Goal: Task Accomplishment & Management: Use online tool/utility

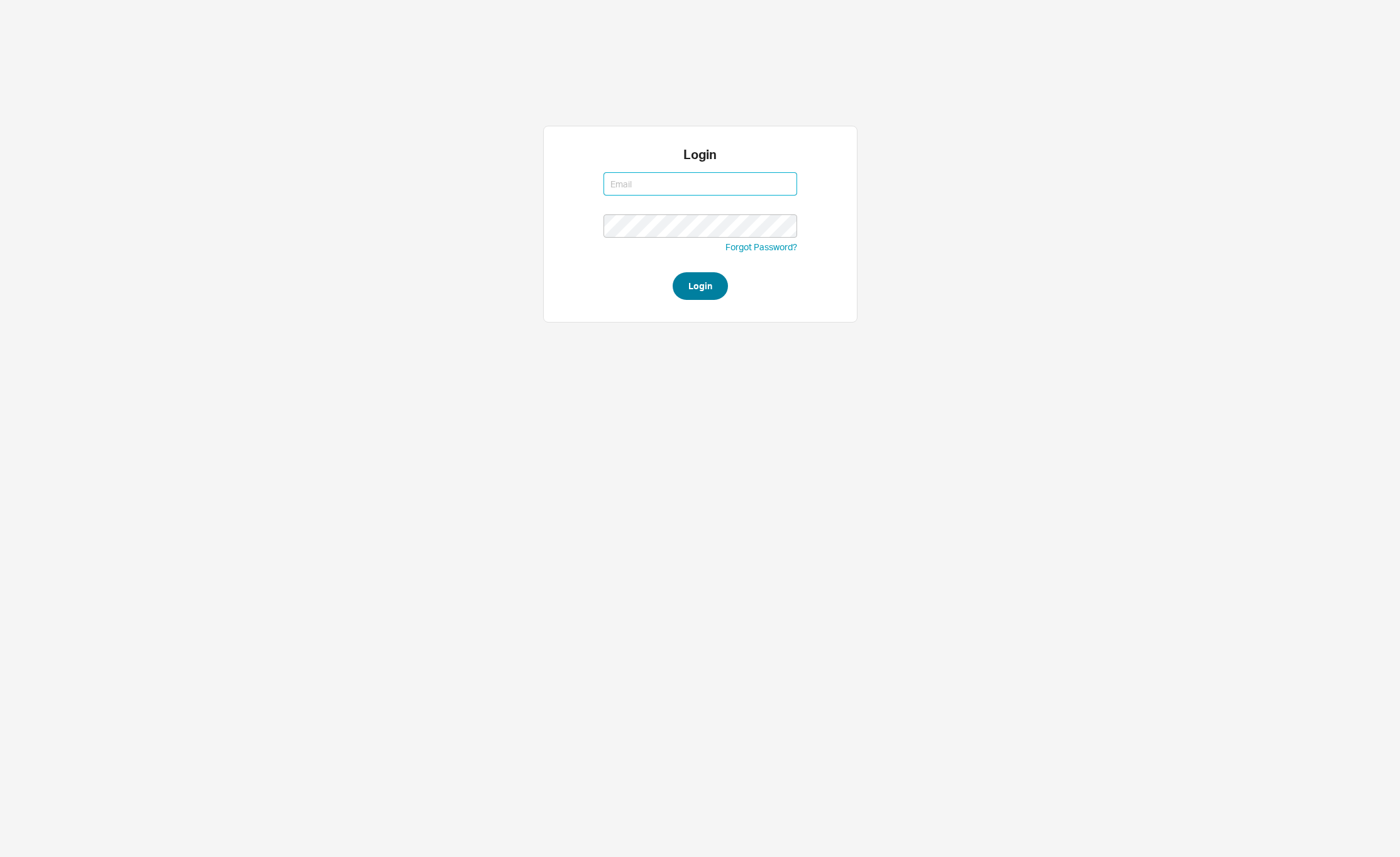
type input "[PERSON_NAME][EMAIL_ADDRESS][DOMAIN_NAME]"
type input "david@qualitybath.com"
click at [706, 292] on button "Login" at bounding box center [700, 285] width 55 height 27
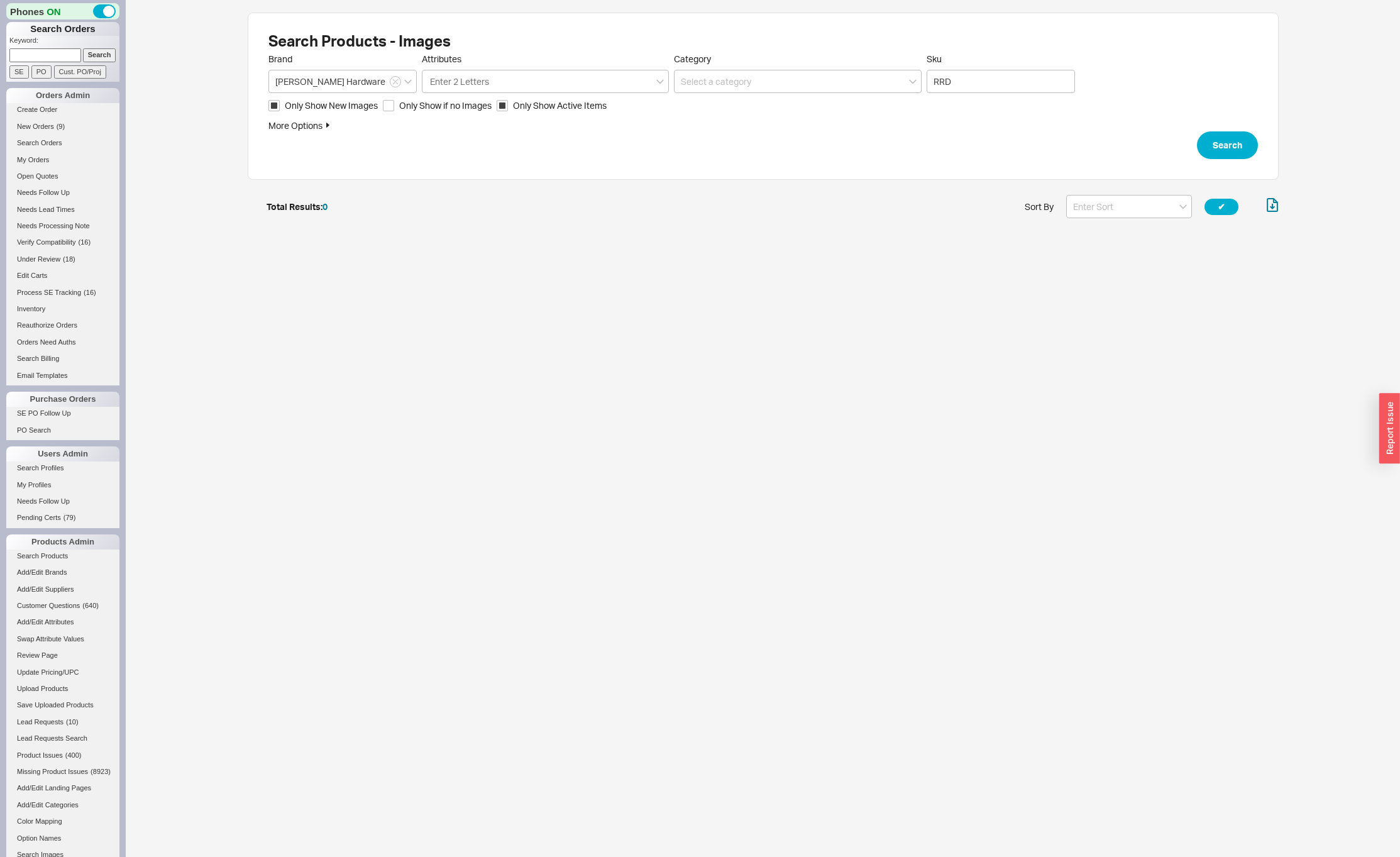
scroll to position [32, 1021]
click at [978, 91] on input "RRD" at bounding box center [1000, 82] width 148 height 23
click at [1011, 77] on input "Sku" at bounding box center [1000, 82] width 148 height 23
type input "SSD"
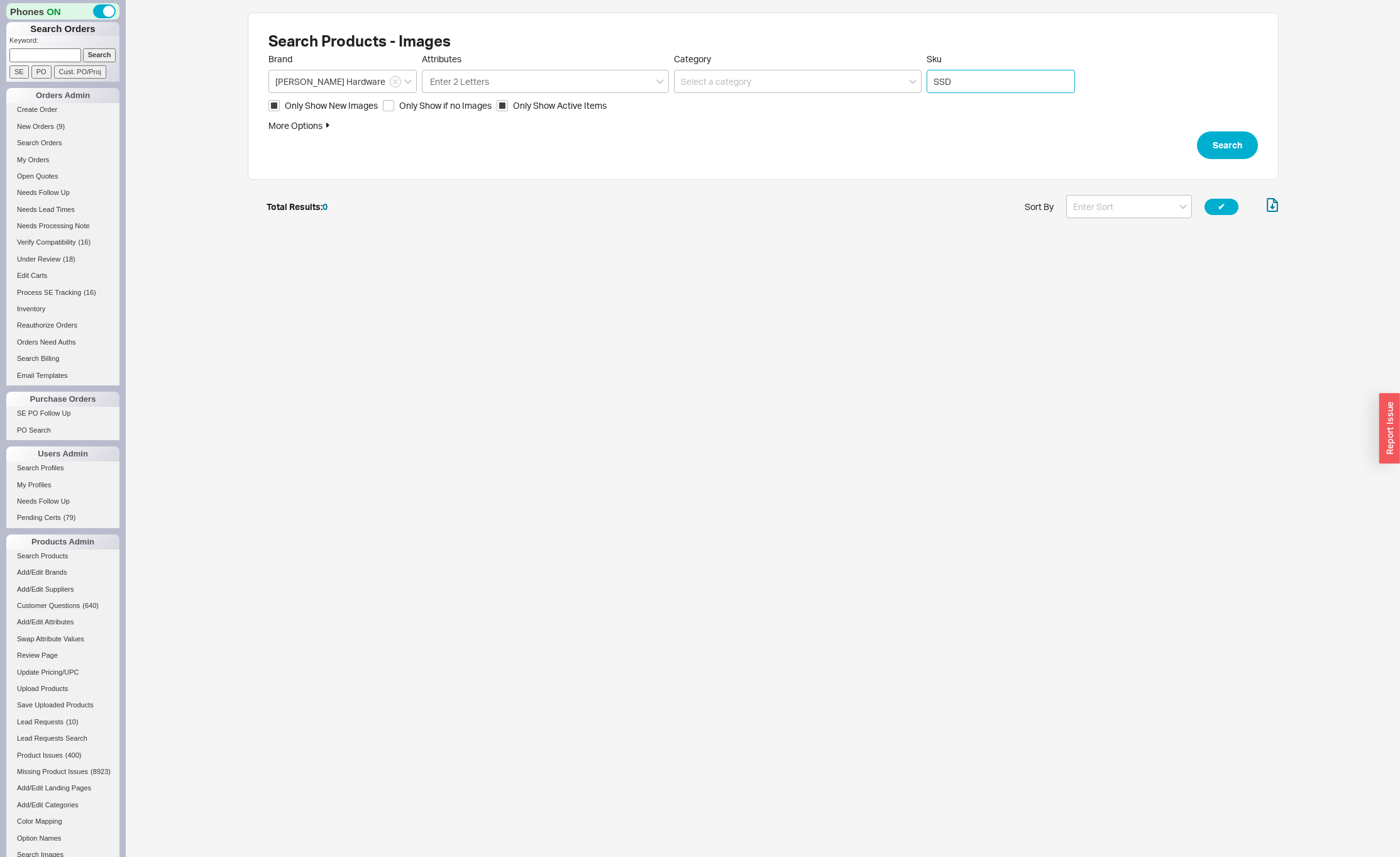
click button "Search" at bounding box center [1227, 145] width 61 height 27
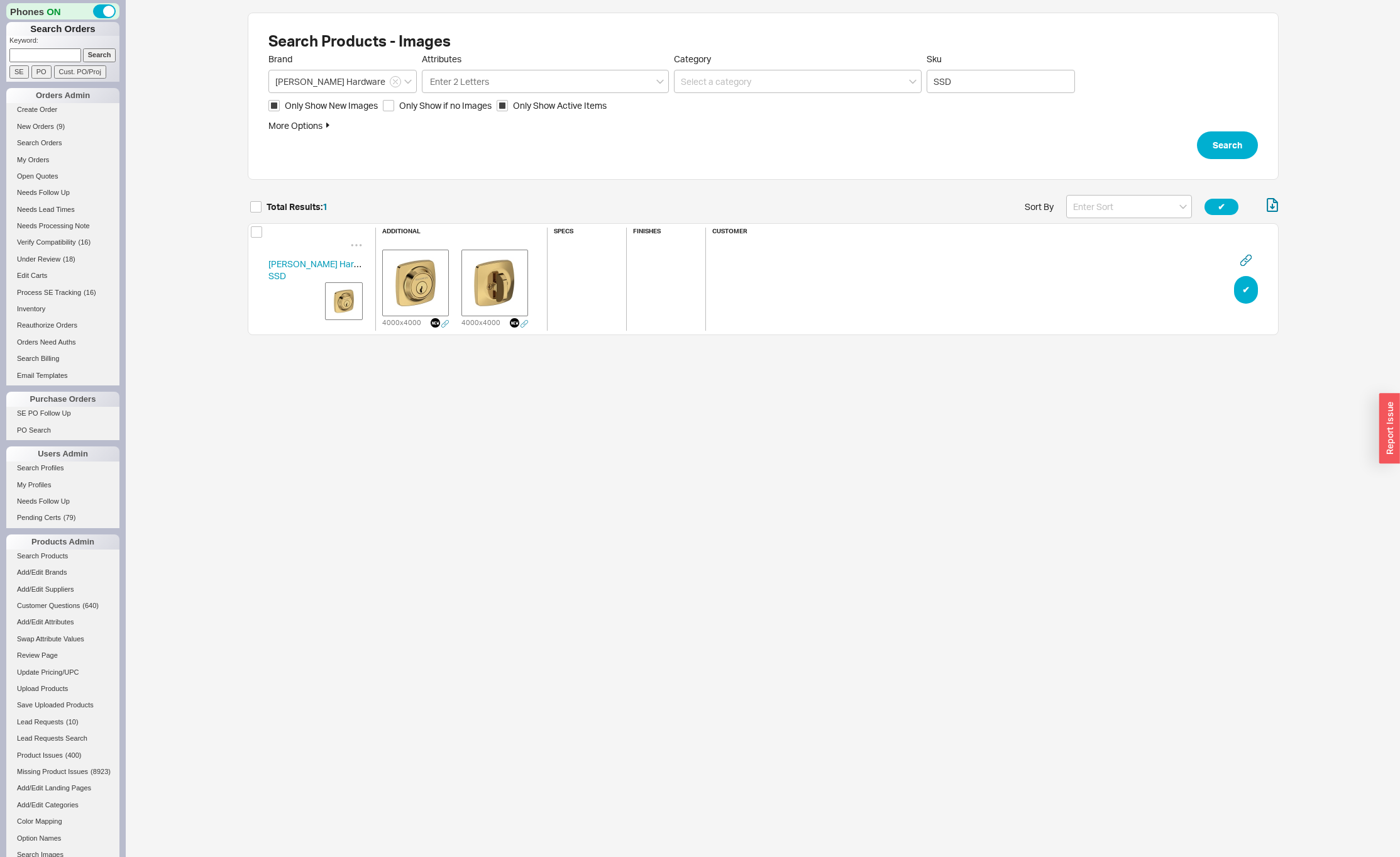
scroll to position [148, 1021]
click at [415, 276] on img "grid" at bounding box center [416, 283] width 63 height 63
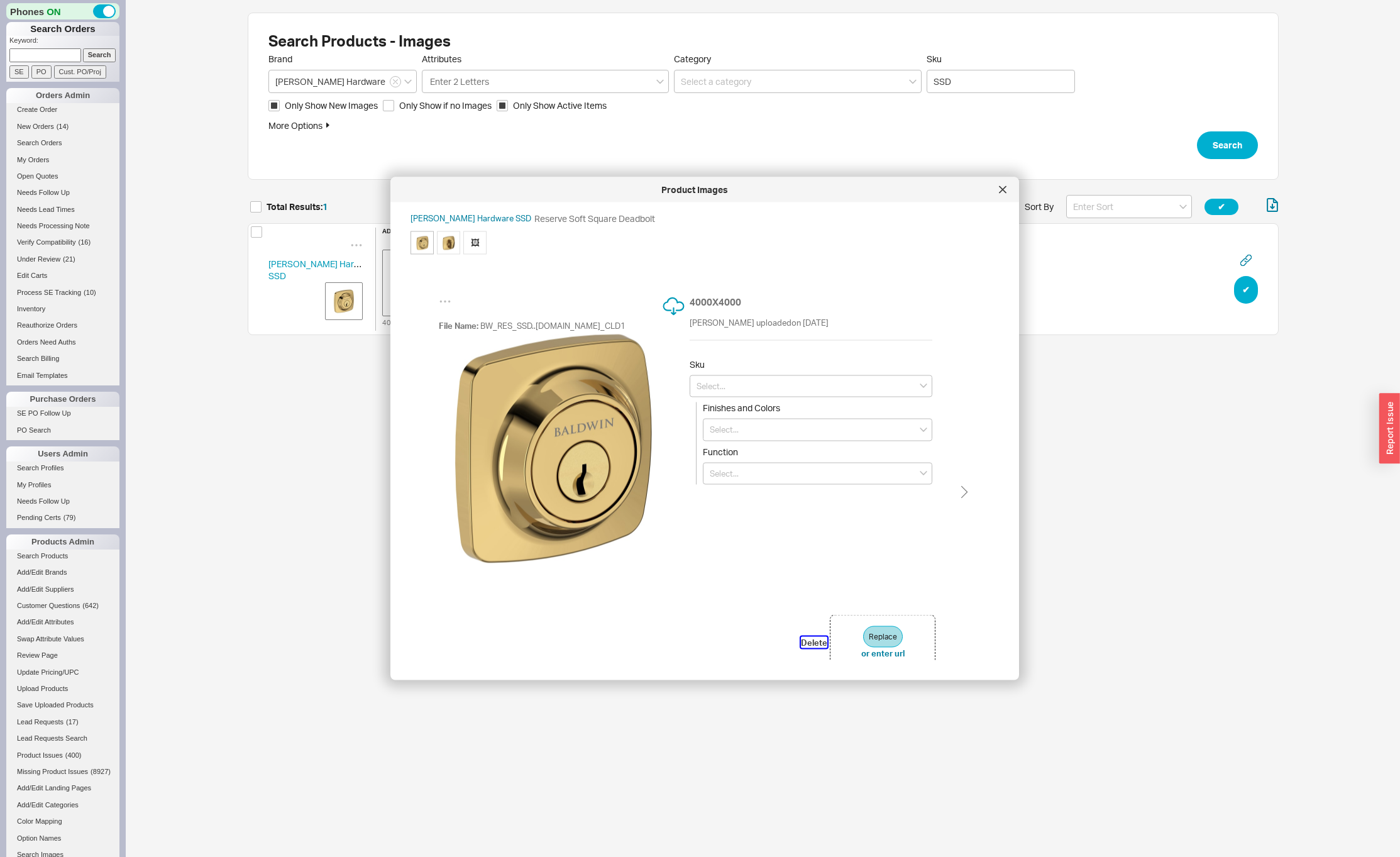
click at [816, 642] on button "Delete" at bounding box center [814, 642] width 27 height 12
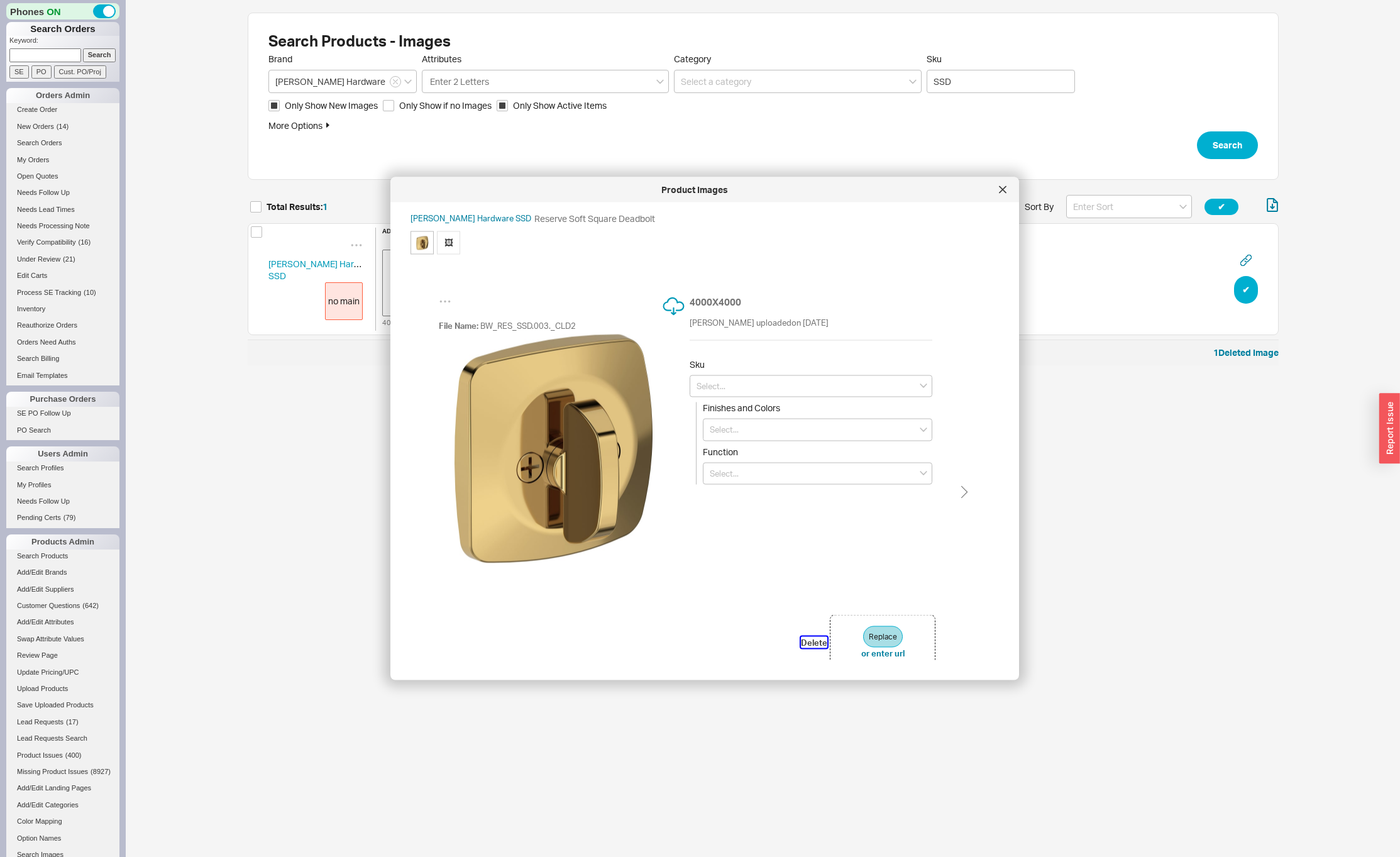
scroll to position [161, 1021]
click at [816, 642] on button "Delete" at bounding box center [814, 642] width 27 height 12
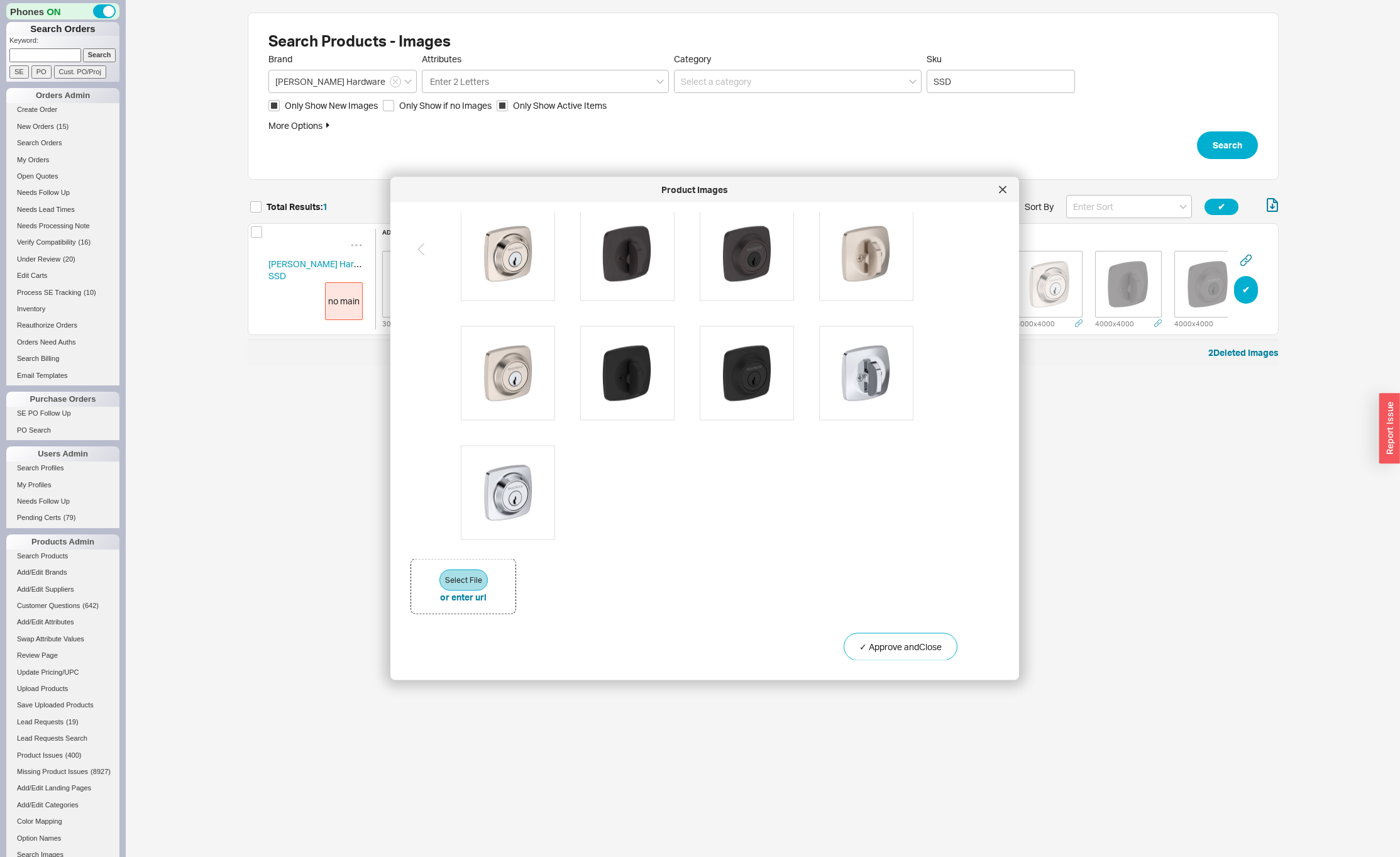
scroll to position [0, 0]
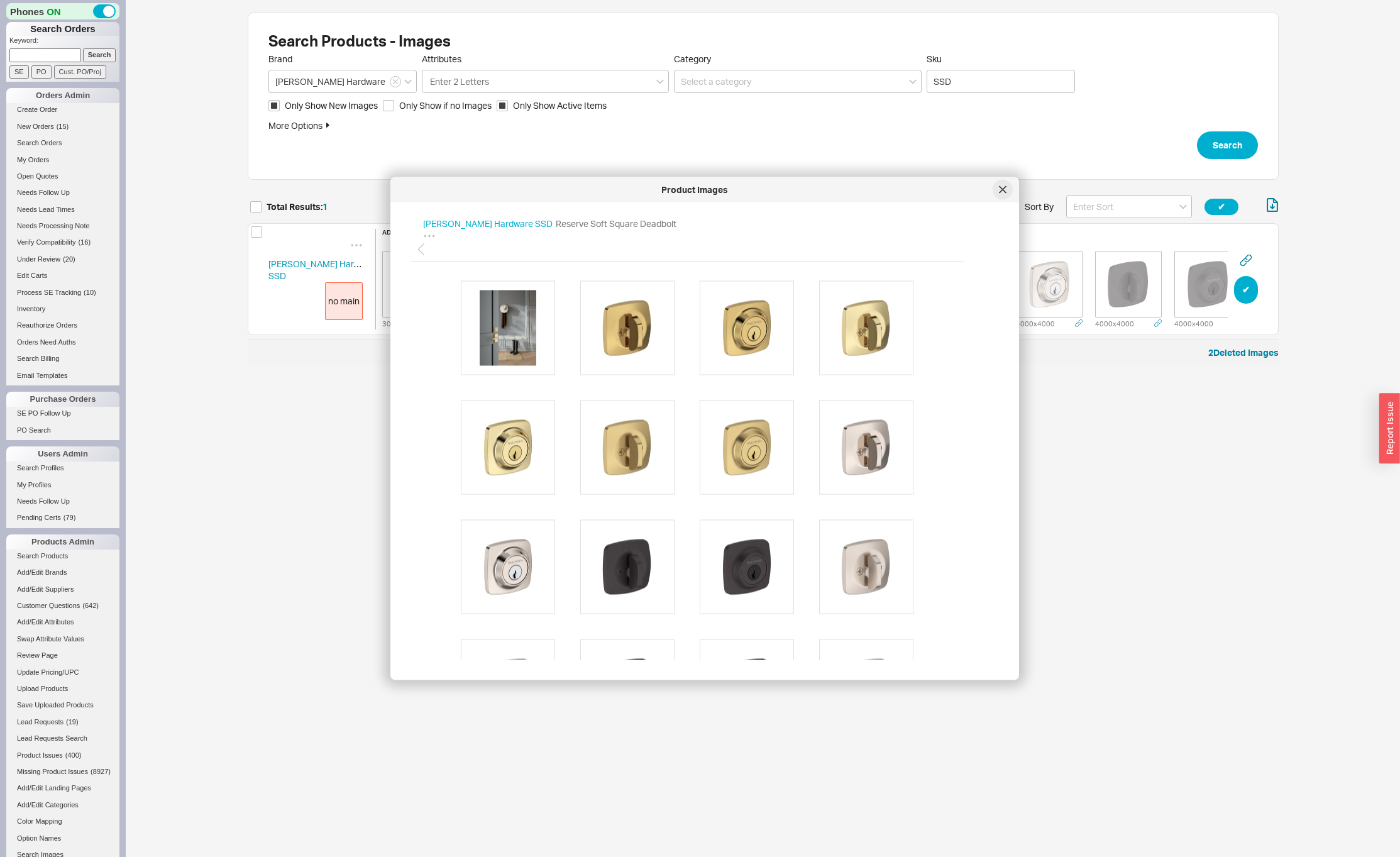
click at [1003, 191] on icon at bounding box center [1002, 190] width 7 height 7
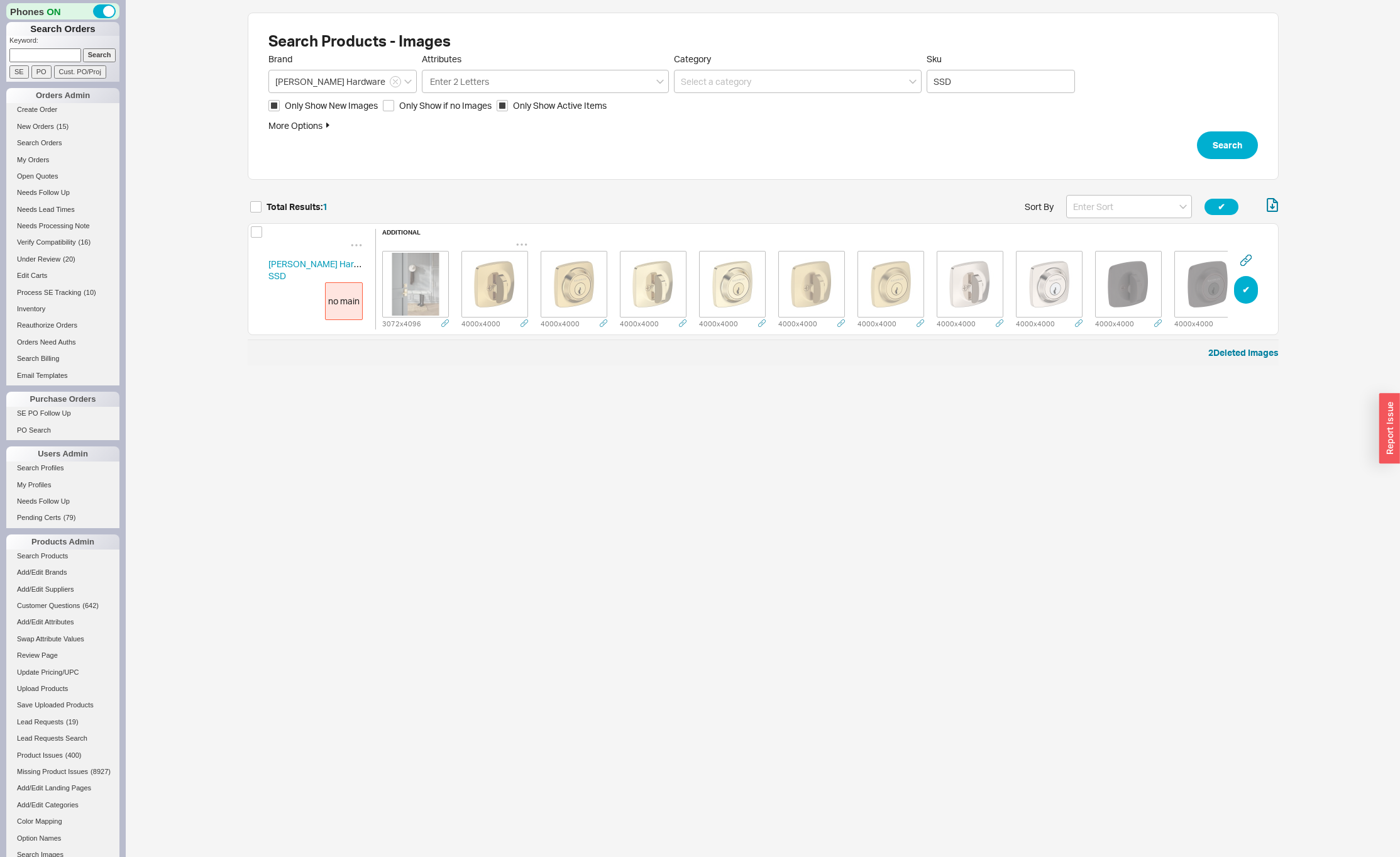
click at [510, 279] on img "grid" at bounding box center [495, 285] width 63 height 63
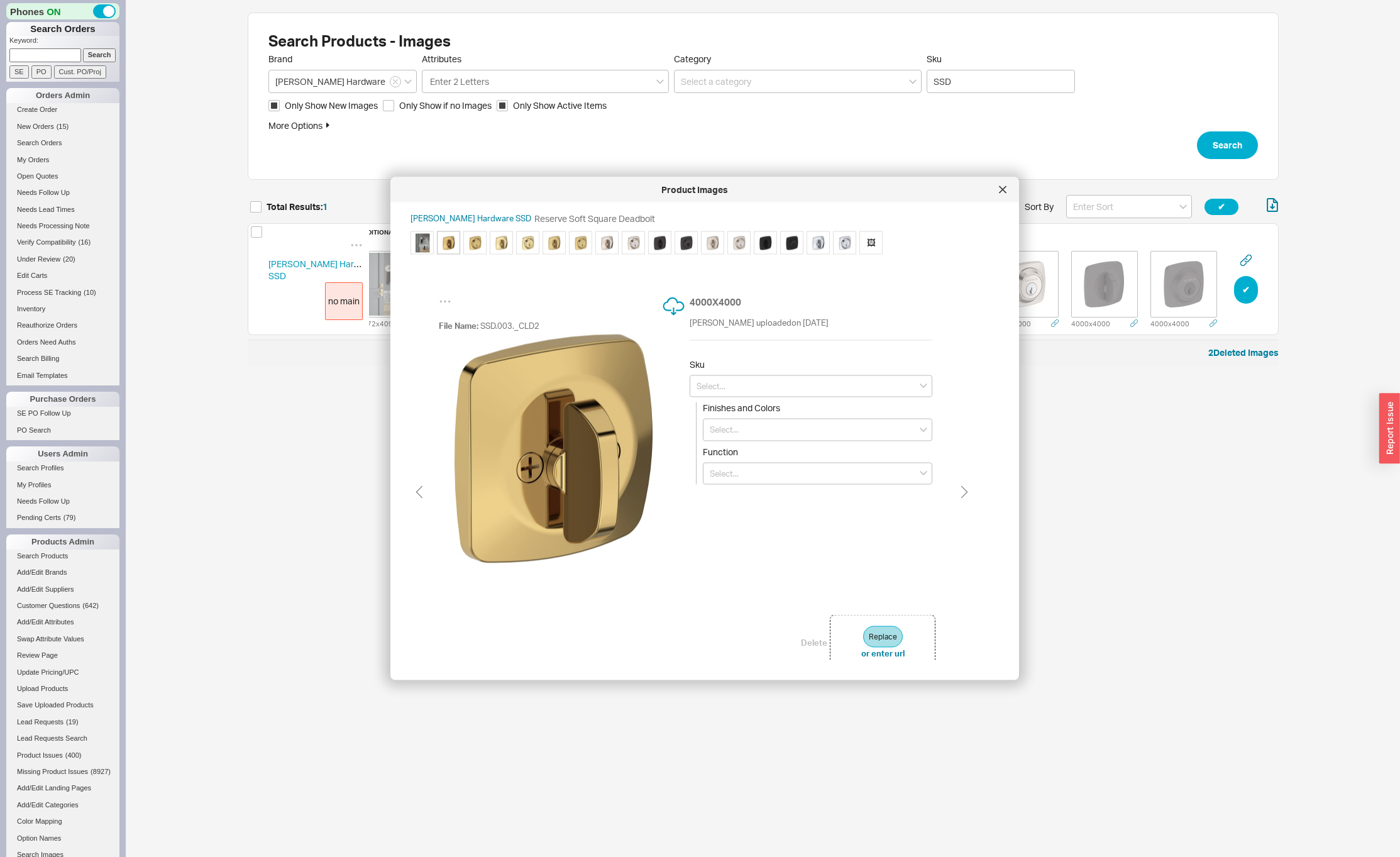
scroll to position [0, 25]
click at [734, 384] on input at bounding box center [812, 385] width 243 height 22
type input "DC. SSD.003"
type input "Lifetime (PVD) Polished Brass"
type input "Double Cylinder"
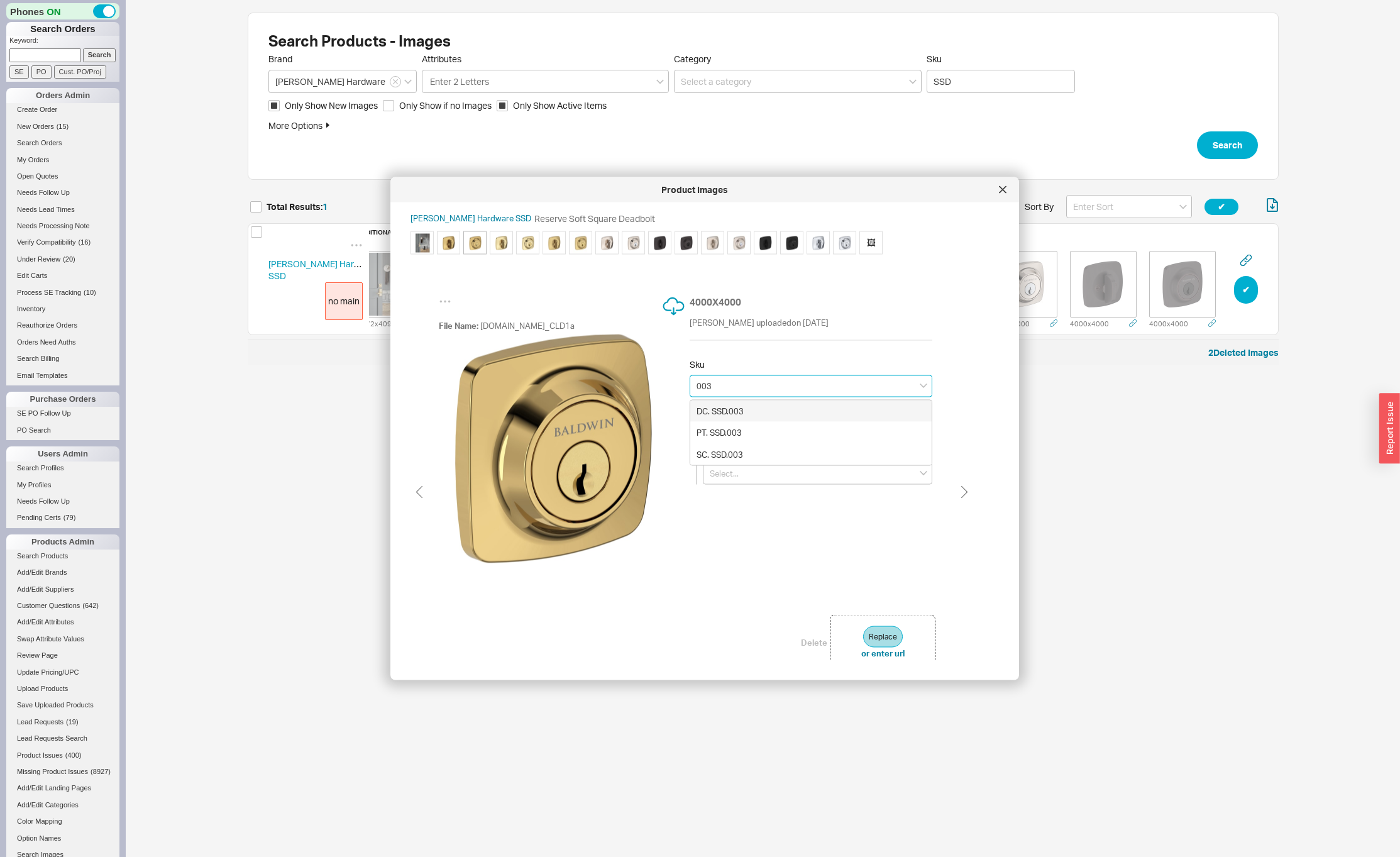
type input "DC. SSD.003"
type input "Lifetime (PVD) Polished Brass"
type input "Double Cylinder"
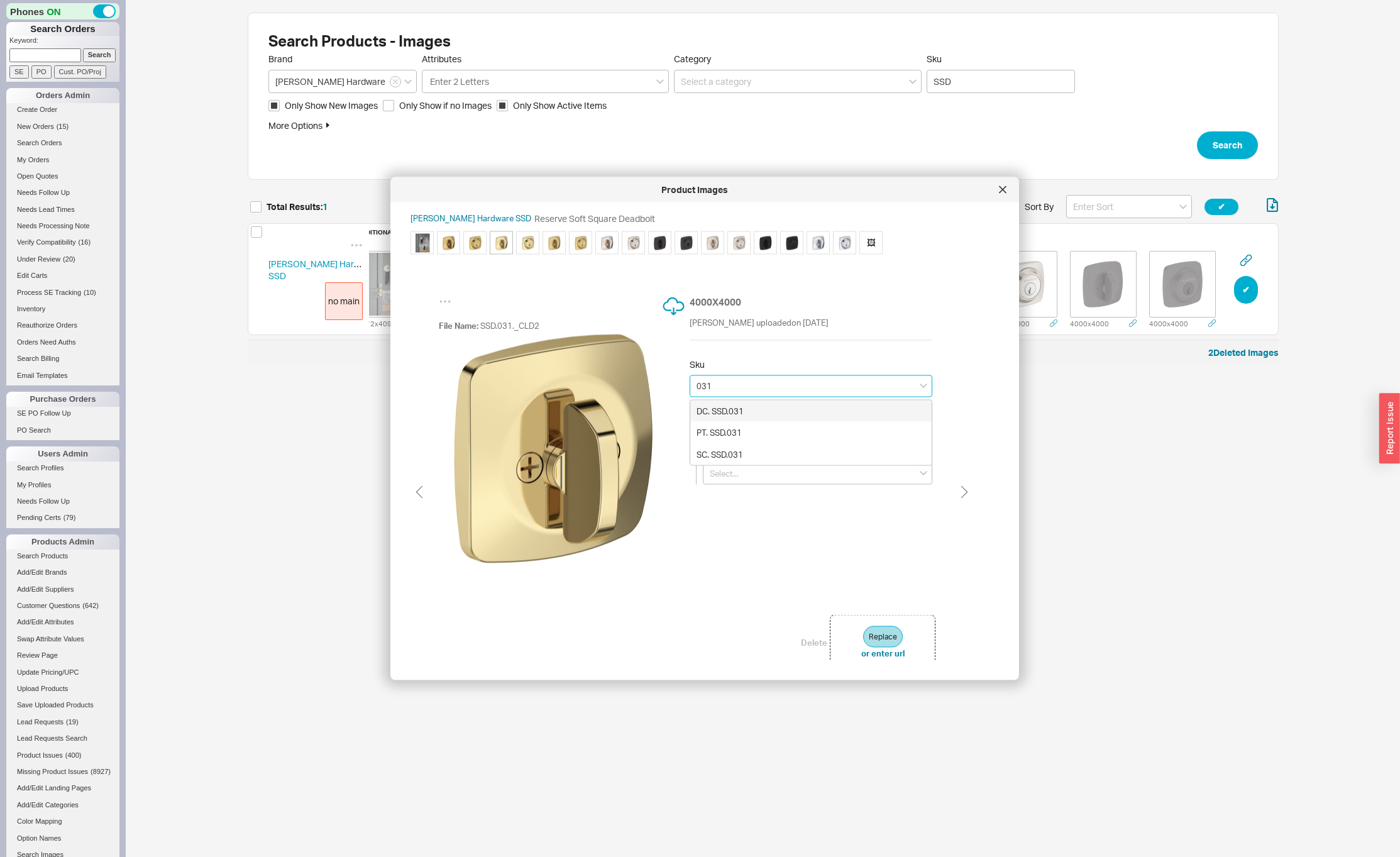
type input "DC. SSD.031"
type input "Non-lacquered Brass"
type input "Double Cylinder"
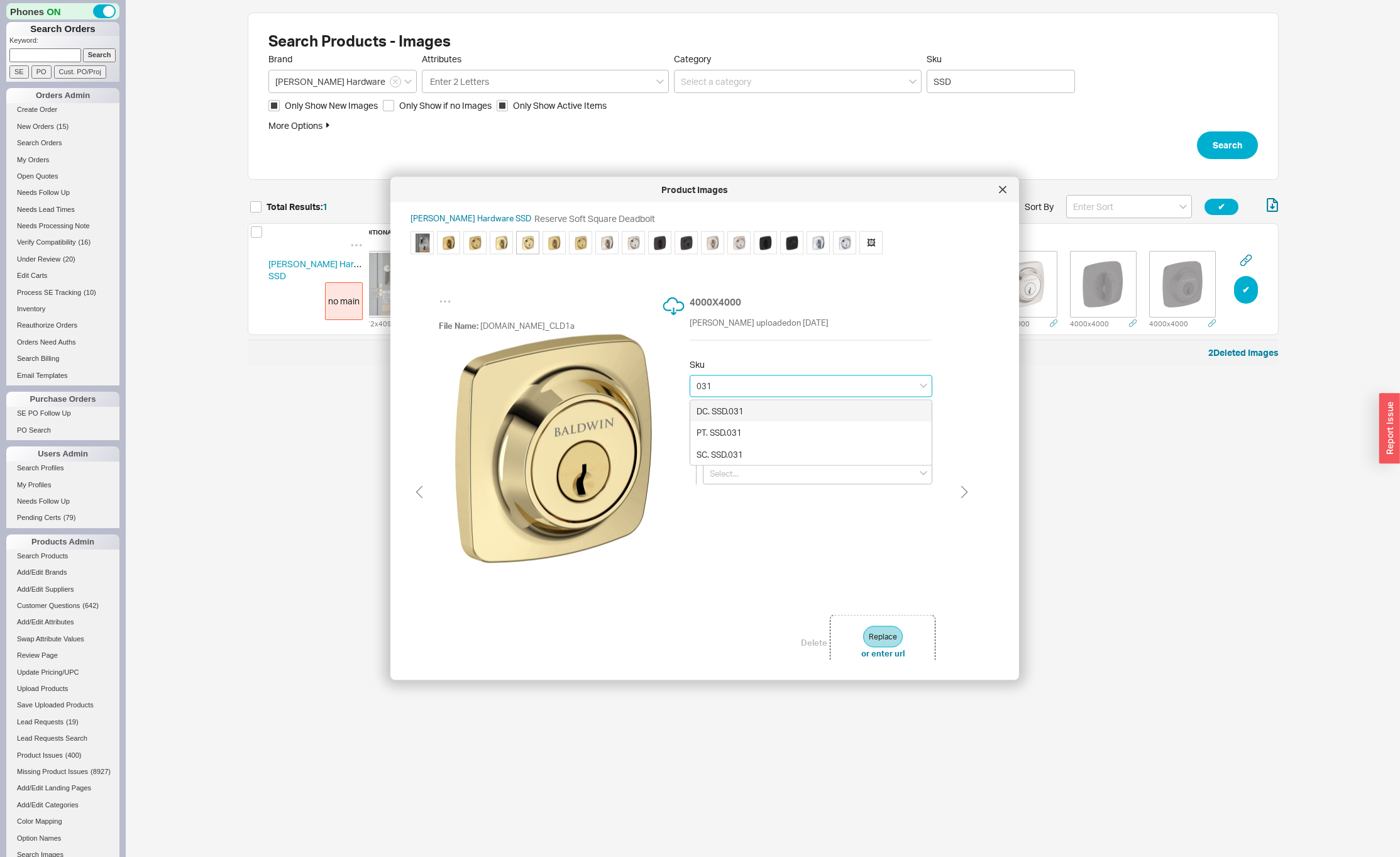
type input "DC. SSD.031"
type input "Non-lacquered Brass"
type input "Double Cylinder"
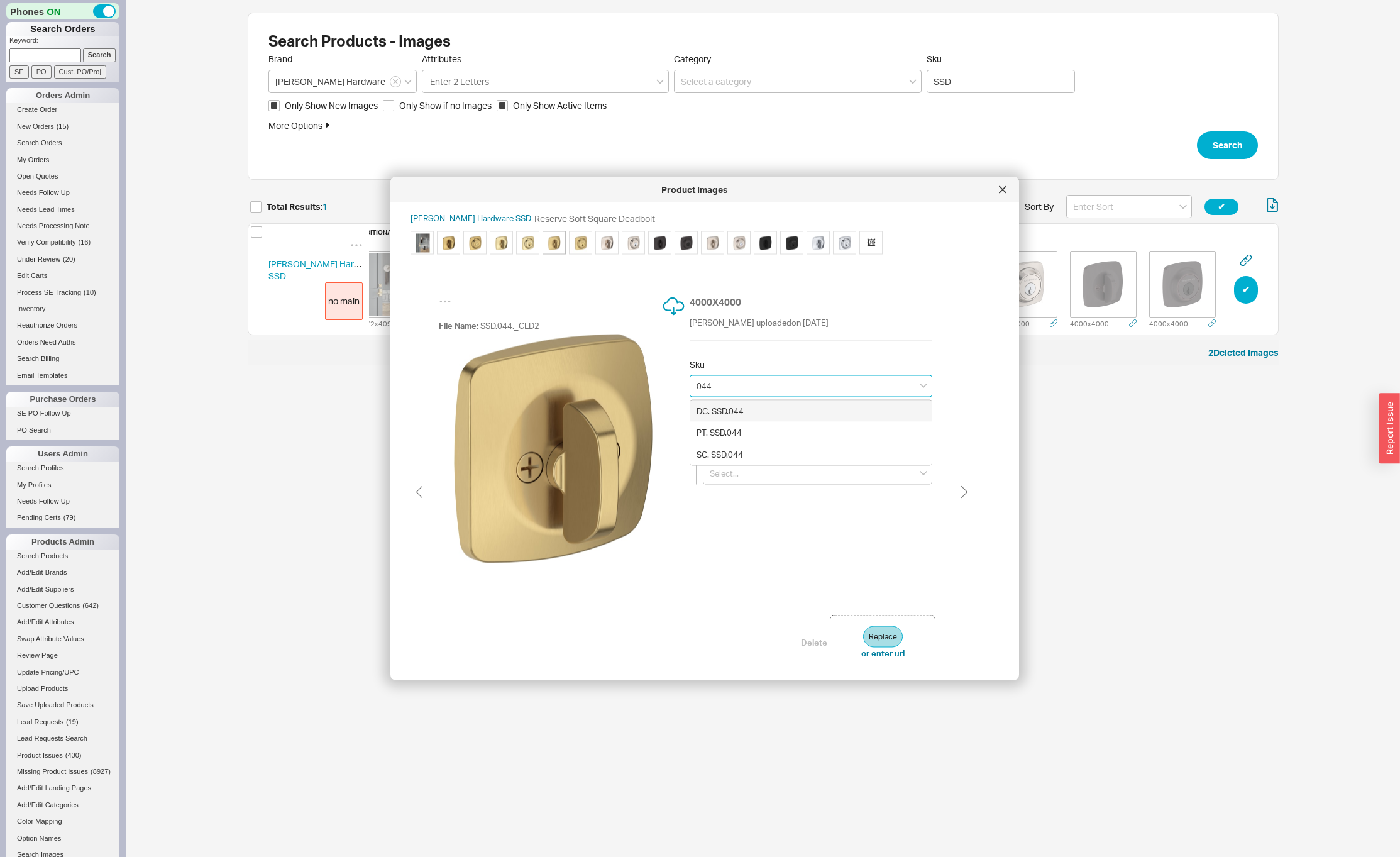
type input "DC. SSD.044"
type input "Lifetime (PVD) Satin Brass"
type input "Double Cylinder"
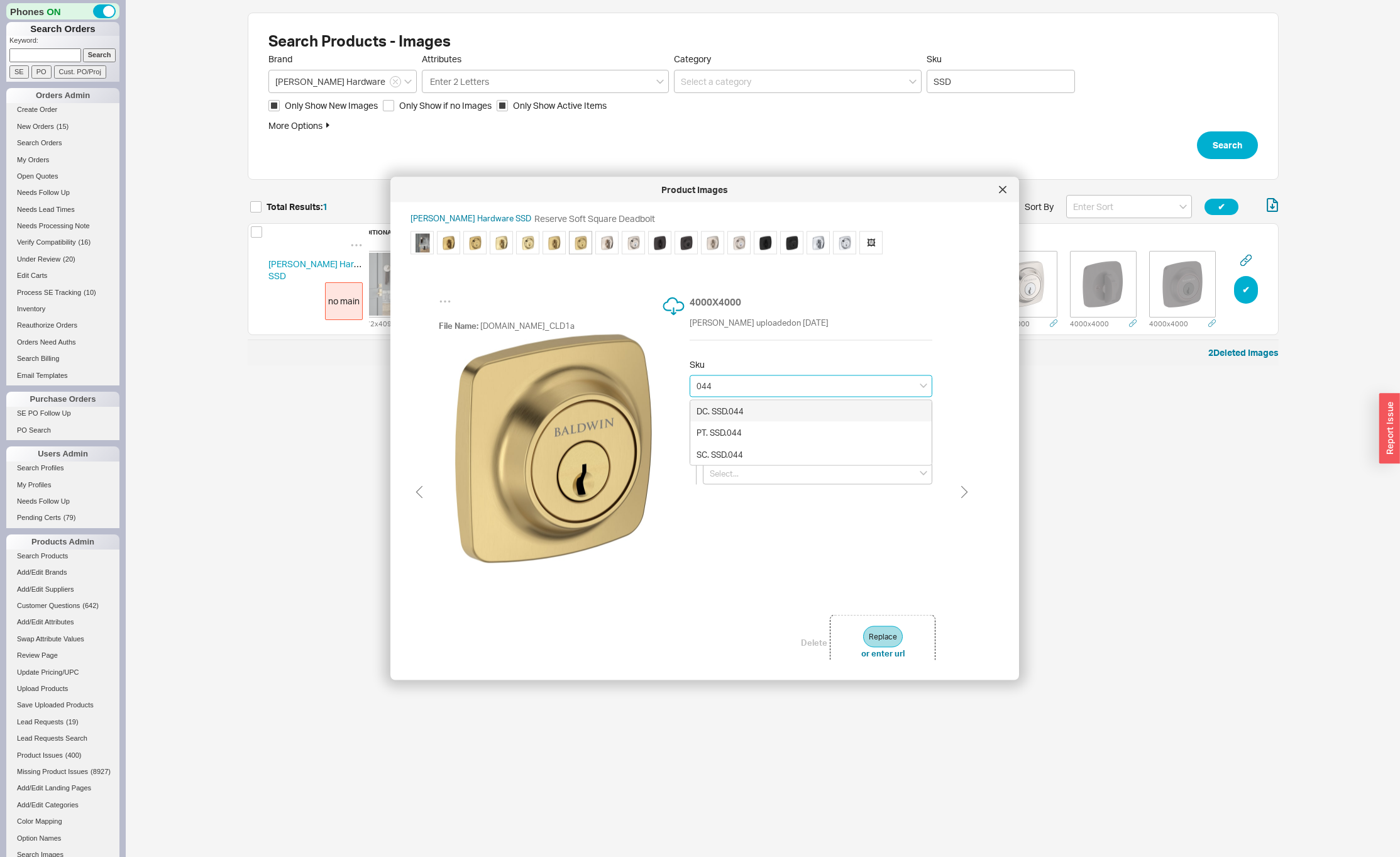
type input "DC. SSD.044"
type input "Lifetime (PVD) Satin Brass"
type input "Double Cylinder"
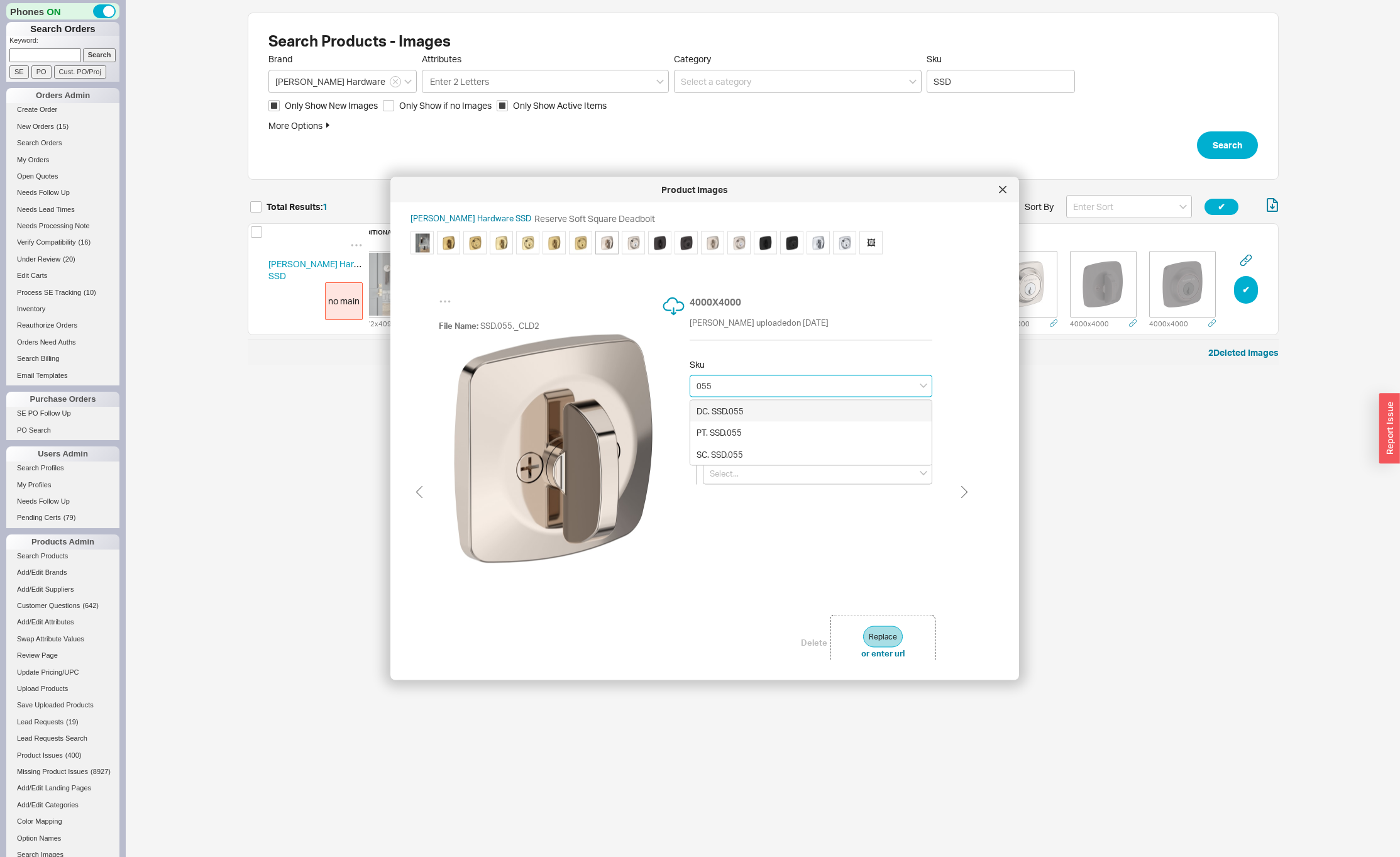
type input "DC. SSD.055"
type input "Lifetime (PVD) Polished Nickel"
type input "Double Cylinder"
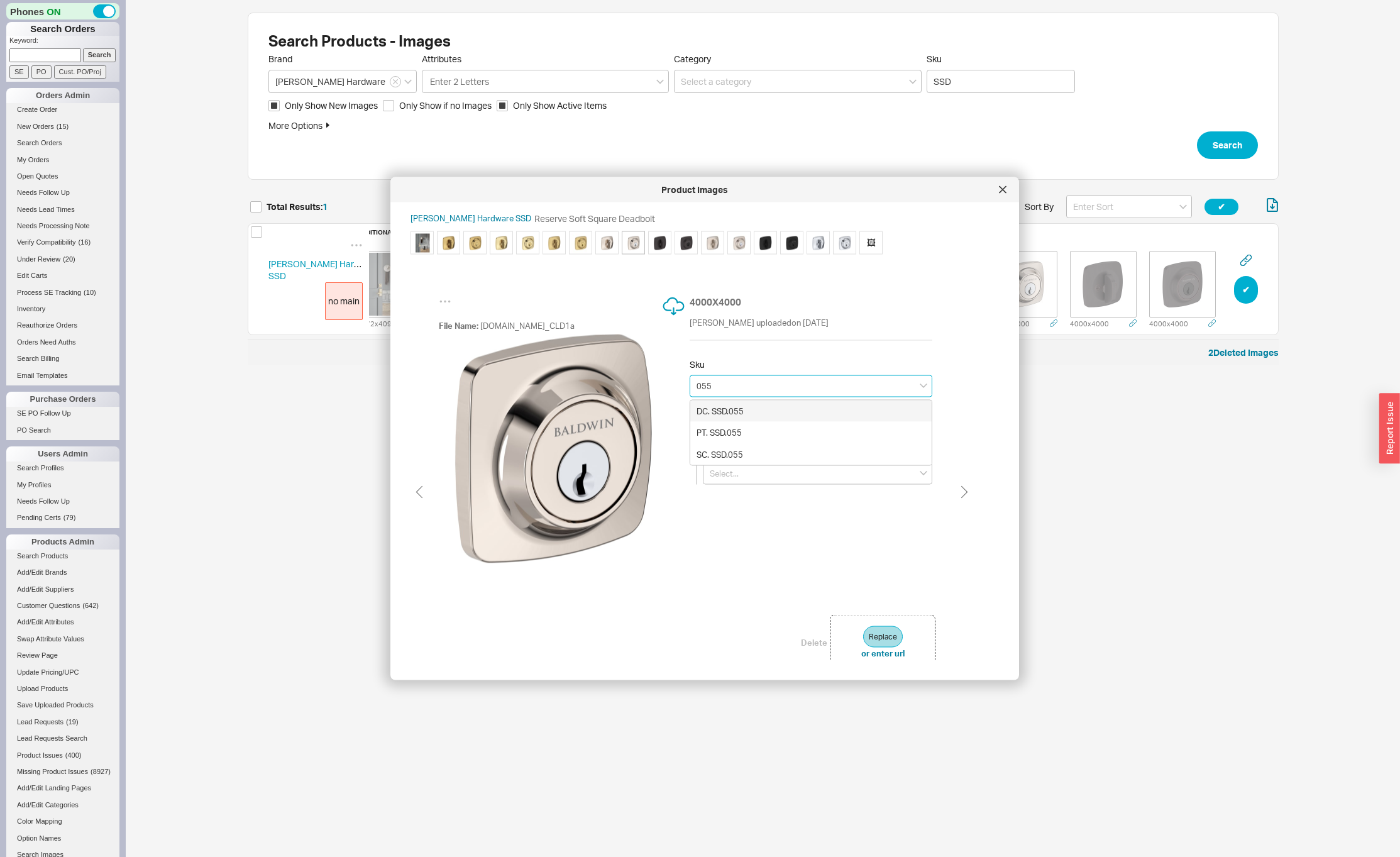
type input "DC. SSD.055"
type input "Lifetime (PVD) Polished Nickel"
type input "Double Cylinder"
type input "DC. SSD.055"
click at [750, 537] on div "4000 X 4000 David Maryles uploaded on Aug 20th 2025 Sku DC. SSD.055 Finishes an…" at bounding box center [812, 452] width 246 height 315
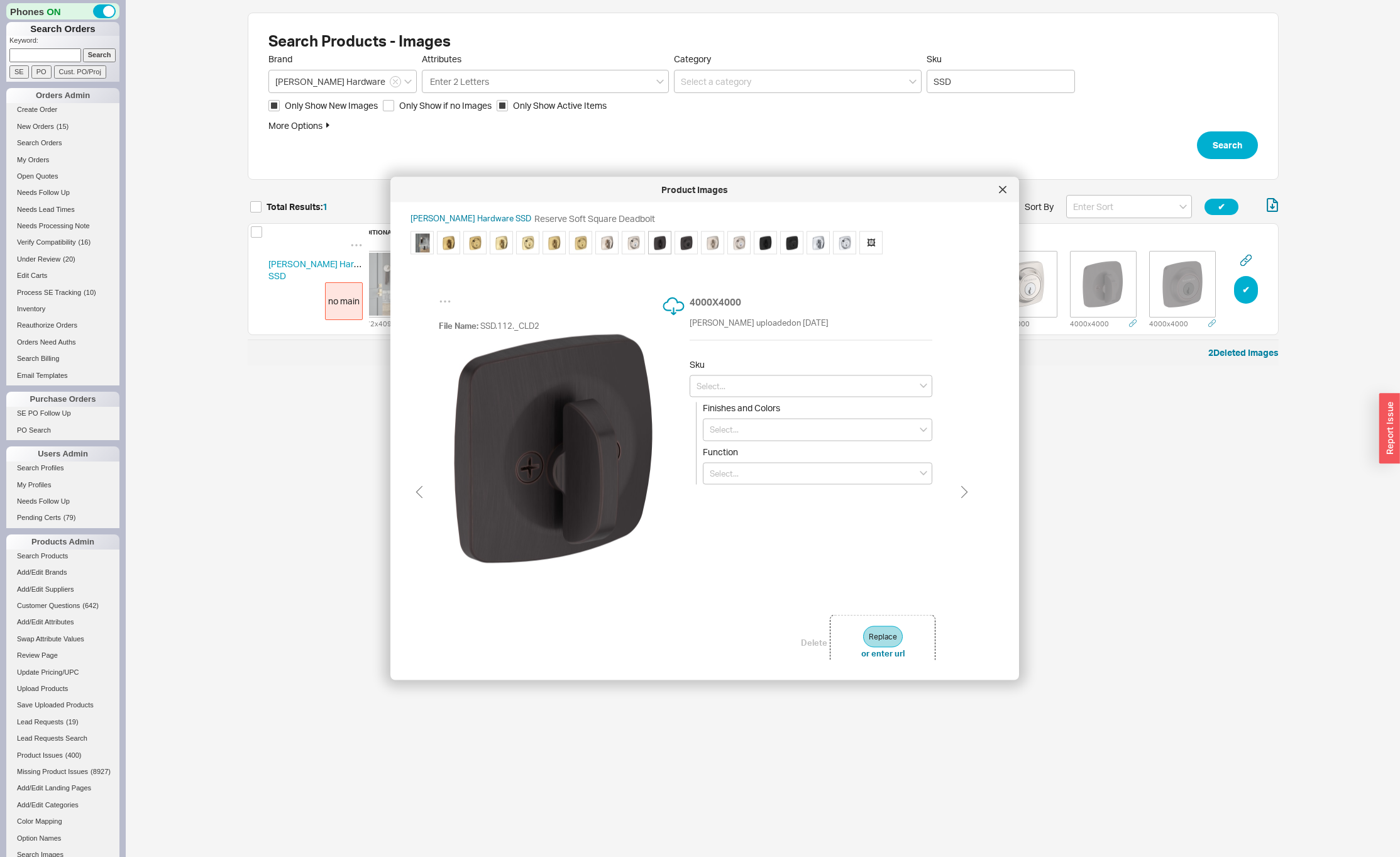
type input "DC. SSD.055"
type input "Lifetime (PVD) Polished Nickel"
type input "Double Cylinder"
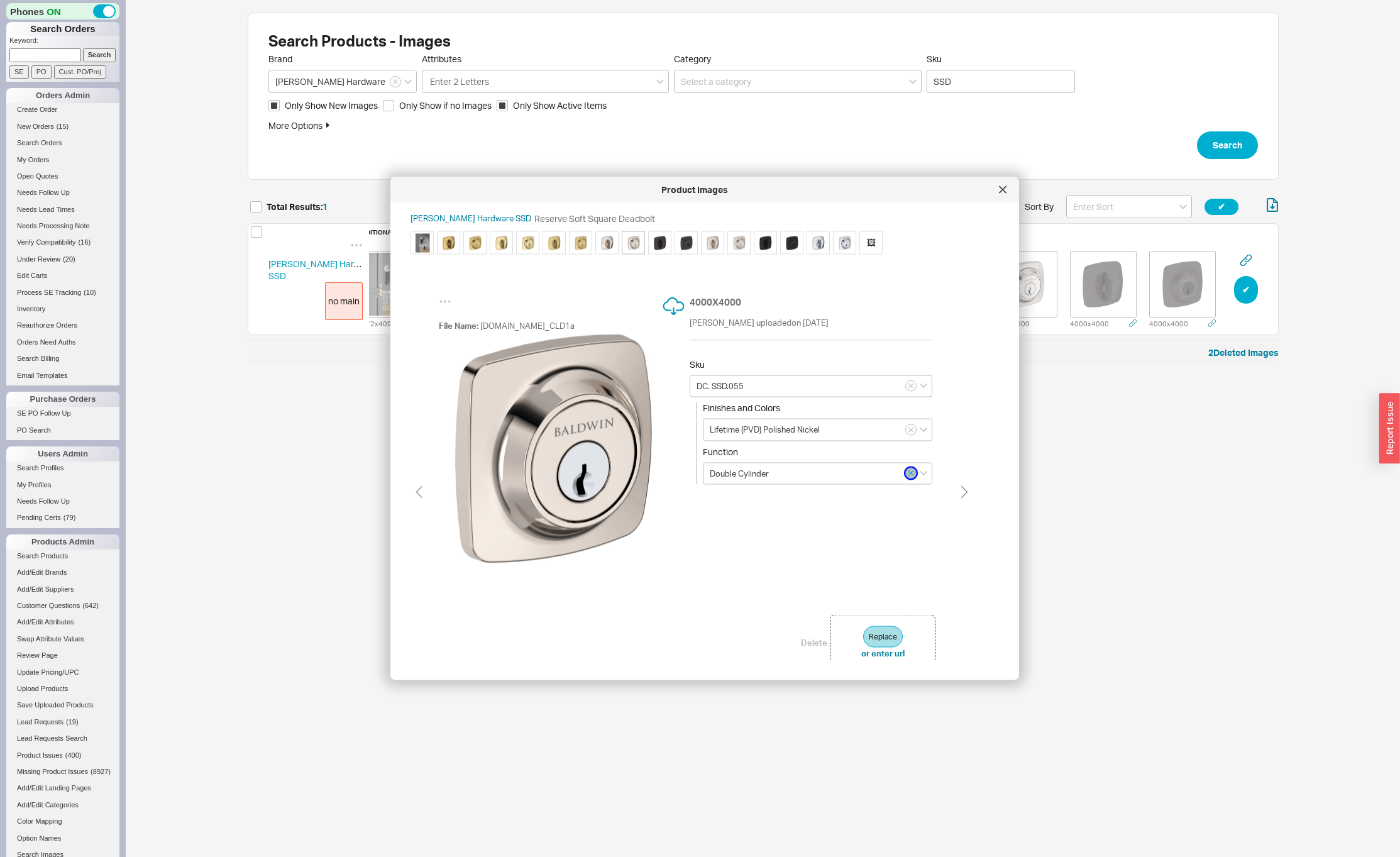
click at [911, 475] on icon "button" at bounding box center [911, 473] width 5 height 7
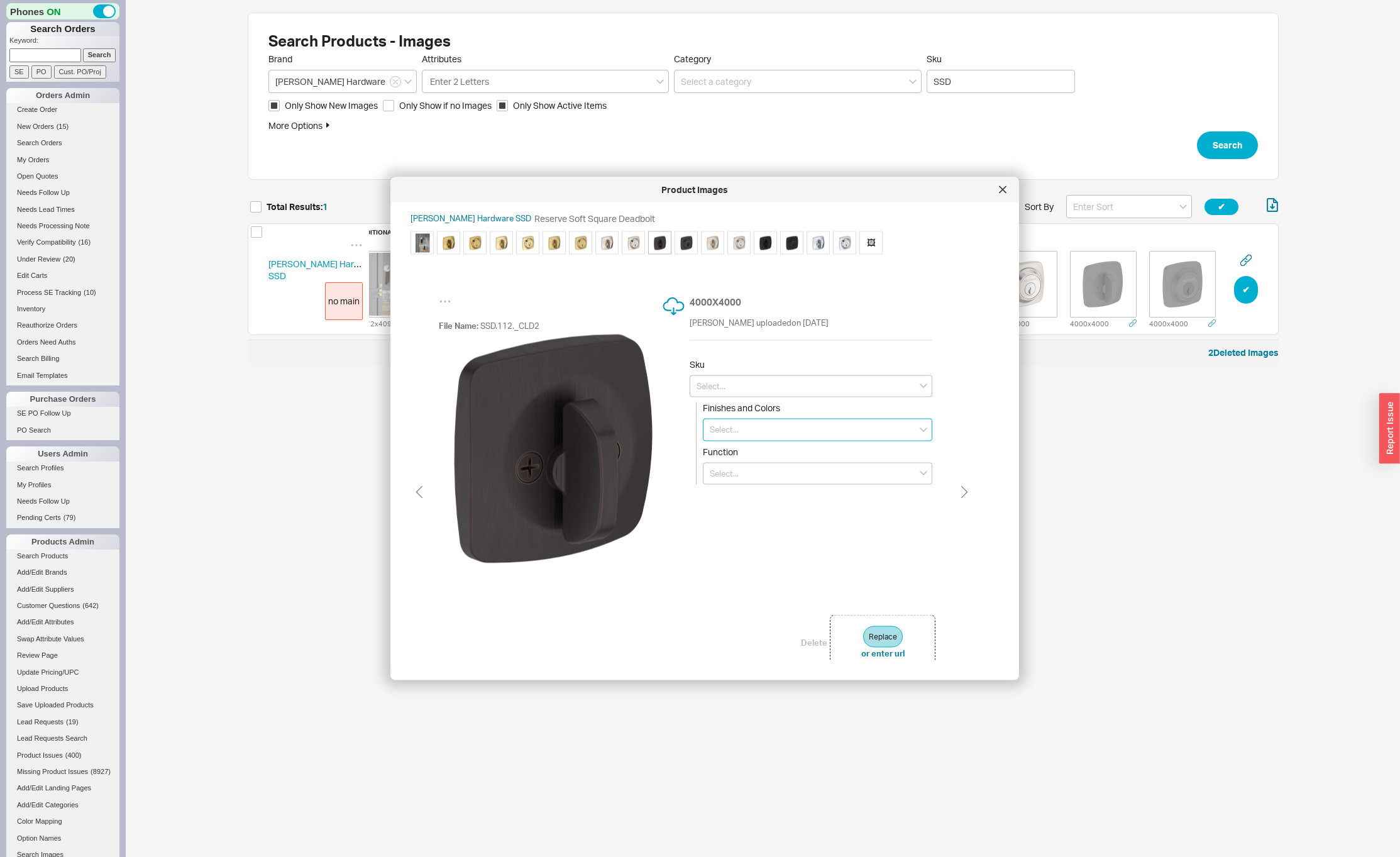
click at [730, 430] on input at bounding box center [817, 429] width 230 height 22
click at [723, 384] on input at bounding box center [812, 385] width 243 height 22
type input "DC. SSD.112"
type input "Venetian Bronze"
type input "Double Cylinder"
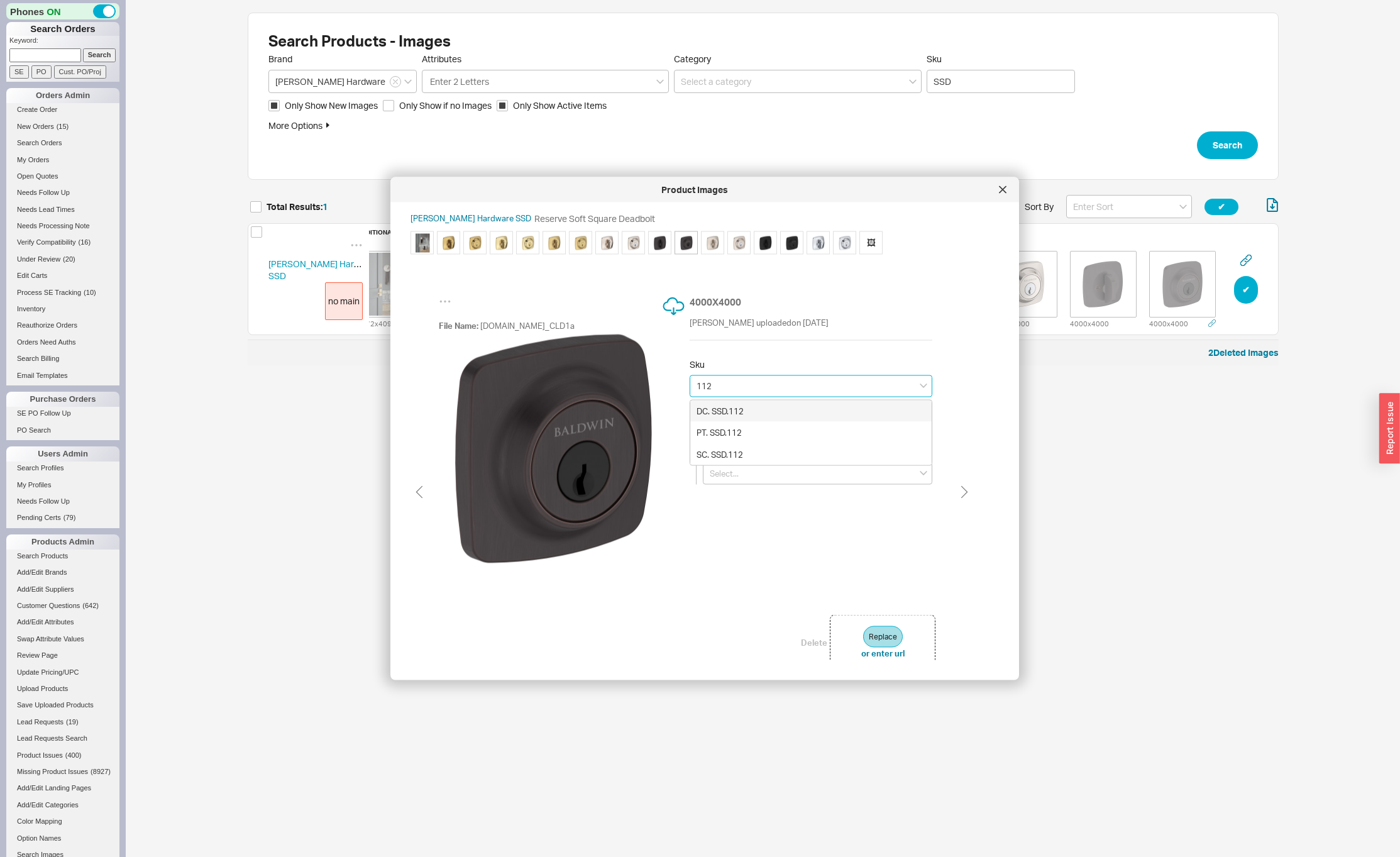
type input "DC. SSD.112"
type input "Venetian Bronze"
type input "Double Cylinder"
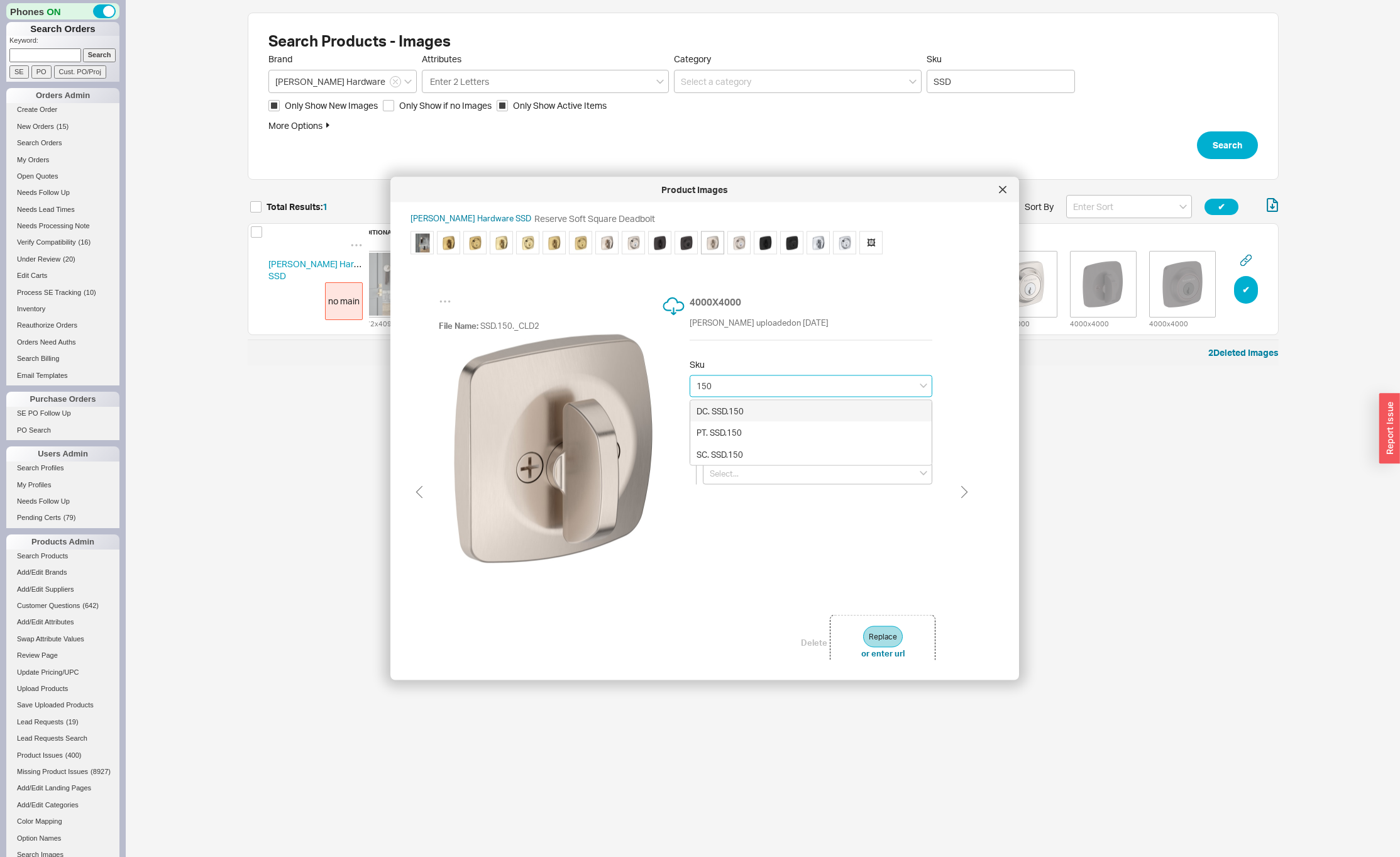
type input "DC. SSD.150"
type input "Satin Nickel"
type input "Double Cylinder"
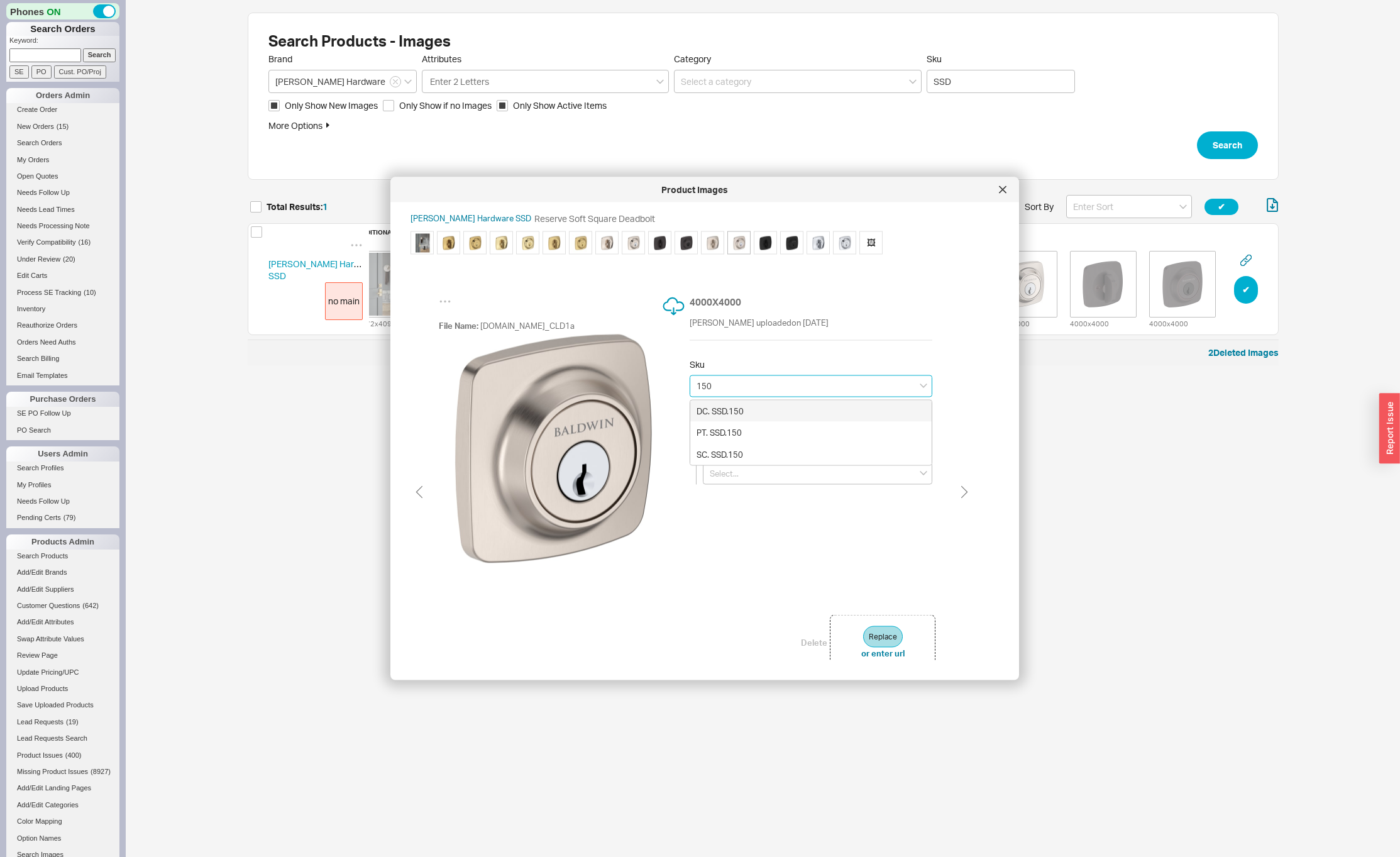
type input "DC. SSD.150"
type input "Satin Nickel"
type input "Double Cylinder"
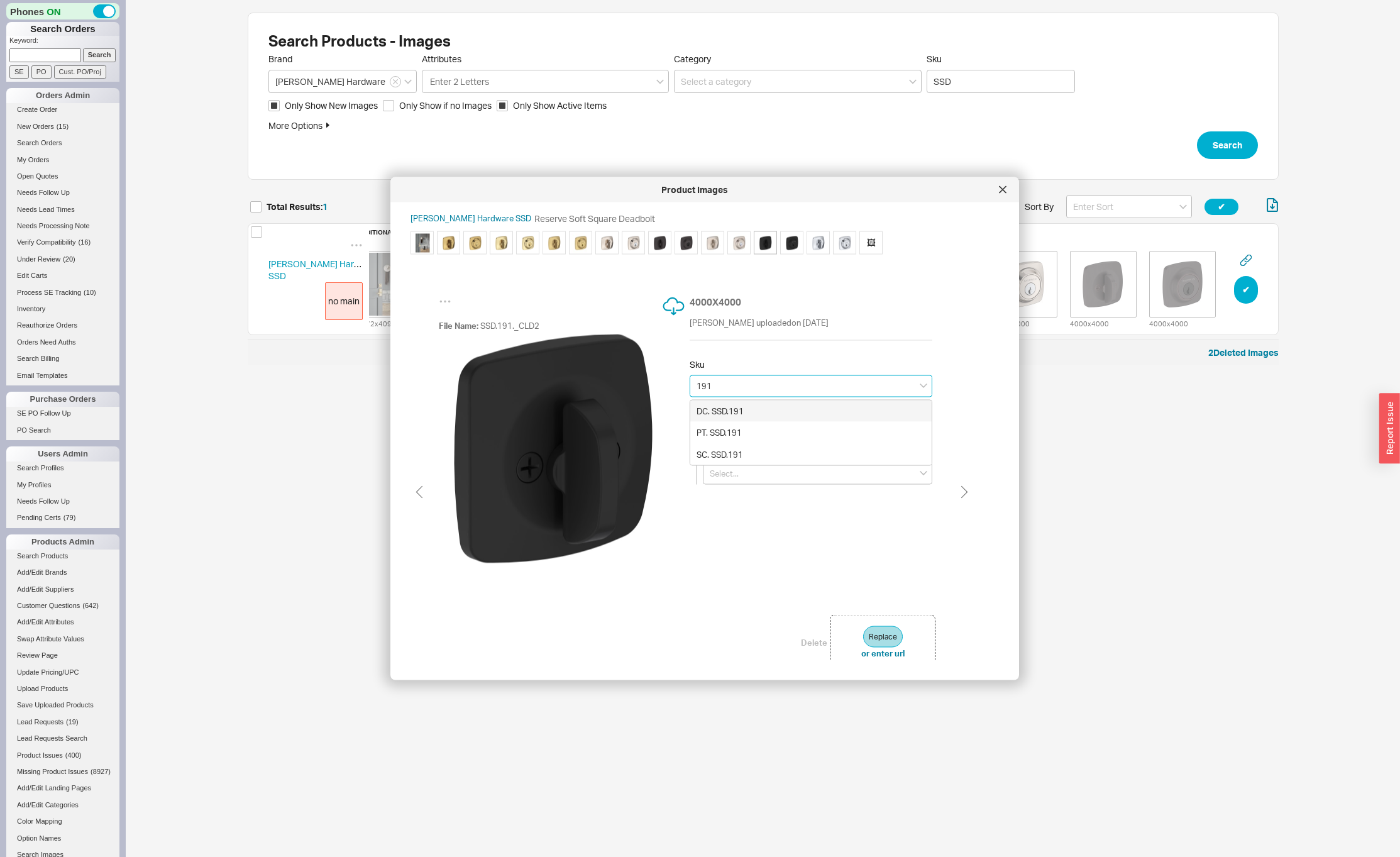
type input "DC. SSD.191"
type input "Matte Black"
type input "Double Cylinder"
type input "DC. SSD.191"
type input "Matte Black"
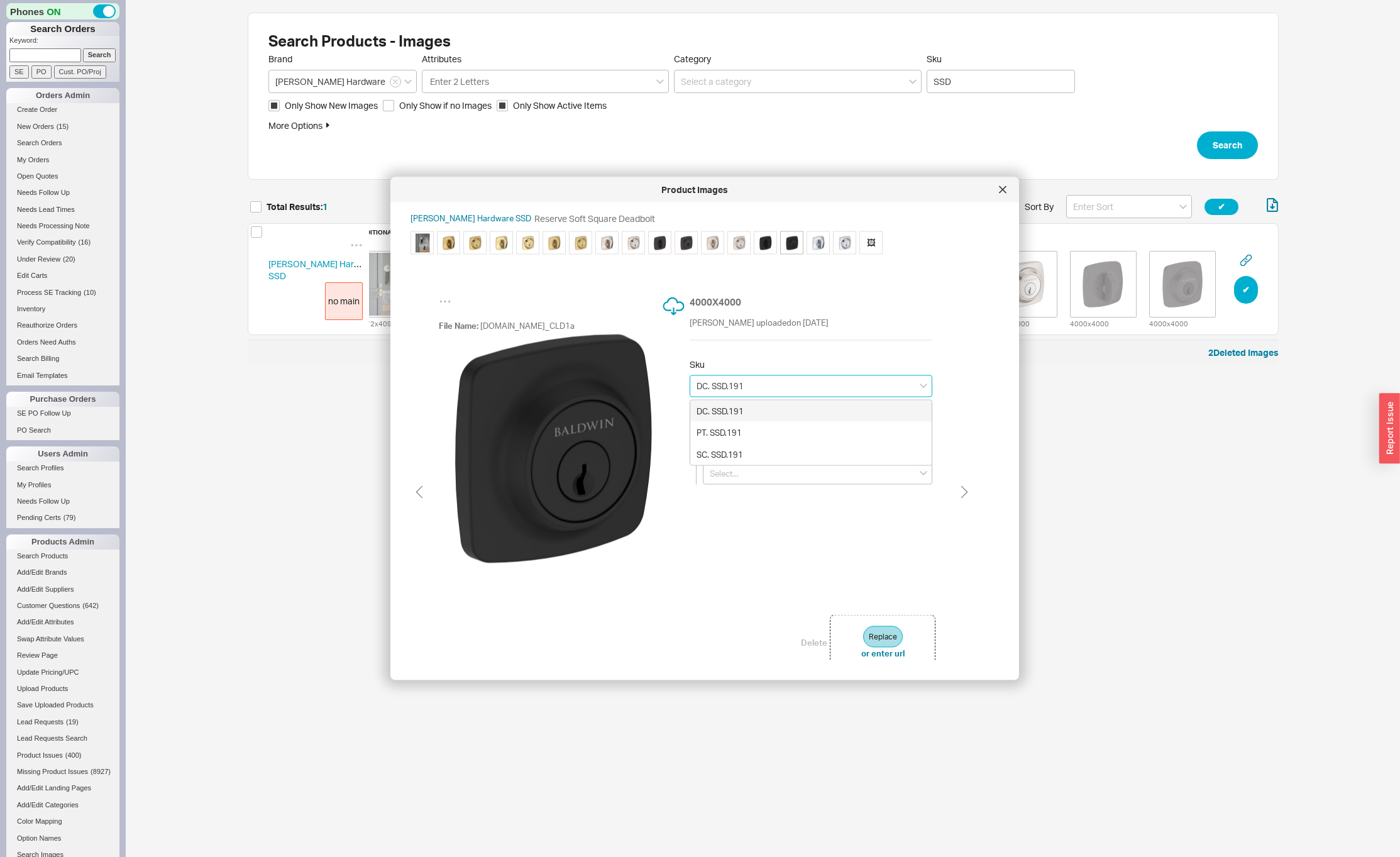
type input "Double Cylinder"
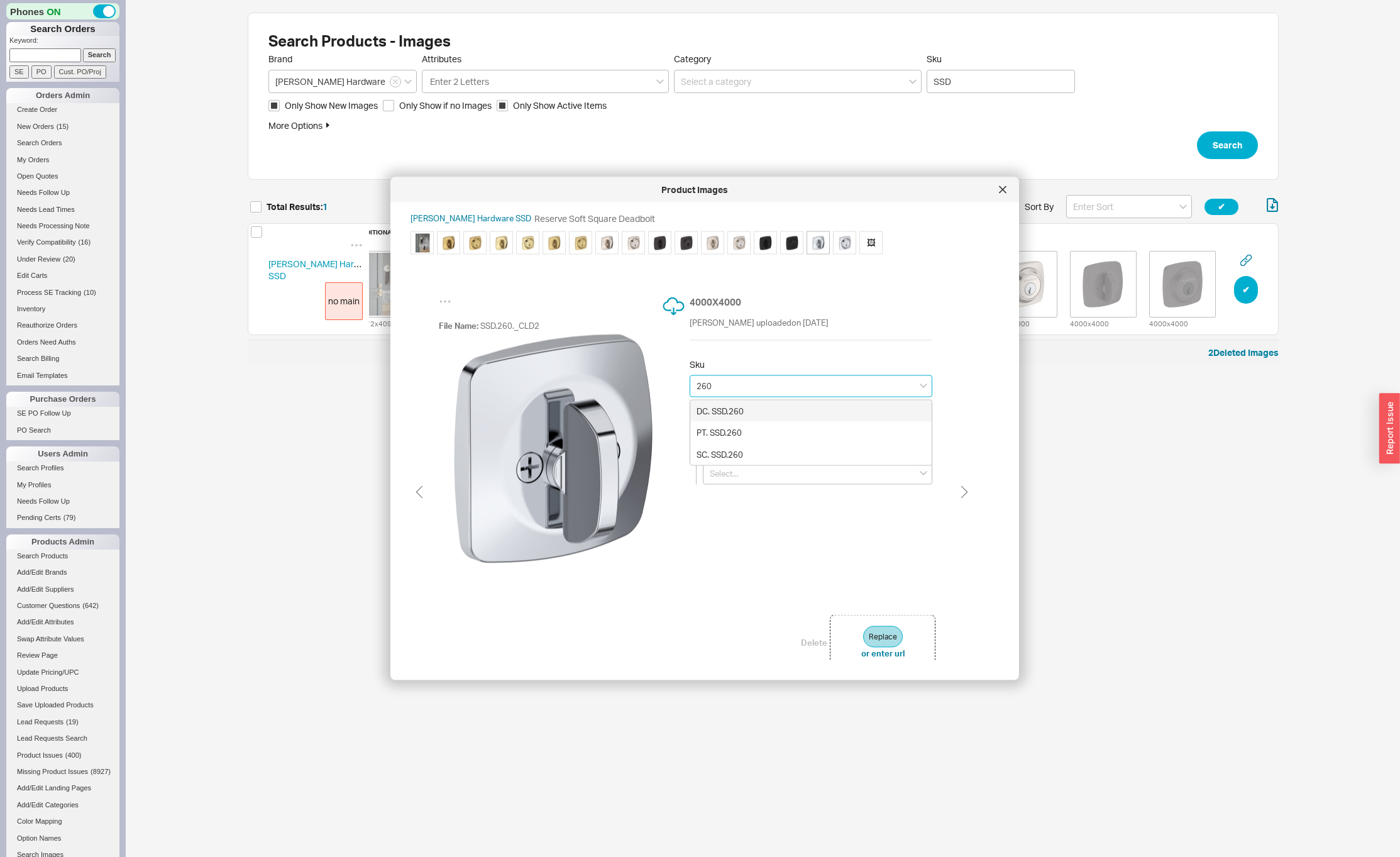
type input "DC. SSD.260"
type input "Polished Chrome"
type input "Double Cylinder"
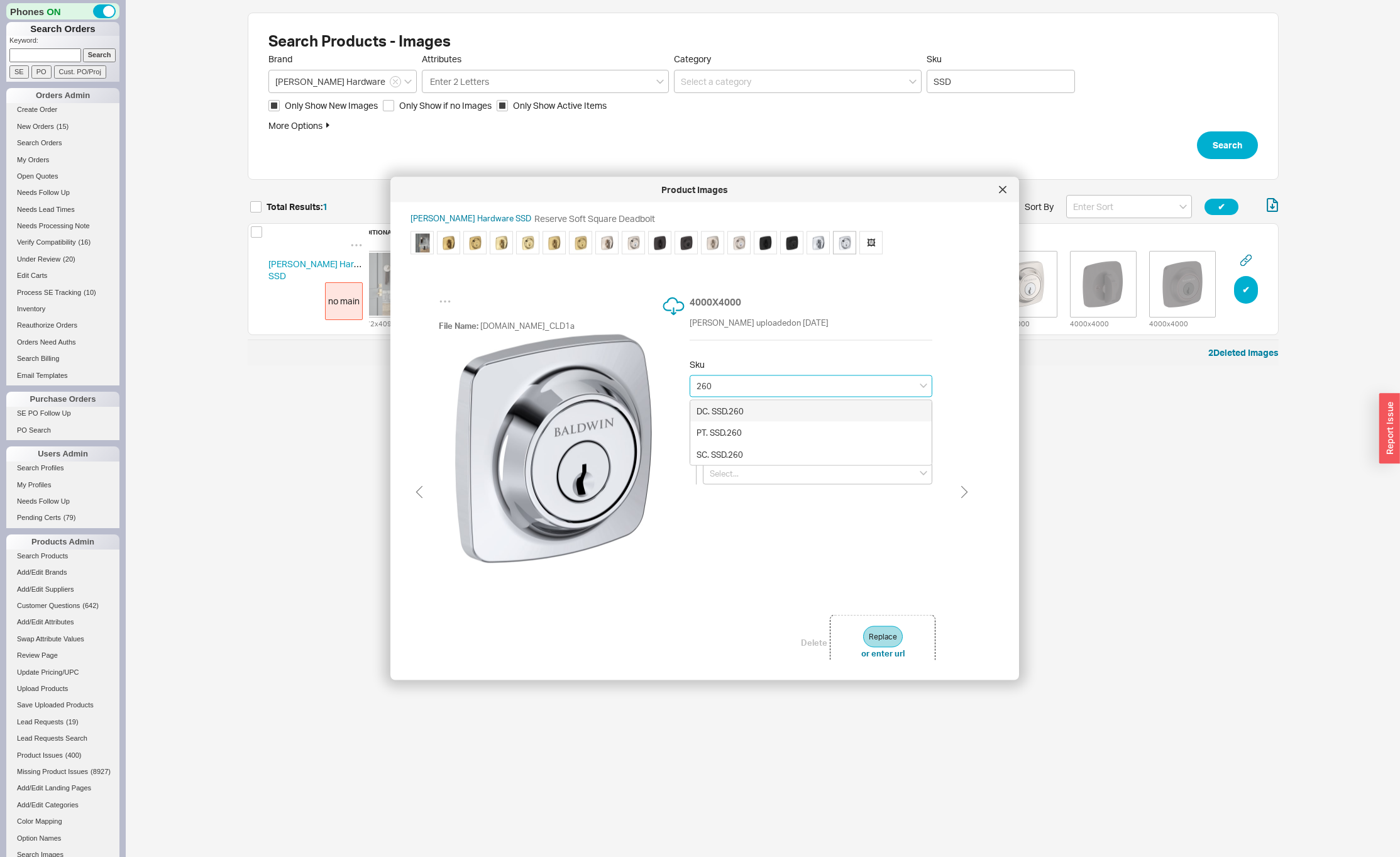
type input "DC. SSD.260"
type input "Polished Chrome"
type input "Double Cylinder"
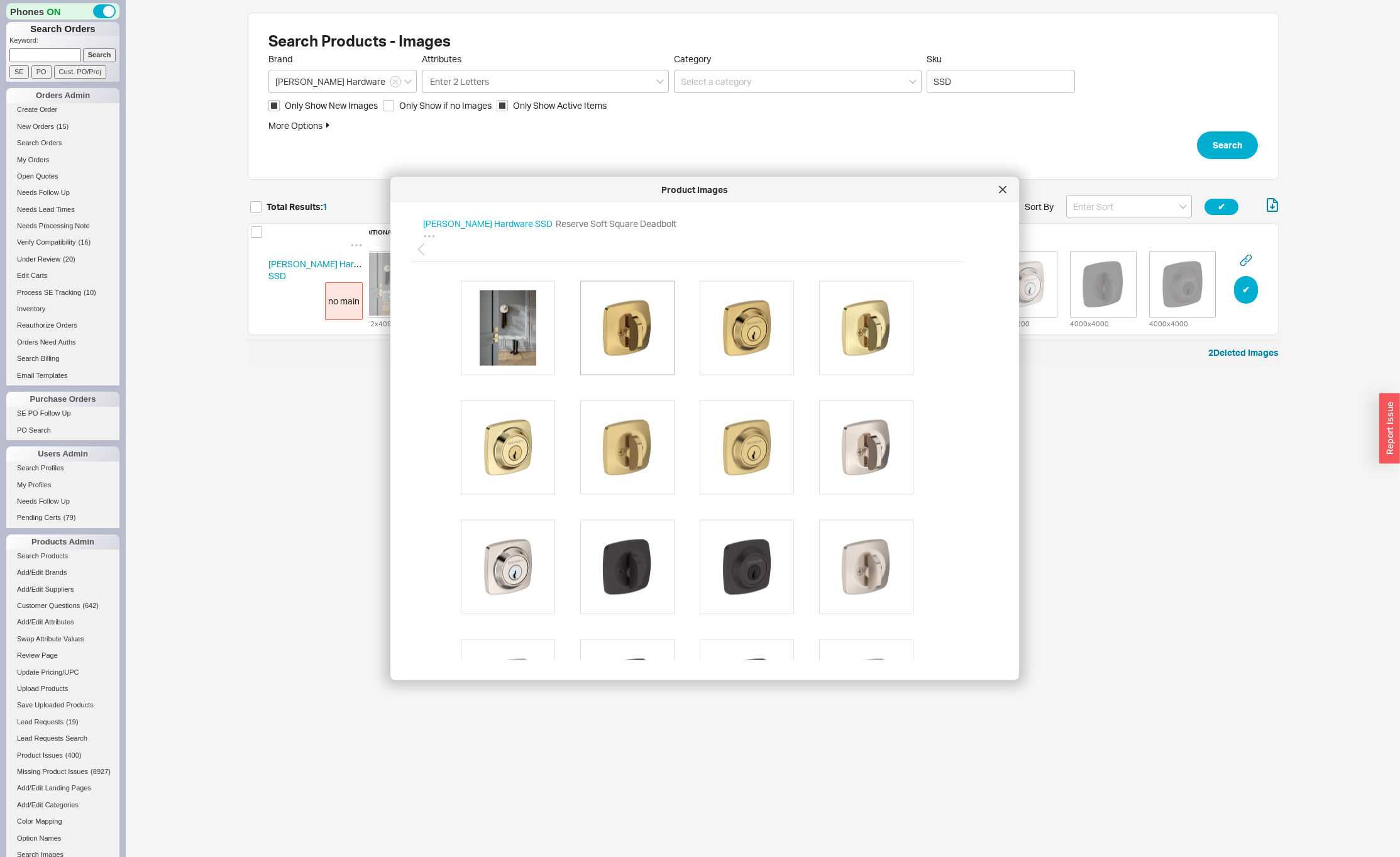
click at [652, 333] on img at bounding box center [628, 327] width 76 height 76
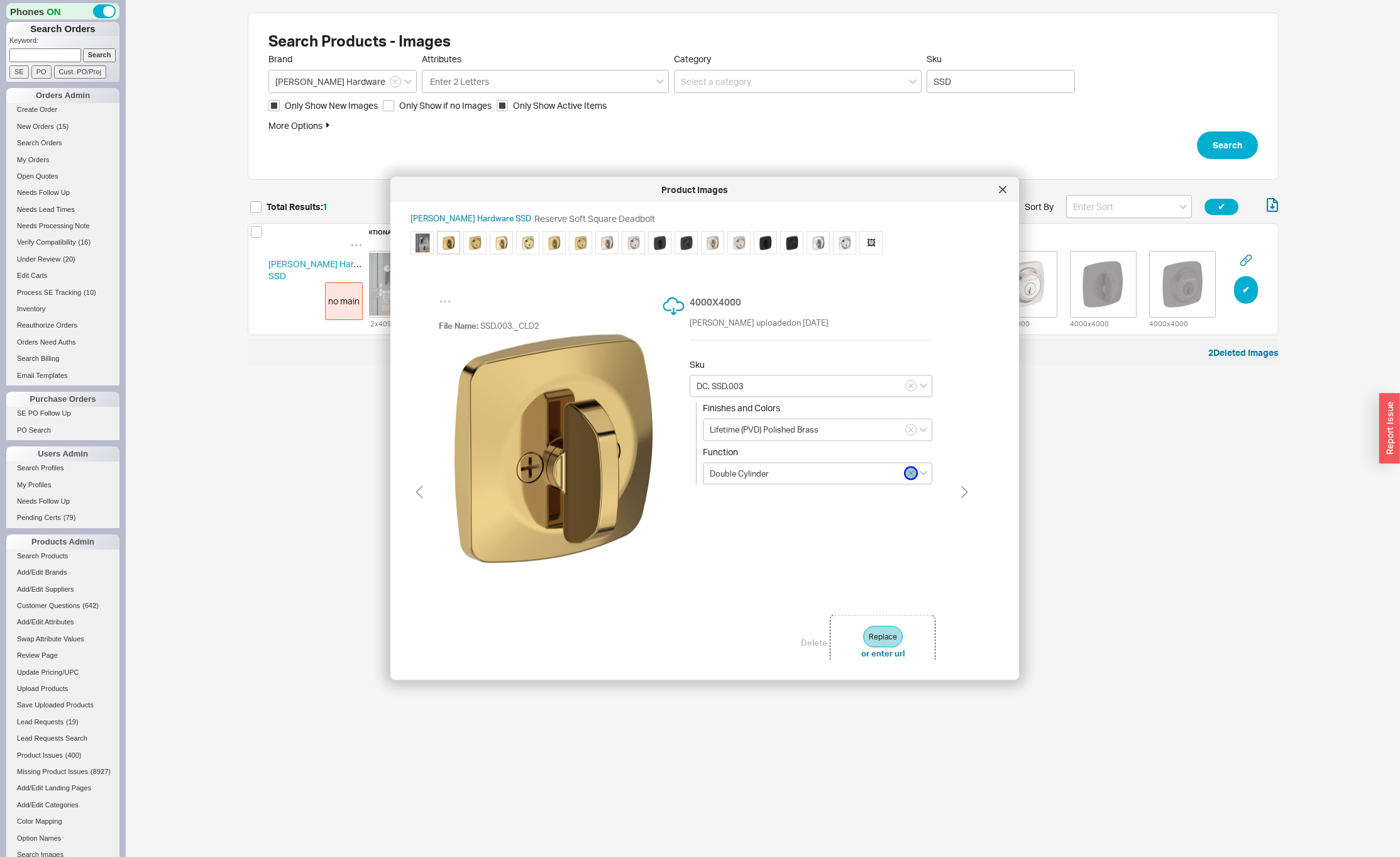
click at [910, 474] on icon "button" at bounding box center [911, 473] width 4 height 4
type input "DC. SSD.003"
type input "Double Cylinder"
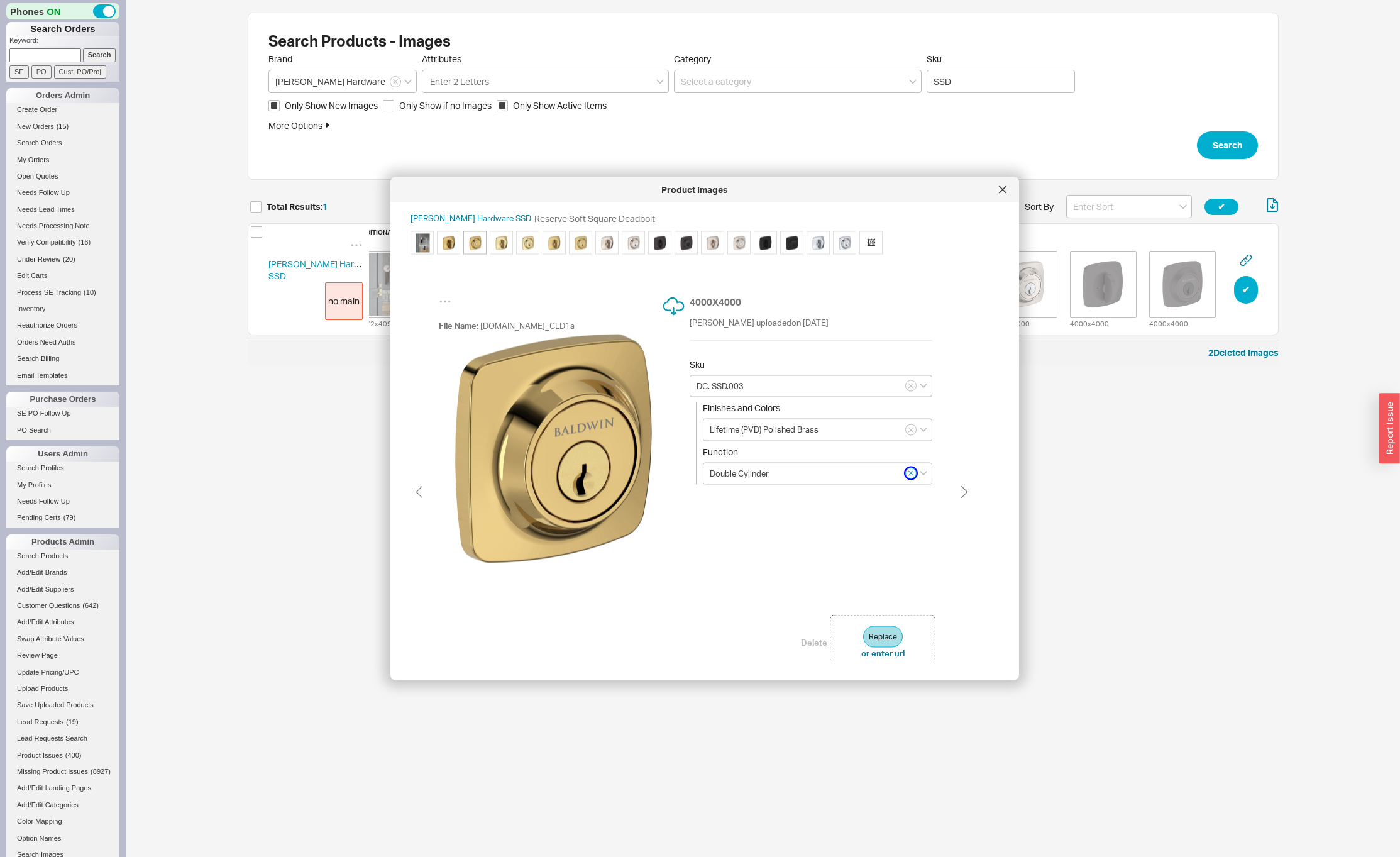
click at [910, 474] on icon "button" at bounding box center [911, 473] width 4 height 4
type input "DC. SSD.031"
type input "Non-lacquered Brass"
type input "Double Cylinder"
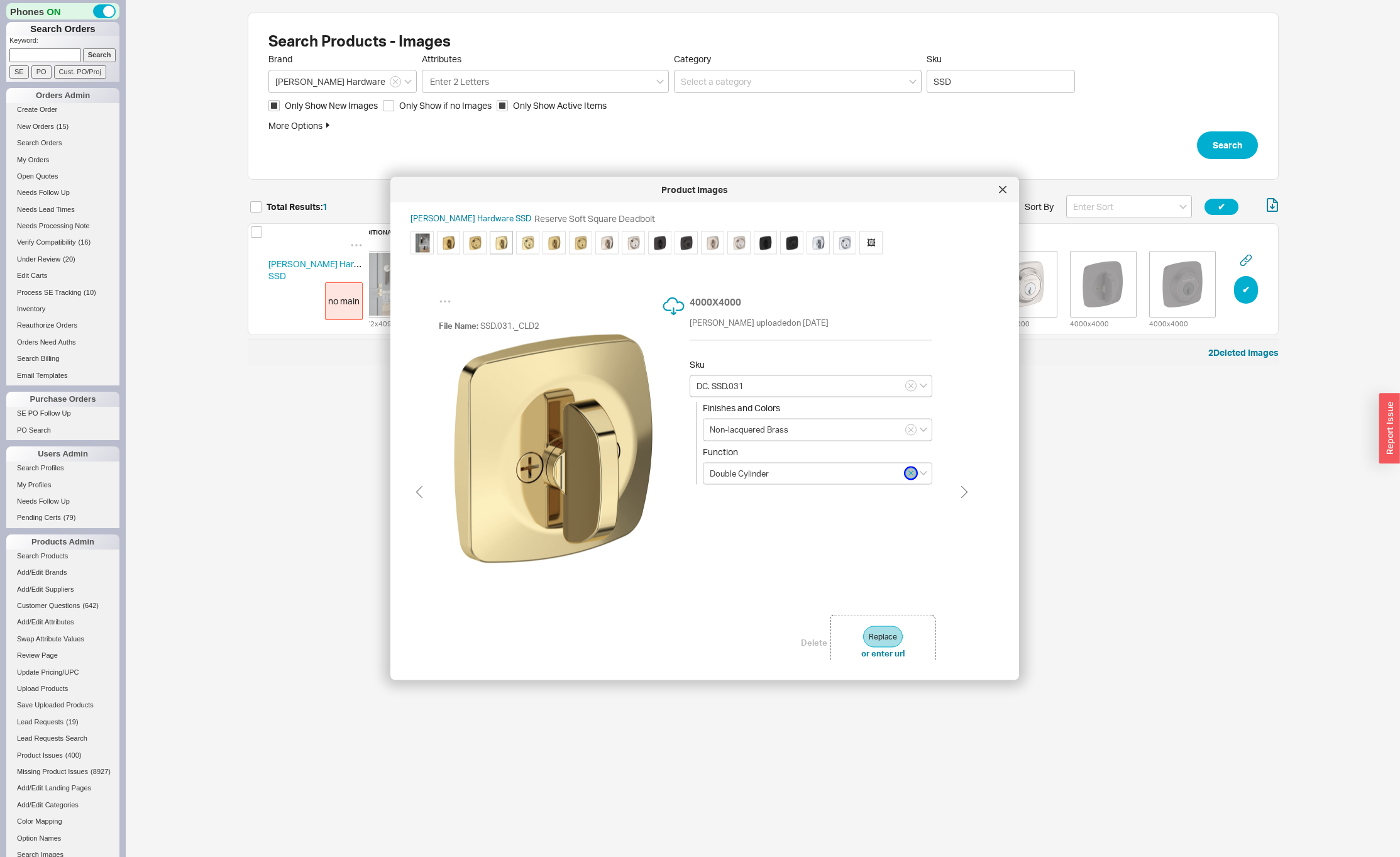
click at [909, 474] on icon "button" at bounding box center [911, 473] width 4 height 4
type input "DC. SSD.031"
type input "Double Cylinder"
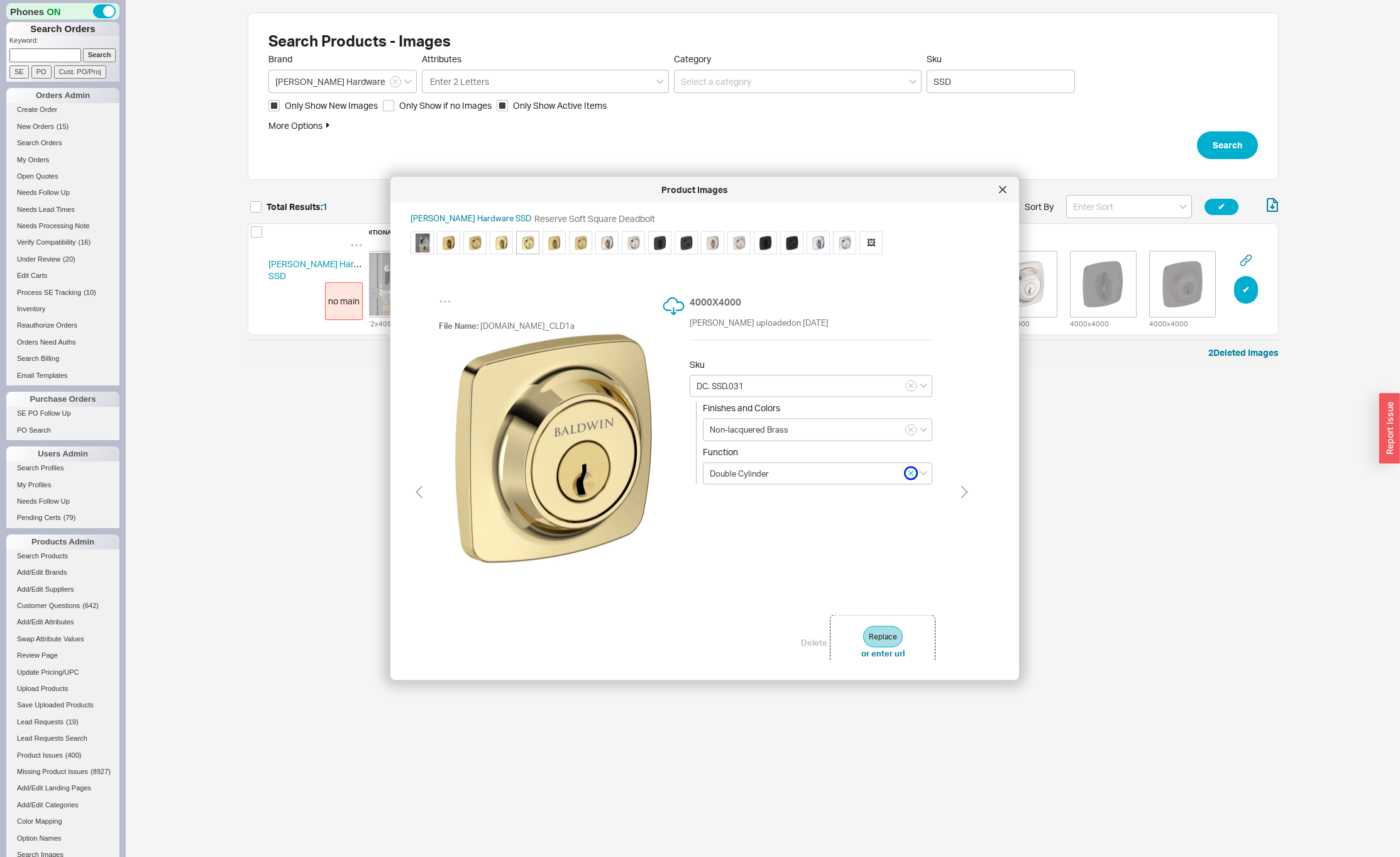
click at [909, 474] on icon "button" at bounding box center [911, 473] width 4 height 4
type input "DC. SSD.044"
type input "Lifetime (PVD) Satin Brass"
type input "Double Cylinder"
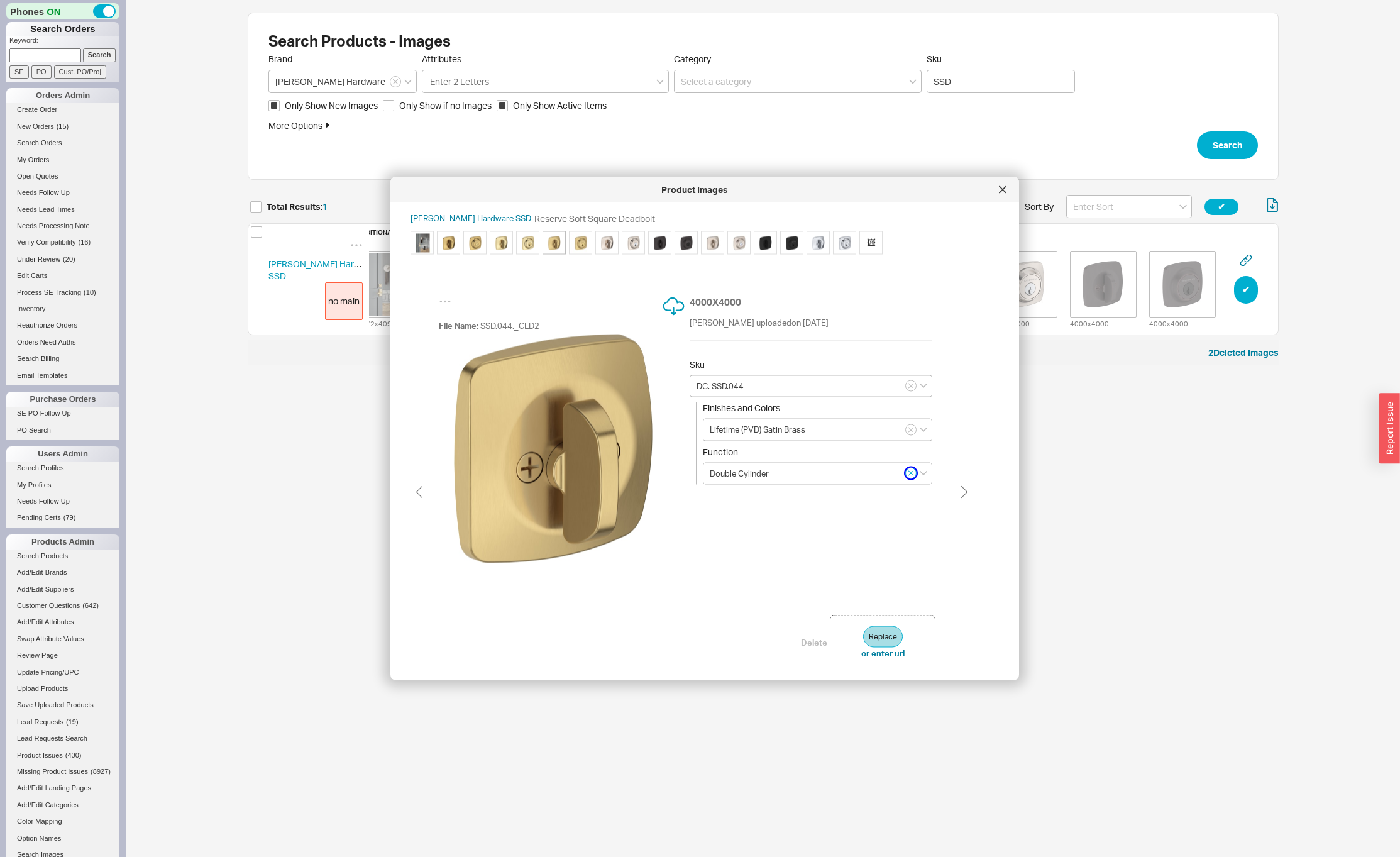
click at [909, 474] on icon "button" at bounding box center [911, 473] width 4 height 4
type input "DC. SSD.044"
type input "Double Cylinder"
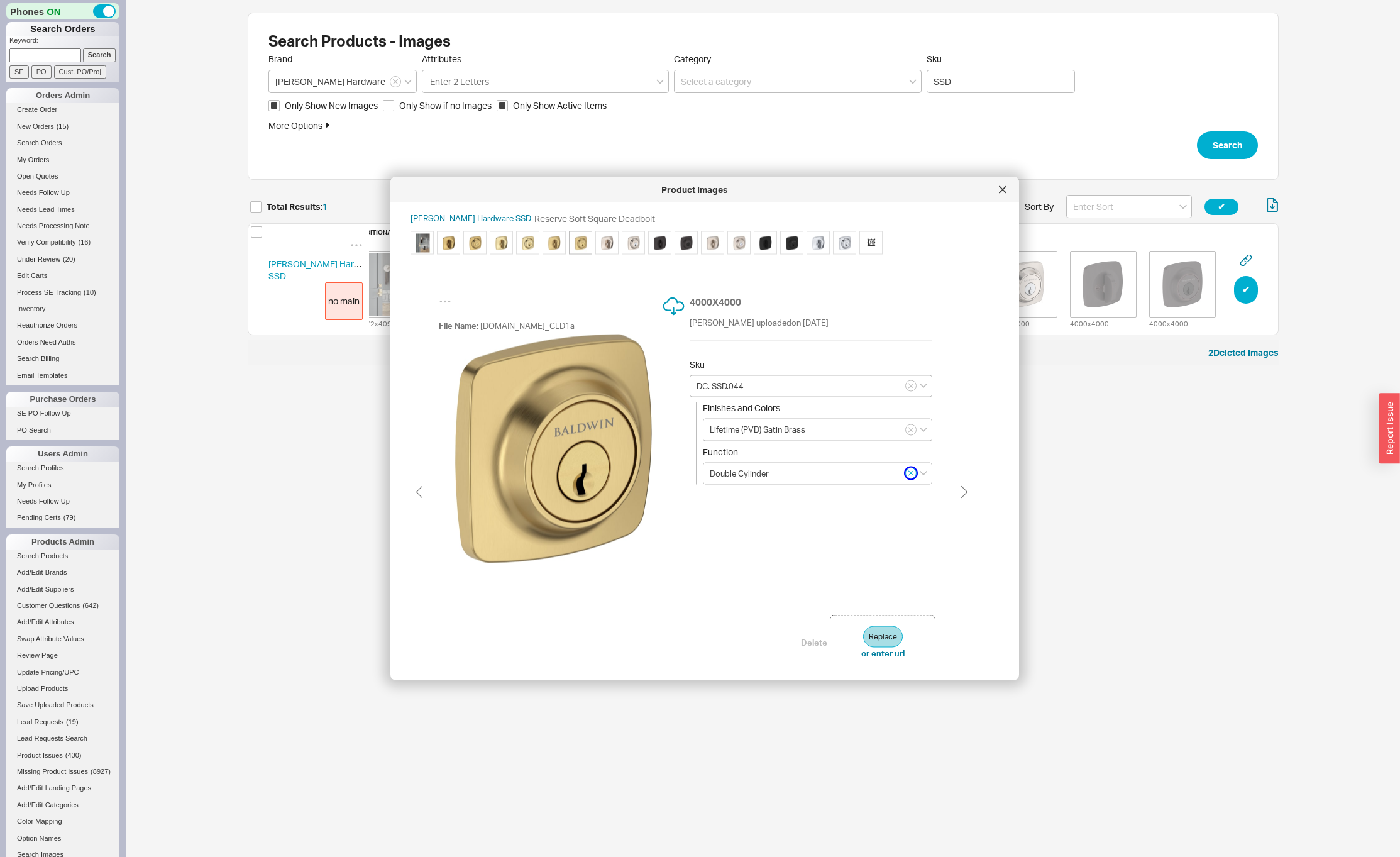
click at [909, 474] on icon "button" at bounding box center [911, 473] width 4 height 4
type input "DC. SSD.055"
type input "Lifetime (PVD) Polished Nickel"
type input "Double Cylinder"
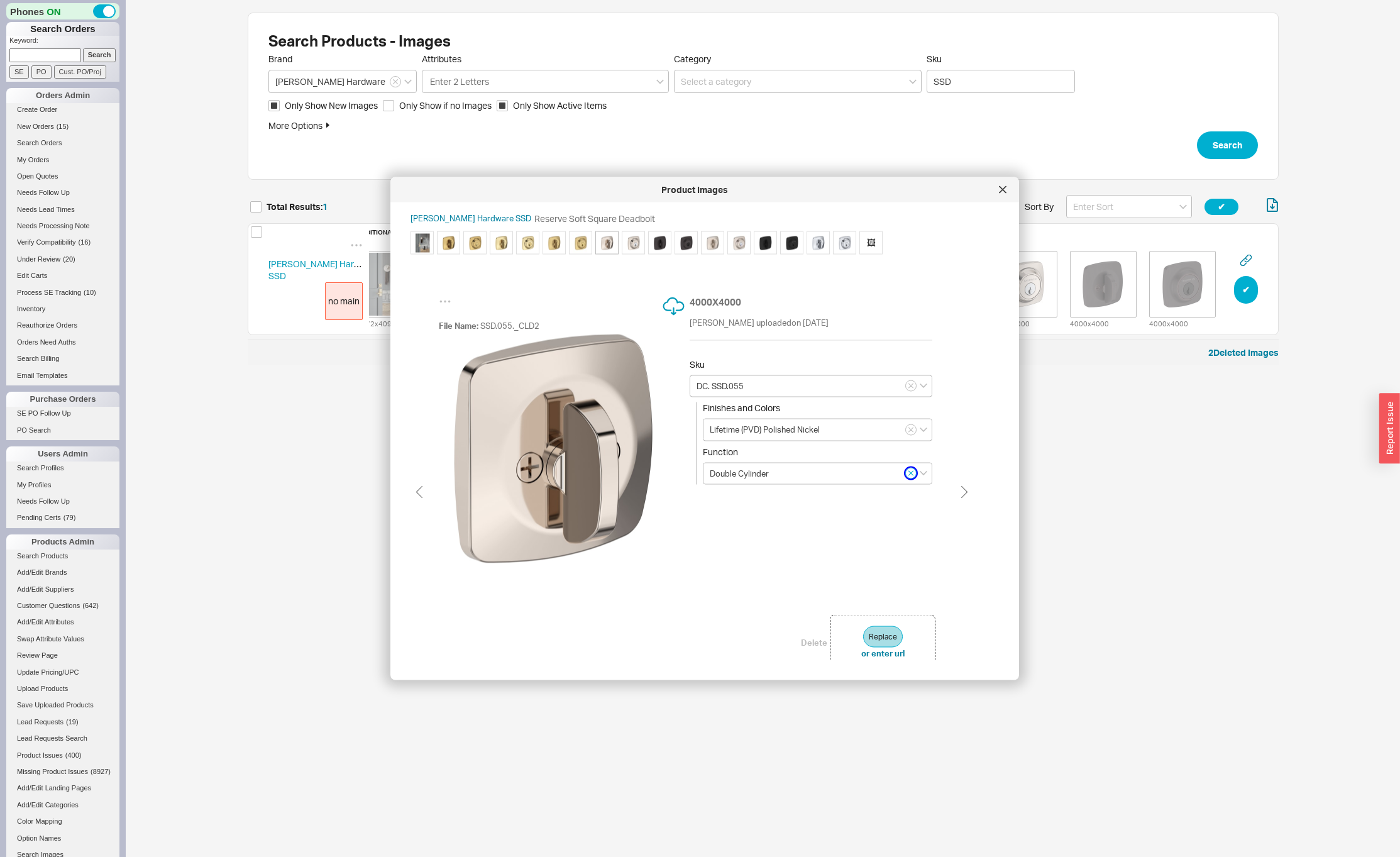
click at [909, 474] on icon "button" at bounding box center [911, 473] width 4 height 4
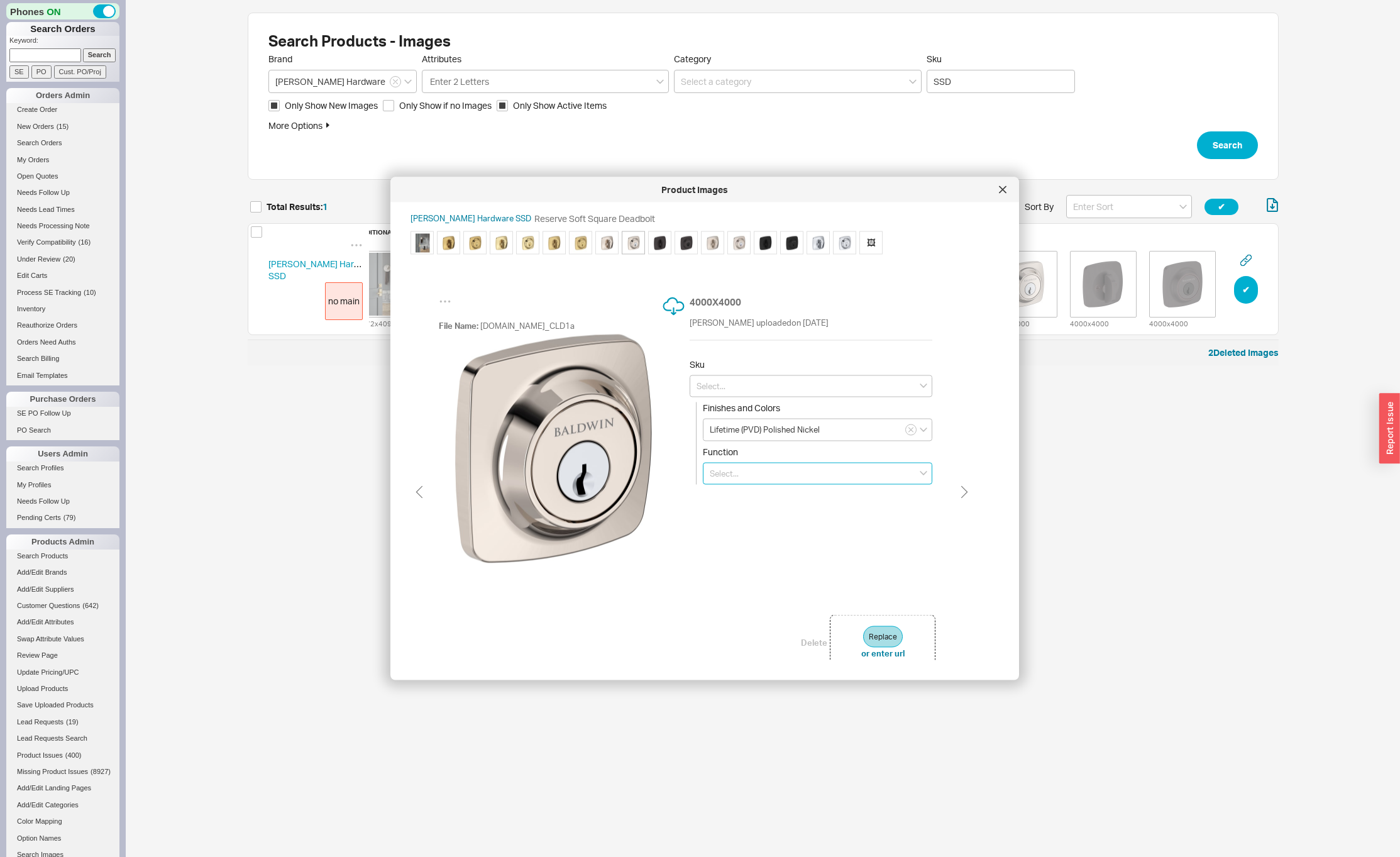
click at [909, 474] on input at bounding box center [817, 473] width 230 height 22
type input "DC. SSD.112"
type input "Venetian Bronze"
type input "Double Cylinder"
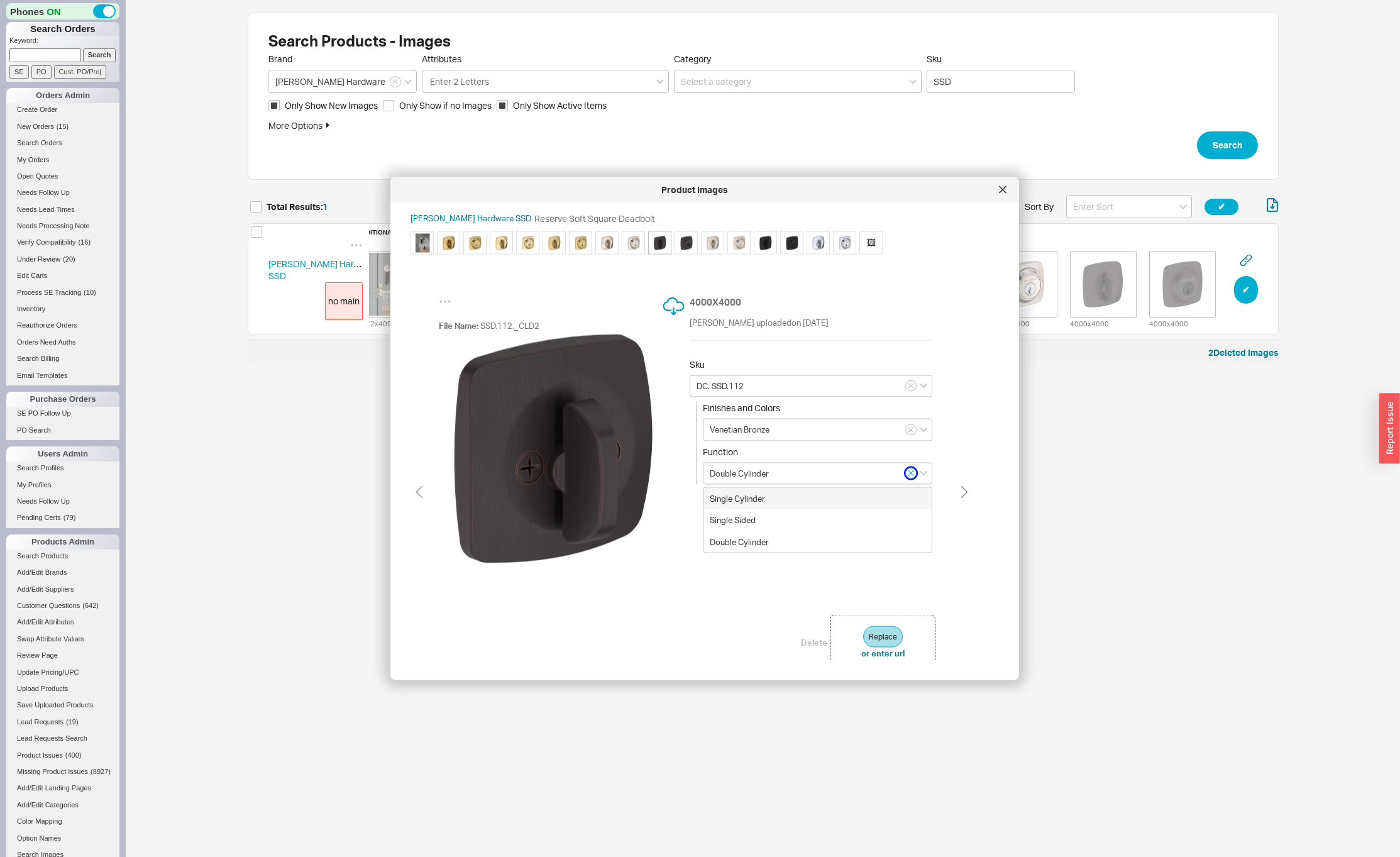
click at [909, 474] on icon "button" at bounding box center [911, 473] width 4 height 4
type input "DC. SSD.112"
type input "Double Cylinder"
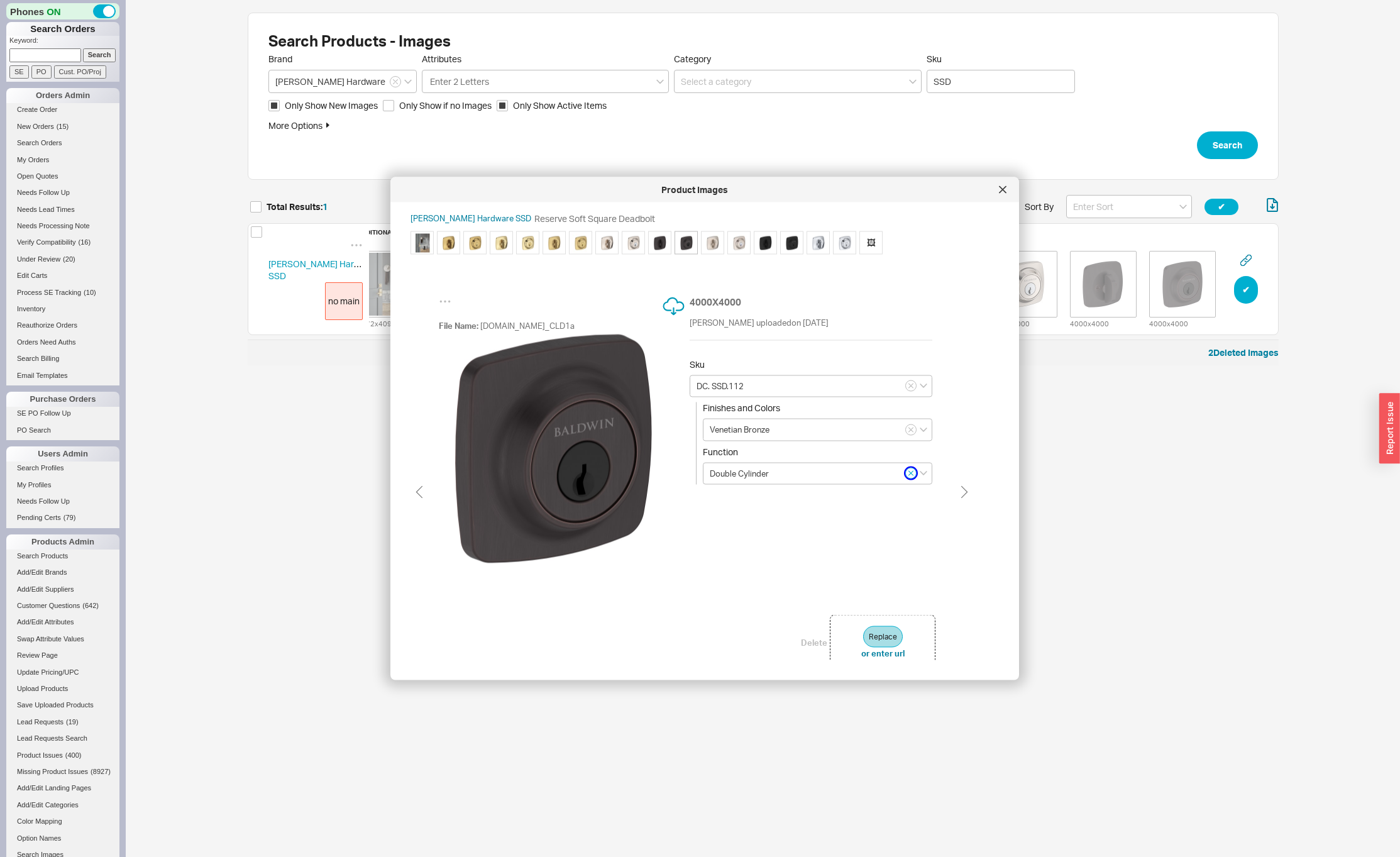
click at [909, 474] on icon "button" at bounding box center [911, 473] width 4 height 4
type input "DC. SSD.150"
type input "Satin Nickel"
type input "Double Cylinder"
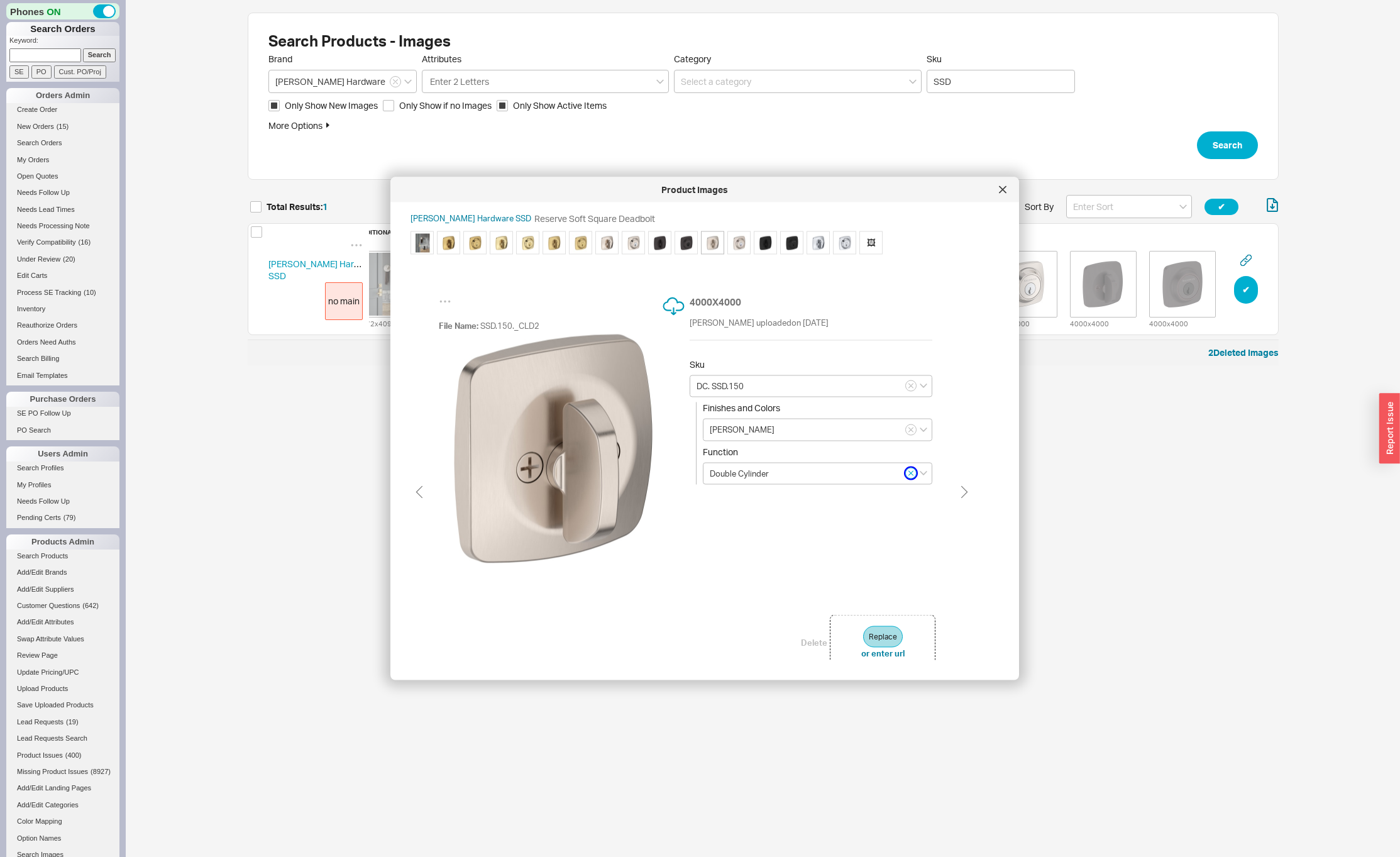
click at [909, 474] on icon "button" at bounding box center [911, 473] width 4 height 4
type input "DC. SSD.150"
type input "Double Cylinder"
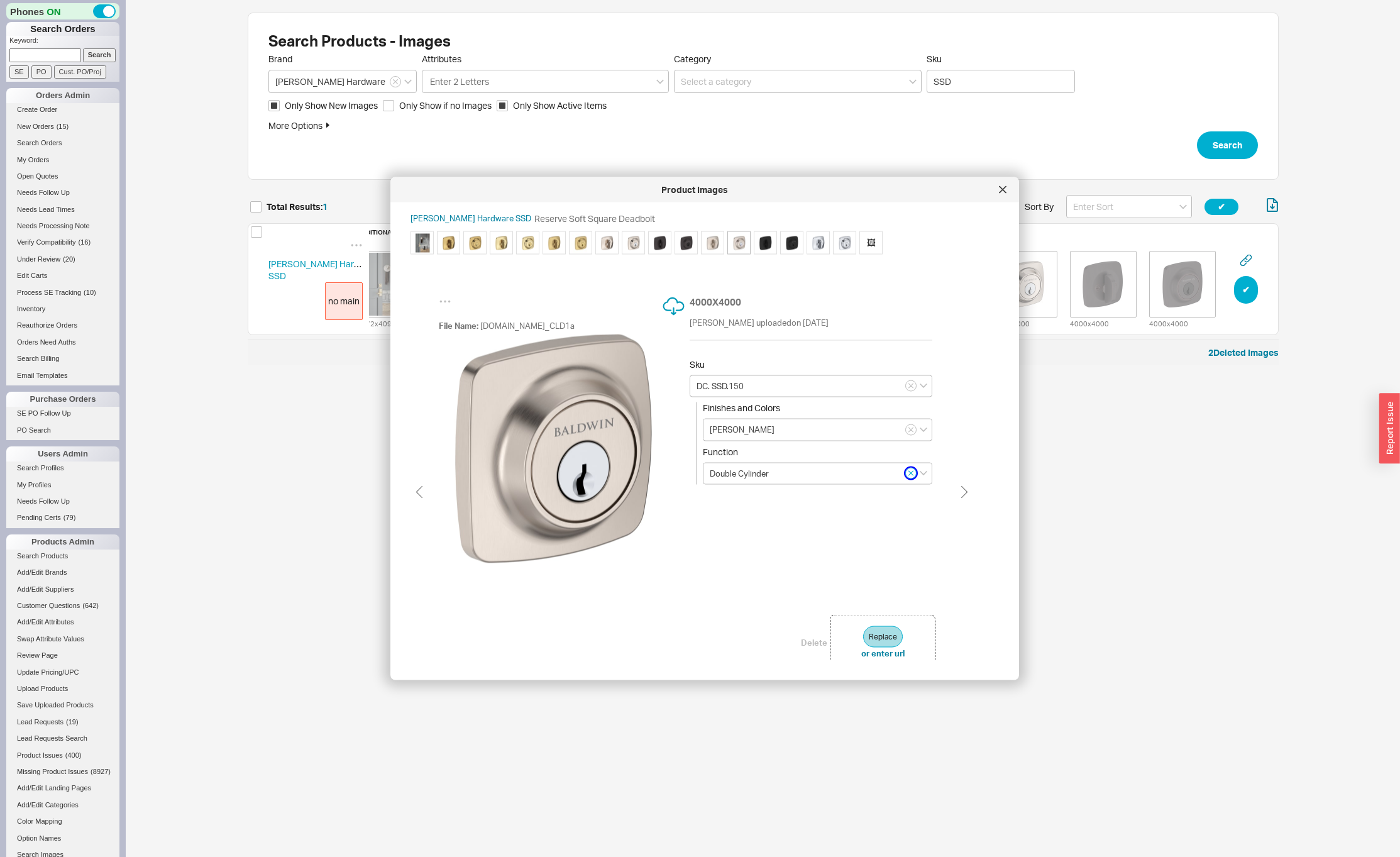
click at [909, 474] on icon "button" at bounding box center [911, 473] width 4 height 4
type input "DC. SSD.191"
type input "Matte Black"
type input "Double Cylinder"
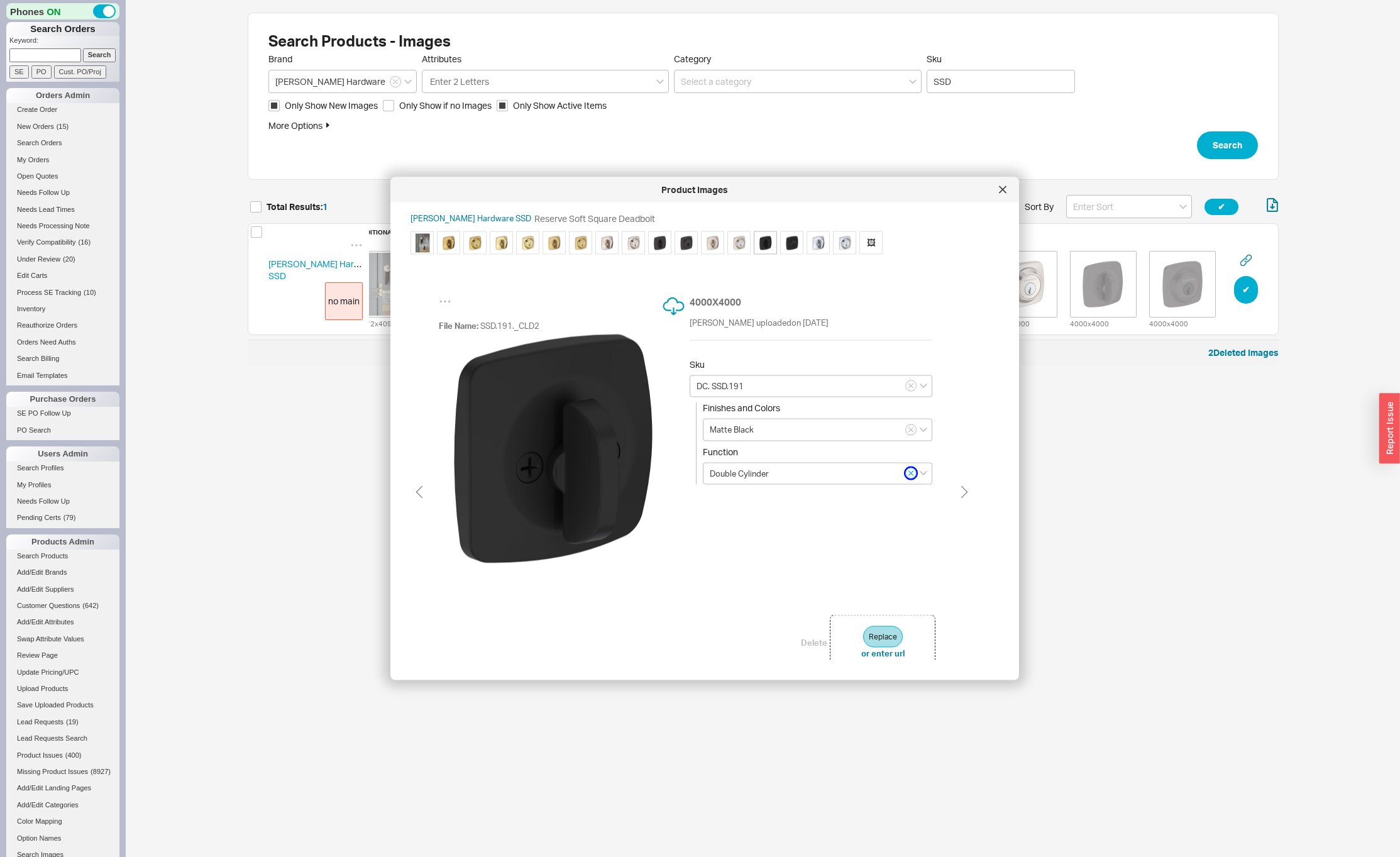
click at [909, 474] on icon "button" at bounding box center [911, 473] width 4 height 4
type input "DC. SSD.191"
type input "Double Cylinder"
click at [909, 474] on icon "button" at bounding box center [911, 473] width 4 height 4
type input "DC. SSD.260"
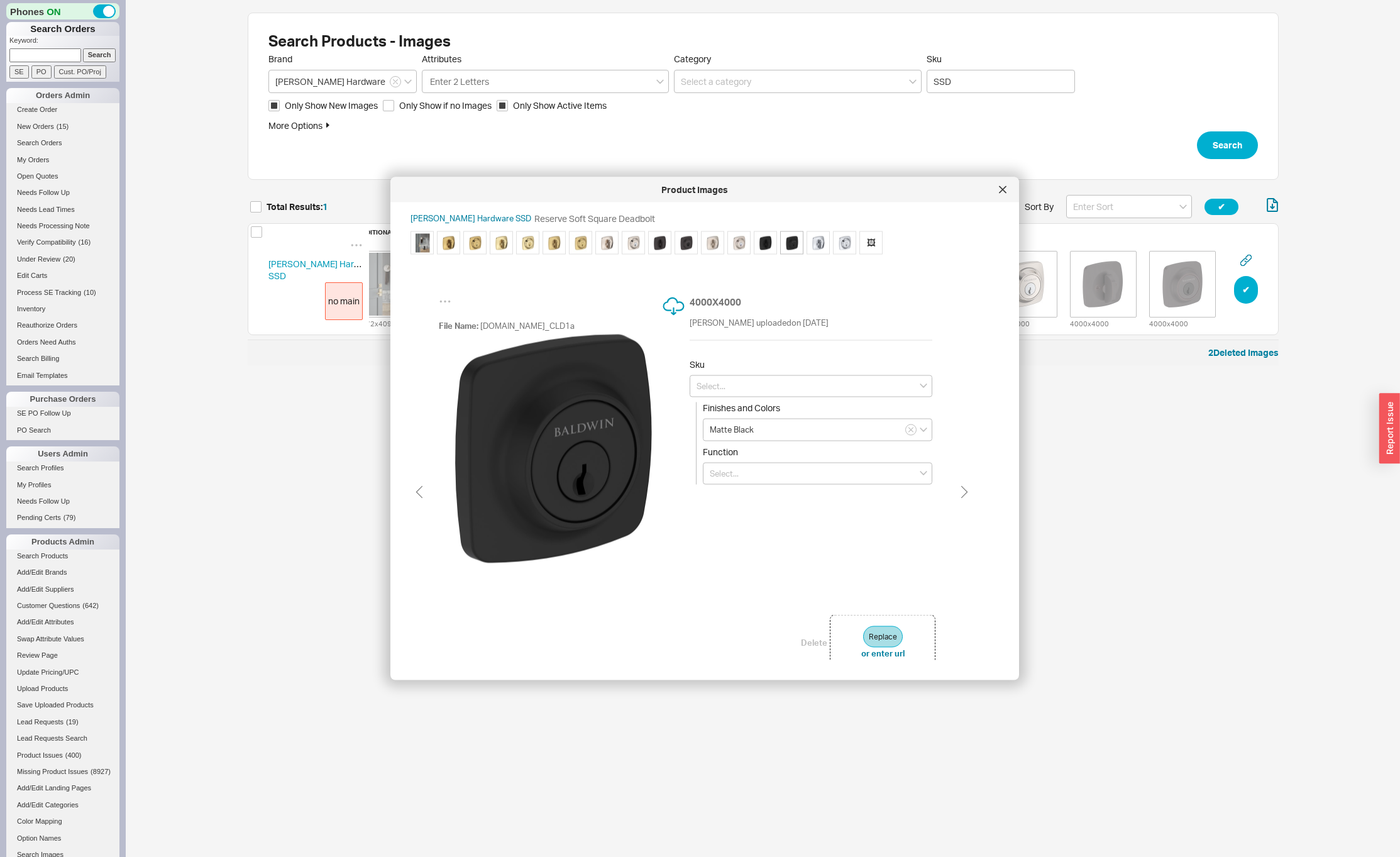
type input "Polished Chrome"
type input "Double Cylinder"
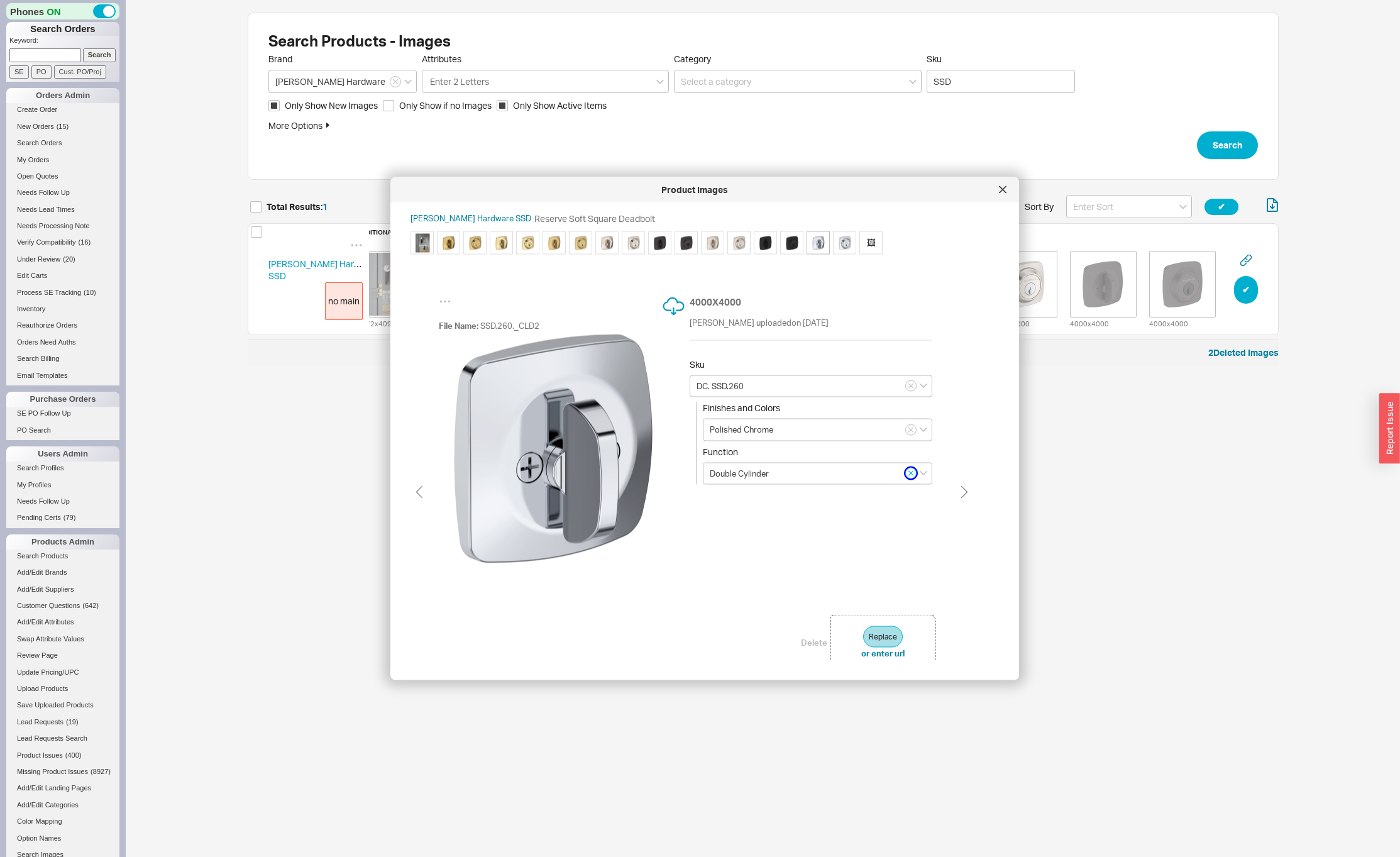
click at [909, 474] on icon "button" at bounding box center [911, 473] width 4 height 4
type input "DC. SSD.260"
type input "Double Cylinder"
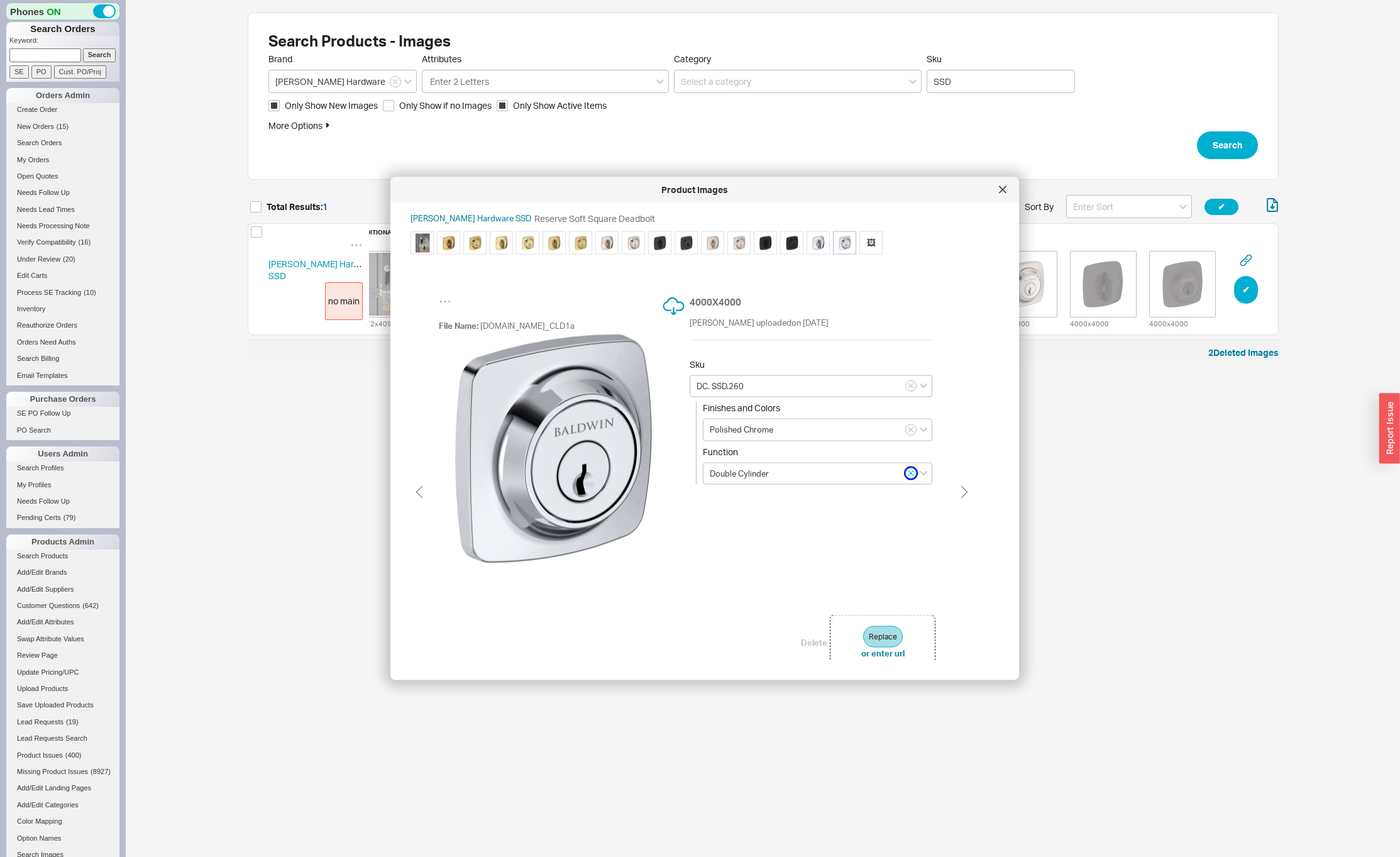
click at [909, 474] on icon "button" at bounding box center [911, 473] width 4 height 4
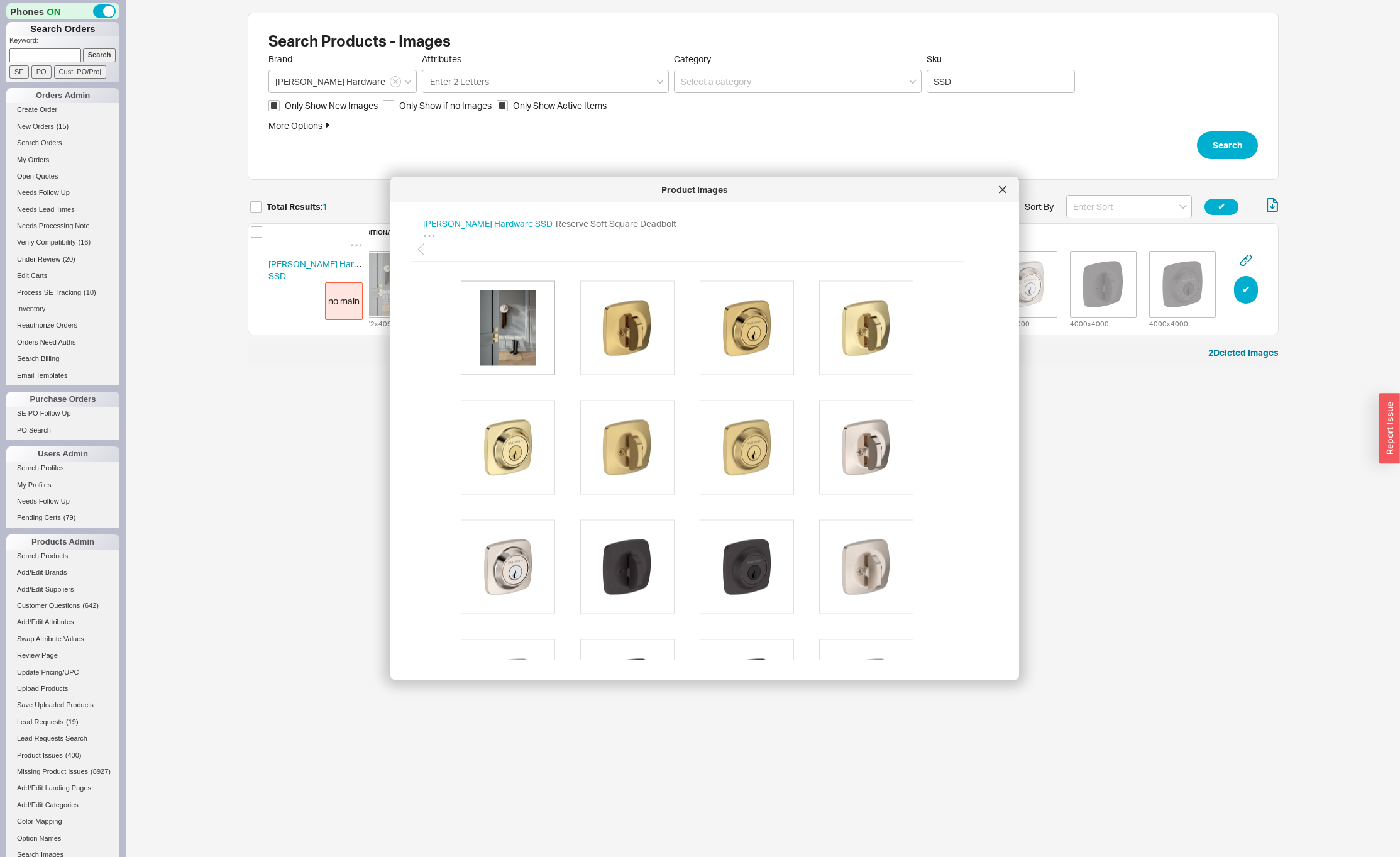
click at [509, 344] on img at bounding box center [508, 327] width 76 height 76
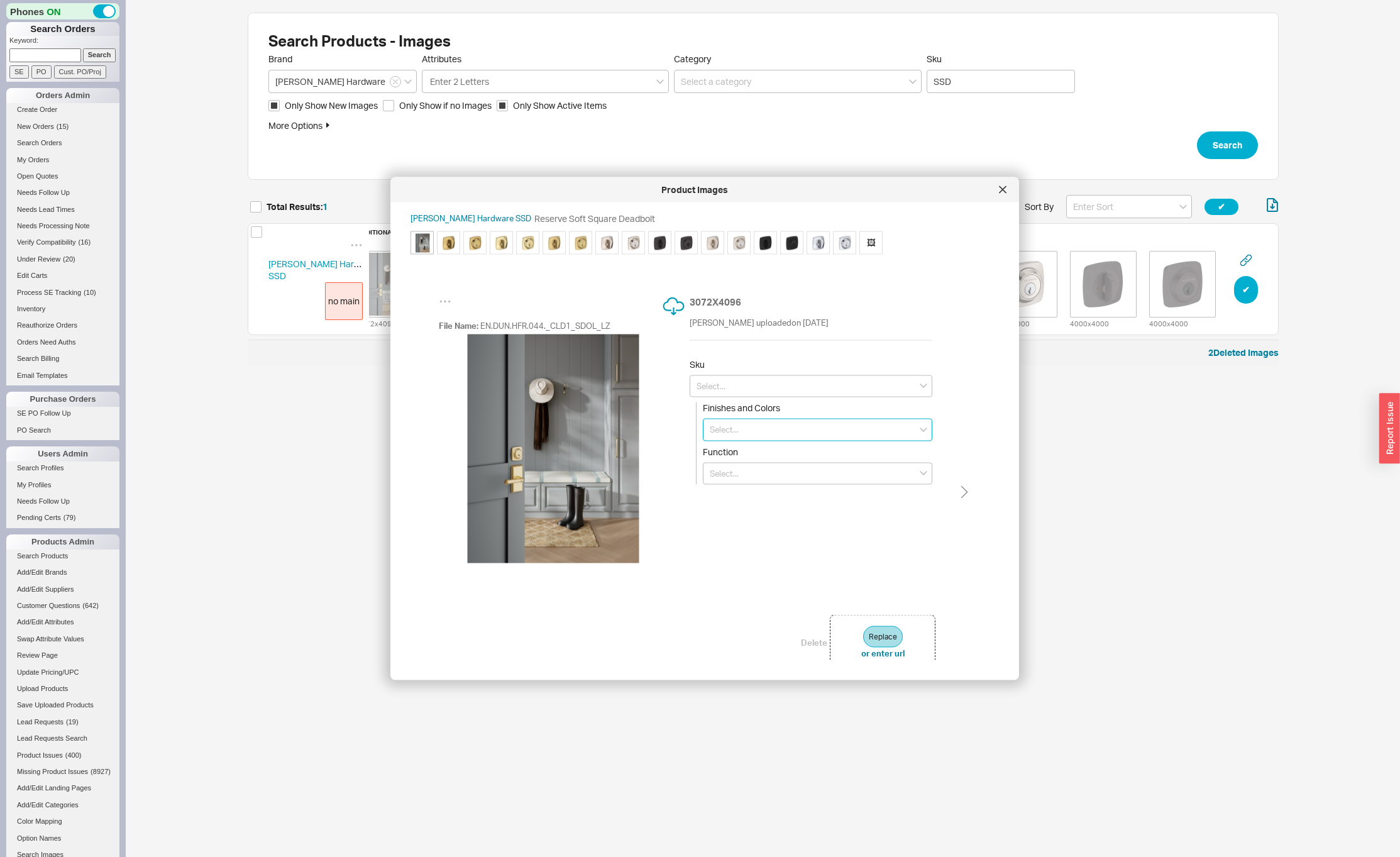
click at [737, 425] on input at bounding box center [817, 429] width 230 height 22
click at [731, 384] on input at bounding box center [812, 385] width 243 height 22
click at [732, 415] on div "DC. SSD.044" at bounding box center [811, 411] width 241 height 22
type input "DC. SSD.044"
type input "Lifetime (PVD) Satin Brass"
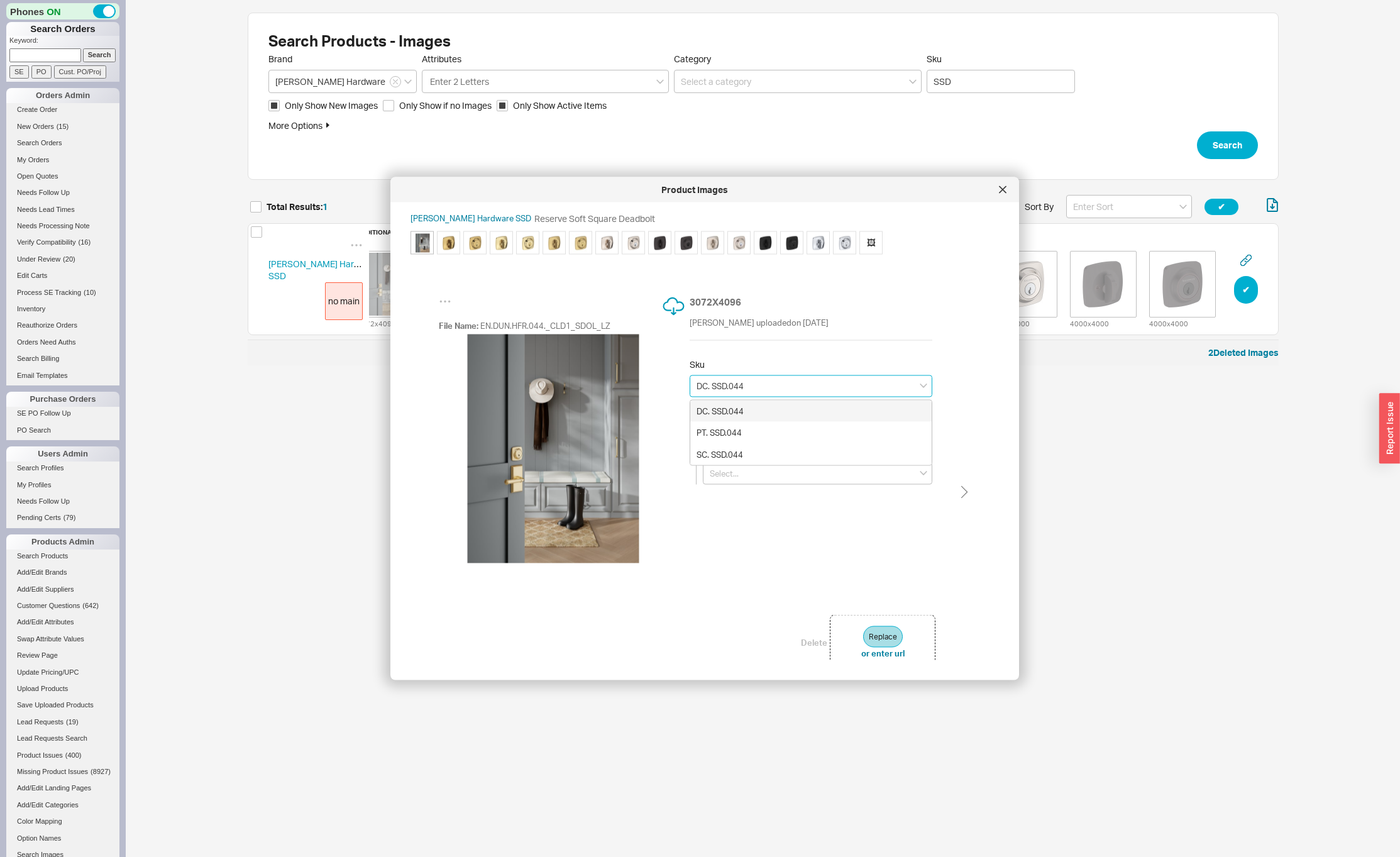
type input "Double Cylinder"
type input "DC. SSD.044"
click at [913, 474] on icon "button" at bounding box center [911, 473] width 4 height 4
click at [830, 511] on div "3072 X 4096 David Maryles uploaded on Aug 20th 2025 Sku Finishes and Colors Lif…" at bounding box center [812, 452] width 246 height 315
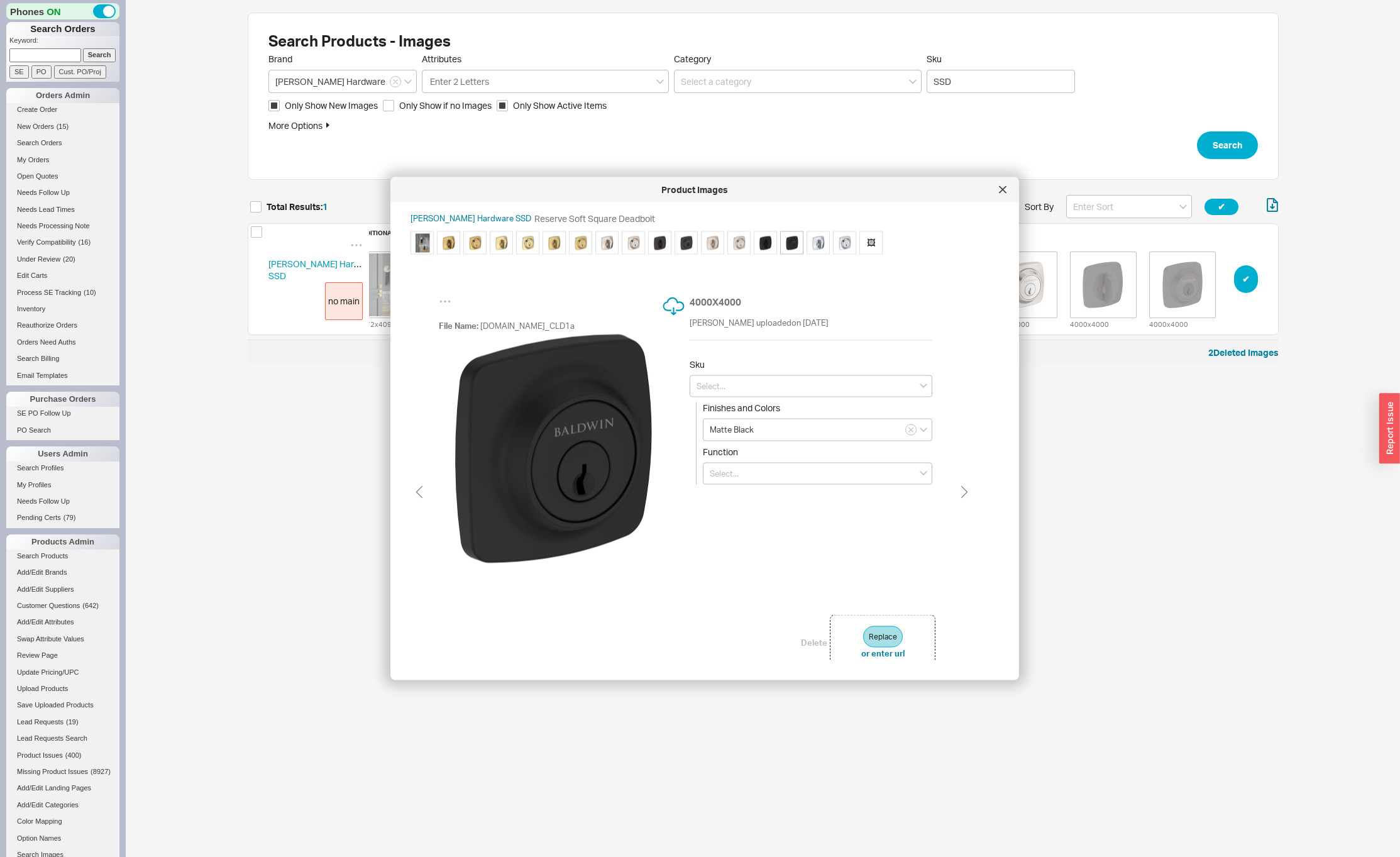
type input "Polished Chrome"
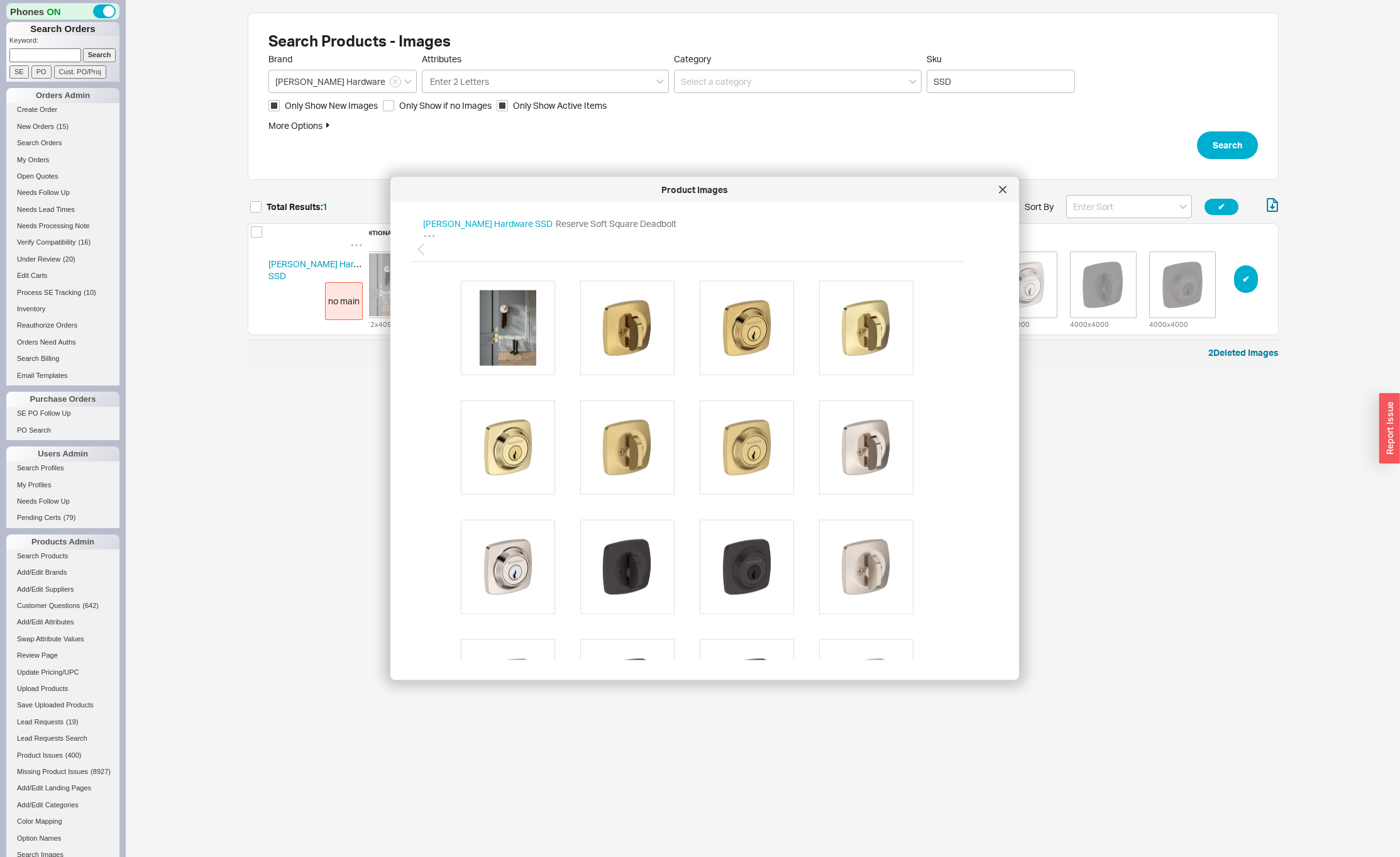
click at [1005, 188] on icon at bounding box center [1002, 190] width 7 height 7
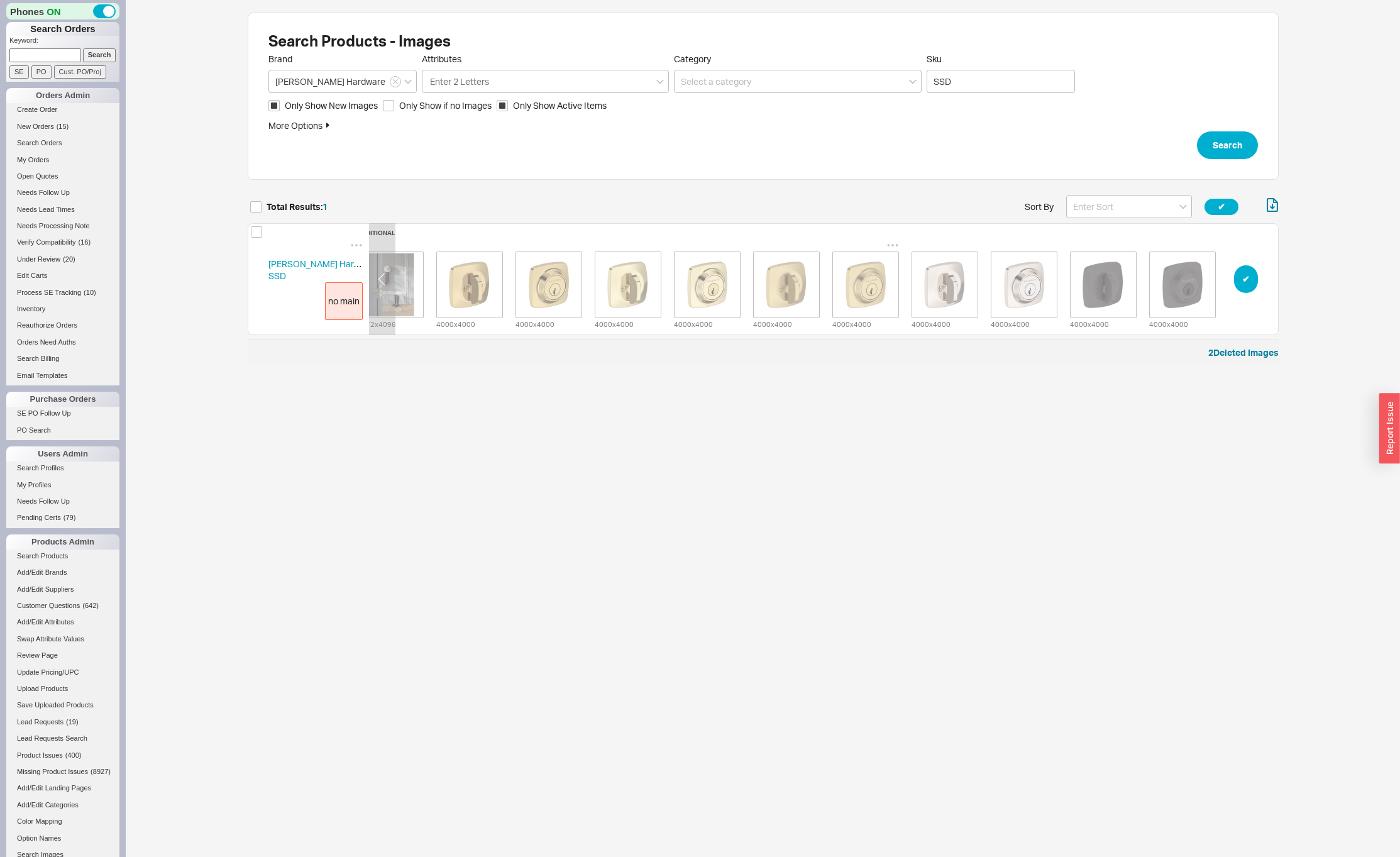
click at [896, 244] on icon "grid" at bounding box center [892, 245] width 11 height 2
click at [861, 285] on span "Set to Main Image" at bounding box center [875, 286] width 72 height 11
drag, startPoint x: 870, startPoint y: 413, endPoint x: 967, endPoint y: 396, distance: 98.5
click at [870, 378] on html "Phones ON Search Orders Keyword: Search SE PO Cust. PO/Proj Orders Admin Create…" at bounding box center [700, 189] width 1400 height 378
click at [1249, 279] on button "✔︎" at bounding box center [1246, 279] width 24 height 27
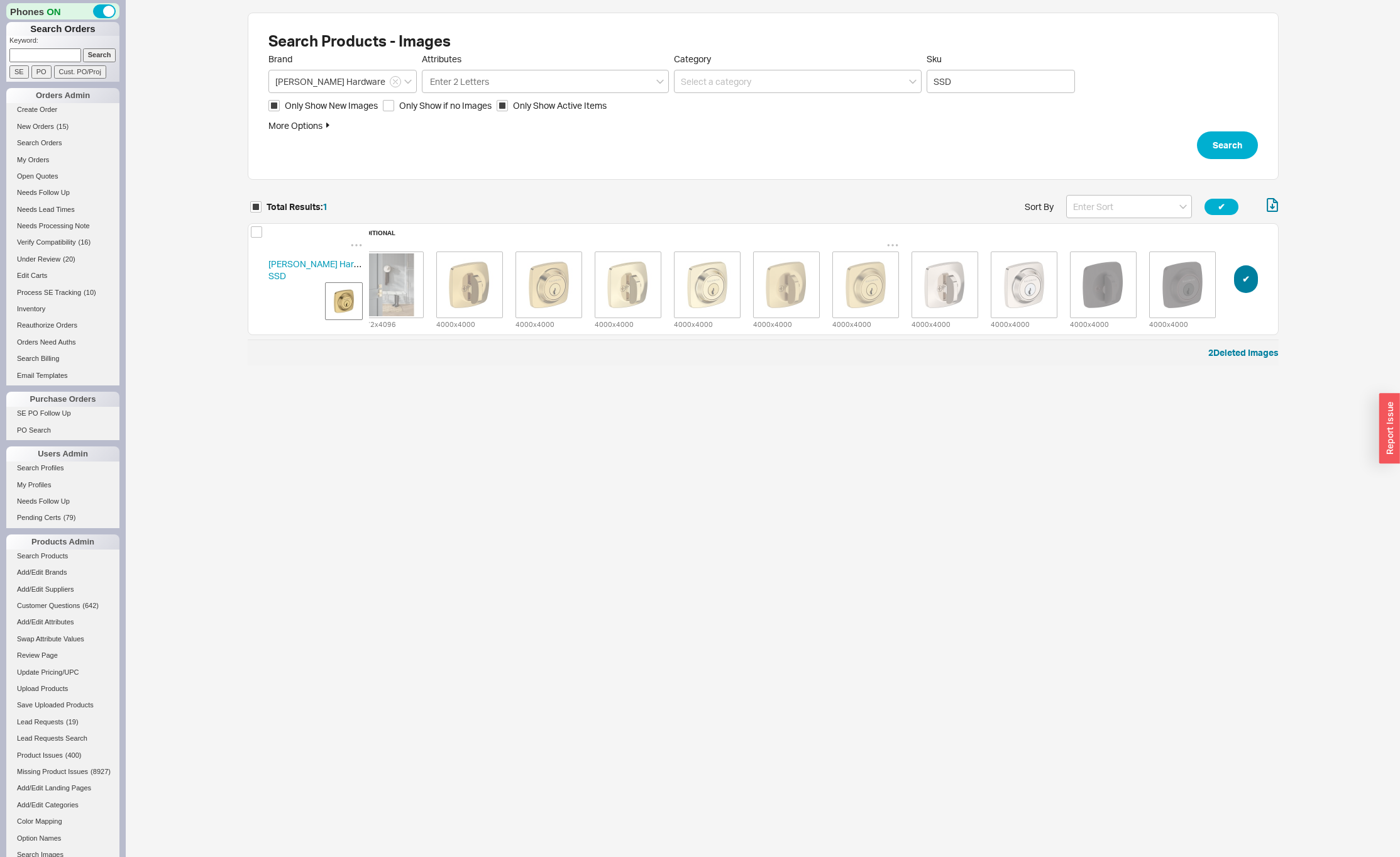
checkbox input "true"
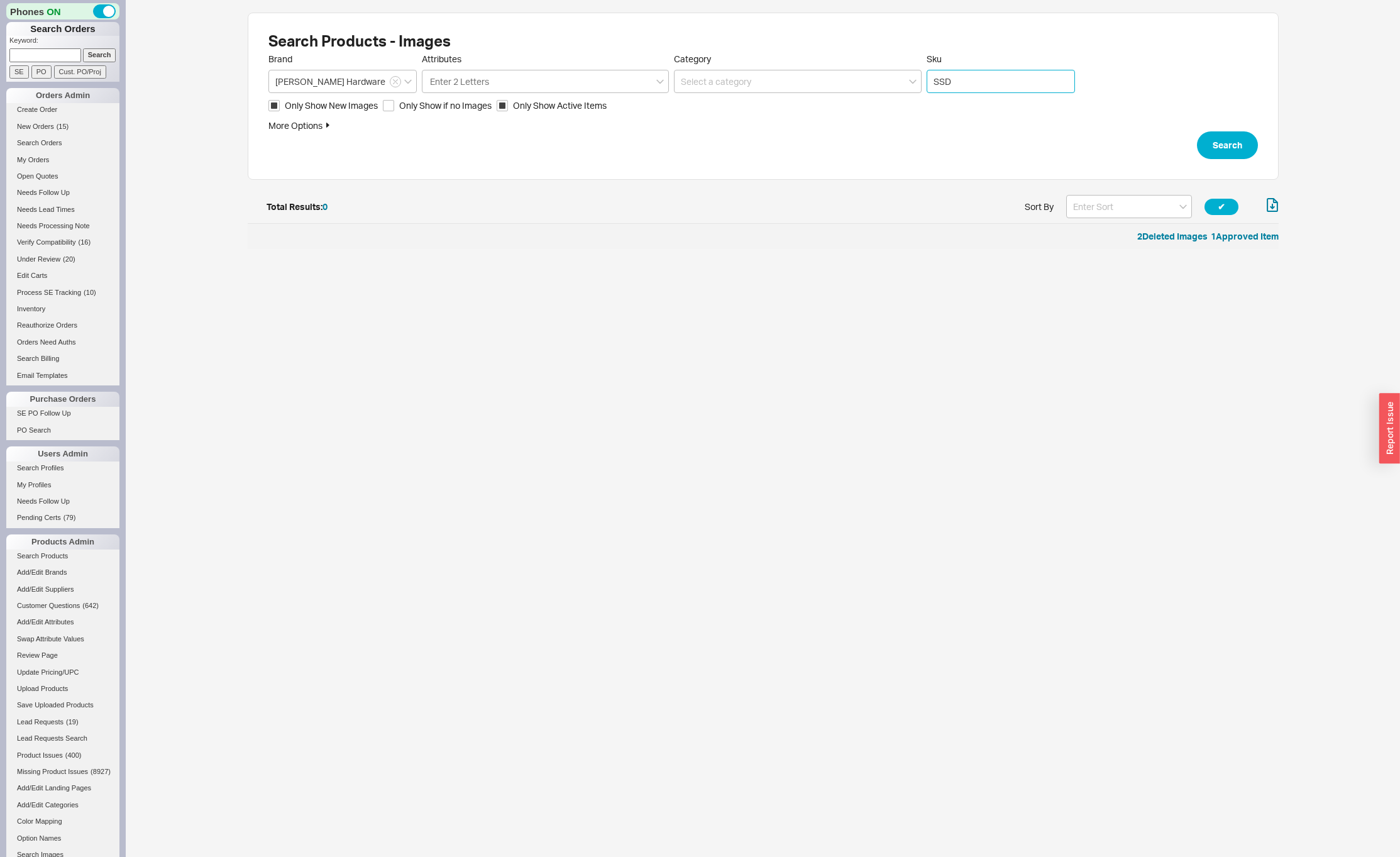
click at [977, 86] on input "SSD" at bounding box center [1000, 82] width 148 height 23
click at [1225, 146] on button "Search" at bounding box center [1227, 145] width 61 height 27
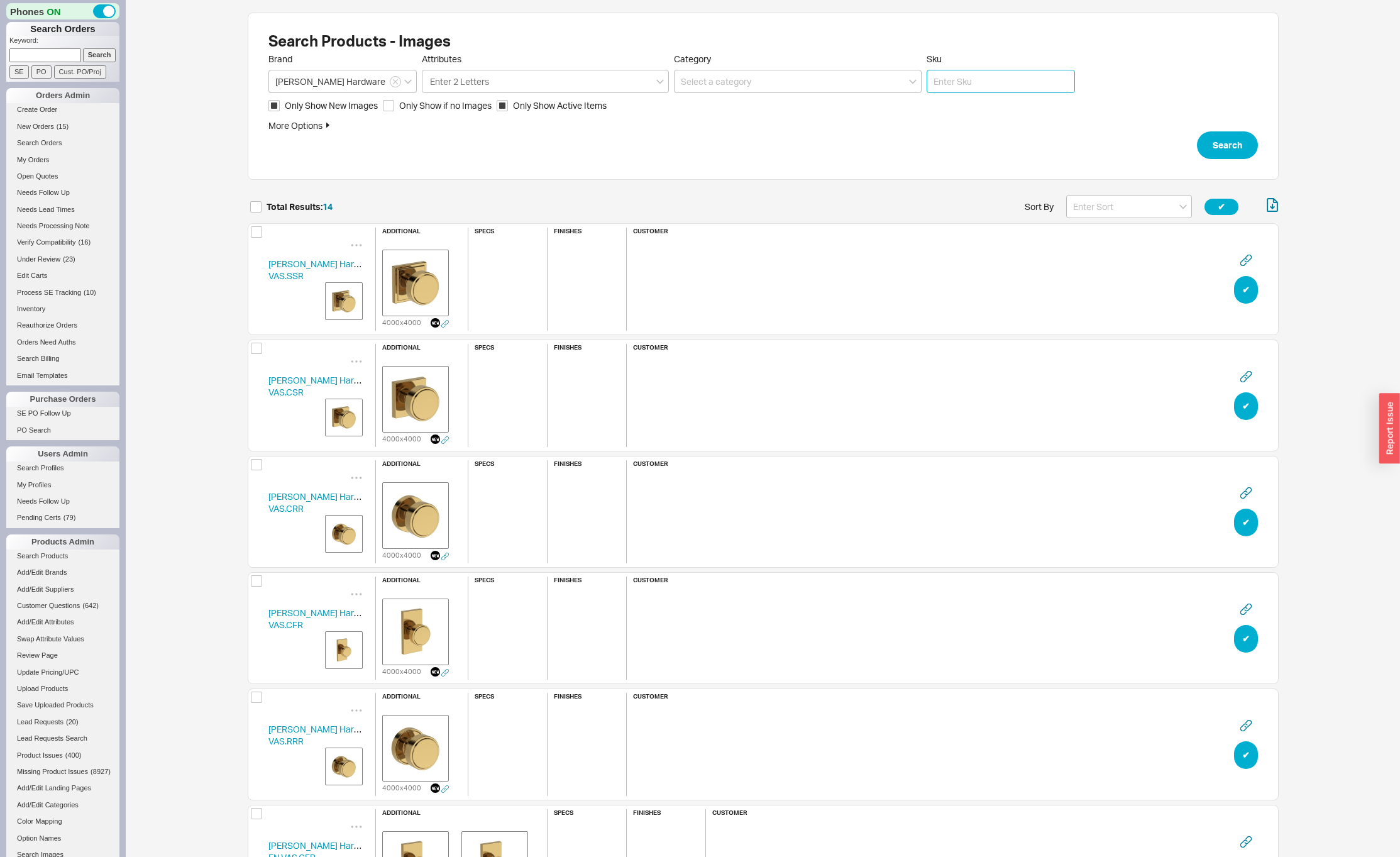
click at [955, 81] on input "Sku" at bounding box center [1000, 82] width 148 height 23
type input "sol"
click button "Search" at bounding box center [1227, 145] width 61 height 27
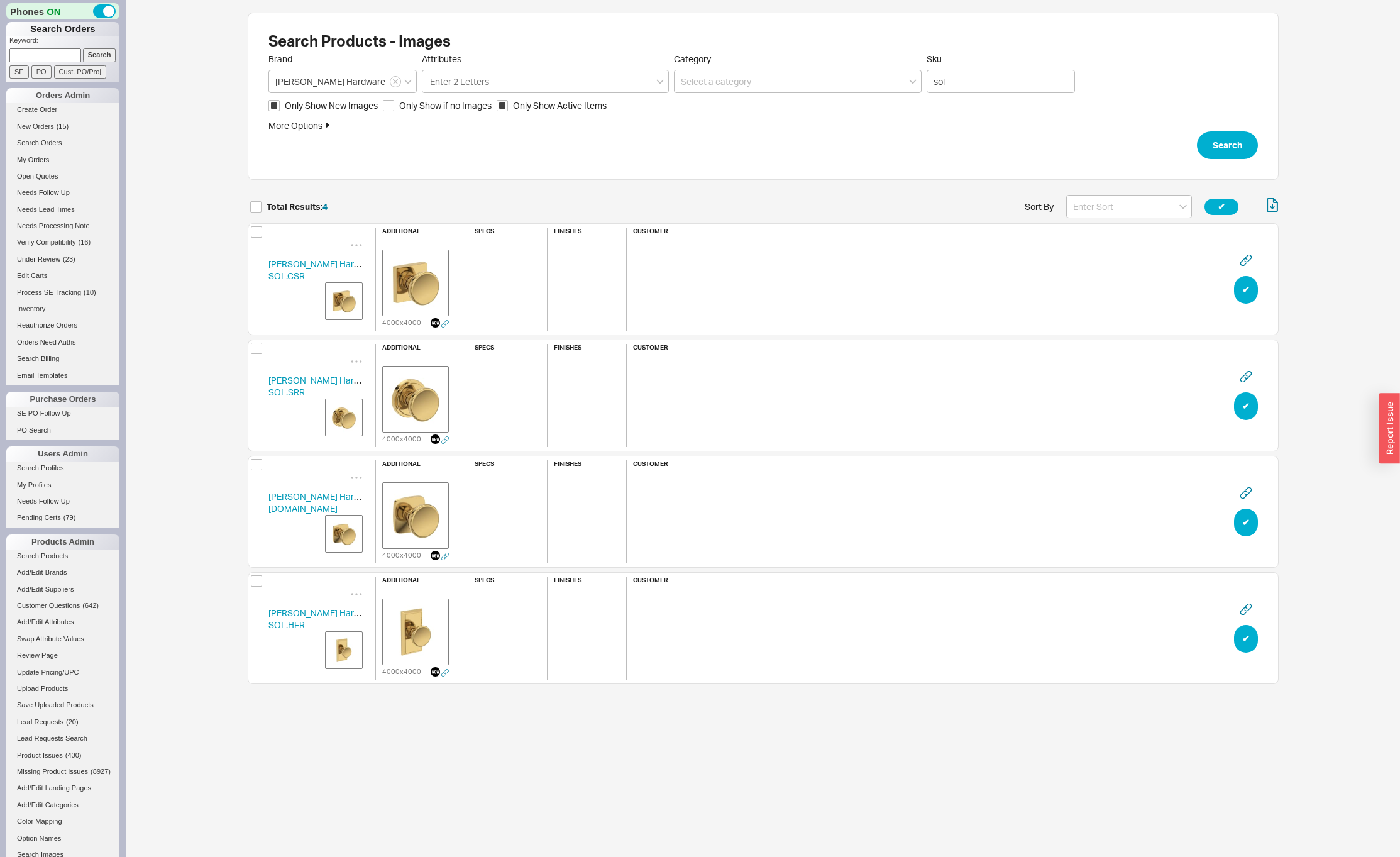
scroll to position [497, 1021]
click at [1030, 83] on input "sol" at bounding box center [1000, 82] width 148 height 23
click button "Search" at bounding box center [1227, 145] width 61 height 27
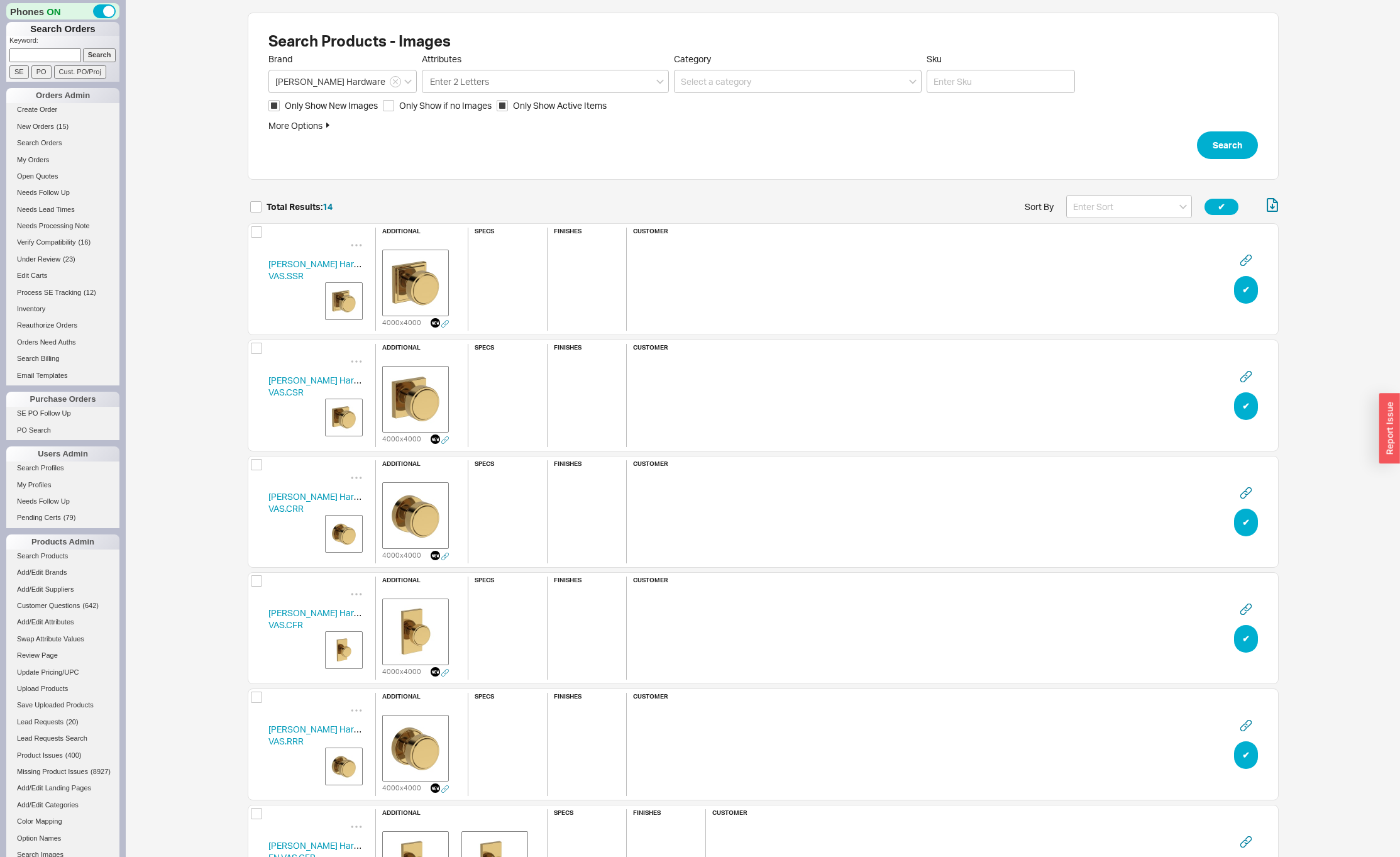
scroll to position [1660, 1021]
click at [1107, 202] on input at bounding box center [1129, 206] width 126 height 23
click at [1078, 239] on div "Name" at bounding box center [1129, 232] width 125 height 22
type input "Name"
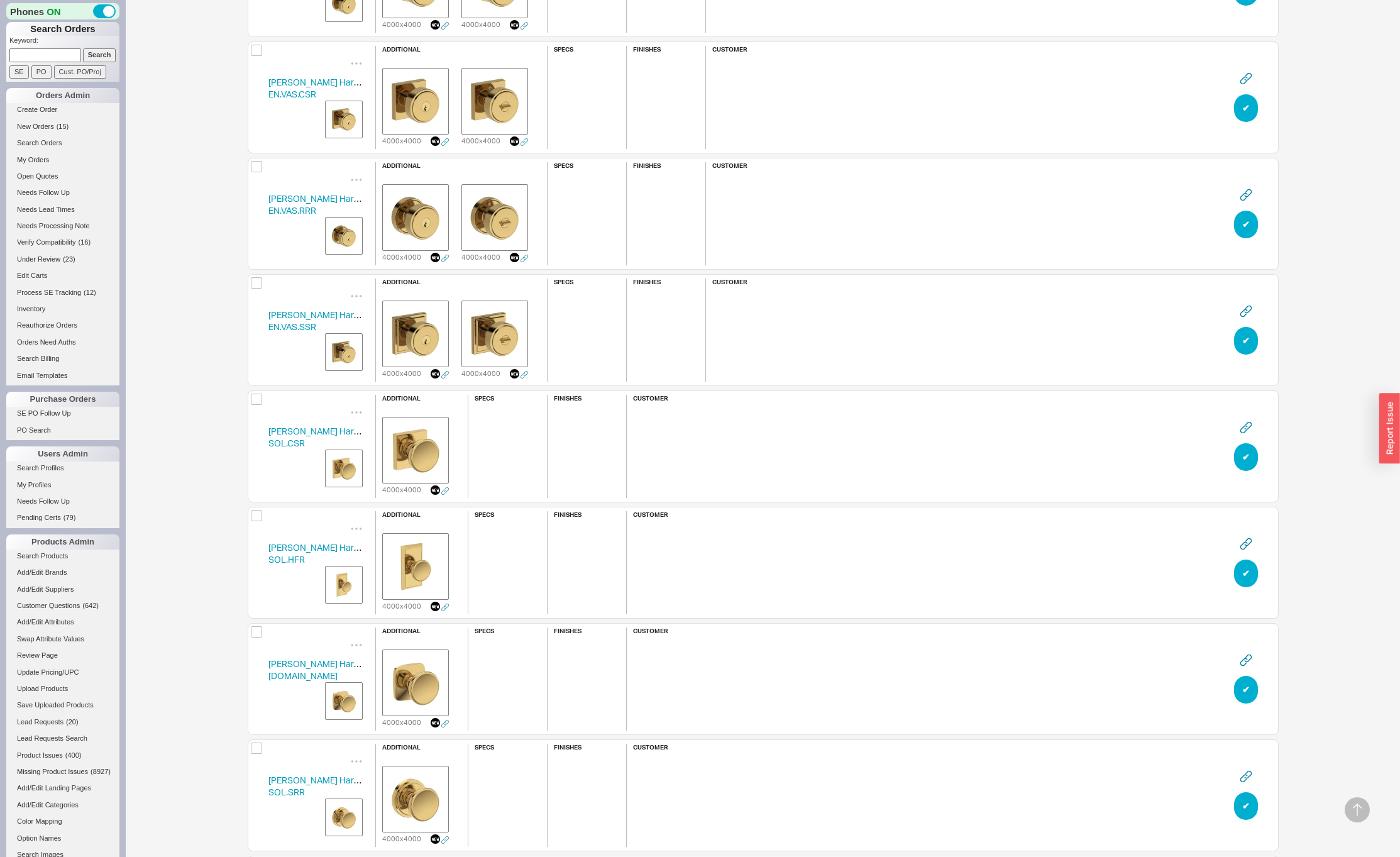
scroll to position [0, 0]
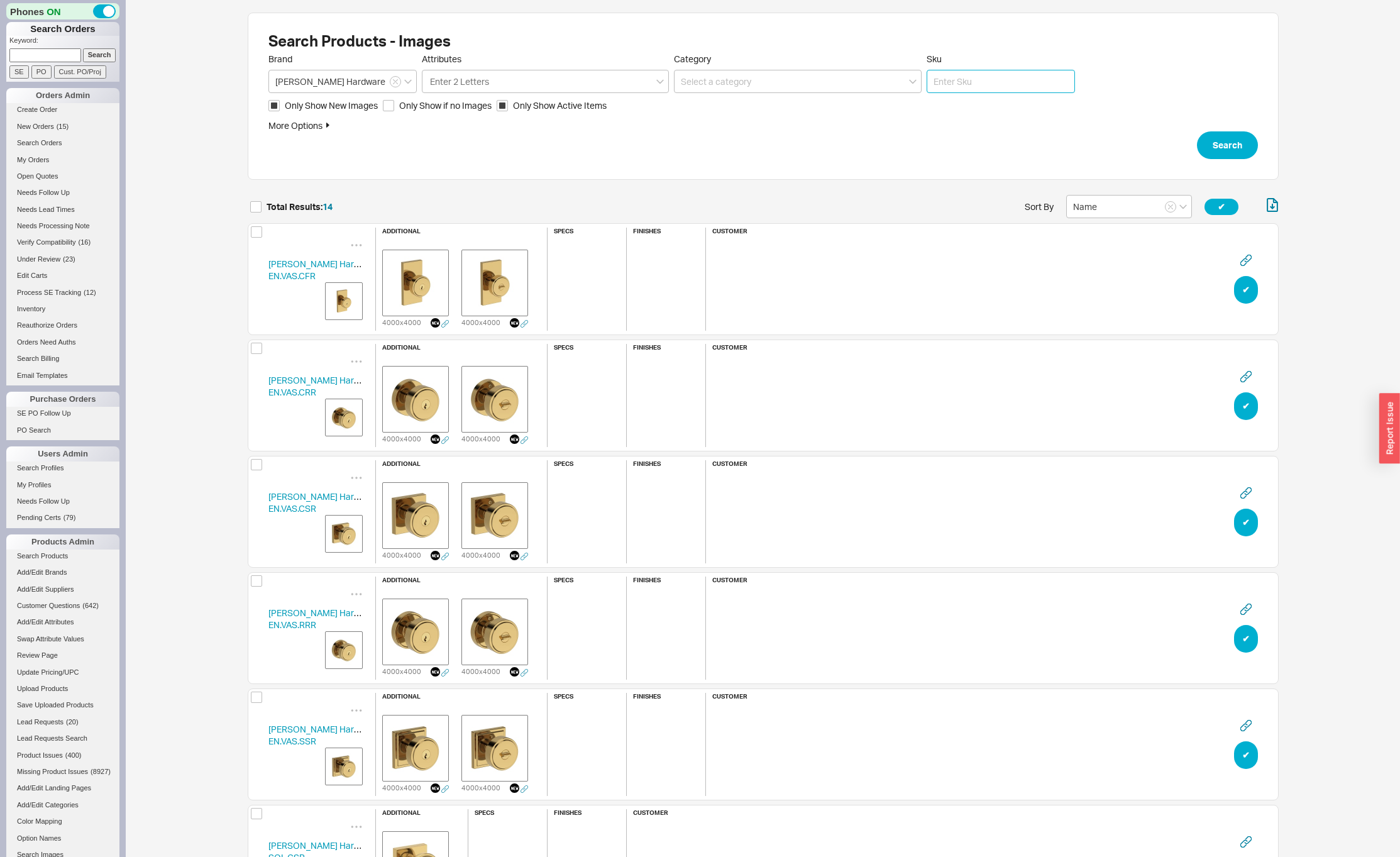
click at [999, 87] on input "Sku" at bounding box center [1000, 82] width 148 height 23
type input "vas"
click button "Search" at bounding box center [1227, 145] width 61 height 27
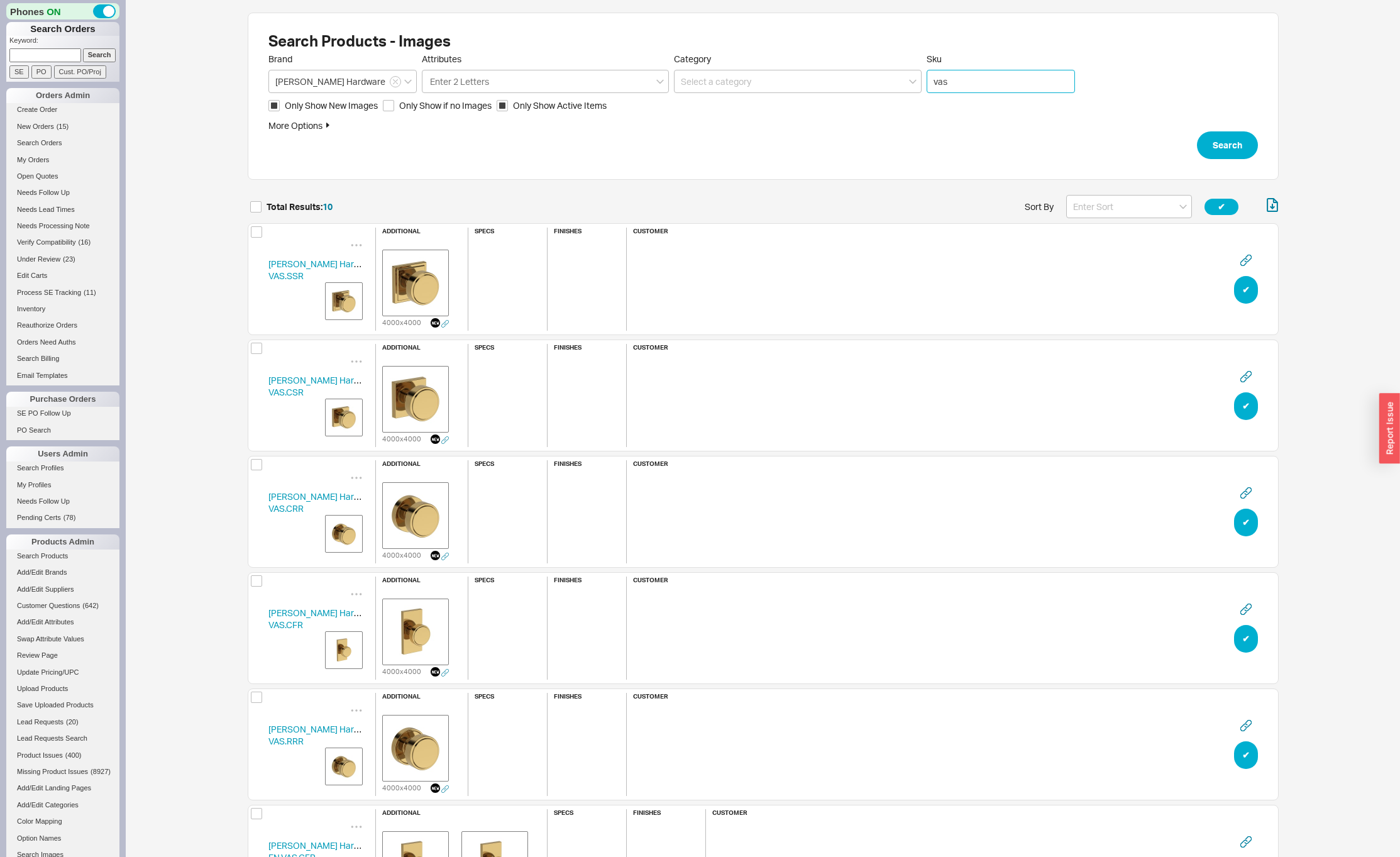
click at [931, 78] on input "vas" at bounding box center [1000, 82] width 148 height 23
type input "en.vas"
click button "Search" at bounding box center [1227, 145] width 61 height 27
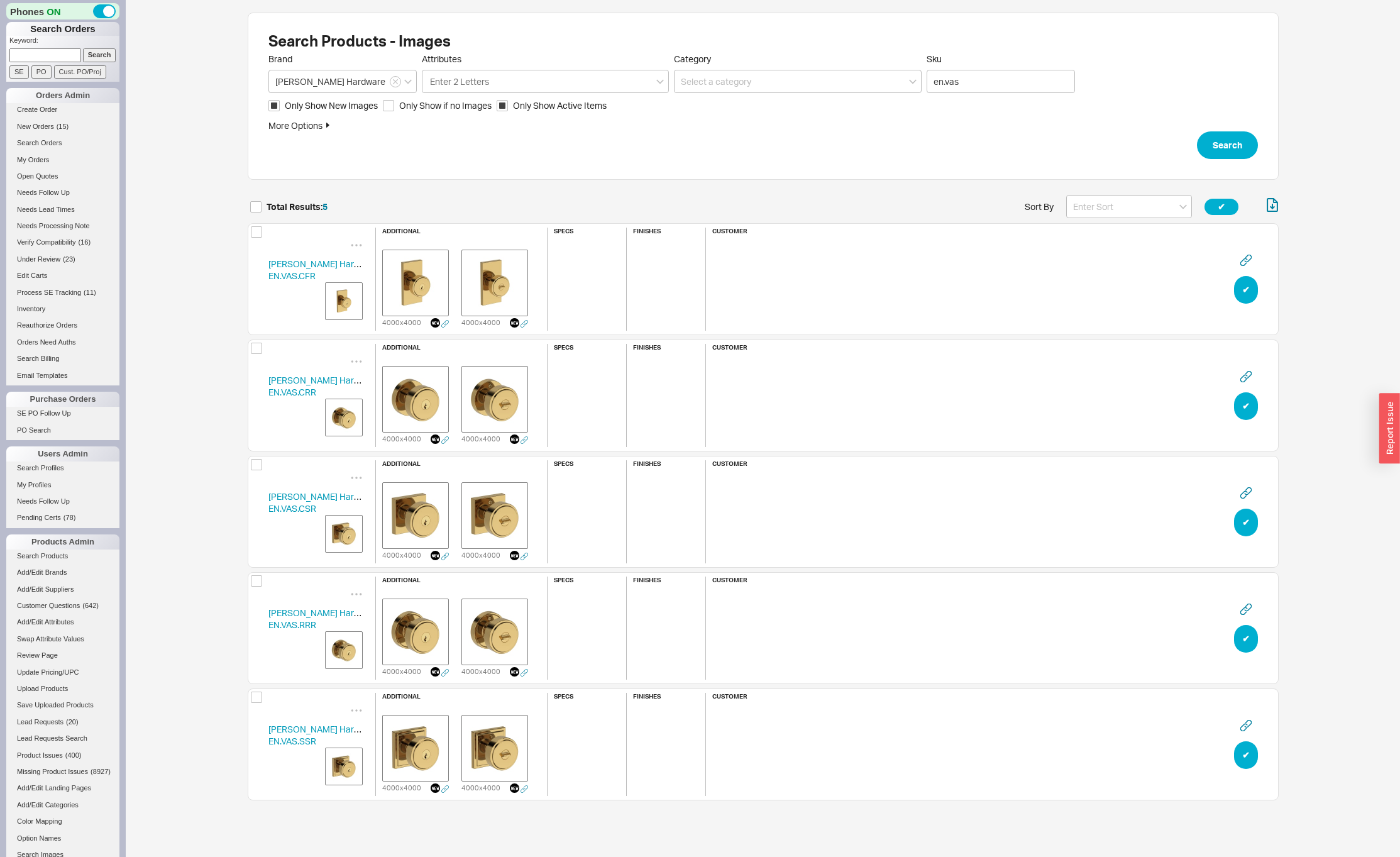
scroll to position [613, 1021]
click at [345, 302] on img "grid" at bounding box center [344, 301] width 32 height 32
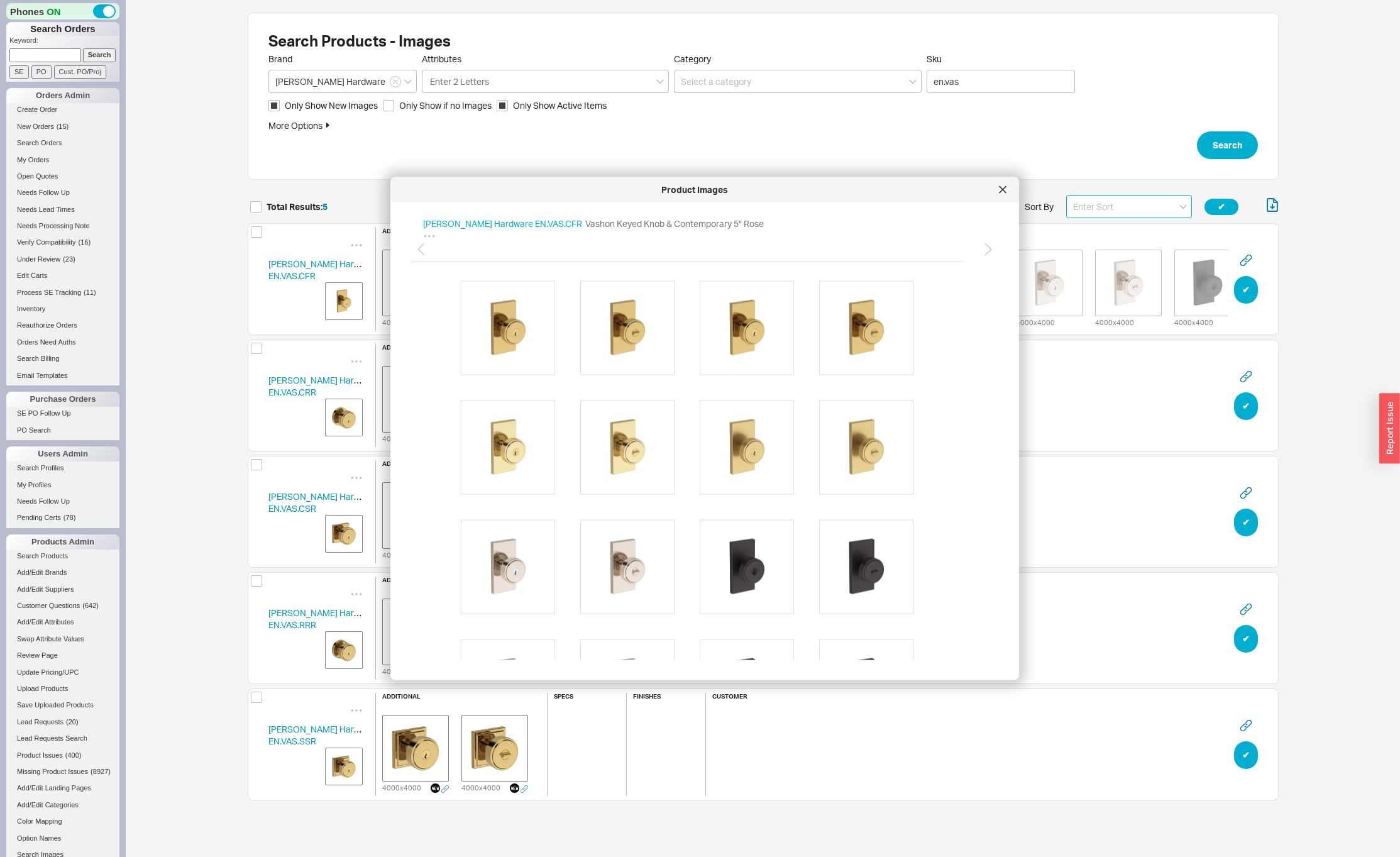
click at [1086, 207] on input at bounding box center [1129, 206] width 126 height 23
click at [1090, 240] on div "Name" at bounding box center [1129, 232] width 125 height 22
type input "Name"
click at [1004, 191] on icon at bounding box center [1002, 190] width 7 height 7
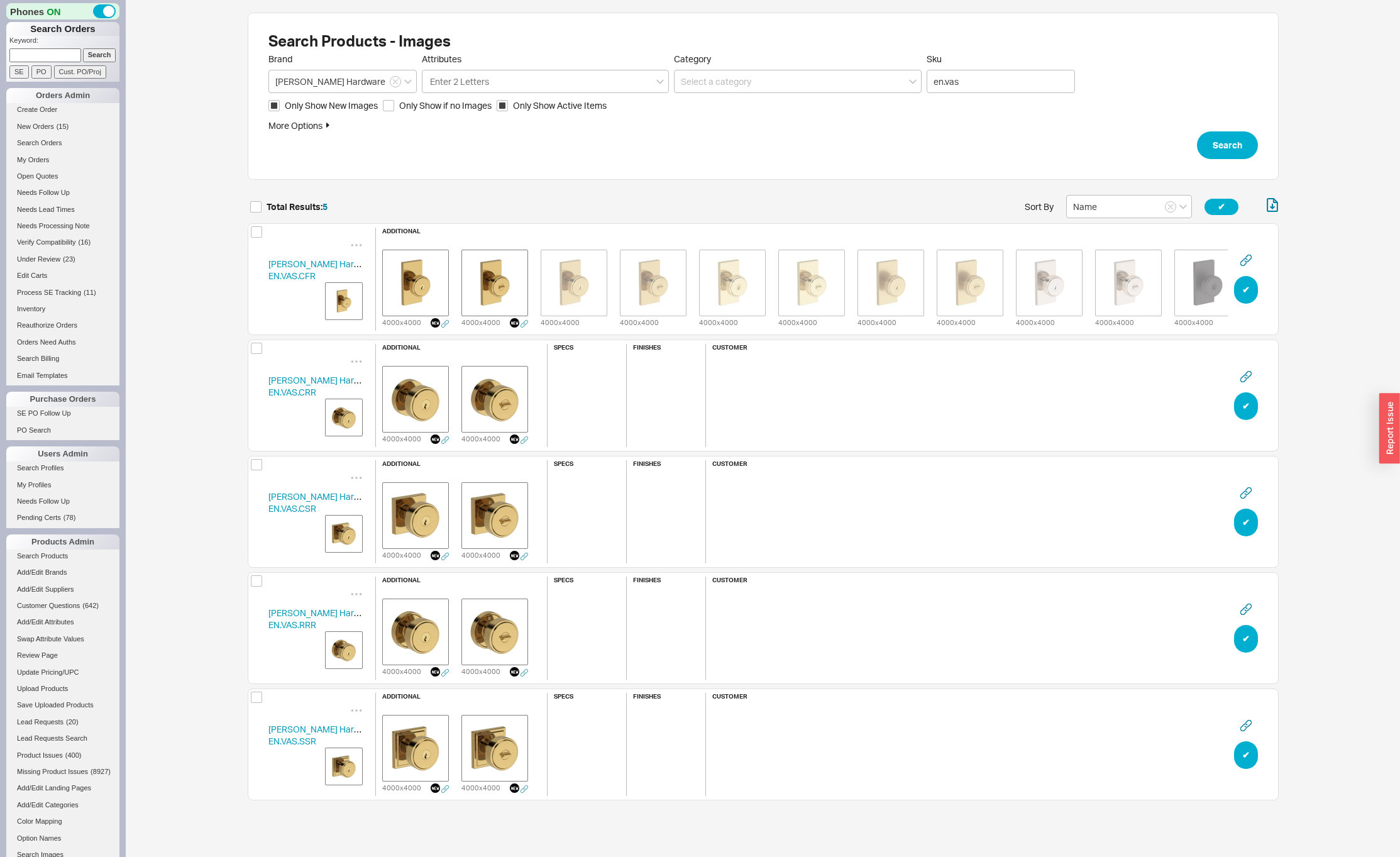
click at [344, 418] on img "grid" at bounding box center [344, 418] width 32 height 32
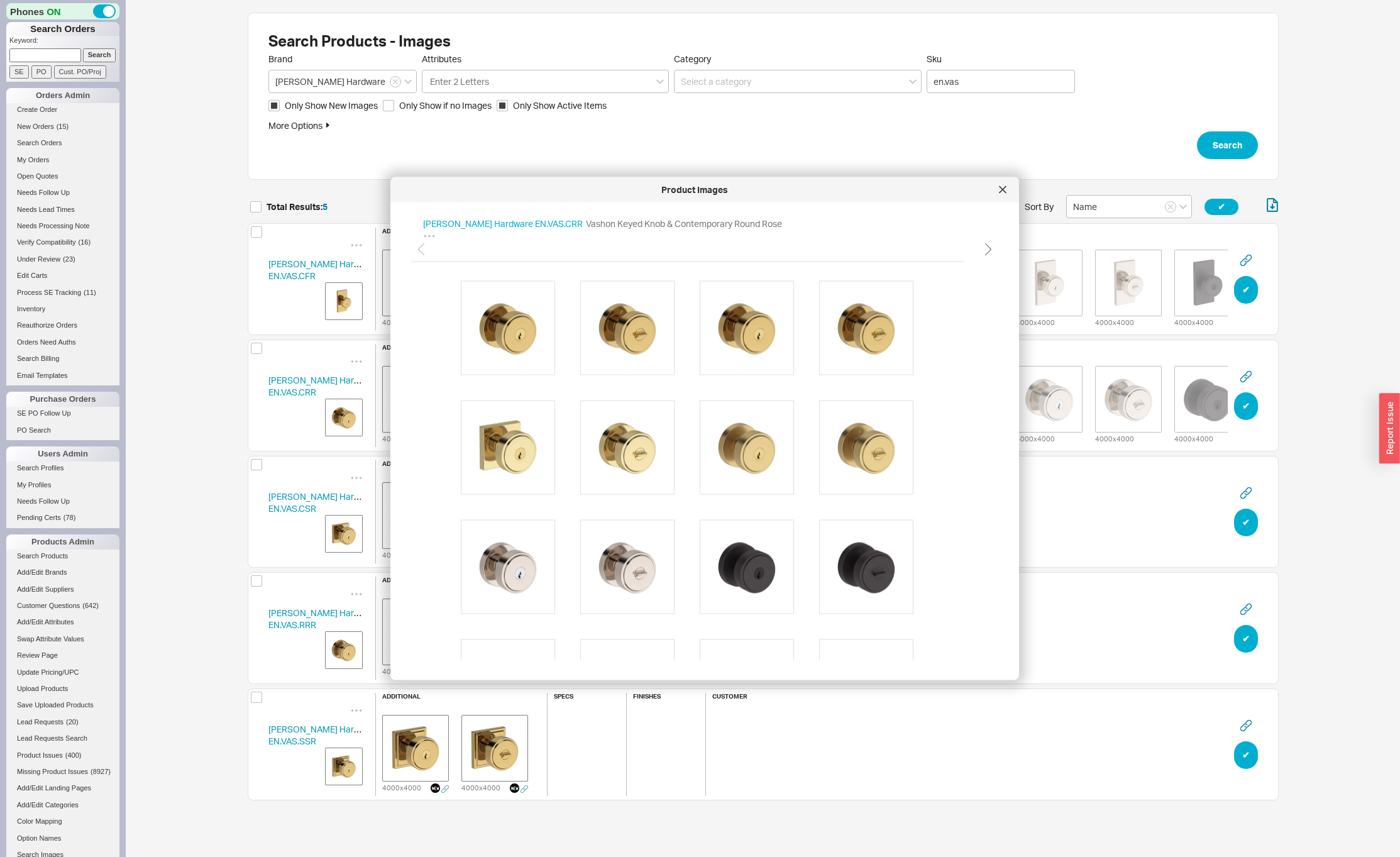
click at [988, 248] on icon at bounding box center [987, 250] width 19 height 19
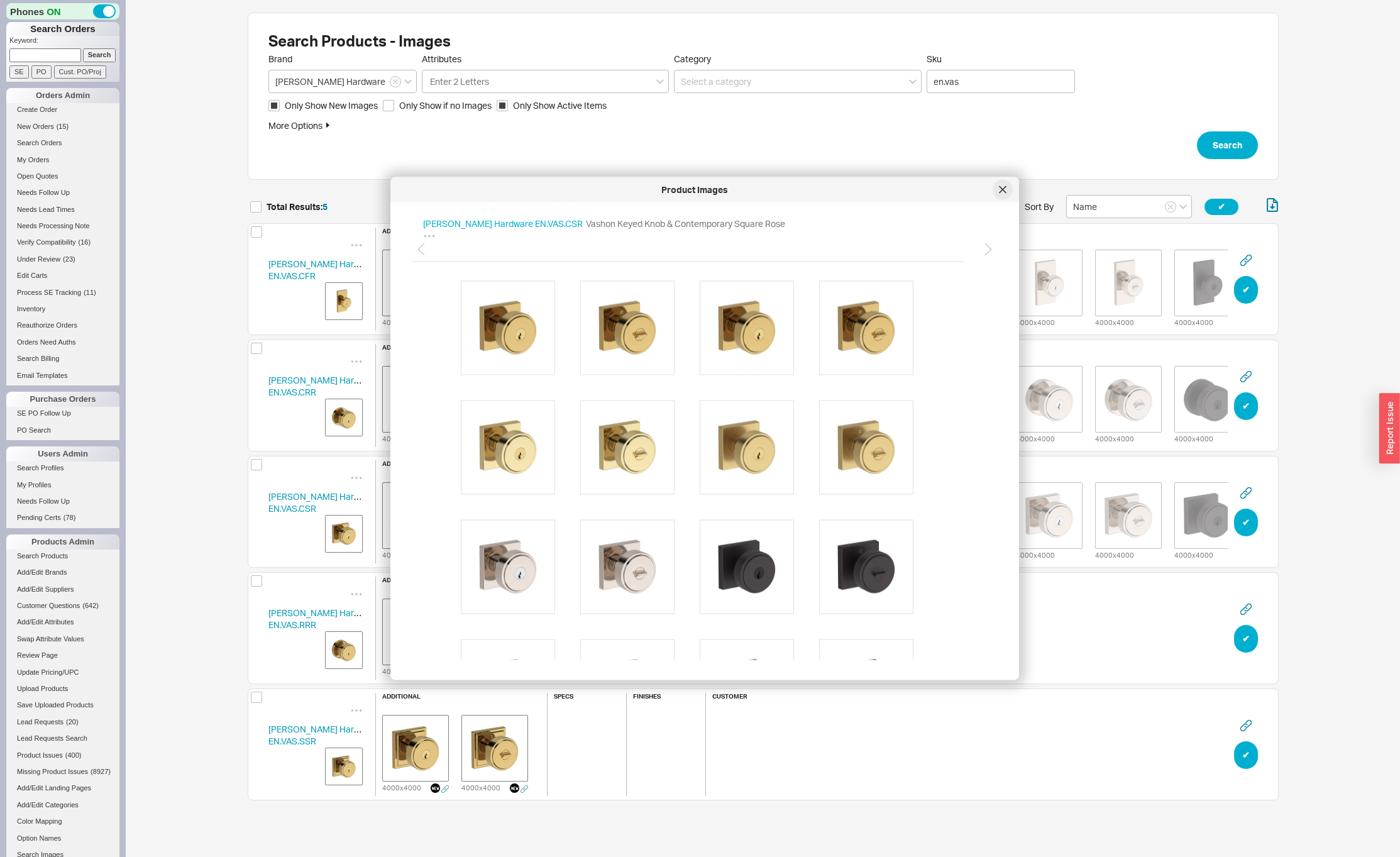
click at [1004, 188] on icon at bounding box center [1003, 190] width 7 height 7
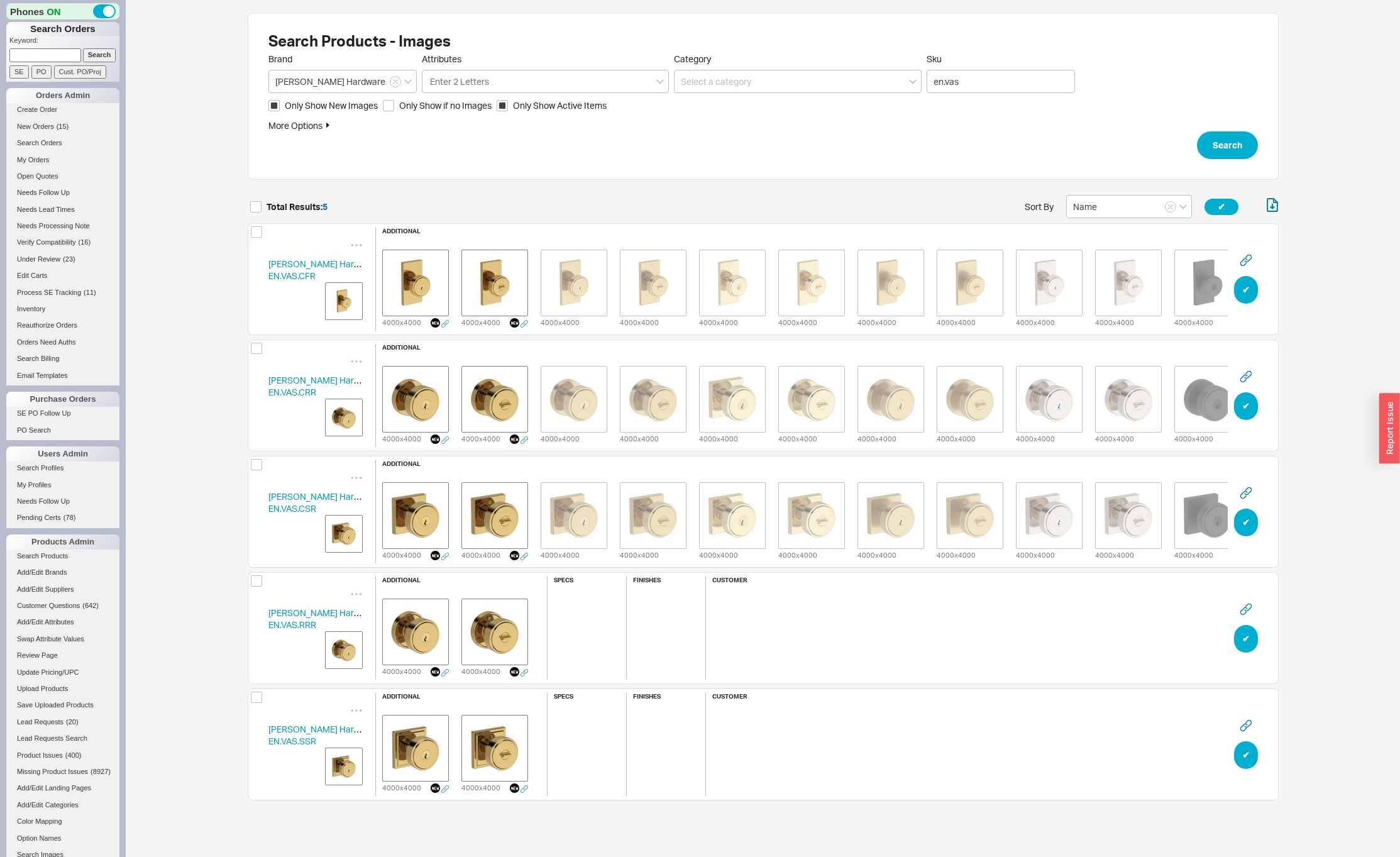
click at [337, 651] on img "grid" at bounding box center [344, 650] width 32 height 32
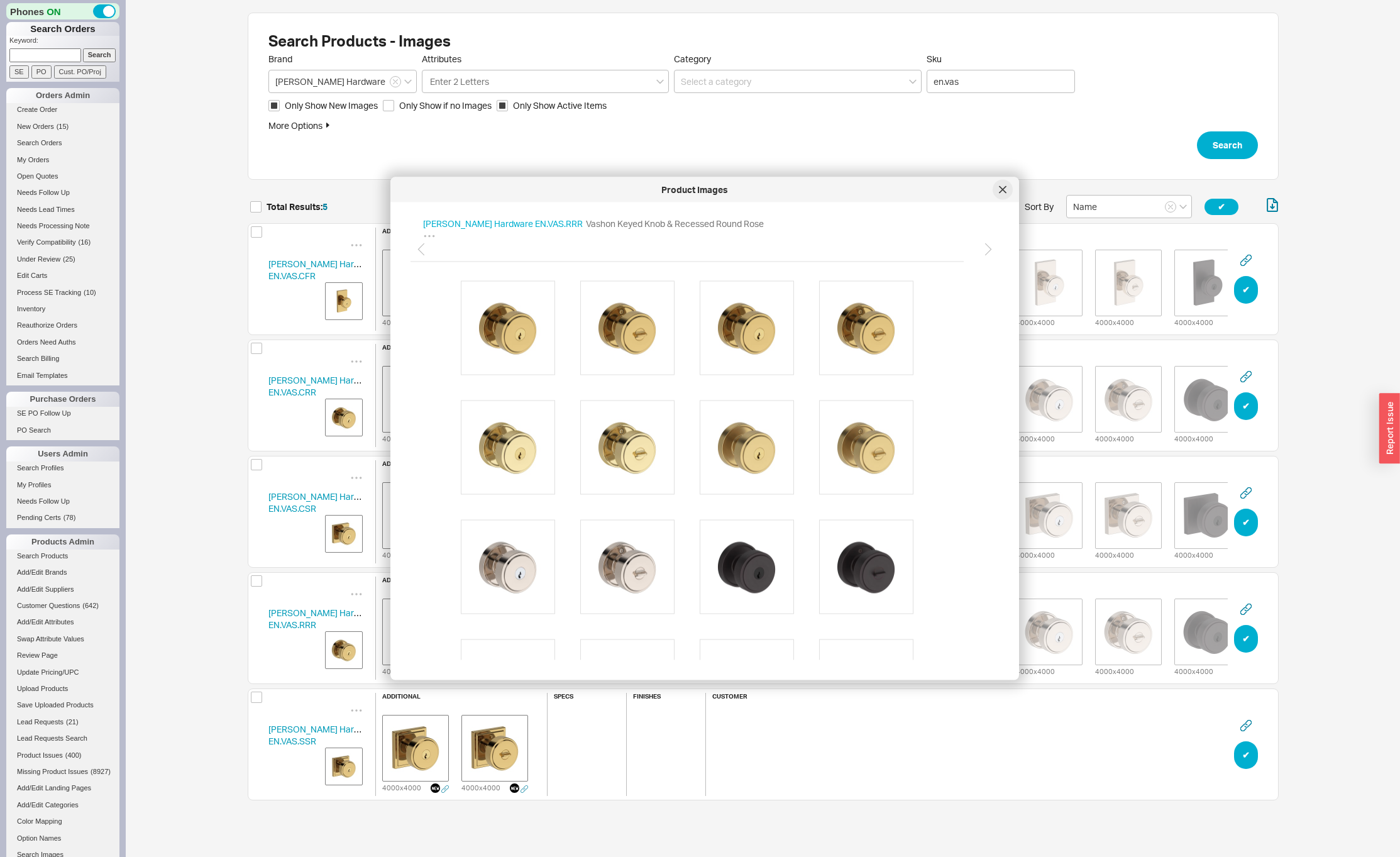
click at [1003, 190] on icon at bounding box center [1003, 190] width 7 height 7
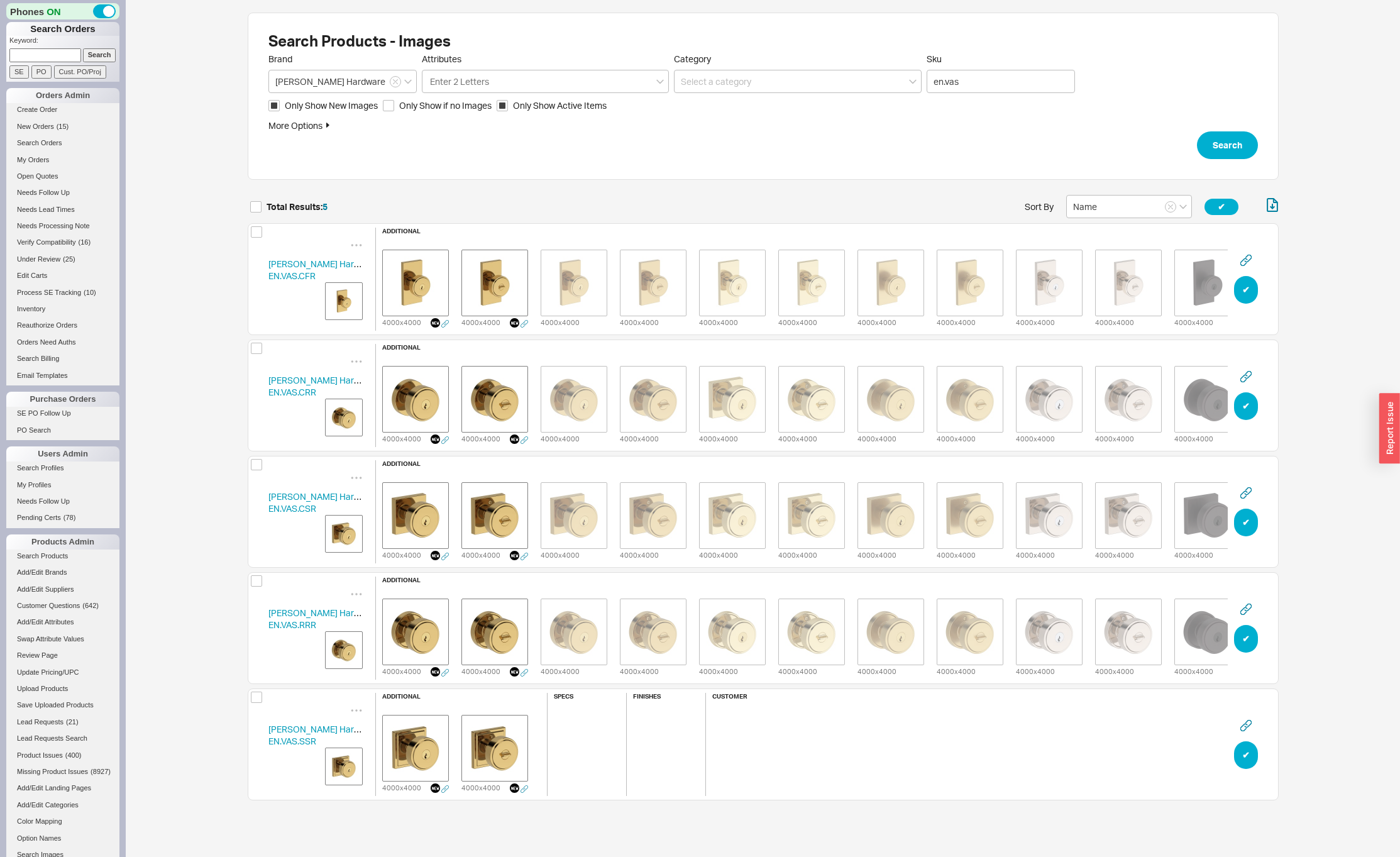
click at [338, 770] on img "grid" at bounding box center [344, 766] width 32 height 32
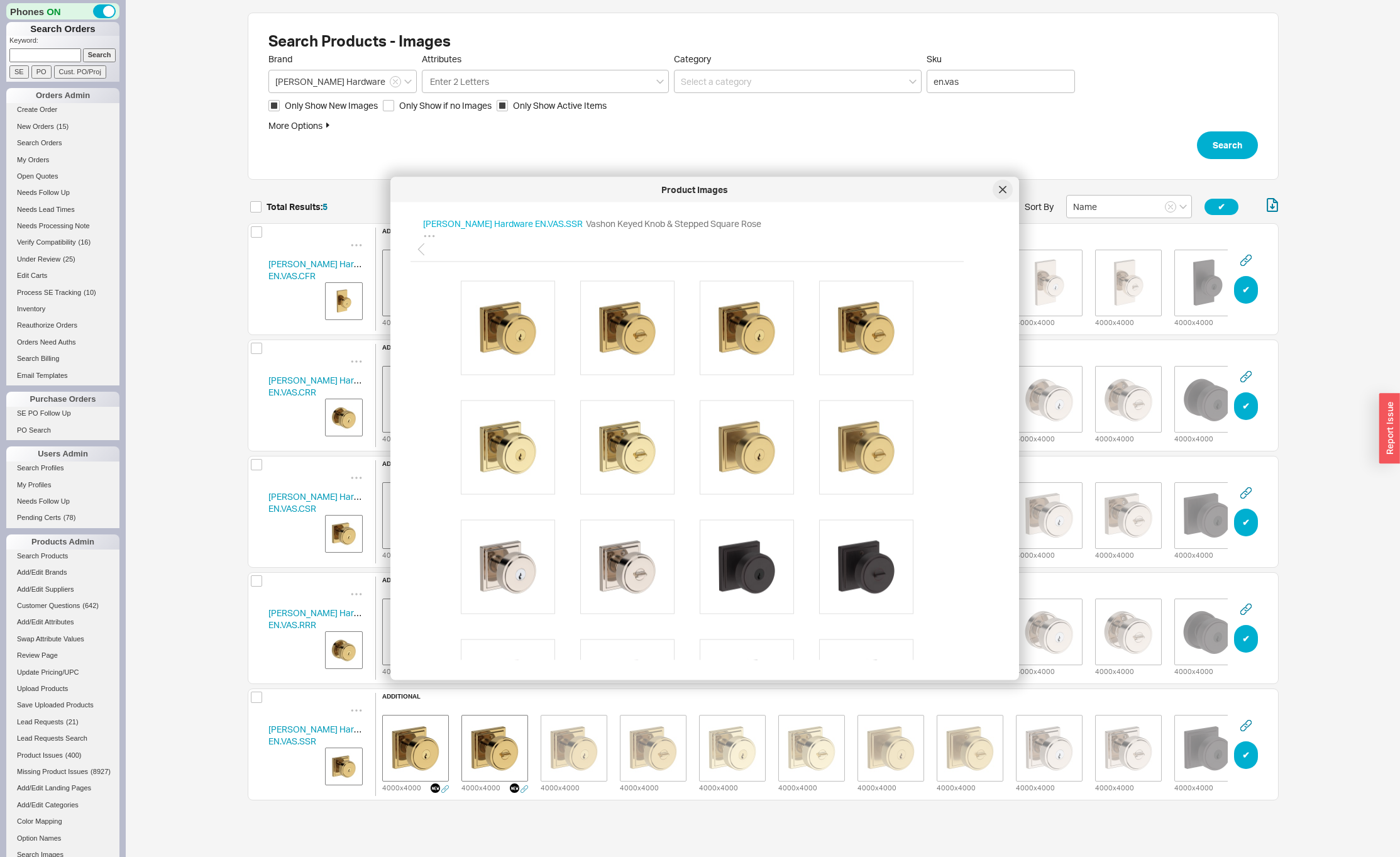
click at [1000, 188] on icon at bounding box center [1002, 190] width 7 height 7
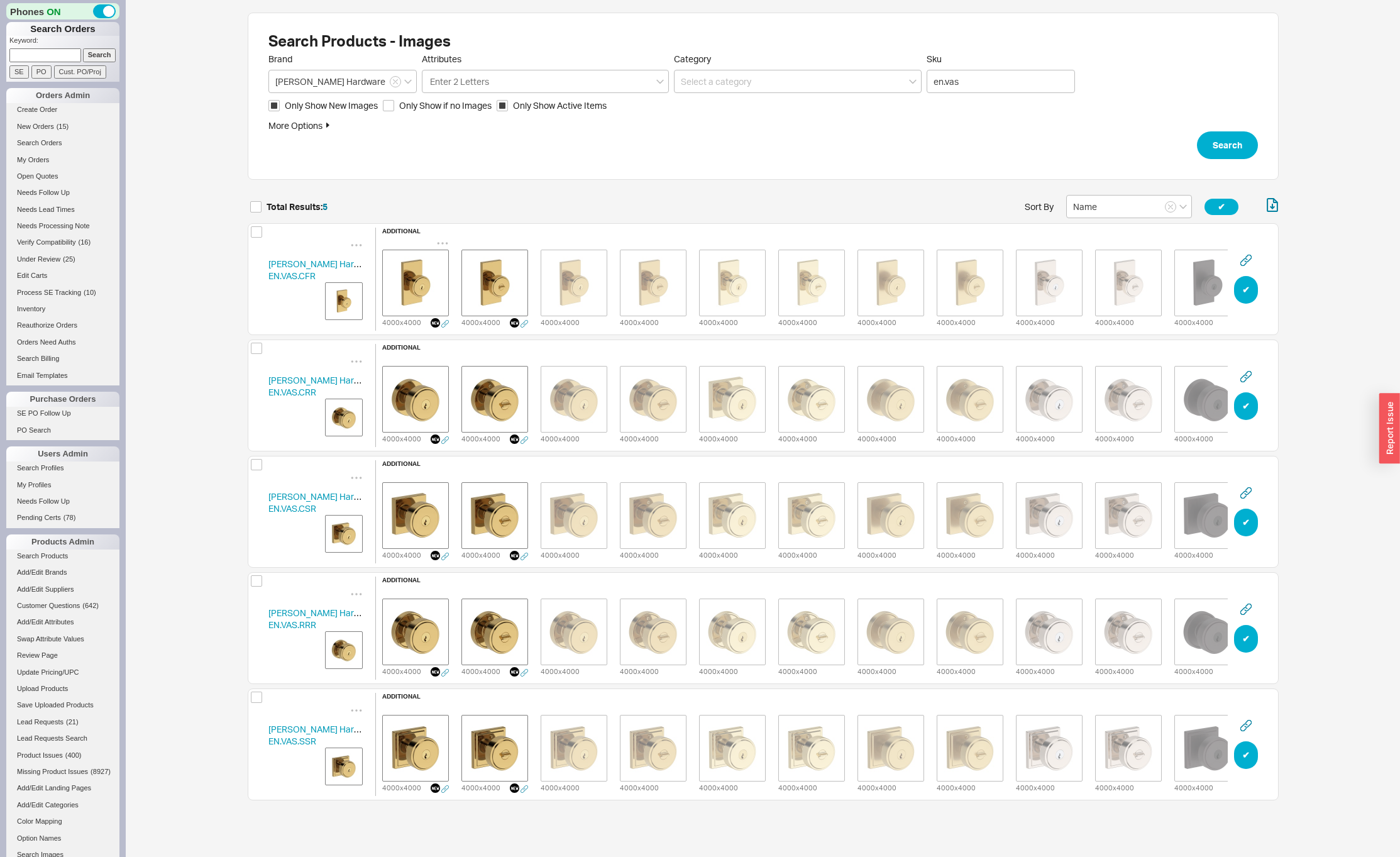
click at [443, 238] on icon "grid" at bounding box center [442, 243] width 12 height 12
click at [443, 255] on div "Delete" at bounding box center [442, 259] width 126 height 27
click at [444, 240] on icon "grid" at bounding box center [442, 243] width 12 height 12
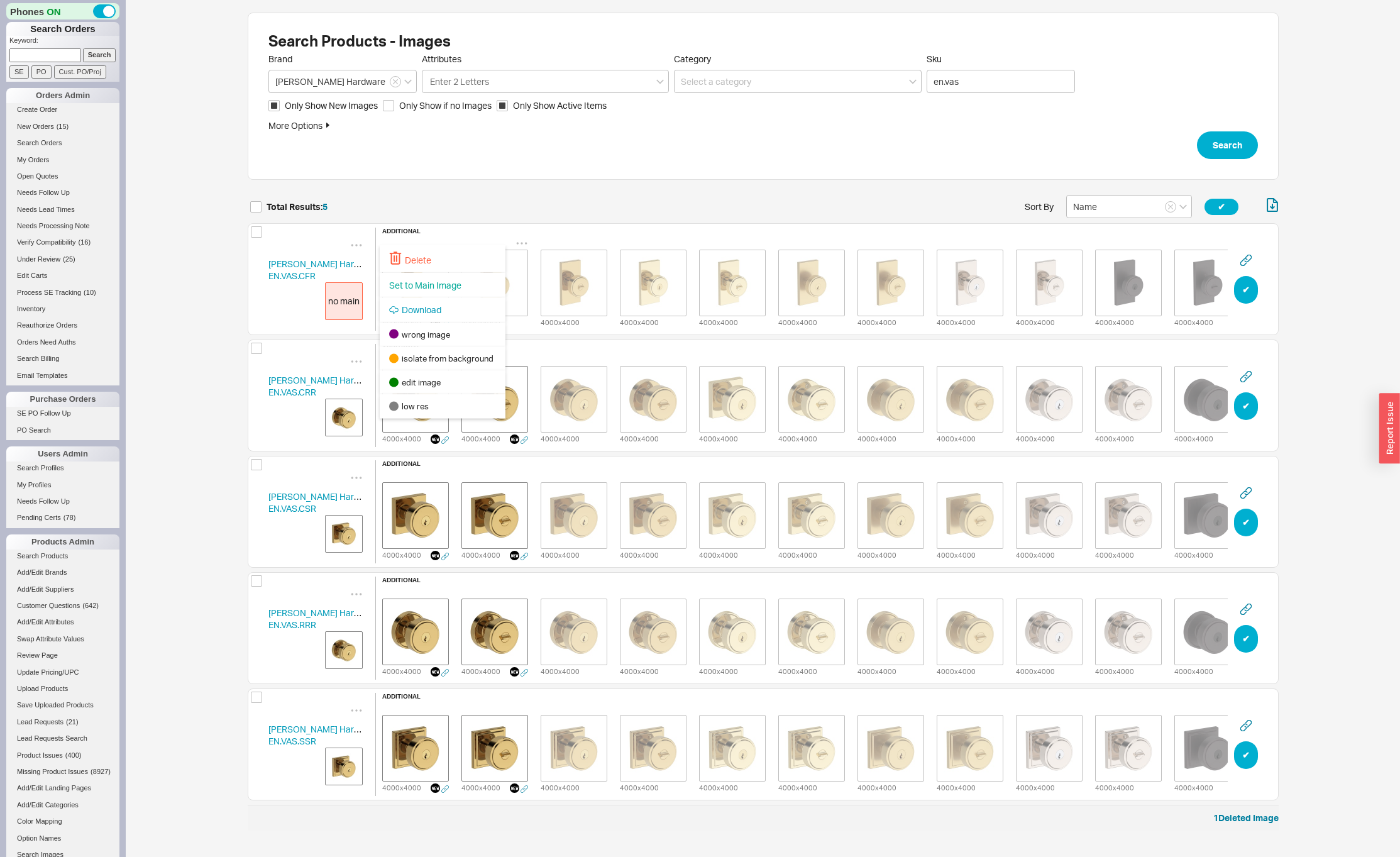
click at [438, 255] on div "Delete" at bounding box center [442, 259] width 126 height 27
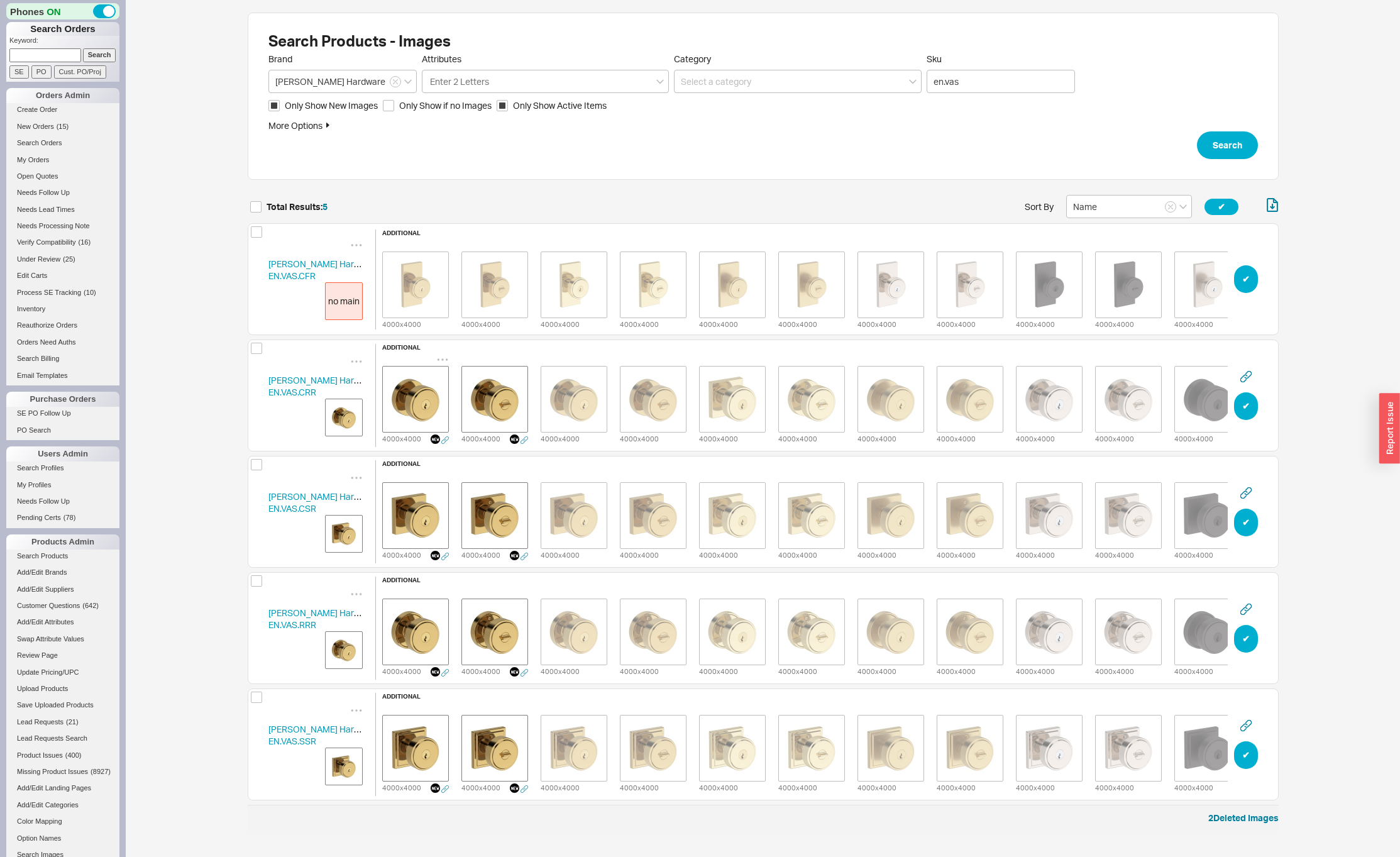
click at [444, 354] on icon "grid" at bounding box center [442, 359] width 12 height 12
click at [438, 369] on div "Delete" at bounding box center [442, 374] width 126 height 27
drag, startPoint x: 441, startPoint y: 353, endPoint x: 438, endPoint y: 360, distance: 7.6
click at [441, 354] on icon "grid" at bounding box center [442, 359] width 12 height 12
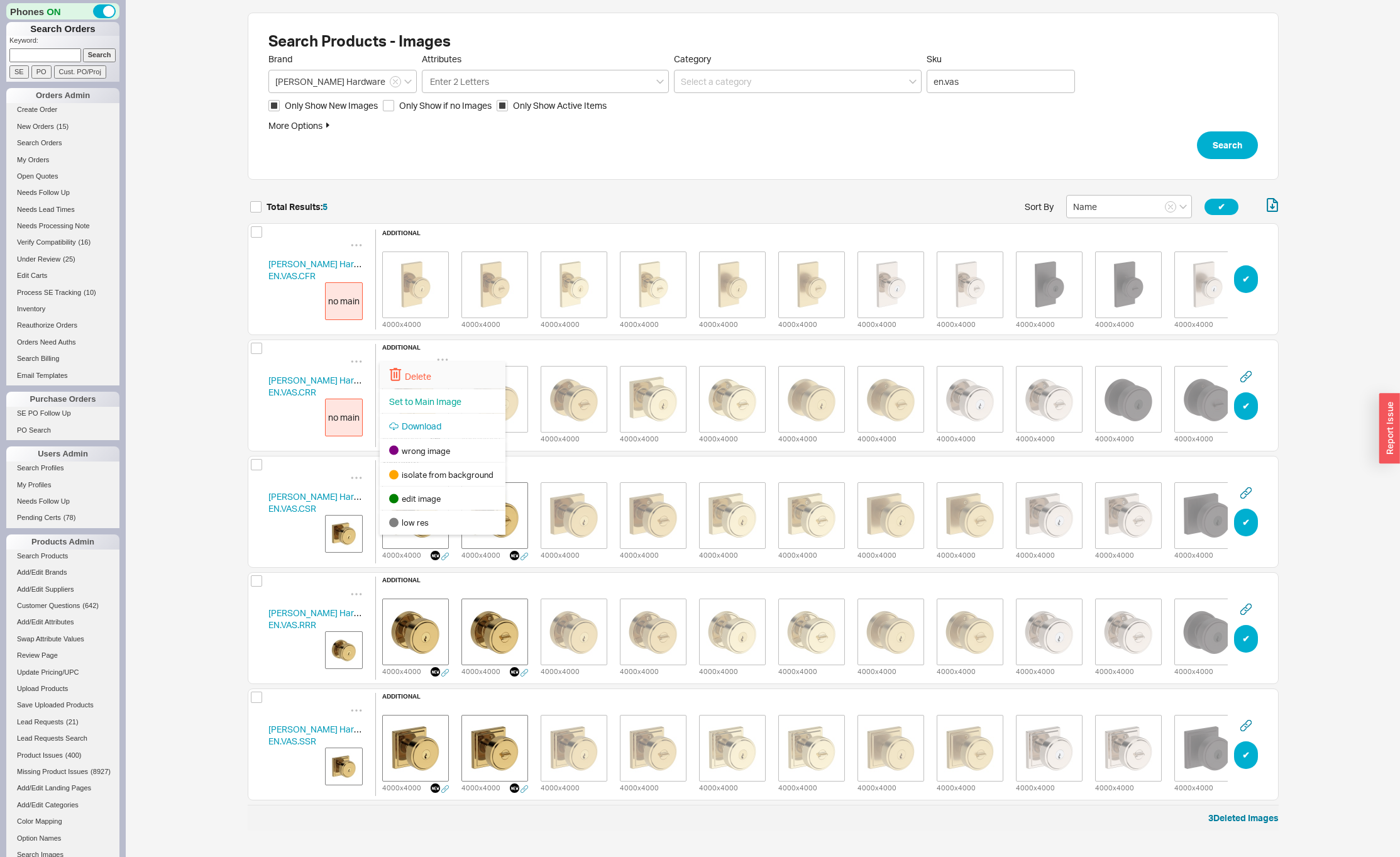
click at [435, 368] on div "Delete" at bounding box center [442, 374] width 126 height 27
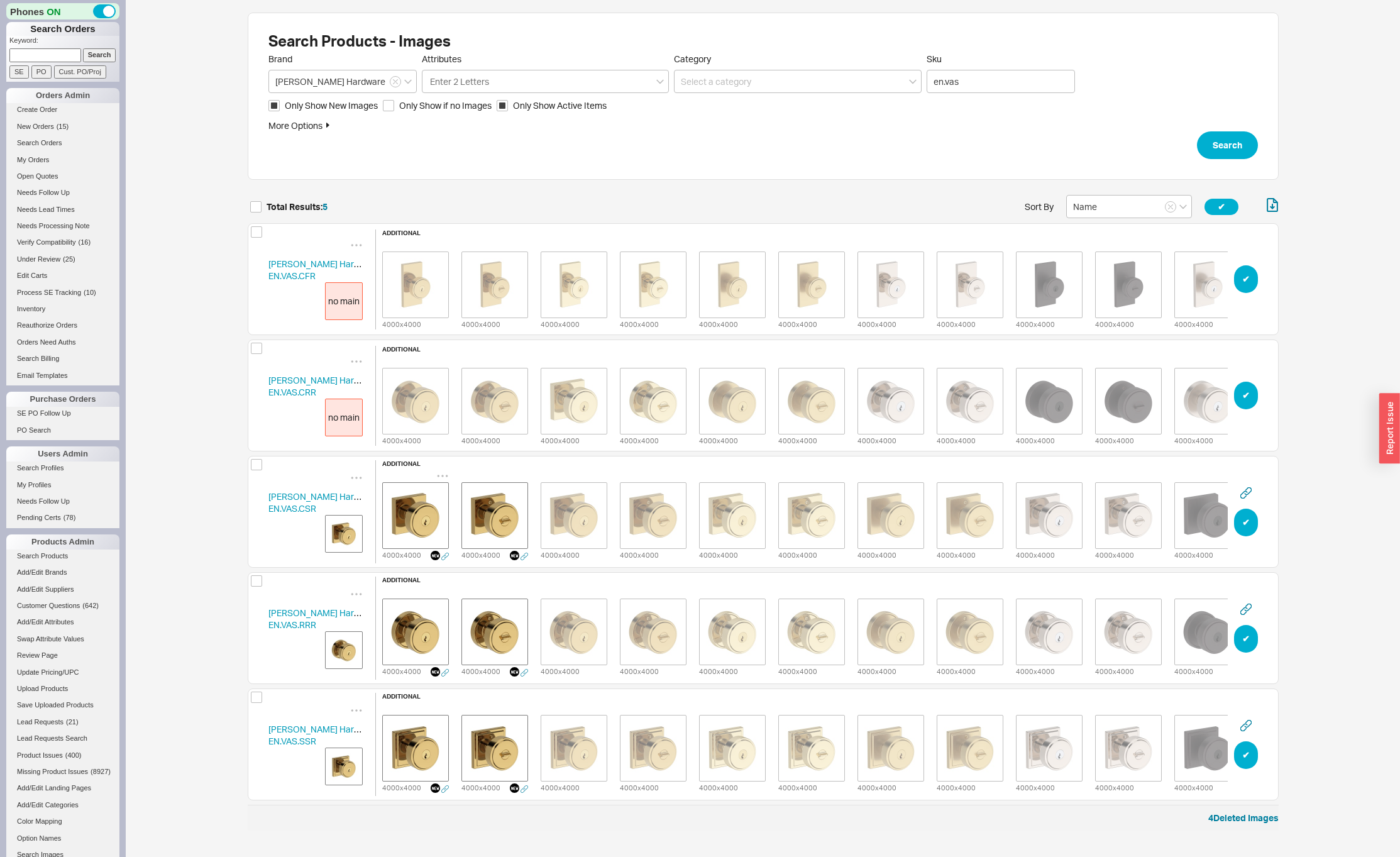
click at [441, 472] on icon "grid" at bounding box center [442, 475] width 12 height 12
click at [440, 486] on div "Delete" at bounding box center [442, 491] width 126 height 27
click at [444, 469] on icon "grid" at bounding box center [442, 475] width 12 height 12
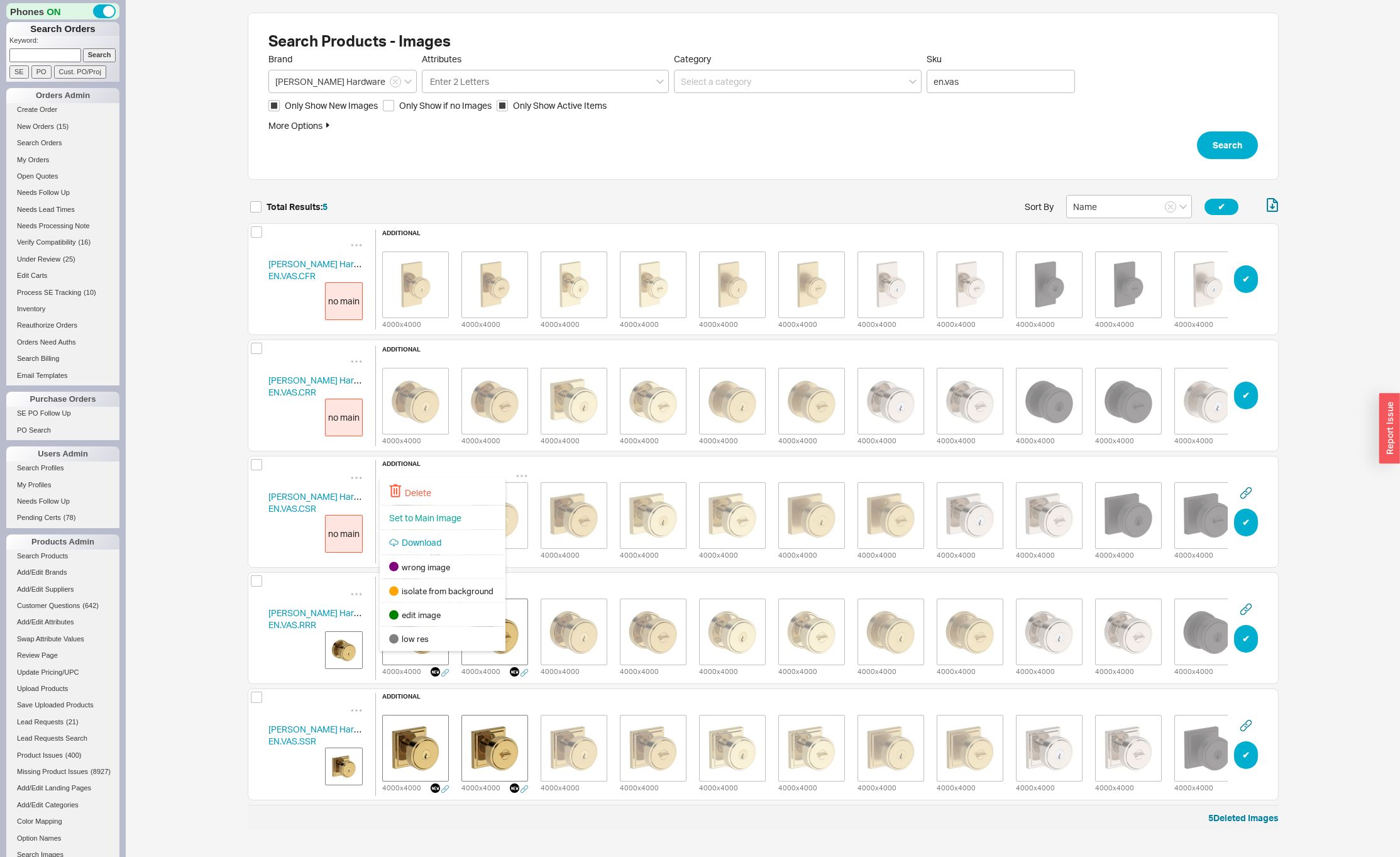
click at [436, 486] on div "Delete" at bounding box center [442, 491] width 126 height 27
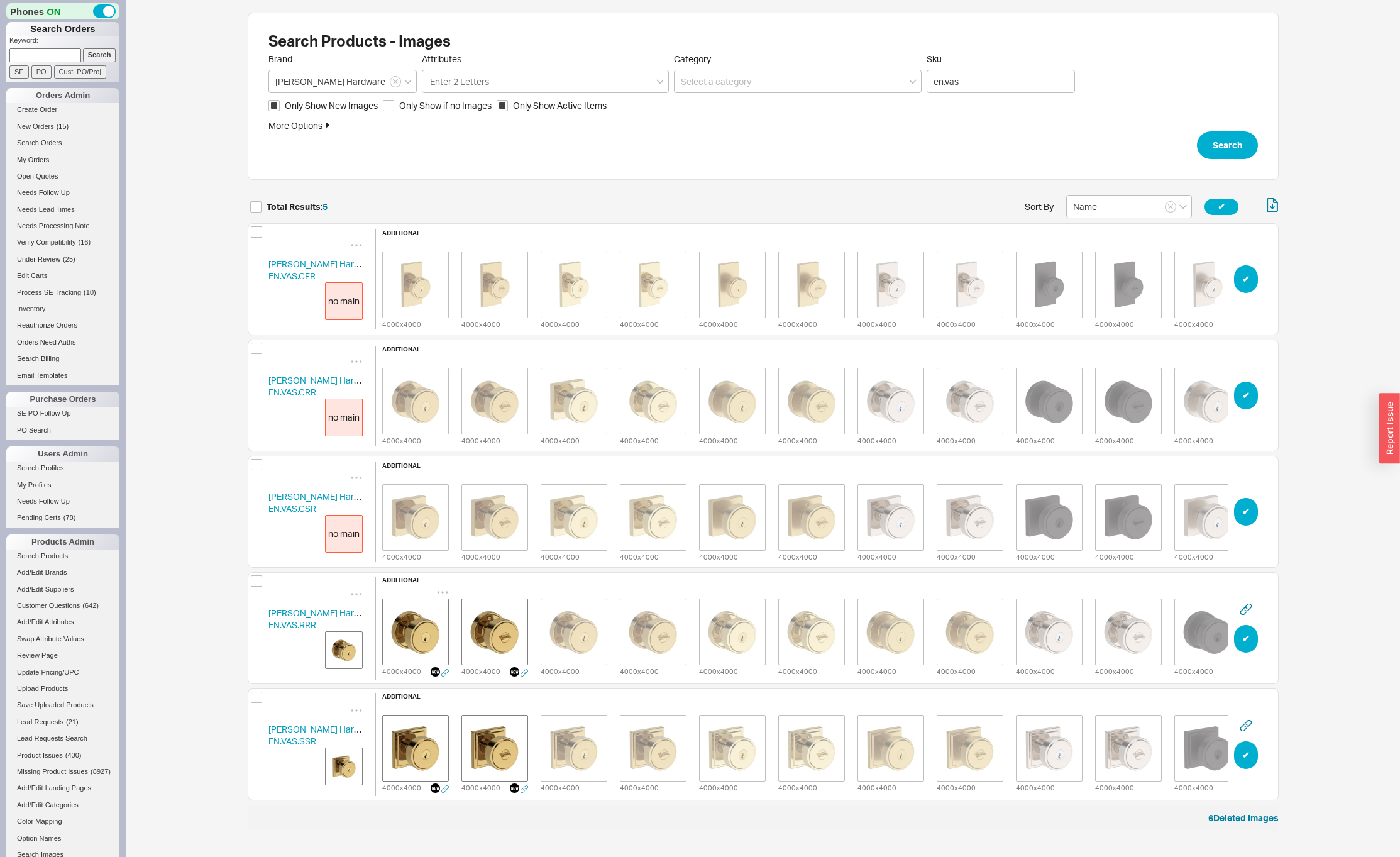
click at [442, 586] on icon "grid" at bounding box center [442, 592] width 12 height 12
click at [435, 611] on div "Delete" at bounding box center [442, 607] width 126 height 27
drag, startPoint x: 440, startPoint y: 586, endPoint x: 439, endPoint y: 592, distance: 6.1
click at [440, 587] on icon "grid" at bounding box center [442, 592] width 12 height 12
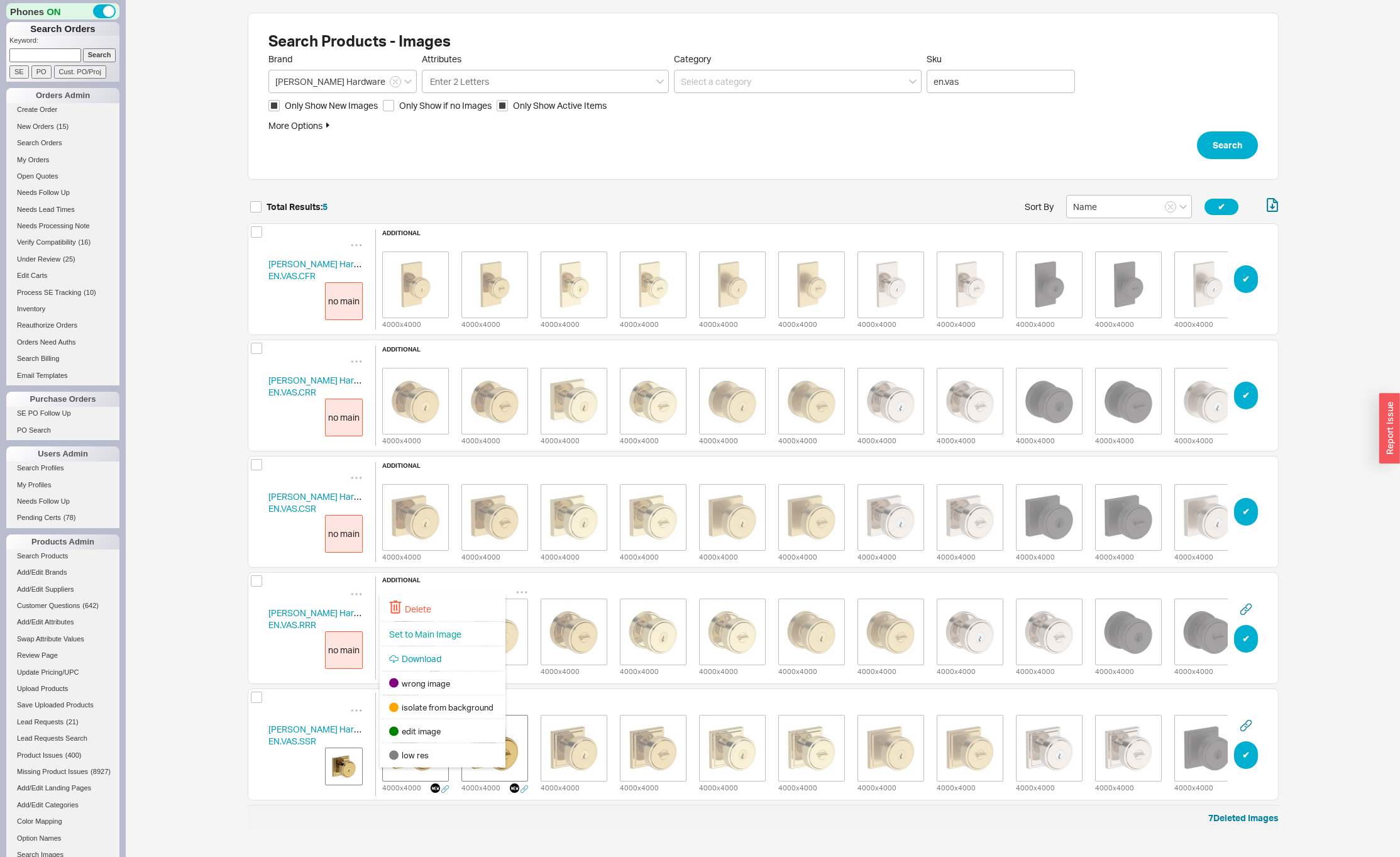
drag, startPoint x: 438, startPoint y: 601, endPoint x: 438, endPoint y: 609, distance: 8.0
click at [438, 601] on div "Delete" at bounding box center [442, 607] width 126 height 27
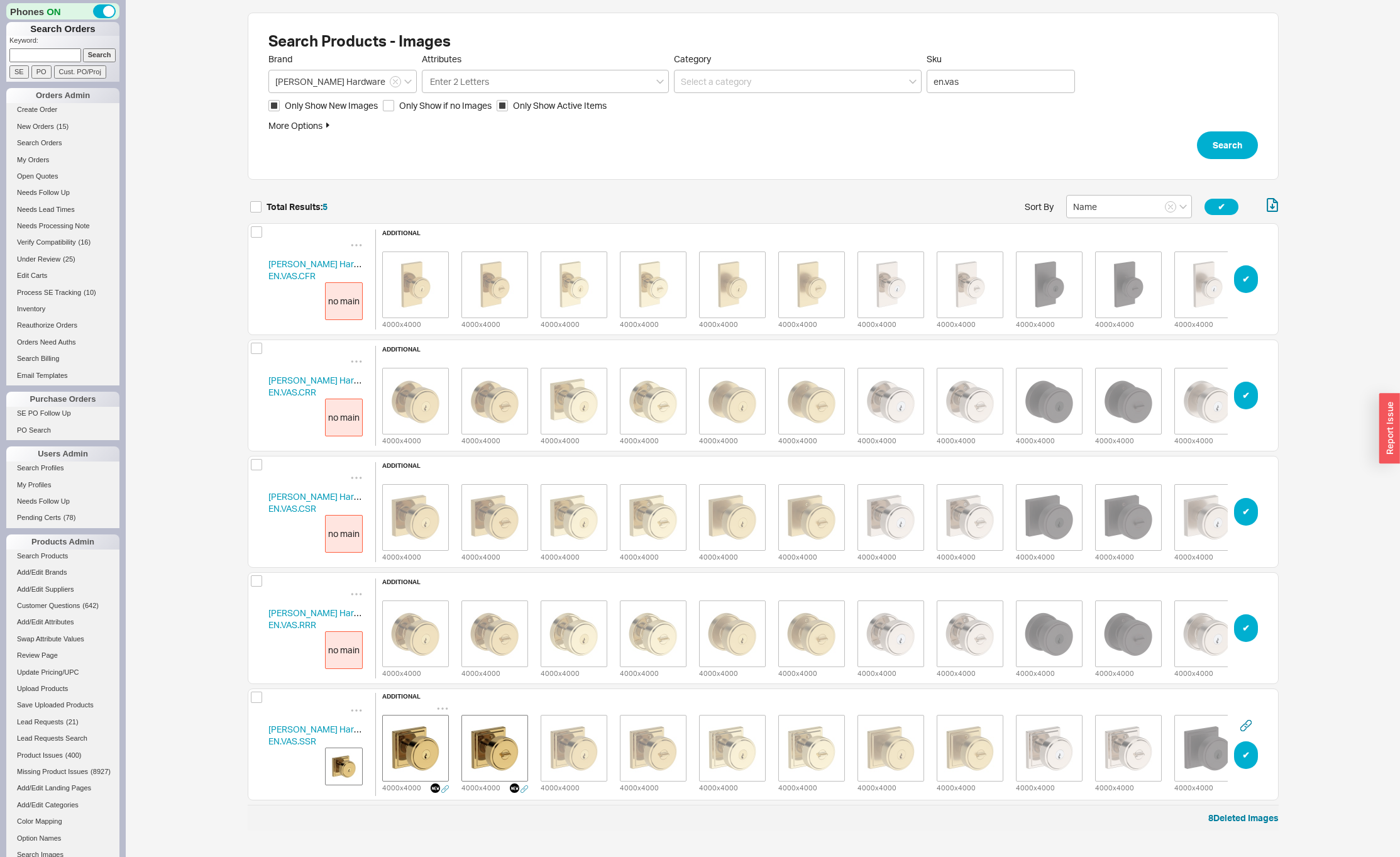
drag, startPoint x: 442, startPoint y: 701, endPoint x: 438, endPoint y: 723, distance: 22.4
click at [441, 702] on icon "grid" at bounding box center [442, 708] width 12 height 12
click at [437, 727] on img "grid" at bounding box center [416, 748] width 63 height 63
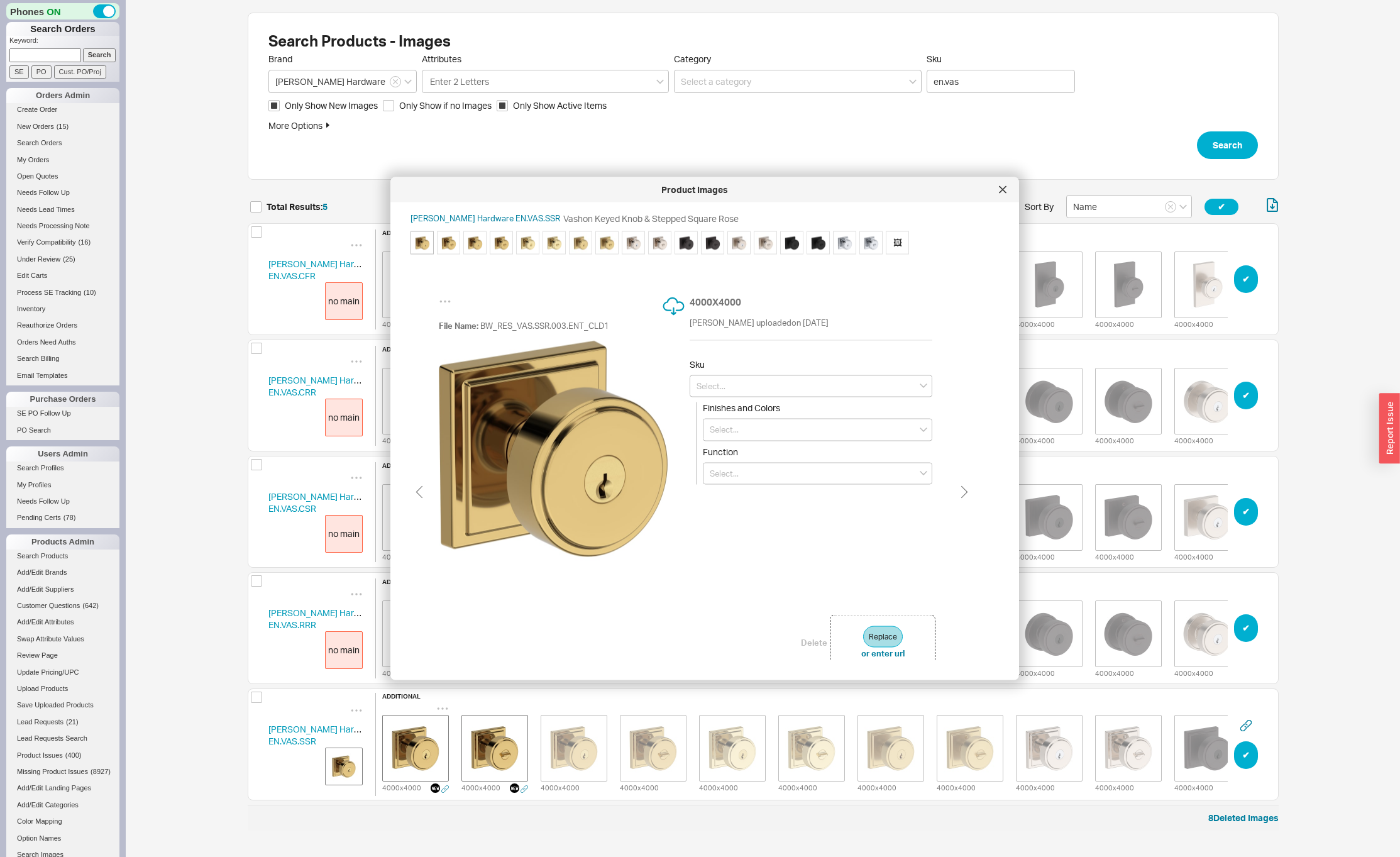
click at [441, 706] on icon "grid" at bounding box center [442, 708] width 12 height 12
click at [441, 708] on icon "grid" at bounding box center [442, 709] width 11 height 2
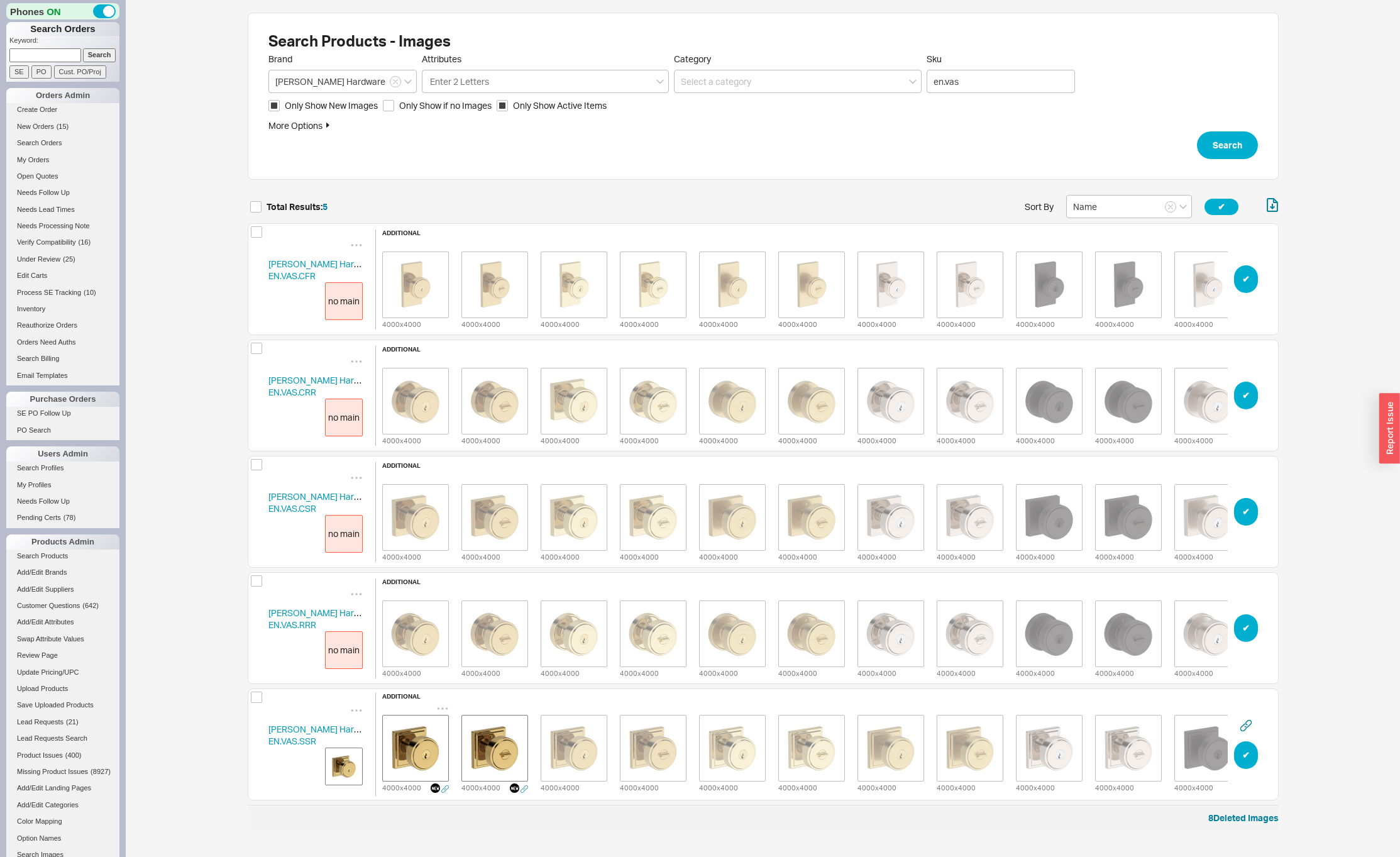
click at [441, 708] on icon "grid" at bounding box center [442, 709] width 11 height 2
click at [432, 530] on div "Delete" at bounding box center [442, 538] width 126 height 27
click at [441, 702] on icon "grid" at bounding box center [442, 708] width 12 height 12
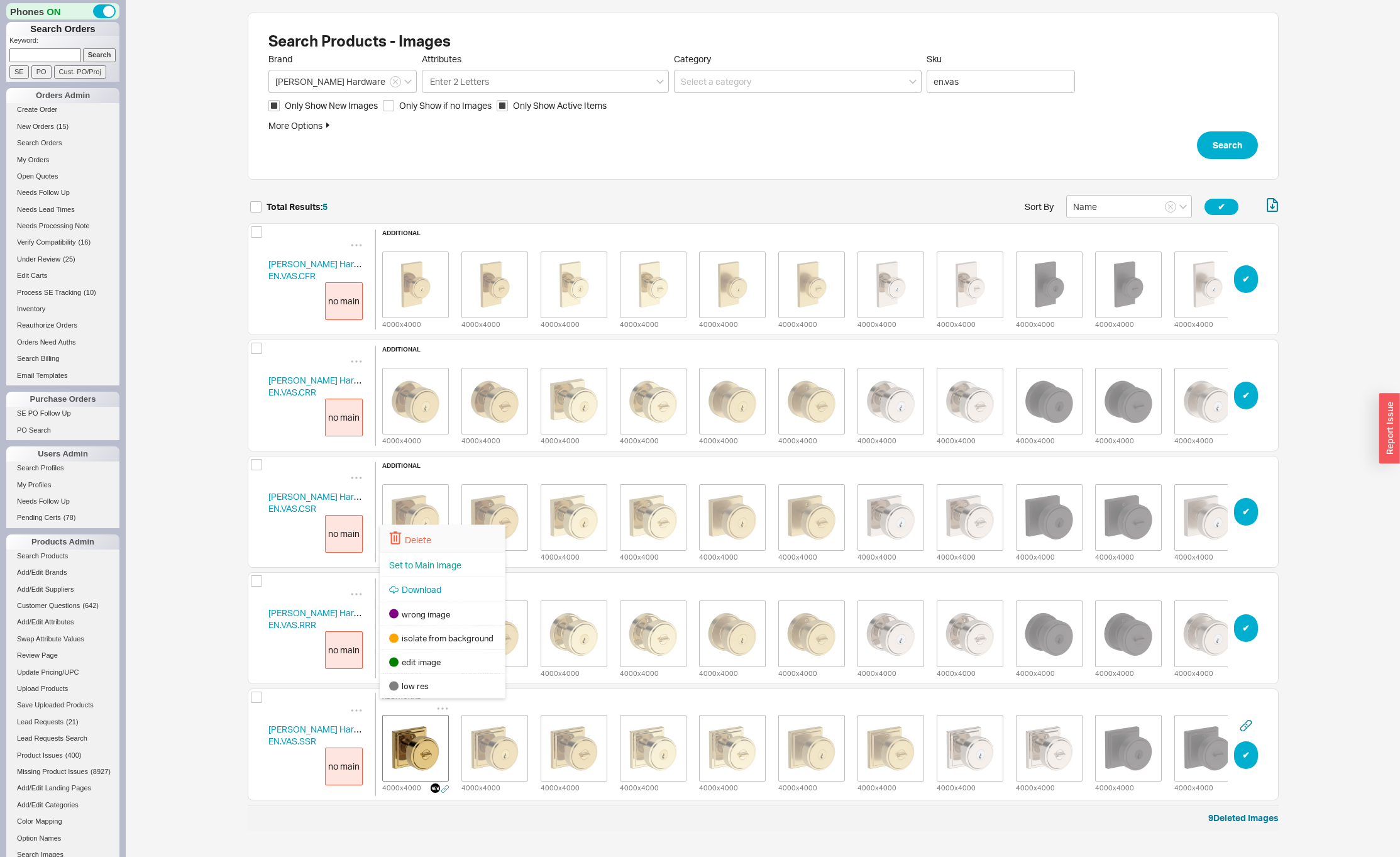
click at [443, 541] on div "Delete" at bounding box center [442, 538] width 126 height 27
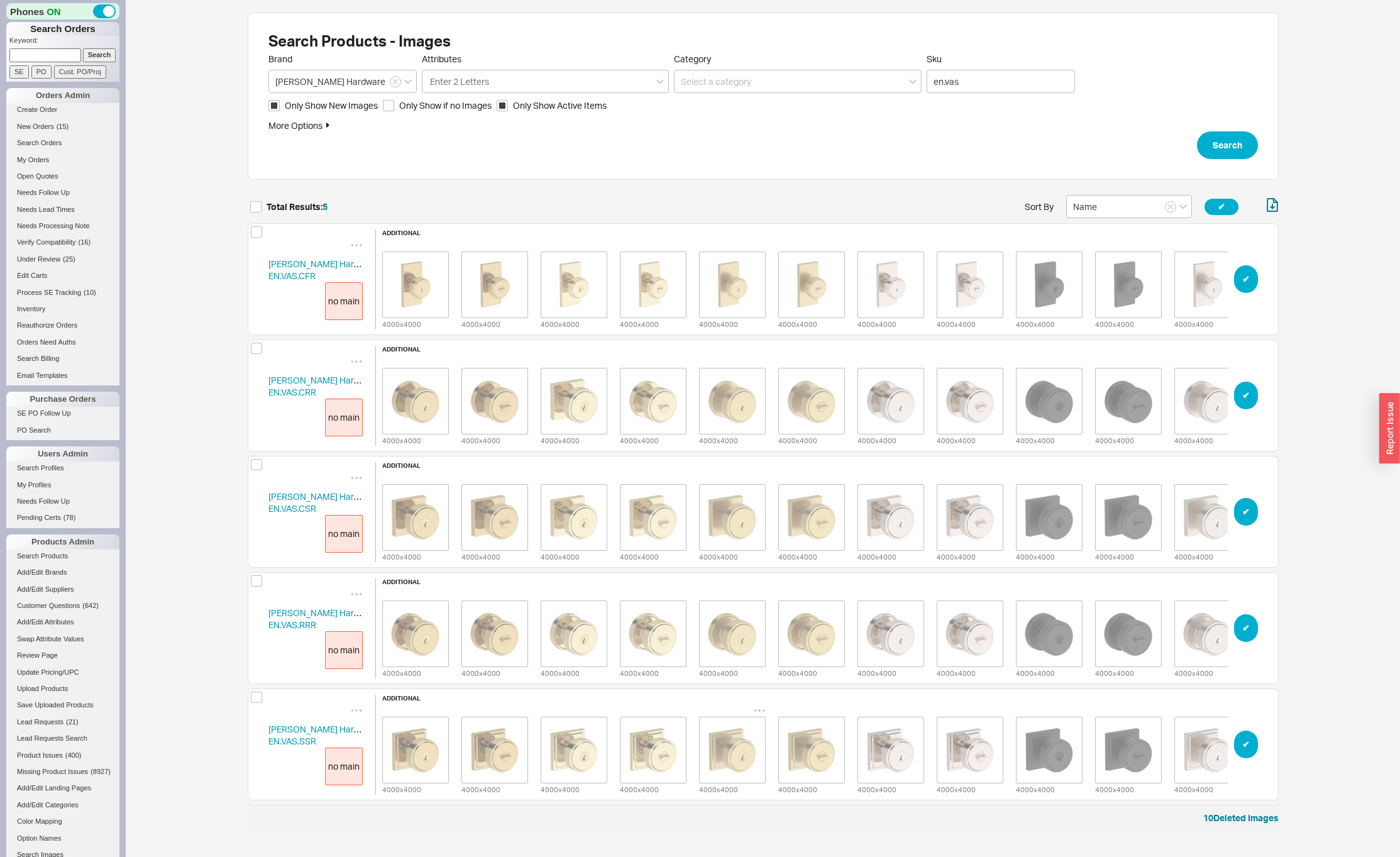
click at [759, 709] on icon "grid" at bounding box center [759, 710] width 11 height 2
click at [747, 562] on span "Set to Main Image" at bounding box center [742, 565] width 72 height 11
click at [759, 592] on icon "grid" at bounding box center [759, 593] width 11 height 2
click at [732, 637] on span "Set to Main Image" at bounding box center [742, 635] width 72 height 11
click at [759, 477] on icon "grid" at bounding box center [759, 478] width 11 height 2
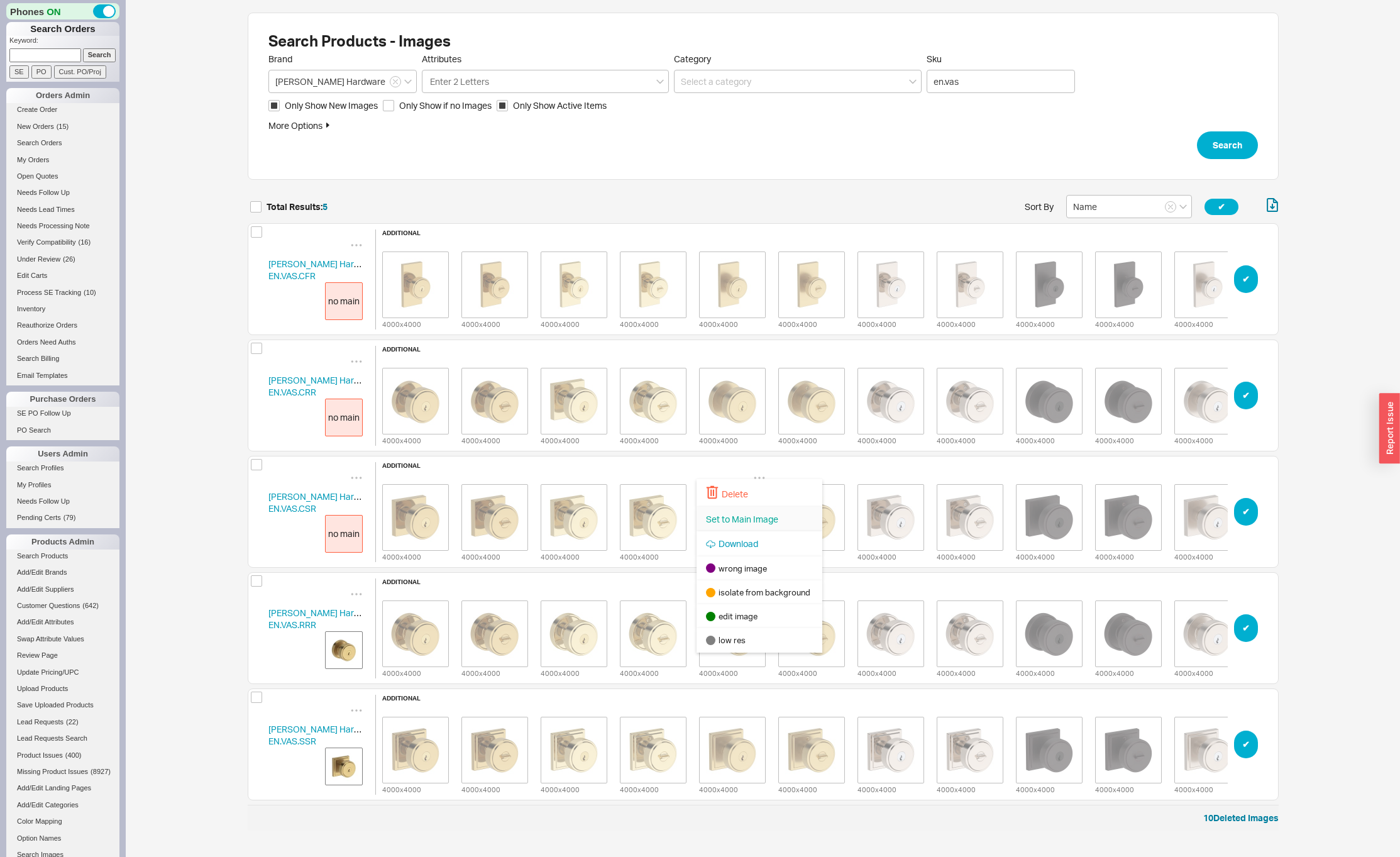
click at [727, 515] on span "Set to Main Image" at bounding box center [742, 518] width 72 height 11
drag, startPoint x: 762, startPoint y: 354, endPoint x: 757, endPoint y: 359, distance: 7.1
click at [762, 355] on icon "grid" at bounding box center [759, 361] width 12 height 12
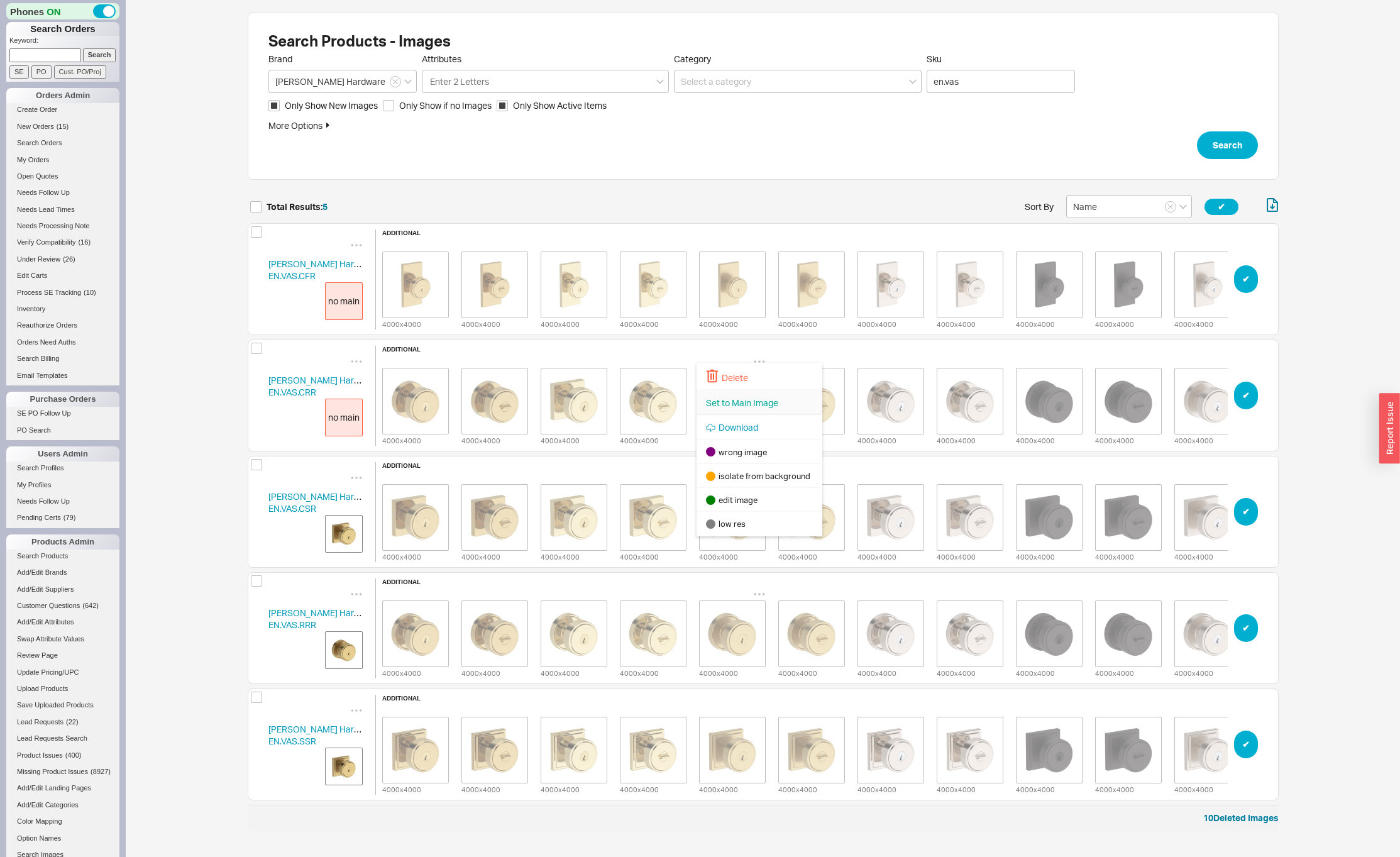
click at [732, 400] on span "Set to Main Image" at bounding box center [742, 402] width 72 height 11
click at [761, 239] on icon "grid" at bounding box center [759, 245] width 12 height 12
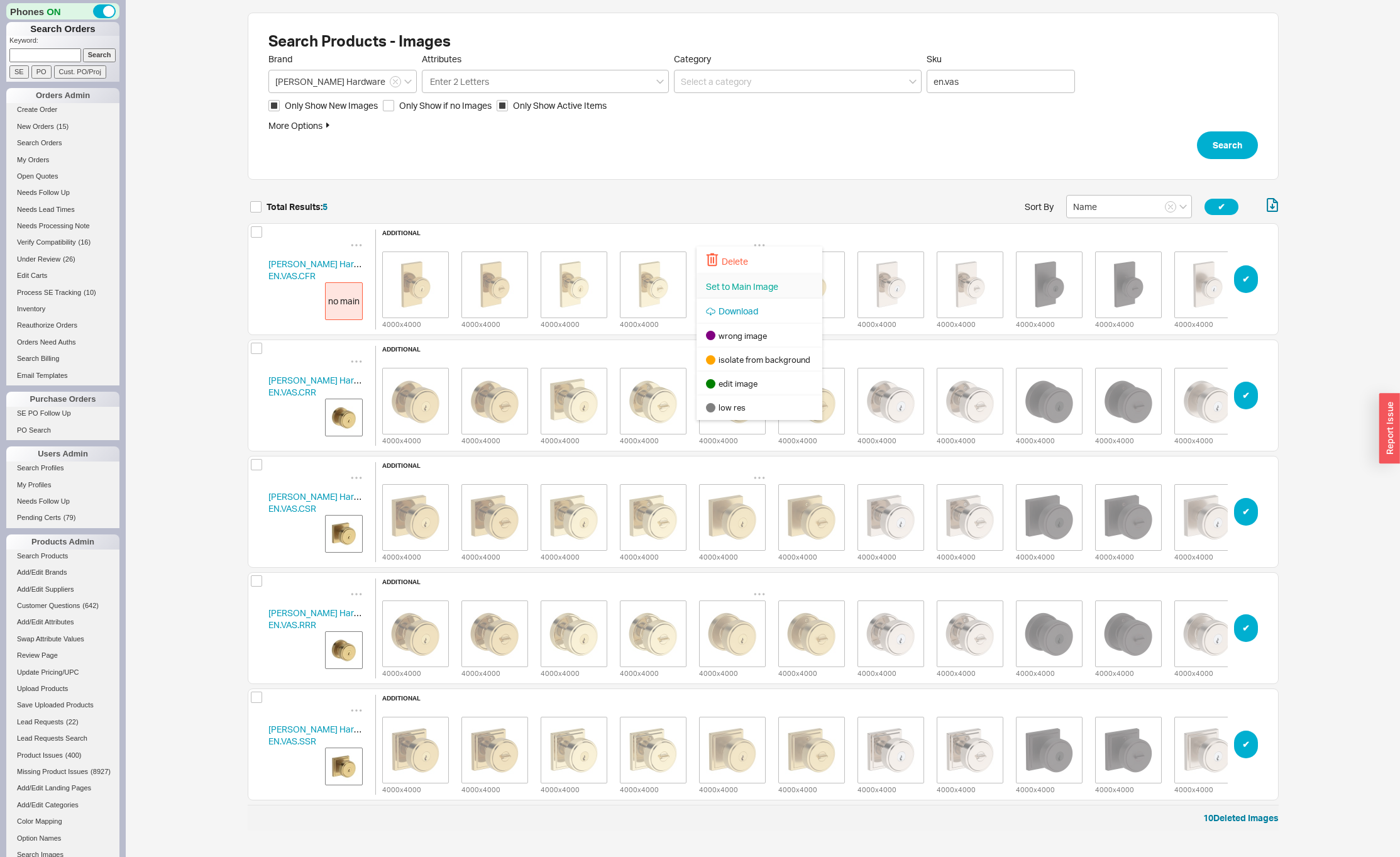
click at [742, 294] on div "Set to Main Image" at bounding box center [759, 286] width 126 height 25
click at [946, 82] on input "en.vas" at bounding box center [1000, 82] width 148 height 23
type input "vas"
click button "Search" at bounding box center [1227, 145] width 61 height 27
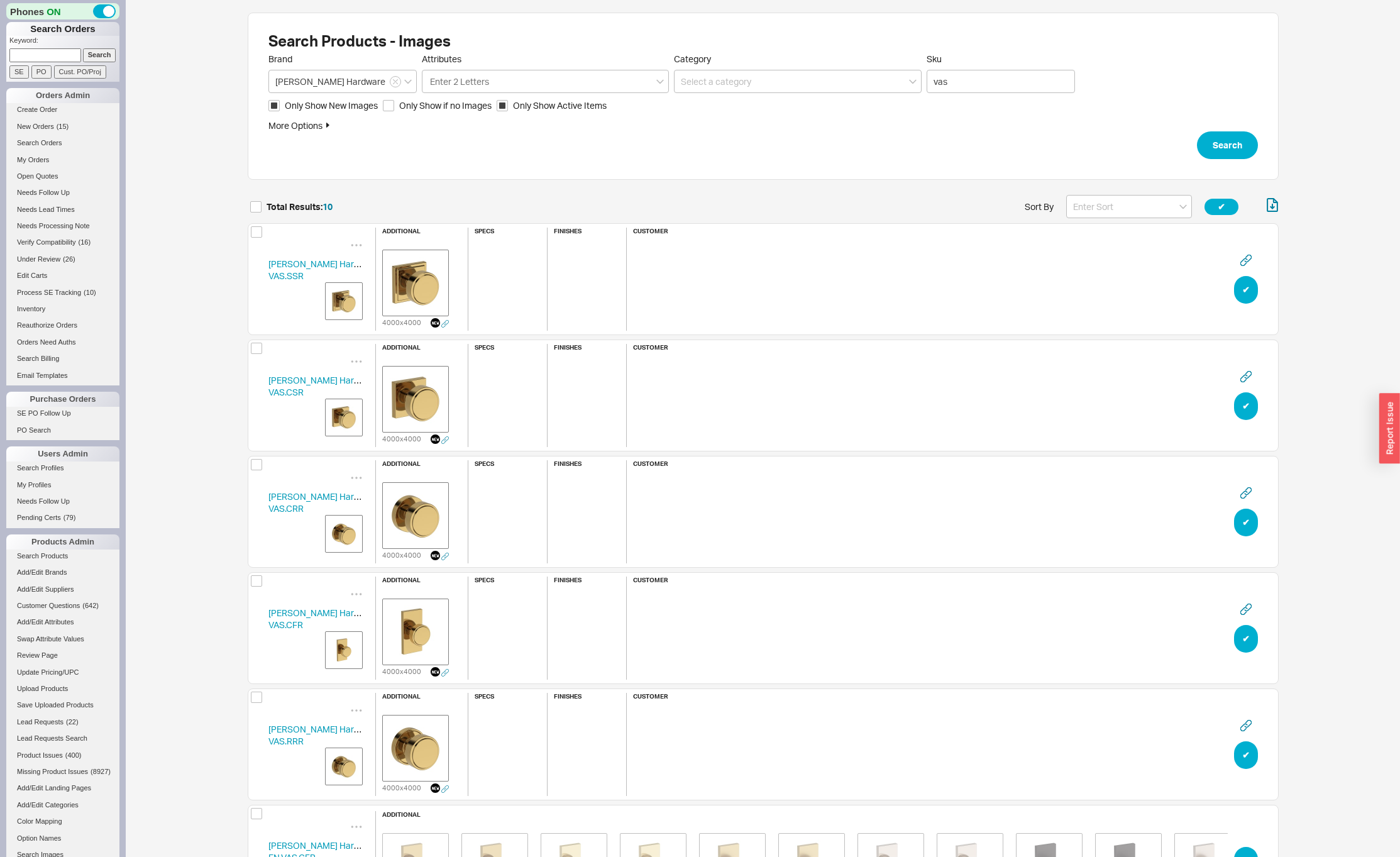
scroll to position [555, 0]
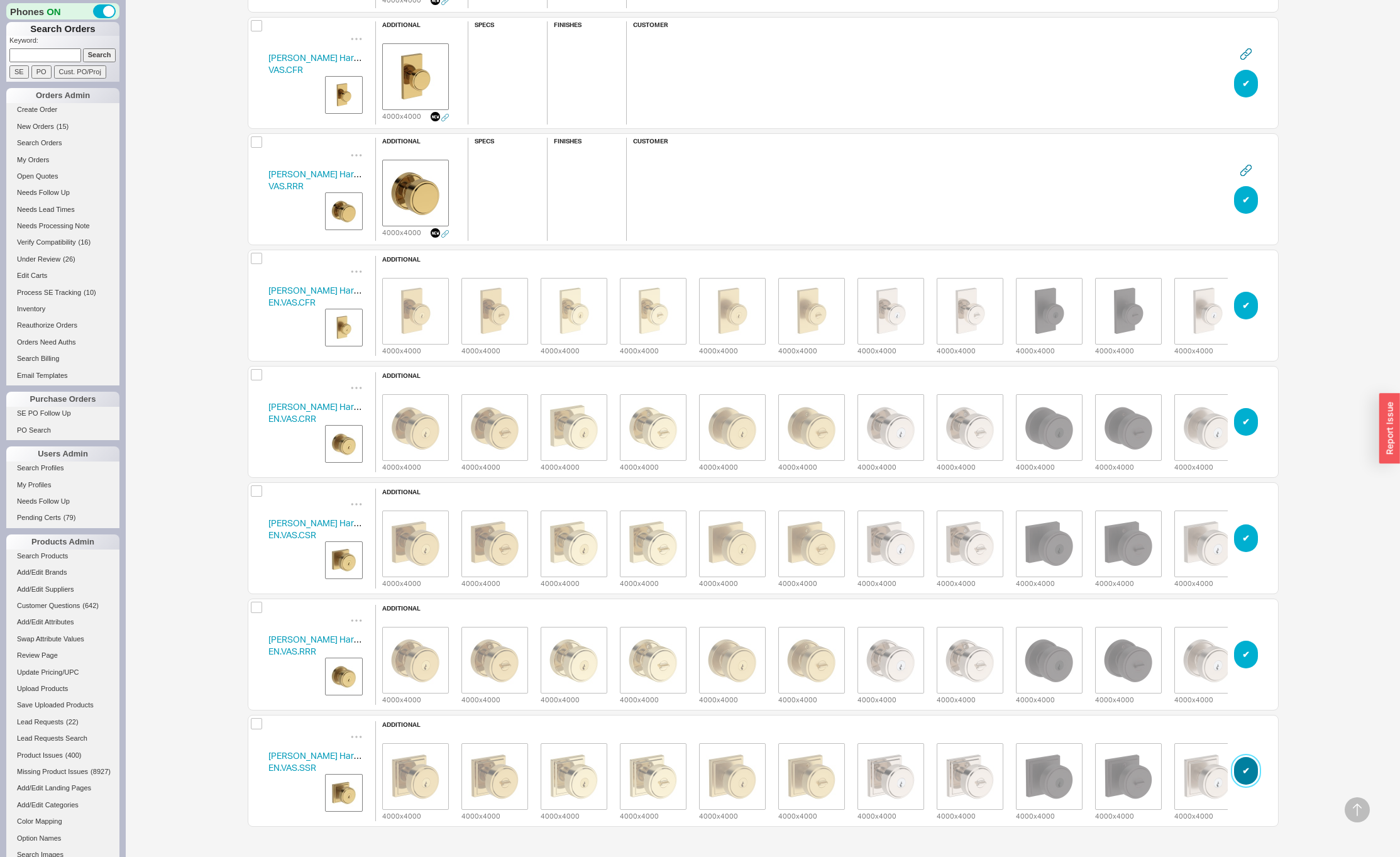
click at [1246, 770] on button "✔︎" at bounding box center [1246, 770] width 24 height 27
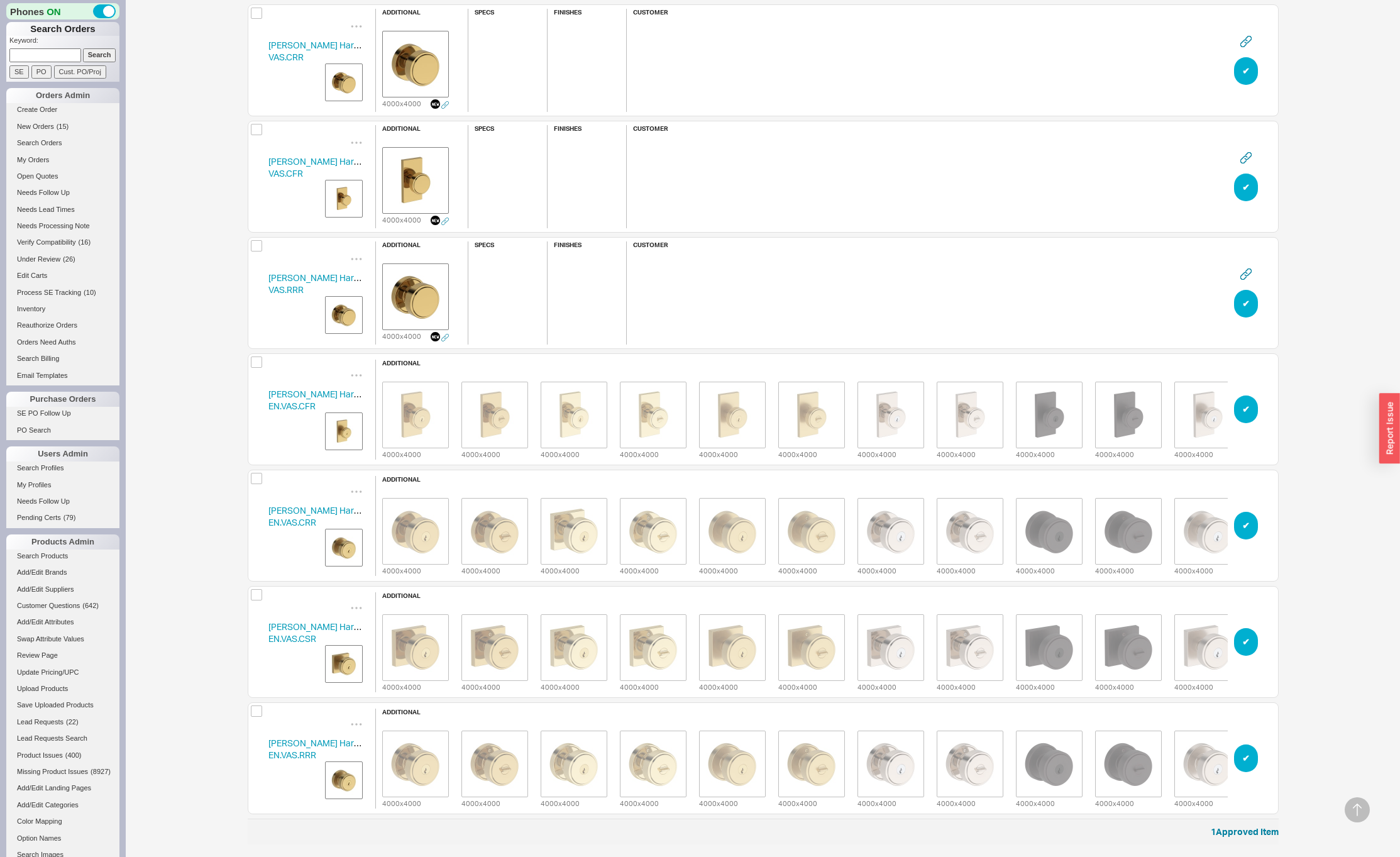
scroll to position [10, 10]
click at [1246, 770] on button "✔︎" at bounding box center [1246, 757] width 24 height 27
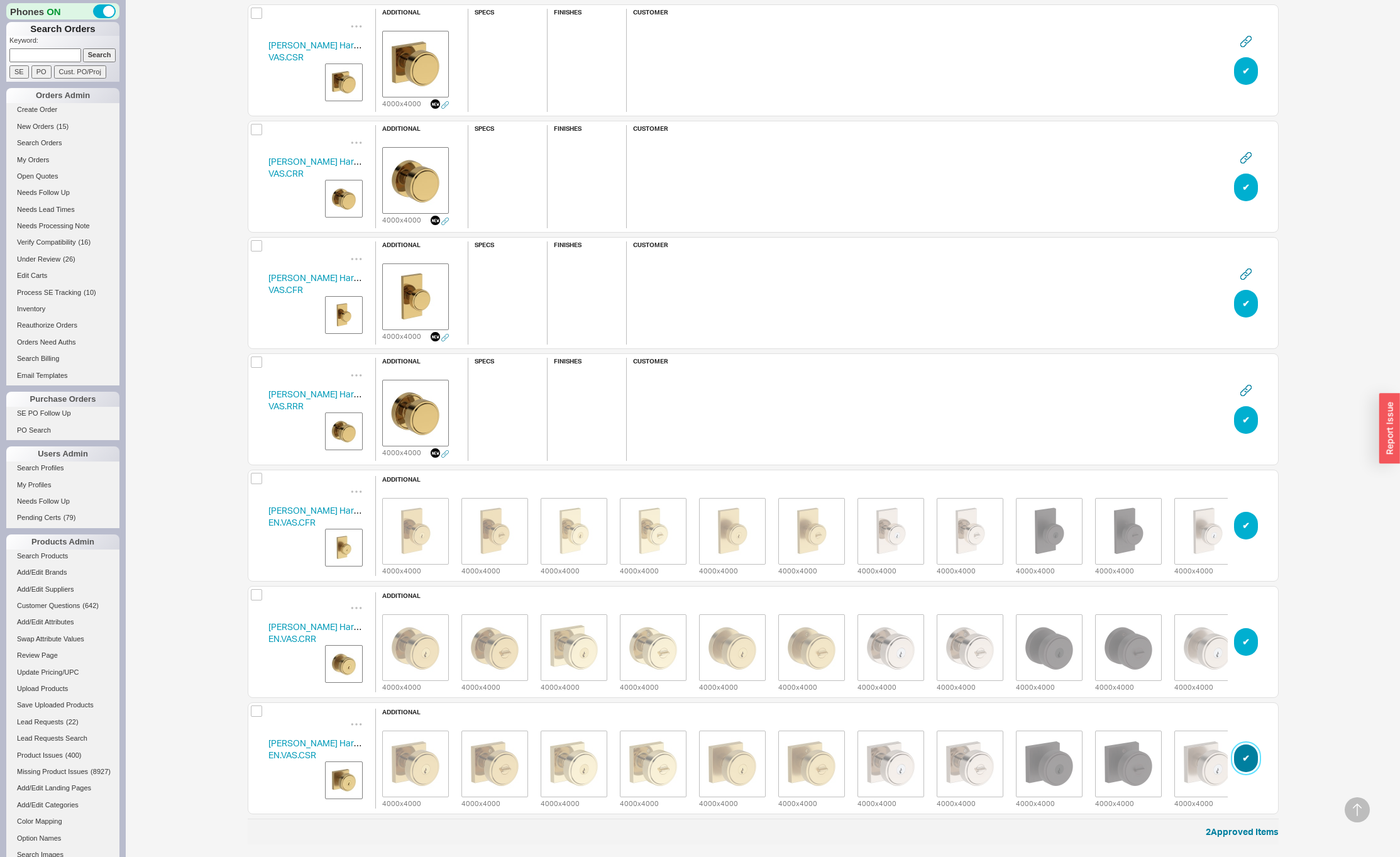
click at [1246, 770] on button "✔︎" at bounding box center [1246, 757] width 24 height 27
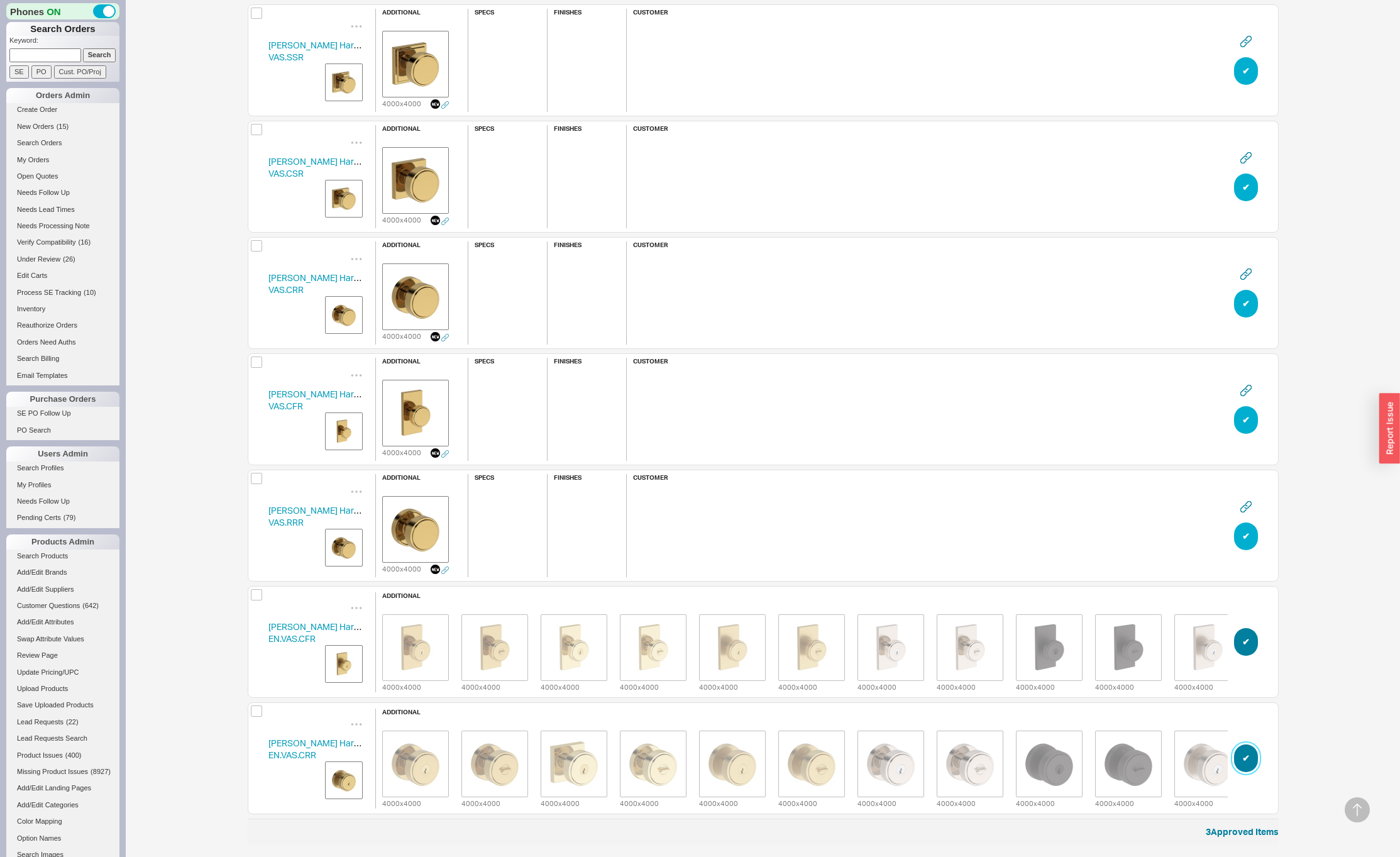
click at [1246, 770] on button "✔︎" at bounding box center [1246, 757] width 24 height 27
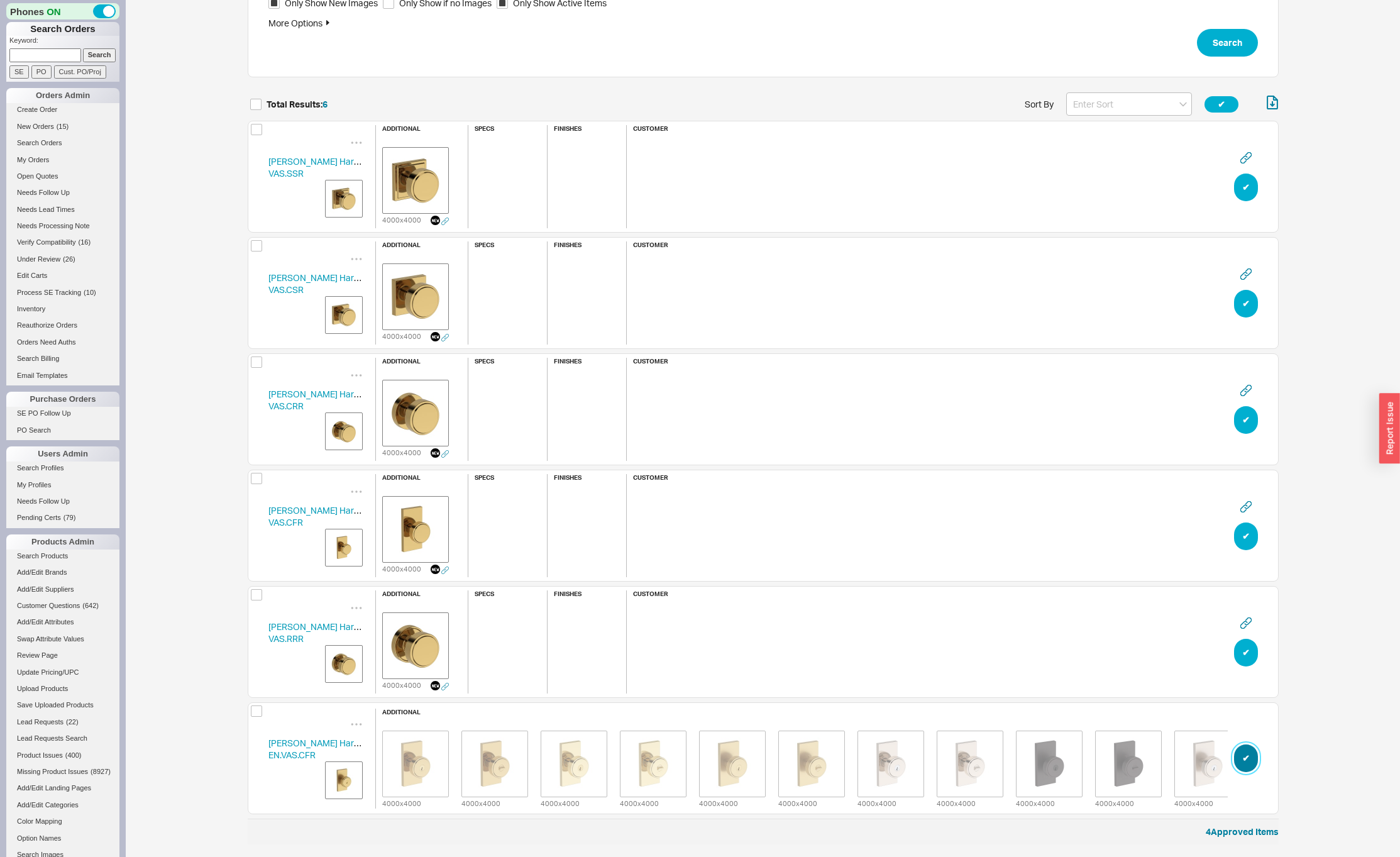
click at [1246, 770] on button "✔︎" at bounding box center [1246, 757] width 24 height 27
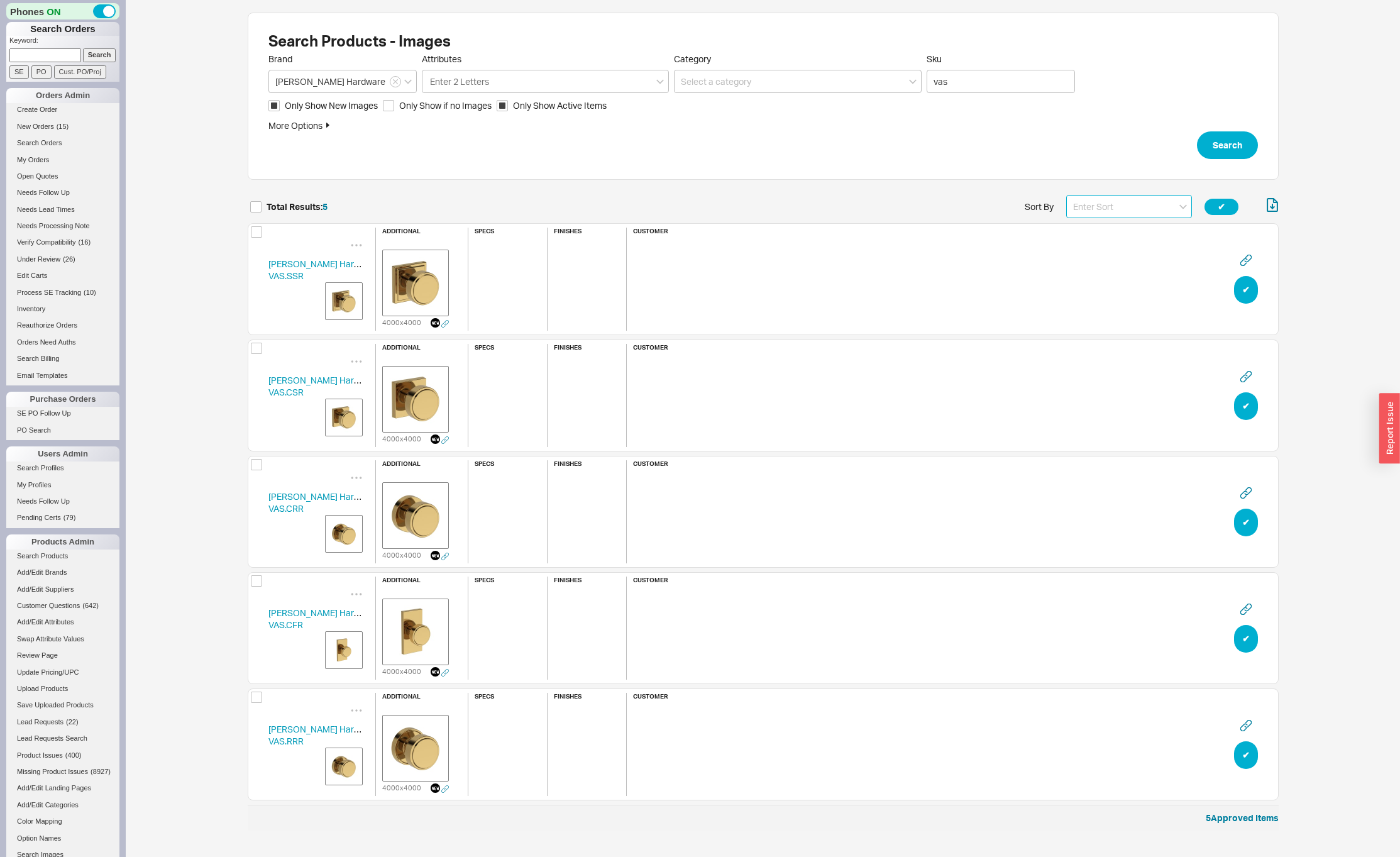
click at [1093, 207] on input at bounding box center [1129, 206] width 126 height 23
click at [1091, 235] on div "Name" at bounding box center [1129, 232] width 125 height 22
type input "Name"
click at [339, 301] on img "grid" at bounding box center [344, 301] width 32 height 32
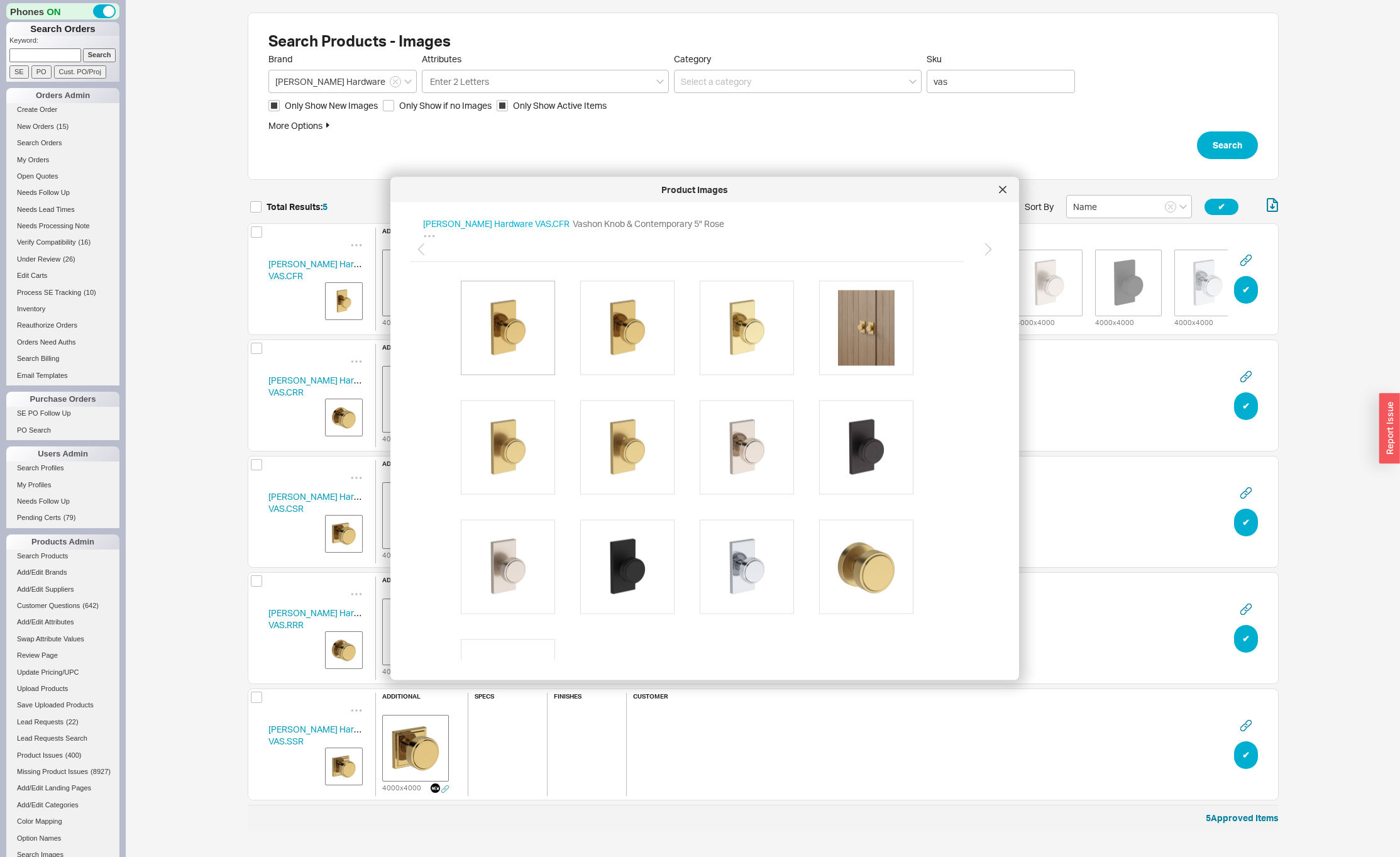
click at [520, 310] on img at bounding box center [508, 327] width 76 height 76
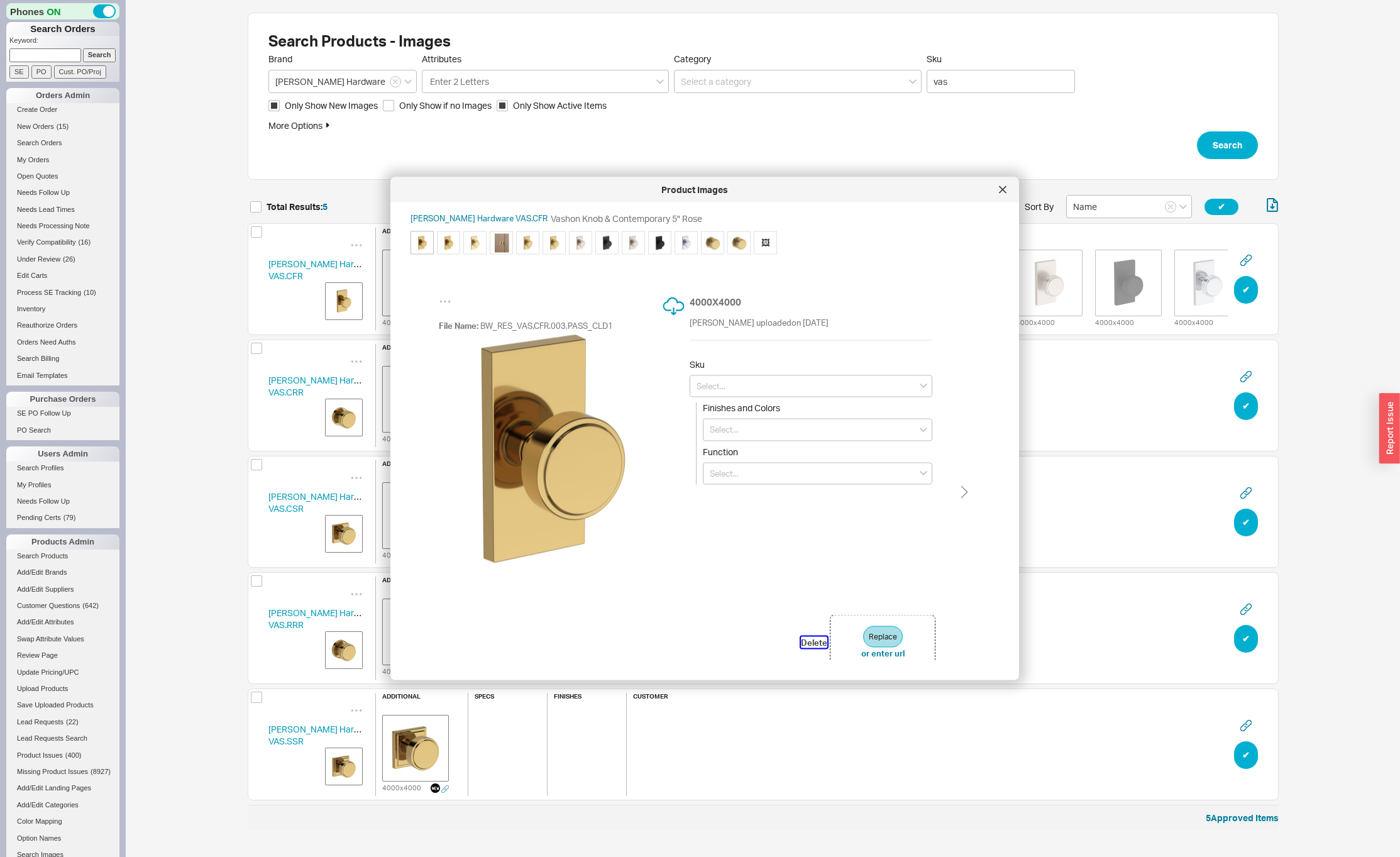
click at [813, 642] on button "Delete" at bounding box center [814, 642] width 27 height 12
type input "PS.VAS.CFR.003"
type input "Lifetime (PVD) Polished Brass"
type input "Passage"
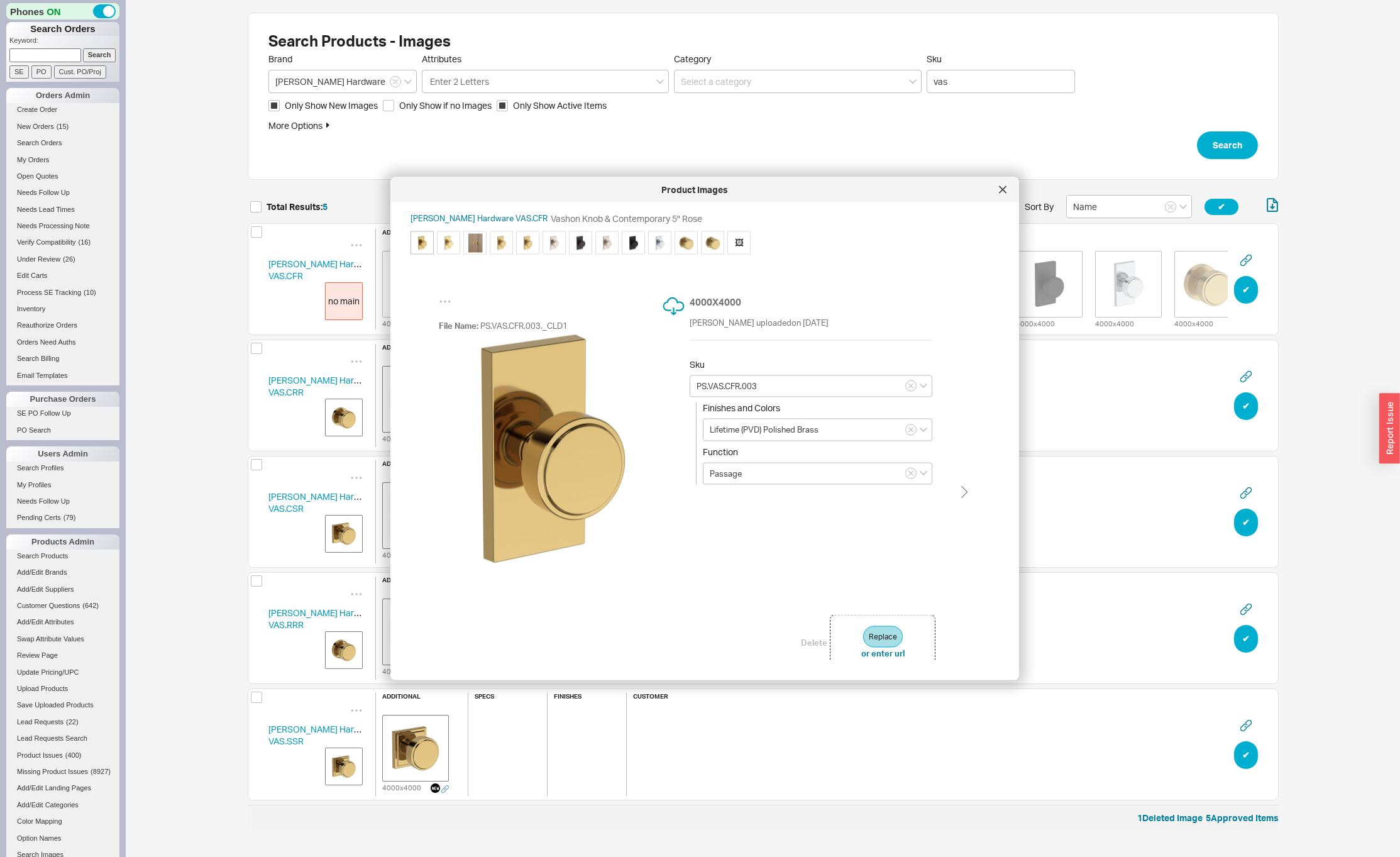
click at [1007, 188] on div at bounding box center [1003, 190] width 20 height 20
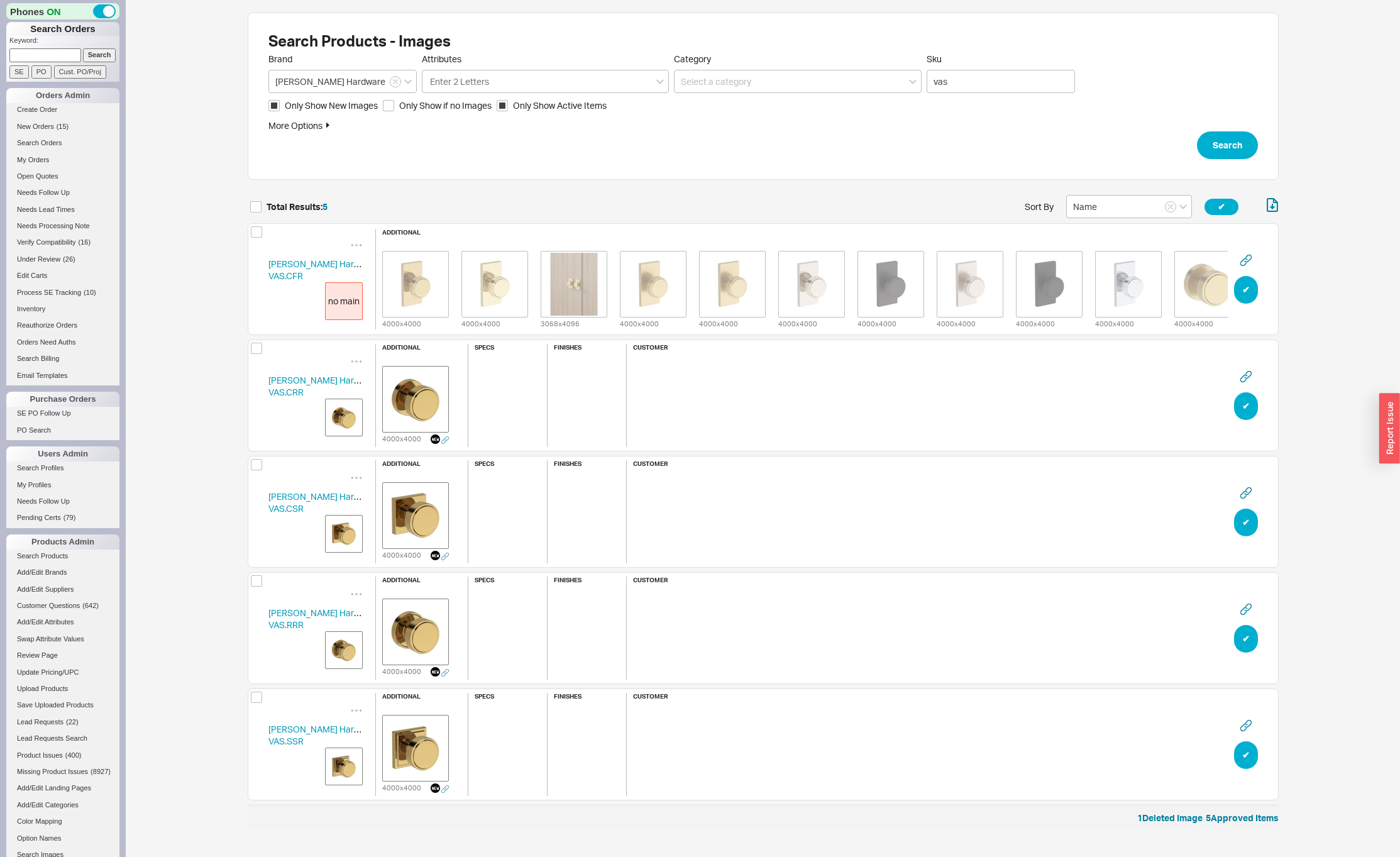
click at [352, 421] on img "grid" at bounding box center [344, 418] width 32 height 32
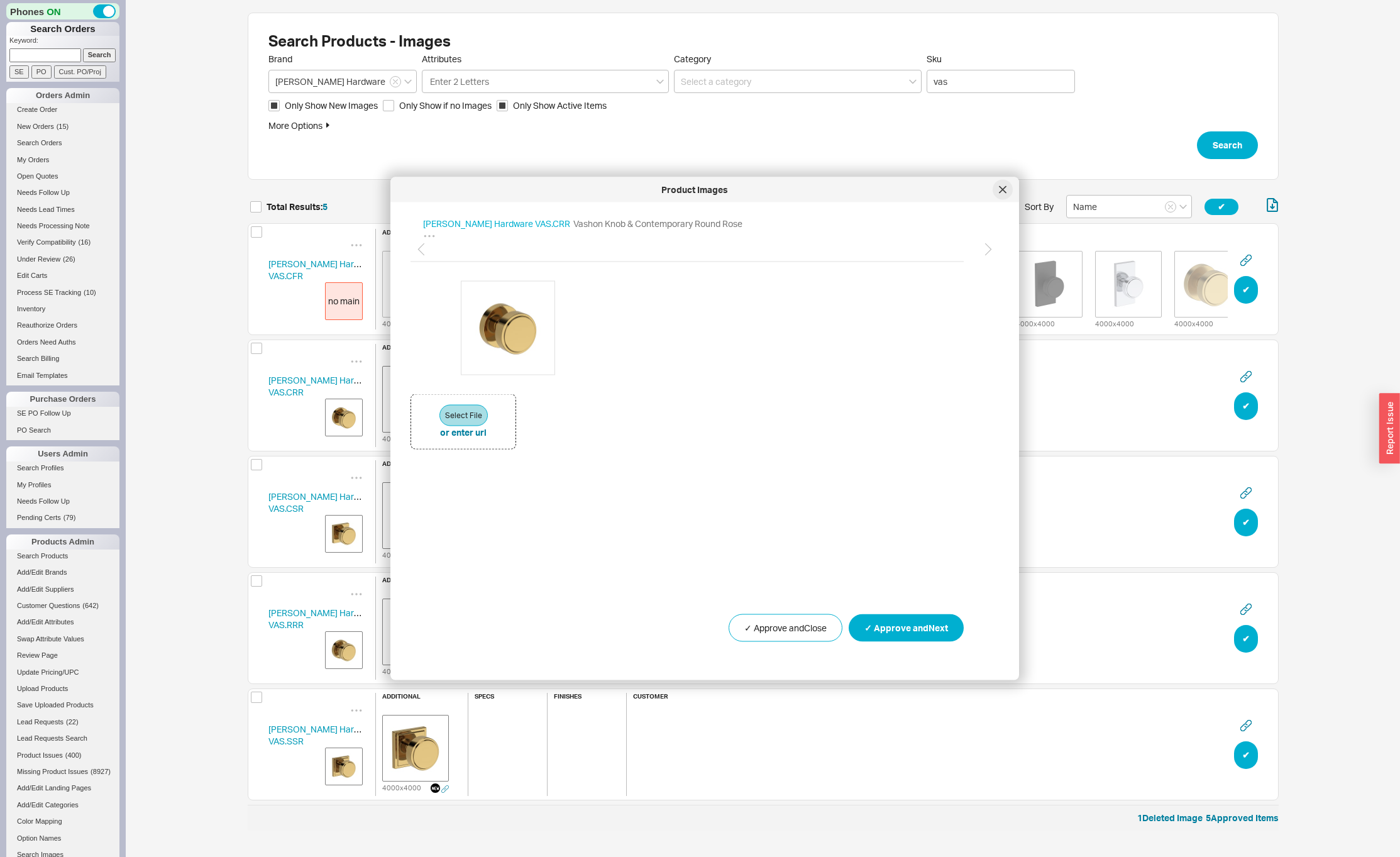
click at [1001, 189] on icon at bounding box center [1002, 190] width 7 height 7
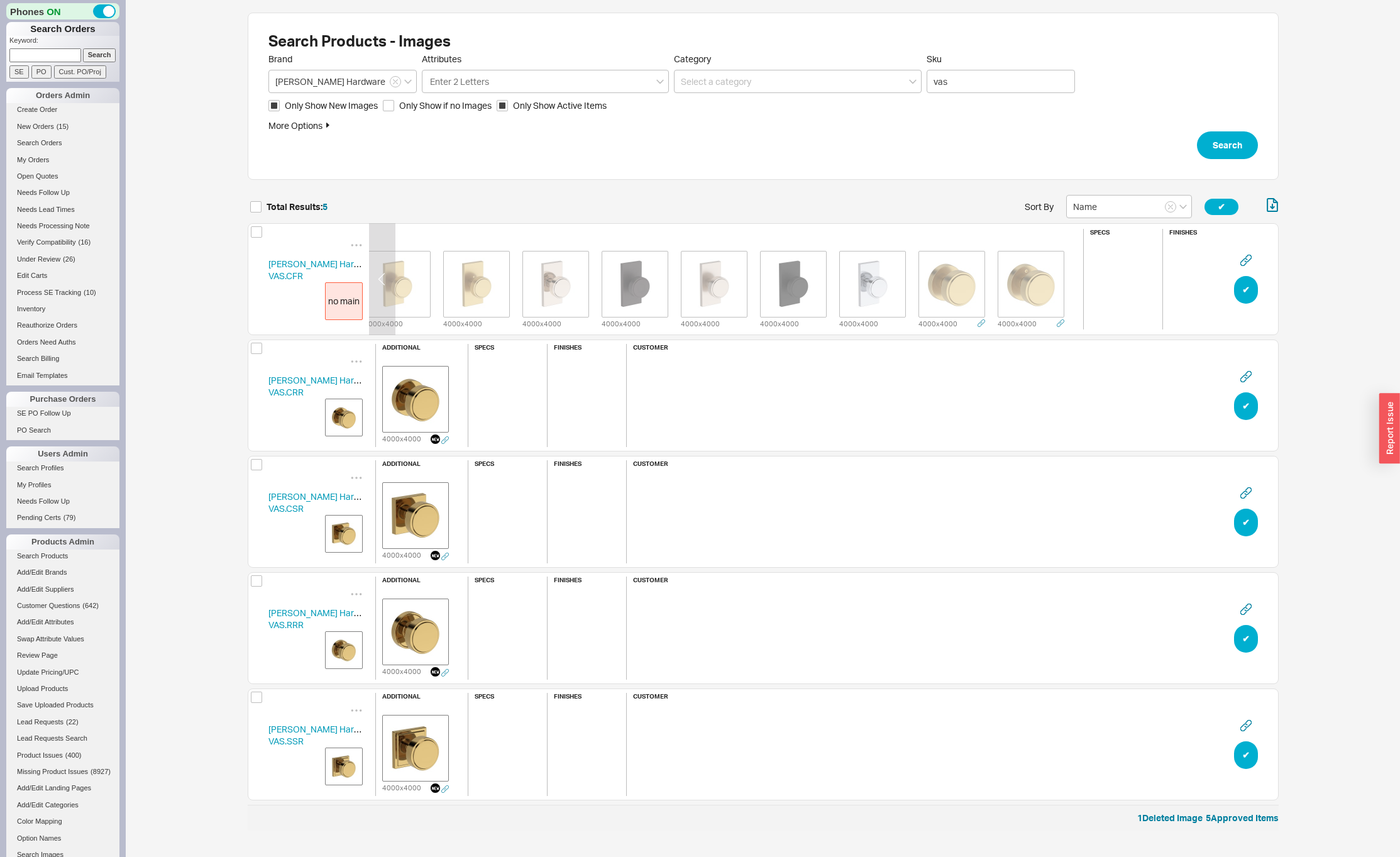
scroll to position [0, 343]
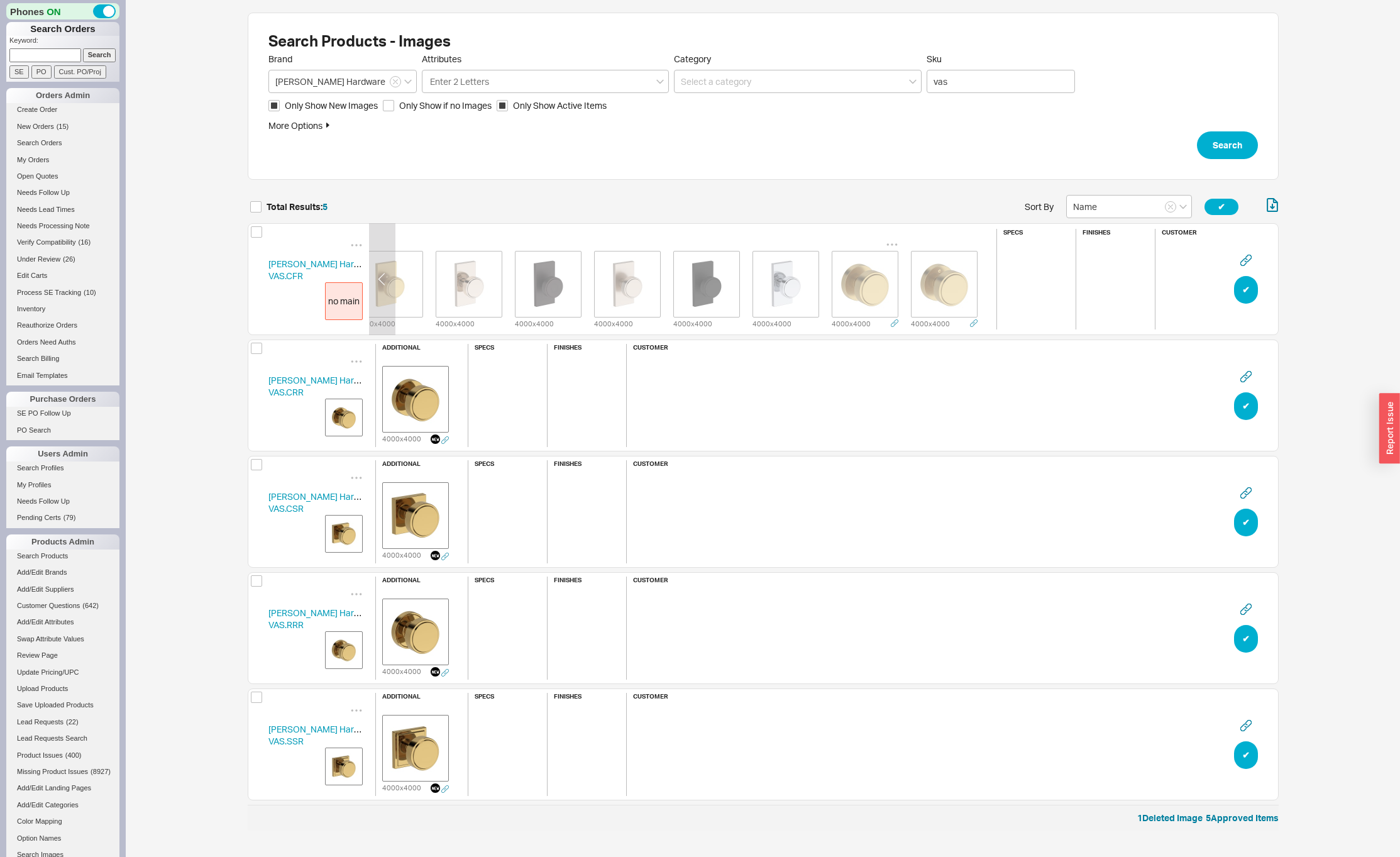
click at [851, 274] on img "grid" at bounding box center [866, 285] width 63 height 63
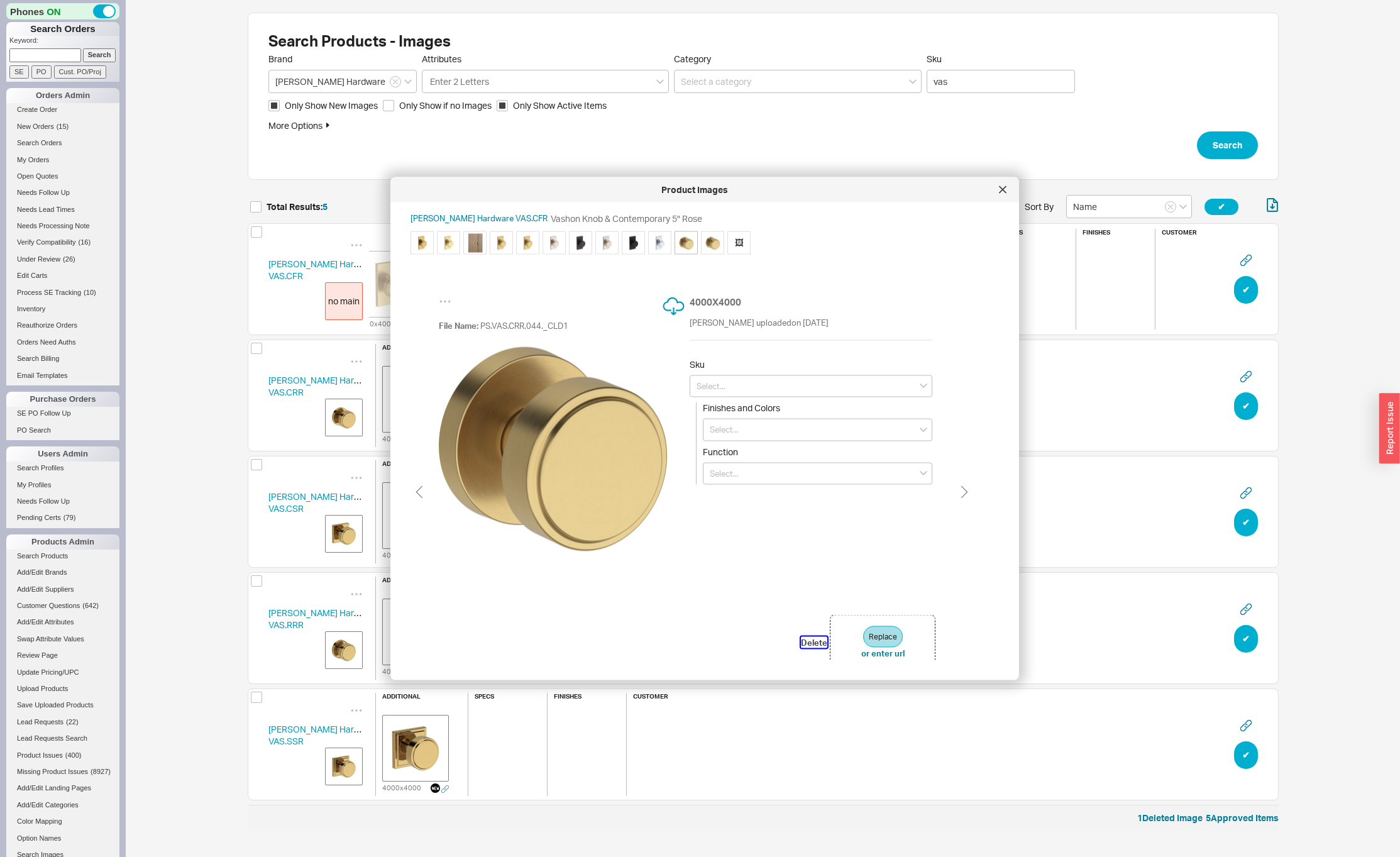
click at [813, 641] on button "Delete" at bounding box center [814, 642] width 27 height 12
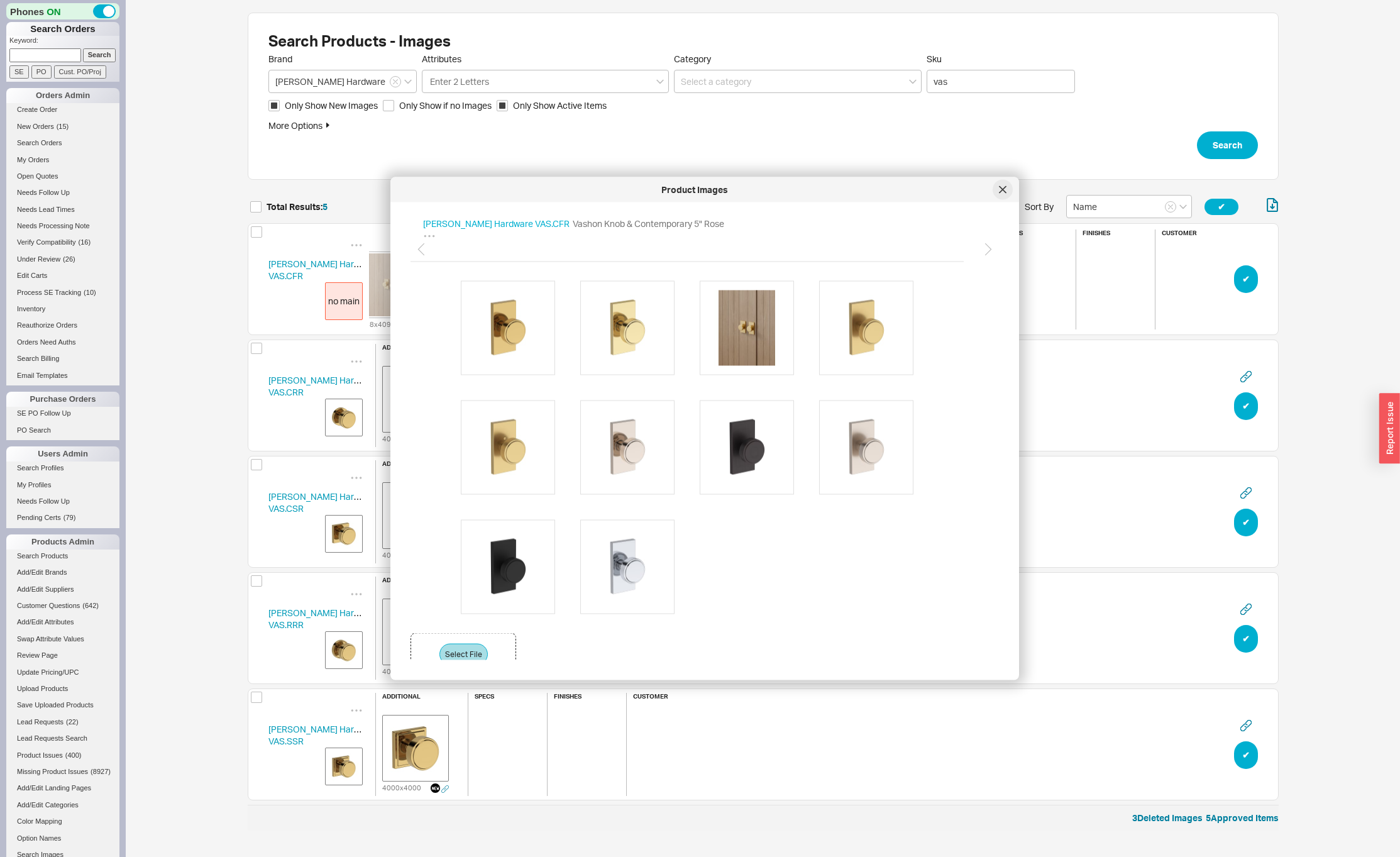
click at [1001, 189] on icon at bounding box center [1002, 190] width 7 height 7
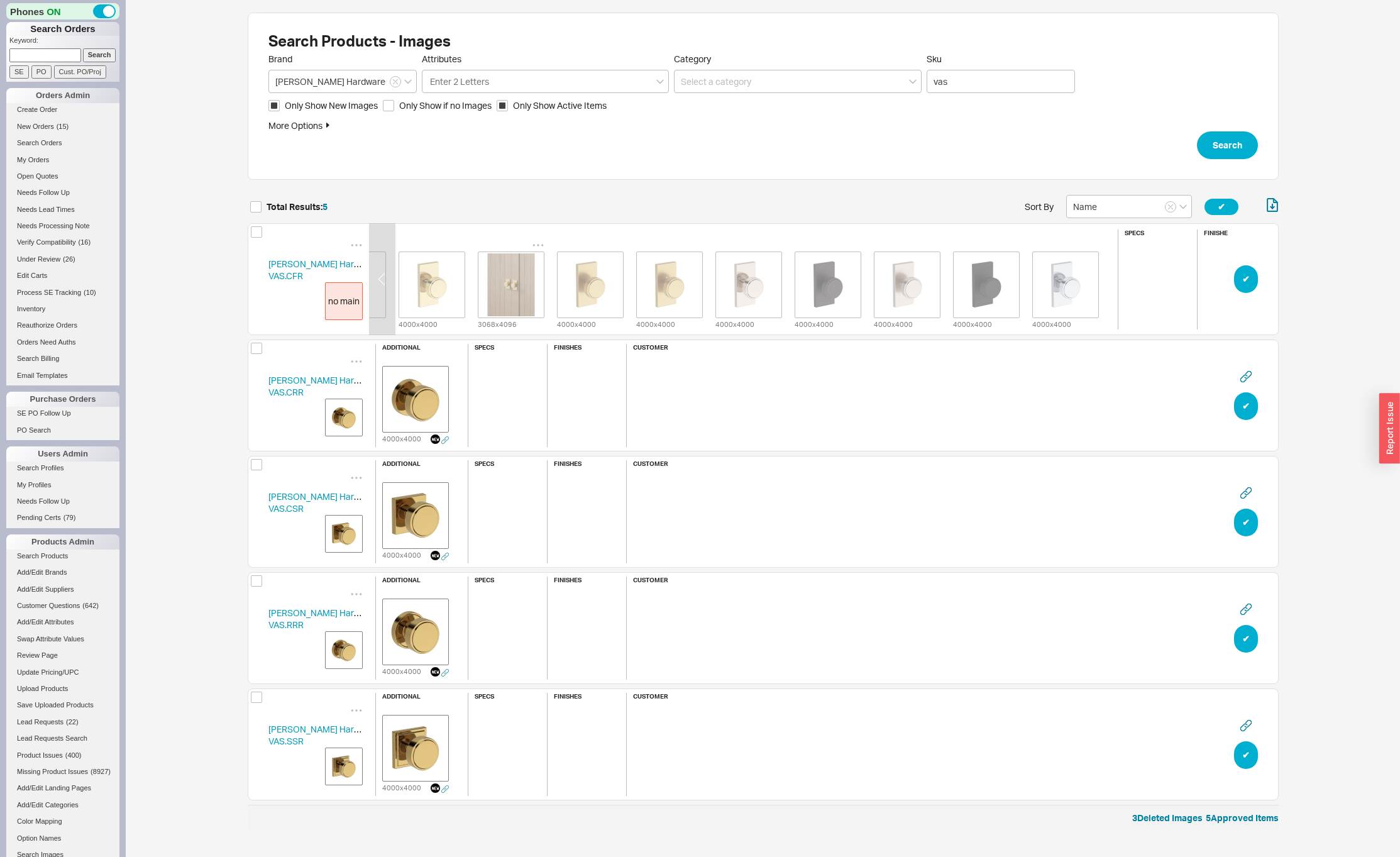
scroll to position [0, 0]
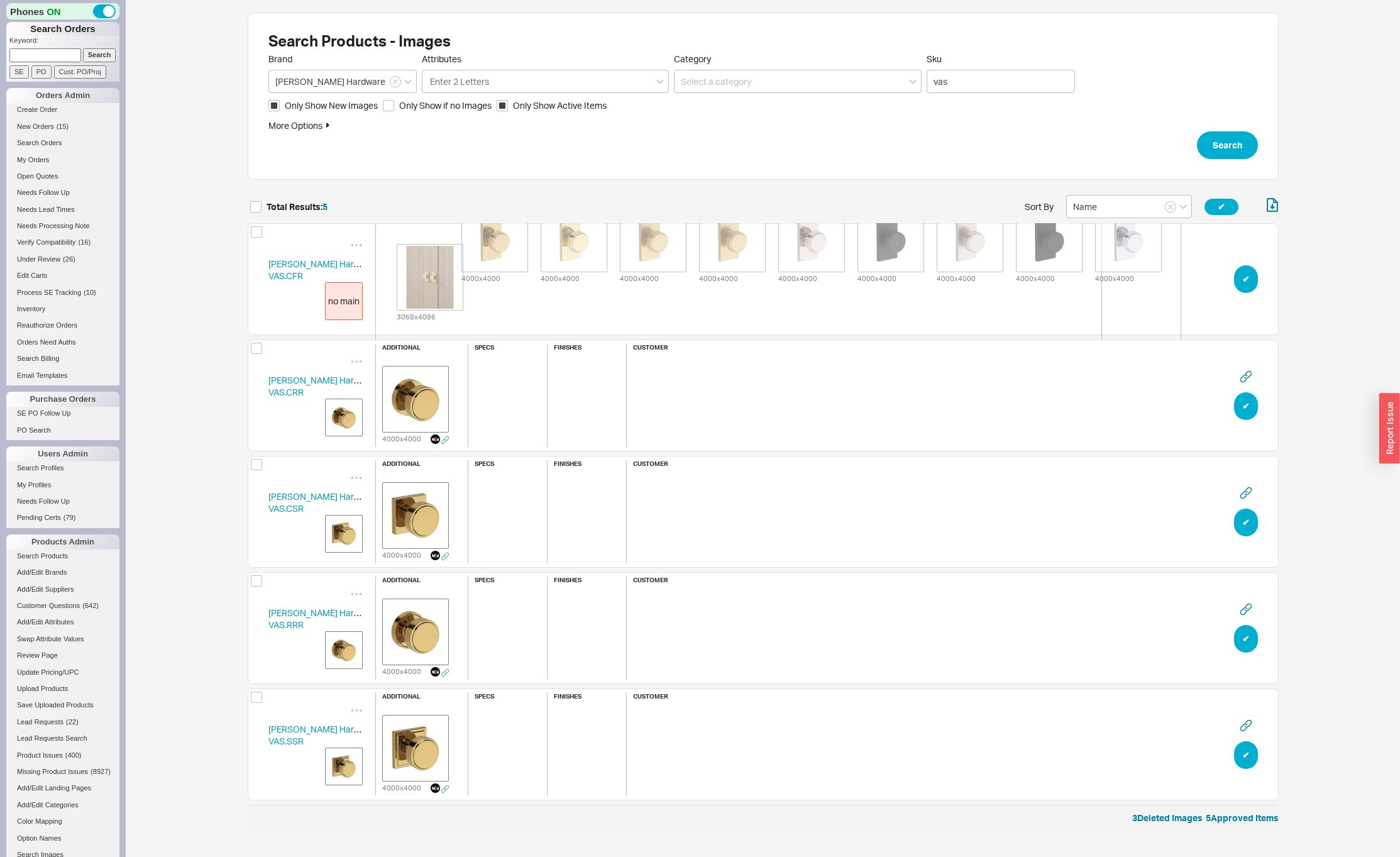
drag, startPoint x: 587, startPoint y: 286, endPoint x: 436, endPoint y: 284, distance: 151.0
click at [436, 284] on div "additional 4000 x 4000 4000 x 4000 3068 x 4096 4000 x 4000 4000 x 4000 4000 x 4…" at bounding box center [732, 280] width 713 height 191
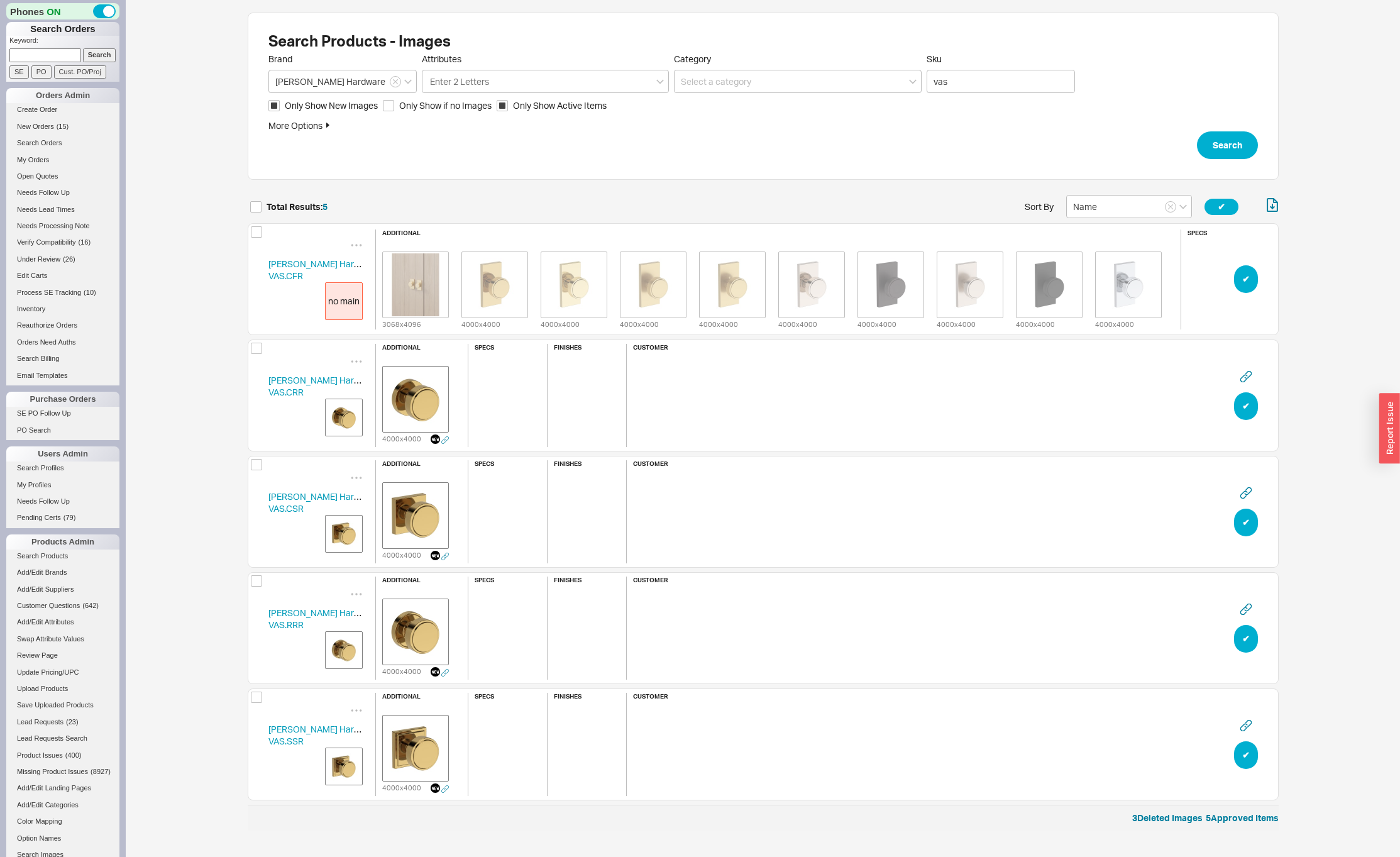
click at [350, 305] on div "no main" at bounding box center [344, 300] width 37 height 37
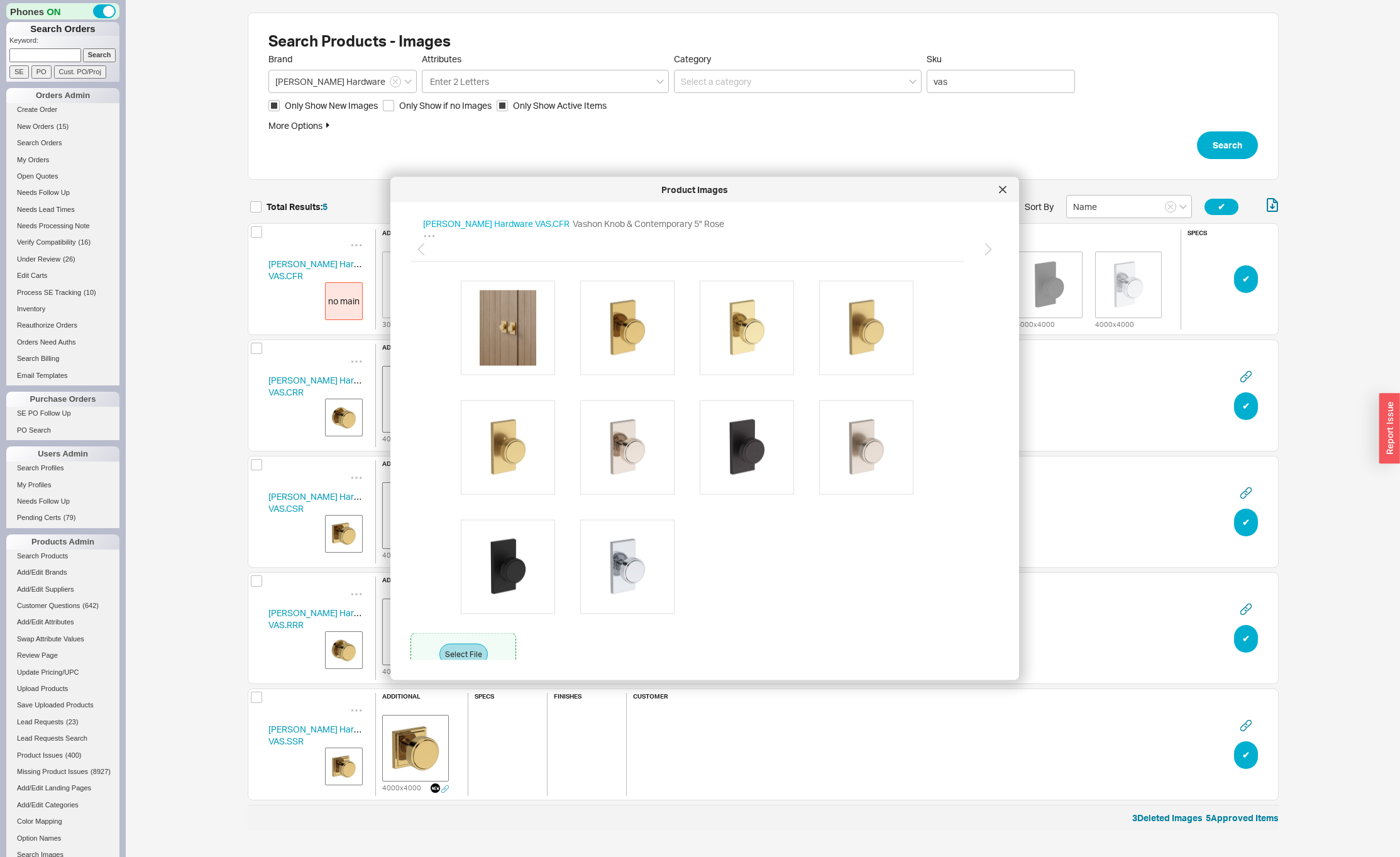
scroll to position [3, 0]
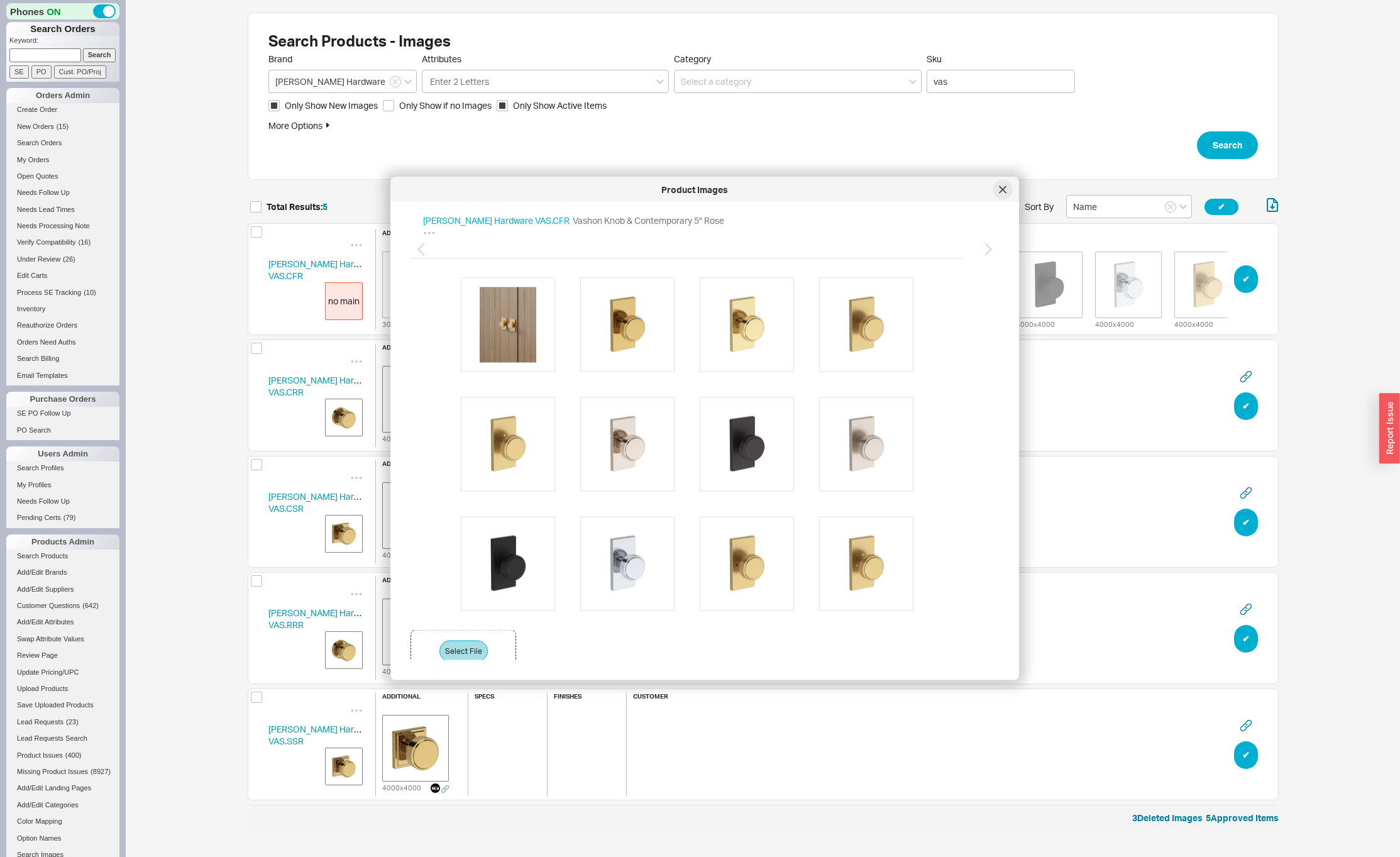
click at [1003, 186] on icon at bounding box center [1002, 190] width 7 height 7
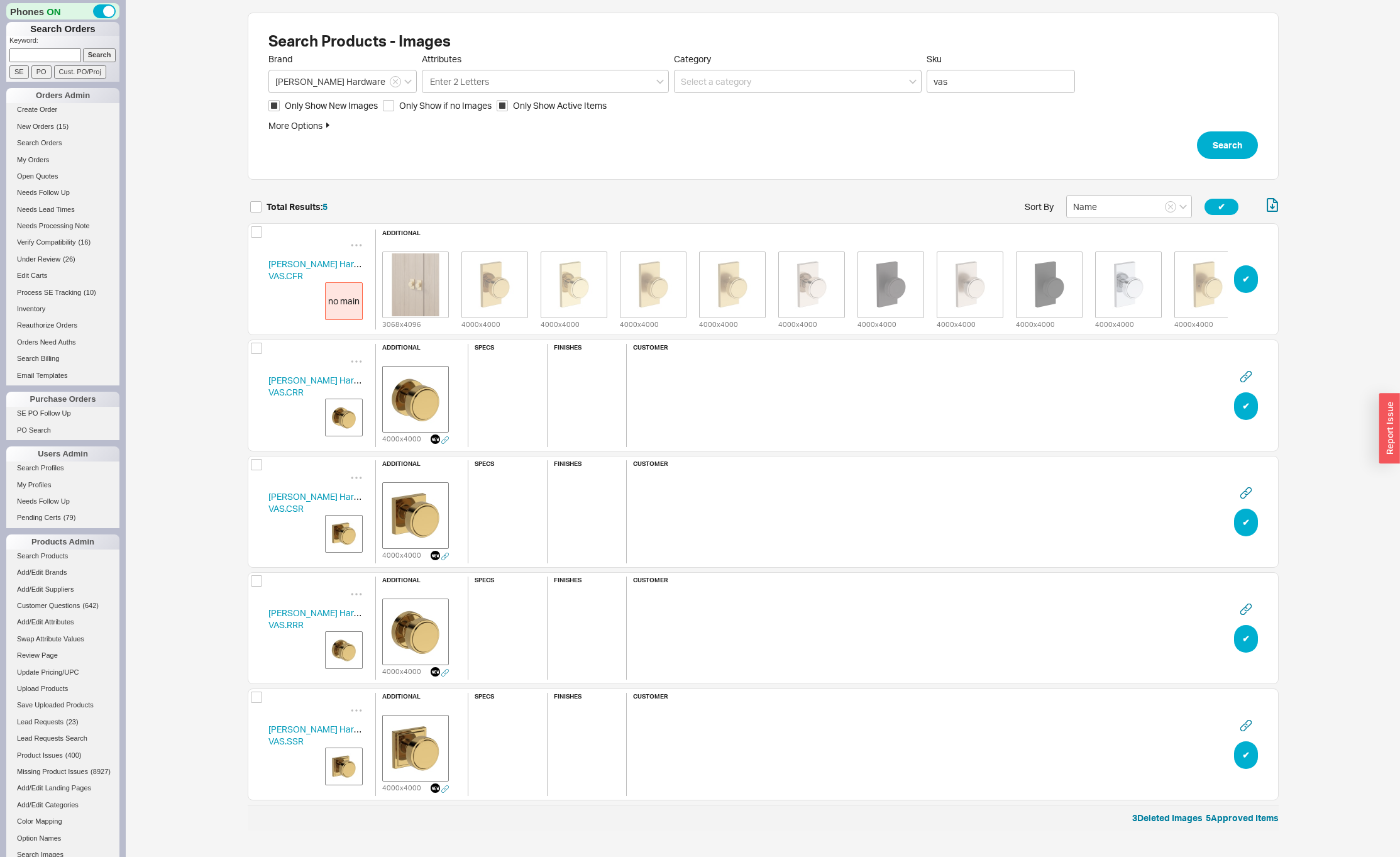
click at [345, 412] on img "grid" at bounding box center [344, 418] width 32 height 32
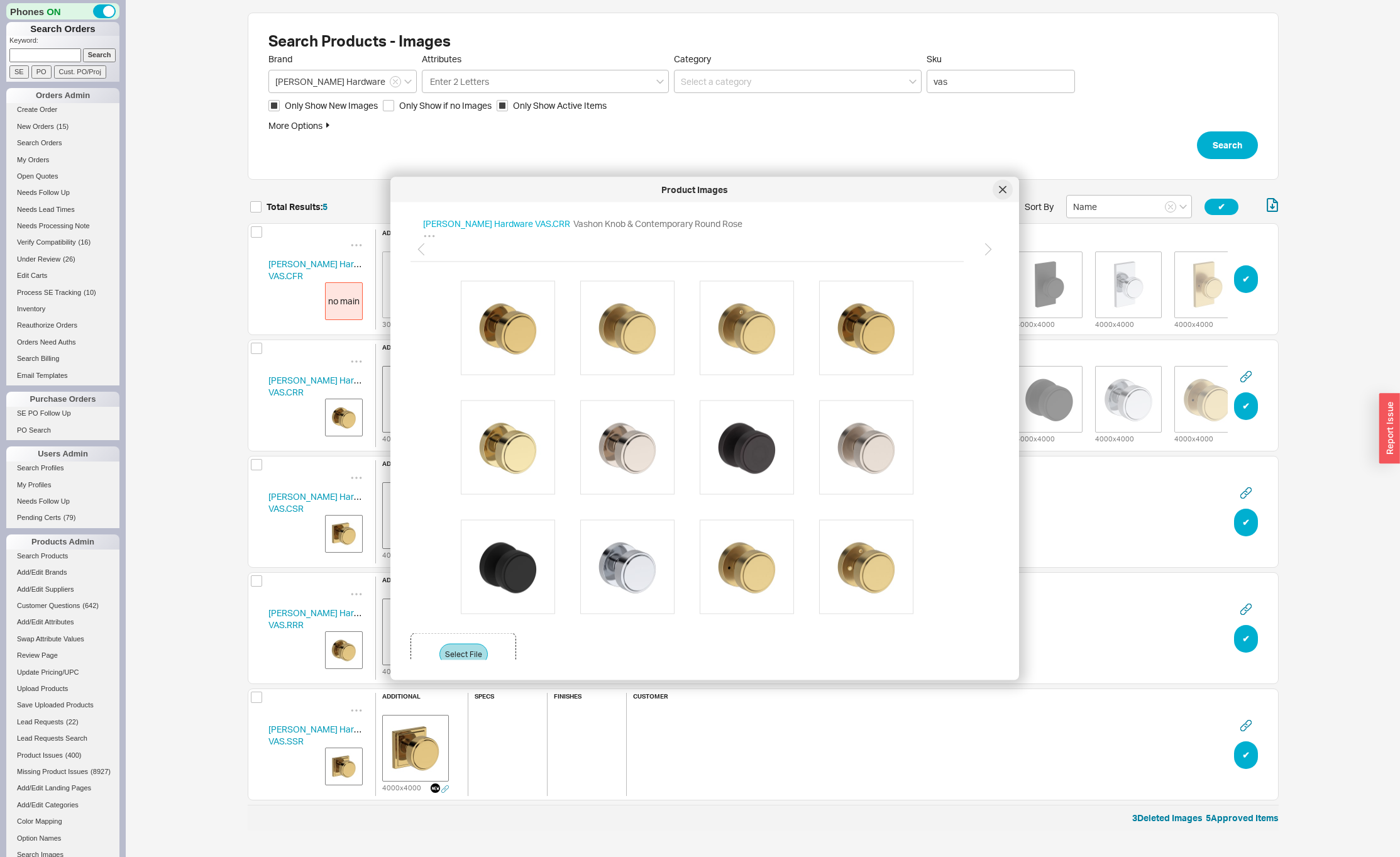
click at [1001, 189] on icon at bounding box center [1002, 190] width 7 height 7
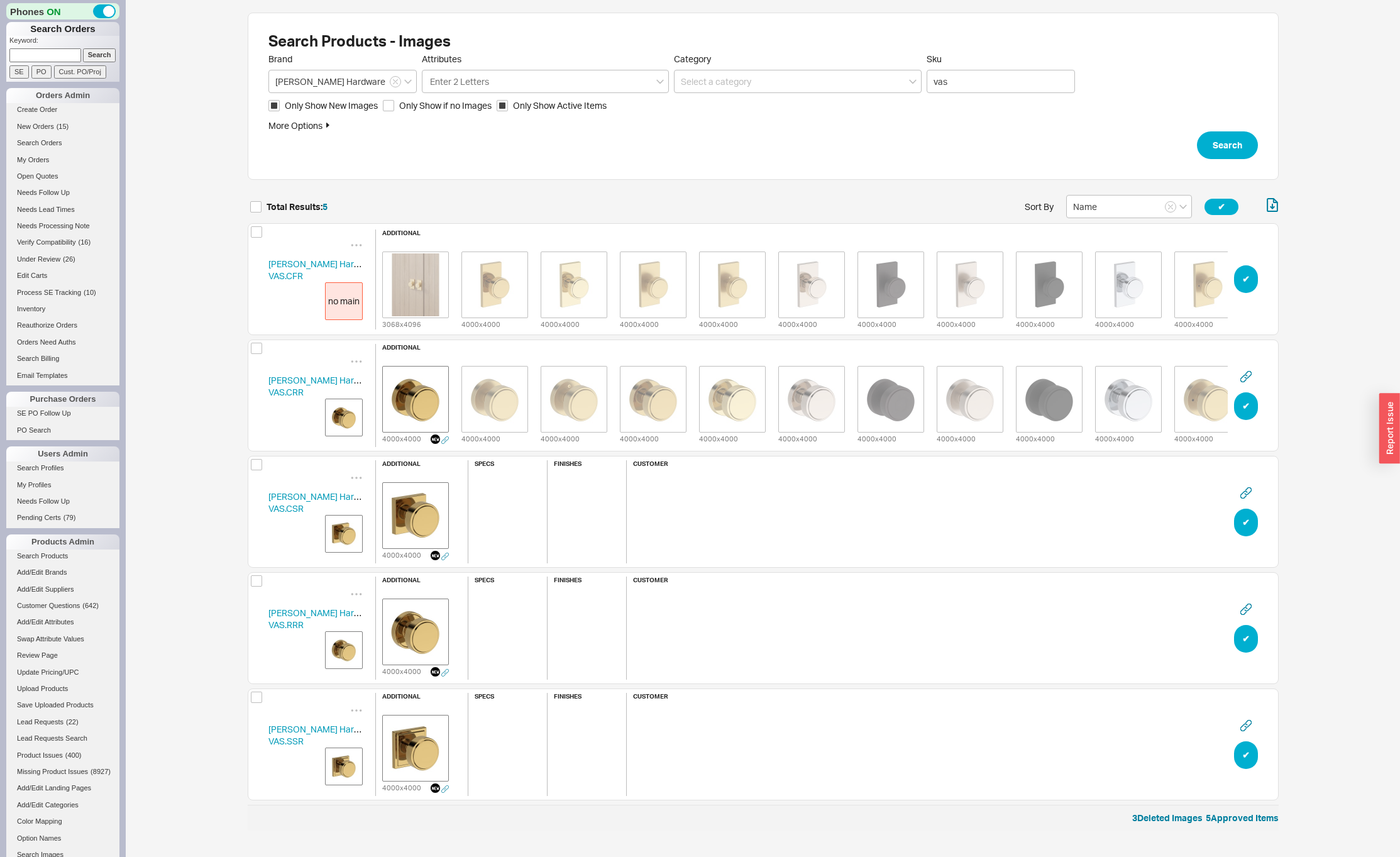
click at [336, 536] on img "grid" at bounding box center [344, 533] width 32 height 32
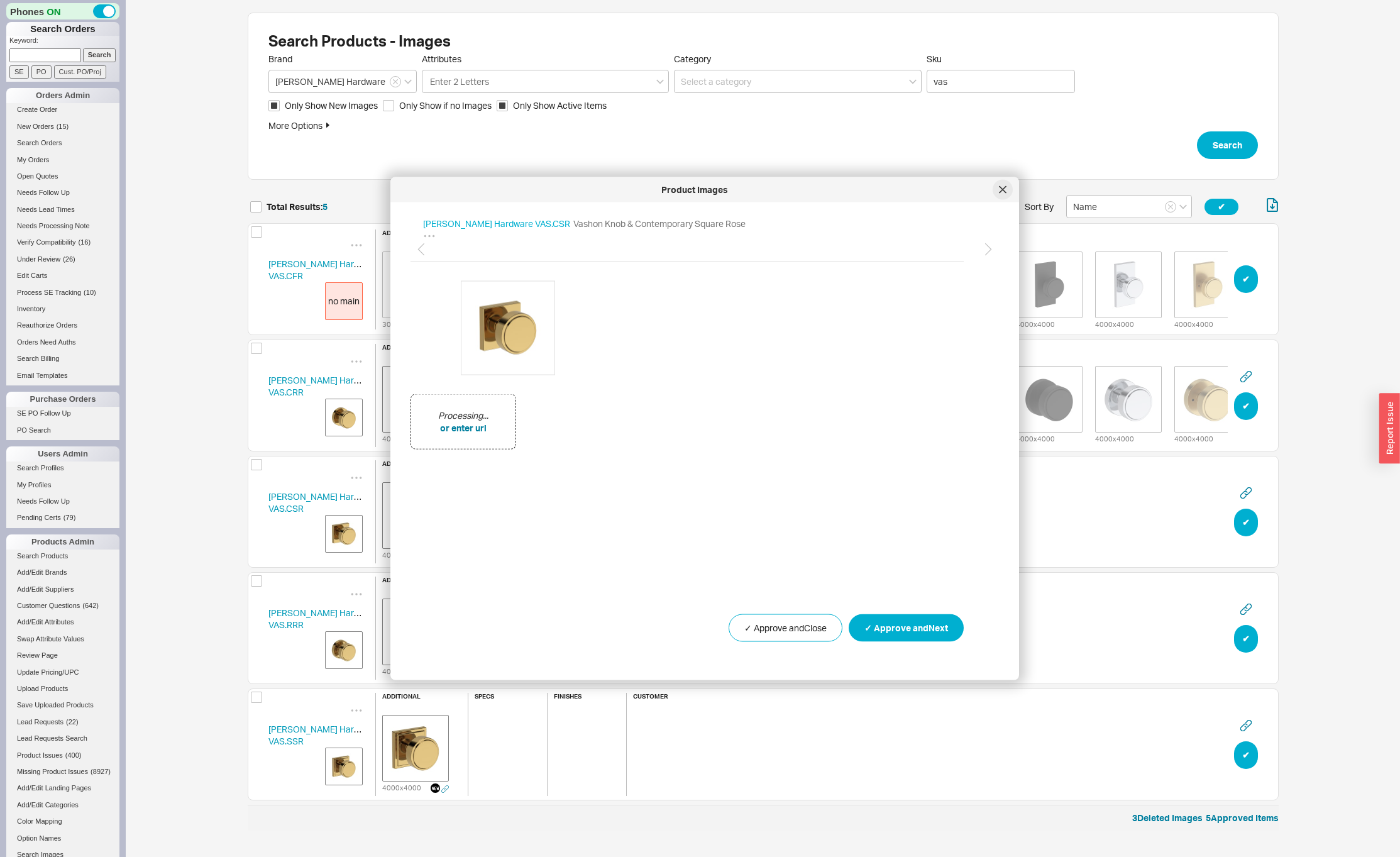
click at [1006, 186] on div at bounding box center [1003, 190] width 20 height 20
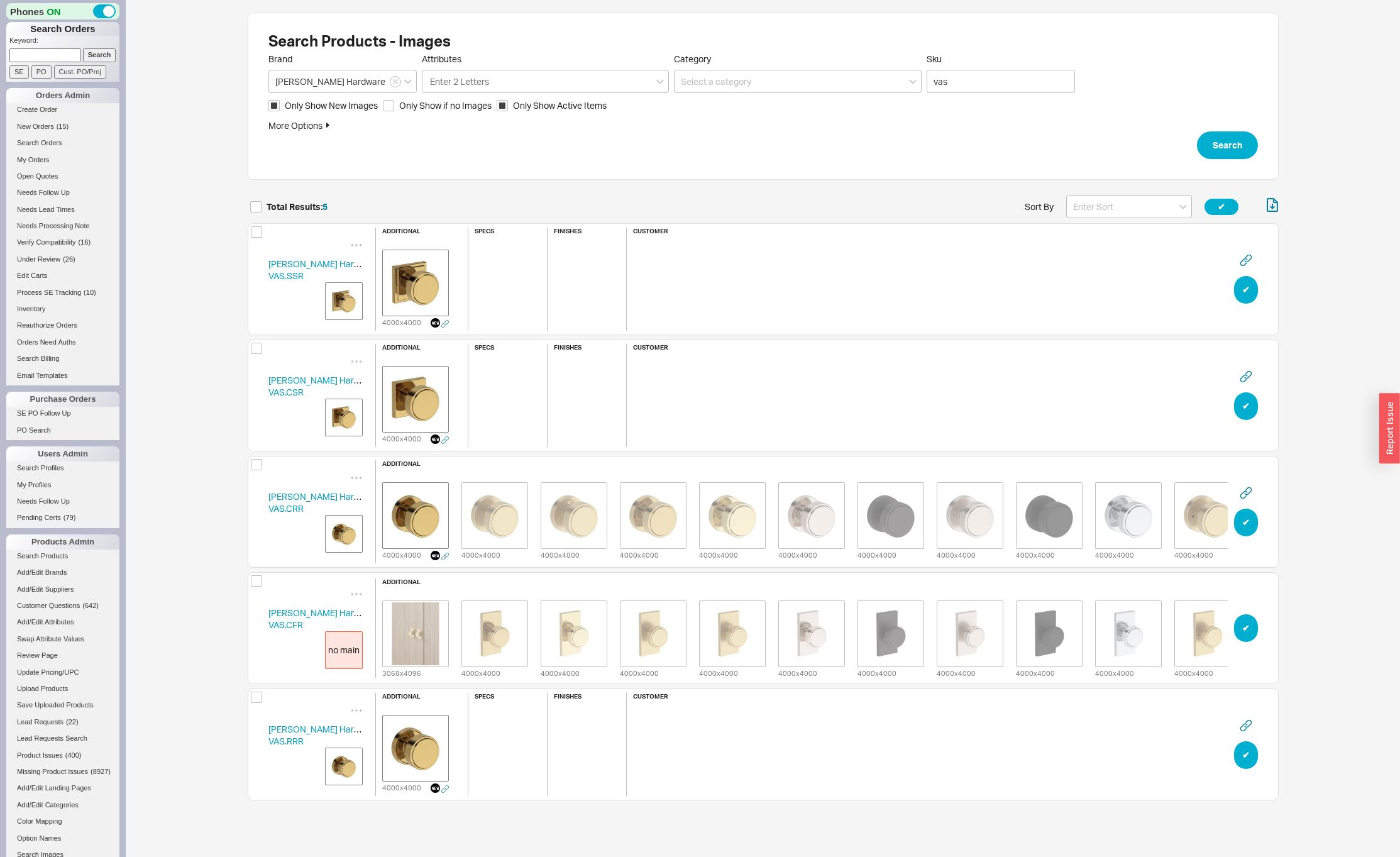
scroll to position [613, 1021]
click at [439, 472] on icon "grid" at bounding box center [442, 475] width 12 height 12
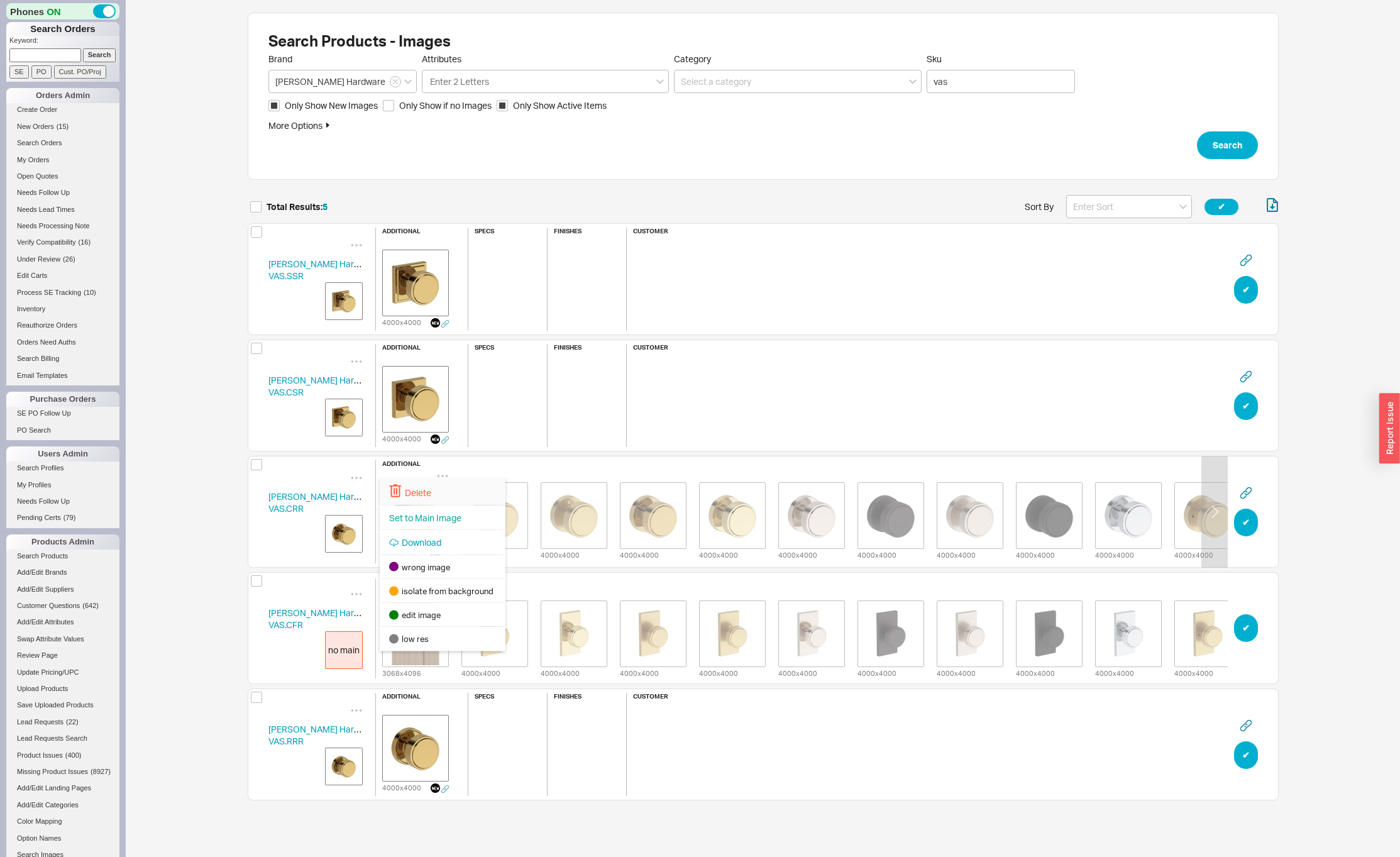
click at [440, 497] on div "Delete" at bounding box center [442, 491] width 126 height 27
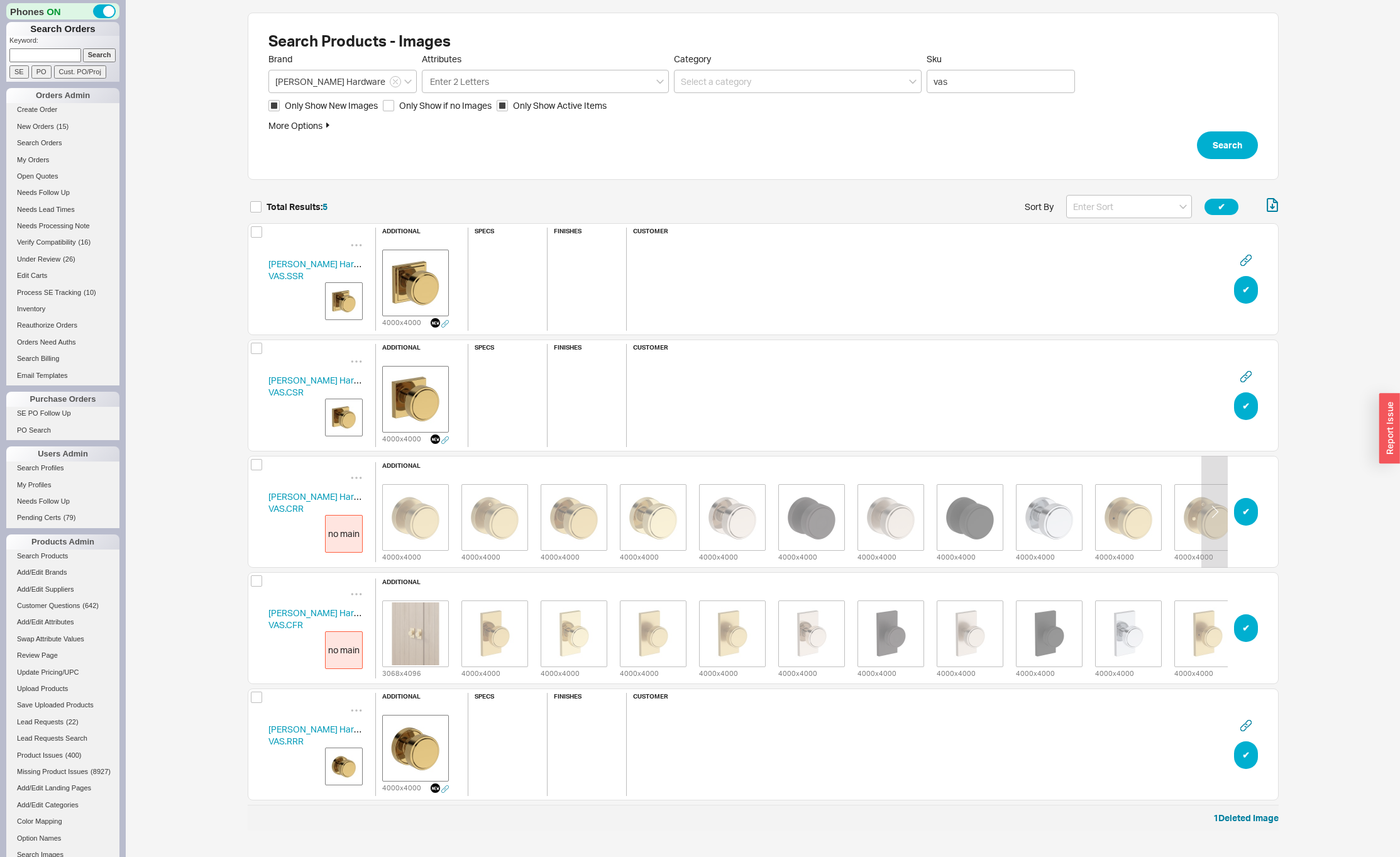
scroll to position [626, 1021]
click at [441, 472] on icon "grid" at bounding box center [442, 478] width 12 height 12
click at [430, 514] on span "Set to Main Image" at bounding box center [425, 518] width 72 height 11
click at [680, 587] on icon "grid" at bounding box center [680, 593] width 12 height 12
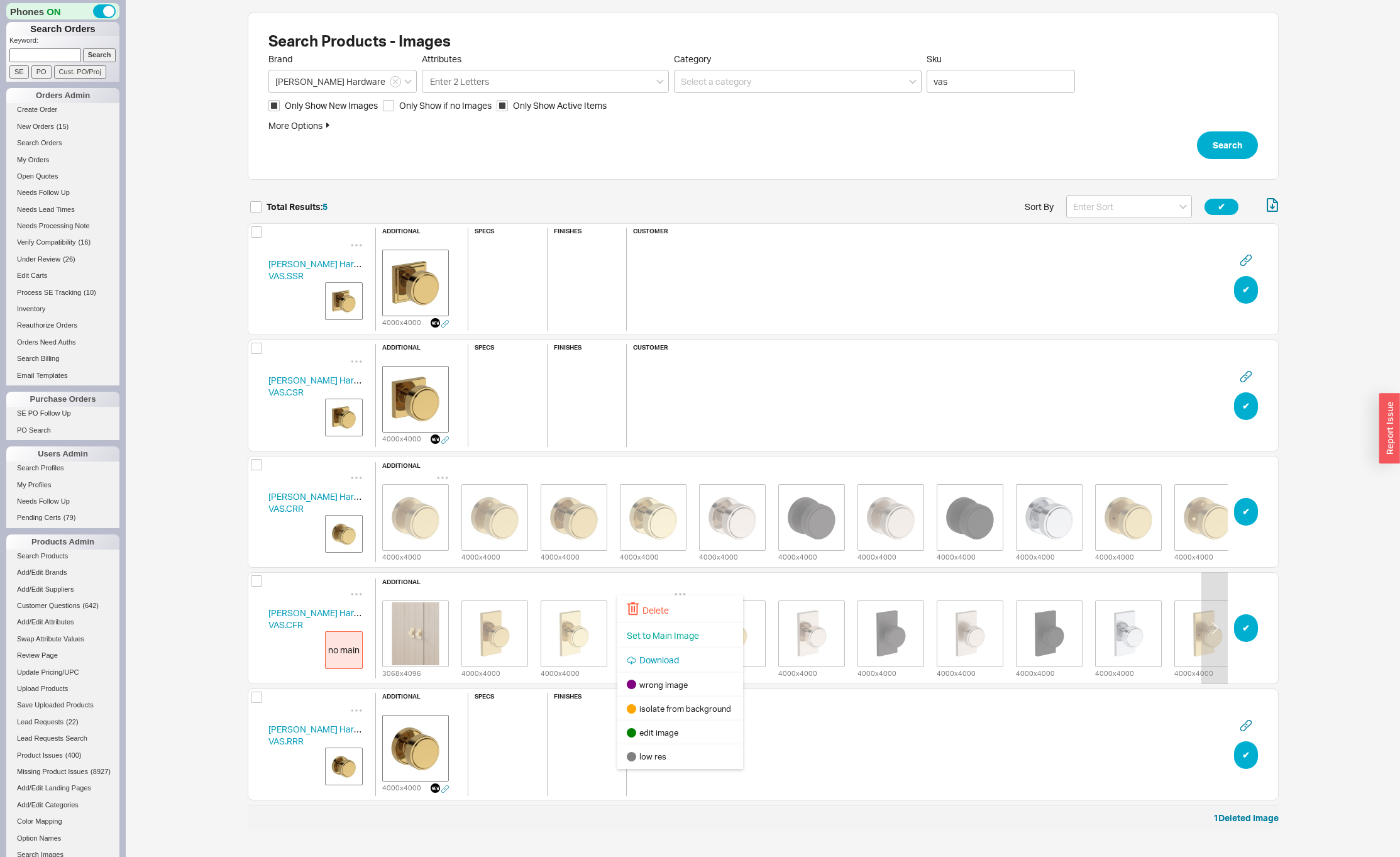
click at [661, 628] on div "Set to Main Image" at bounding box center [680, 636] width 126 height 25
click at [354, 413] on img "grid" at bounding box center [344, 418] width 32 height 32
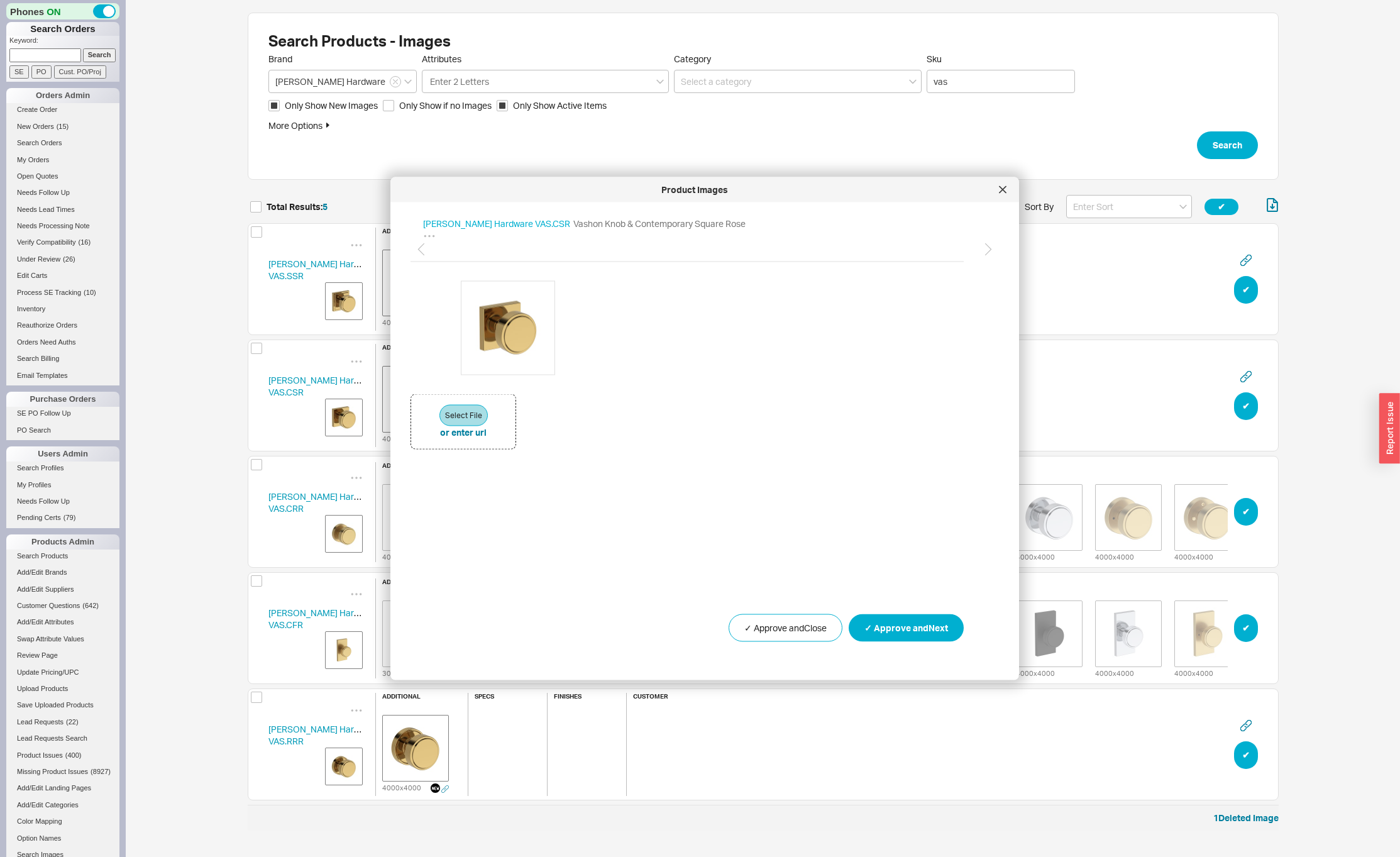
click at [263, 407] on div "Baldwin Hardware VAS.CSR additional 4000 x 4000 specs finishes customer ✔︎" at bounding box center [763, 395] width 1031 height 111
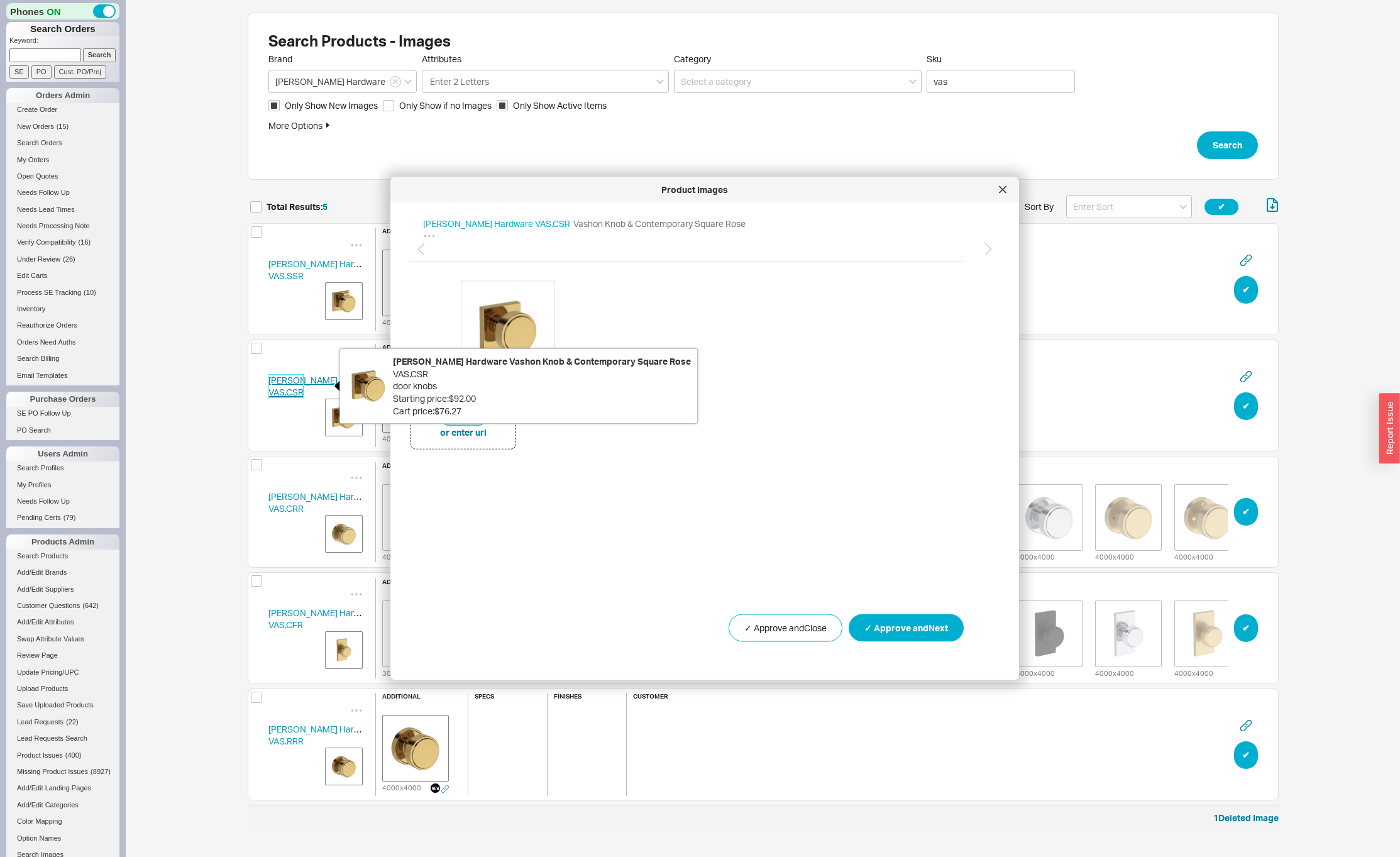
click at [296, 381] on link "Baldwin Hardware VAS.CSR" at bounding box center [324, 386] width 110 height 23
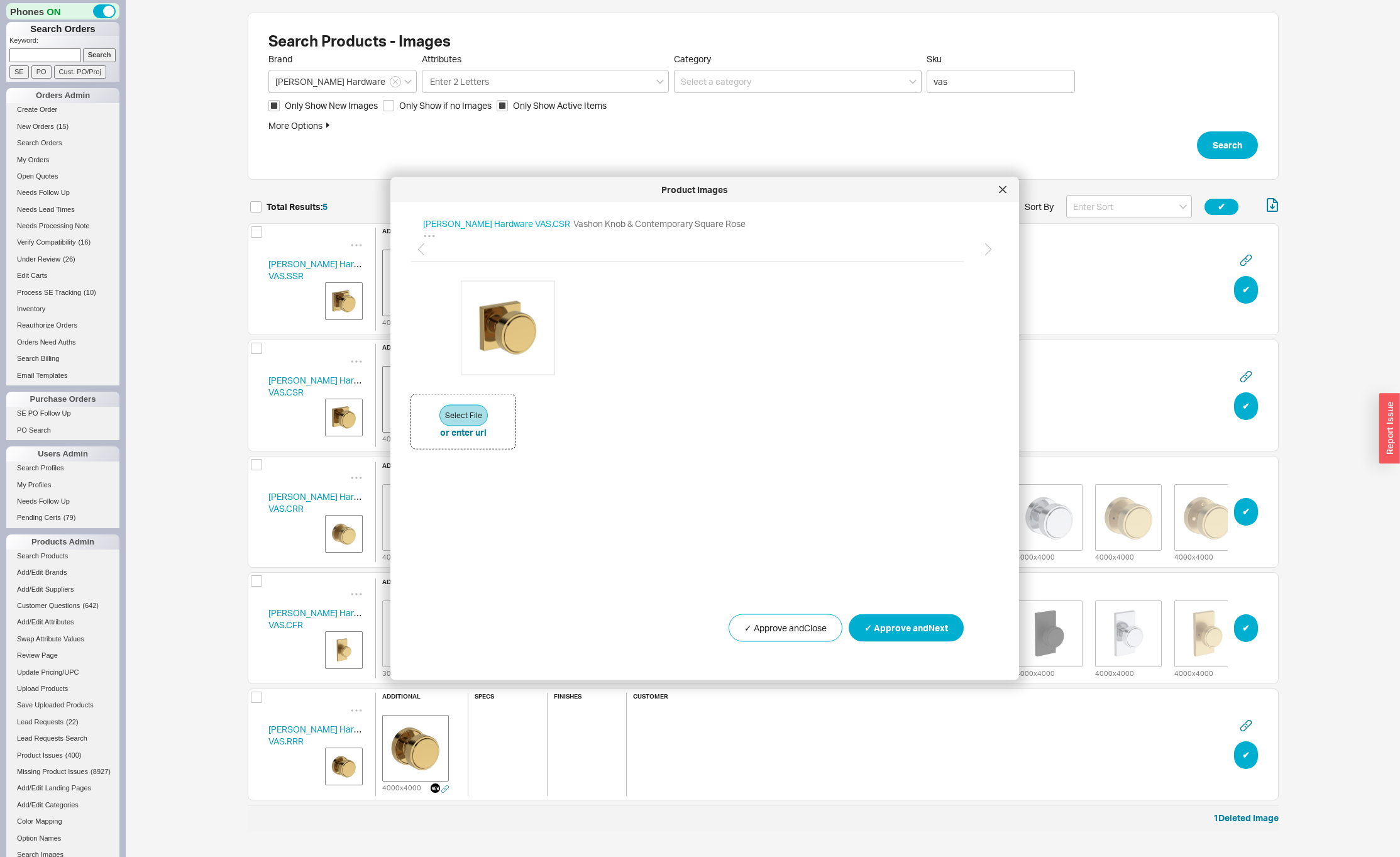
click at [358, 760] on img "grid" at bounding box center [344, 766] width 32 height 32
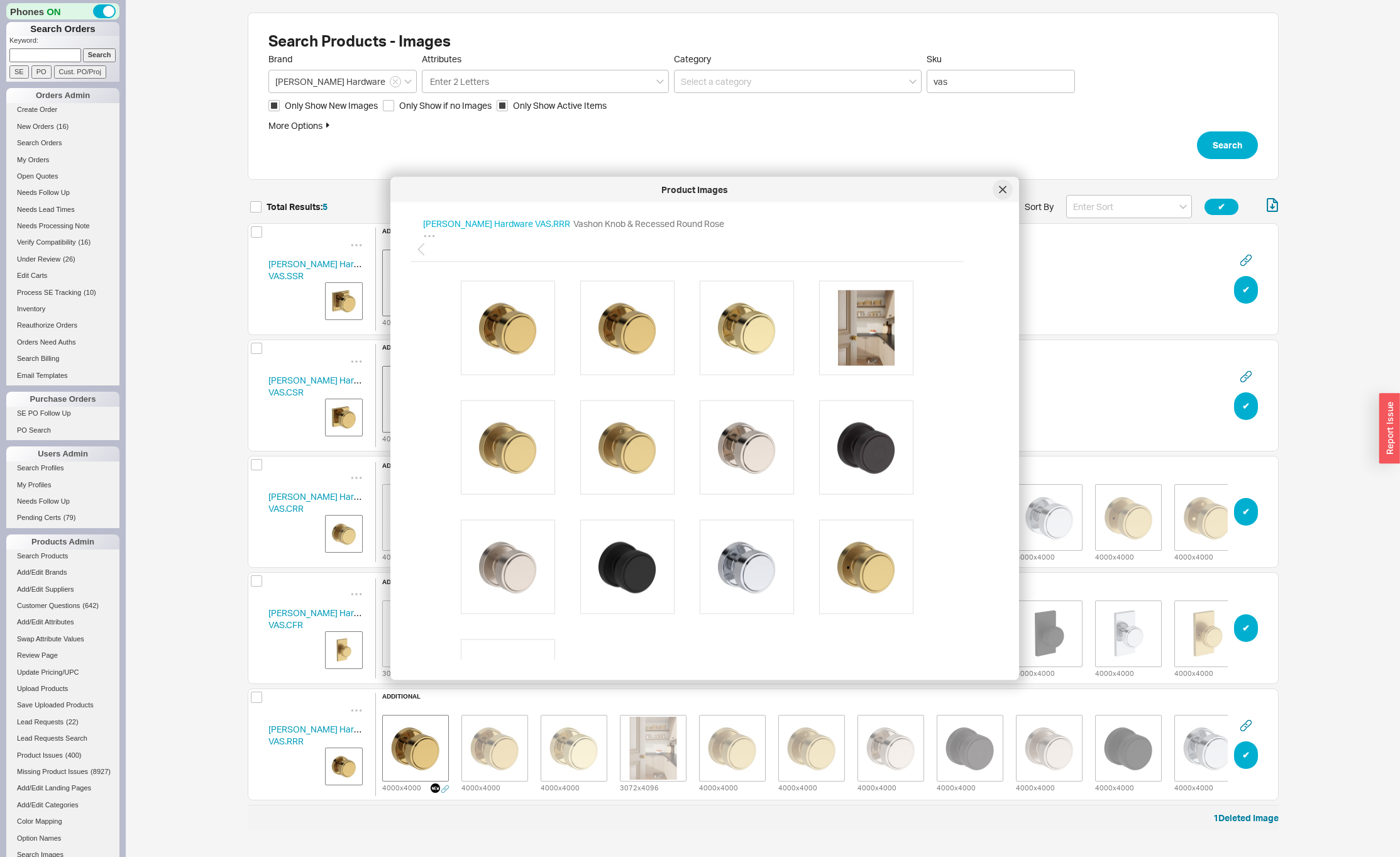
click at [1005, 191] on icon at bounding box center [1002, 190] width 7 height 7
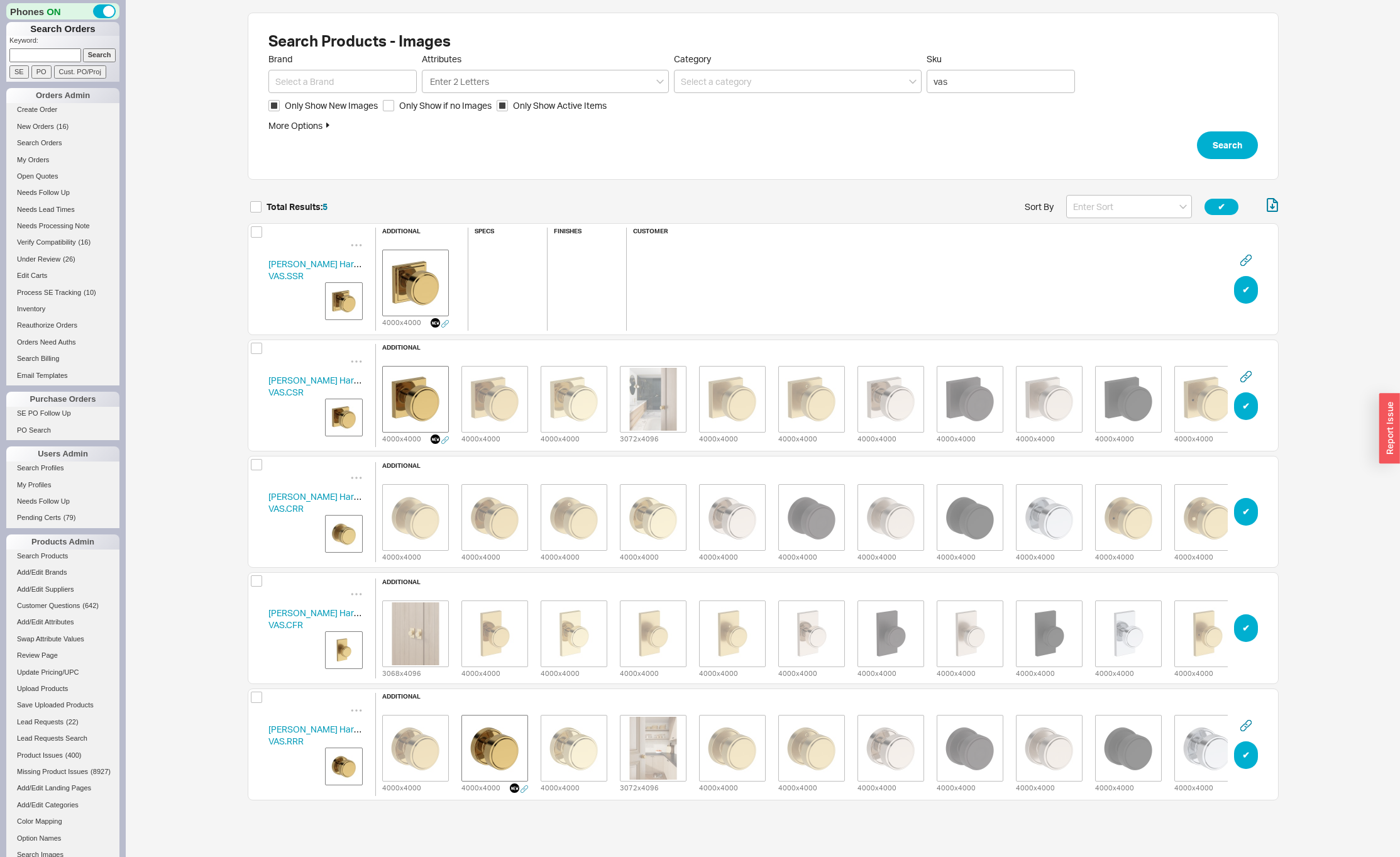
scroll to position [613, 1021]
click at [439, 355] on icon "grid" at bounding box center [442, 359] width 12 height 12
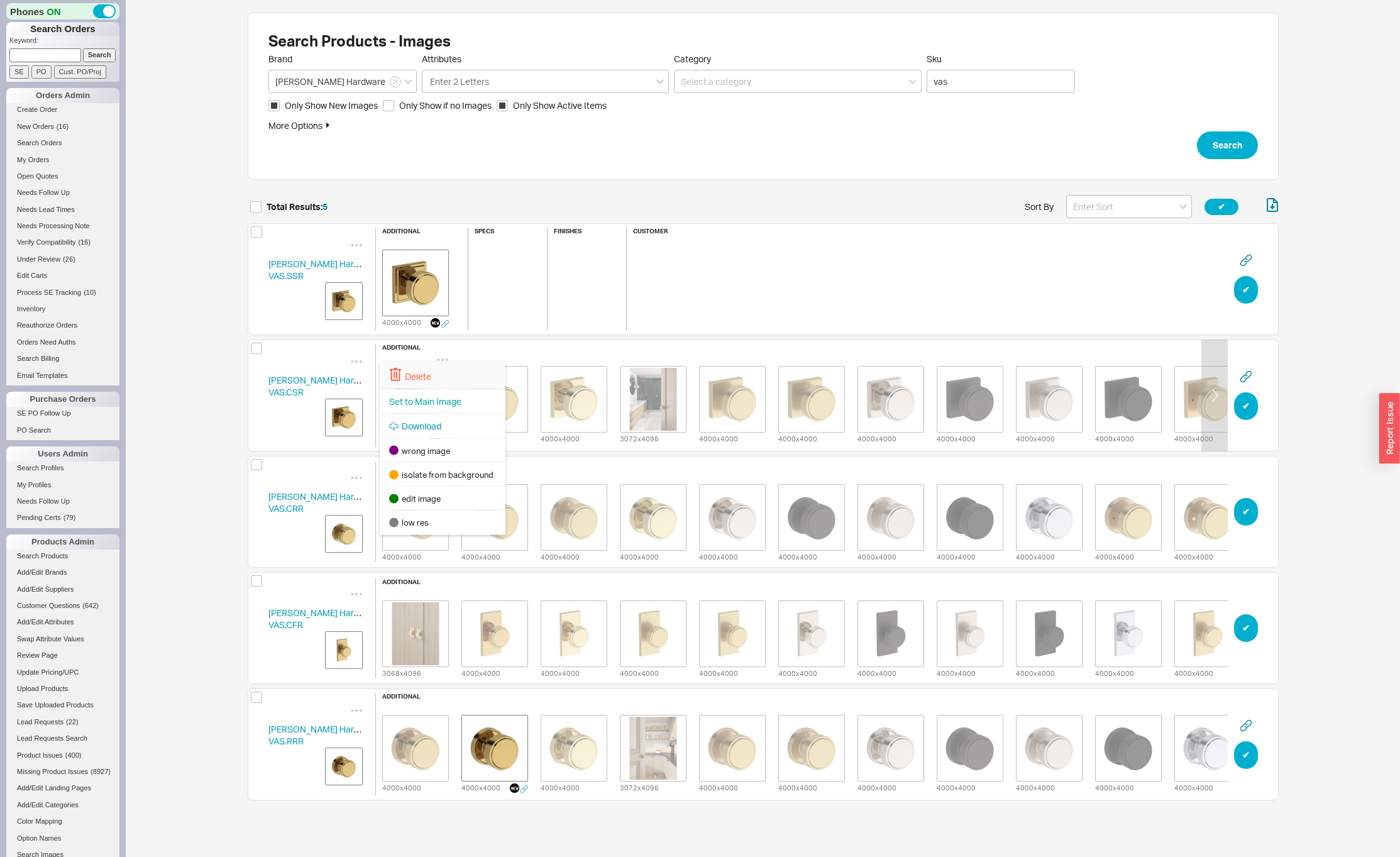
click at [433, 379] on div "Delete" at bounding box center [442, 374] width 126 height 27
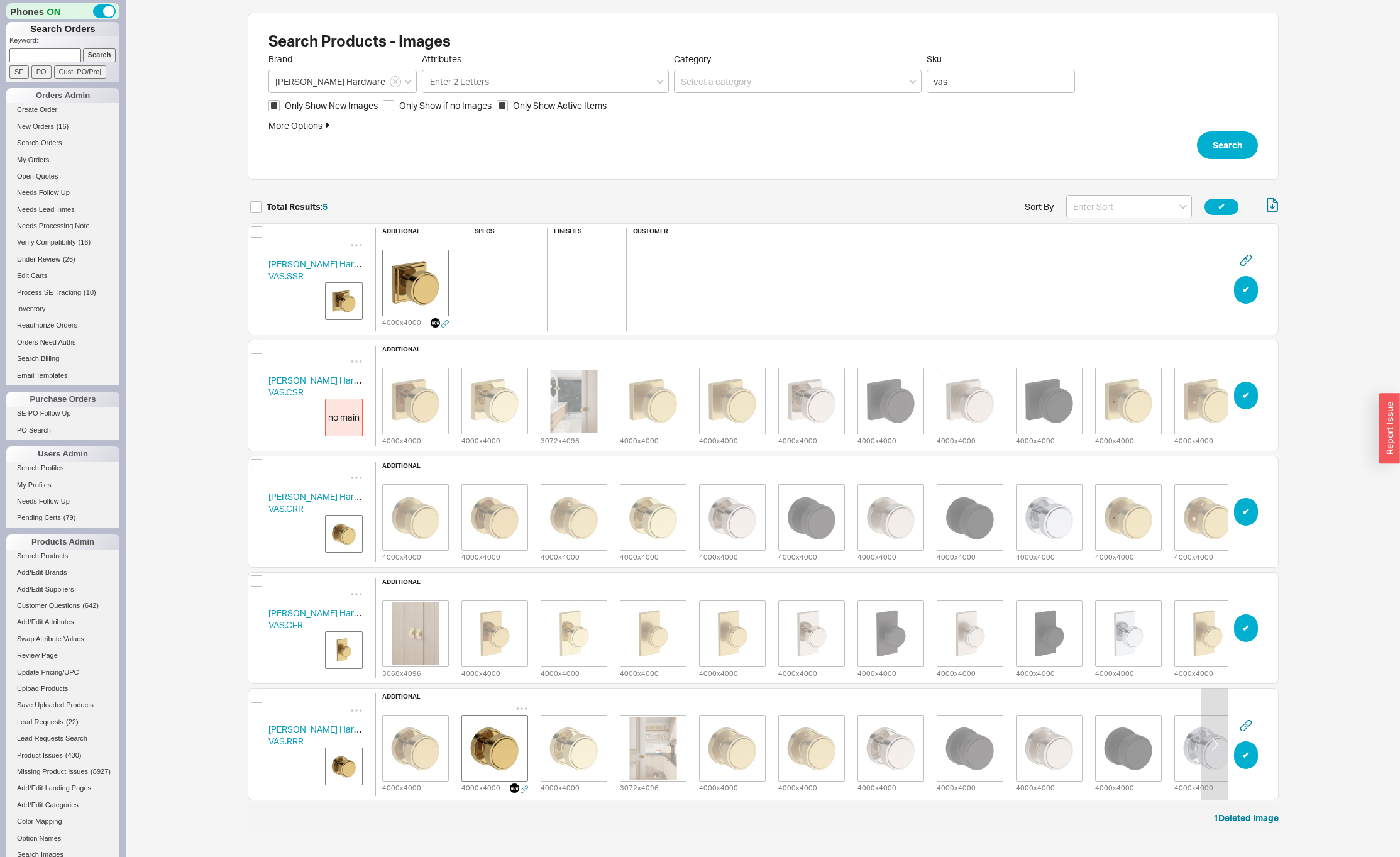
drag, startPoint x: 522, startPoint y: 702, endPoint x: 517, endPoint y: 708, distance: 7.8
click at [522, 702] on icon "grid" at bounding box center [521, 708] width 12 height 12
click at [499, 540] on span "Delete" at bounding box center [498, 539] width 27 height 11
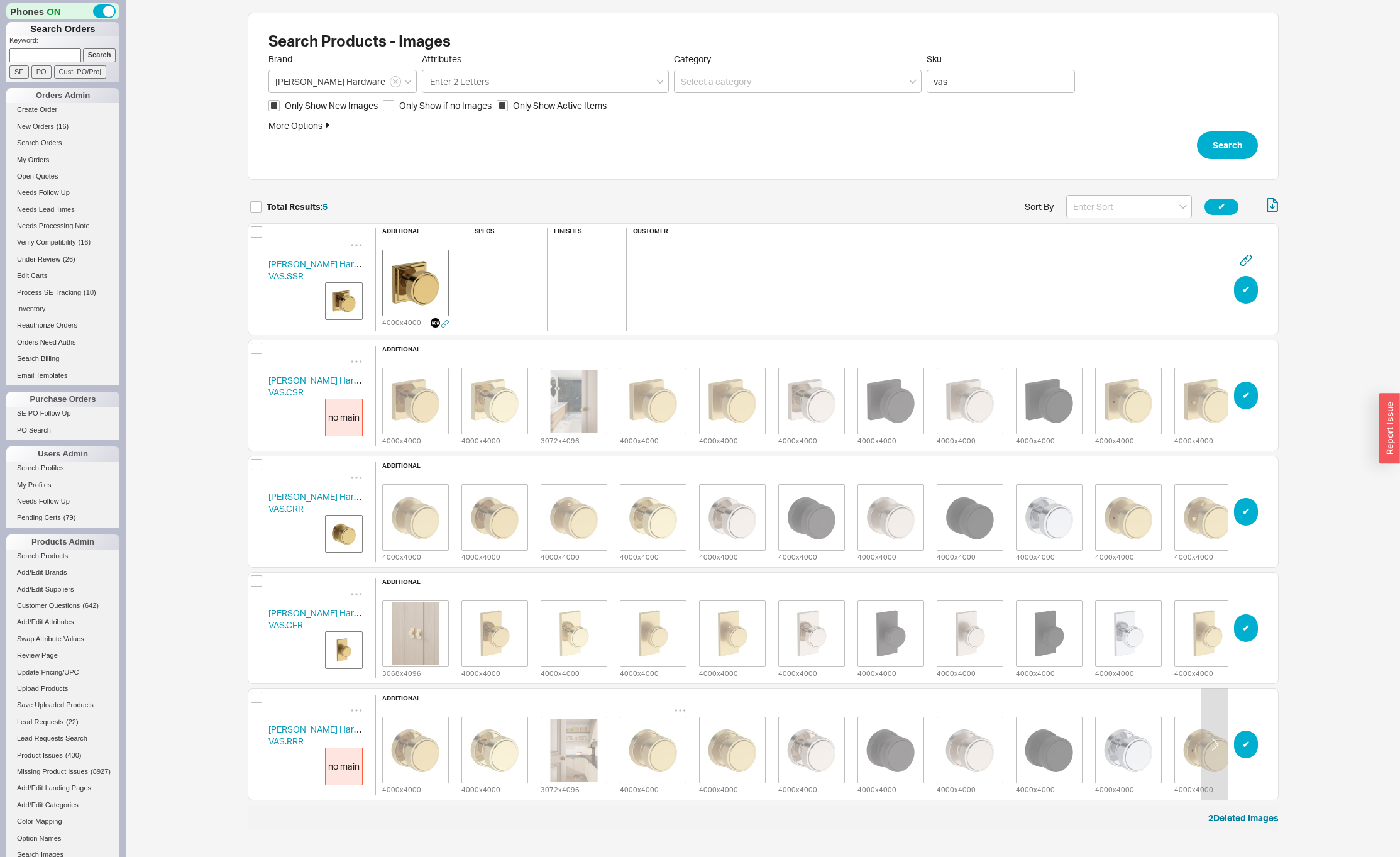
click at [681, 706] on icon "grid" at bounding box center [680, 710] width 12 height 12
click at [653, 564] on span "Set to Main Image" at bounding box center [663, 565] width 72 height 11
click at [681, 355] on icon "grid" at bounding box center [680, 361] width 12 height 12
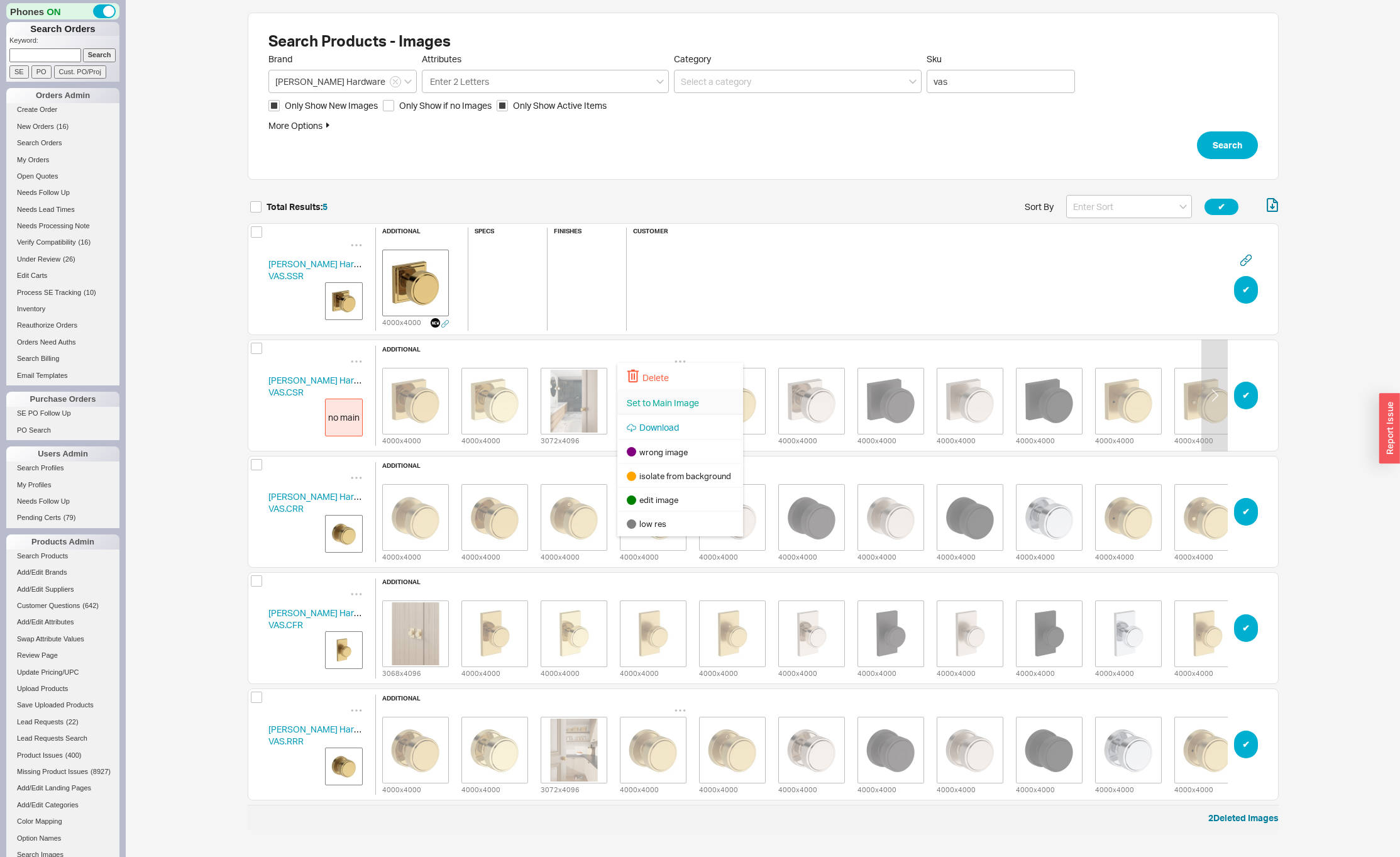
click at [665, 400] on span "Set to Main Image" at bounding box center [663, 402] width 72 height 11
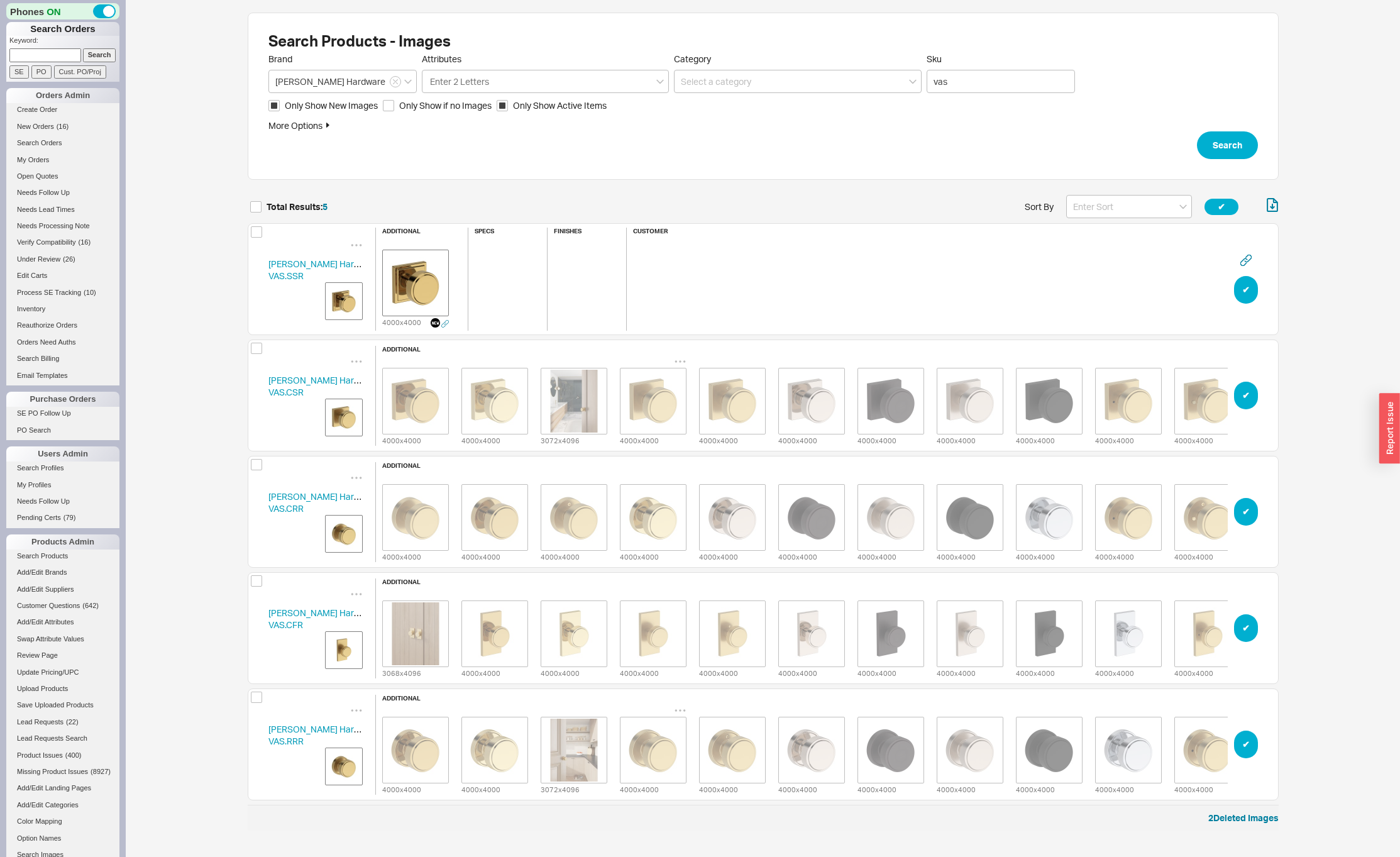
click at [342, 302] on img "grid" at bounding box center [344, 301] width 32 height 32
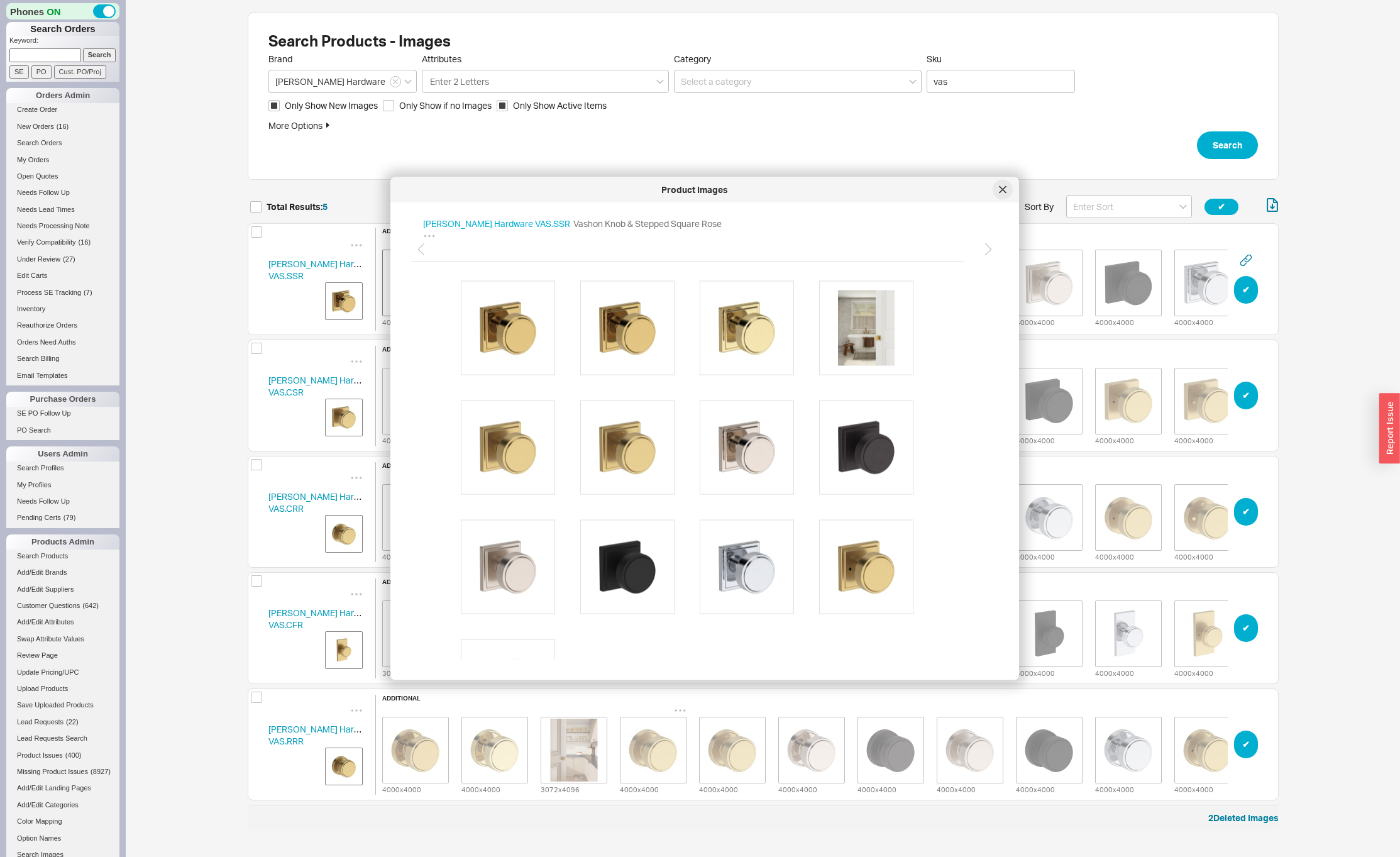
click at [1002, 187] on icon at bounding box center [1002, 190] width 7 height 7
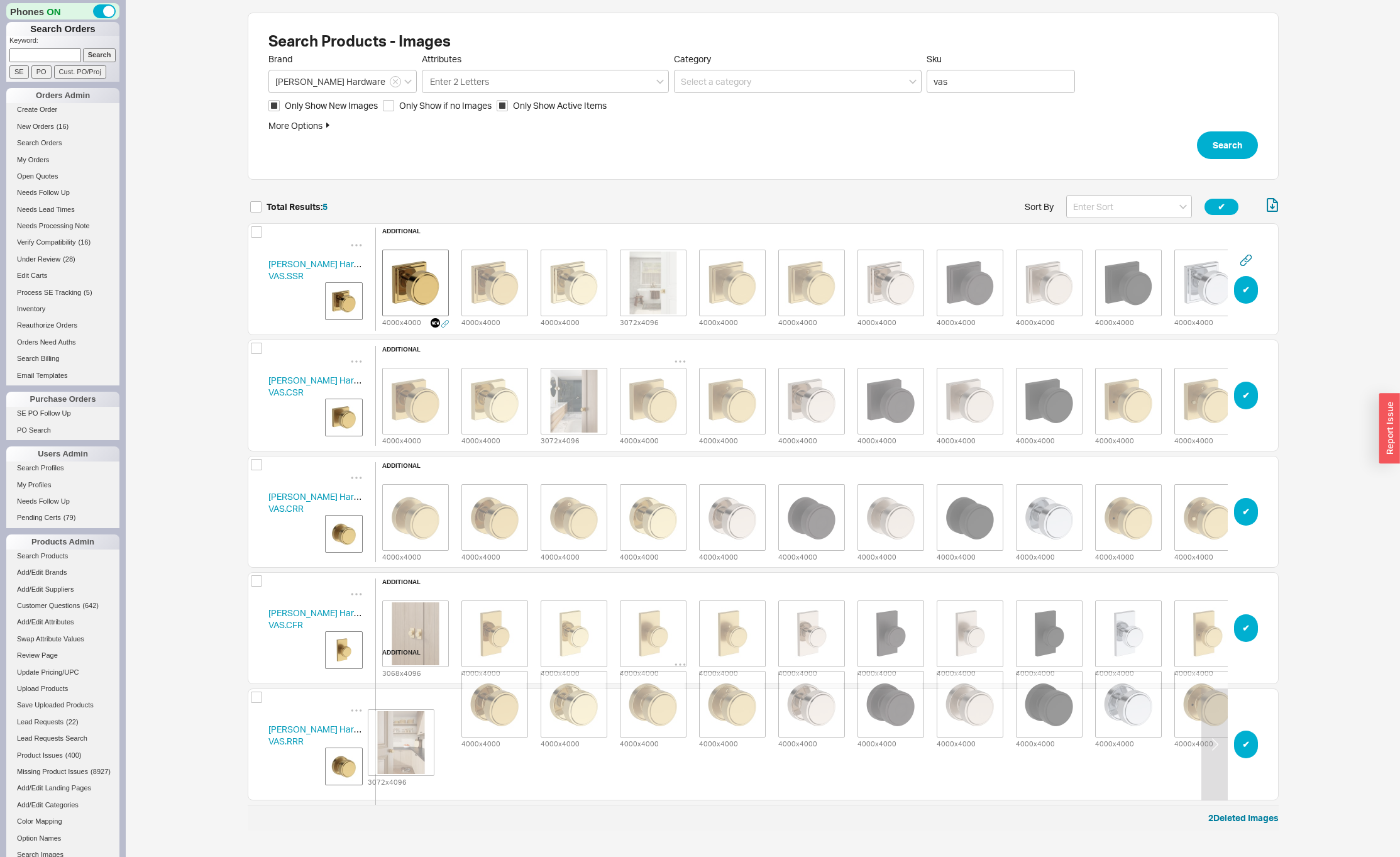
drag, startPoint x: 578, startPoint y: 746, endPoint x: 400, endPoint y: 744, distance: 178.0
click at [400, 744] on div "4000 x 4000 4000 x 4000 3072 x 4096 4000 x 4000 4000 x 4000 4000 x 4000 4000 x …" at bounding box center [812, 703] width 871 height 91
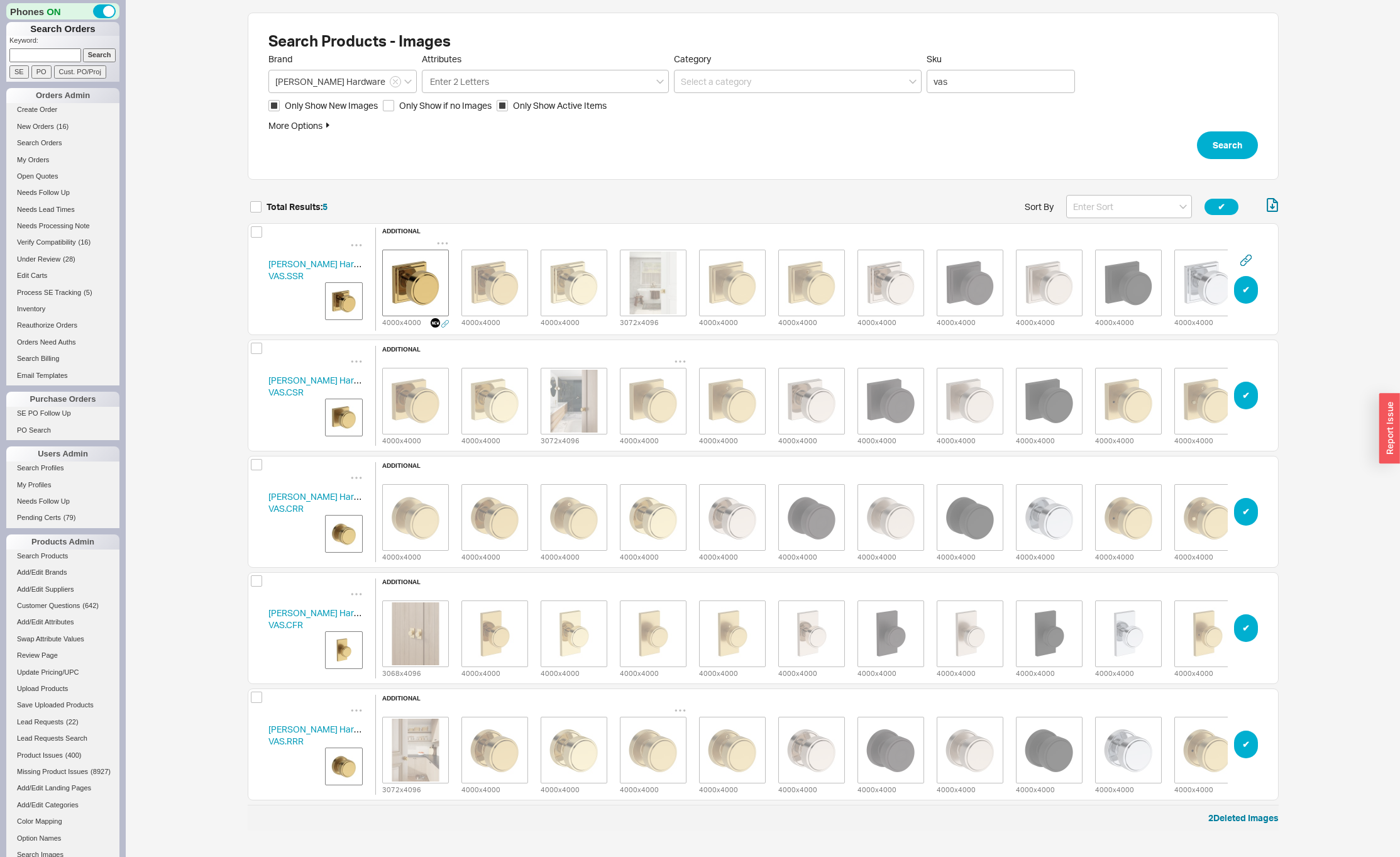
click at [443, 237] on icon "grid" at bounding box center [442, 243] width 12 height 12
click at [447, 255] on div "Delete" at bounding box center [442, 259] width 126 height 27
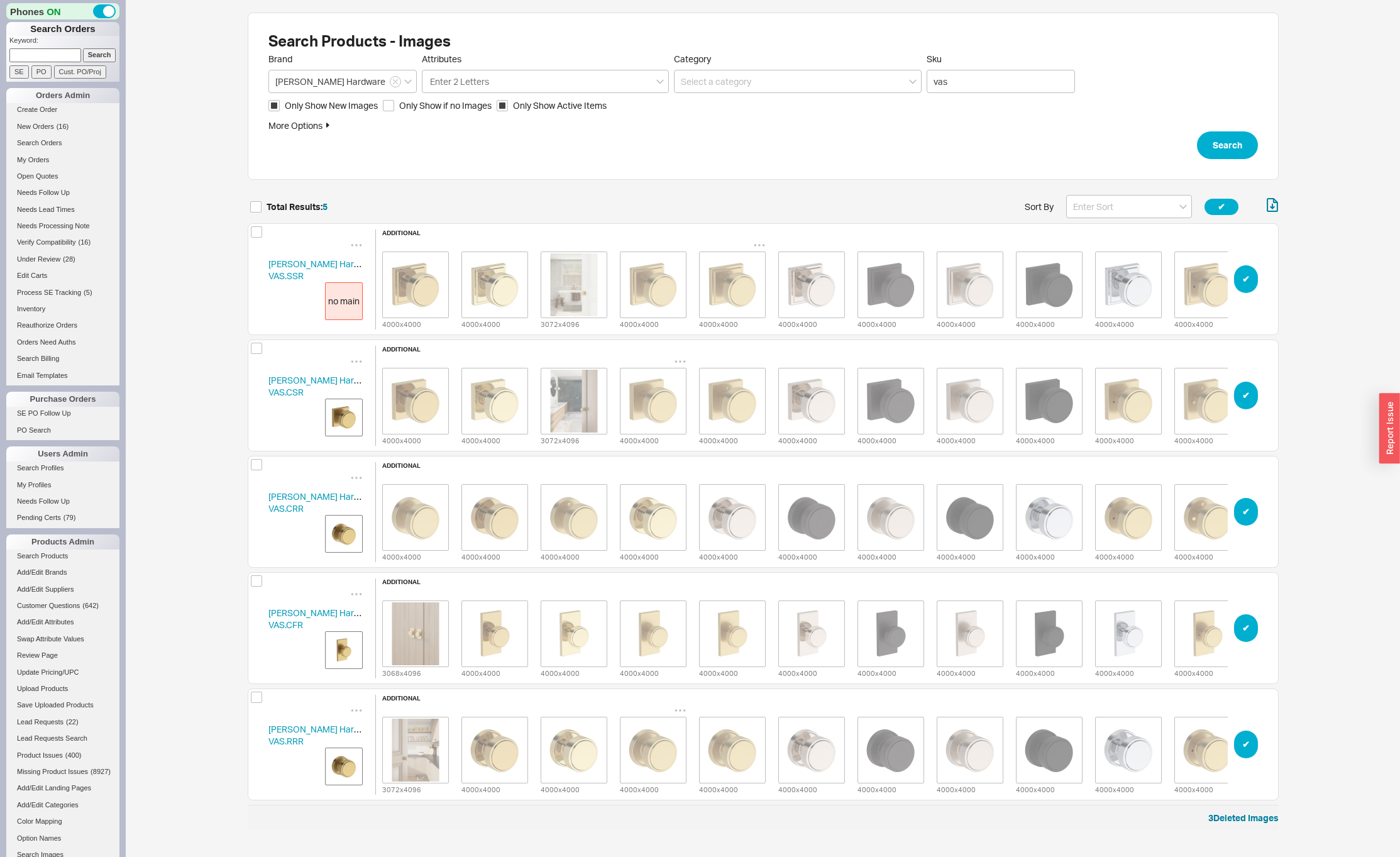
click at [759, 239] on icon "grid" at bounding box center [759, 245] width 12 height 12
click at [742, 285] on span "Set to Main Image" at bounding box center [742, 286] width 72 height 11
click at [1221, 210] on button "✔︎" at bounding box center [1221, 207] width 34 height 17
checkbox input "true"
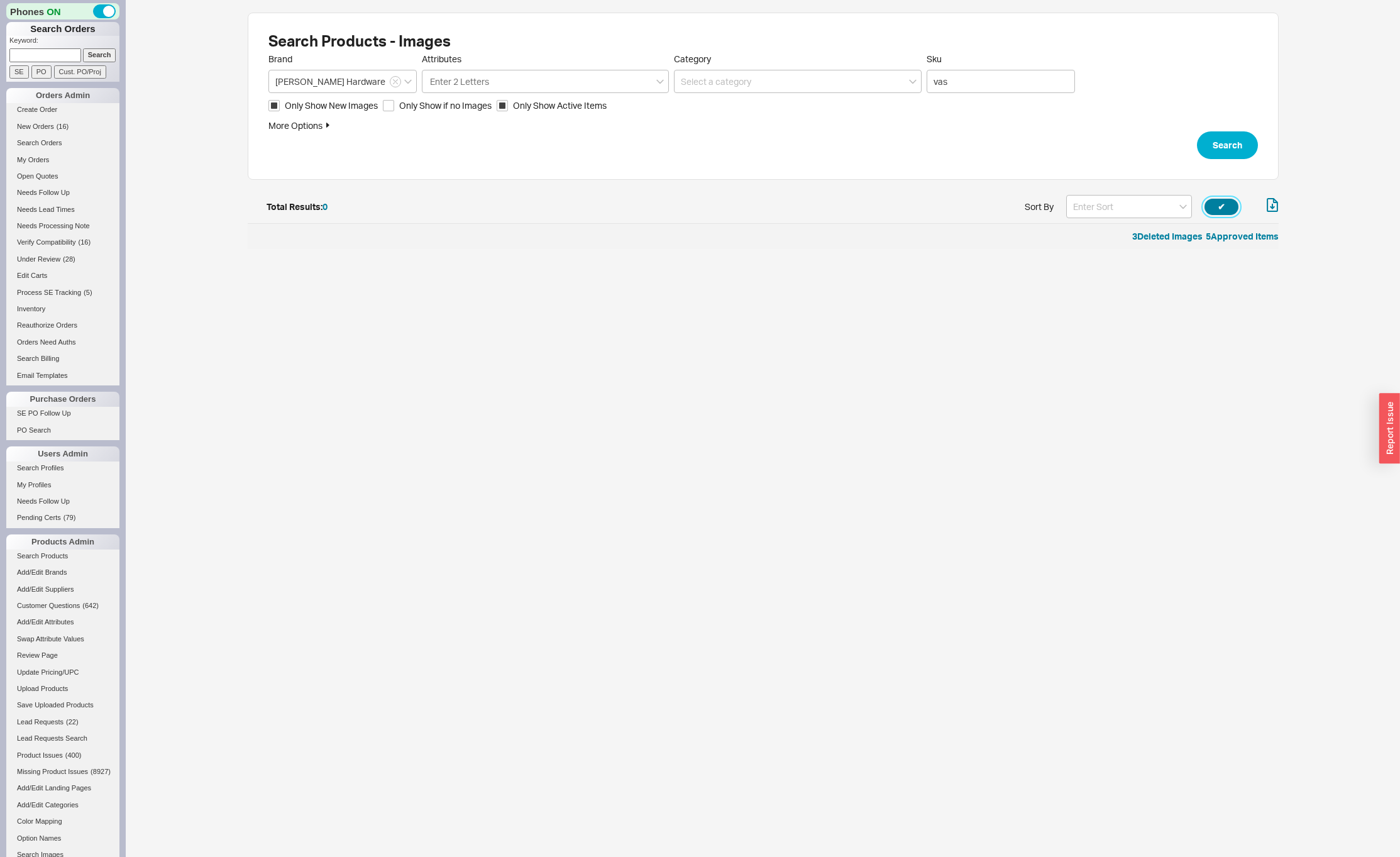
scroll to position [44, 1021]
click at [963, 80] on input "vas" at bounding box center [1000, 82] width 148 height 23
click at [962, 80] on input "vas" at bounding box center [1000, 82] width 148 height 23
click button "Search" at bounding box center [1227, 145] width 61 height 27
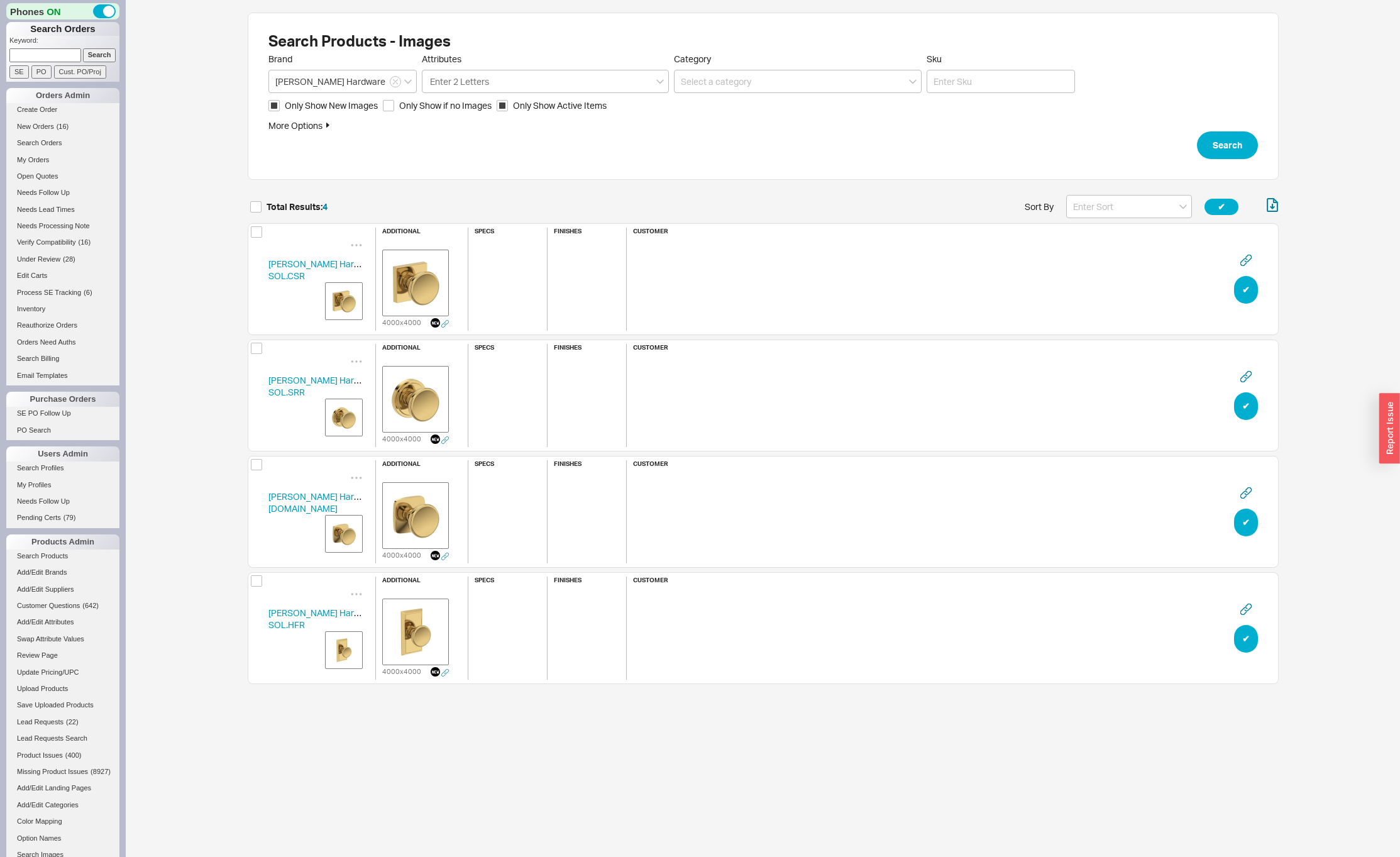
scroll to position [497, 1021]
click at [1215, 148] on button "Search" at bounding box center [1227, 145] width 61 height 27
click at [342, 297] on img "grid" at bounding box center [344, 301] width 32 height 32
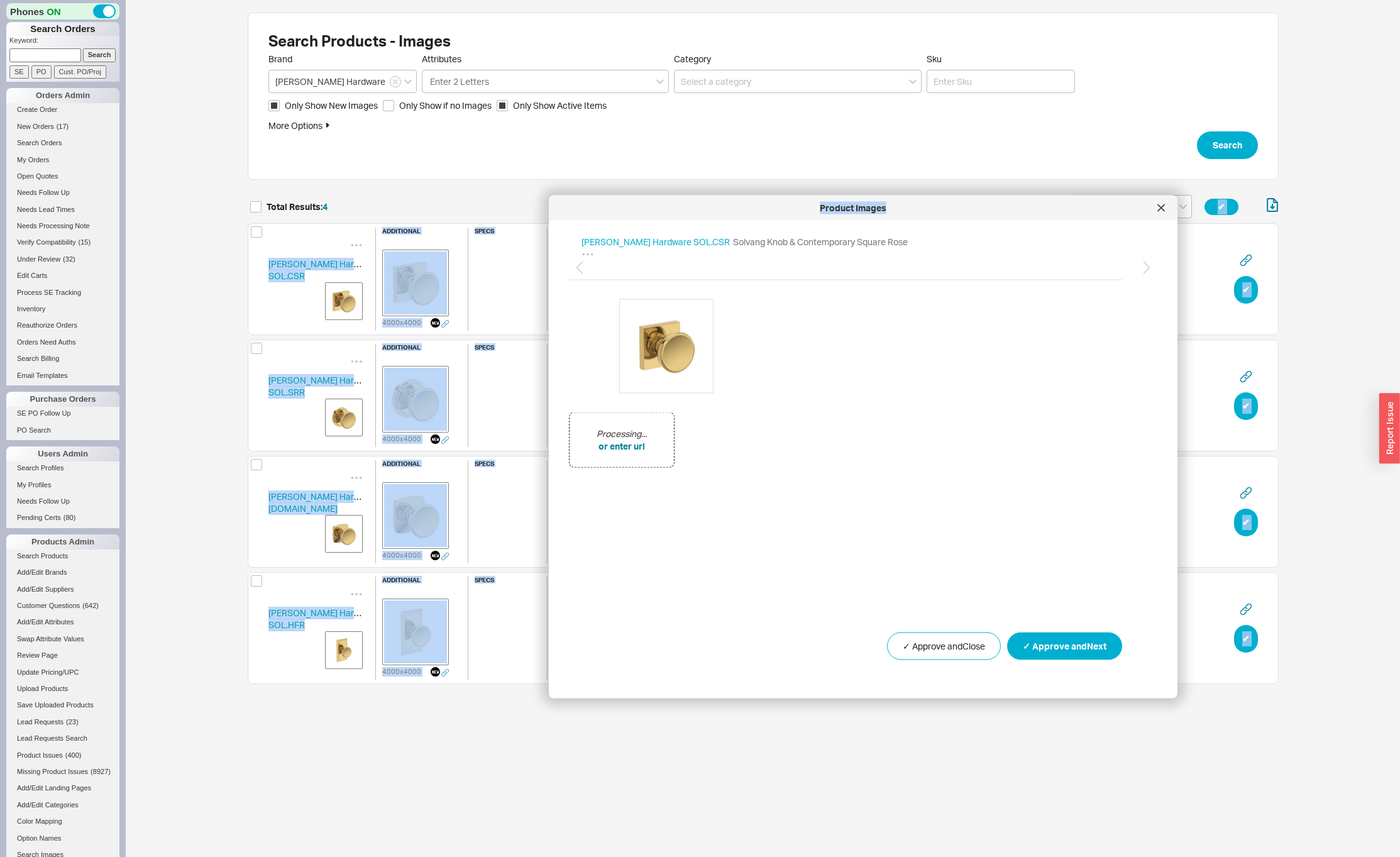
drag, startPoint x: 827, startPoint y: 184, endPoint x: 984, endPoint y: 199, distance: 157.7
click at [984, 201] on div "Product Images" at bounding box center [853, 207] width 596 height 12
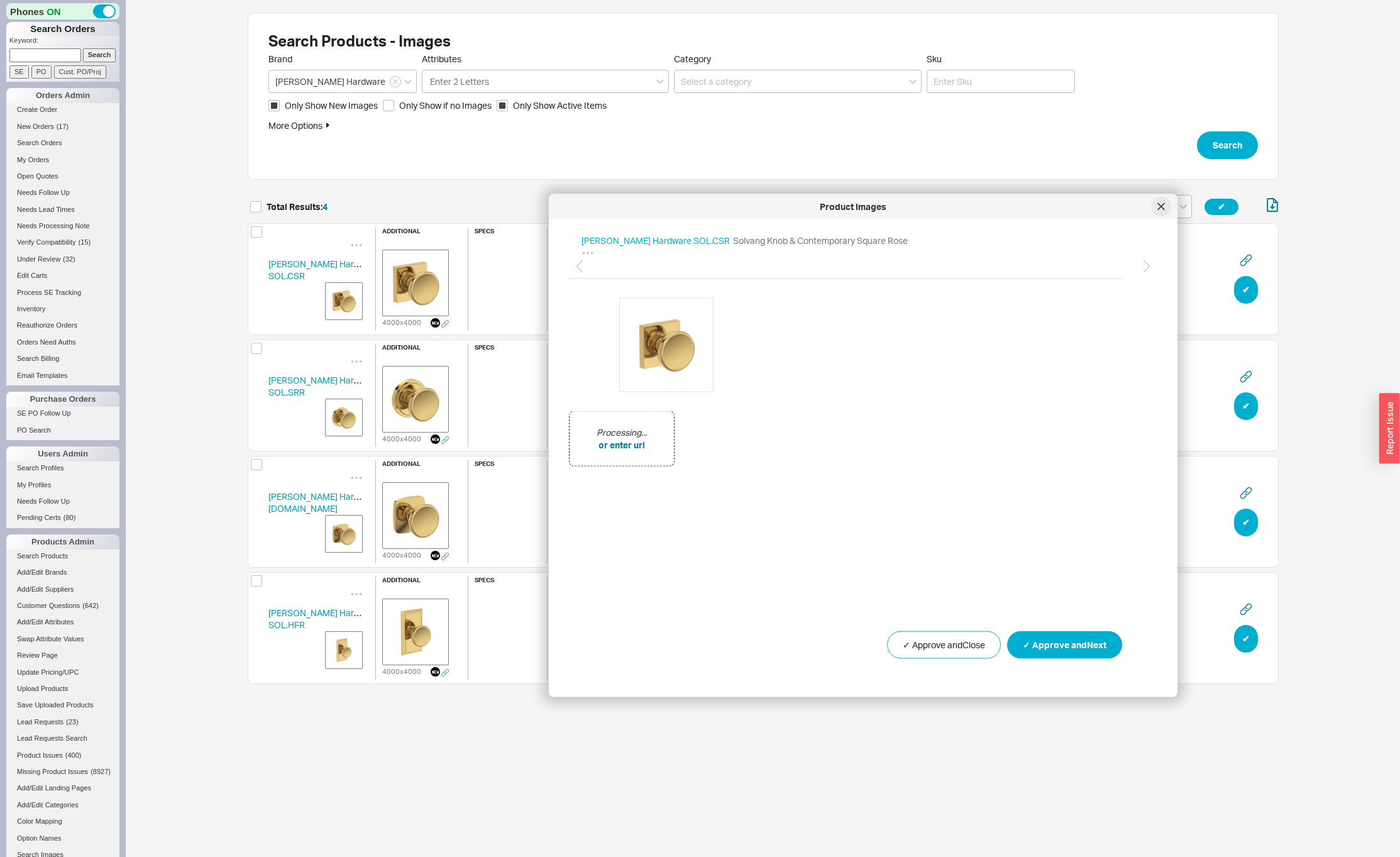
click at [1159, 204] on icon at bounding box center [1161, 206] width 7 height 7
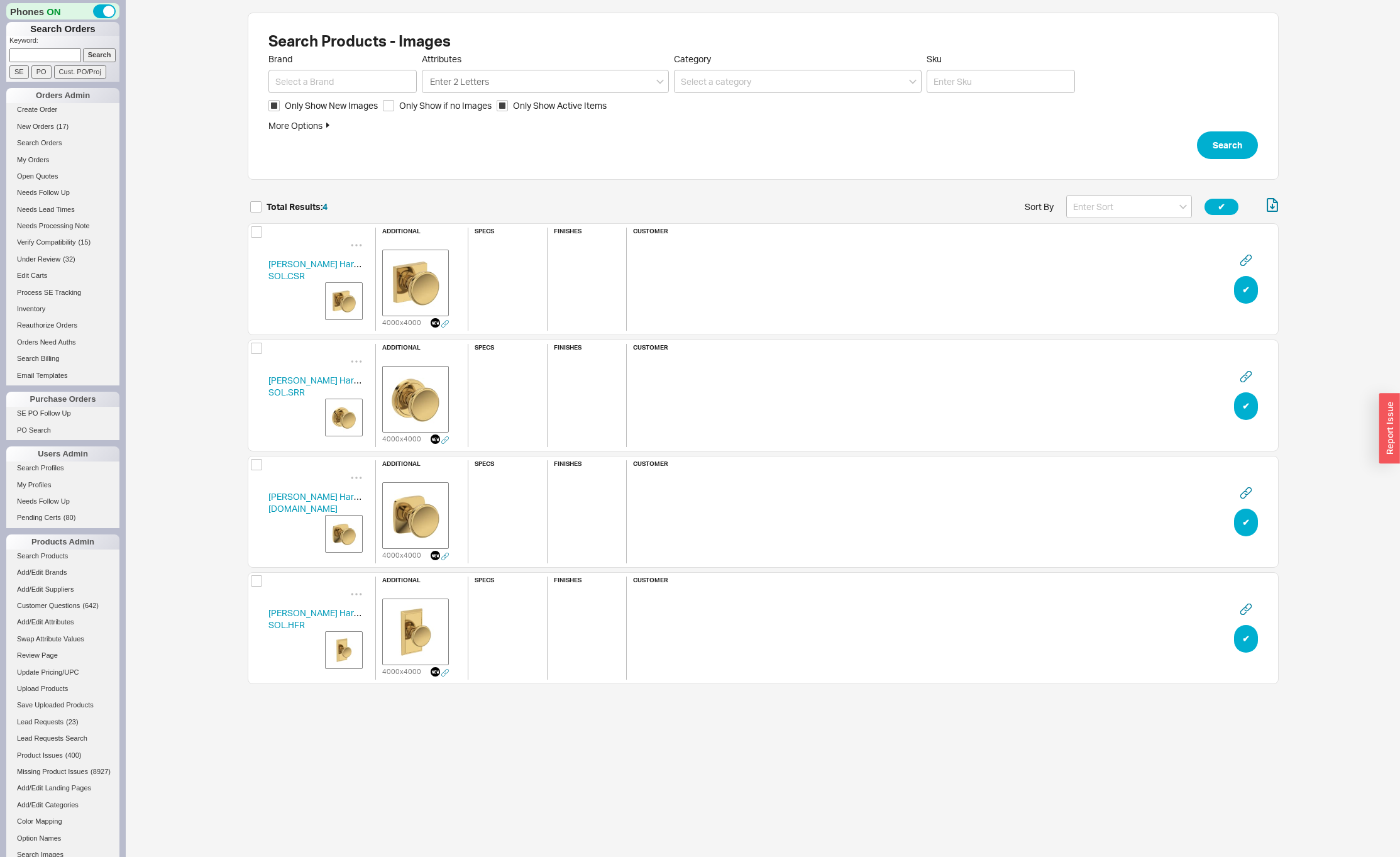
scroll to position [497, 1021]
click at [292, 269] on div "[PERSON_NAME] Hardware SOL.CSR" at bounding box center [315, 270] width 94 height 24
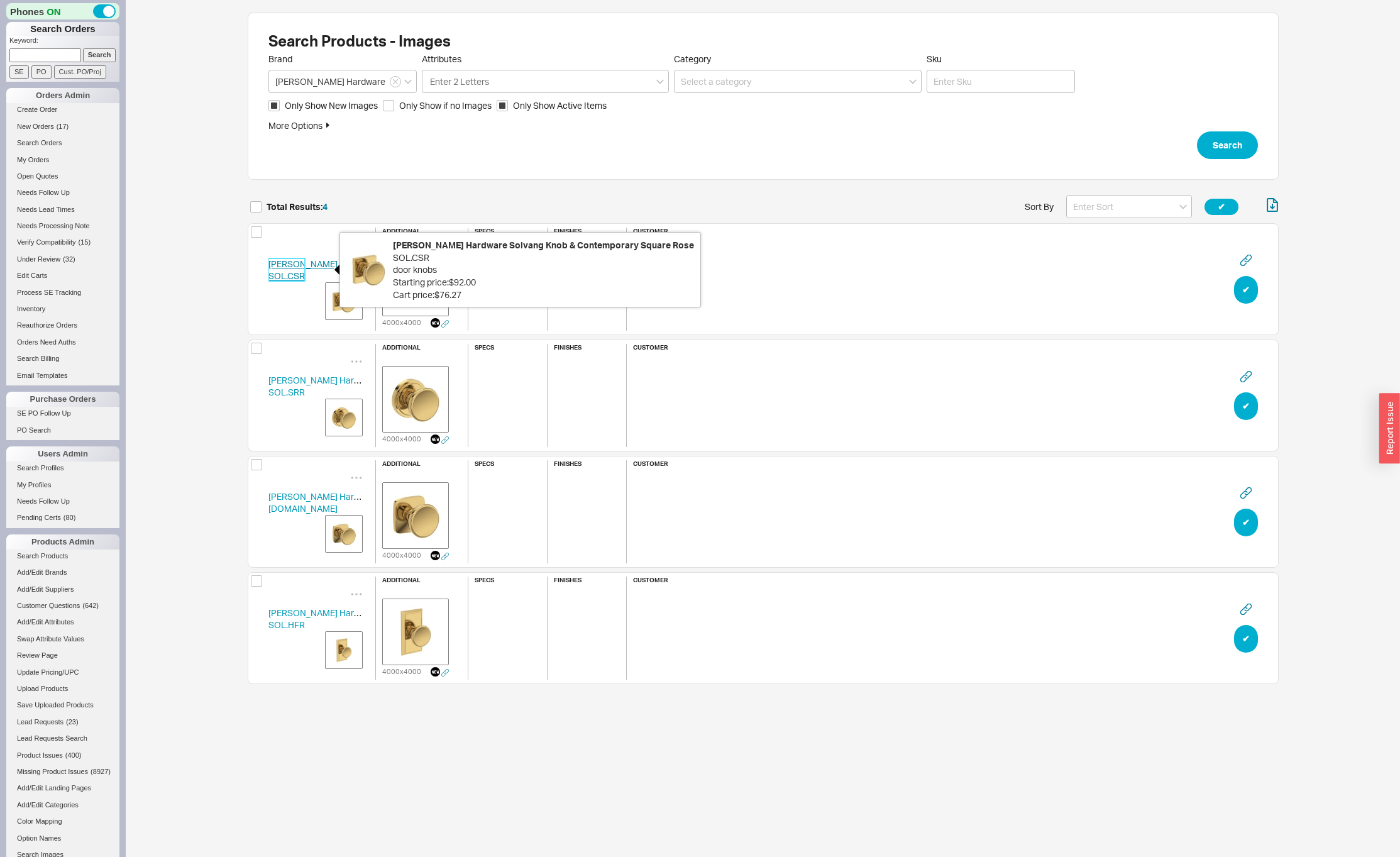
click at [286, 269] on link "[PERSON_NAME] Hardware SOL.CSR" at bounding box center [324, 270] width 110 height 23
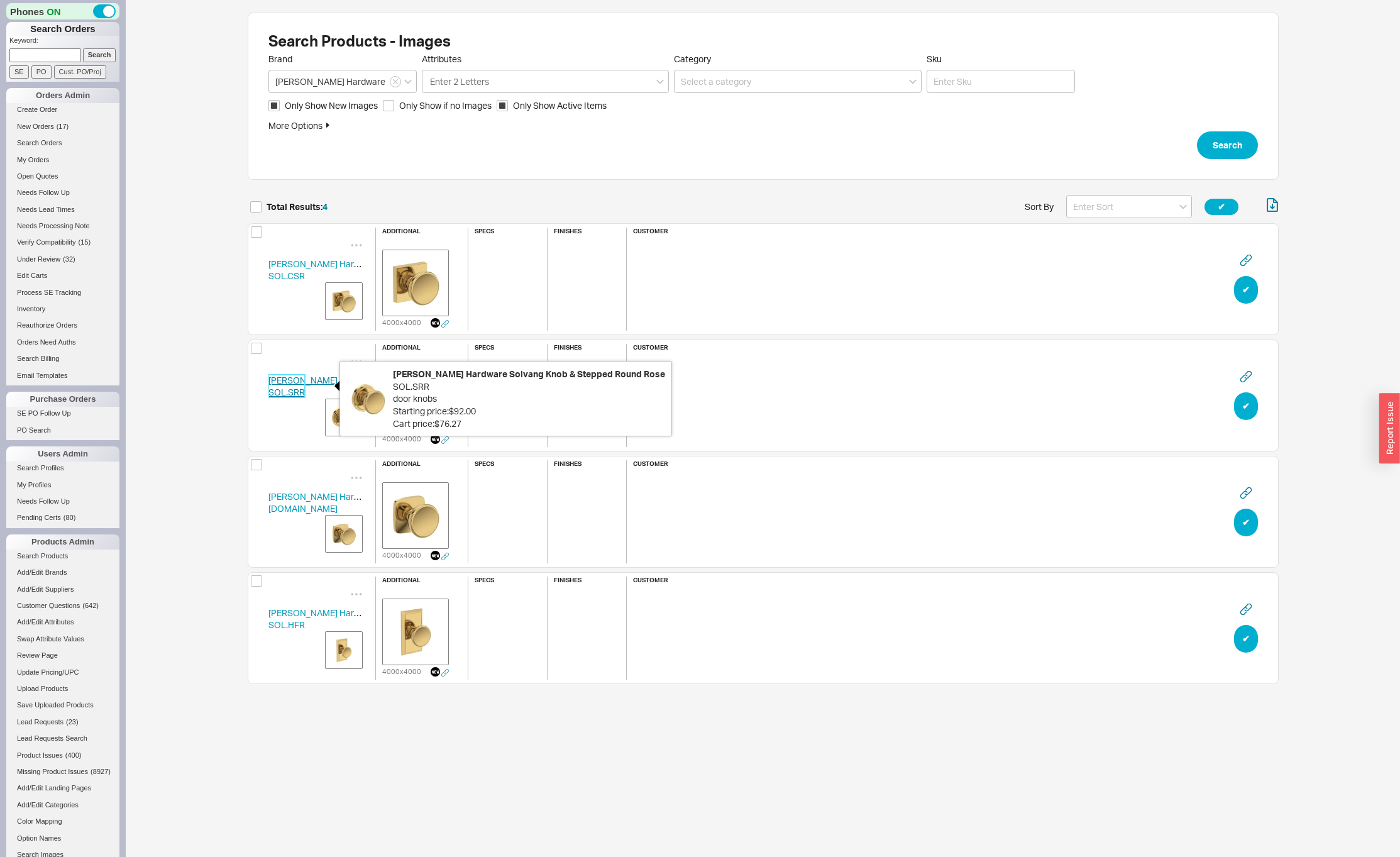
click at [284, 383] on link "[PERSON_NAME] Hardware SOL.SRR" at bounding box center [324, 386] width 110 height 23
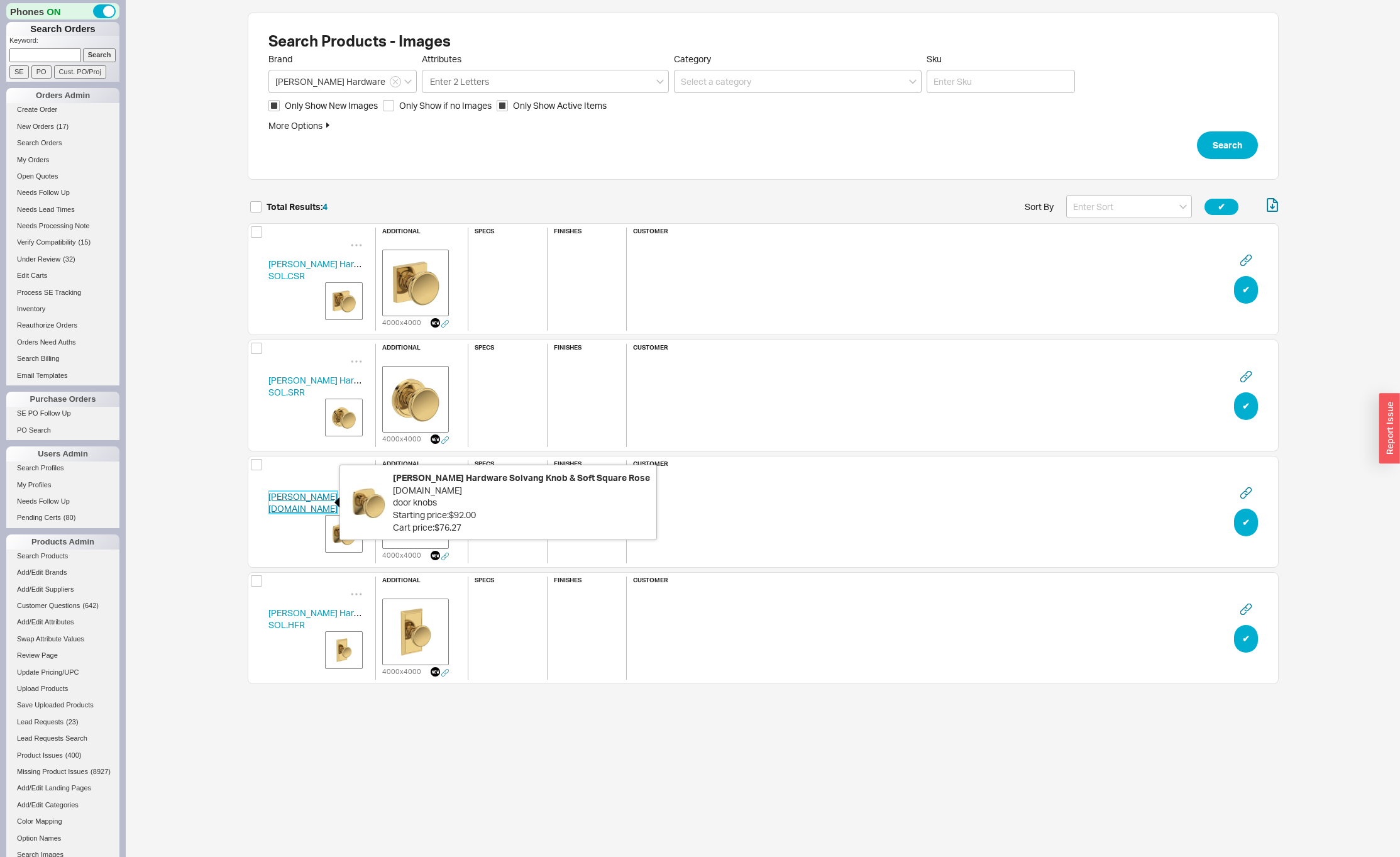
click at [294, 497] on link "[PERSON_NAME] Hardware [DOMAIN_NAME]" at bounding box center [324, 503] width 110 height 23
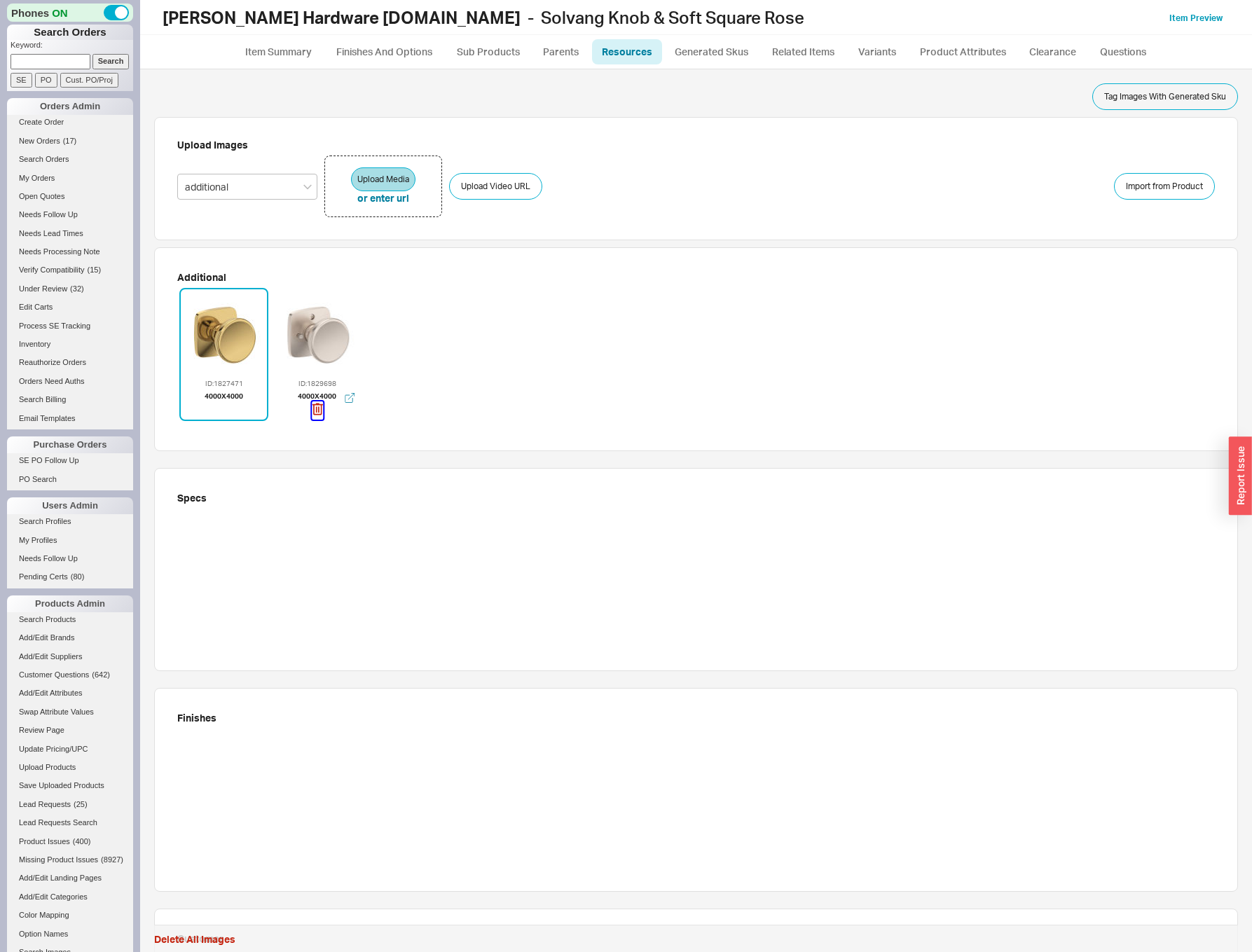
click at [315, 408] on icon "button" at bounding box center [317, 409] width 11 height 16
click at [418, 368] on div "ID: 1827471 4000 x 4000" at bounding box center [696, 357] width 1038 height 140
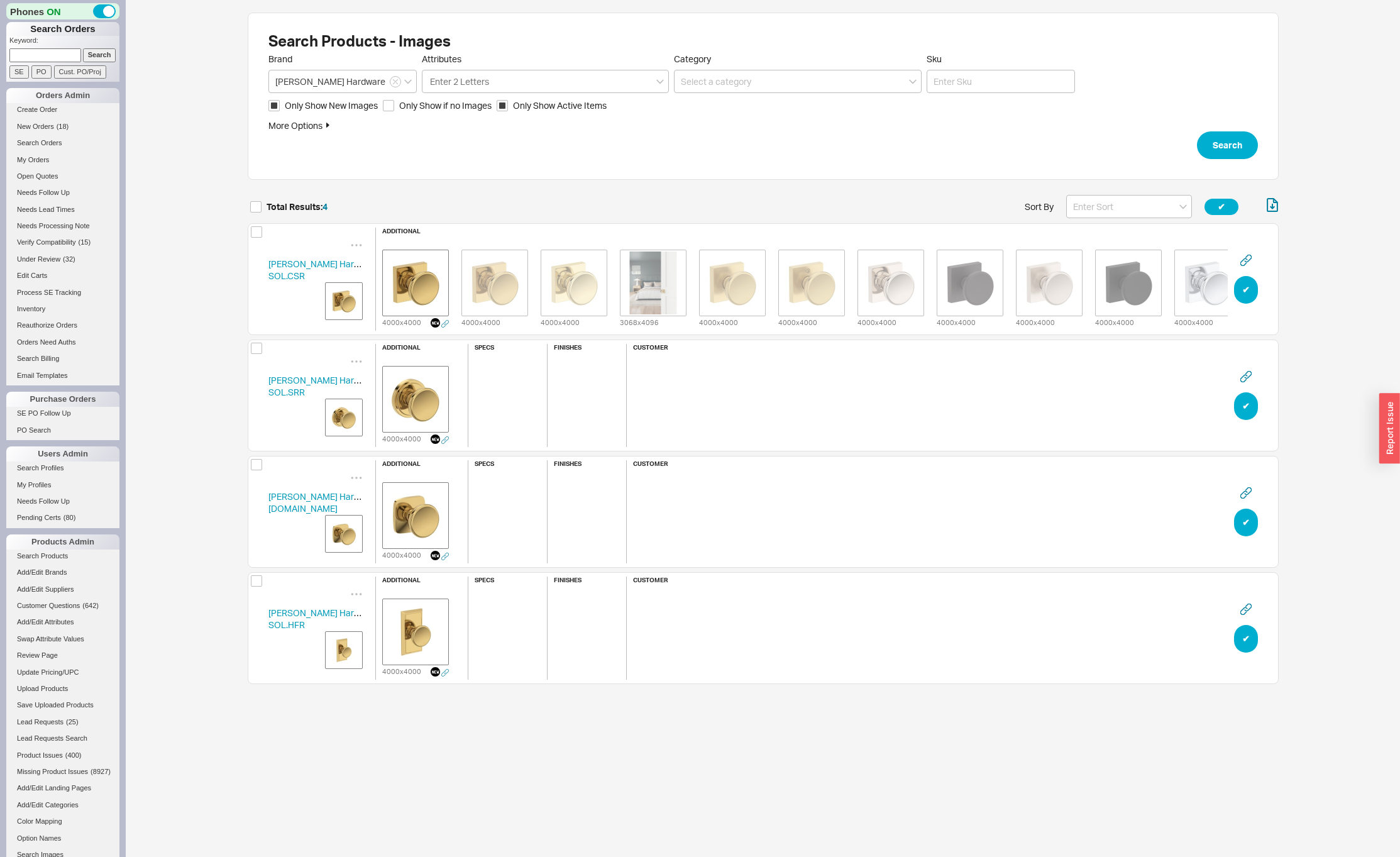
scroll to position [497, 1021]
click at [441, 237] on icon "grid" at bounding box center [442, 243] width 12 height 12
click at [434, 260] on div "Delete" at bounding box center [442, 259] width 126 height 27
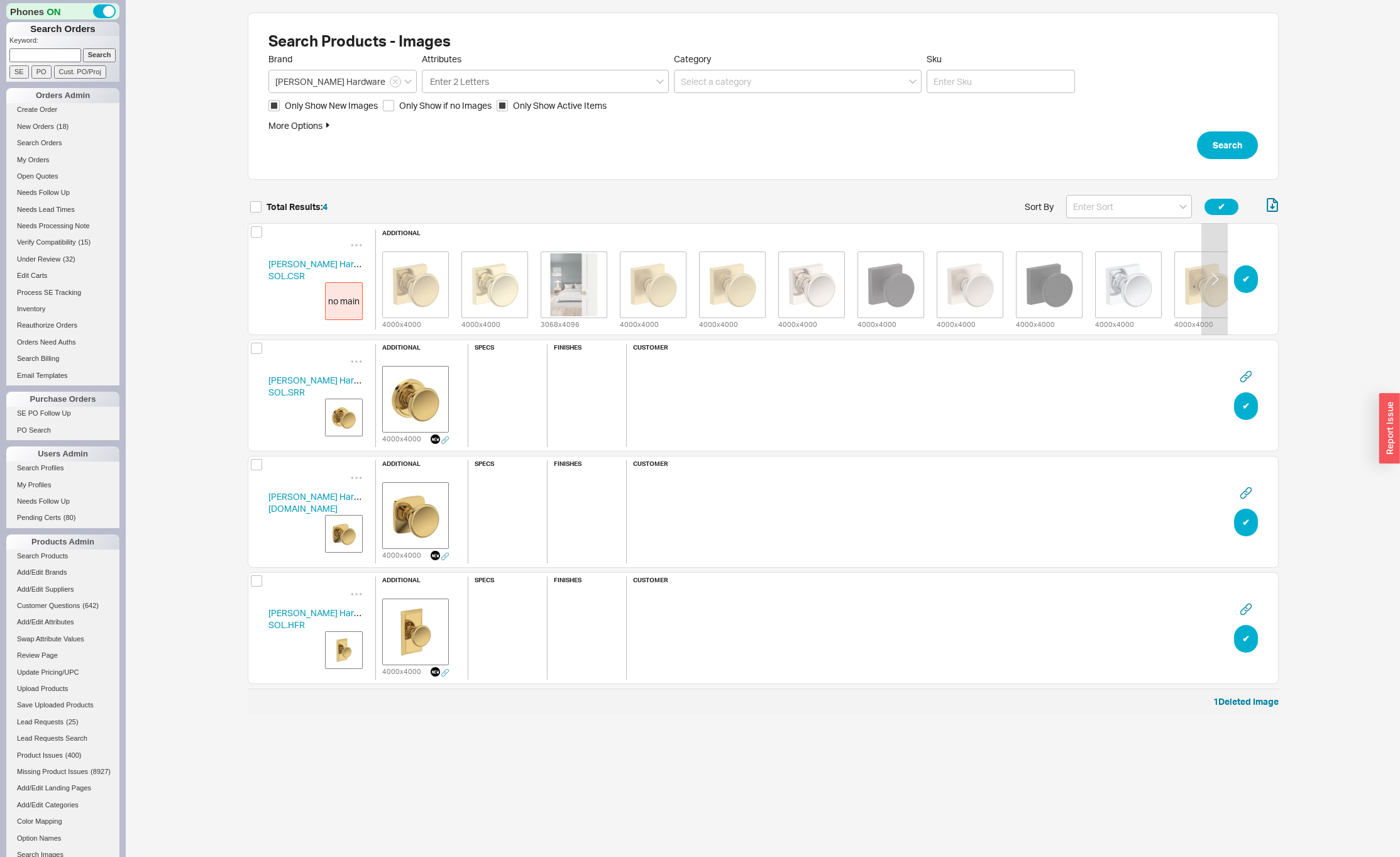
scroll to position [509, 1021]
click at [645, 295] on img "grid" at bounding box center [653, 285] width 63 height 63
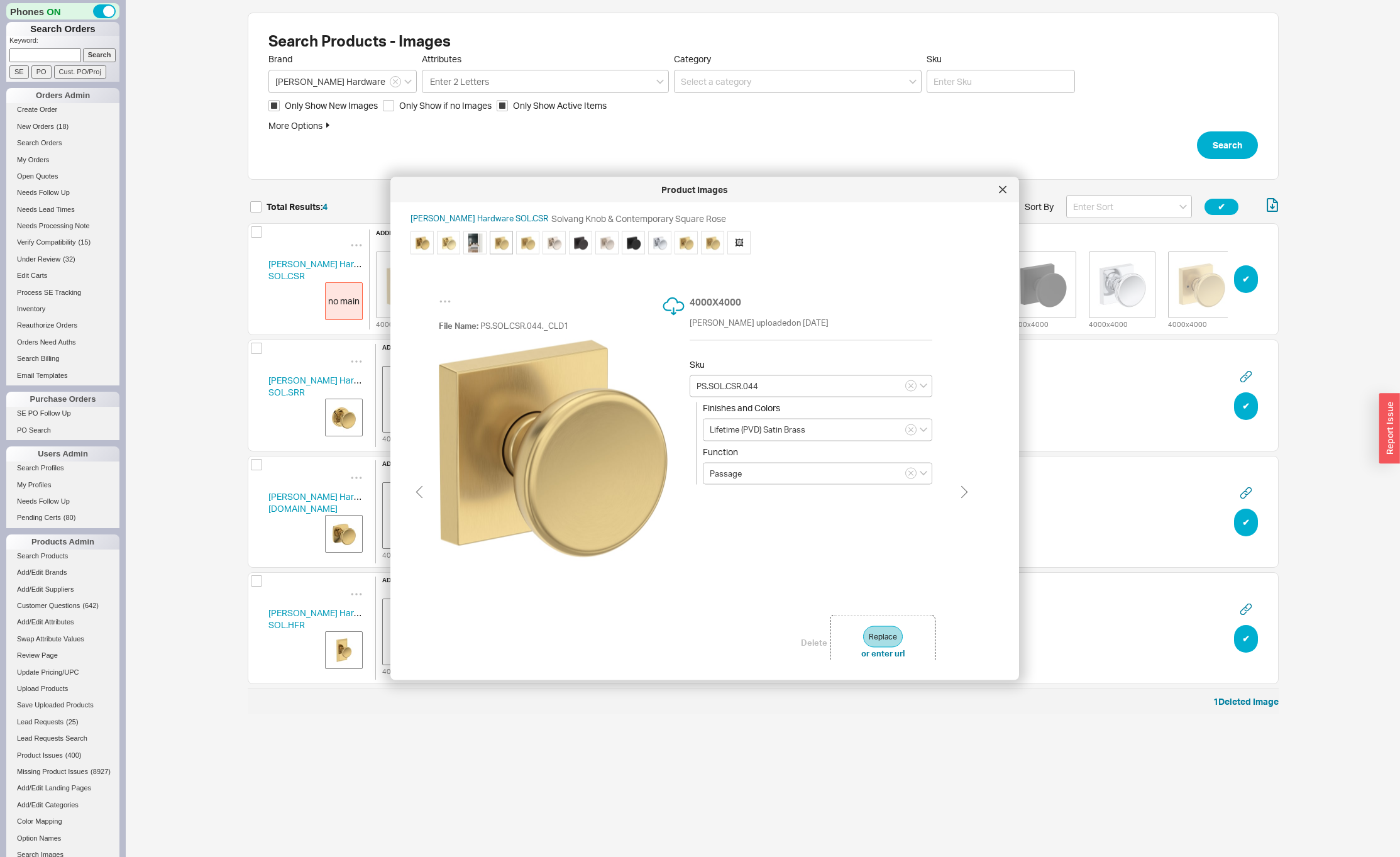
scroll to position [0, 0]
click at [1007, 179] on div "Product Images" at bounding box center [704, 190] width 628 height 25
click at [998, 198] on div at bounding box center [1003, 190] width 20 height 20
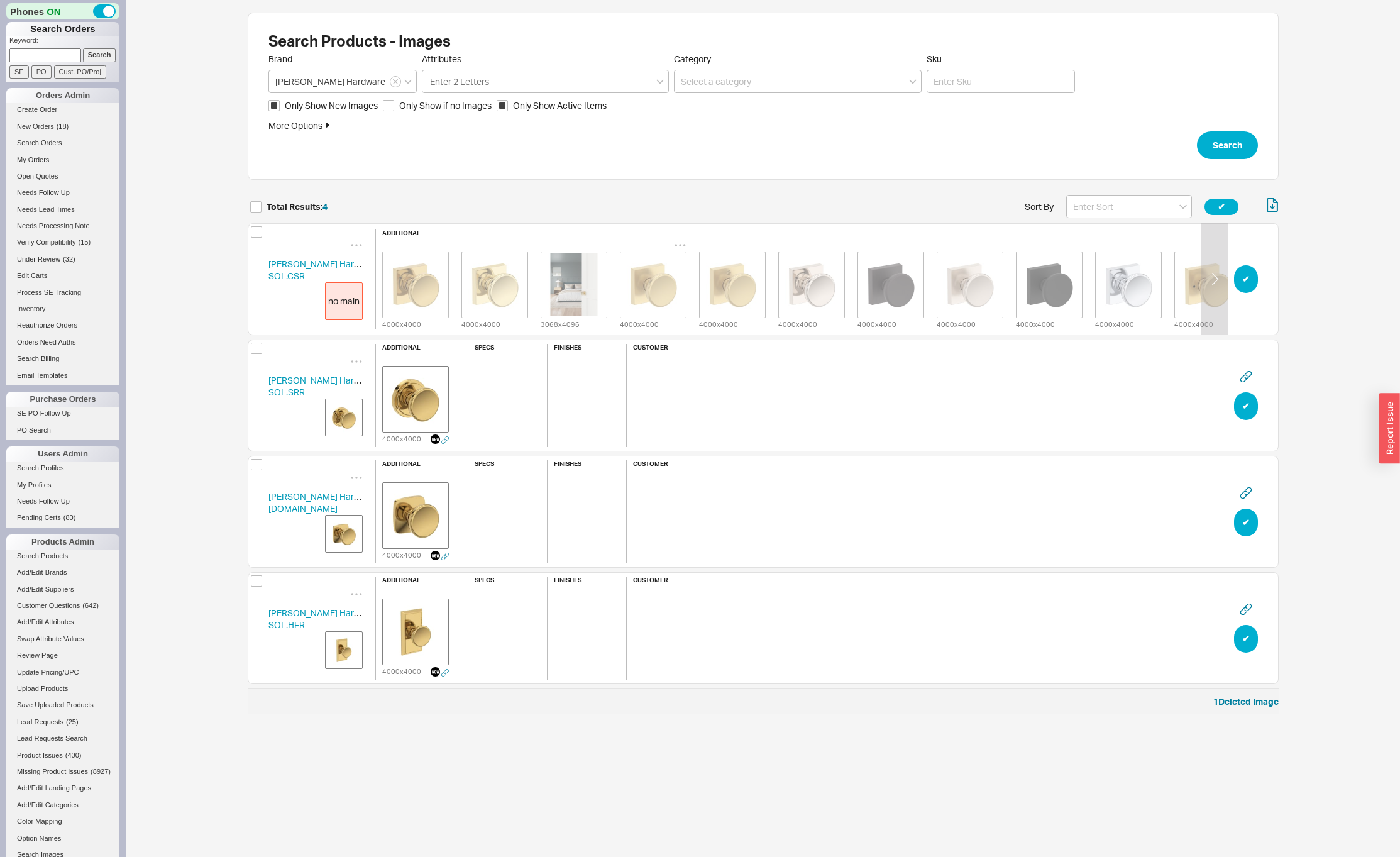
click at [680, 239] on icon "grid" at bounding box center [680, 245] width 12 height 12
click at [648, 279] on div "Set to Main Image" at bounding box center [680, 286] width 126 height 25
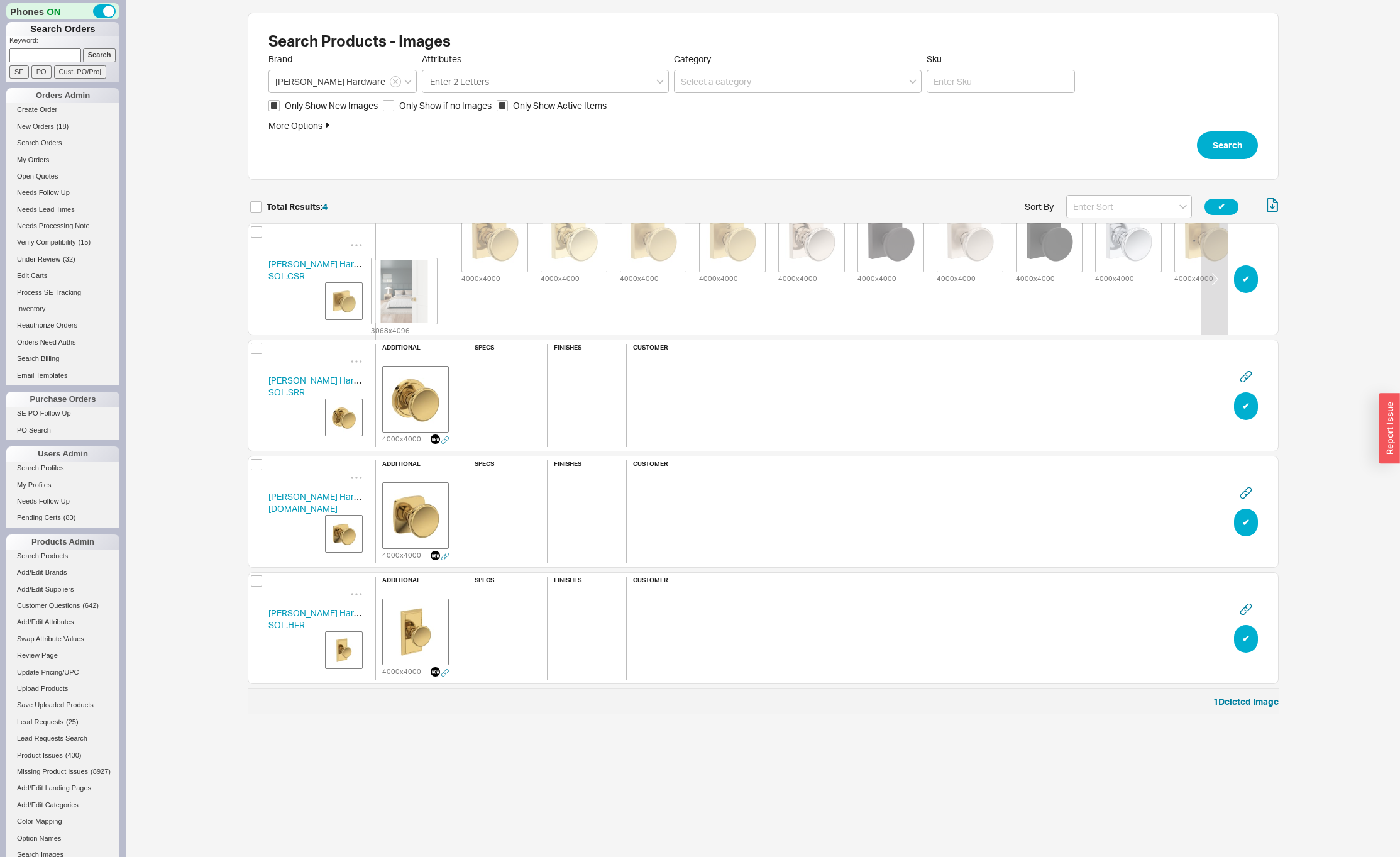
drag, startPoint x: 563, startPoint y: 300, endPoint x: 385, endPoint y: 310, distance: 178.3
click at [385, 310] on div "additional 4000 x 4000 4000 x 4000 3068 x 4096 4000 x 4000 4000 x 4000 4000 x 4…" at bounding box center [812, 280] width 872 height 191
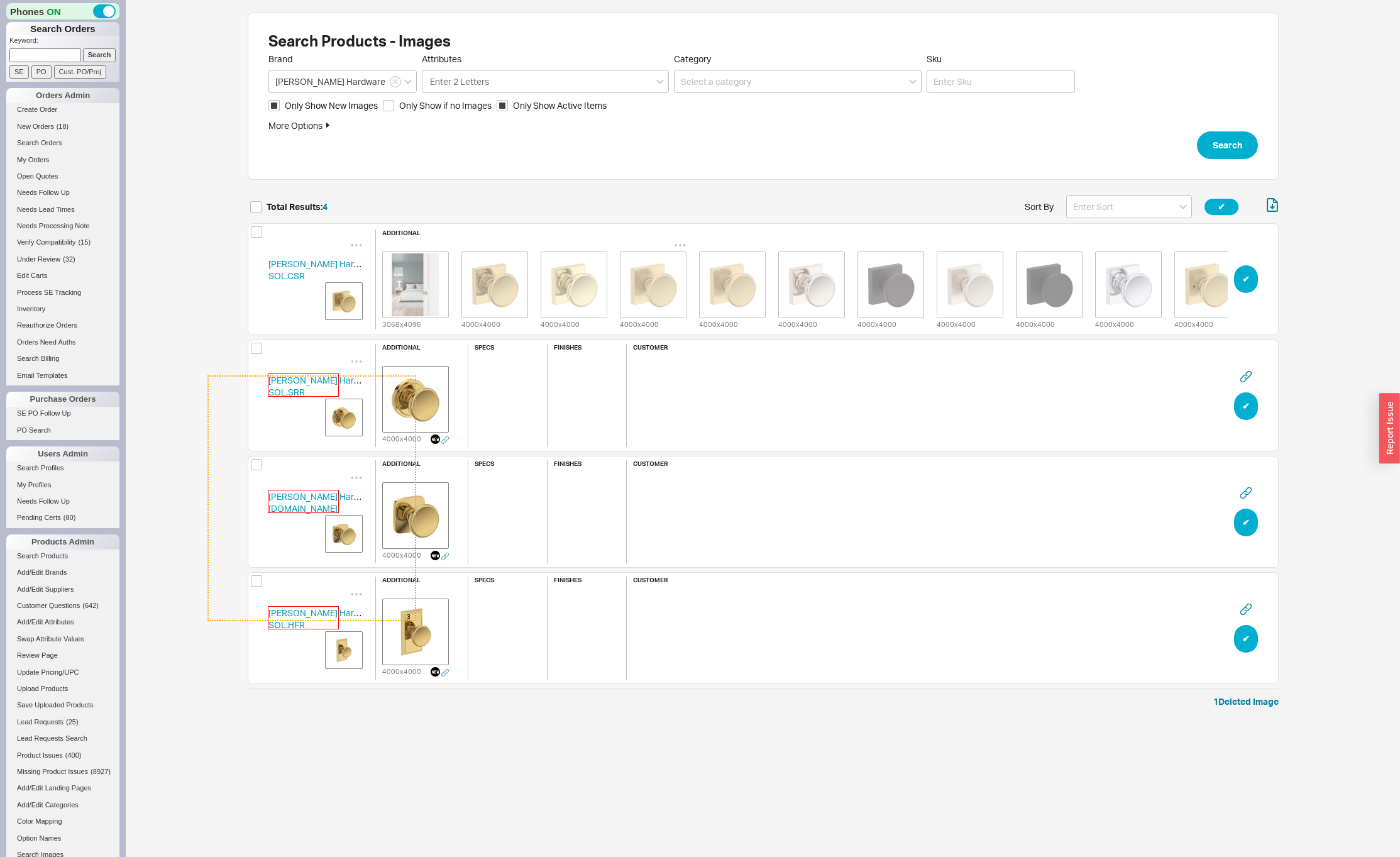
drag, startPoint x: 207, startPoint y: 375, endPoint x: 407, endPoint y: 664, distance: 351.5
click at [407, 664] on body "Phones ON Search Orders Keyword: Search SE PO Cust. PO/Proj Orders Admin Create…" at bounding box center [700, 363] width 1400 height 726
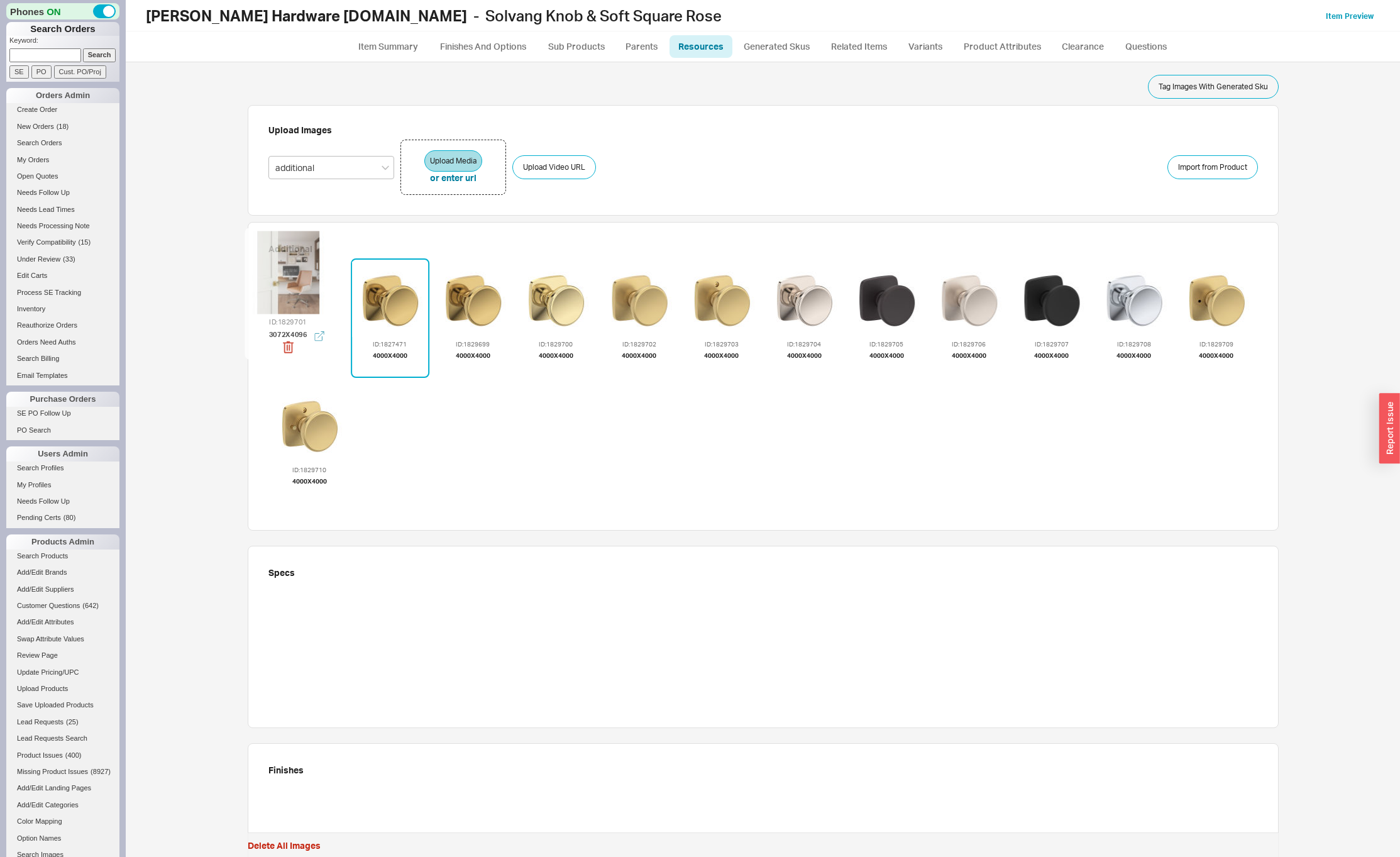
drag, startPoint x: 559, startPoint y: 298, endPoint x: 290, endPoint y: 272, distance: 270.3
click at [290, 274] on div at bounding box center [288, 272] width 83 height 83
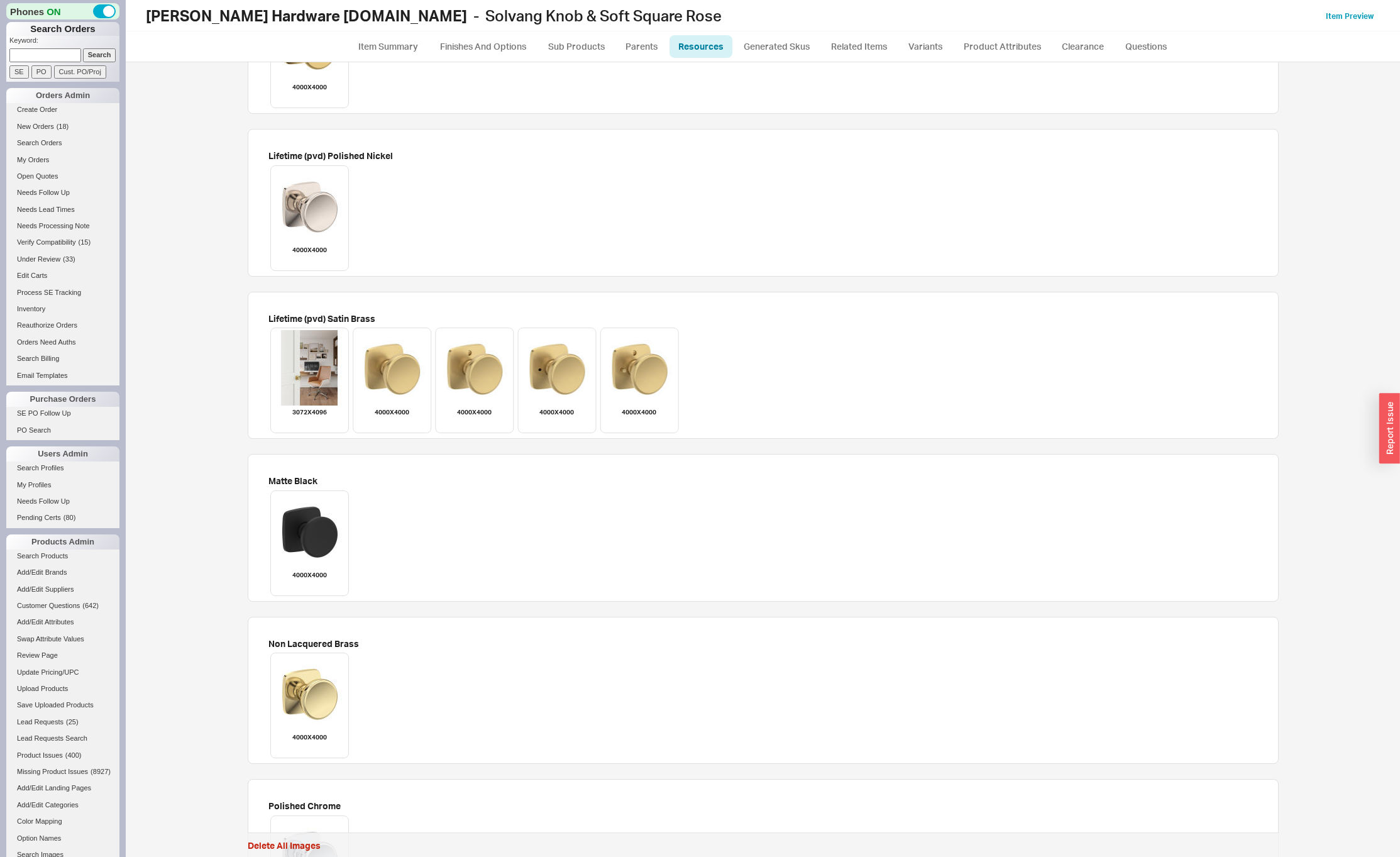
scroll to position [1167, 0]
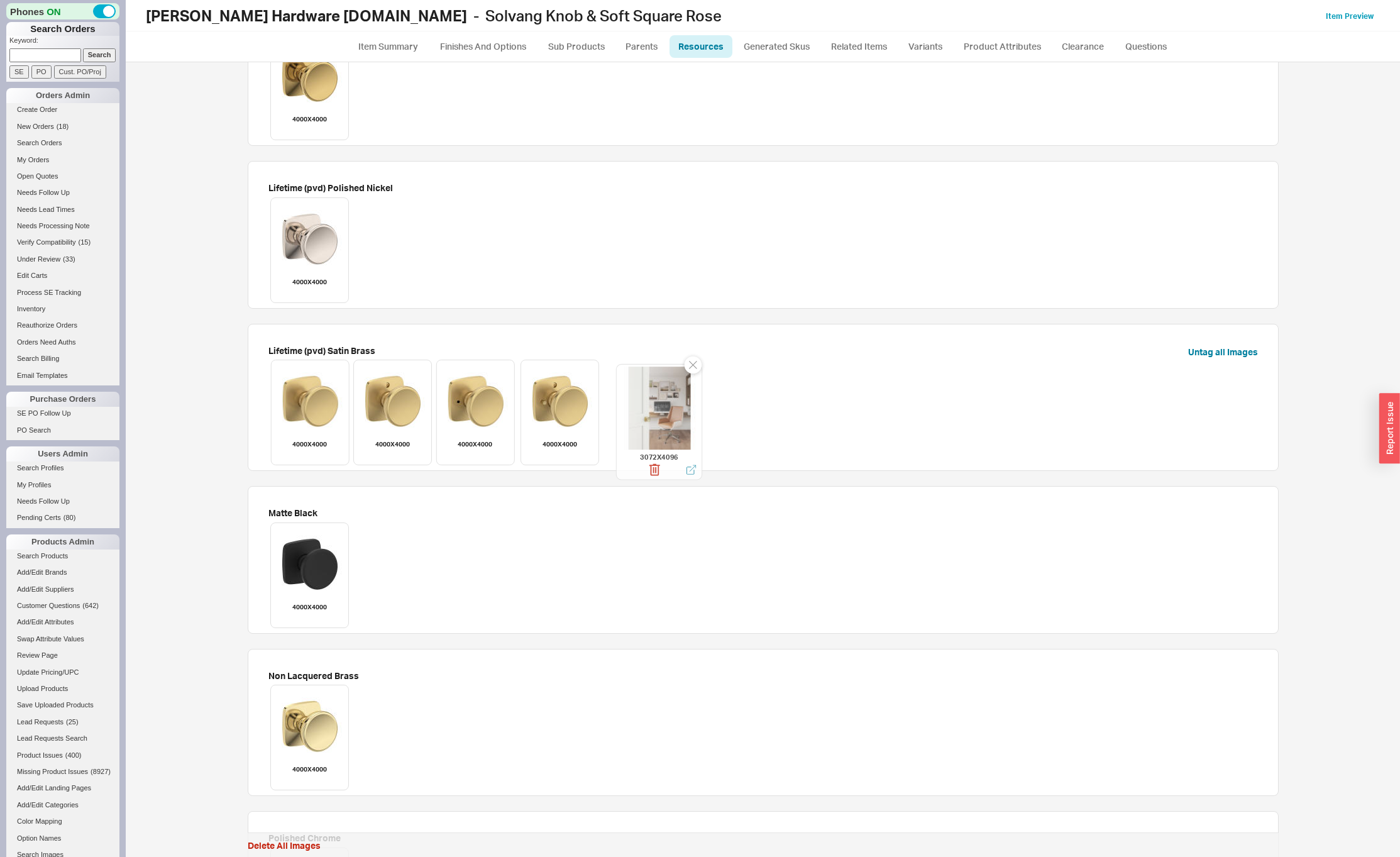
drag, startPoint x: 298, startPoint y: 399, endPoint x: 648, endPoint y: 408, distance: 350.1
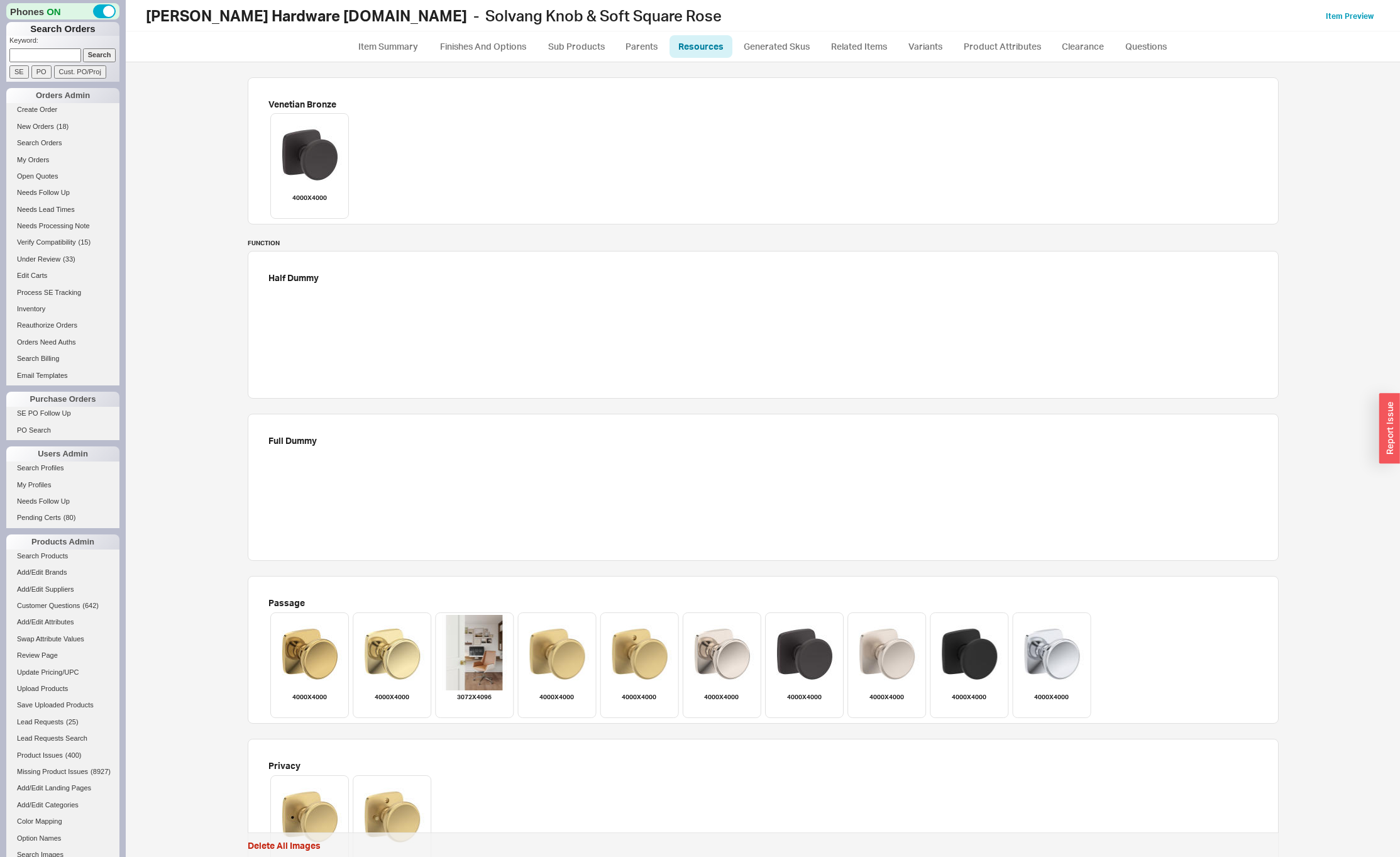
scroll to position [2308, 0]
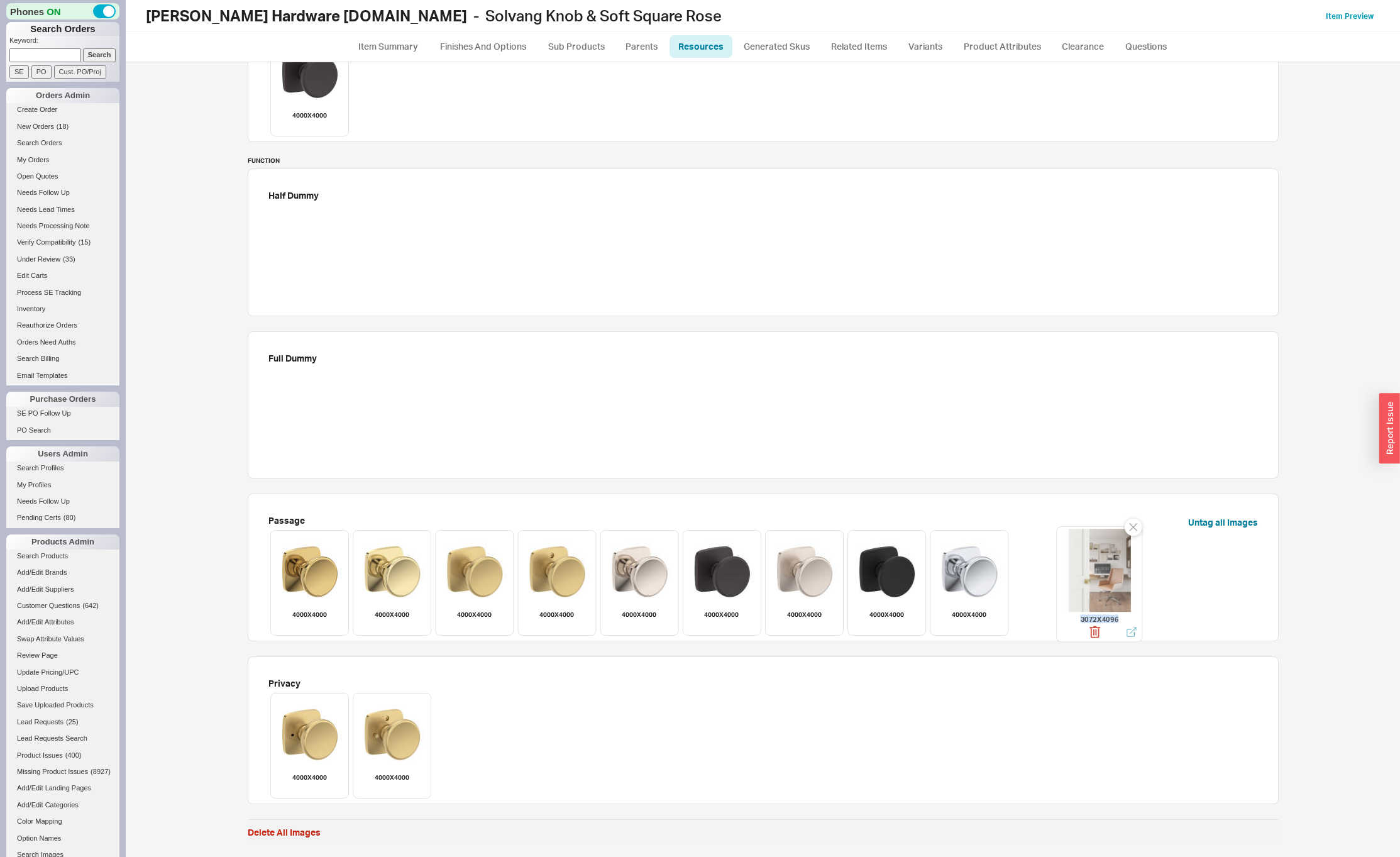
drag, startPoint x: 475, startPoint y: 581, endPoint x: 1100, endPoint y: 582, distance: 625.0
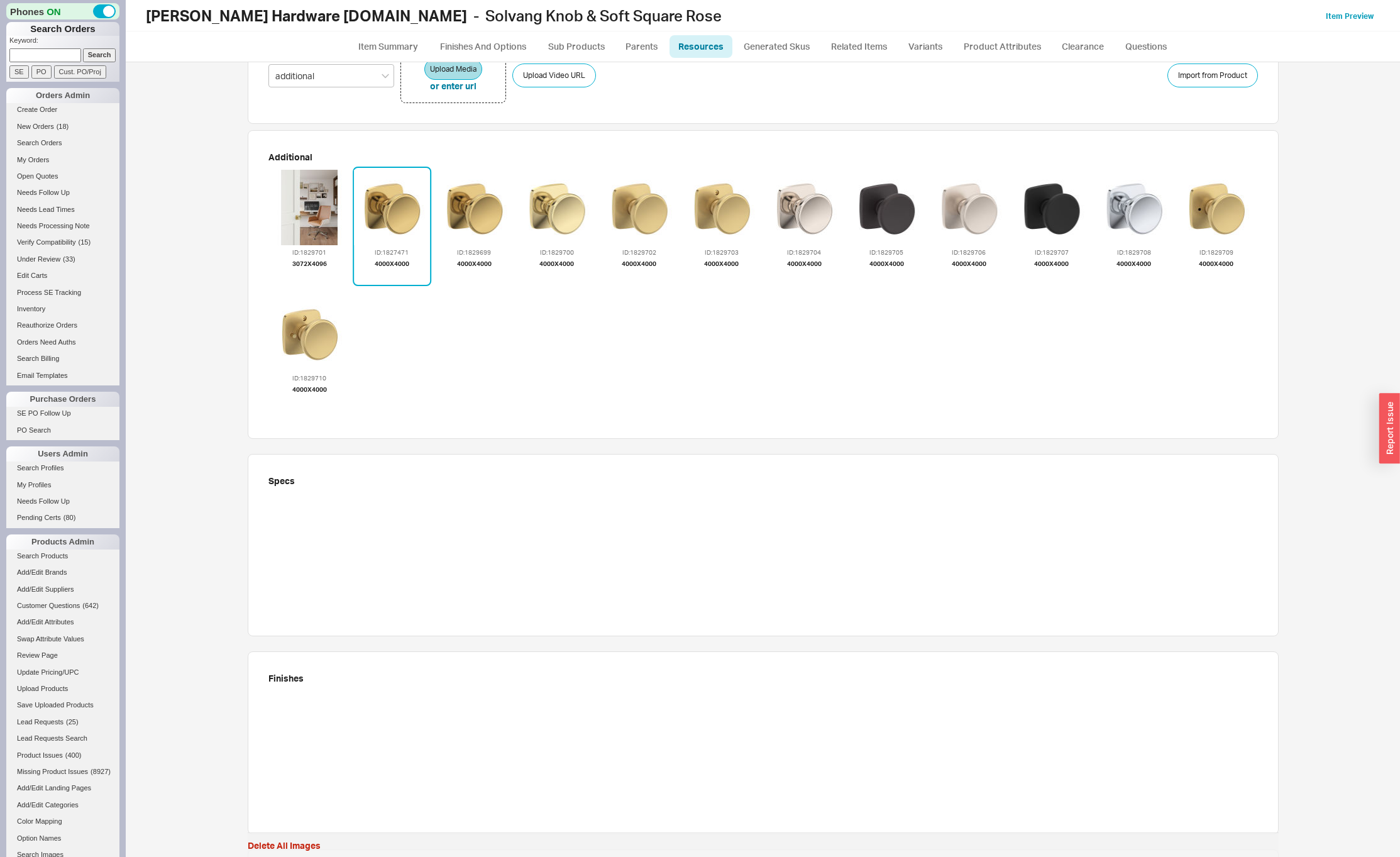
scroll to position [0, 0]
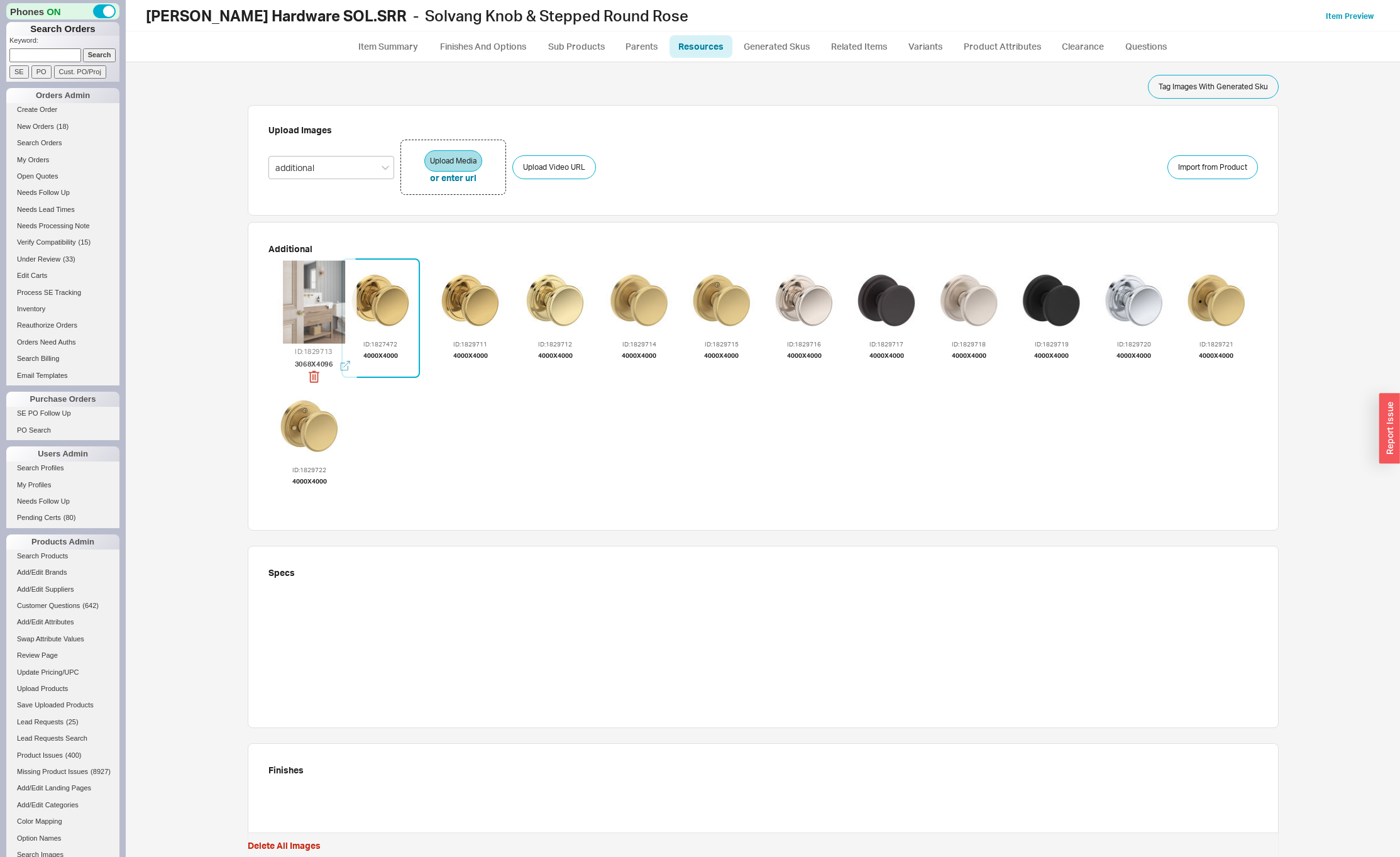
drag, startPoint x: 543, startPoint y: 321, endPoint x: 295, endPoint y: 325, distance: 248.0
click at [295, 325] on div at bounding box center [314, 302] width 83 height 83
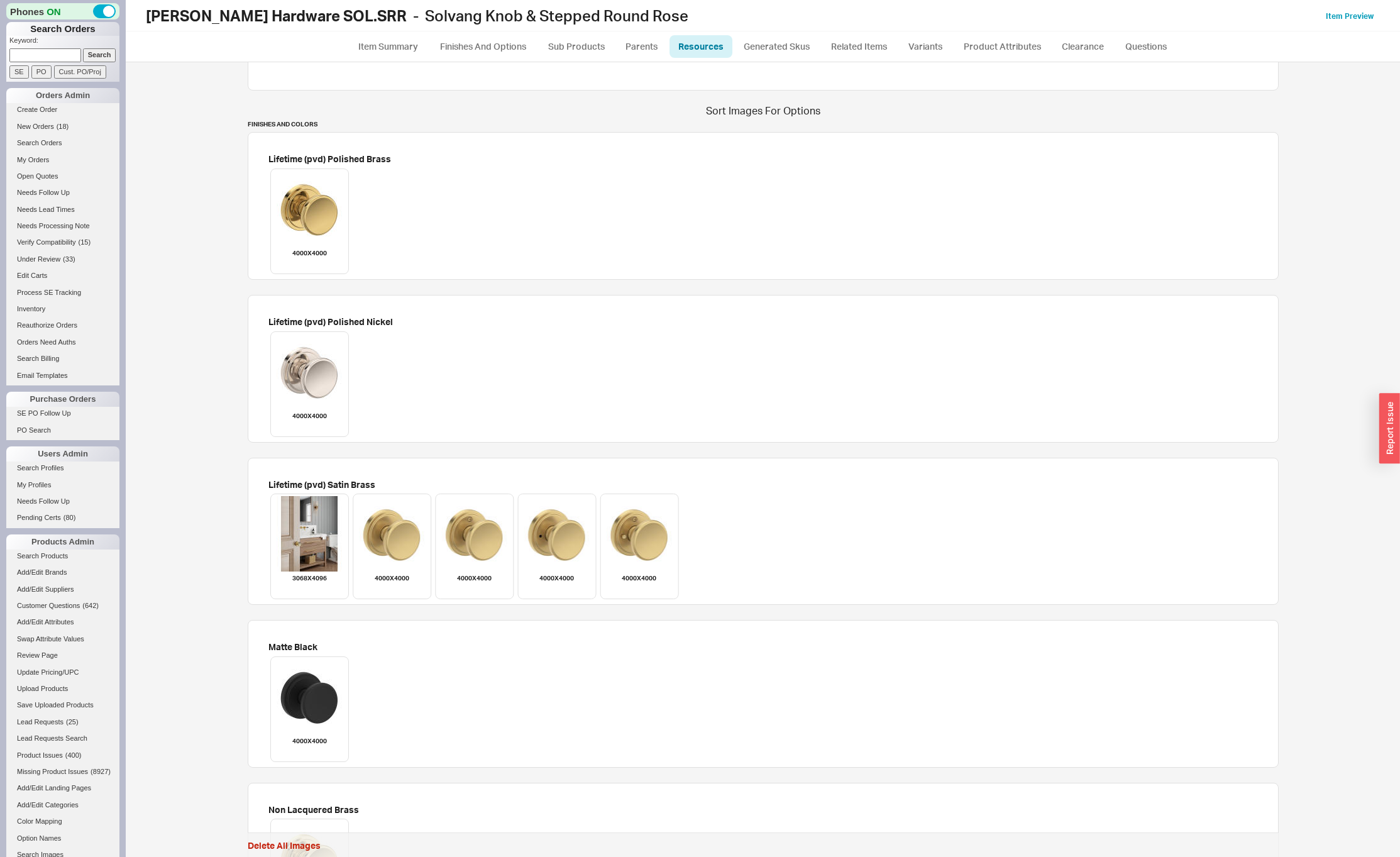
scroll to position [1041, 0]
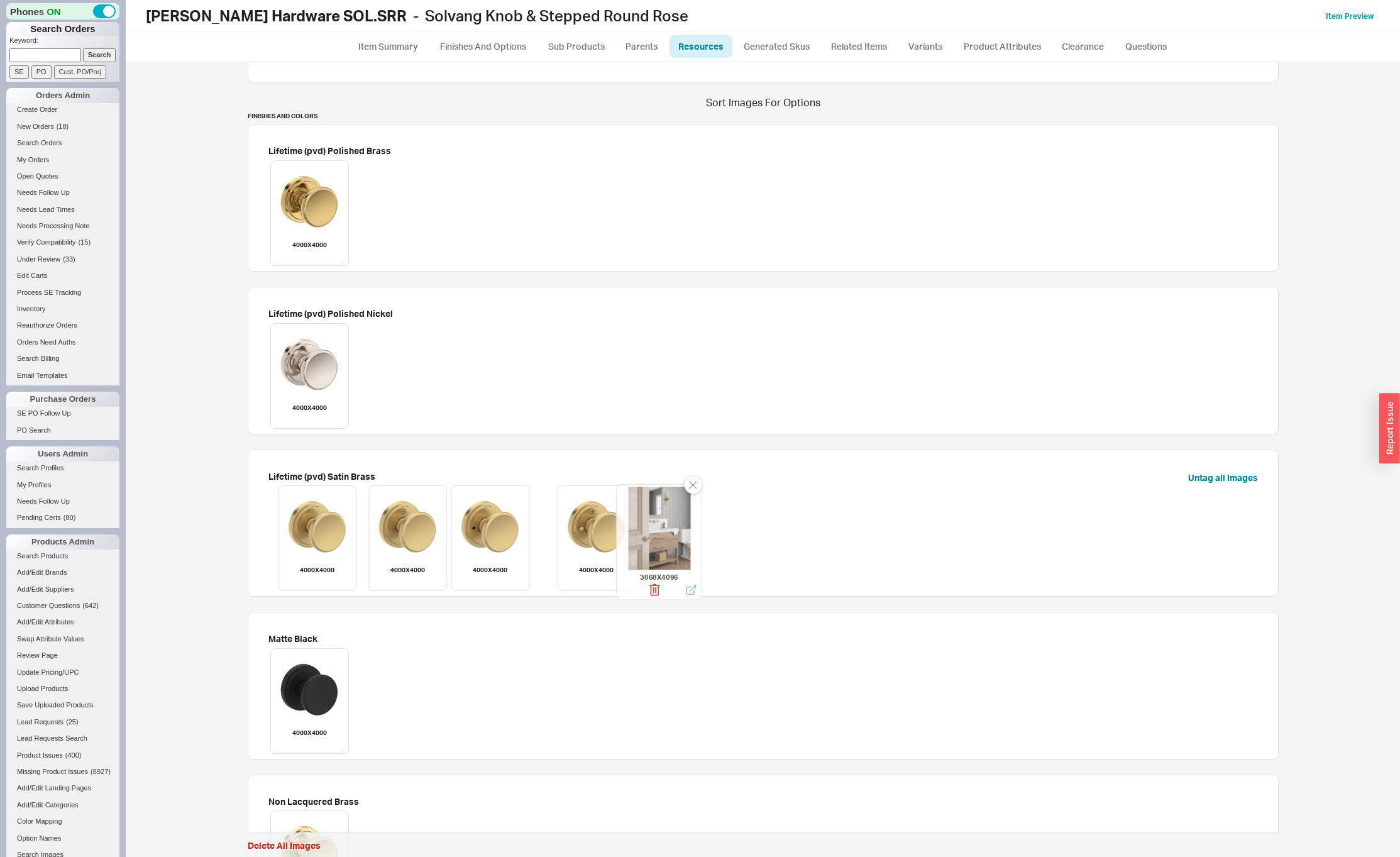
drag, startPoint x: 302, startPoint y: 528, endPoint x: 657, endPoint y: 532, distance: 355.0
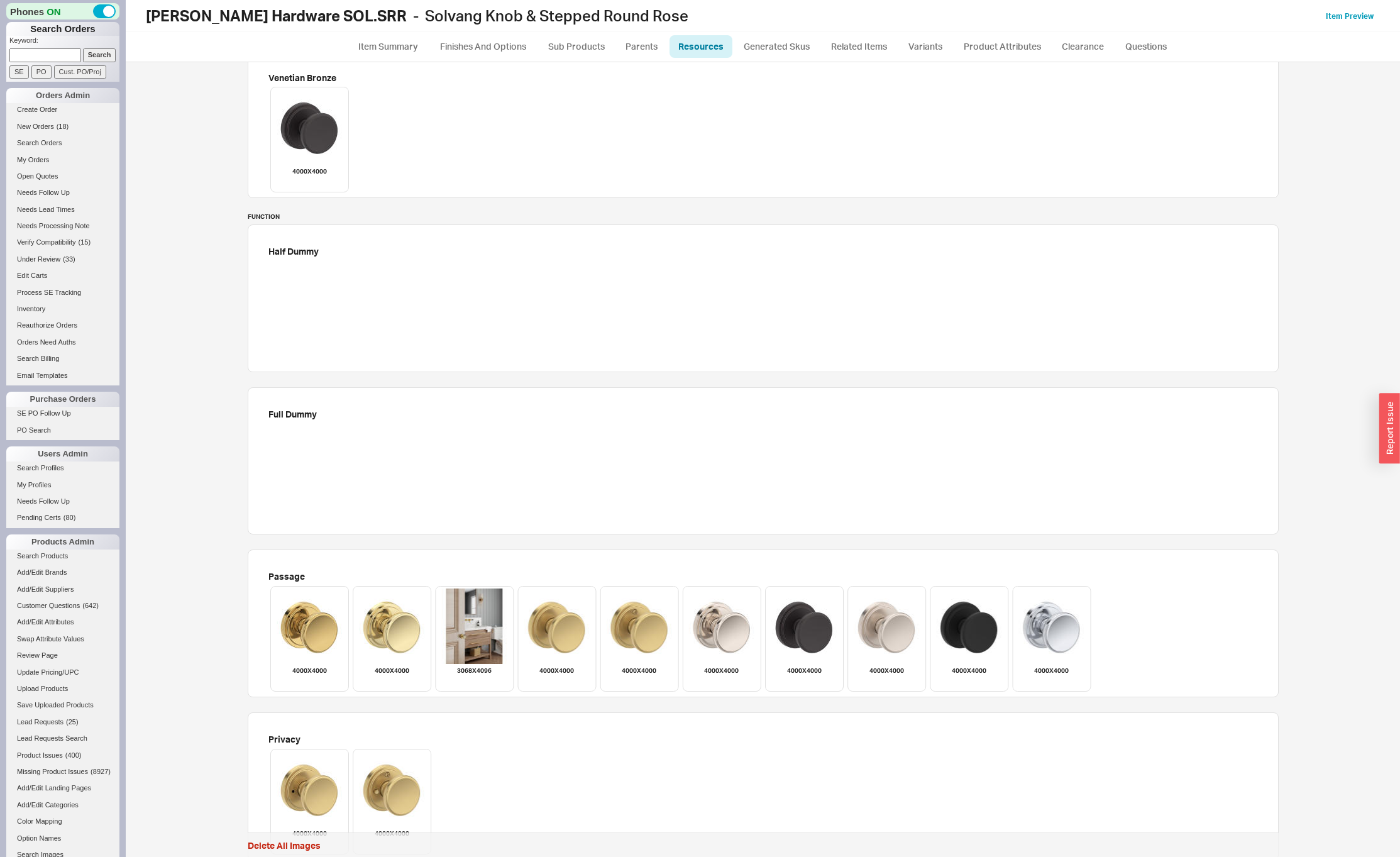
scroll to position [2308, 0]
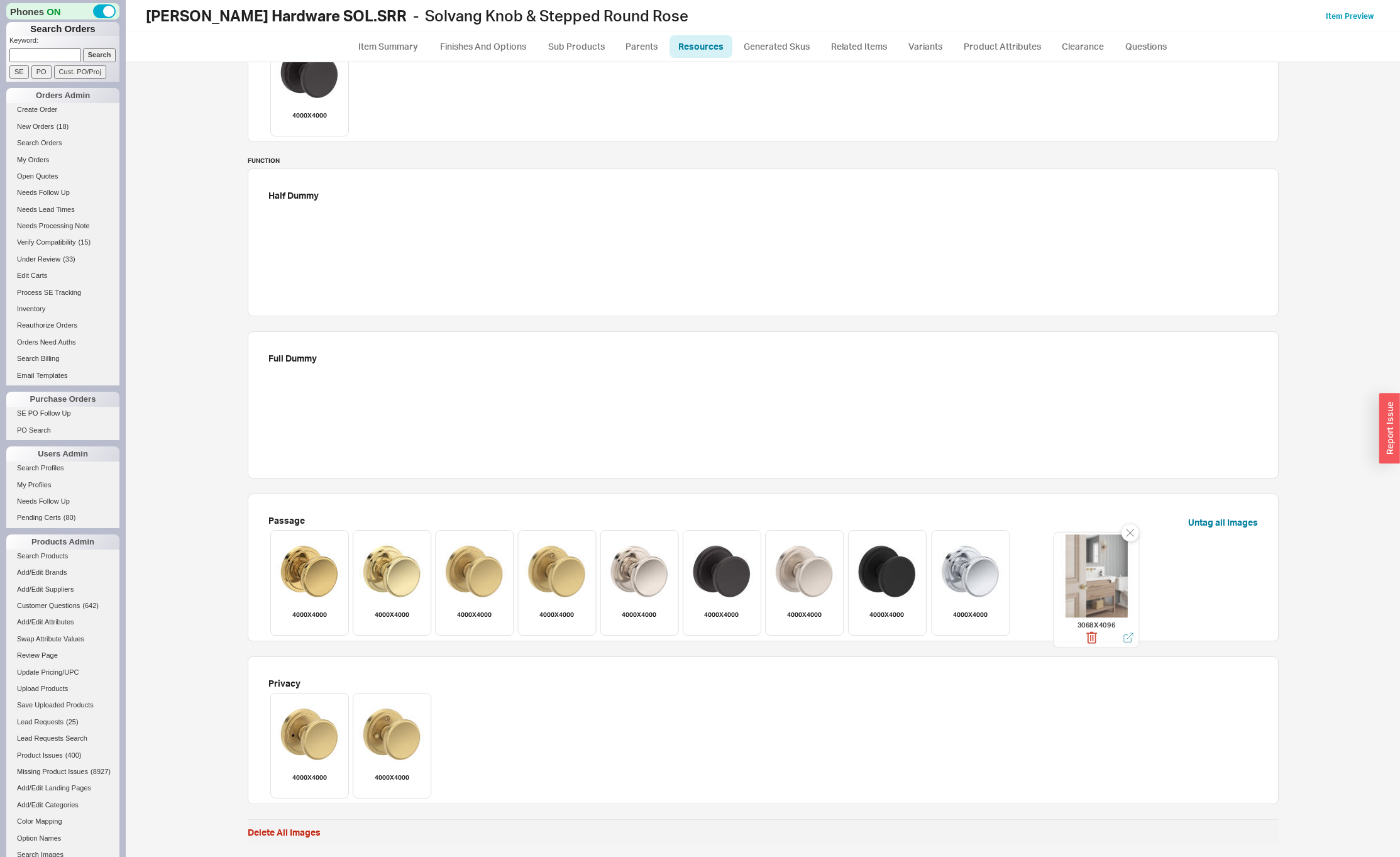
drag, startPoint x: 466, startPoint y: 559, endPoint x: 1089, endPoint y: 565, distance: 623.0
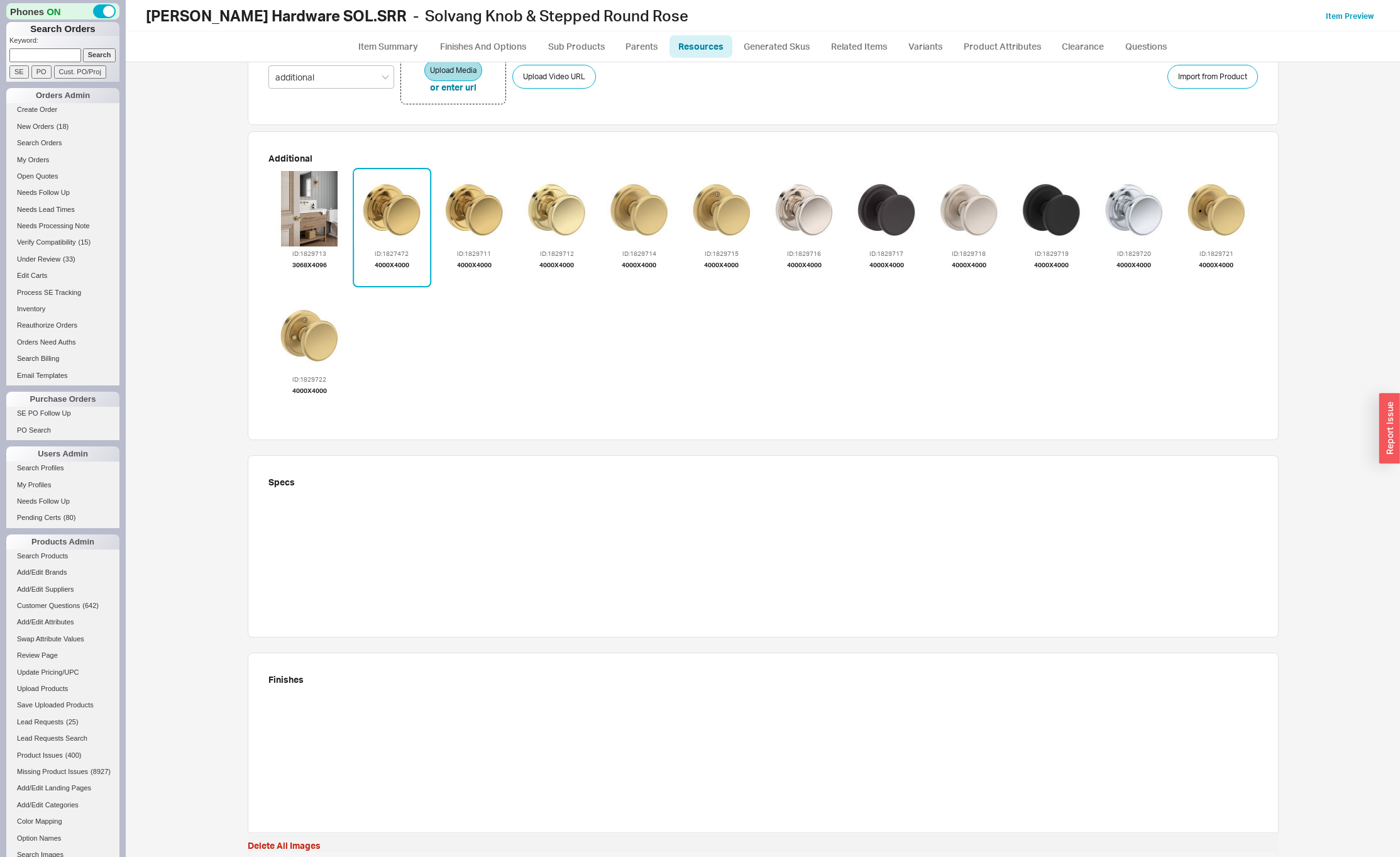
scroll to position [0, 0]
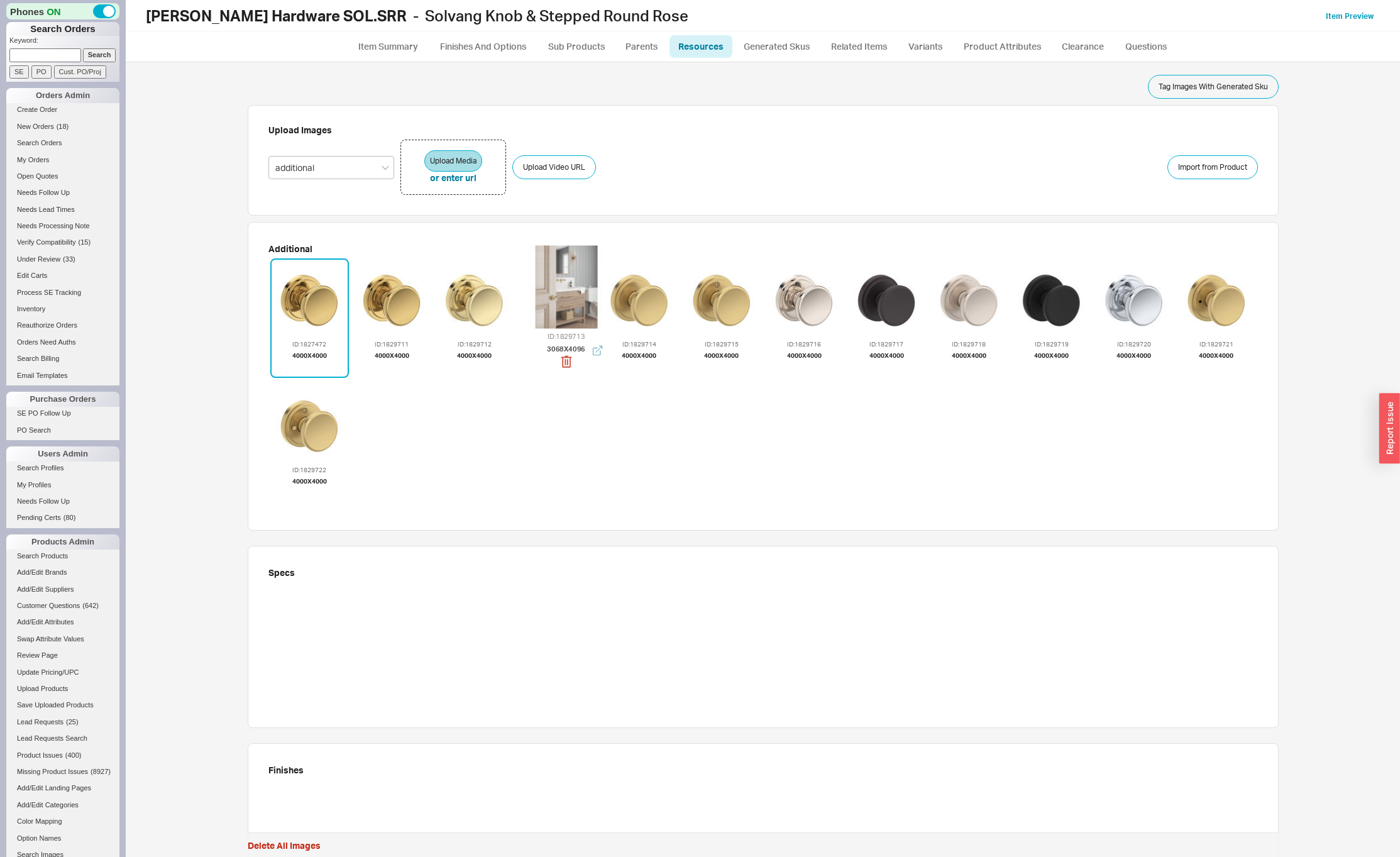
drag, startPoint x: 283, startPoint y: 302, endPoint x: 536, endPoint y: 291, distance: 253.2
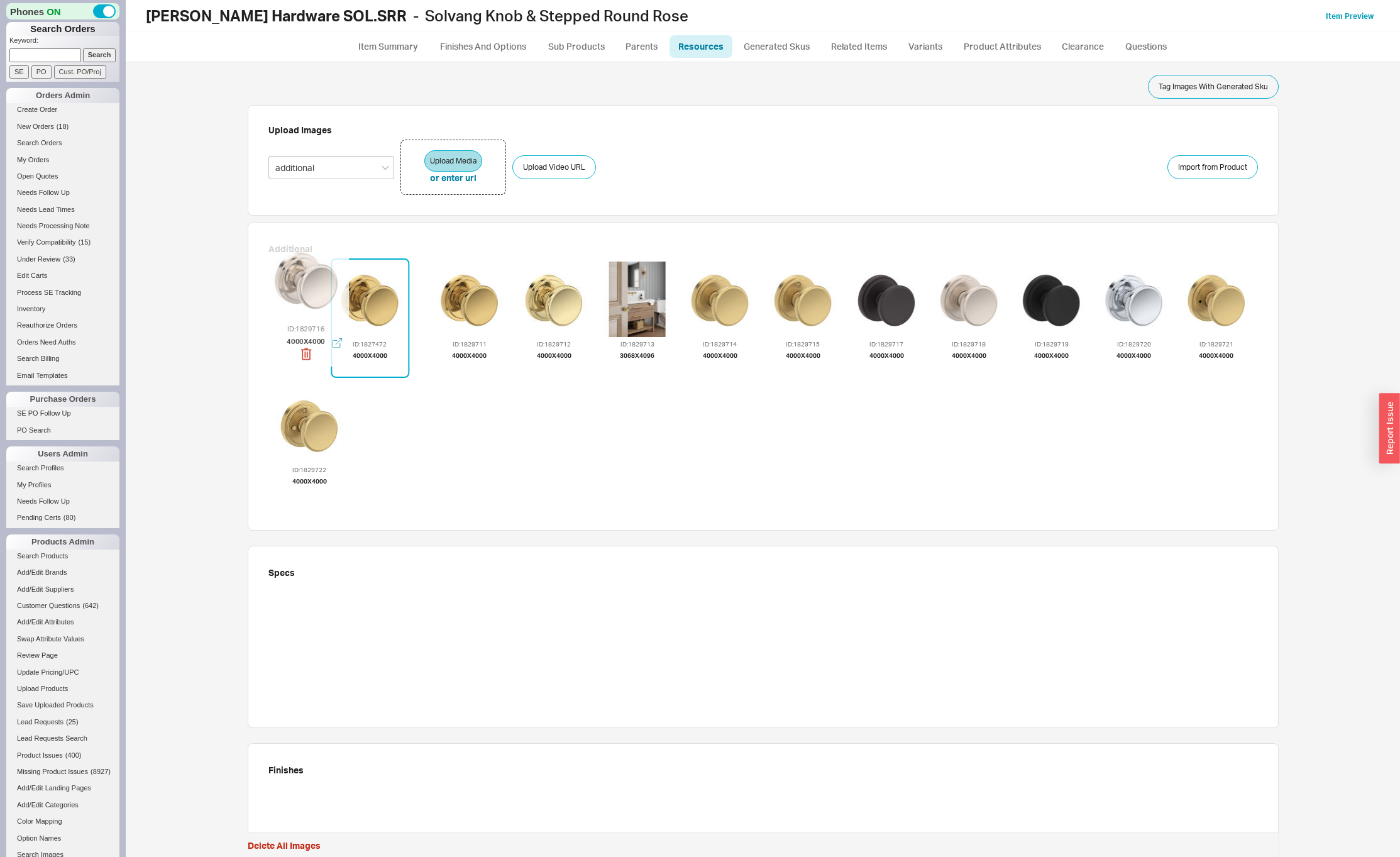
drag, startPoint x: 811, startPoint y: 320, endPoint x: 312, endPoint y: 302, distance: 499.3
click at [312, 302] on div at bounding box center [305, 280] width 83 height 83
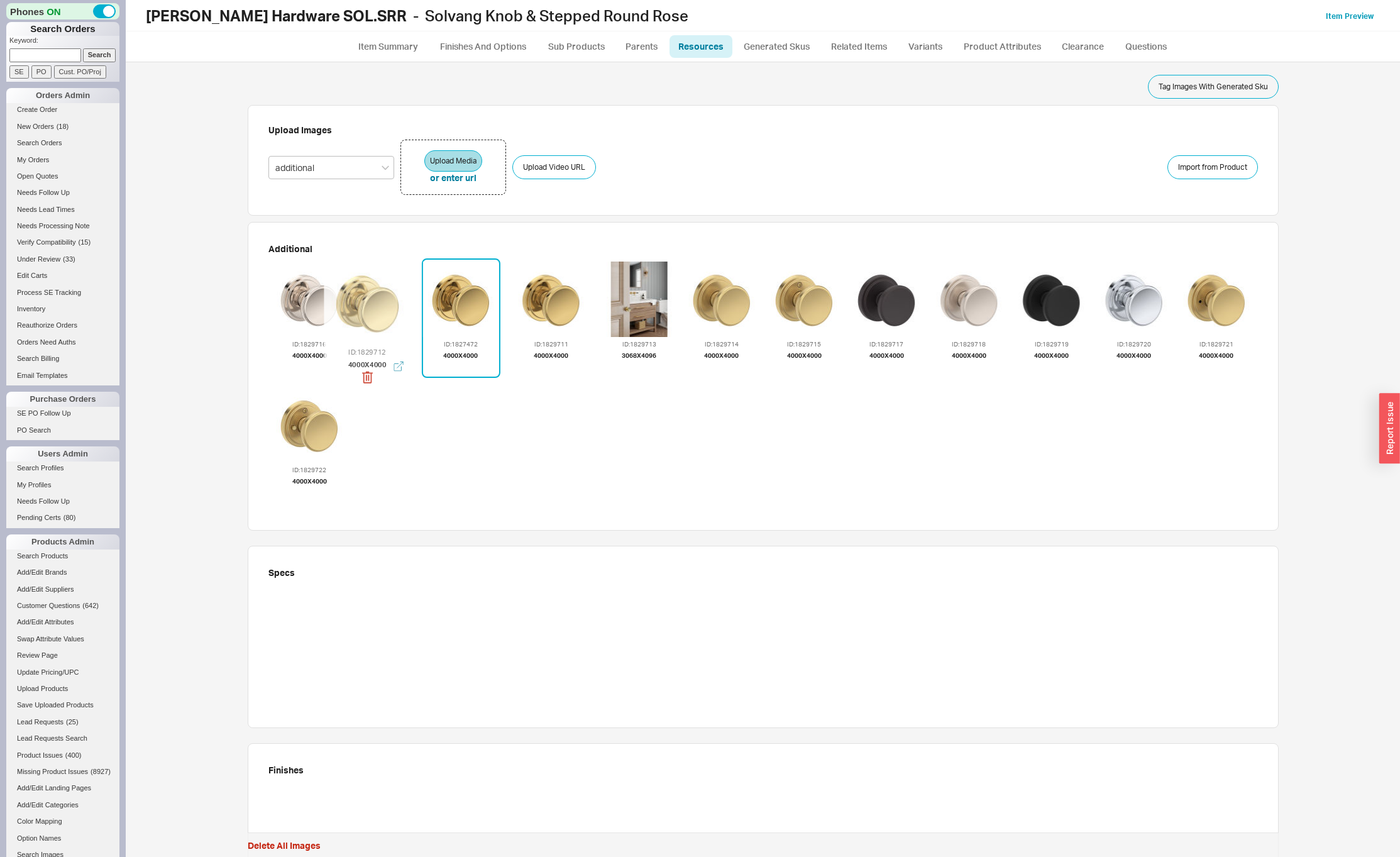
drag, startPoint x: 564, startPoint y: 302, endPoint x: 374, endPoint y: 307, distance: 190.1
click at [374, 307] on div at bounding box center [367, 302] width 83 height 83
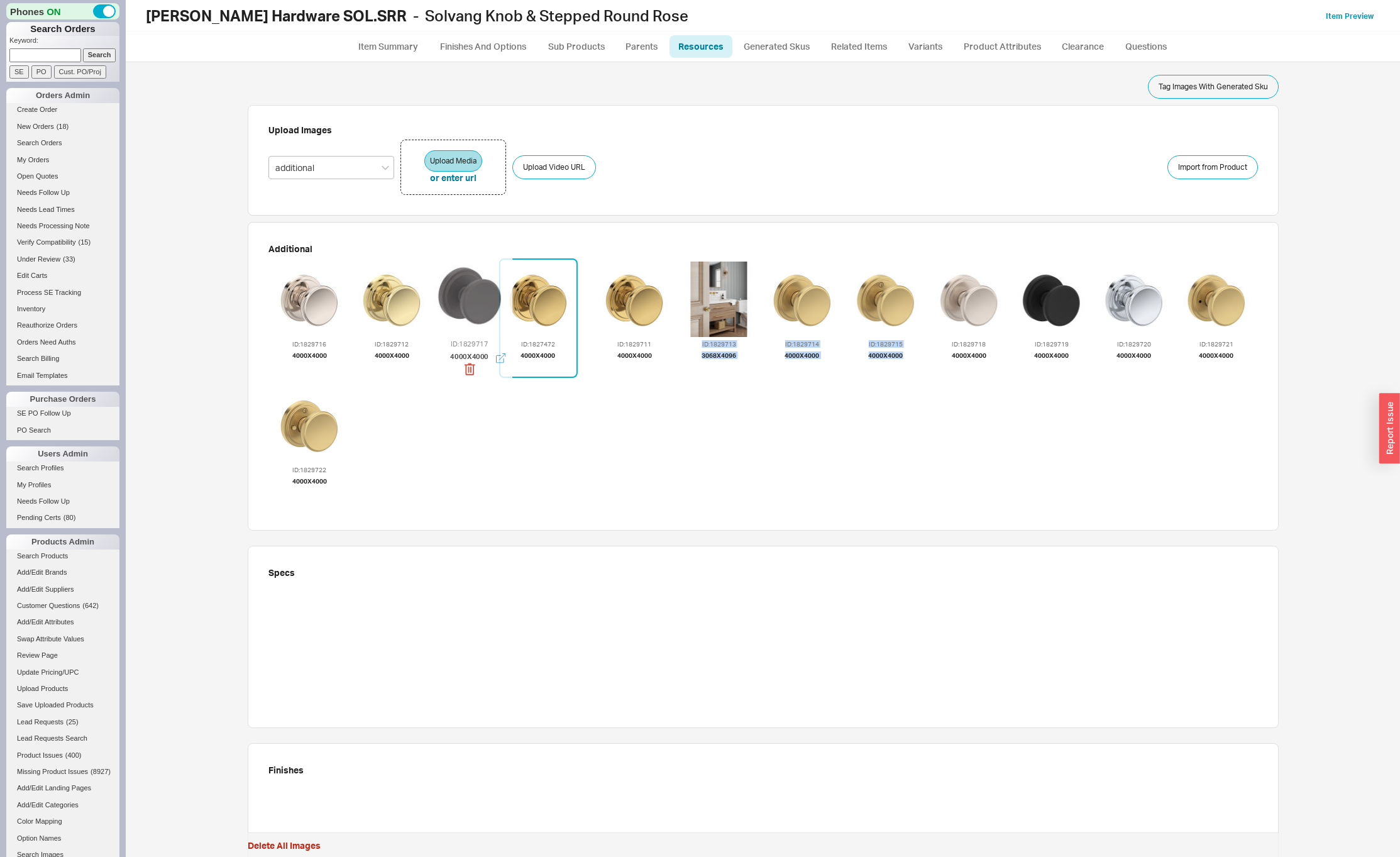
drag, startPoint x: 871, startPoint y: 294, endPoint x: 454, endPoint y: 290, distance: 417.0
click at [454, 290] on div at bounding box center [469, 295] width 83 height 83
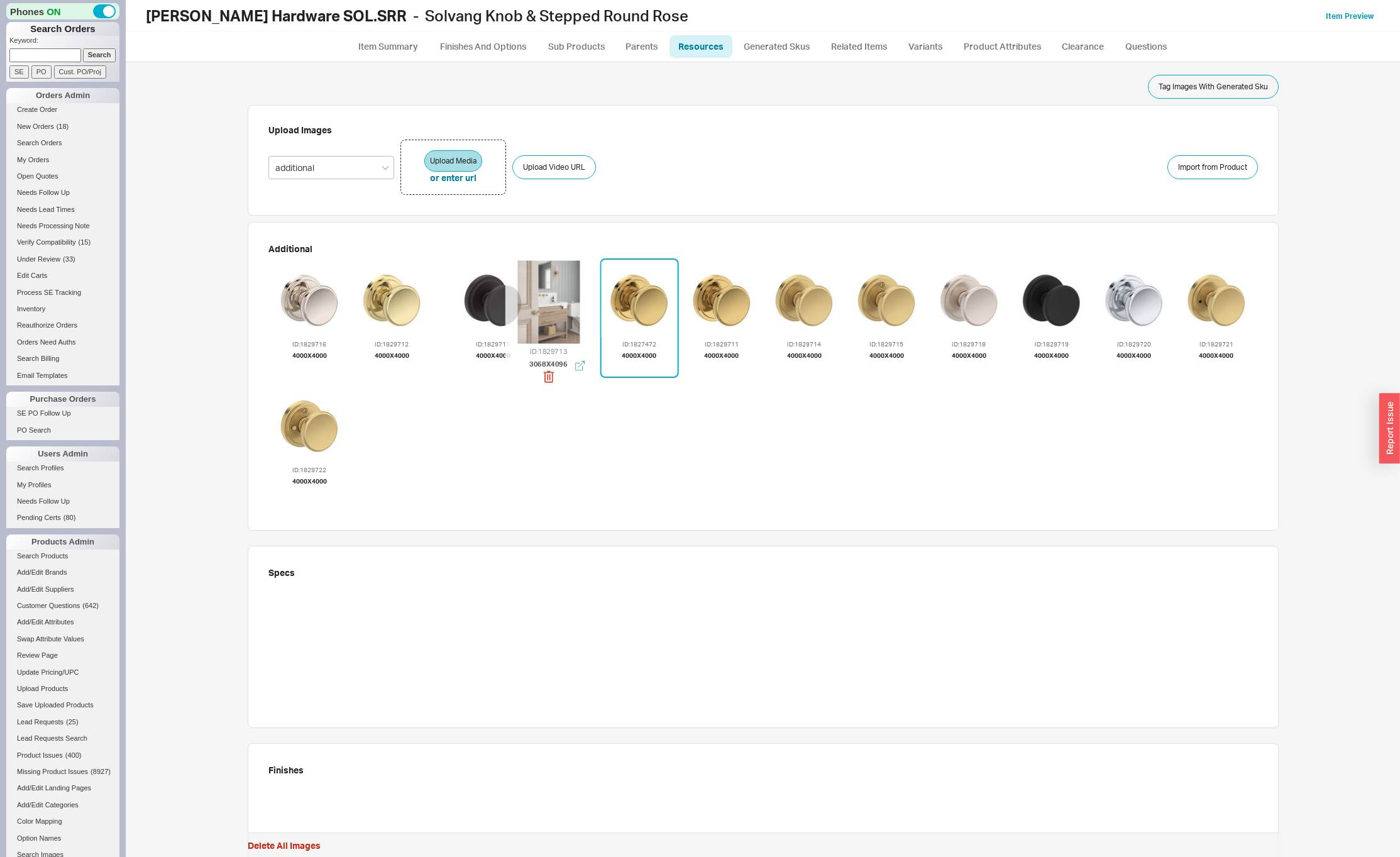
drag, startPoint x: 749, startPoint y: 291, endPoint x: 573, endPoint y: 294, distance: 176.0
click at [574, 296] on div at bounding box center [549, 302] width 83 height 83
click at [801, 310] on div at bounding box center [804, 299] width 76 height 76
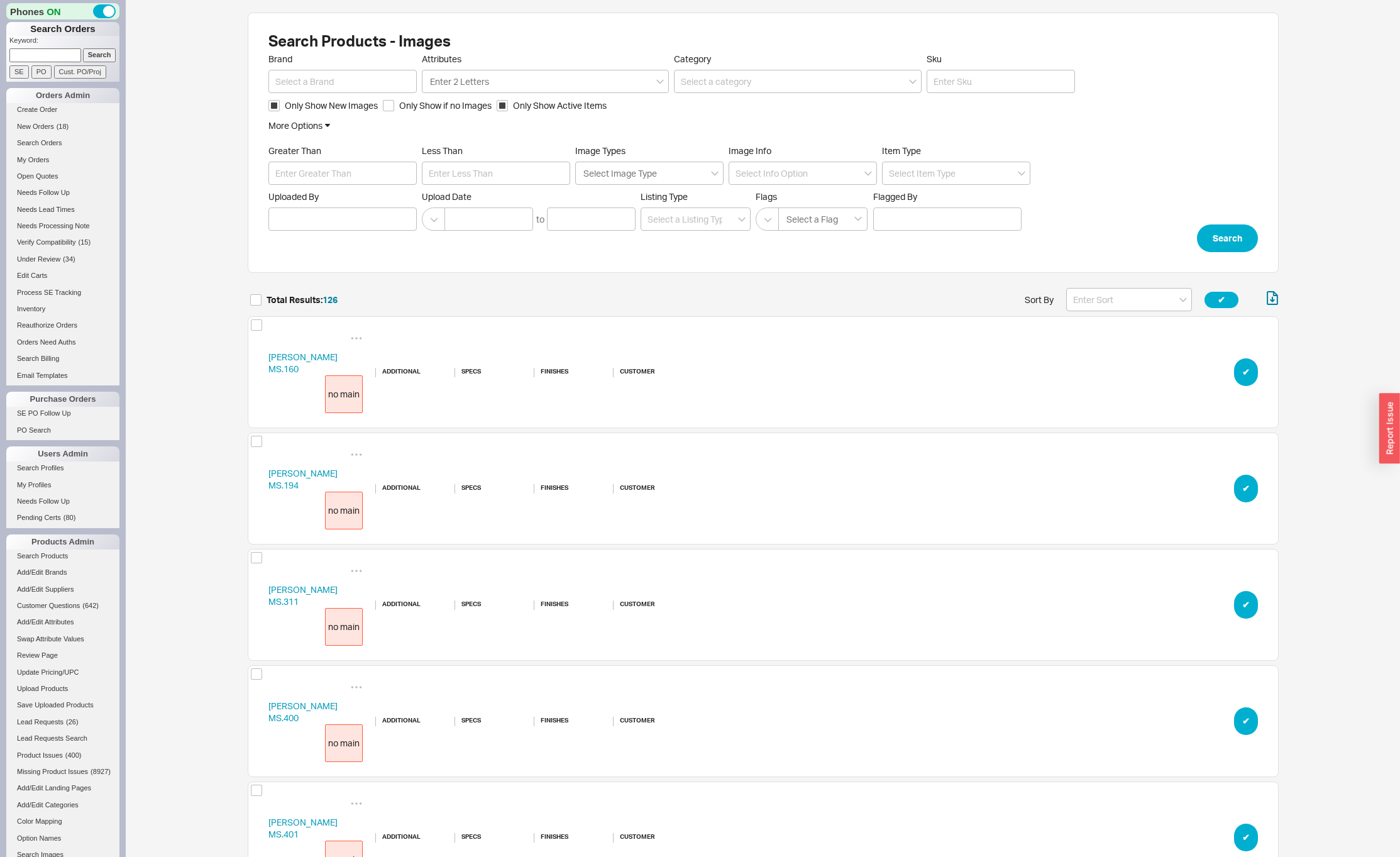
scroll to position [14682, 1021]
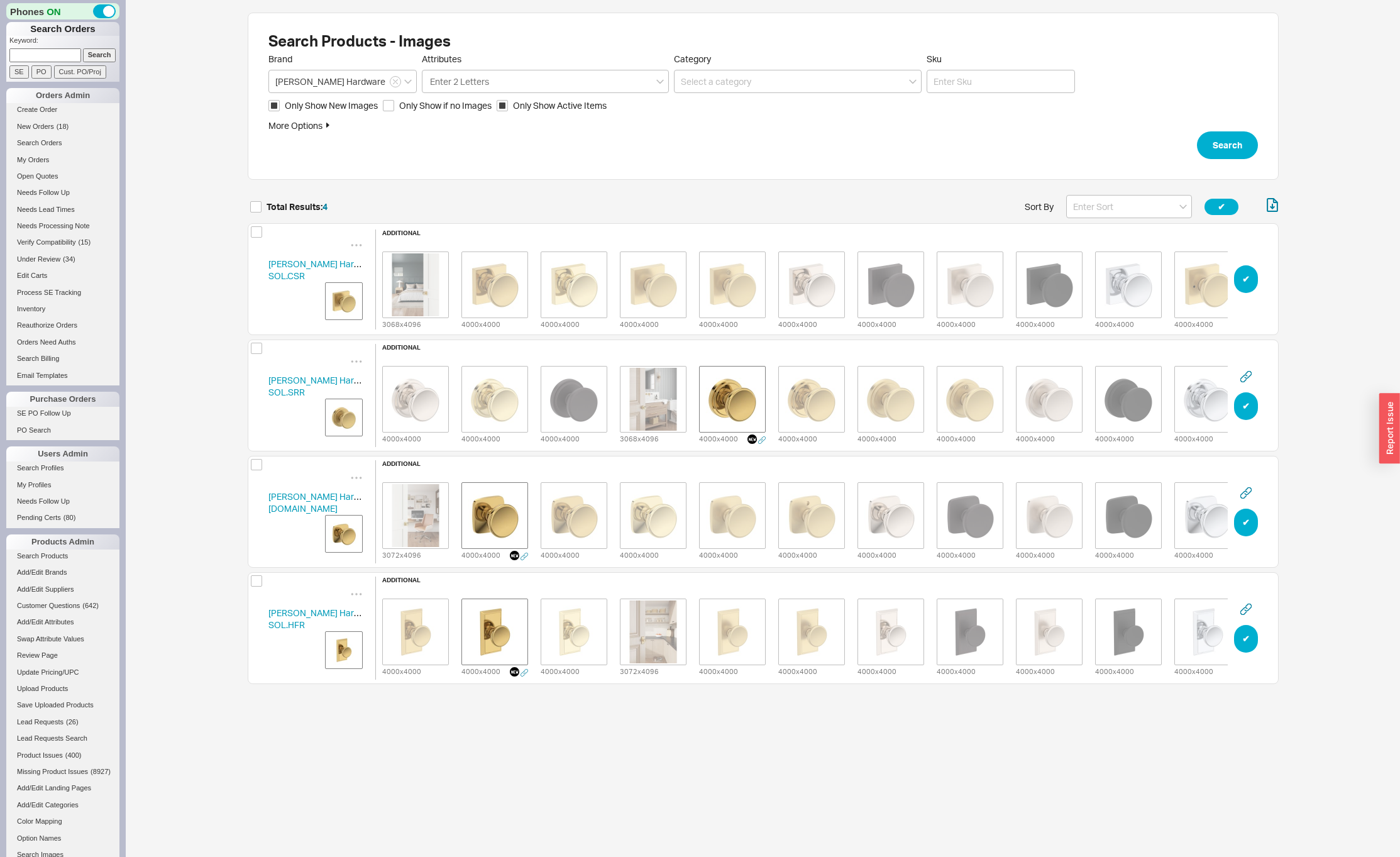
scroll to position [497, 1021]
click at [523, 472] on icon "grid" at bounding box center [521, 475] width 12 height 12
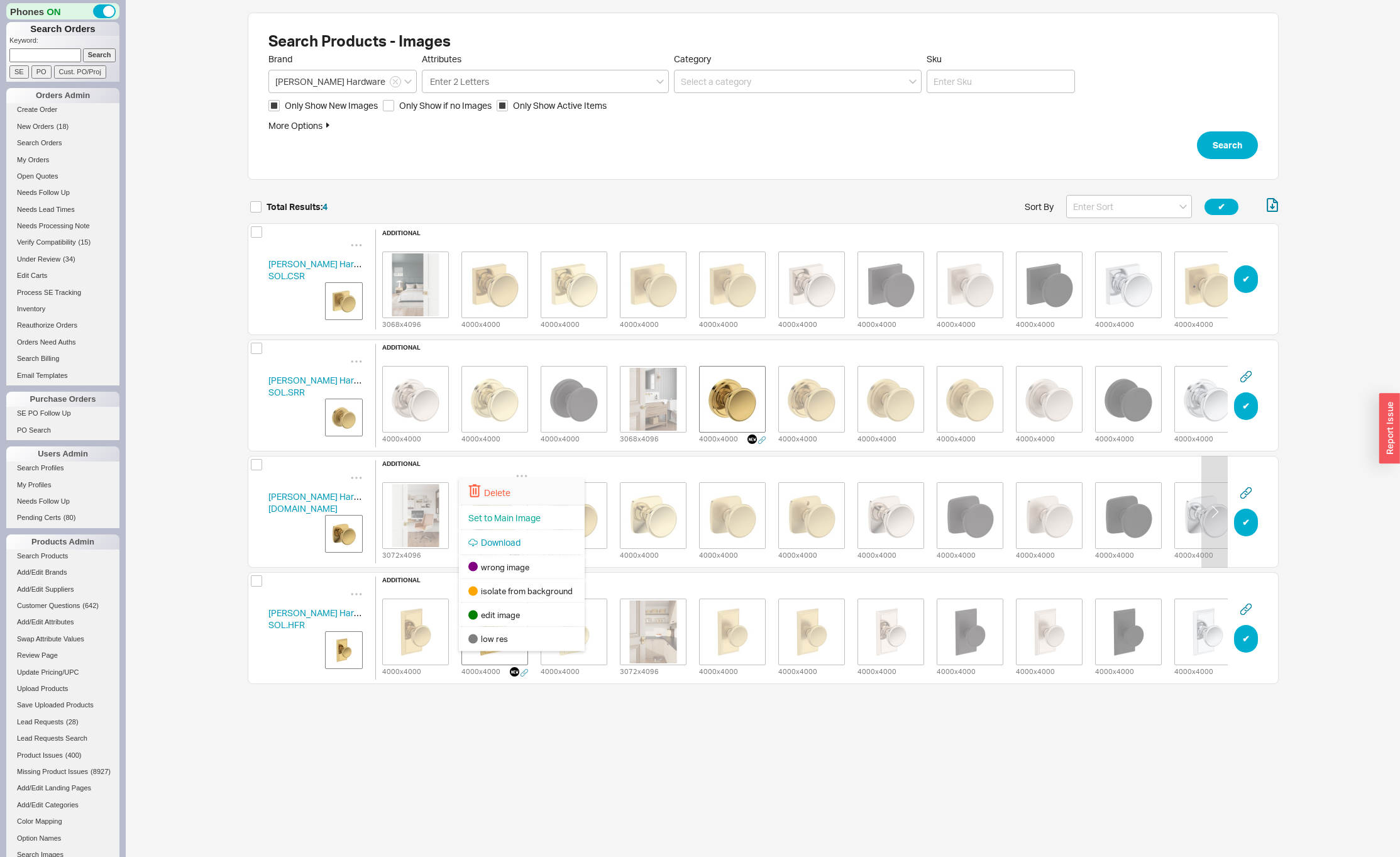
click at [510, 488] on div "Delete" at bounding box center [521, 491] width 126 height 27
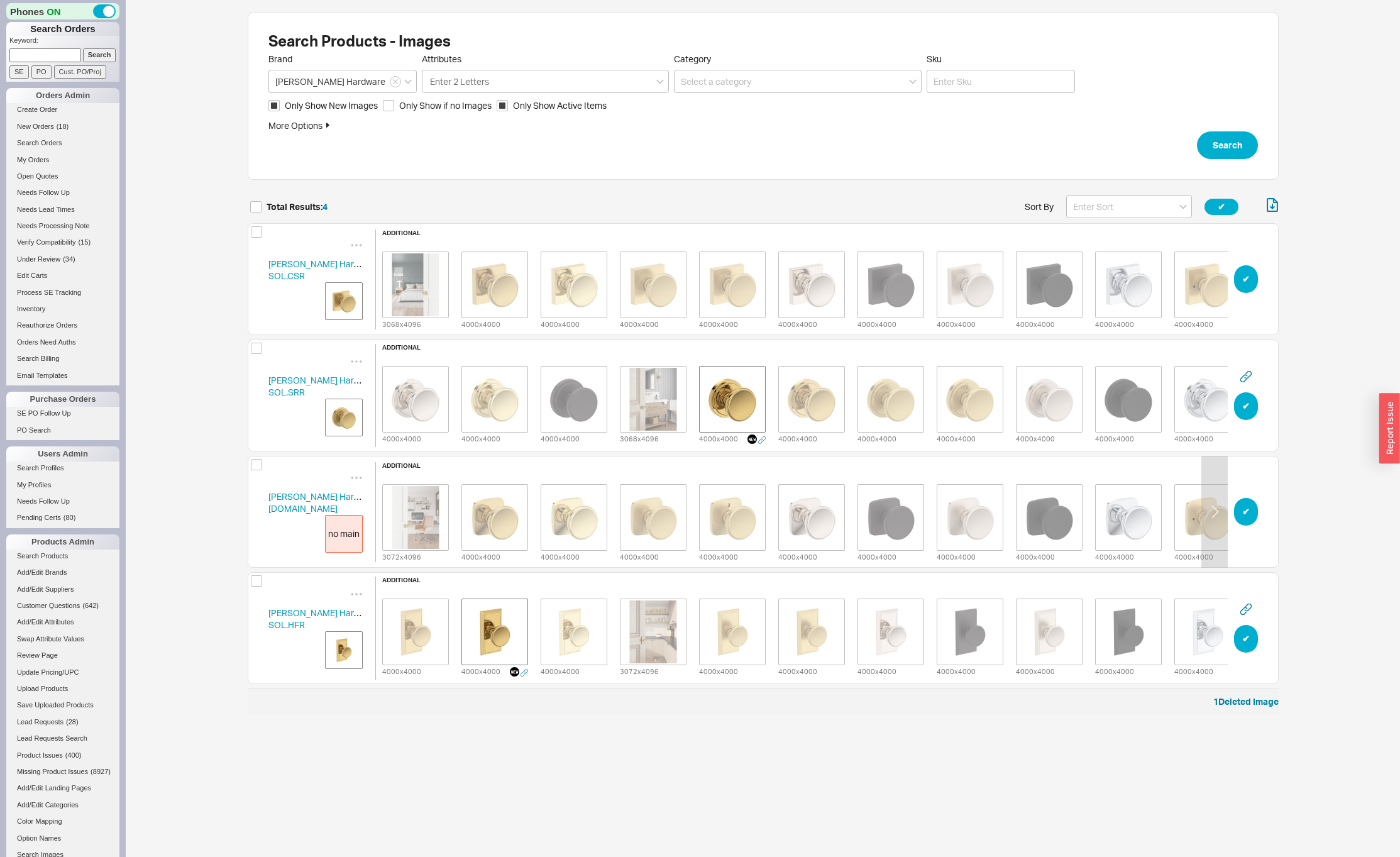
scroll to position [509, 1021]
drag, startPoint x: 757, startPoint y: 354, endPoint x: 755, endPoint y: 360, distance: 6.3
click at [757, 354] on icon "grid" at bounding box center [759, 359] width 12 height 12
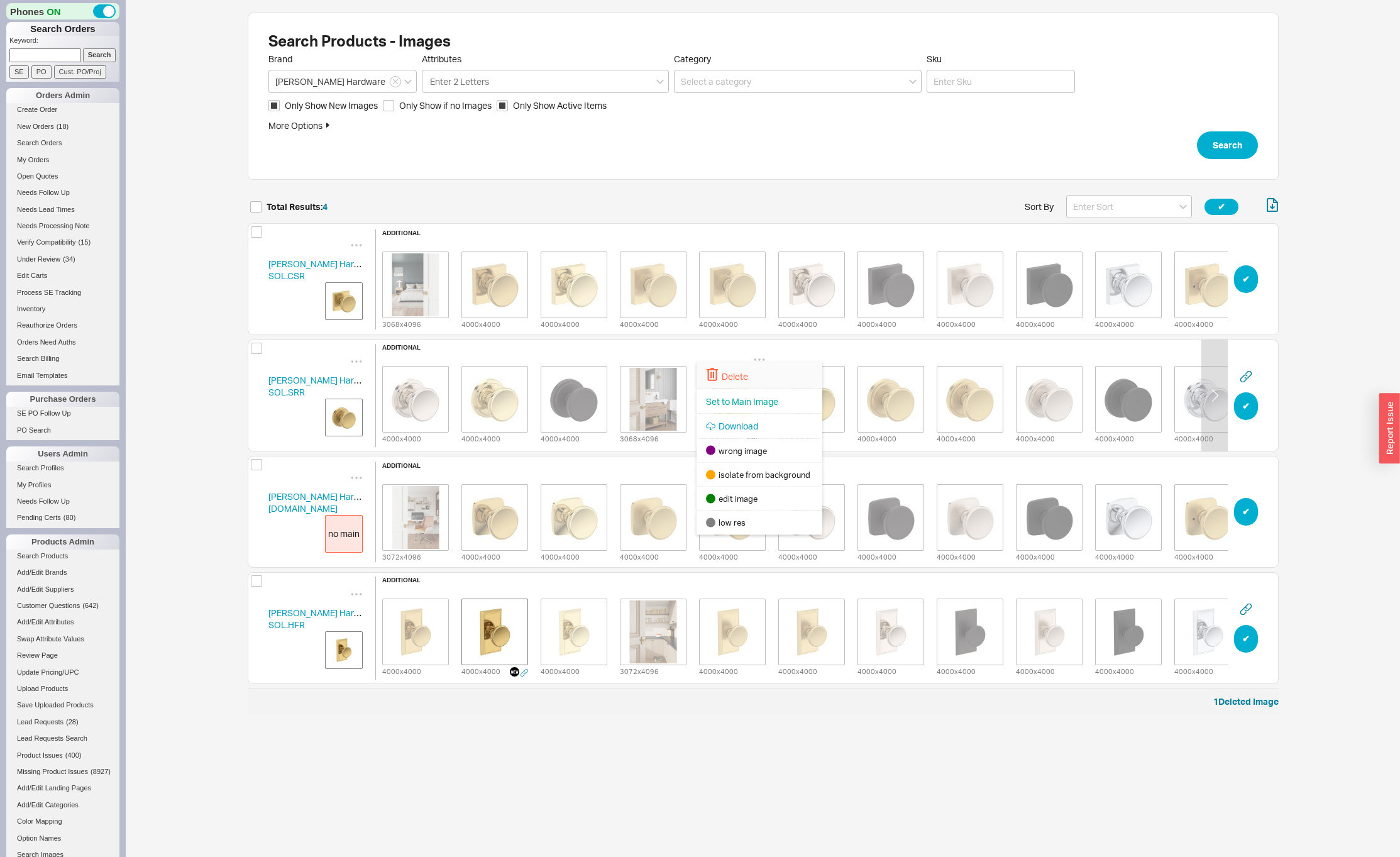
click at [739, 378] on span "Delete" at bounding box center [735, 376] width 27 height 11
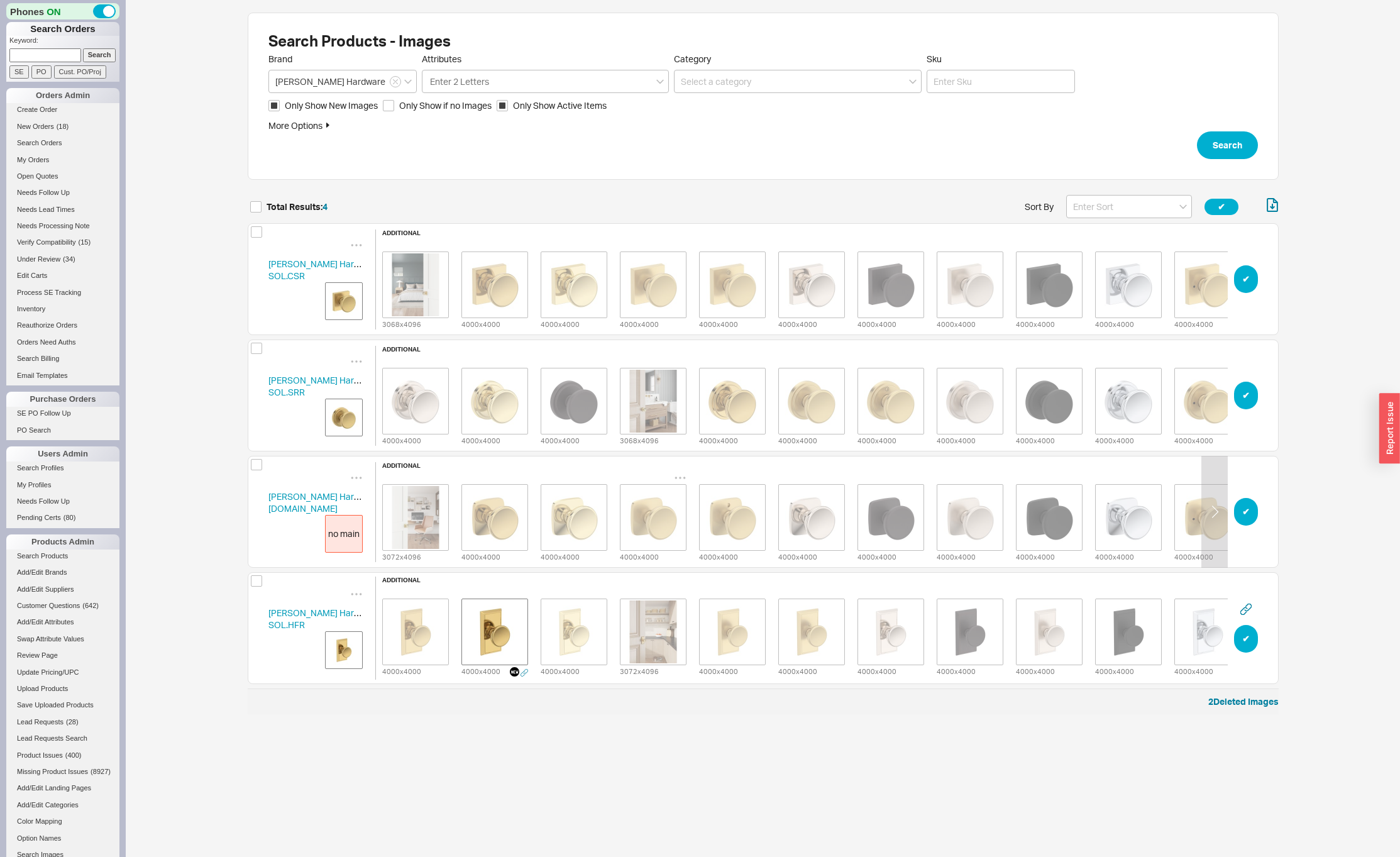
click at [680, 474] on icon "grid" at bounding box center [680, 478] width 12 height 12
click at [657, 518] on span "Set to Main Image" at bounding box center [663, 518] width 72 height 11
click at [520, 586] on icon "grid" at bounding box center [521, 592] width 12 height 12
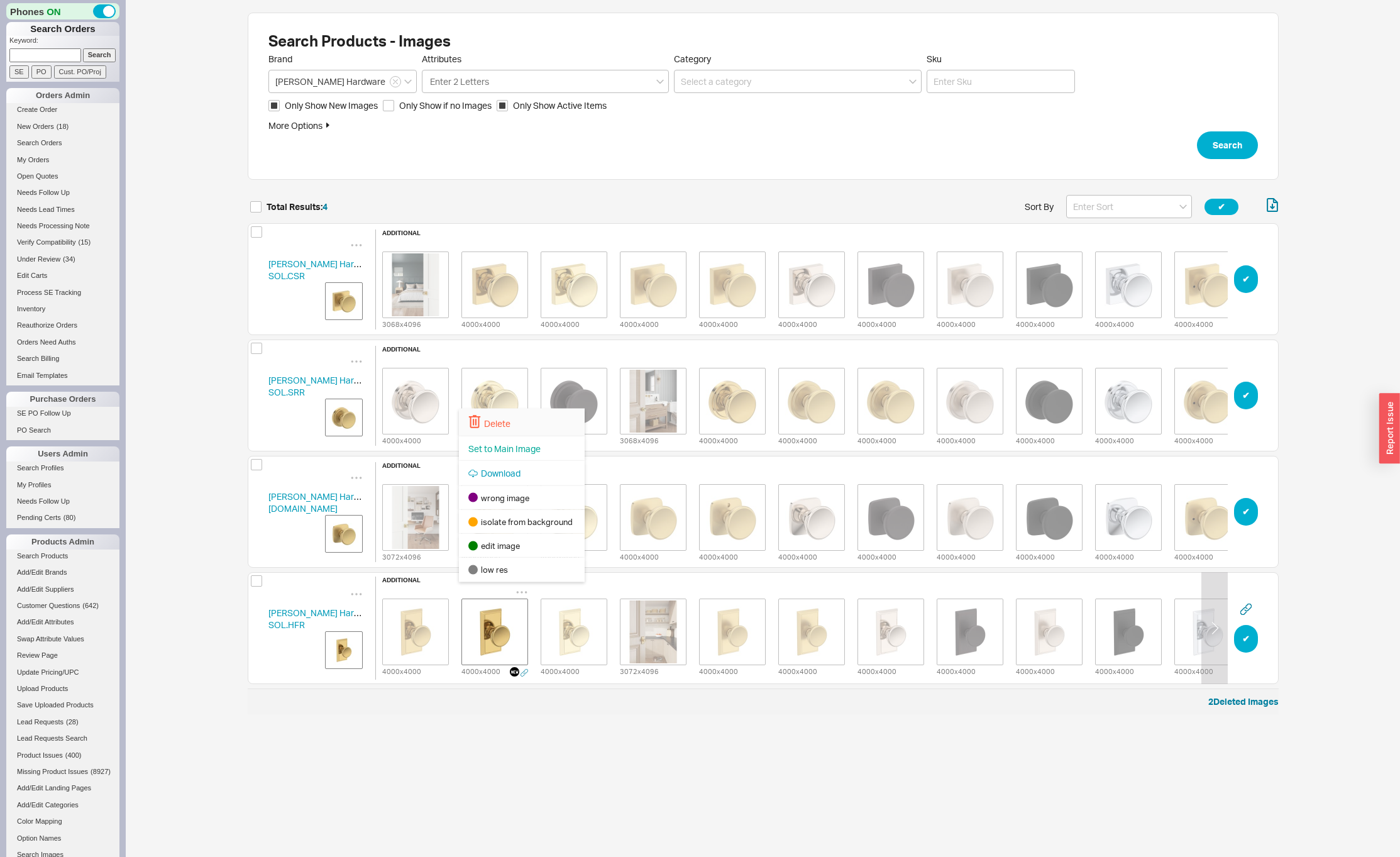
click at [515, 425] on div "Delete" at bounding box center [521, 422] width 126 height 27
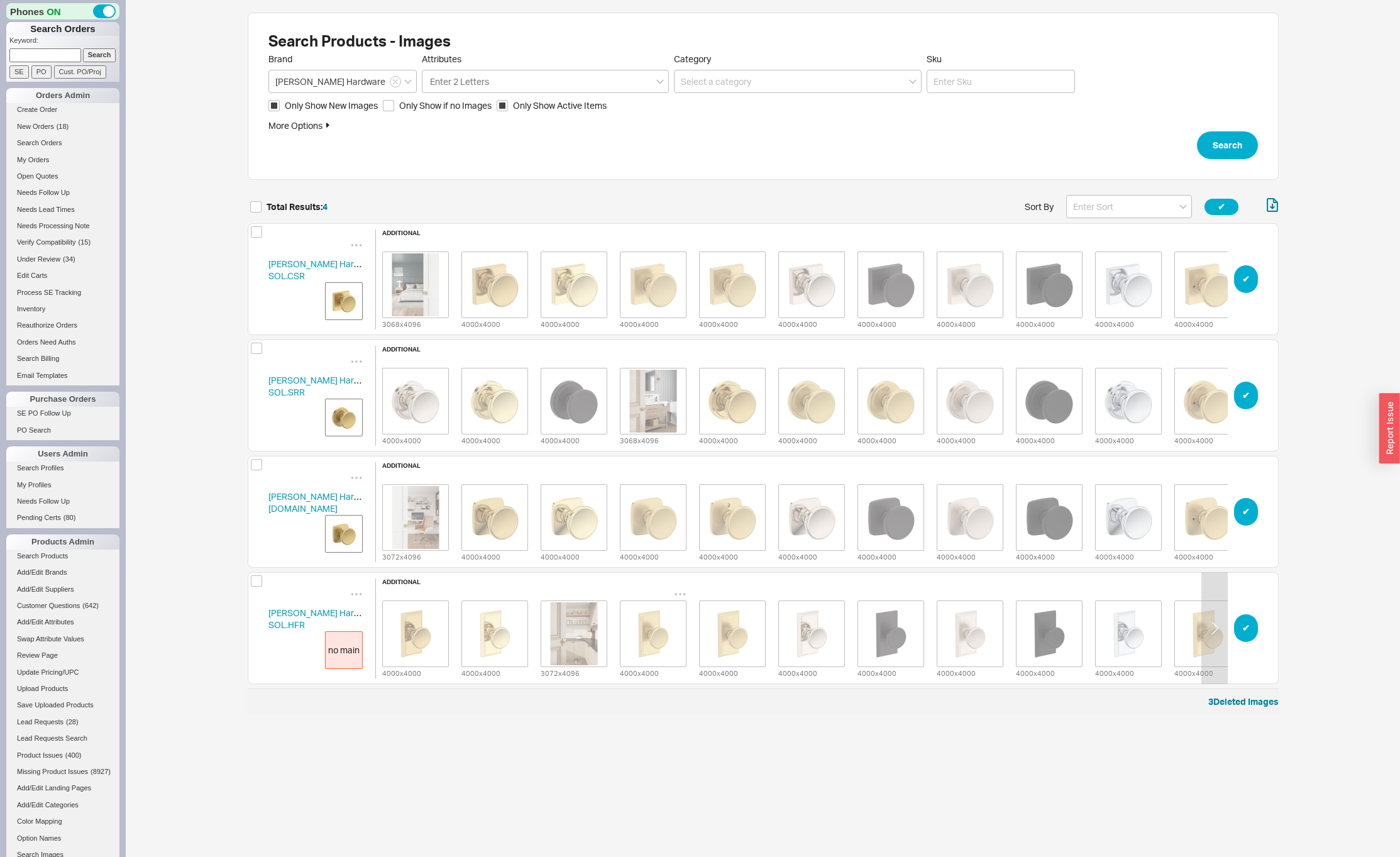
click at [684, 587] on icon "grid" at bounding box center [680, 593] width 12 height 12
click at [676, 446] on span "Set to Main Image" at bounding box center [663, 448] width 72 height 11
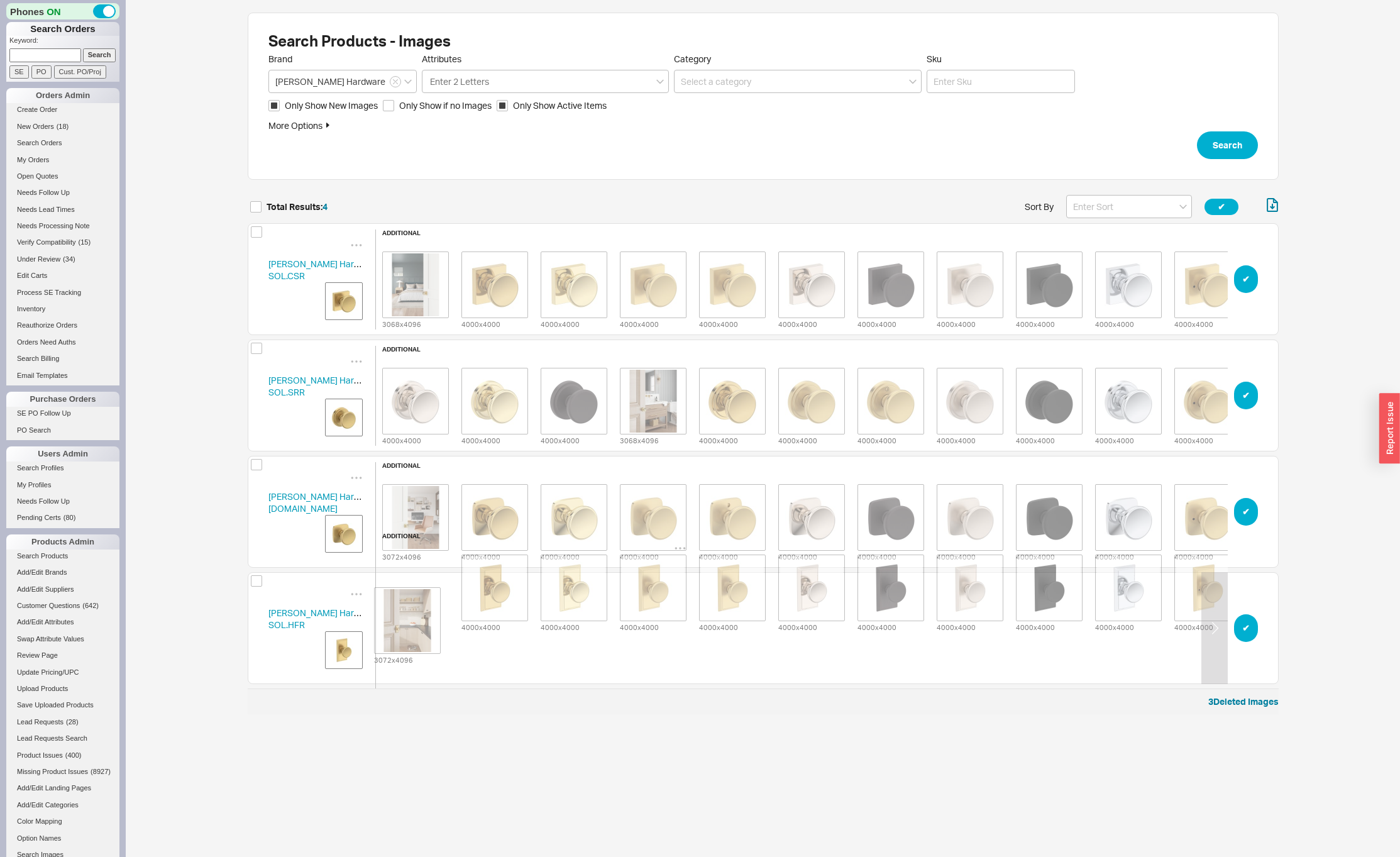
drag, startPoint x: 509, startPoint y: 630, endPoint x: 418, endPoint y: 625, distance: 91.1
click at [415, 625] on div "4000 x 4000 4000 x 4000 3072 x 4096 4000 x 4000 4000 x 4000 4000 x 4000 4000 x …" at bounding box center [812, 587] width 871 height 91
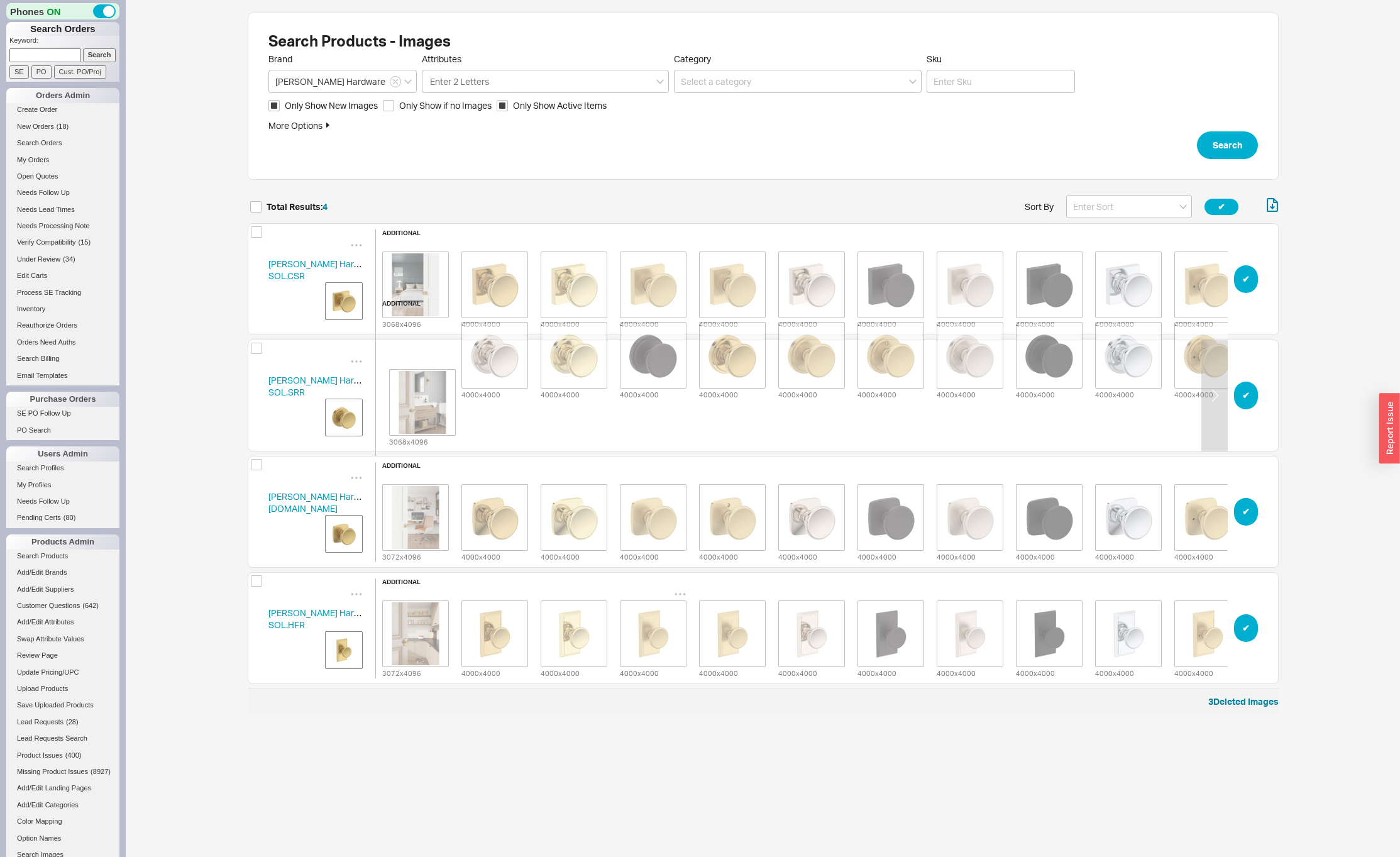
drag, startPoint x: 649, startPoint y: 404, endPoint x: 415, endPoint y: 411, distance: 234.1
click at [415, 411] on div "additional 4000 x 4000 4000 x 4000 4000 x 4000 3068 x 4096 4000 x 4000 4000 x 4…" at bounding box center [812, 395] width 872 height 191
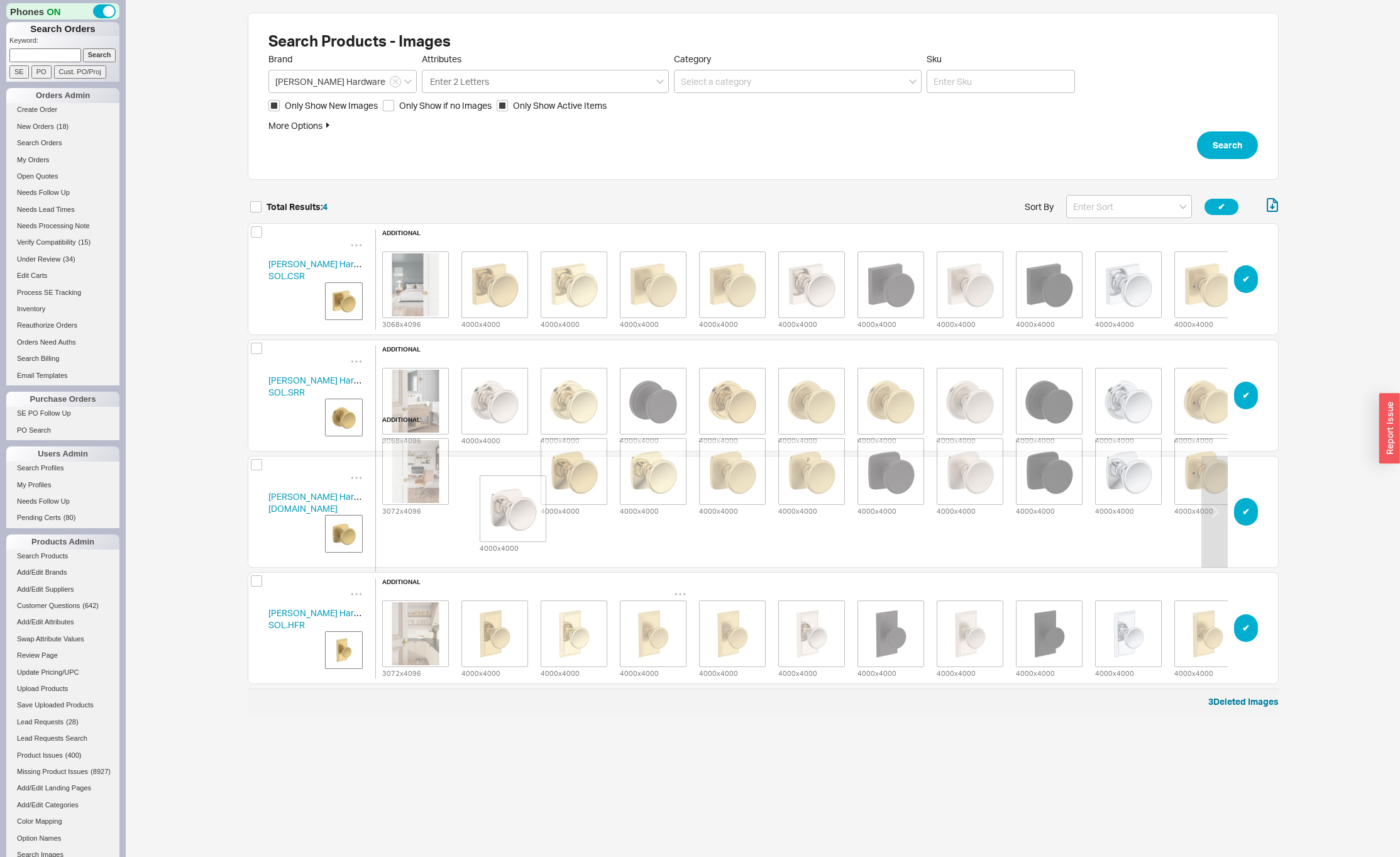
drag, startPoint x: 799, startPoint y: 519, endPoint x: 603, endPoint y: 515, distance: 196.0
click at [493, 515] on div "additional 3072 x 4096 4000 x 4000 4000 x 4000 4000 x 4000 4000 x 4000 4000 x 4…" at bounding box center [812, 512] width 872 height 191
drag, startPoint x: 725, startPoint y: 513, endPoint x: 513, endPoint y: 510, distance: 212.0
click at [513, 510] on div "3072 x 4096 4000 x 4000 4000 x 4000 4000 x 4000 4000 x 4000 4000 x 4000 4000 x …" at bounding box center [812, 470] width 871 height 91
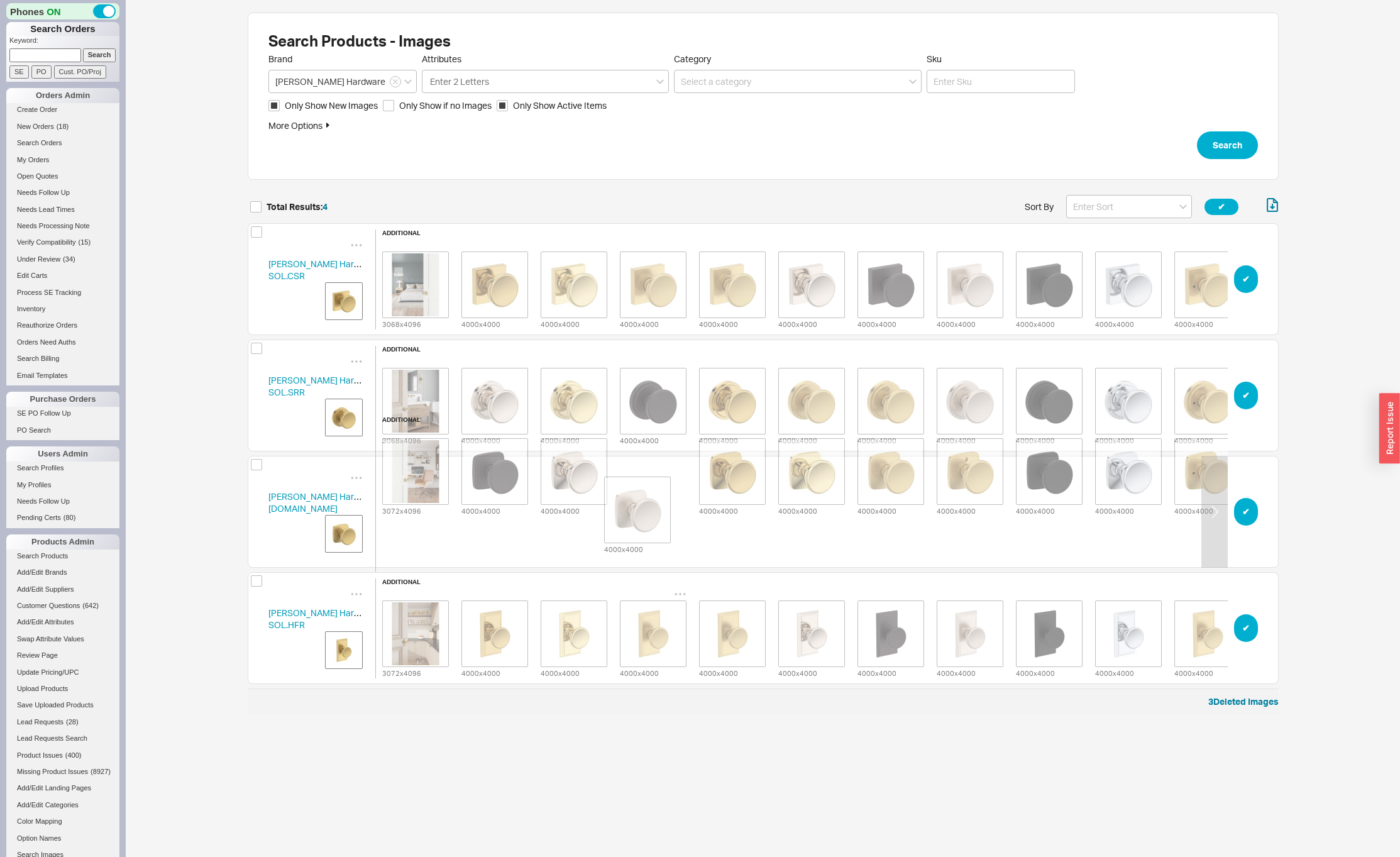
drag, startPoint x: 974, startPoint y: 520, endPoint x: 637, endPoint y: 517, distance: 337.0
click at [637, 517] on div "additional 3072 x 4096 4000 x 4000 4000 x 4000 4000 x 4000 4000 x 4000 4000 x 4…" at bounding box center [812, 512] width 872 height 191
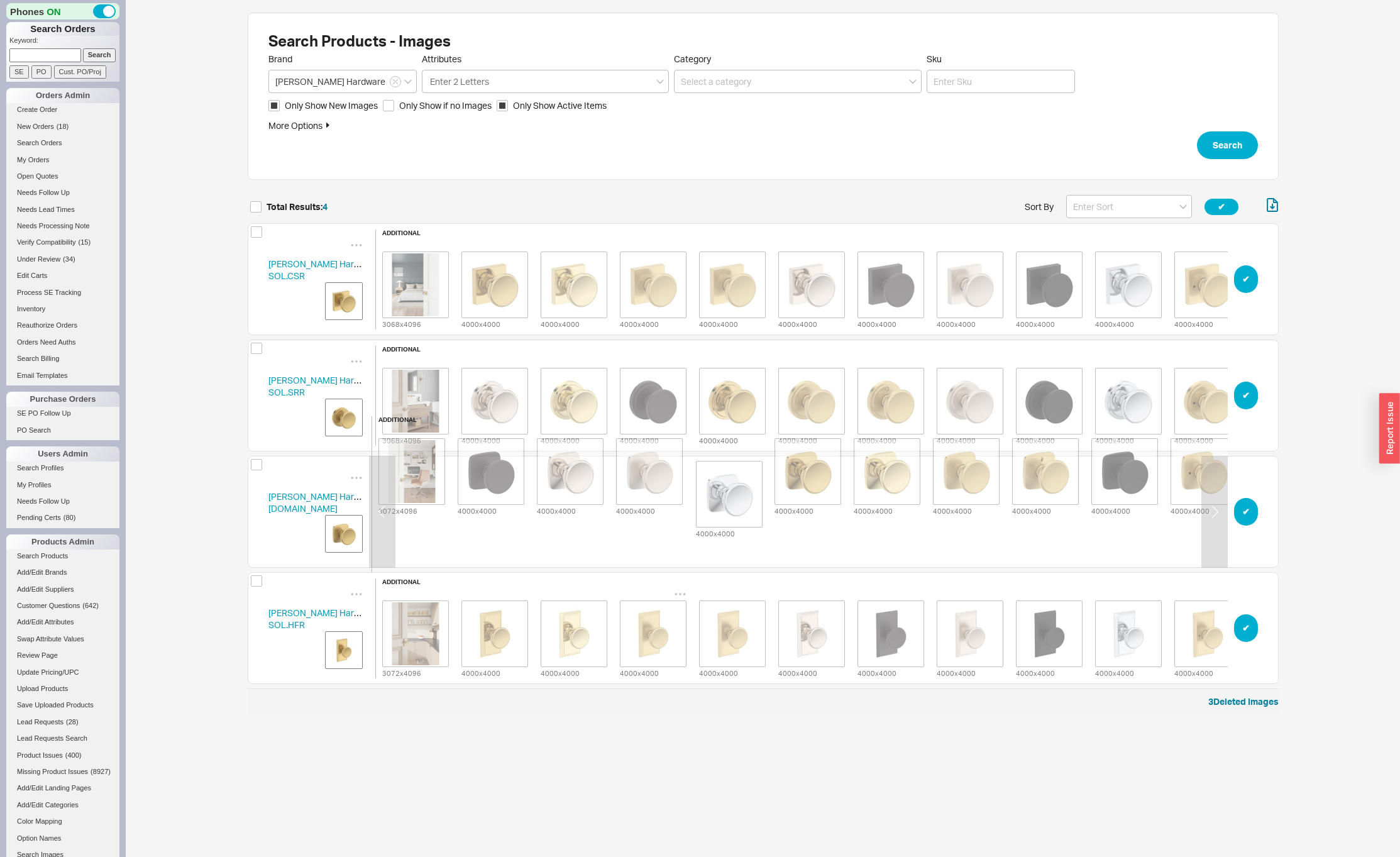
drag, startPoint x: 1122, startPoint y: 519, endPoint x: 714, endPoint y: 501, distance: 408.4
click at [714, 501] on div "3072 x 4096 4000 x 4000 4000 x 4000 4000 x 4000 4000 x 4000 4000 x 4000 4000 x …" at bounding box center [807, 470] width 871 height 91
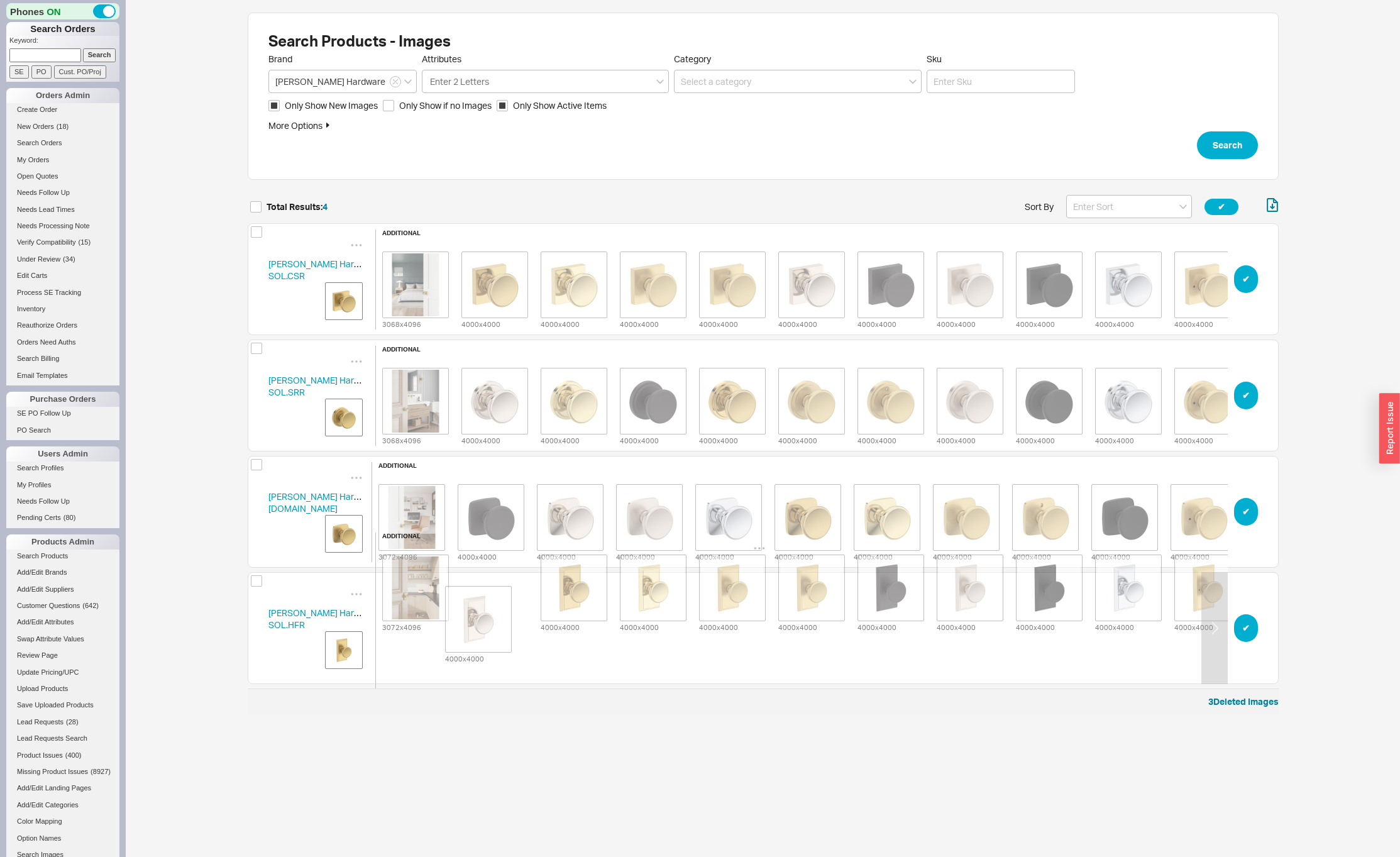
drag, startPoint x: 808, startPoint y: 639, endPoint x: 469, endPoint y: 628, distance: 339.2
click at [469, 628] on div "additional 3072 x 4096 4000 x 4000 4000 x 4000 4000 x 4000 4000 x 4000 4000 x 4…" at bounding box center [812, 628] width 872 height 191
drag, startPoint x: 899, startPoint y: 634, endPoint x: 546, endPoint y: 617, distance: 353.4
click at [546, 617] on div "3072 x 4096 4000 x 4000 4000 x 4000 4000 x 4000 4000 x 4000 4000 x 4000 4000 x …" at bounding box center [812, 587] width 871 height 91
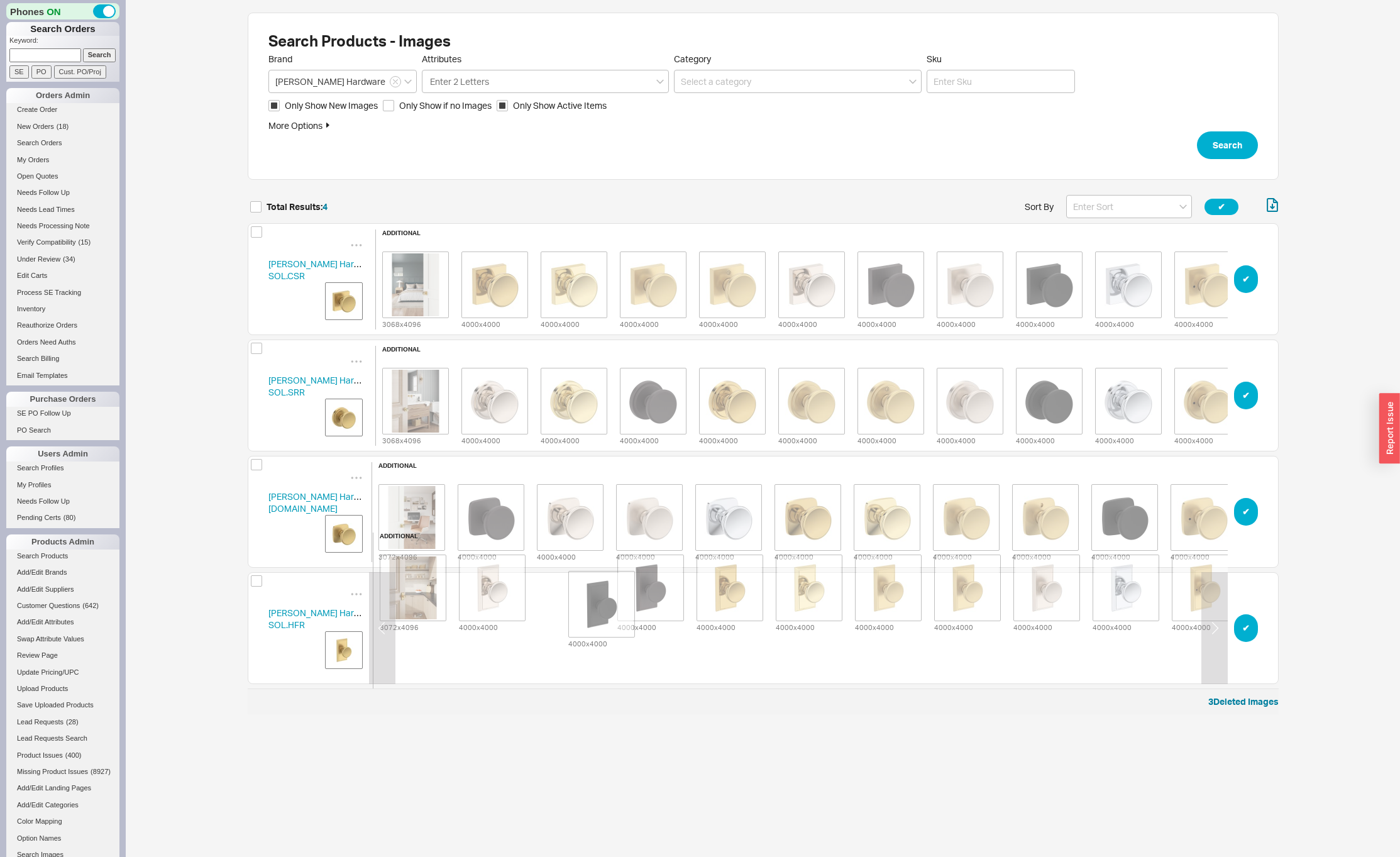
drag, startPoint x: 1038, startPoint y: 632, endPoint x: 587, endPoint y: 607, distance: 451.7
click at [587, 607] on div "3072 x 4096 4000 x 4000 4000 x 4000 4000 x 4000 4000 x 4000 4000 x 4000 4000 x …" at bounding box center [809, 587] width 871 height 91
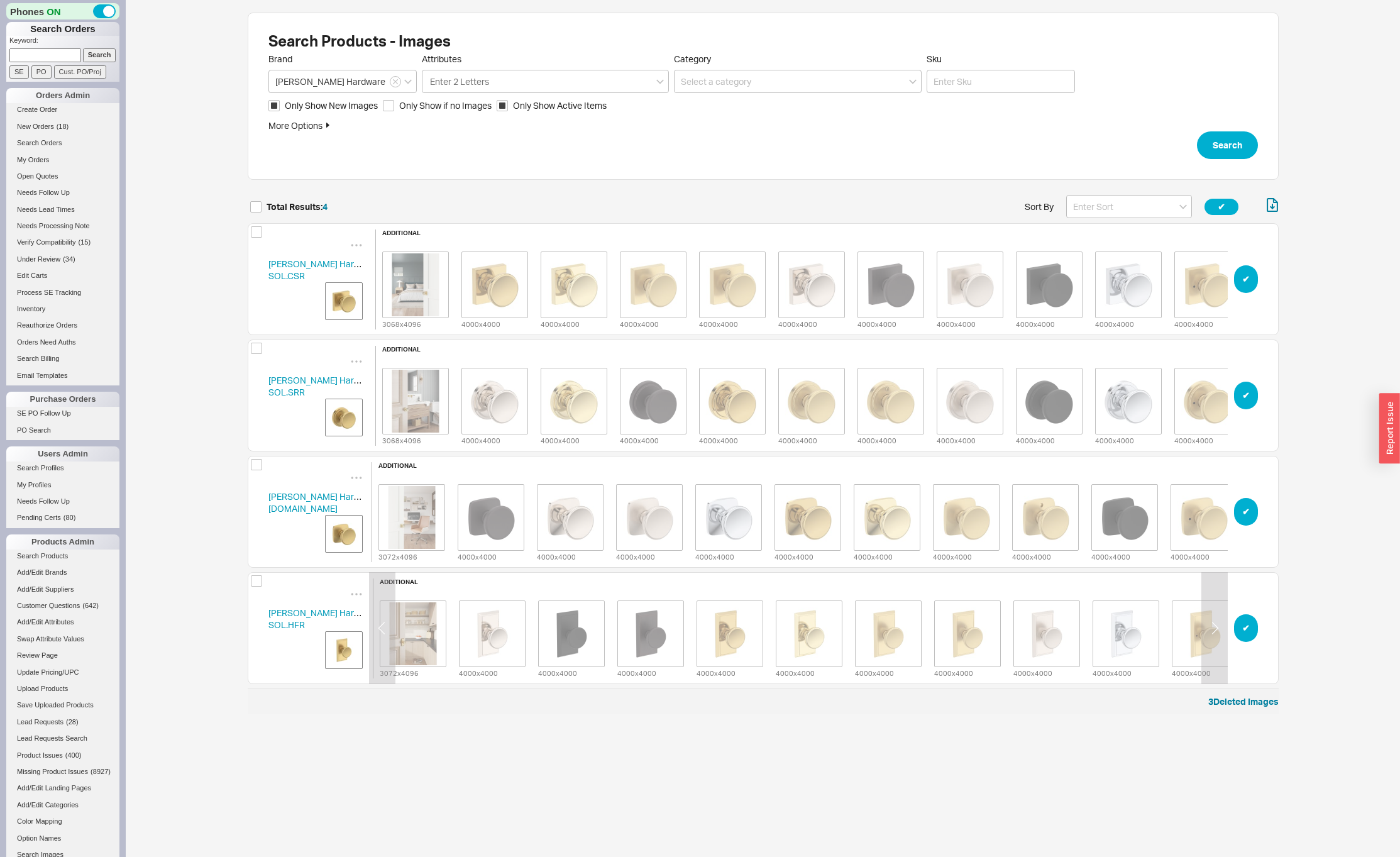
scroll to position [0, 7]
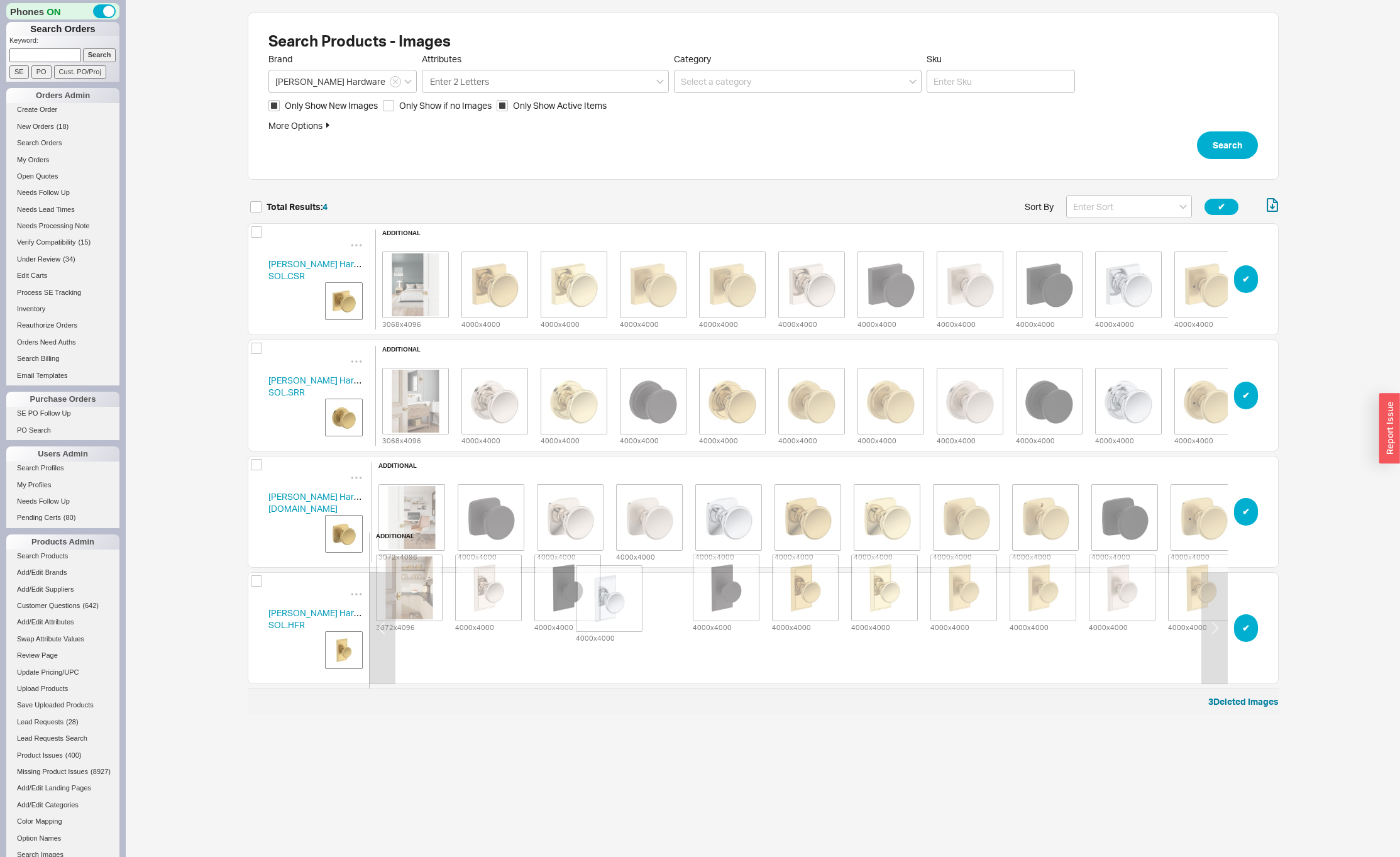
drag, startPoint x: 1065, startPoint y: 631, endPoint x: 619, endPoint y: 607, distance: 446.6
click at [618, 606] on div "3072 x 4096 4000 x 4000 4000 x 4000 4000 x 4000 4000 x 4000 4000 x 4000 4000 x …" at bounding box center [805, 587] width 871 height 91
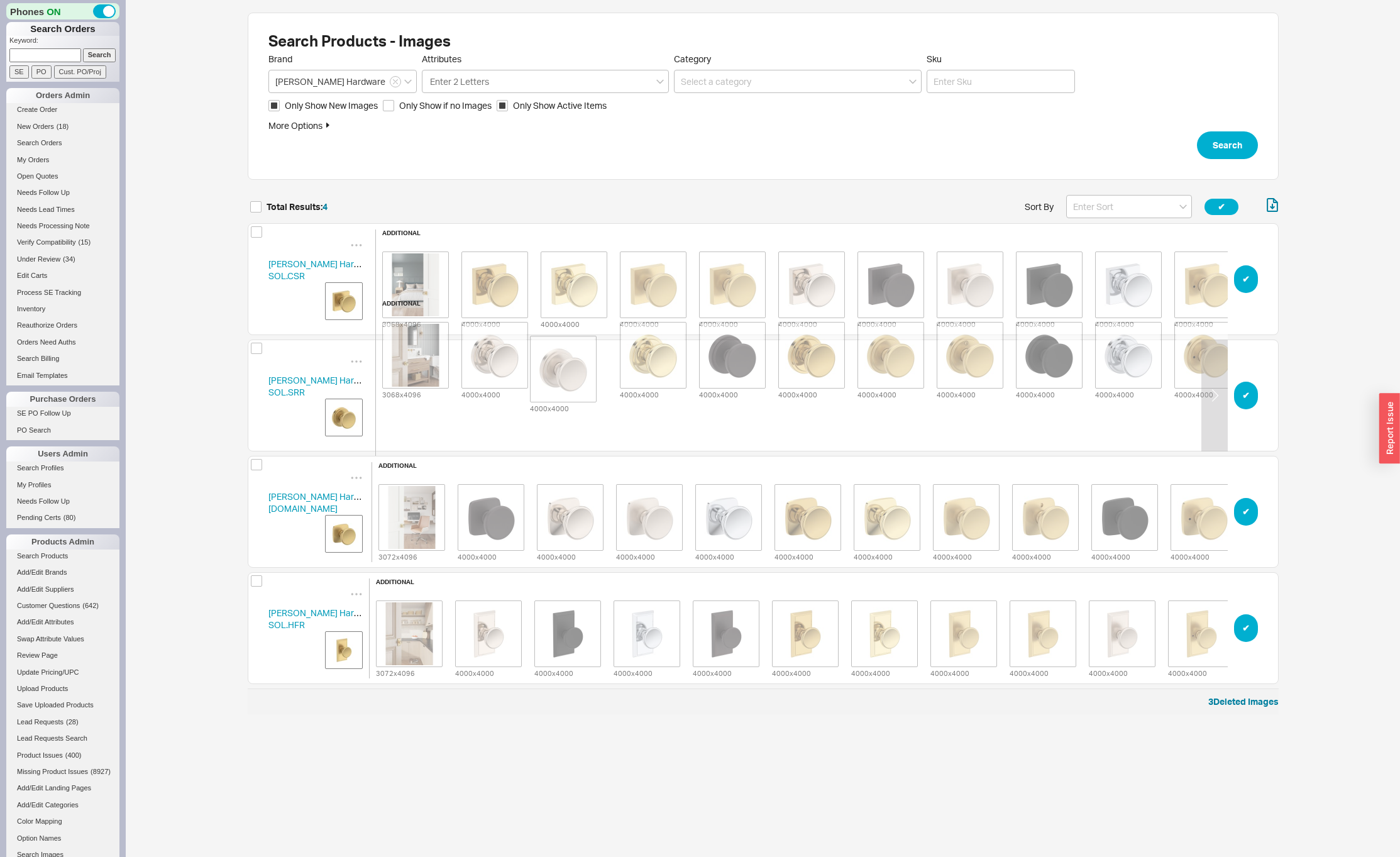
drag, startPoint x: 974, startPoint y: 395, endPoint x: 564, endPoint y: 369, distance: 410.8
click at [564, 369] on div "3068 x 4096 4000 x 4000 4000 x 4000 4000 x 4000 4000 x 4000 4000 x 4000 4000 x …" at bounding box center [812, 354] width 871 height 91
drag, startPoint x: 1122, startPoint y: 404, endPoint x: 541, endPoint y: 384, distance: 581.3
click at [541, 384] on div "3068 x 4096 4000 x 4000 4000 x 4000 4000 x 4000 4000 x 4000 4000 x 4000 4000 x …" at bounding box center [812, 354] width 871 height 91
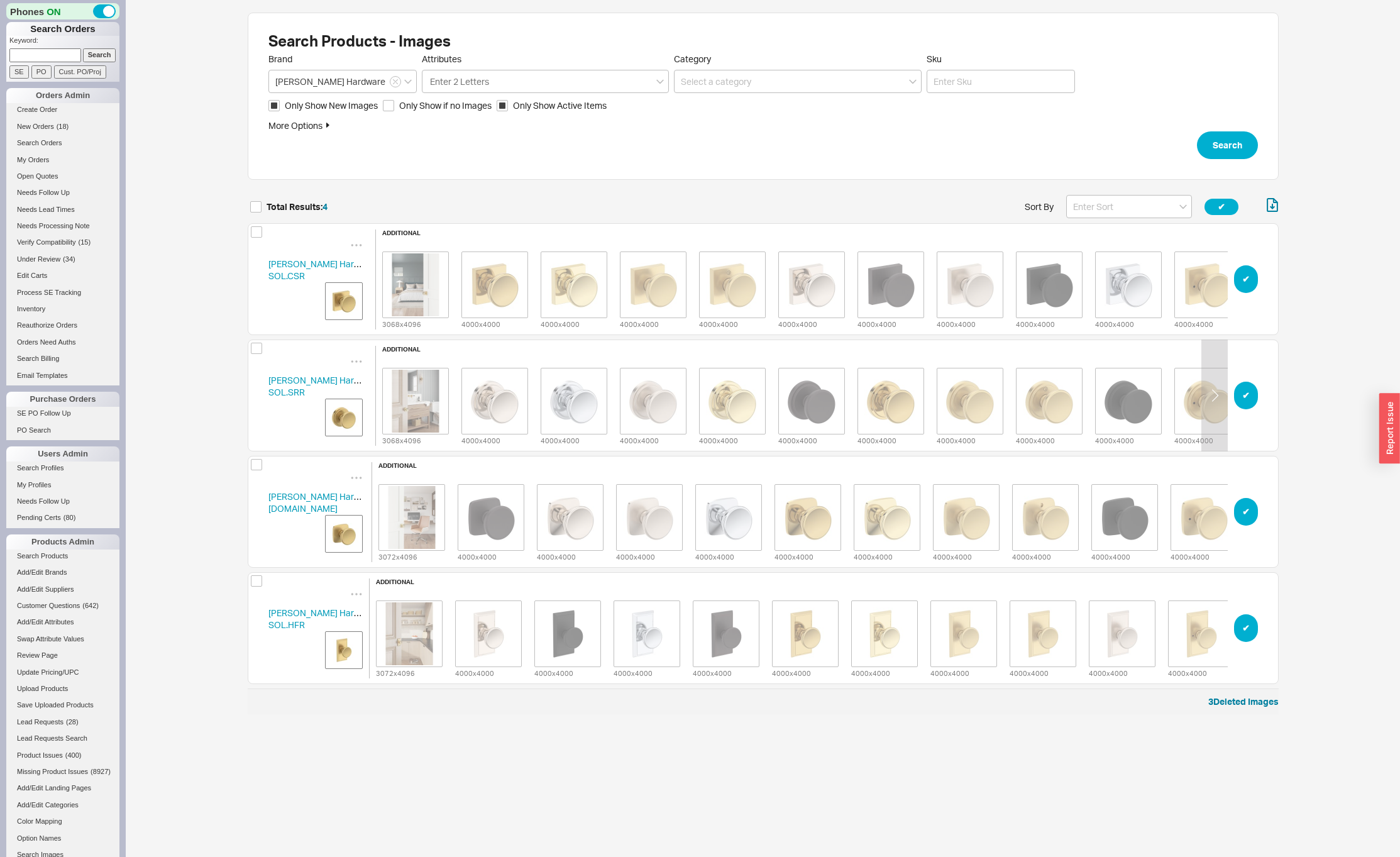
scroll to position [0, 4]
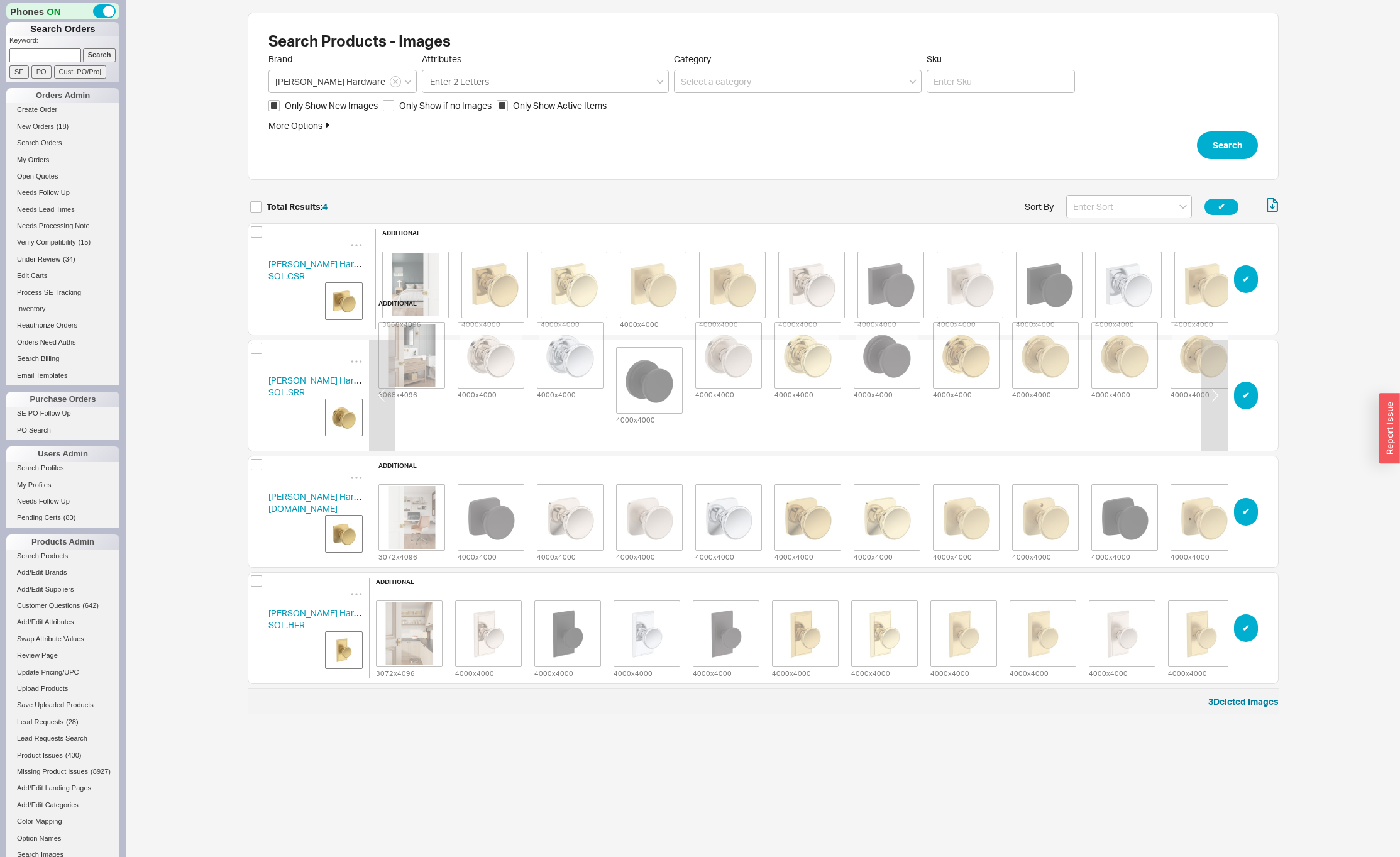
drag, startPoint x: 1116, startPoint y: 402, endPoint x: 629, endPoint y: 384, distance: 487.3
click at [629, 384] on div "3068 x 4096 4000 x 4000 4000 x 4000 4000 x 4000 4000 x 4000 4000 x 4000 4000 x …" at bounding box center [807, 354] width 871 height 91
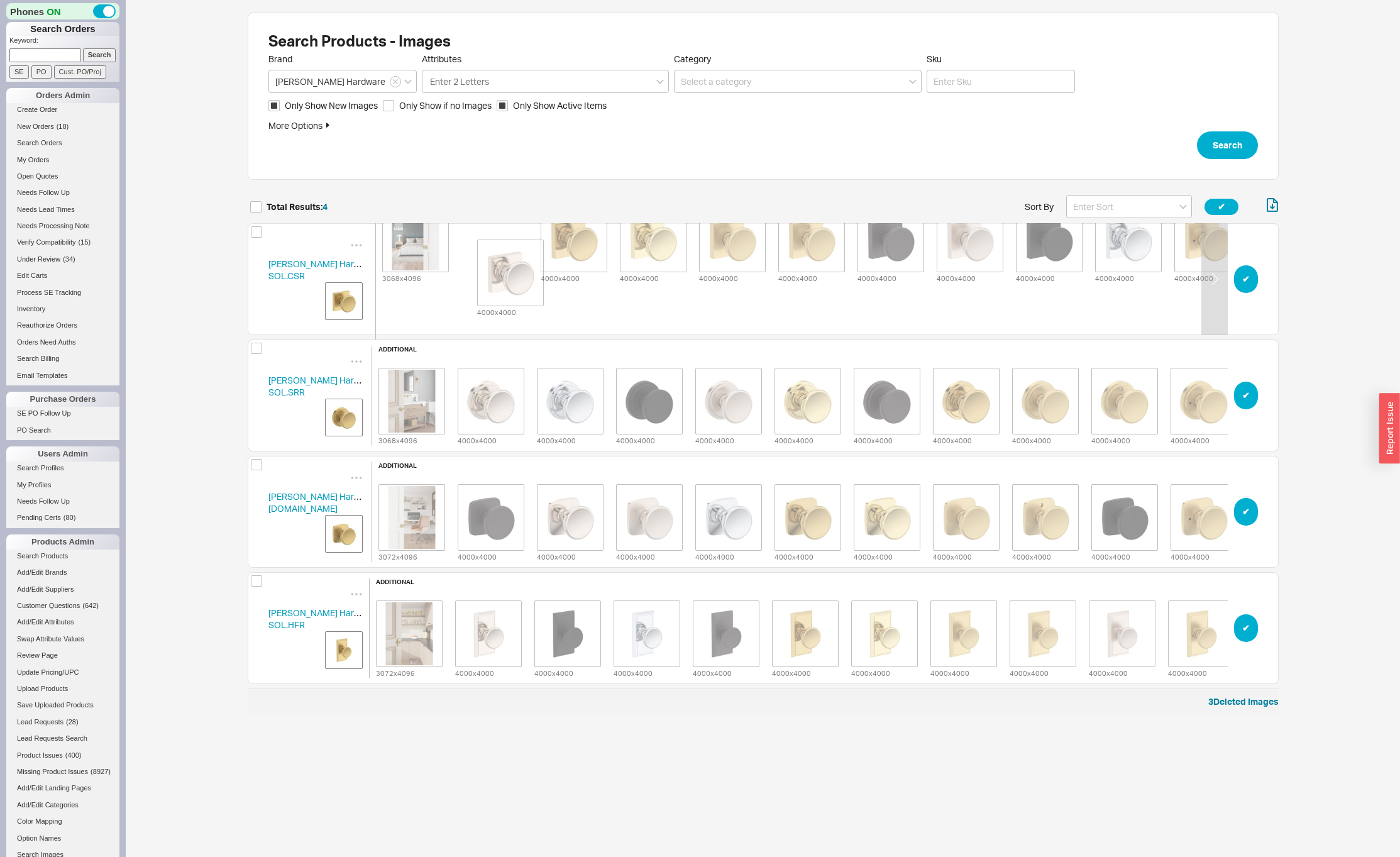
drag, startPoint x: 820, startPoint y: 285, endPoint x: 504, endPoint y: 276, distance: 316.1
click at [504, 276] on div "3068 x 4096 4000 x 4000 4000 x 4000 4000 x 4000 4000 x 4000 4000 x 4000 4000 x …" at bounding box center [812, 238] width 871 height 91
drag, startPoint x: 856, startPoint y: 274, endPoint x: 554, endPoint y: 263, distance: 302.2
click at [554, 263] on div "3068 x 4096 4000 x 4000 4000 x 4000 4000 x 4000 4000 x 4000 4000 x 4000 4000 x …" at bounding box center [812, 238] width 871 height 91
drag, startPoint x: 873, startPoint y: 268, endPoint x: 577, endPoint y: 251, distance: 296.5
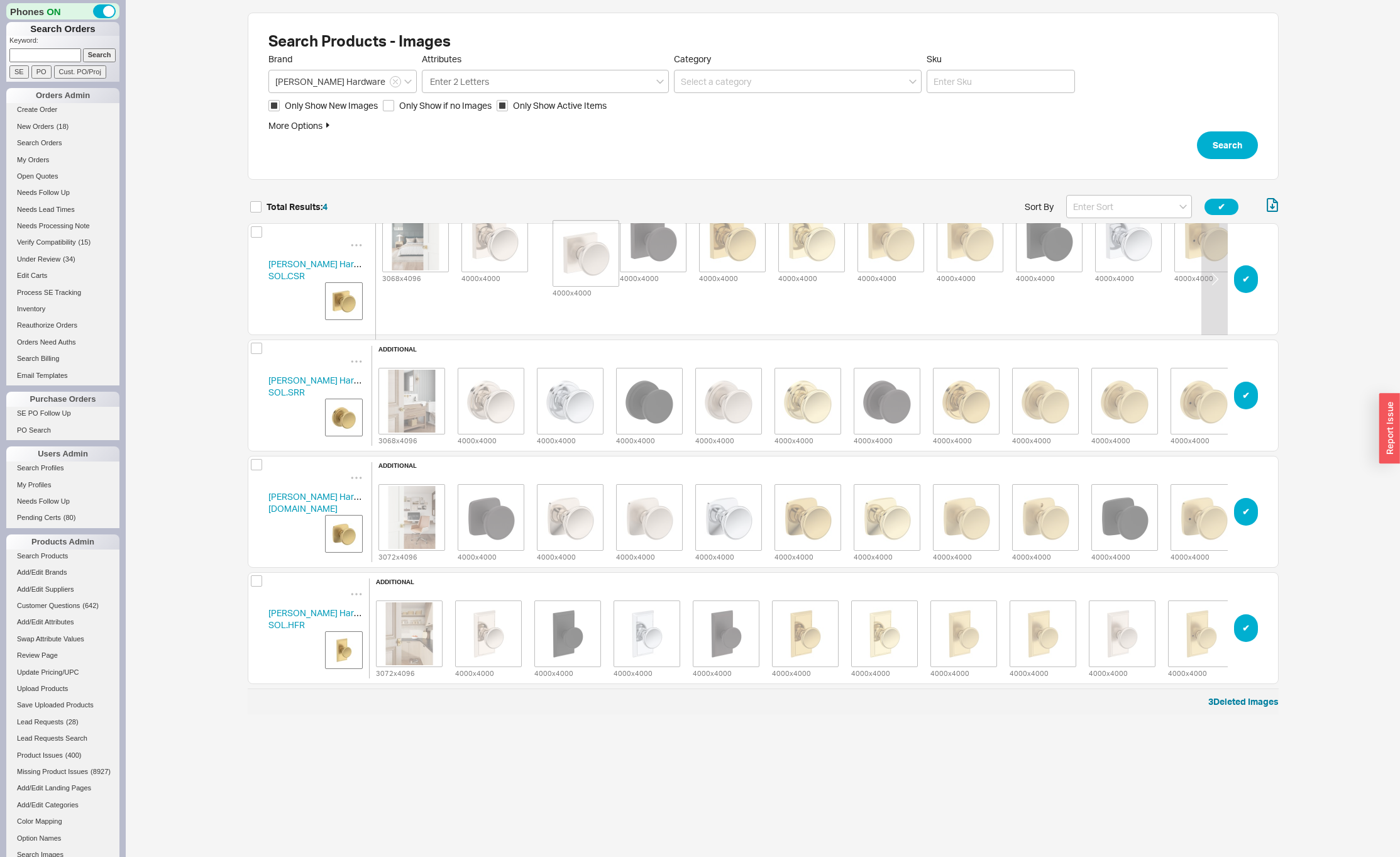
click at [577, 251] on div "3068 x 4096 4000 x 4000 4000 x 4000 4000 x 4000 4000 x 4000 4000 x 4000 4000 x …" at bounding box center [812, 238] width 871 height 91
drag, startPoint x: 967, startPoint y: 276, endPoint x: 562, endPoint y: 261, distance: 405.3
click at [562, 261] on div "3068 x 4096 4000 x 4000 4000 x 4000 4000 x 4000 4000 x 4000 4000 x 4000 4000 x …" at bounding box center [812, 238] width 871 height 91
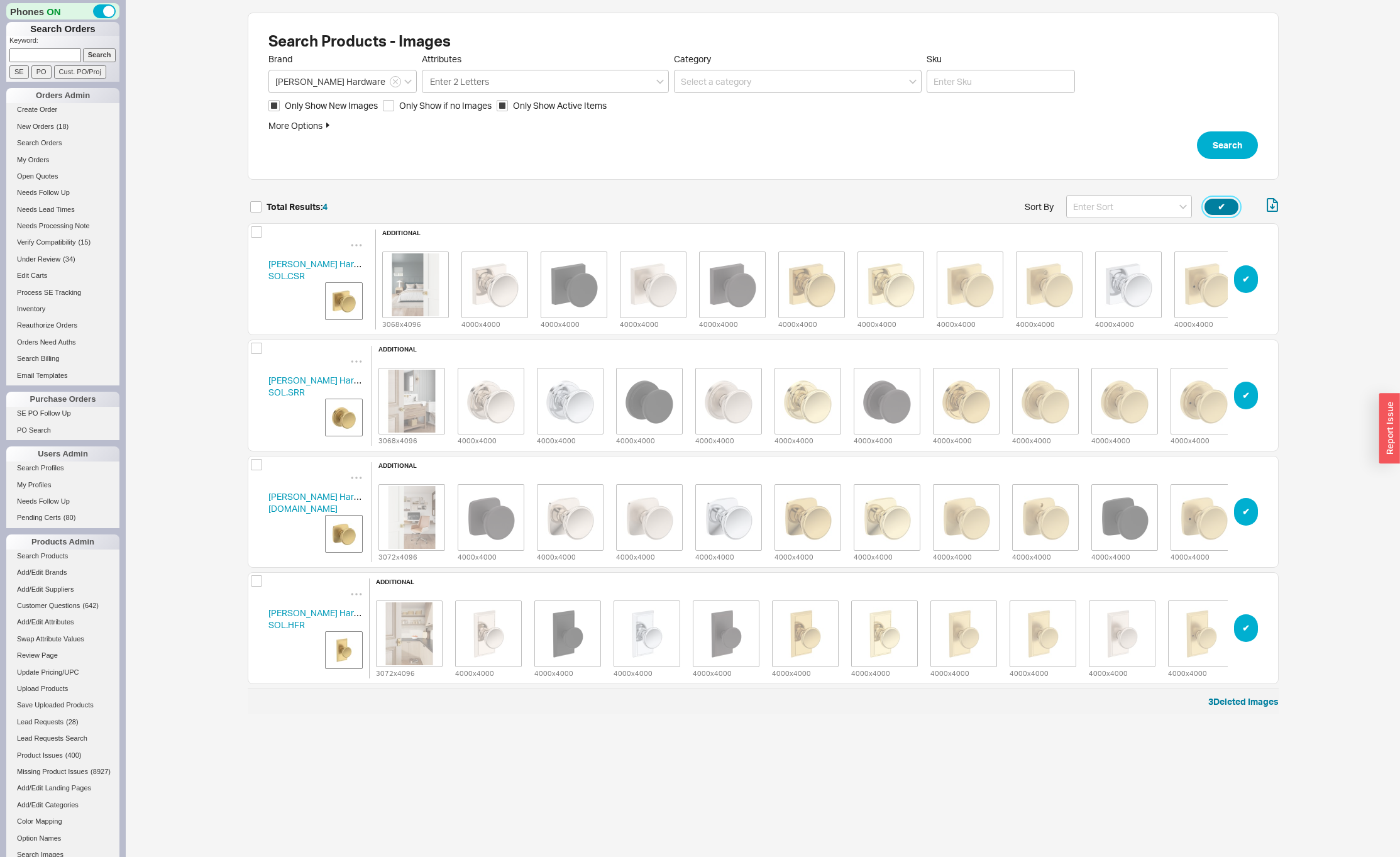
click at [1210, 206] on button "✔︎" at bounding box center [1221, 207] width 34 height 17
checkbox input "true"
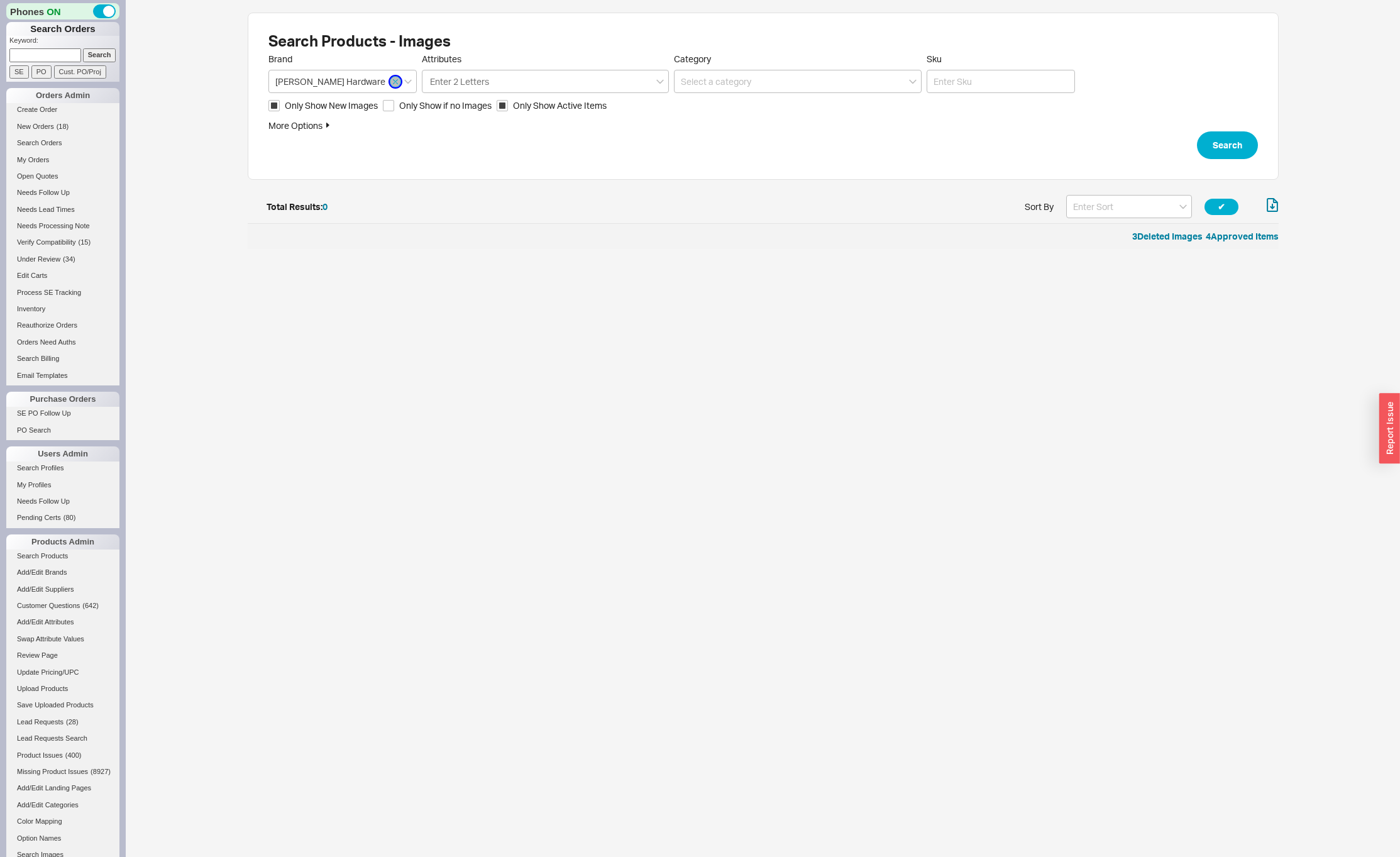
click at [397, 81] on button "button" at bounding box center [395, 82] width 12 height 12
click at [1226, 147] on button "Search" at bounding box center [1227, 145] width 61 height 27
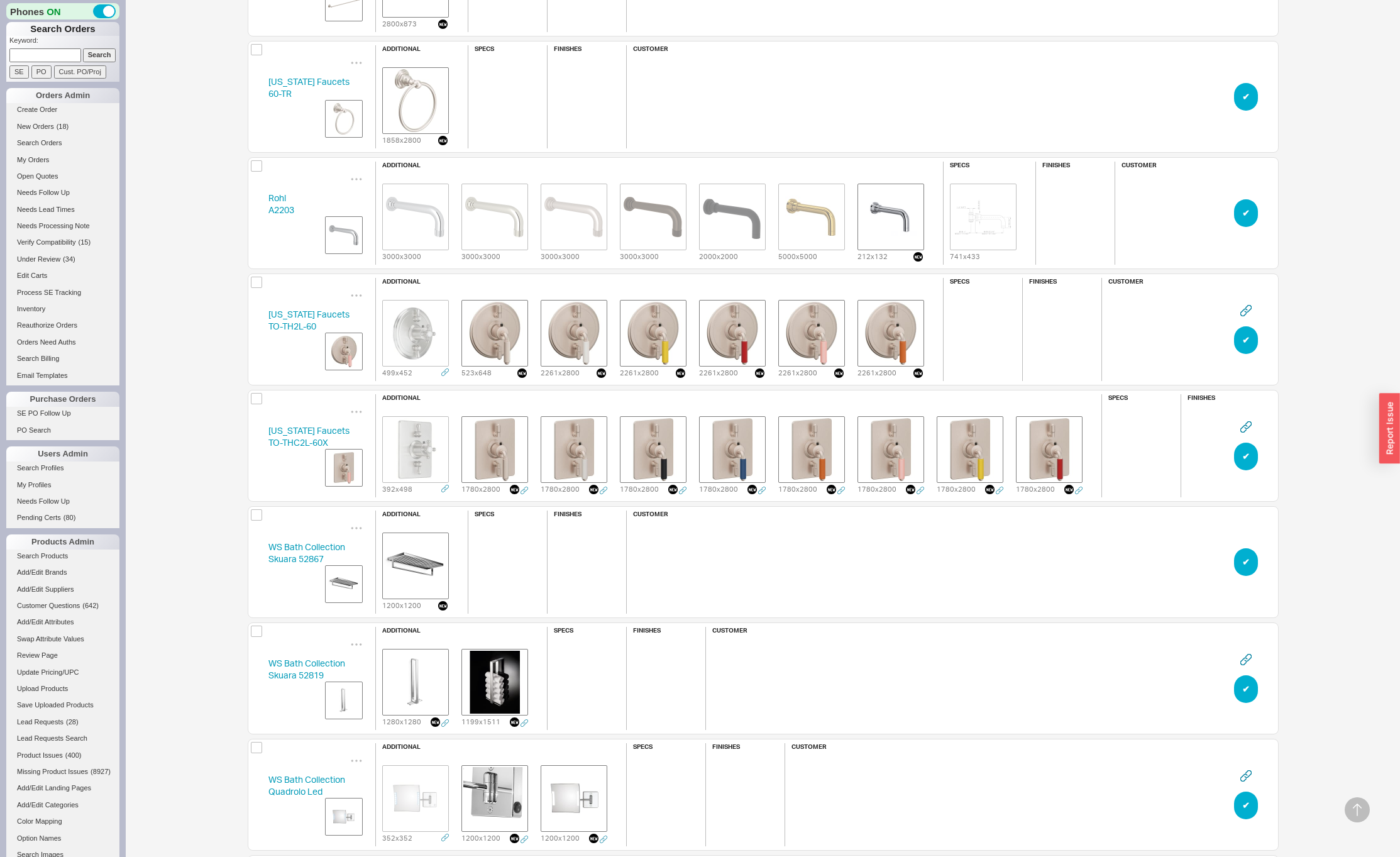
scroll to position [533, 0]
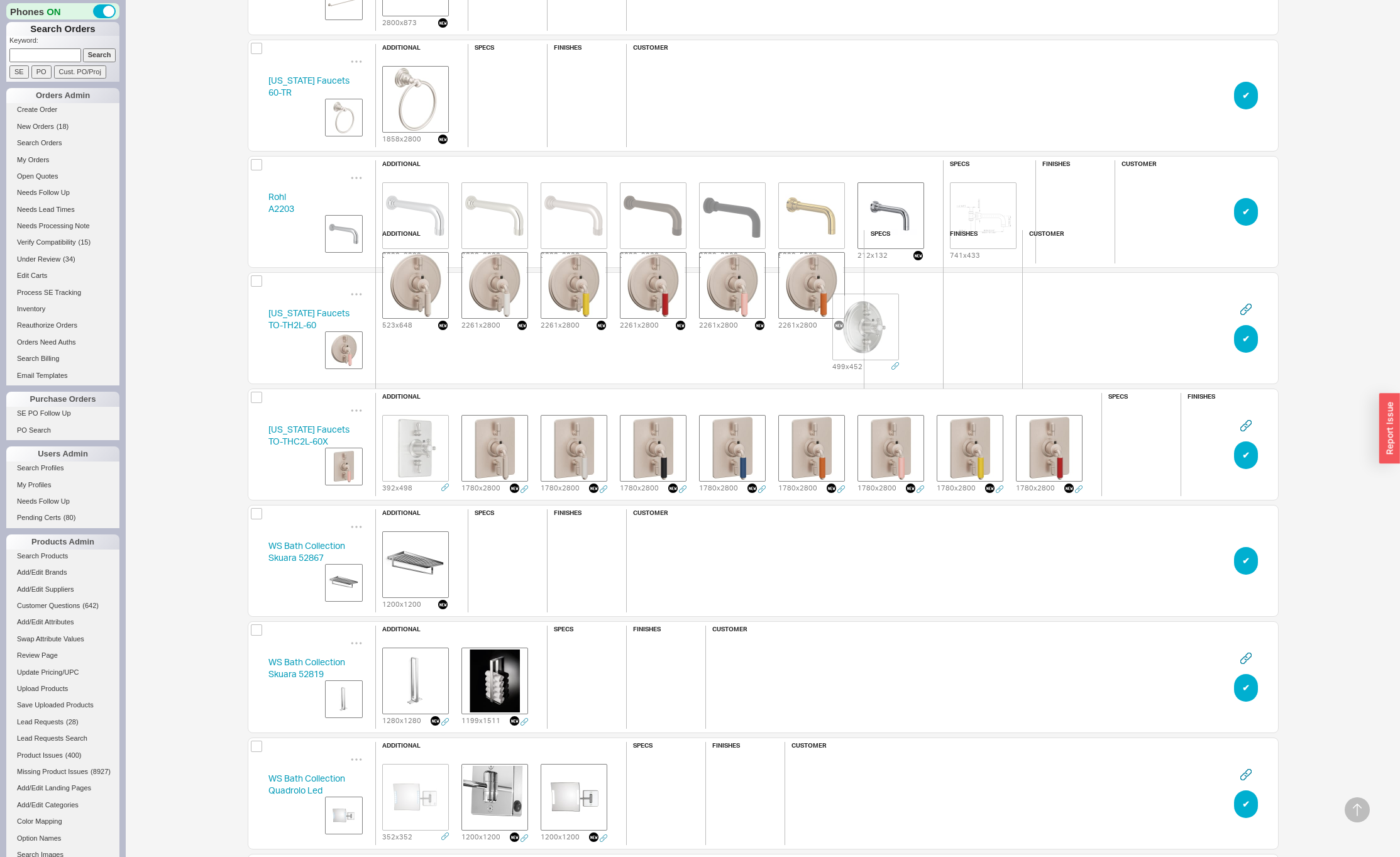
drag, startPoint x: 418, startPoint y: 320, endPoint x: 872, endPoint y: 320, distance: 454.0
click at [872, 320] on span "additional 499 x 452 523 x [PHONE_NUMBER] 2261 x 2800 2261 x 2800 2261 x 2800 2…" at bounding box center [732, 328] width 726 height 209
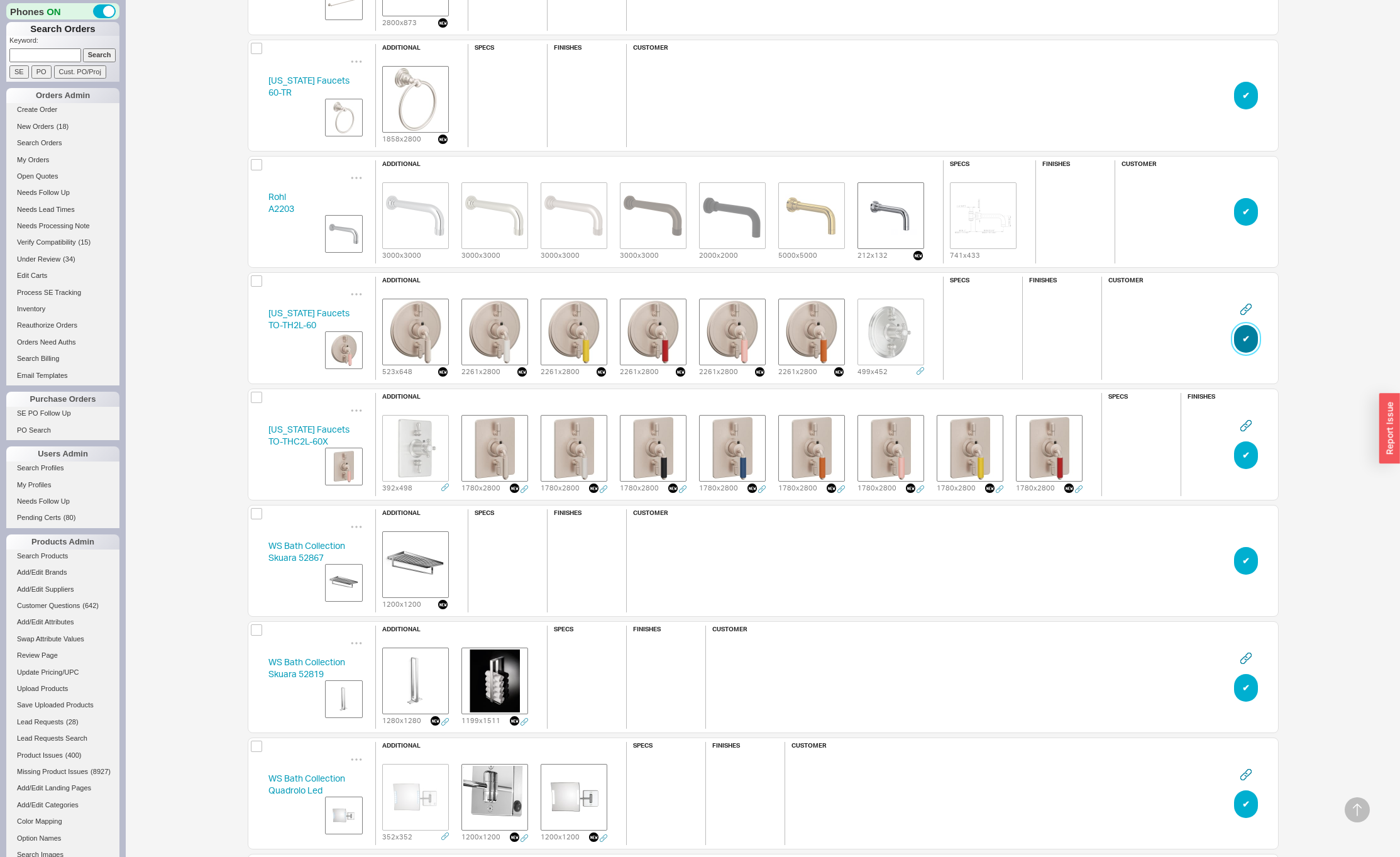
click at [1248, 335] on button "✔︎" at bounding box center [1246, 339] width 24 height 27
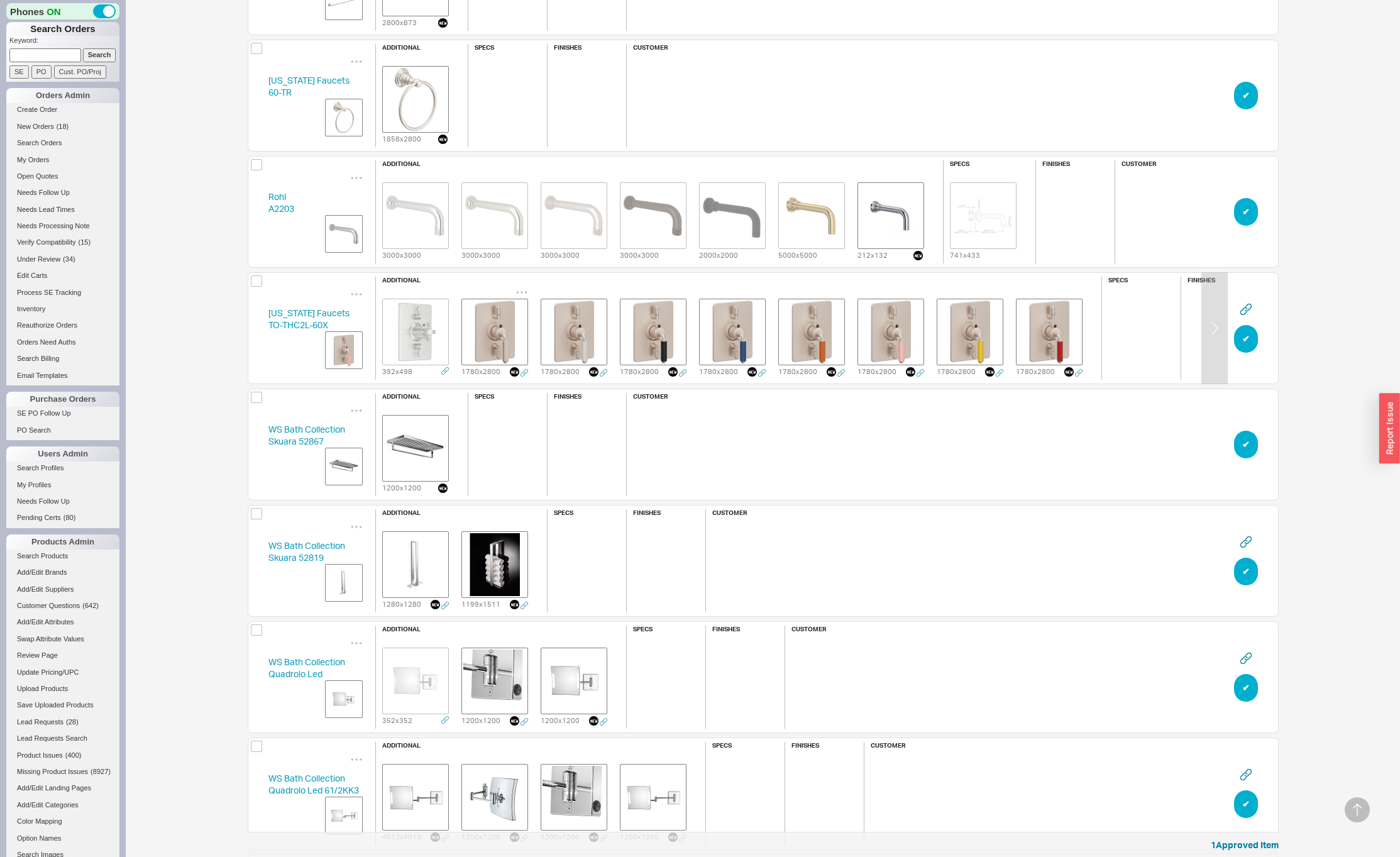
click at [498, 326] on img "grid" at bounding box center [495, 332] width 63 height 63
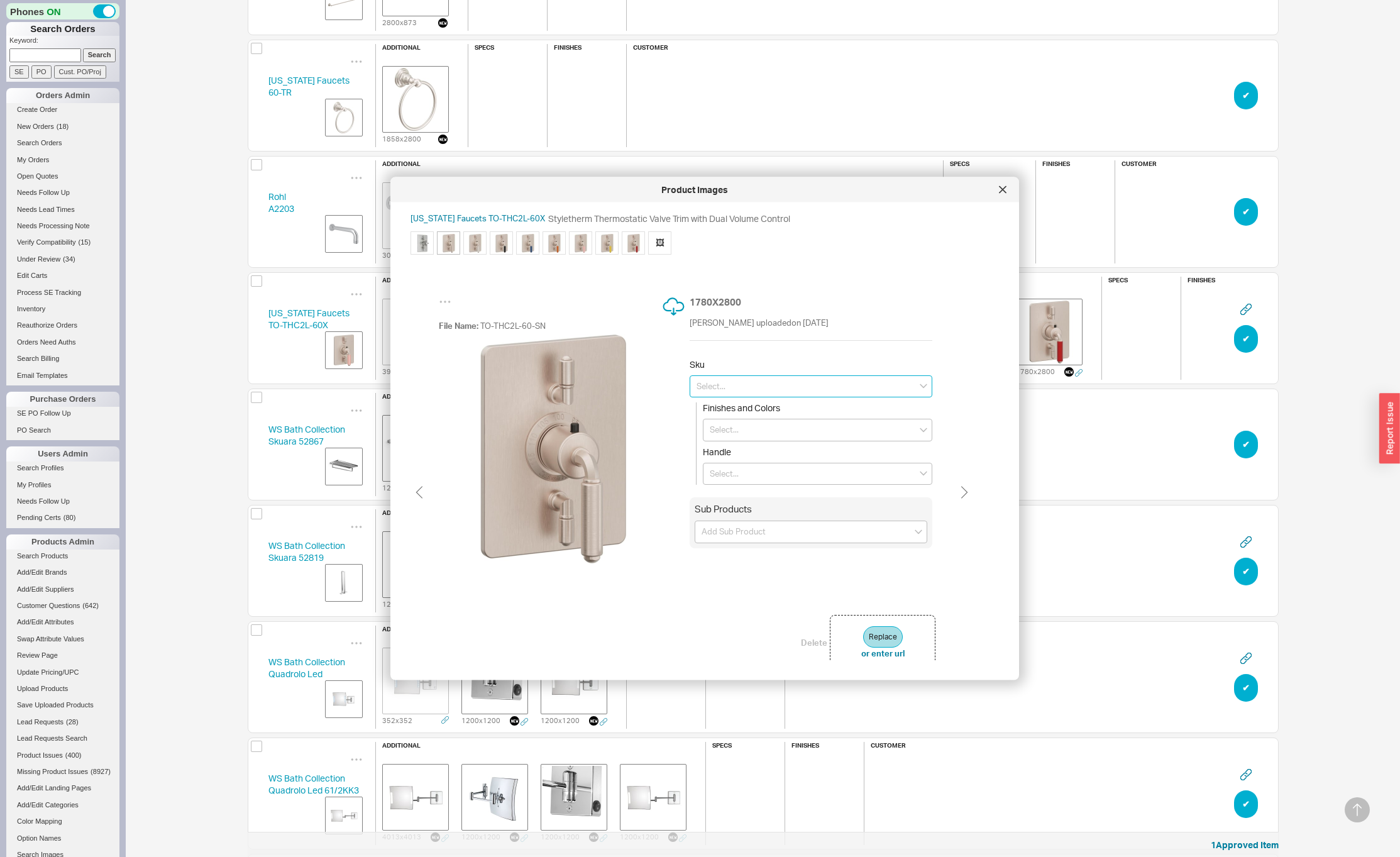
click at [728, 381] on input at bounding box center [812, 385] width 243 height 22
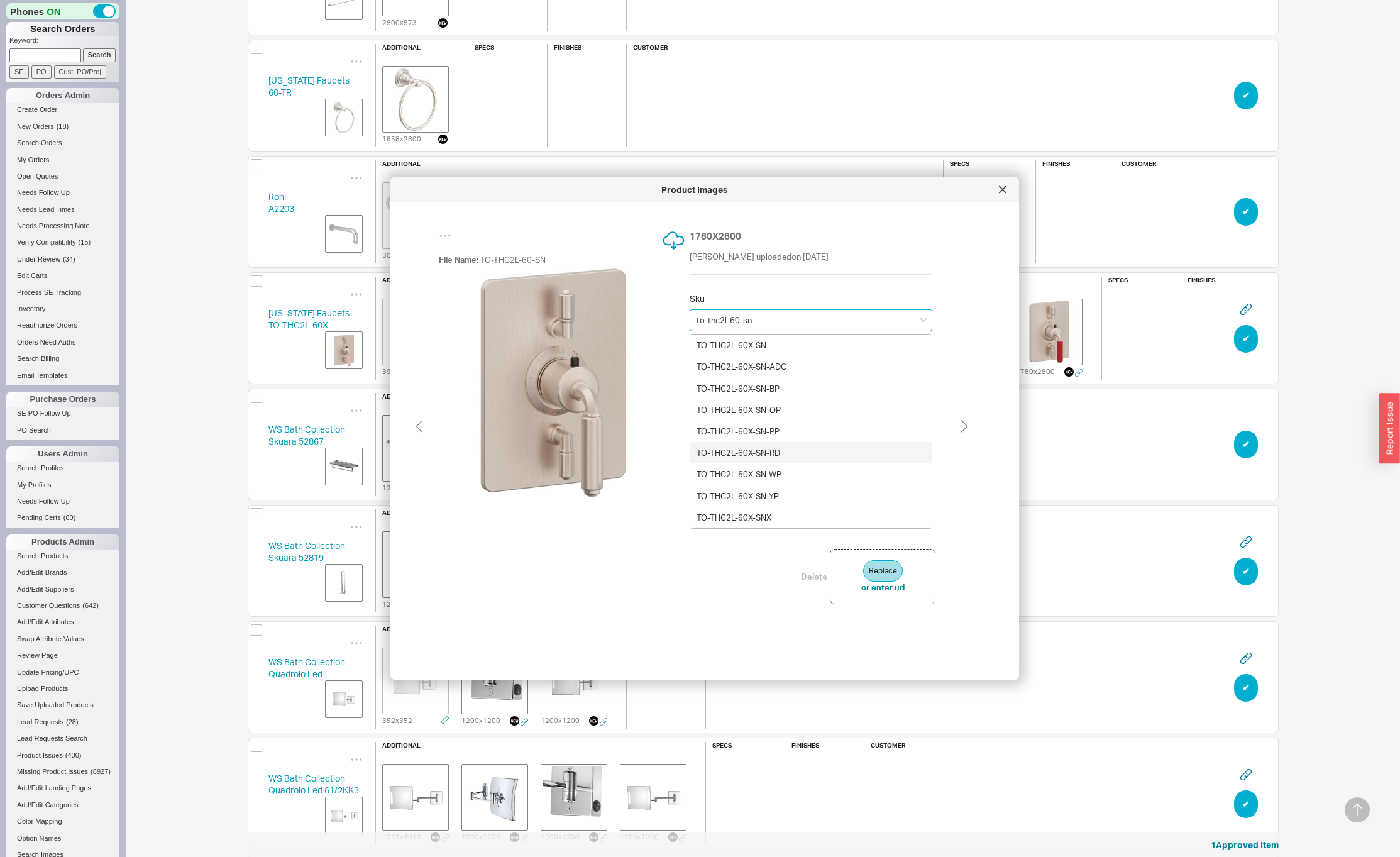
scroll to position [0, 0]
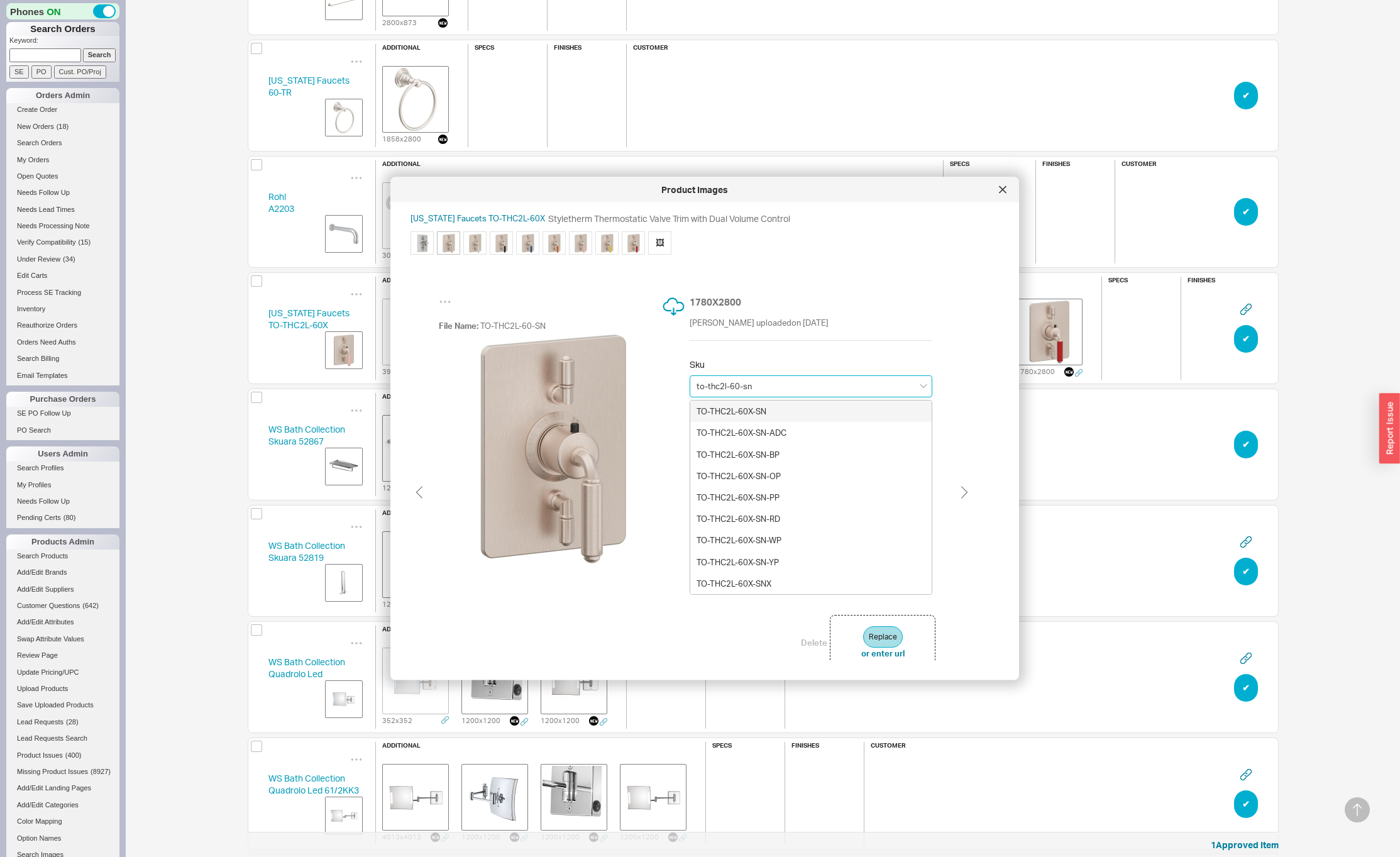
drag, startPoint x: 762, startPoint y: 392, endPoint x: 688, endPoint y: 381, distance: 74.8
click at [688, 381] on div "File Name: TO-THC2L-60-SN 1780 X 2800 [PERSON_NAME] uploaded on [DATE] Sku to-t…" at bounding box center [687, 482] width 554 height 431
type input "to-thc2l-60-sn"
click at [664, 393] on img at bounding box center [553, 448] width 229 height 229
click at [421, 243] on img at bounding box center [422, 242] width 19 height 19
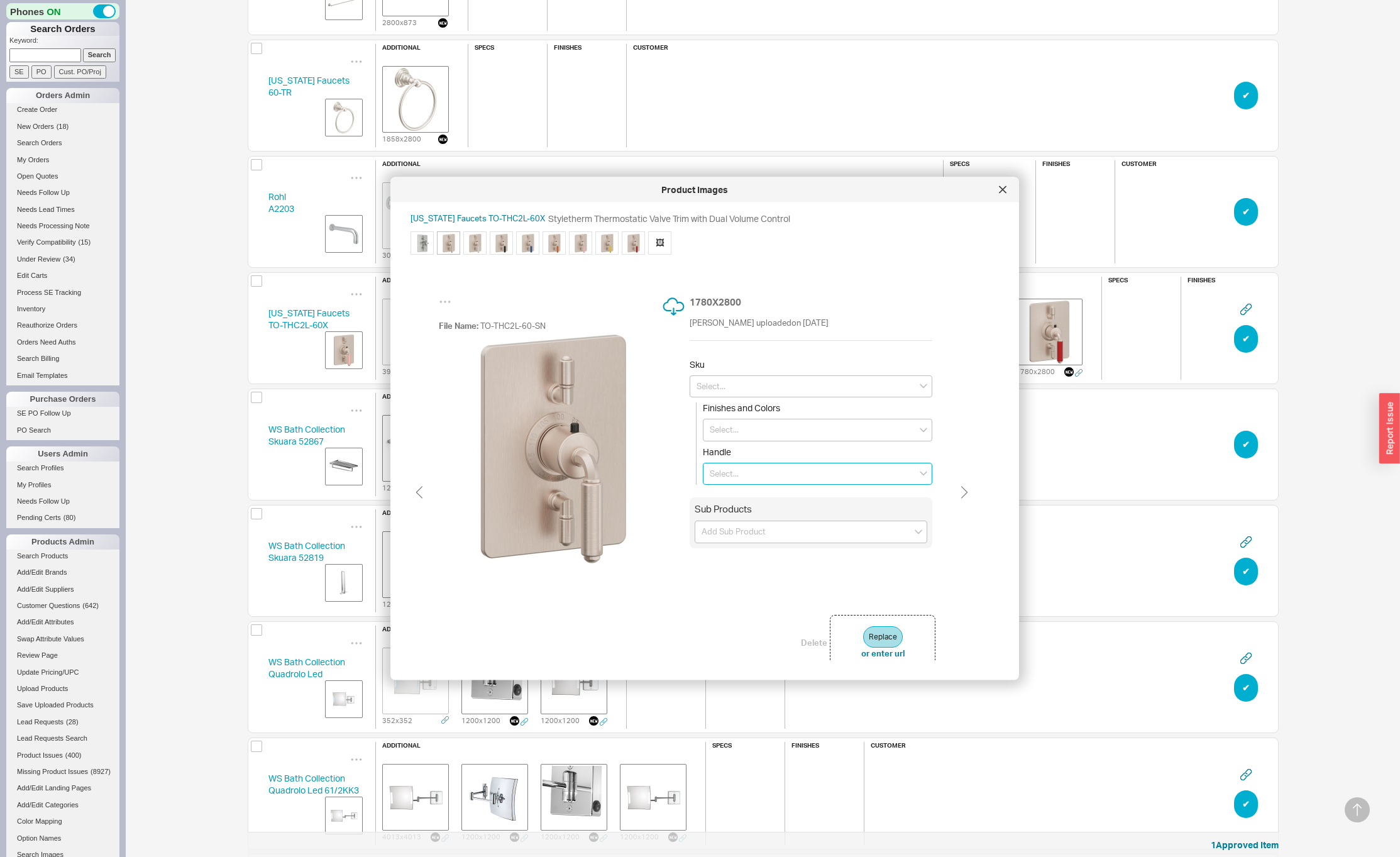
click at [727, 479] on input at bounding box center [817, 473] width 230 height 22
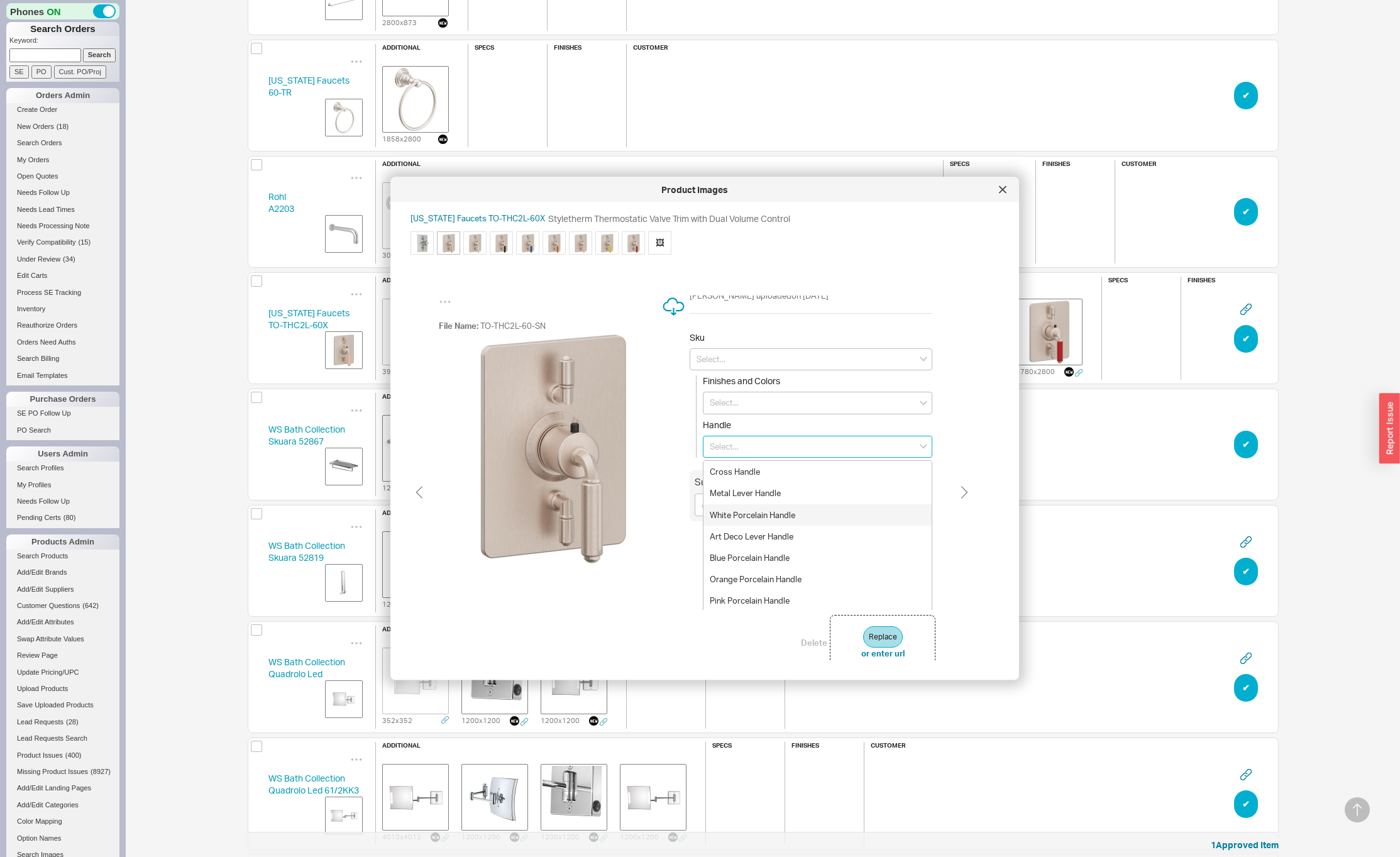
scroll to position [72, 0]
click at [466, 484] on img at bounding box center [553, 448] width 229 height 229
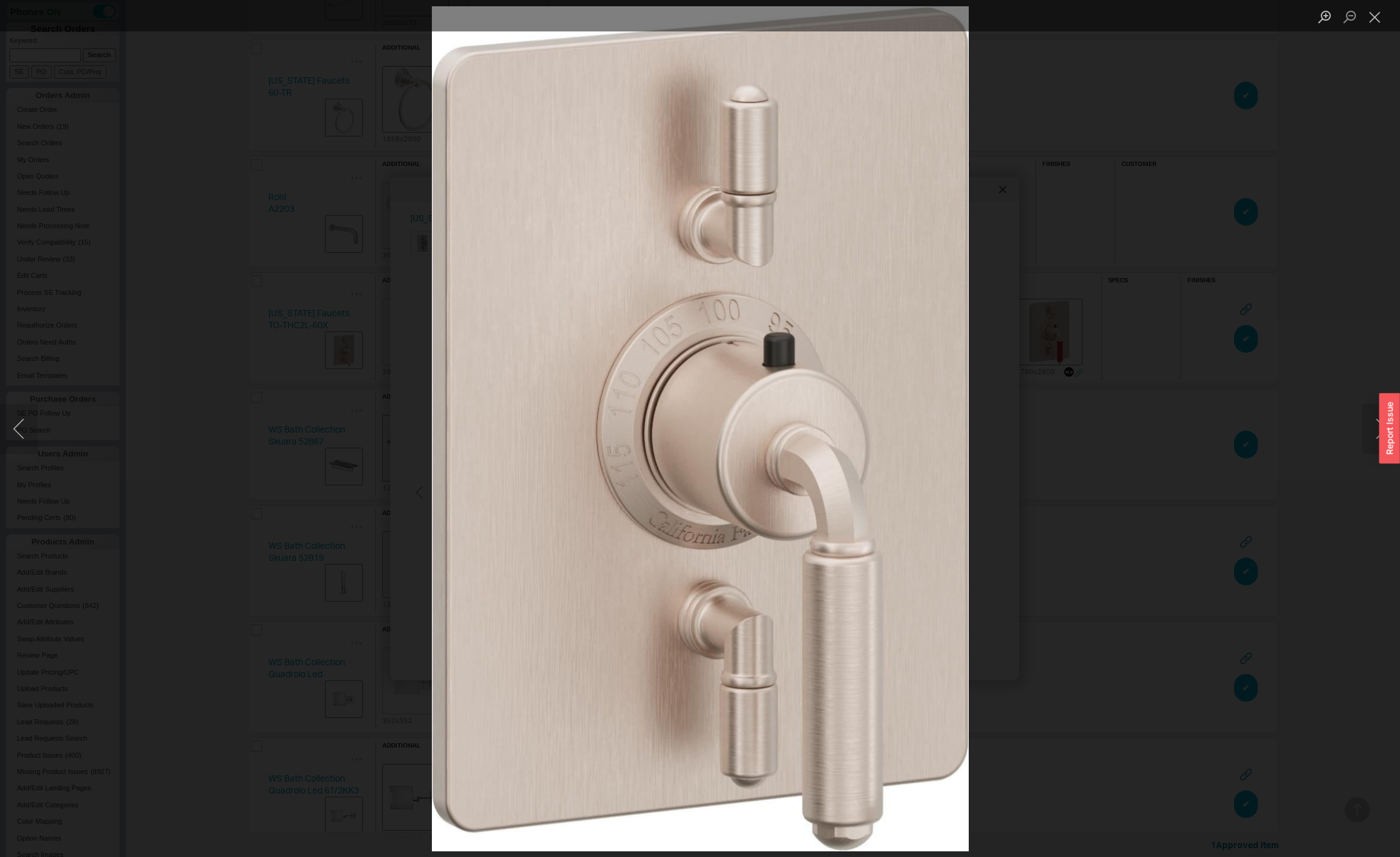
scroll to position [0, 0]
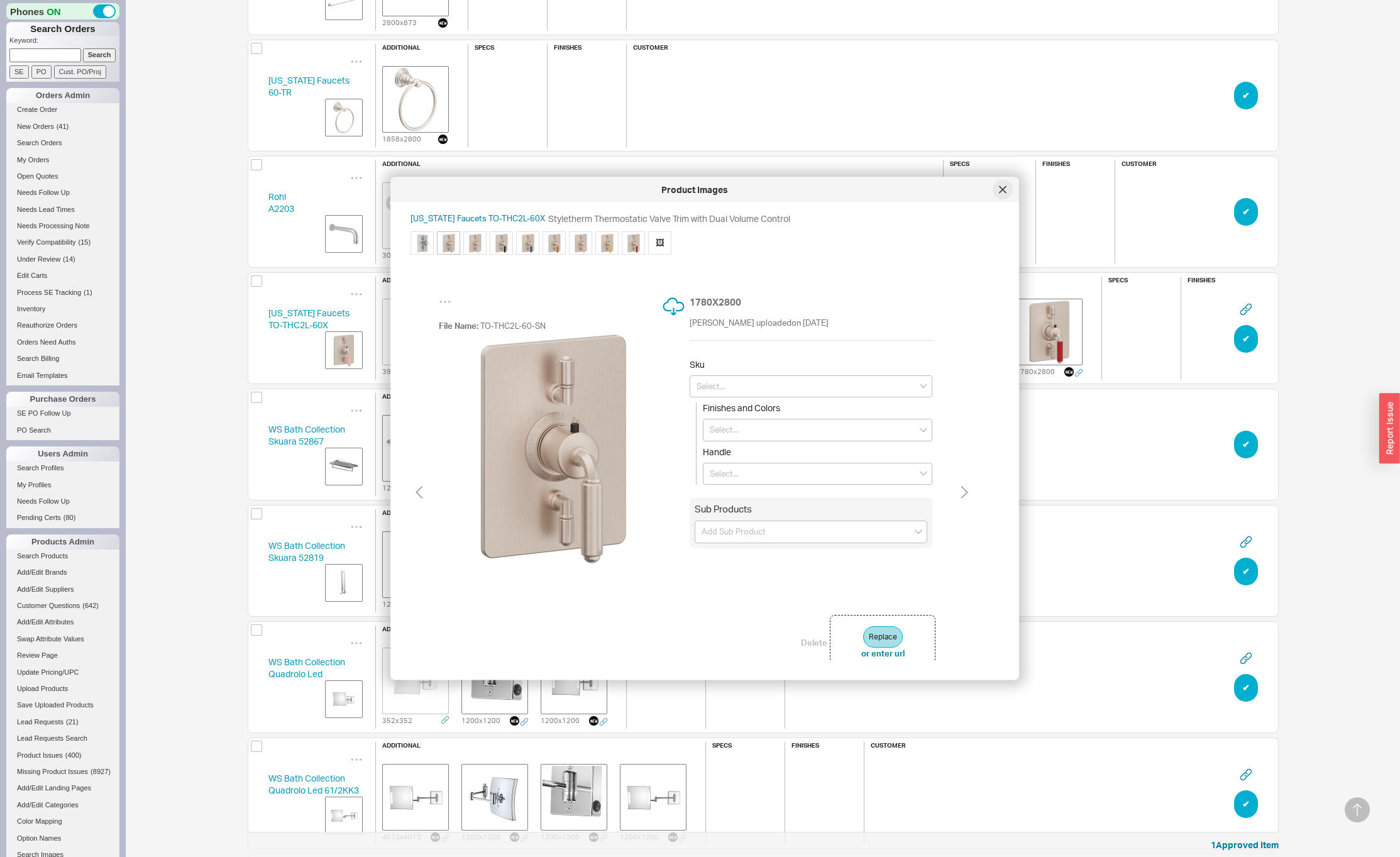
click at [1005, 187] on icon at bounding box center [1002, 190] width 7 height 7
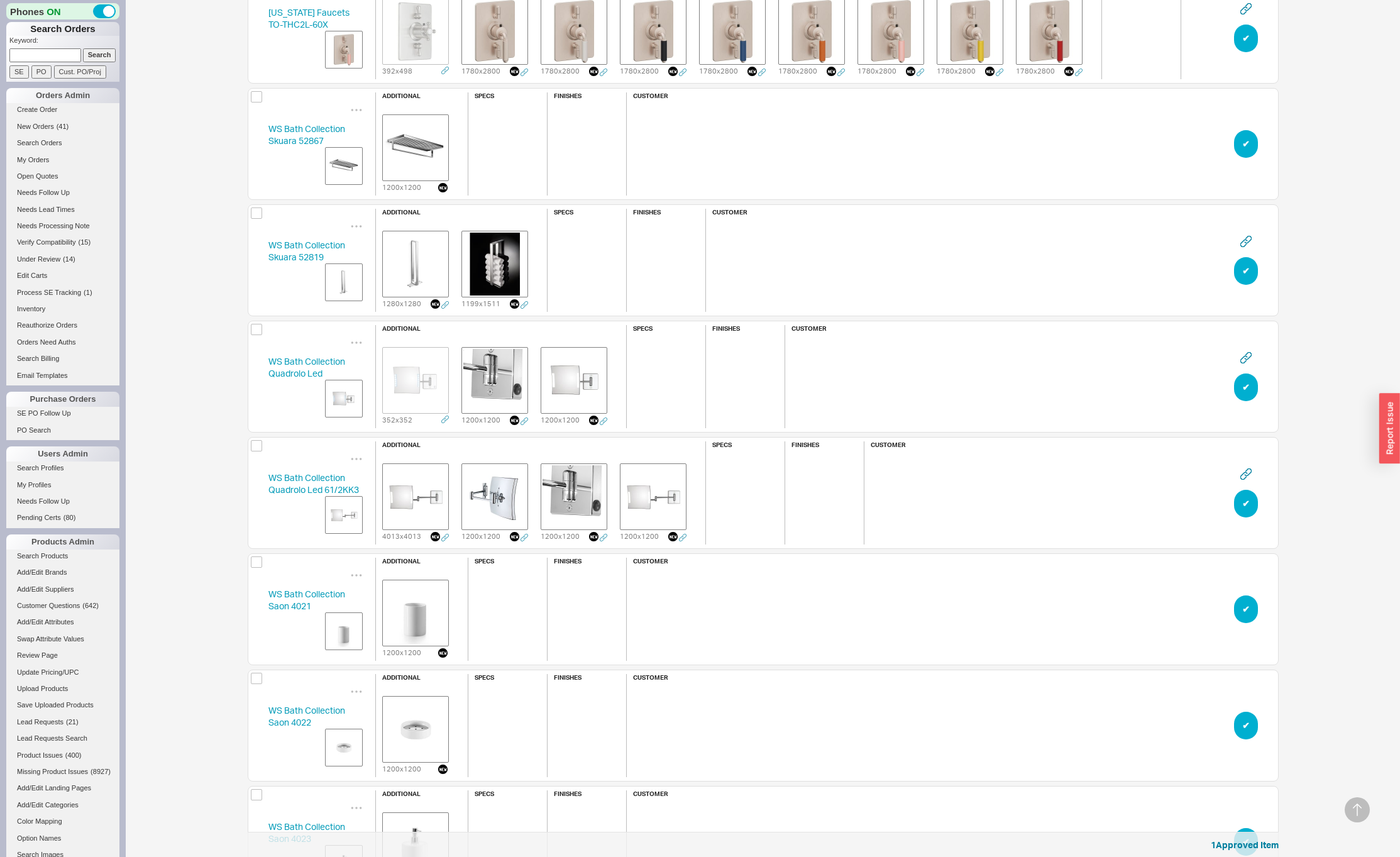
scroll to position [846, 0]
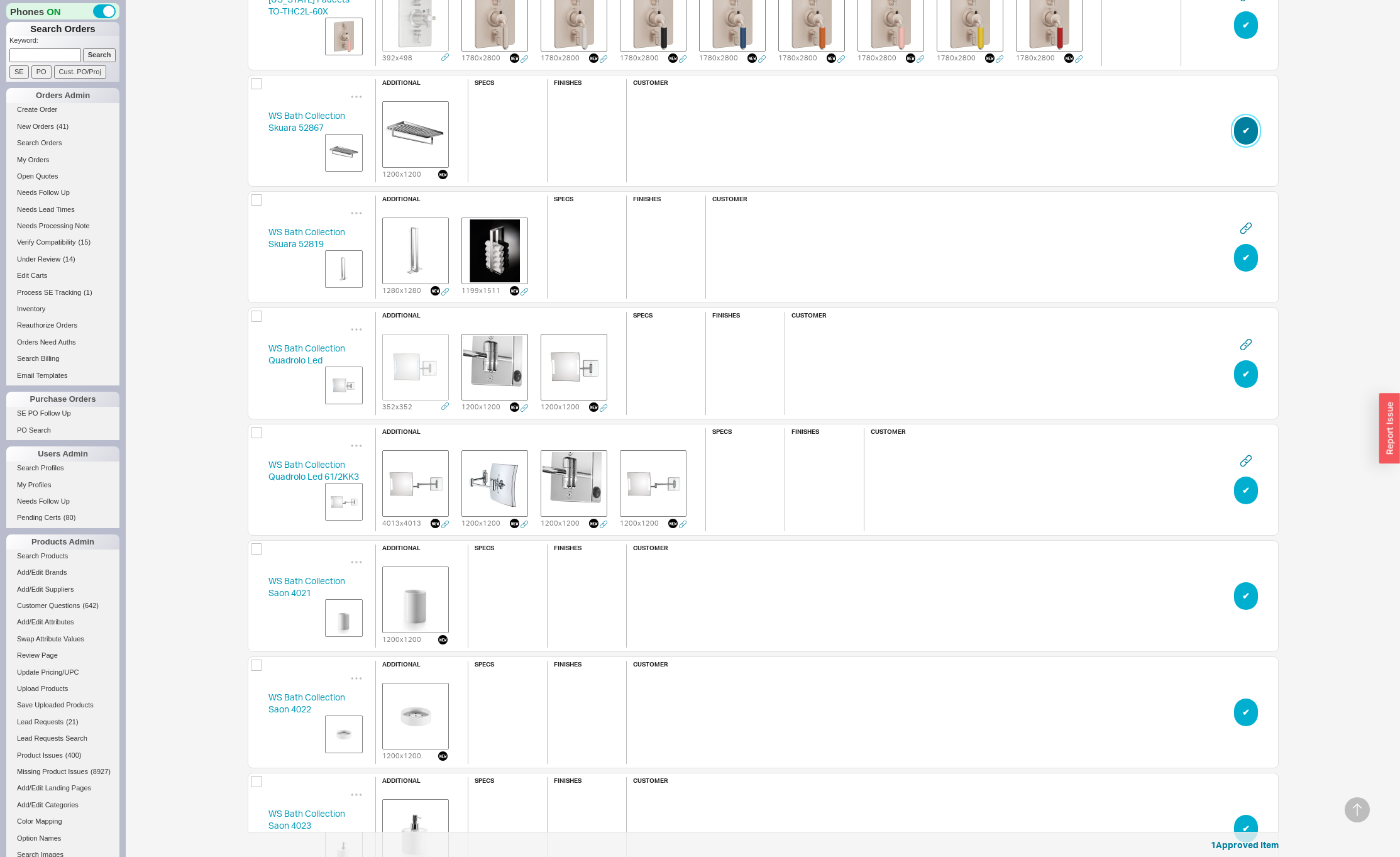
click at [1247, 134] on button "✔︎" at bounding box center [1246, 130] width 24 height 27
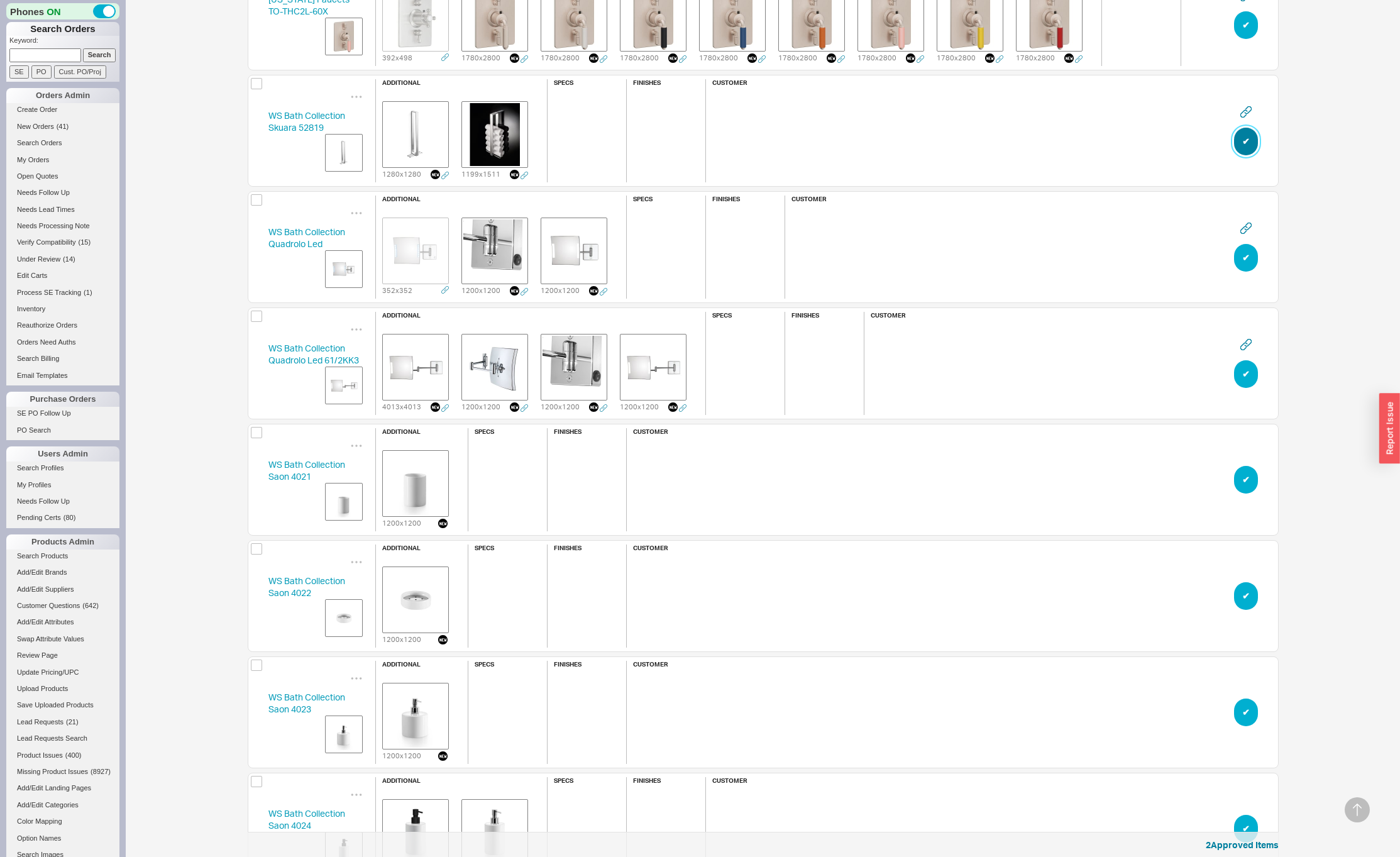
click at [1247, 134] on button "✔︎" at bounding box center [1246, 141] width 24 height 27
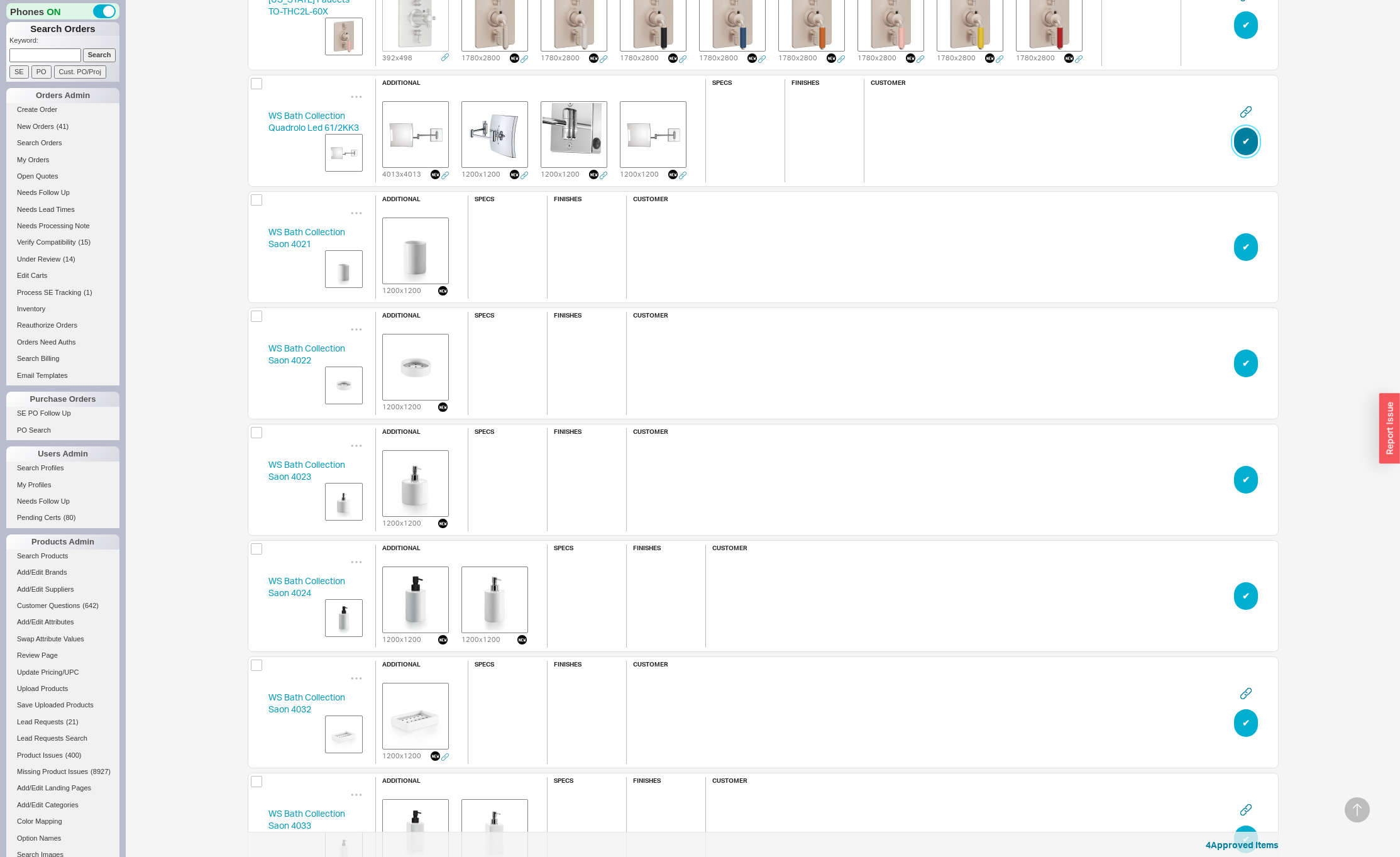
click at [1247, 134] on button "✔︎" at bounding box center [1246, 141] width 24 height 27
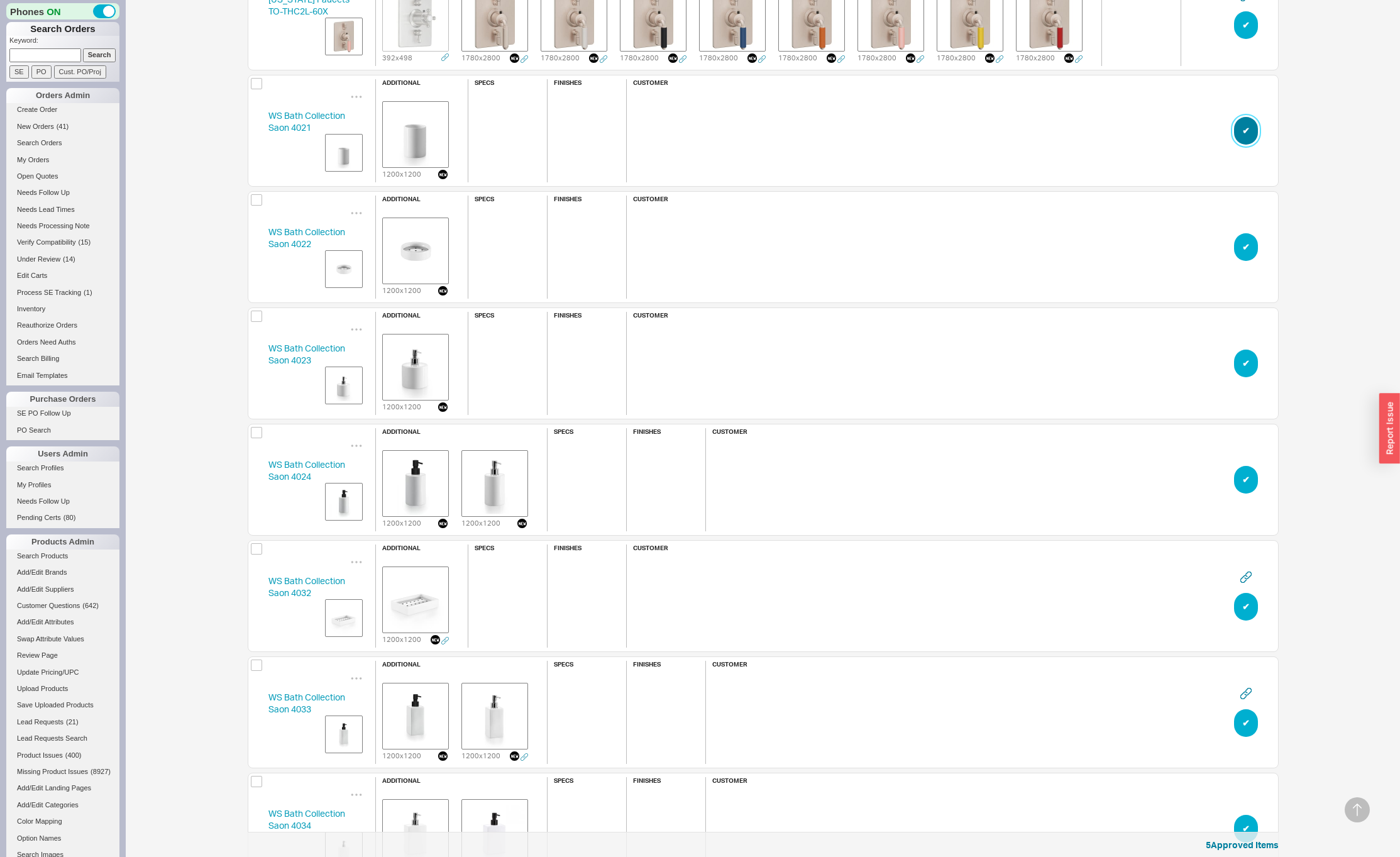
click at [1247, 134] on button "✔︎" at bounding box center [1246, 130] width 24 height 27
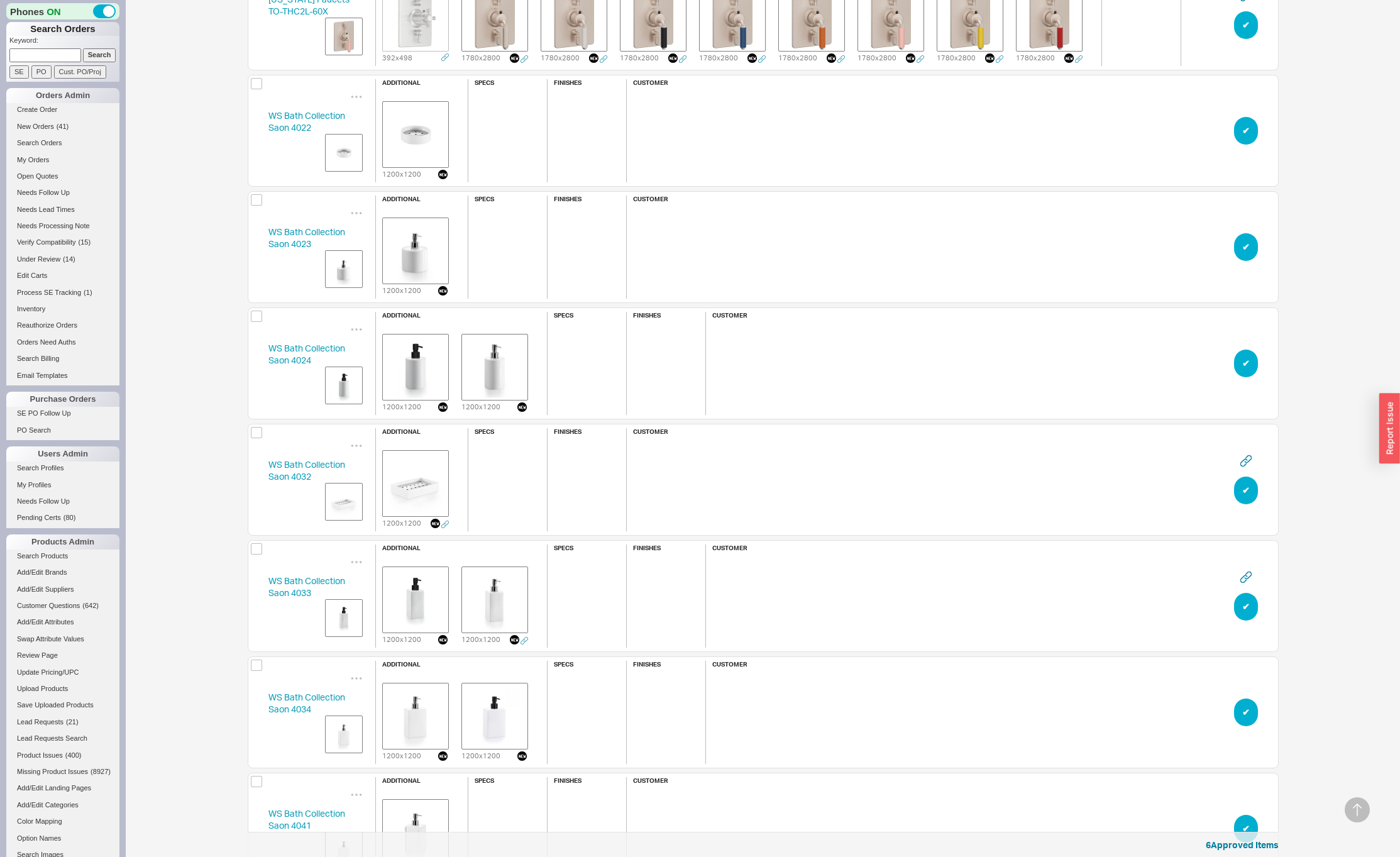
click at [1247, 134] on button "✔︎" at bounding box center [1246, 130] width 24 height 27
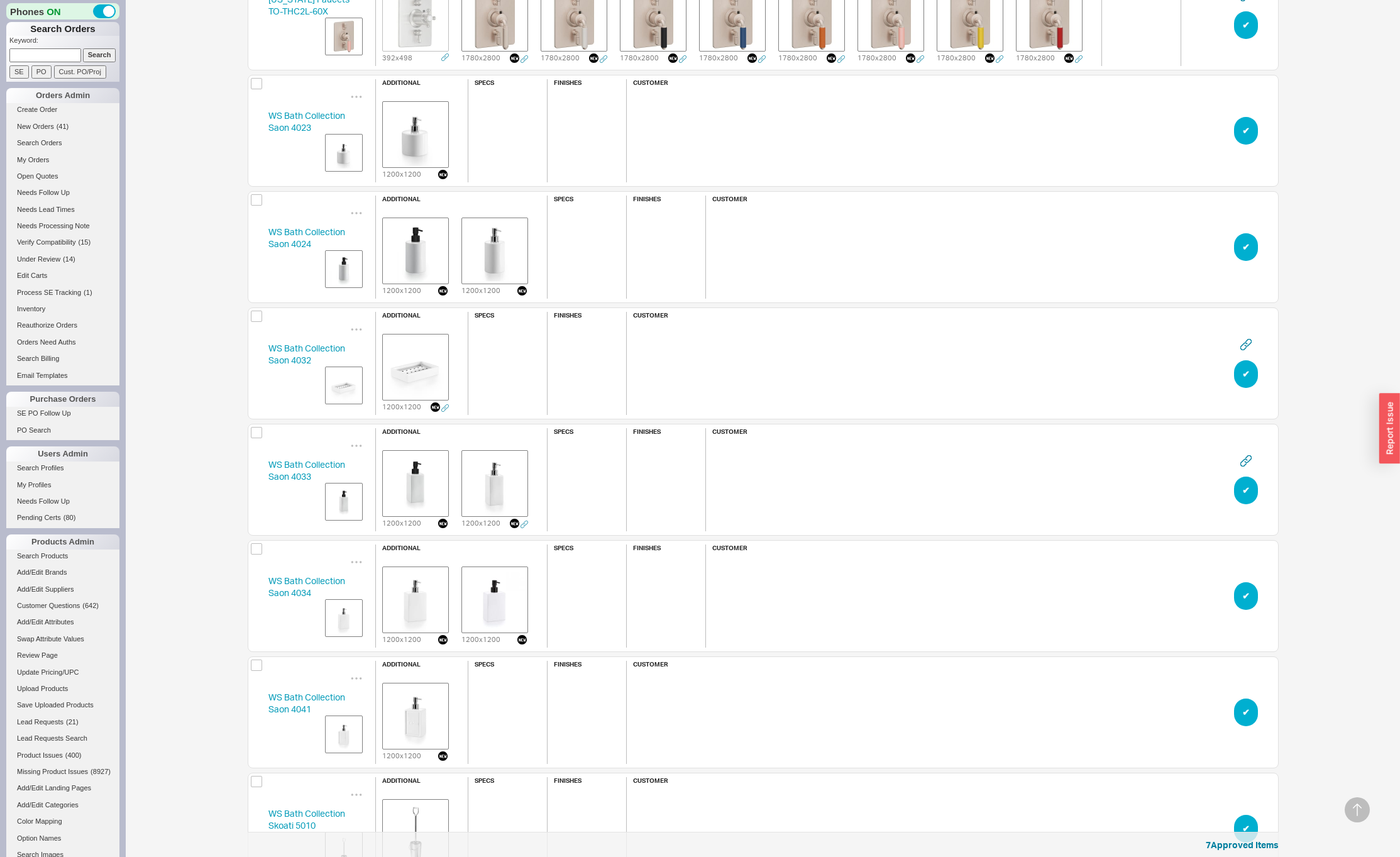
click at [1247, 134] on button "✔︎" at bounding box center [1246, 130] width 24 height 27
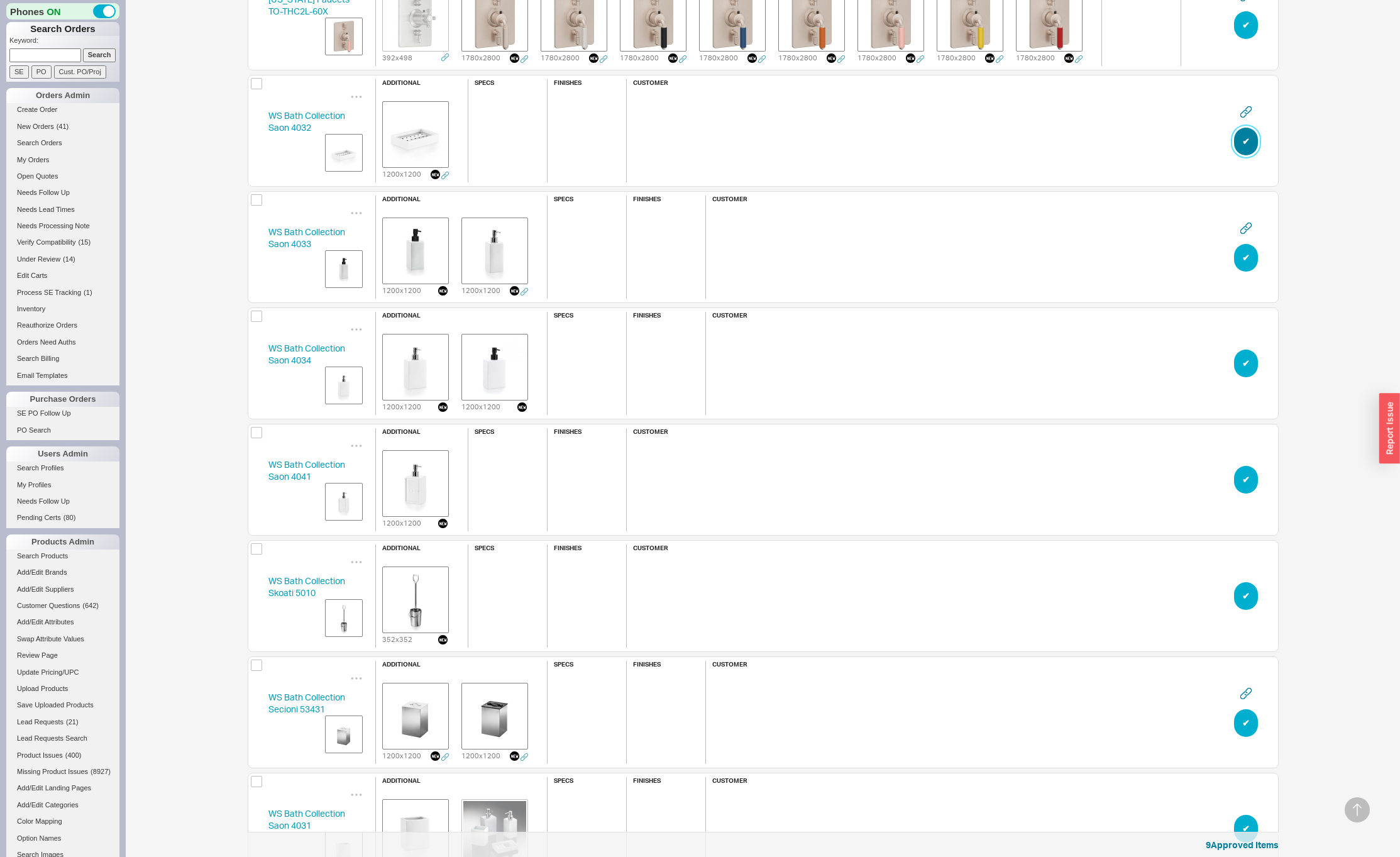
click at [1247, 133] on button "✔︎" at bounding box center [1246, 141] width 24 height 27
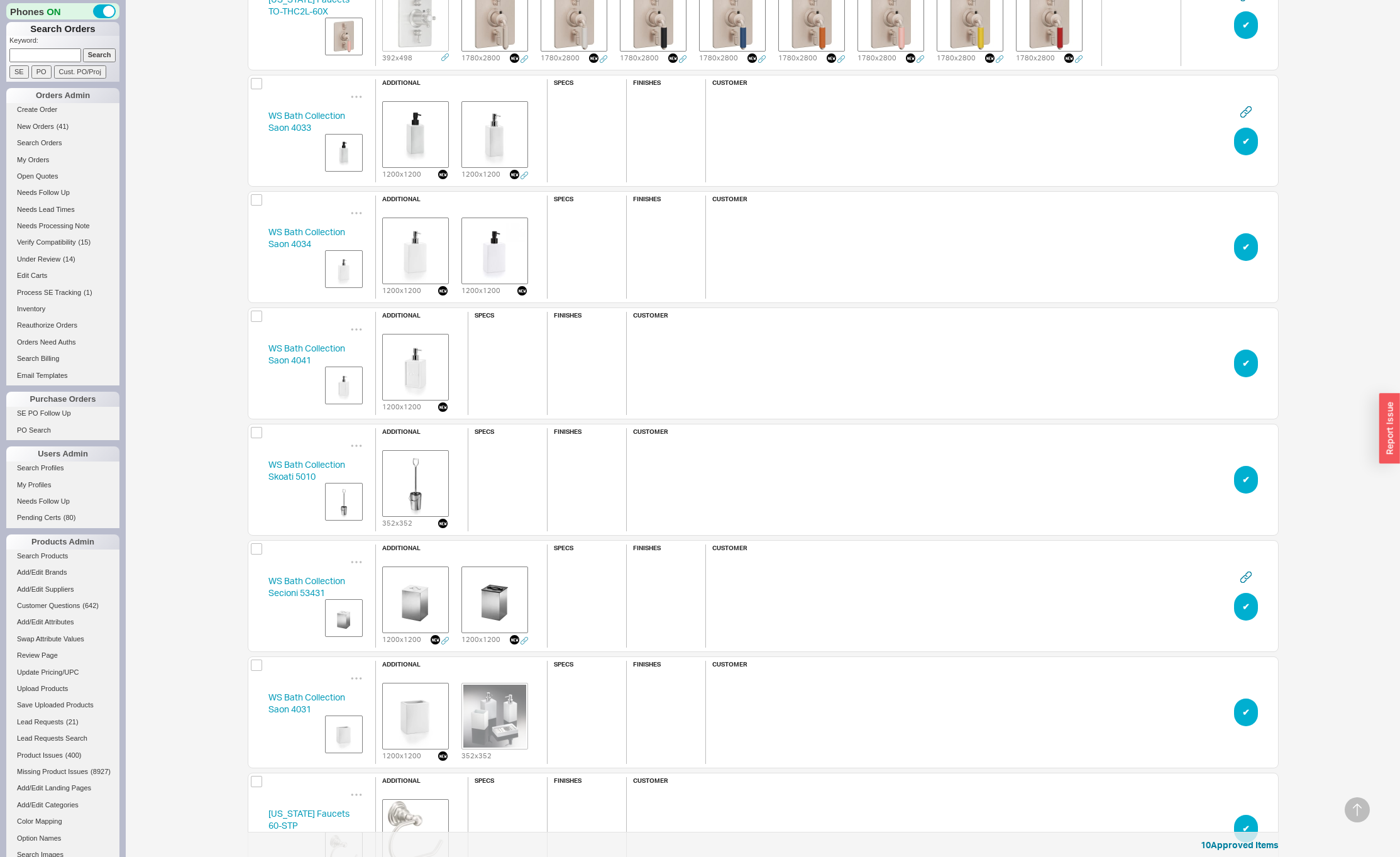
click at [1247, 133] on button "✔︎" at bounding box center [1246, 141] width 24 height 27
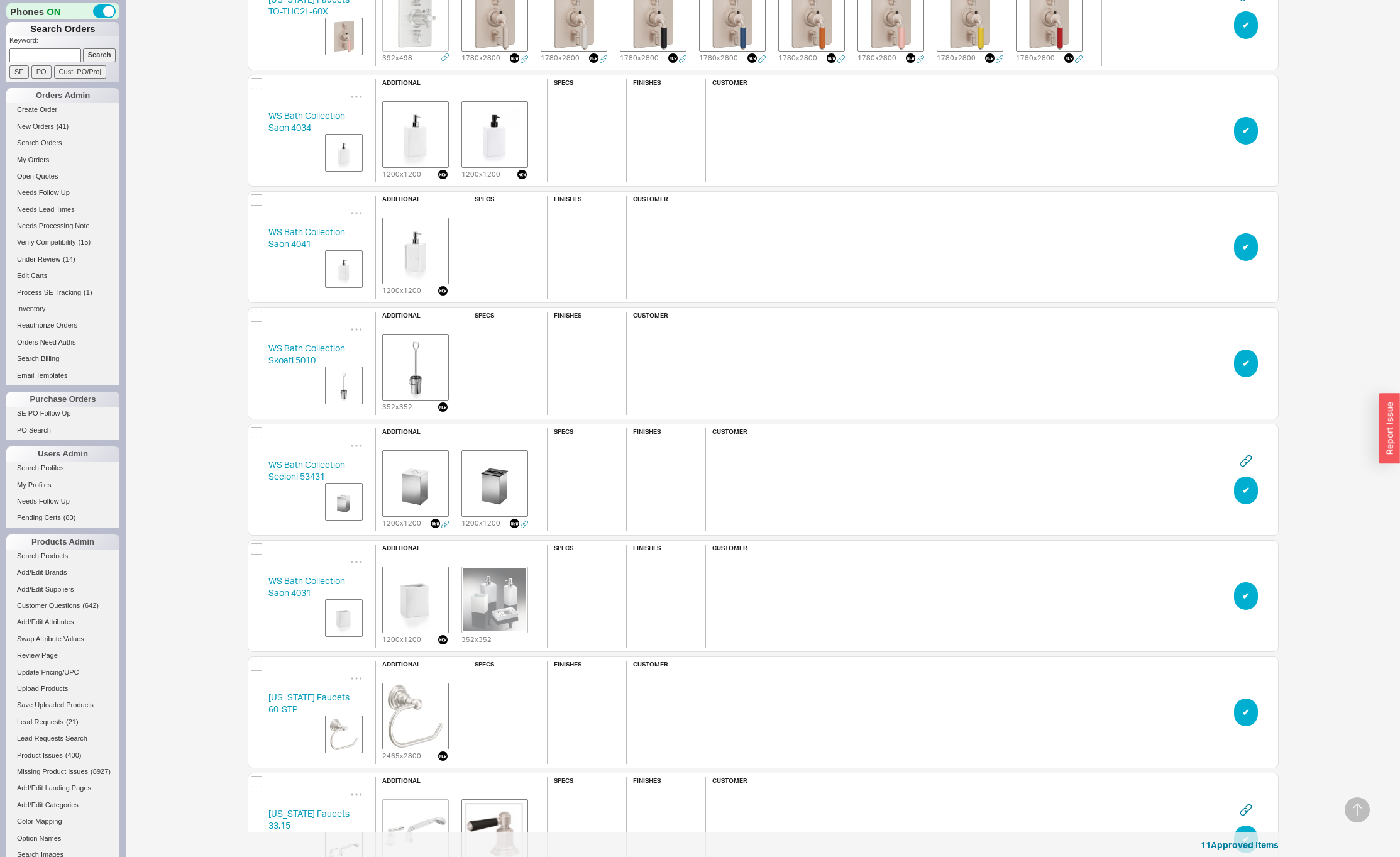
click at [1247, 133] on button "✔︎" at bounding box center [1246, 130] width 24 height 27
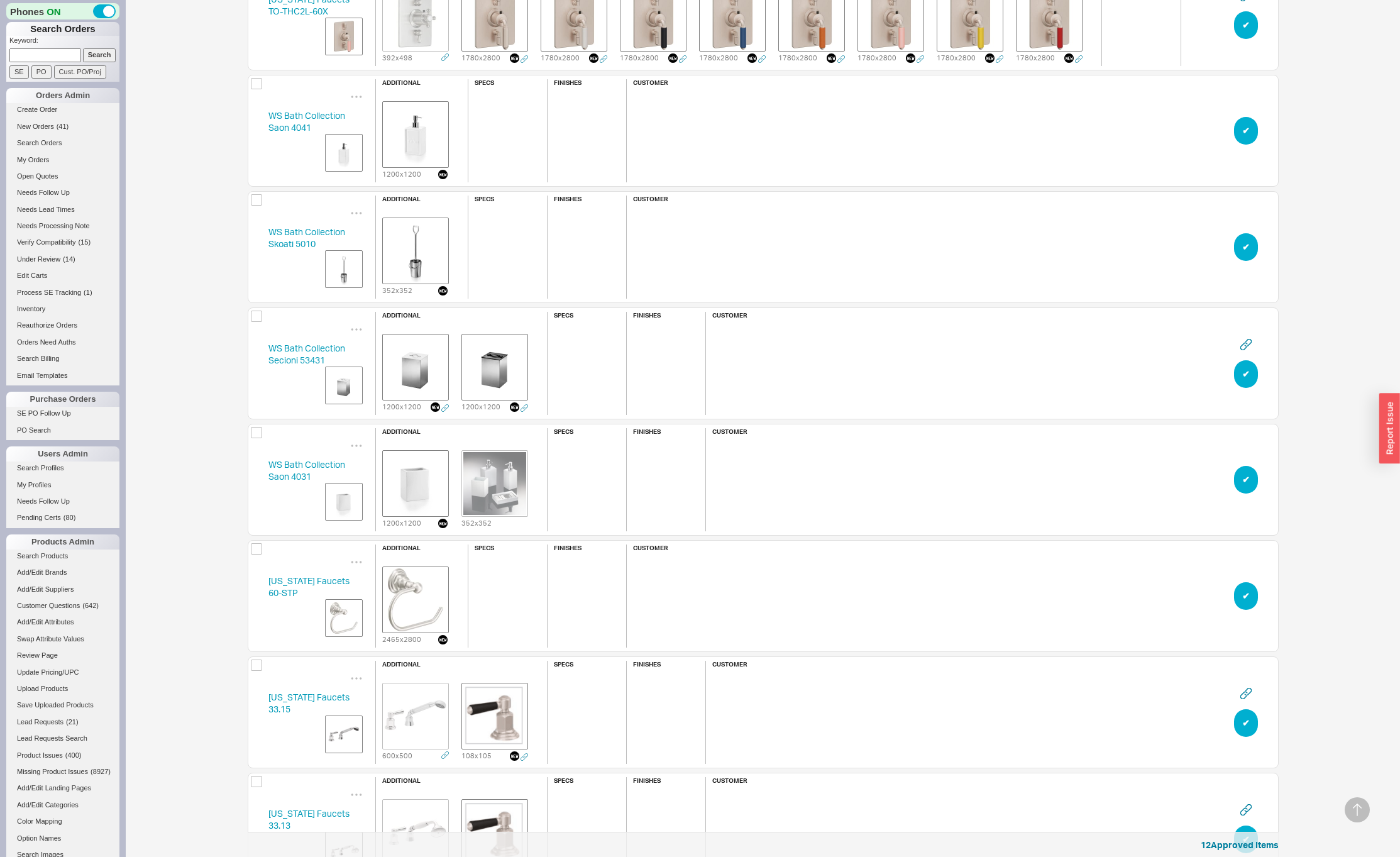
click at [1247, 133] on button "✔︎" at bounding box center [1246, 130] width 24 height 27
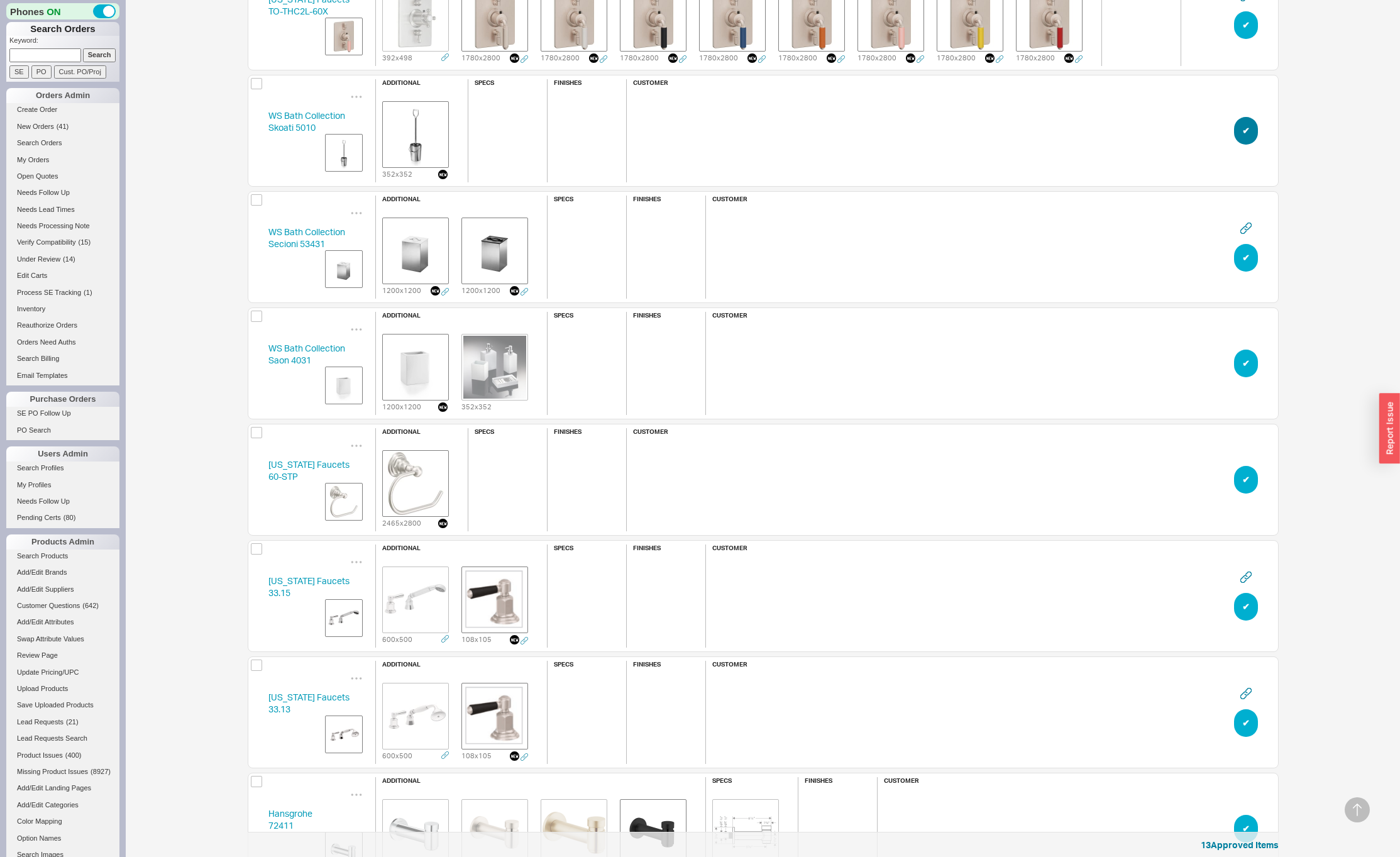
click at [1247, 133] on button "✔︎" at bounding box center [1246, 130] width 24 height 27
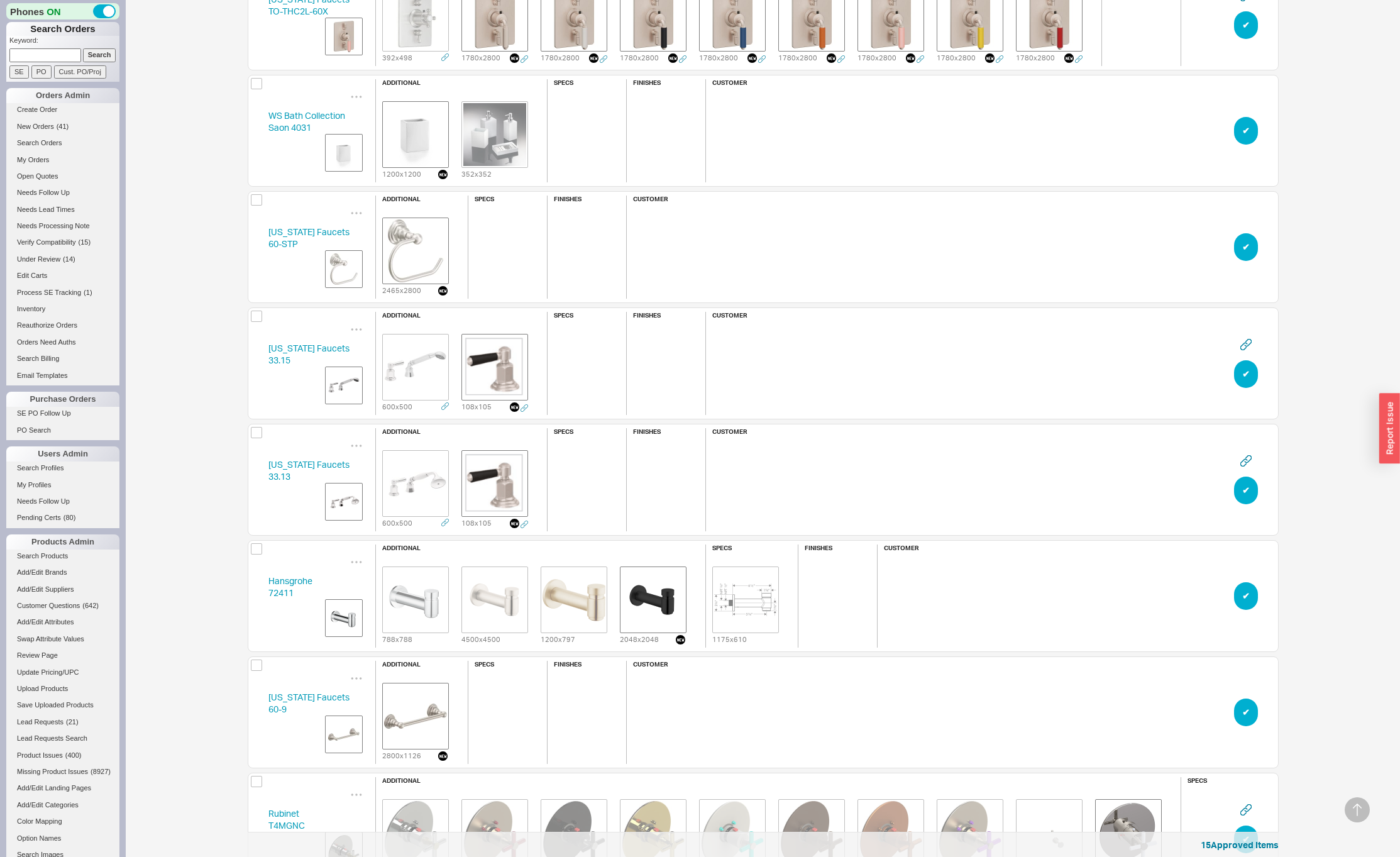
click at [1247, 133] on button "✔︎" at bounding box center [1246, 130] width 24 height 27
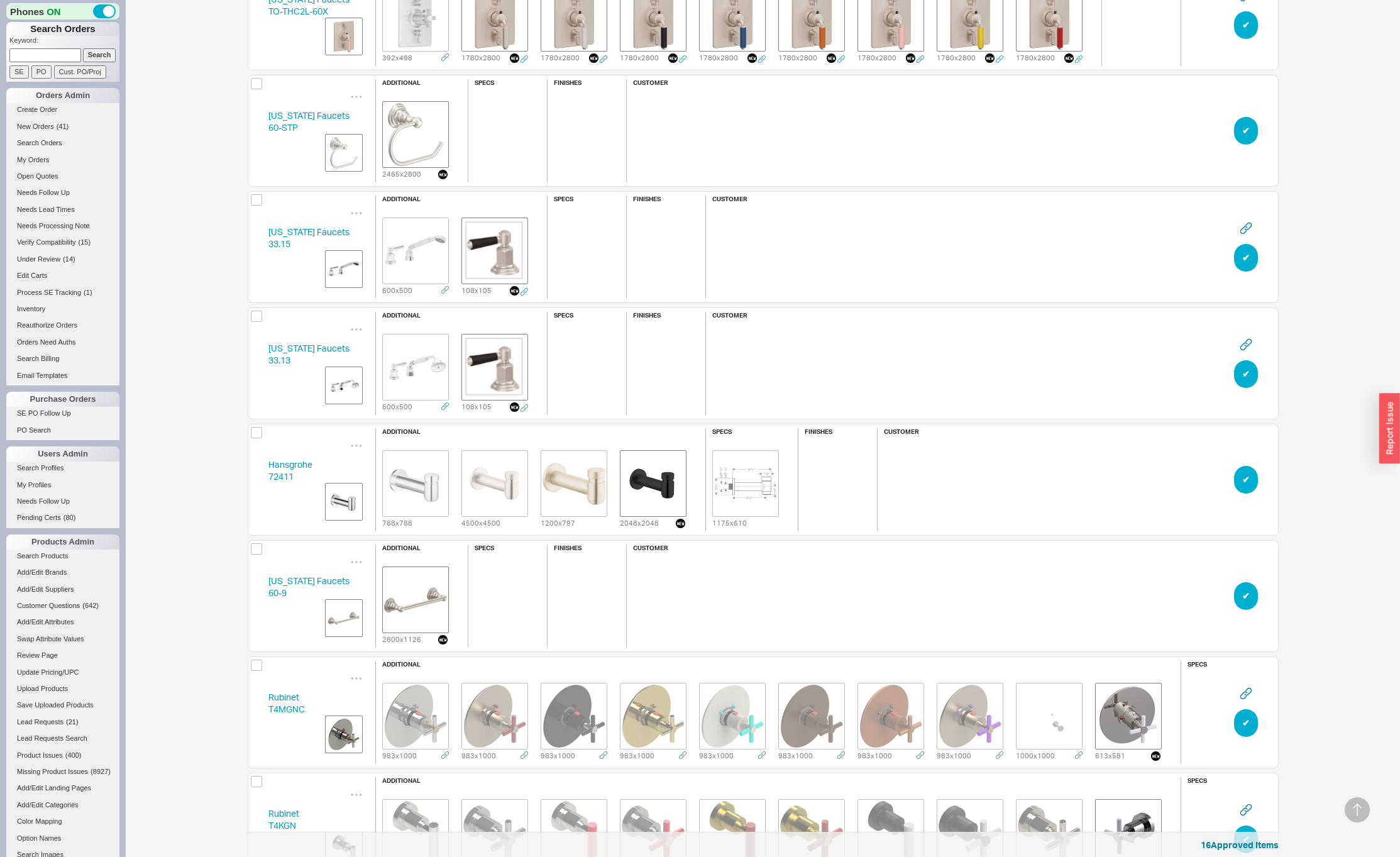
click at [1247, 133] on button "✔︎" at bounding box center [1246, 130] width 24 height 27
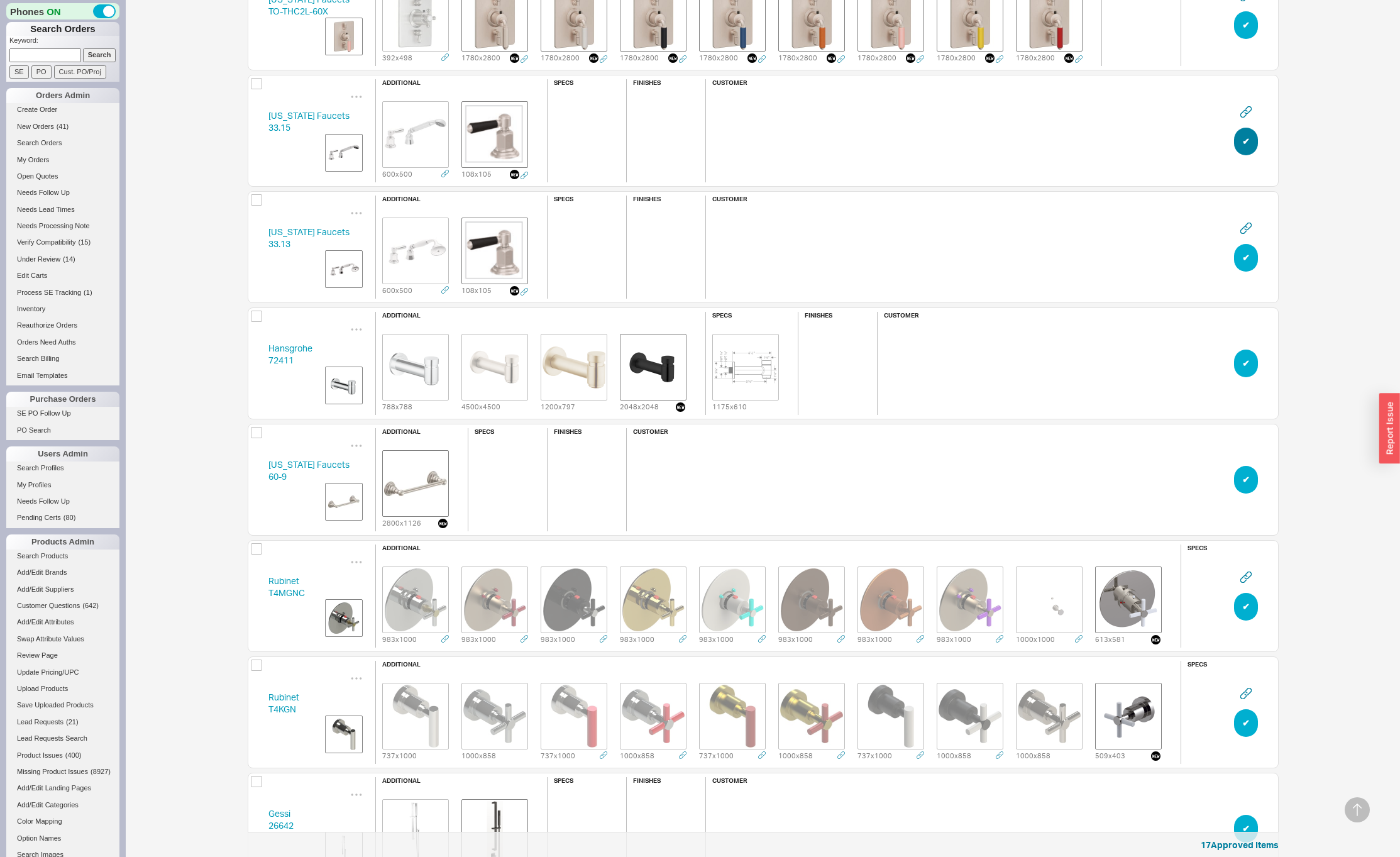
click at [1247, 133] on button "✔︎" at bounding box center [1246, 141] width 24 height 27
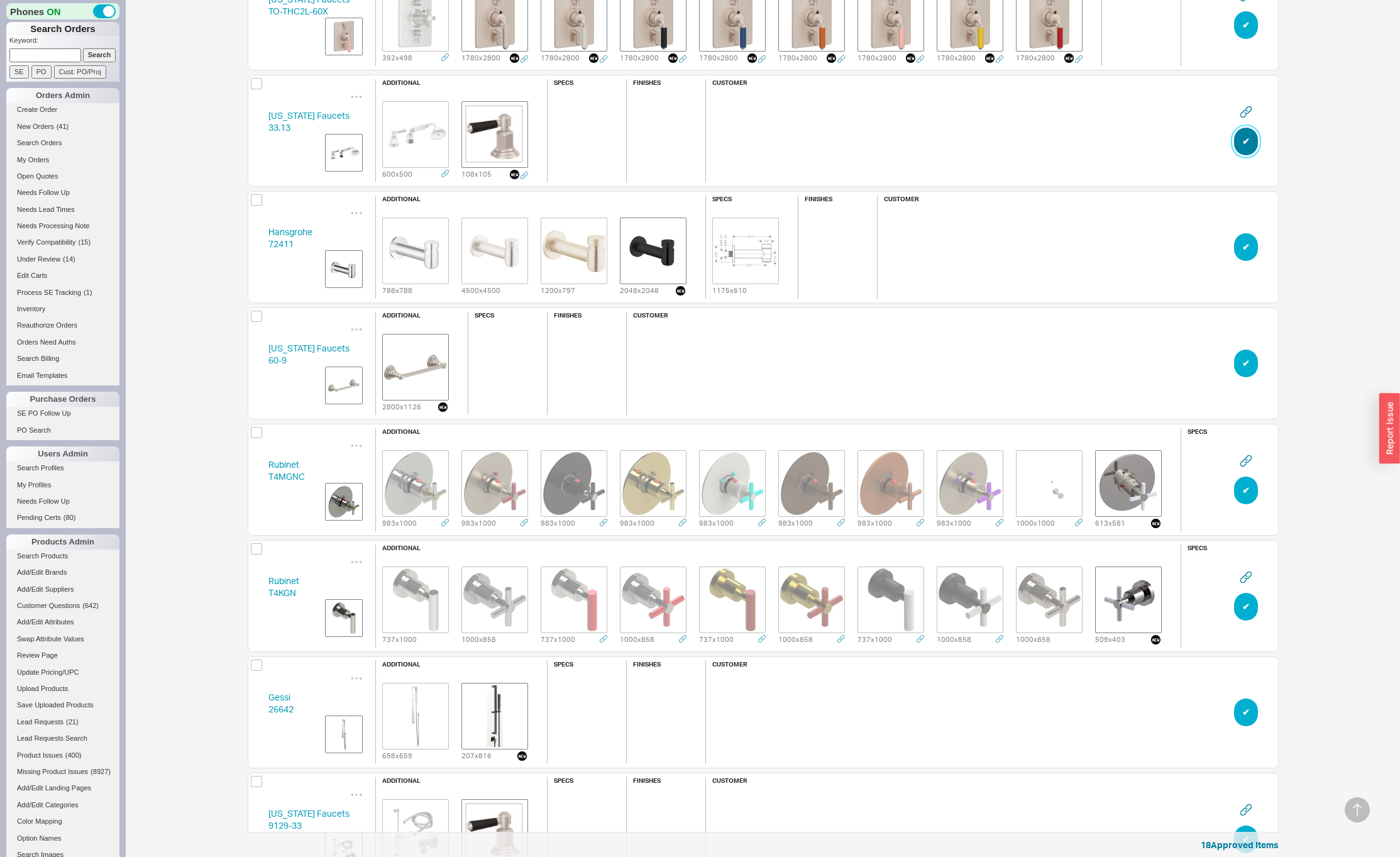
click at [1246, 133] on button "✔︎" at bounding box center [1246, 141] width 24 height 27
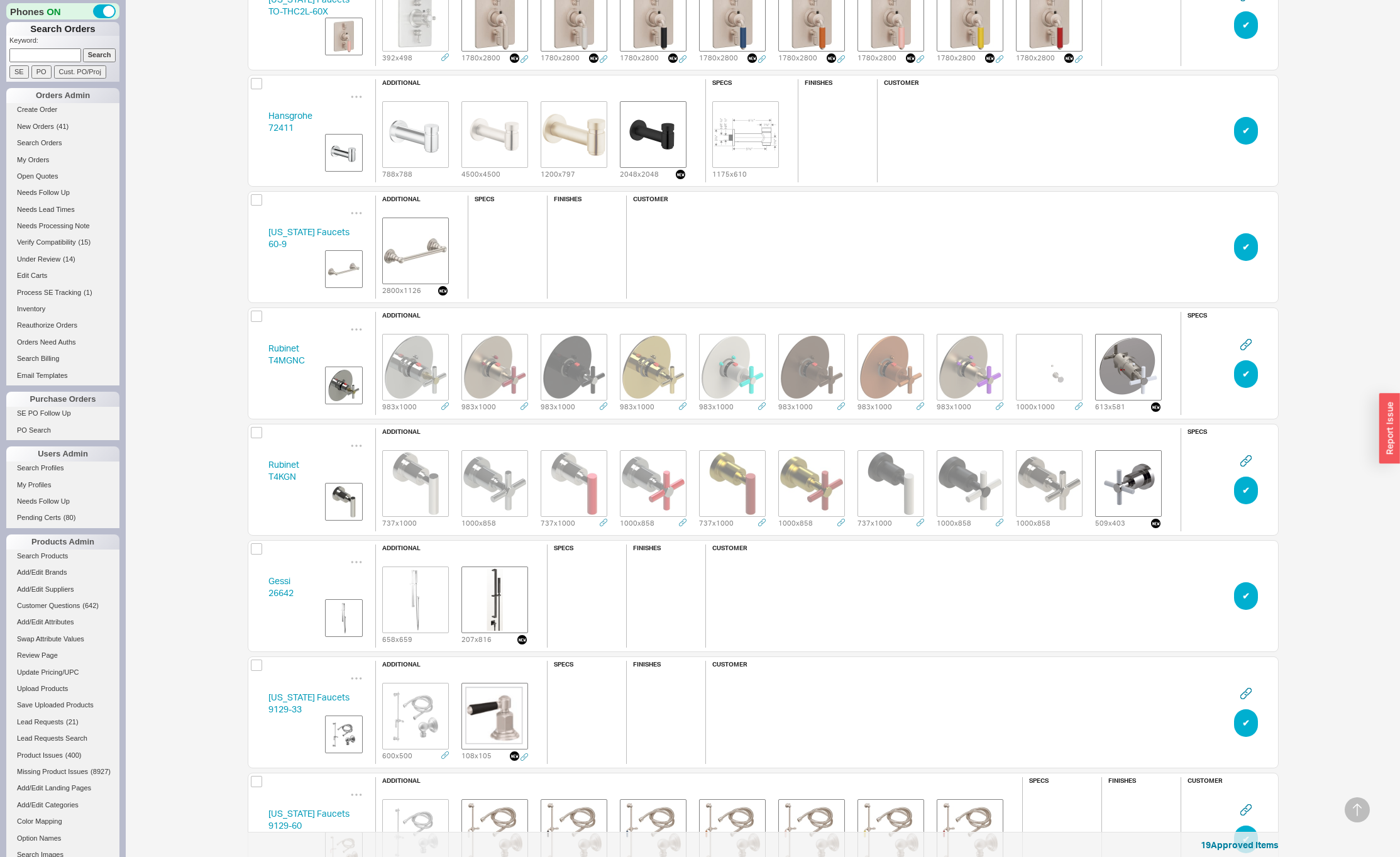
scroll to position [74572, 1021]
click at [1246, 133] on button "✔︎" at bounding box center [1246, 130] width 24 height 27
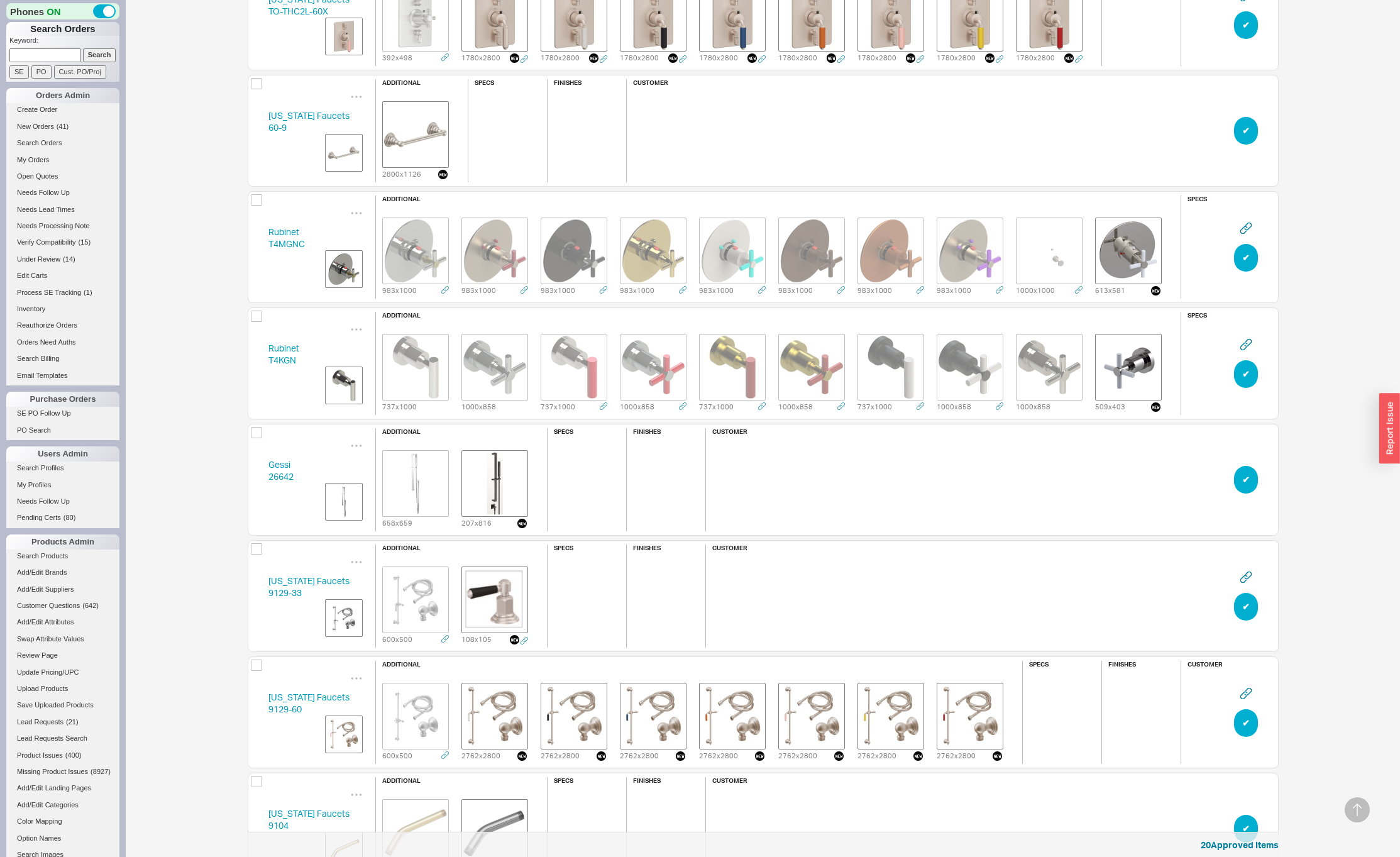
scroll to position [74457, 1021]
click at [1246, 133] on button "✔︎" at bounding box center [1246, 130] width 24 height 27
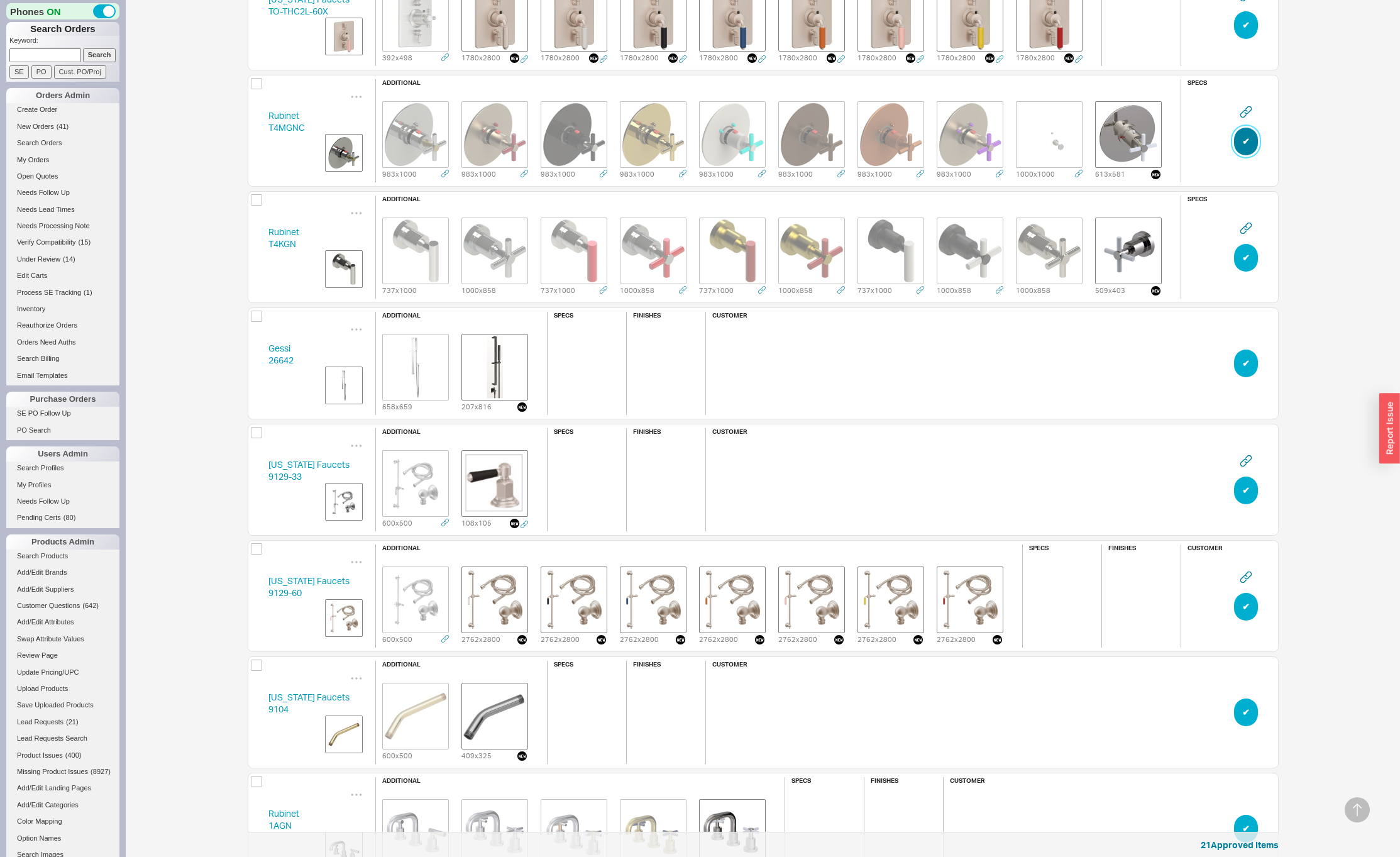
click at [1246, 133] on button "✔︎" at bounding box center [1246, 141] width 24 height 27
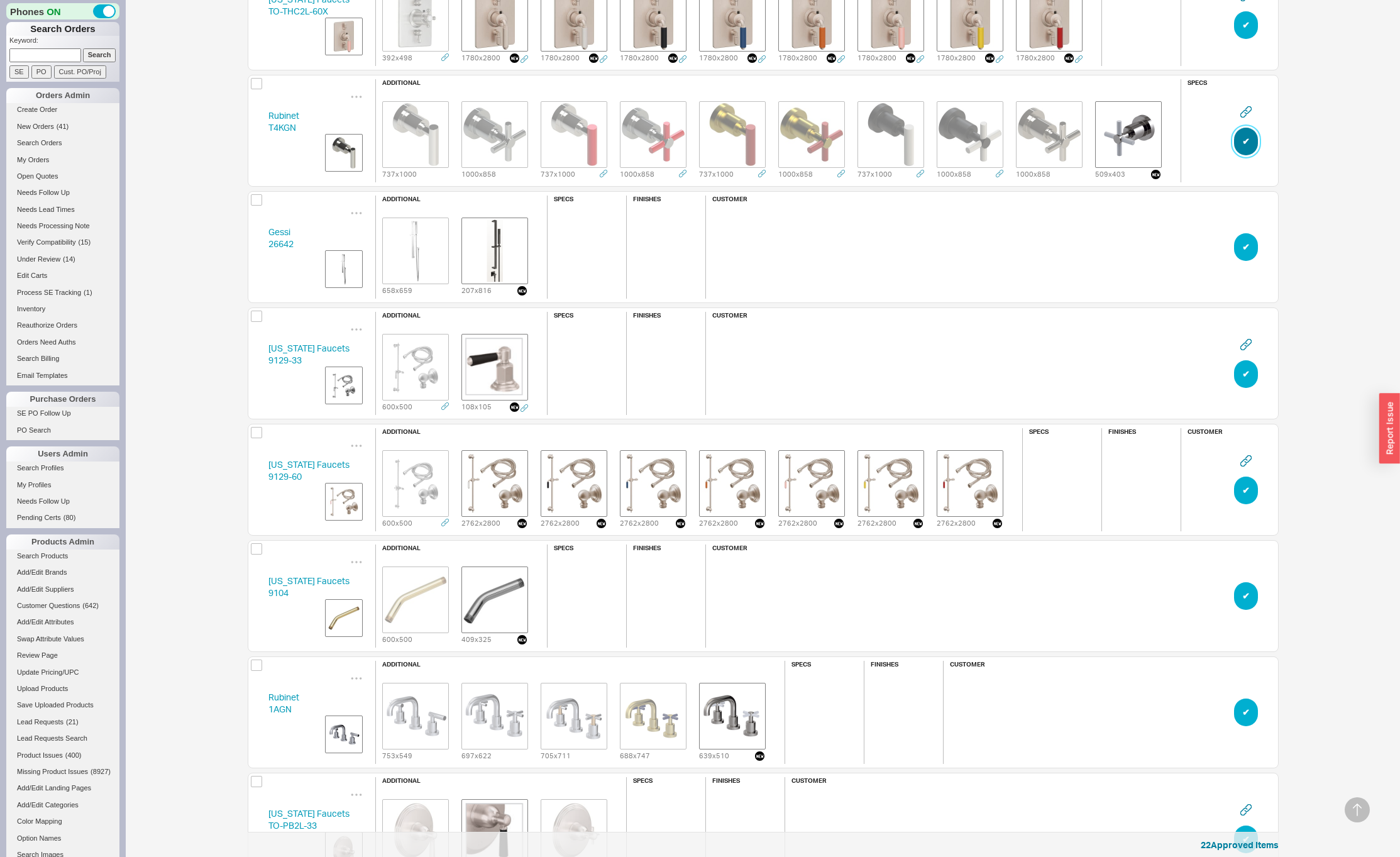
click at [1246, 133] on button "✔︎" at bounding box center [1246, 141] width 24 height 27
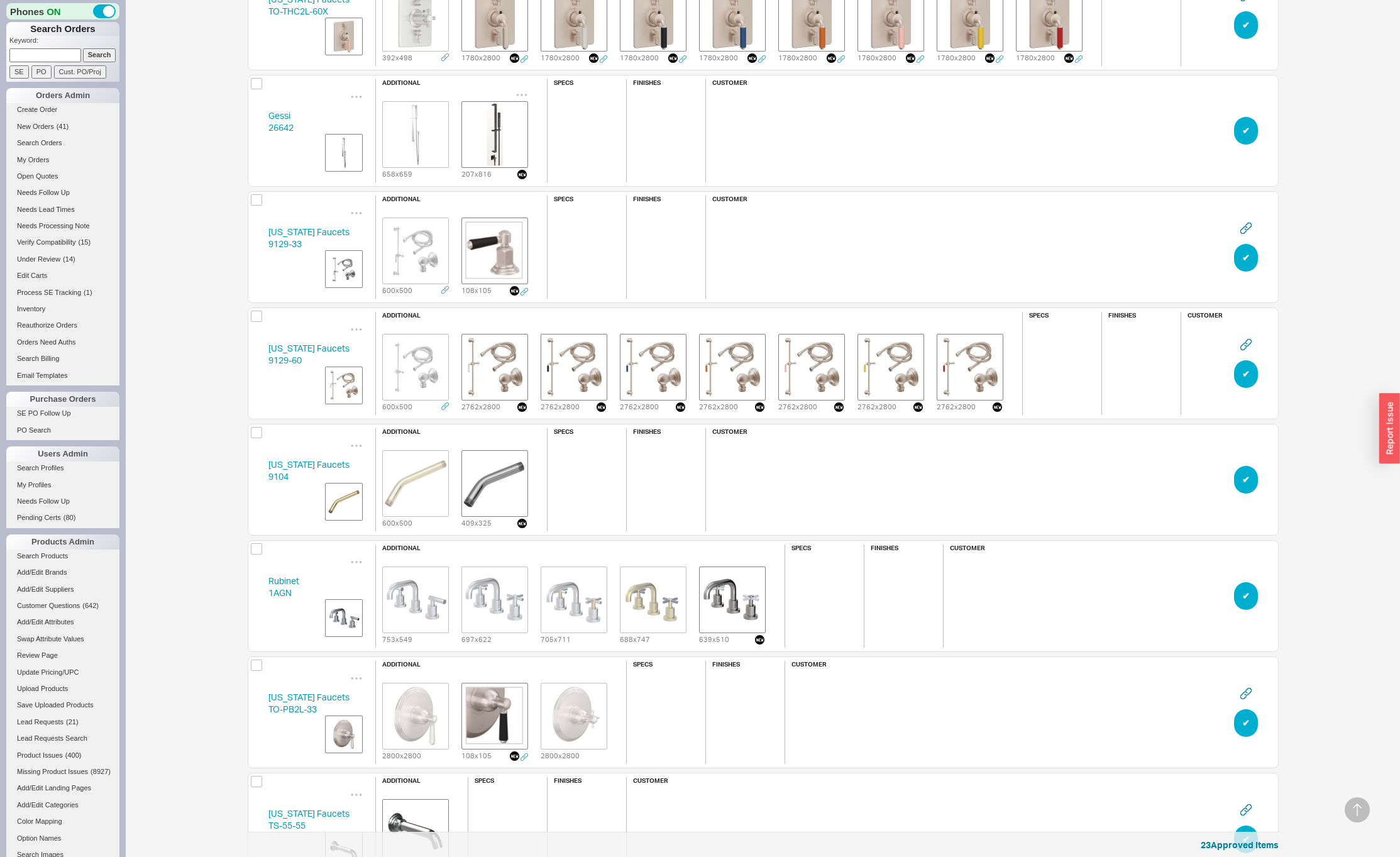
click at [515, 137] on img "grid" at bounding box center [495, 135] width 63 height 63
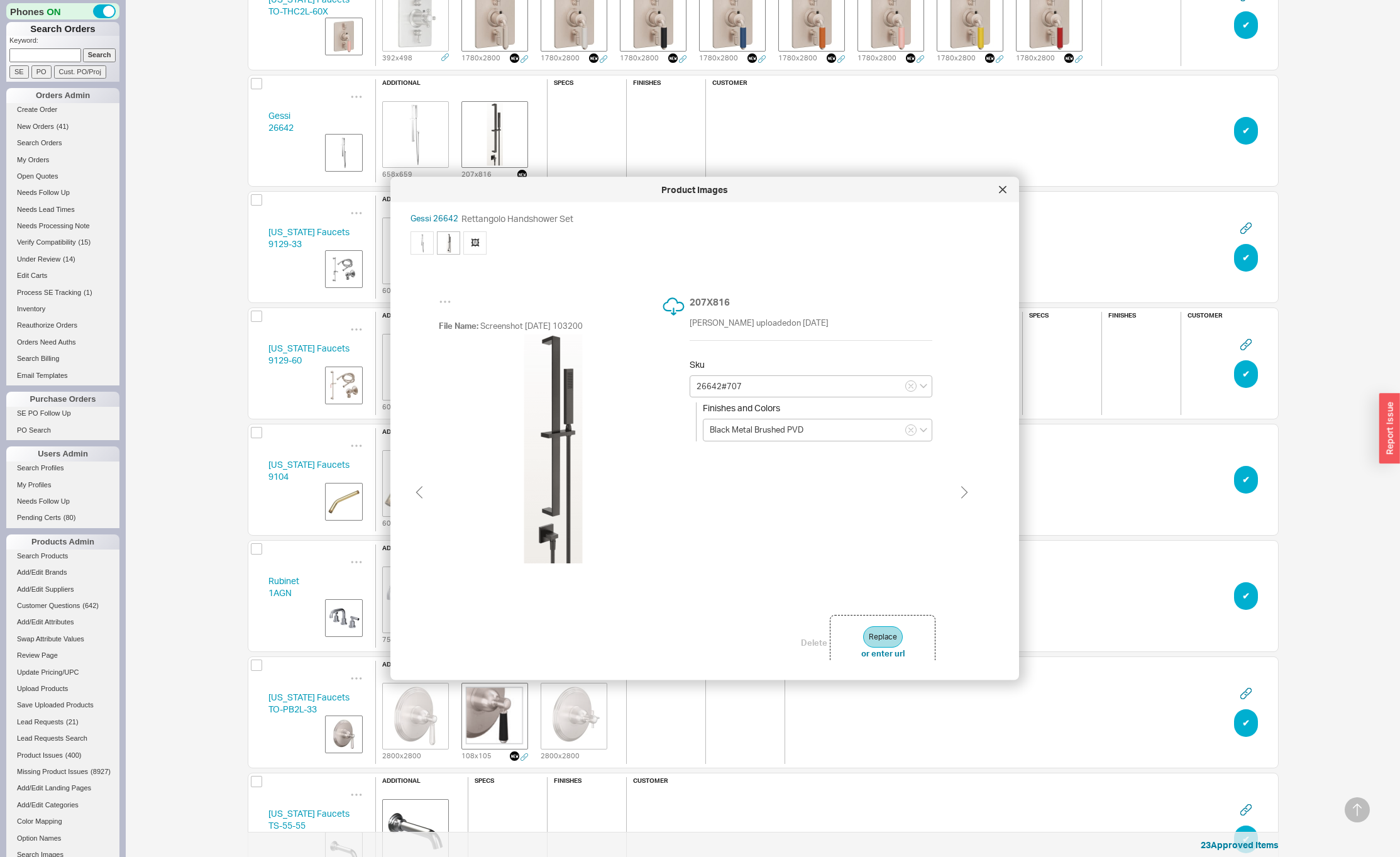
click at [552, 492] on img at bounding box center [553, 448] width 229 height 229
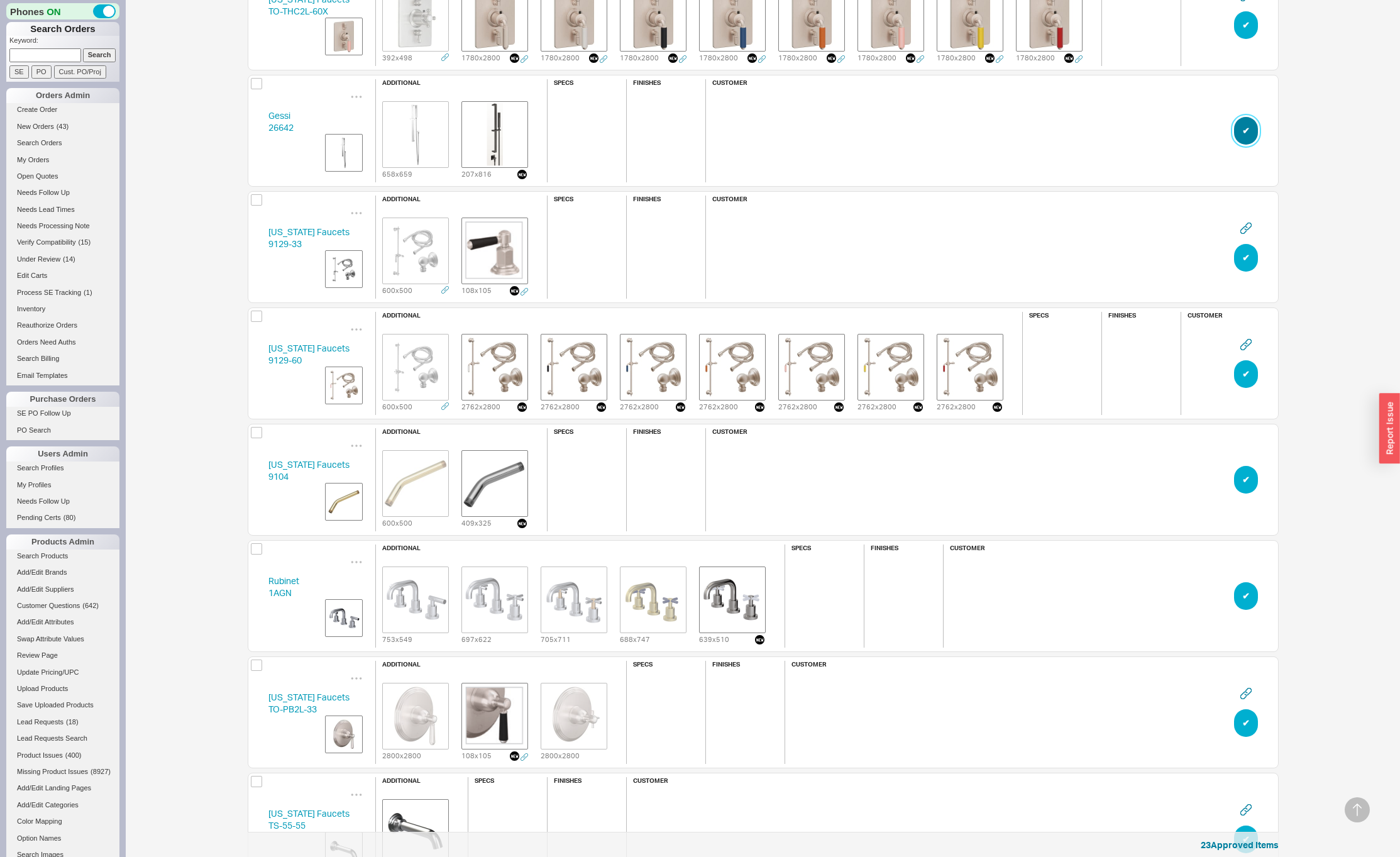
click at [1242, 137] on button "✔︎" at bounding box center [1246, 130] width 24 height 27
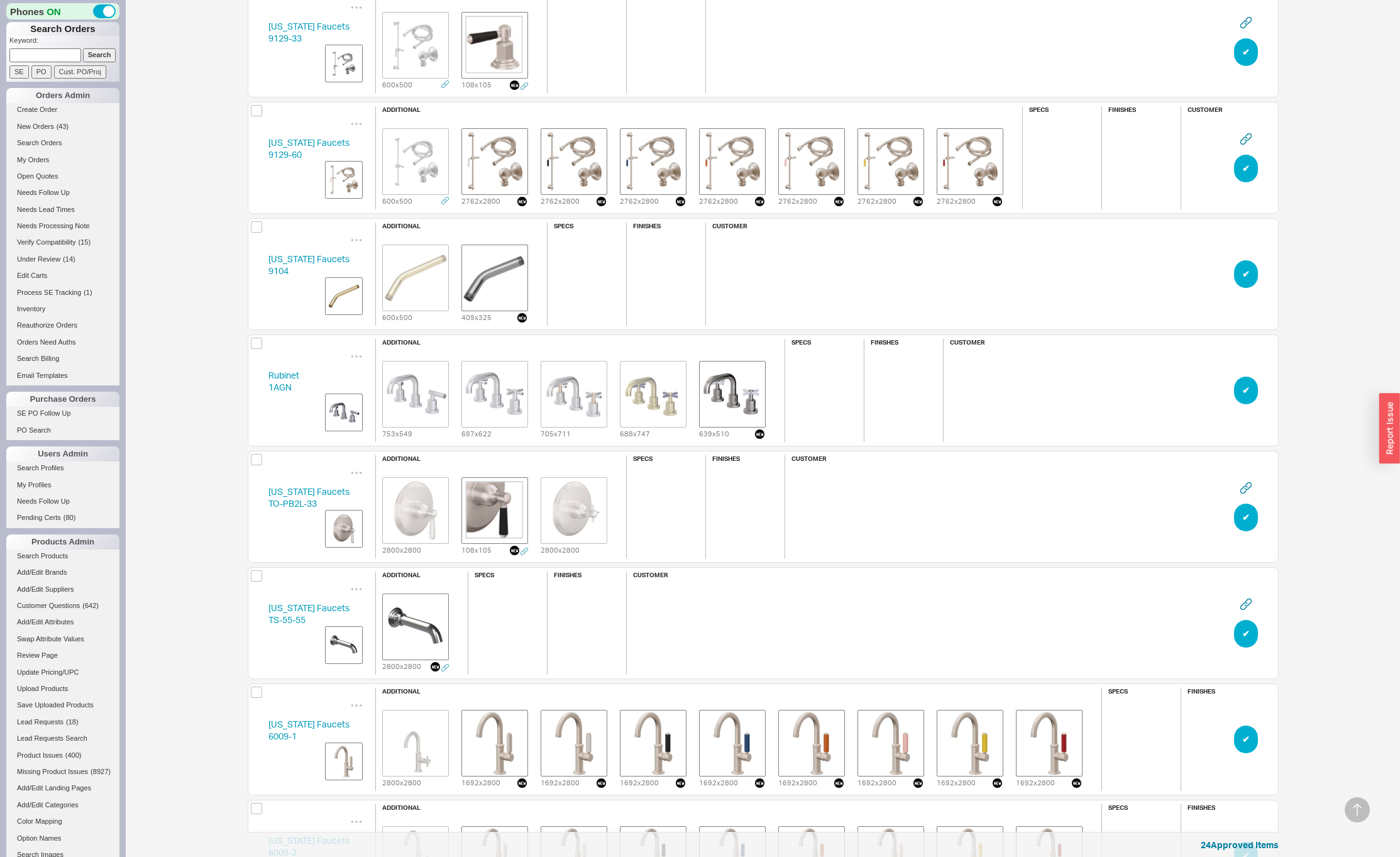
scroll to position [973, 0]
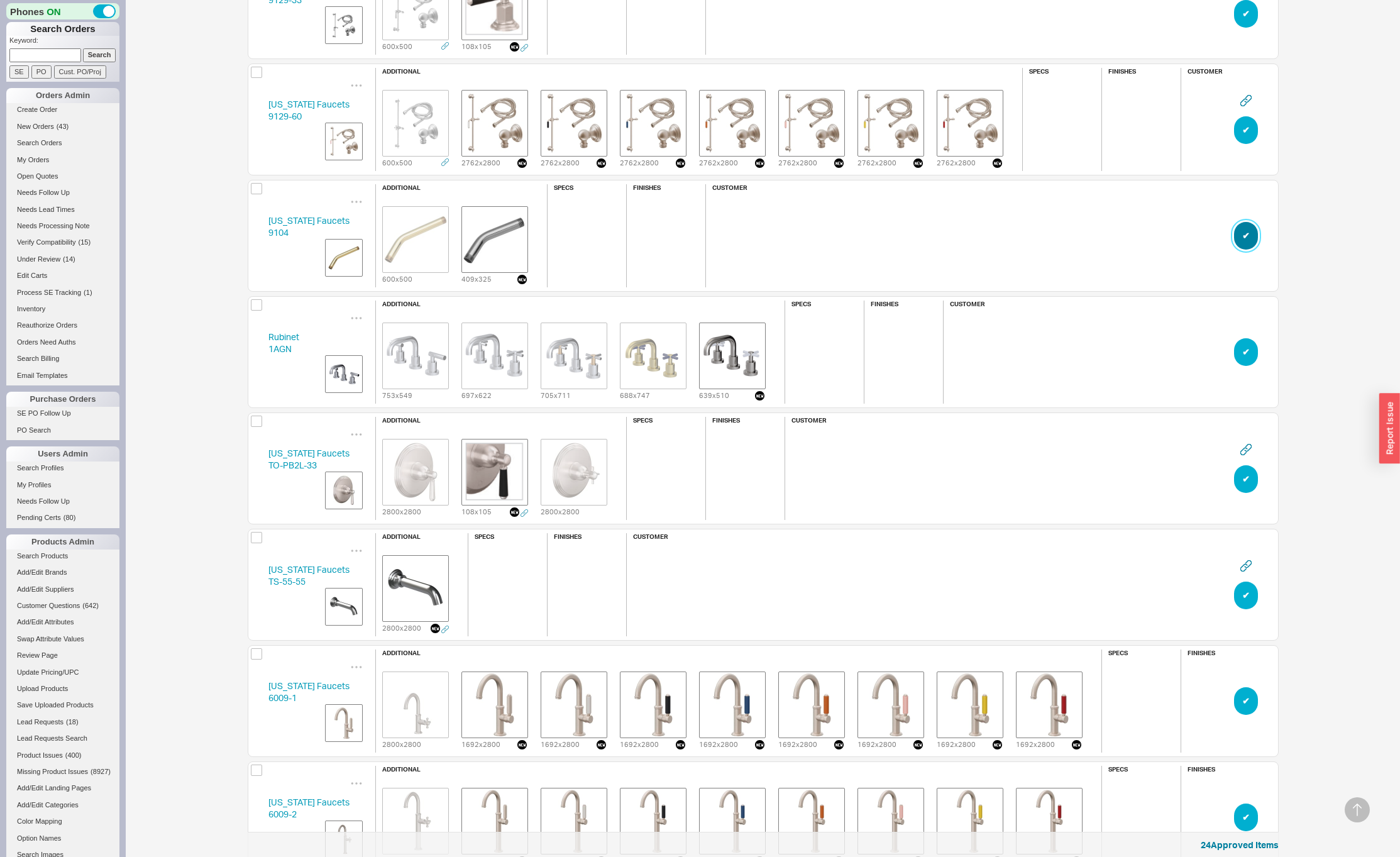
click at [1249, 231] on button "✔︎" at bounding box center [1246, 235] width 24 height 27
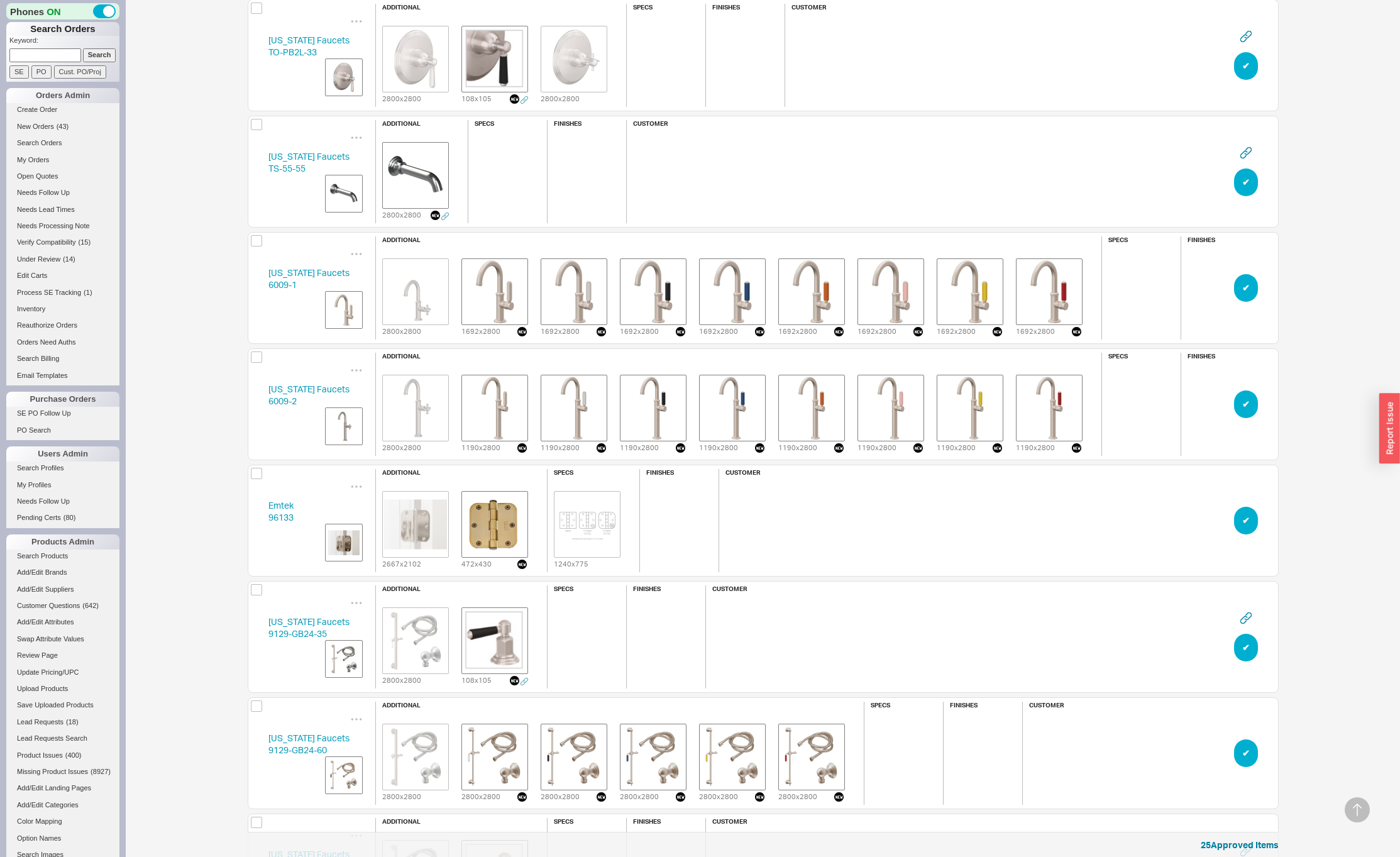
scroll to position [1284, 0]
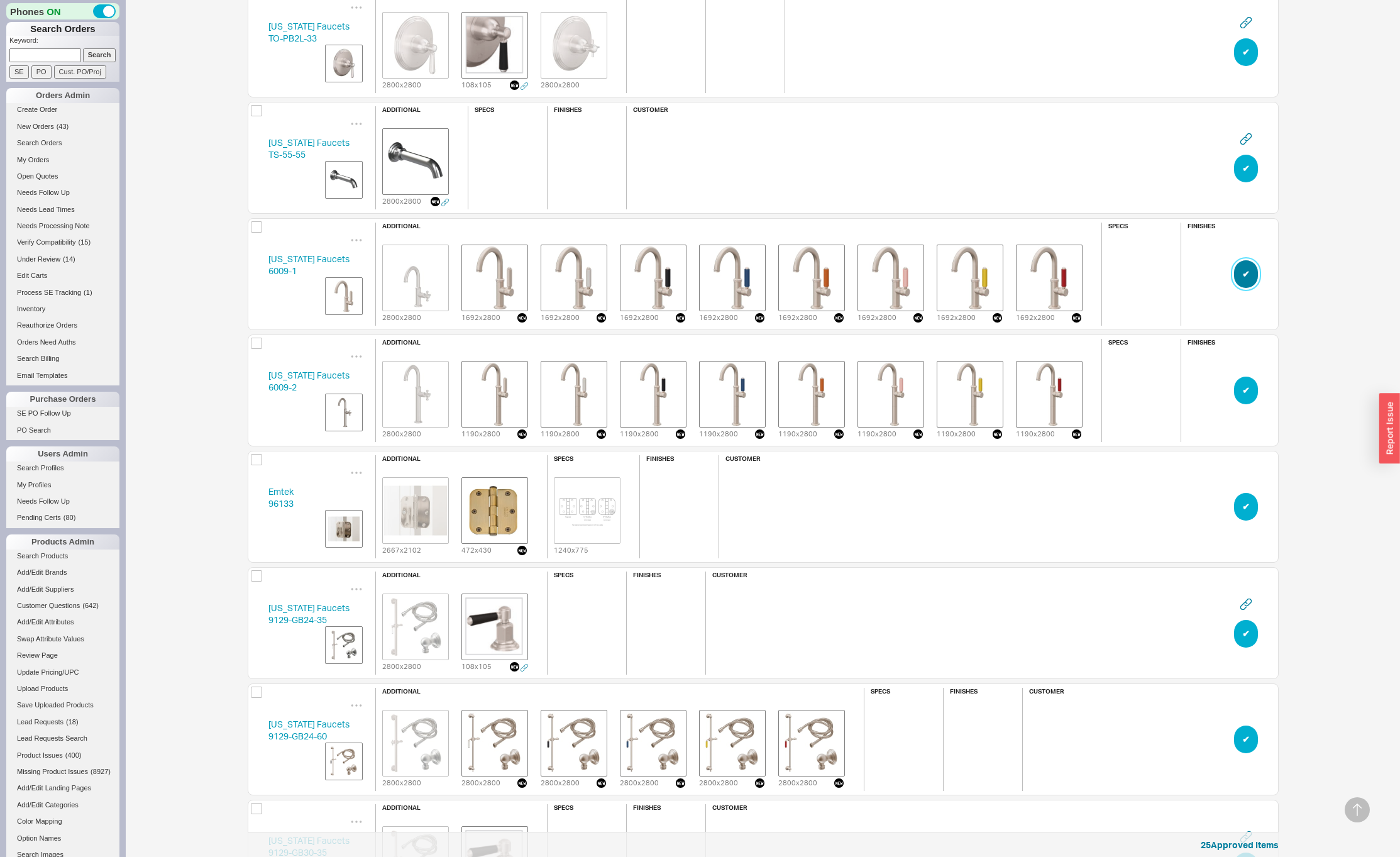
click at [1244, 275] on button "✔︎" at bounding box center [1246, 274] width 24 height 27
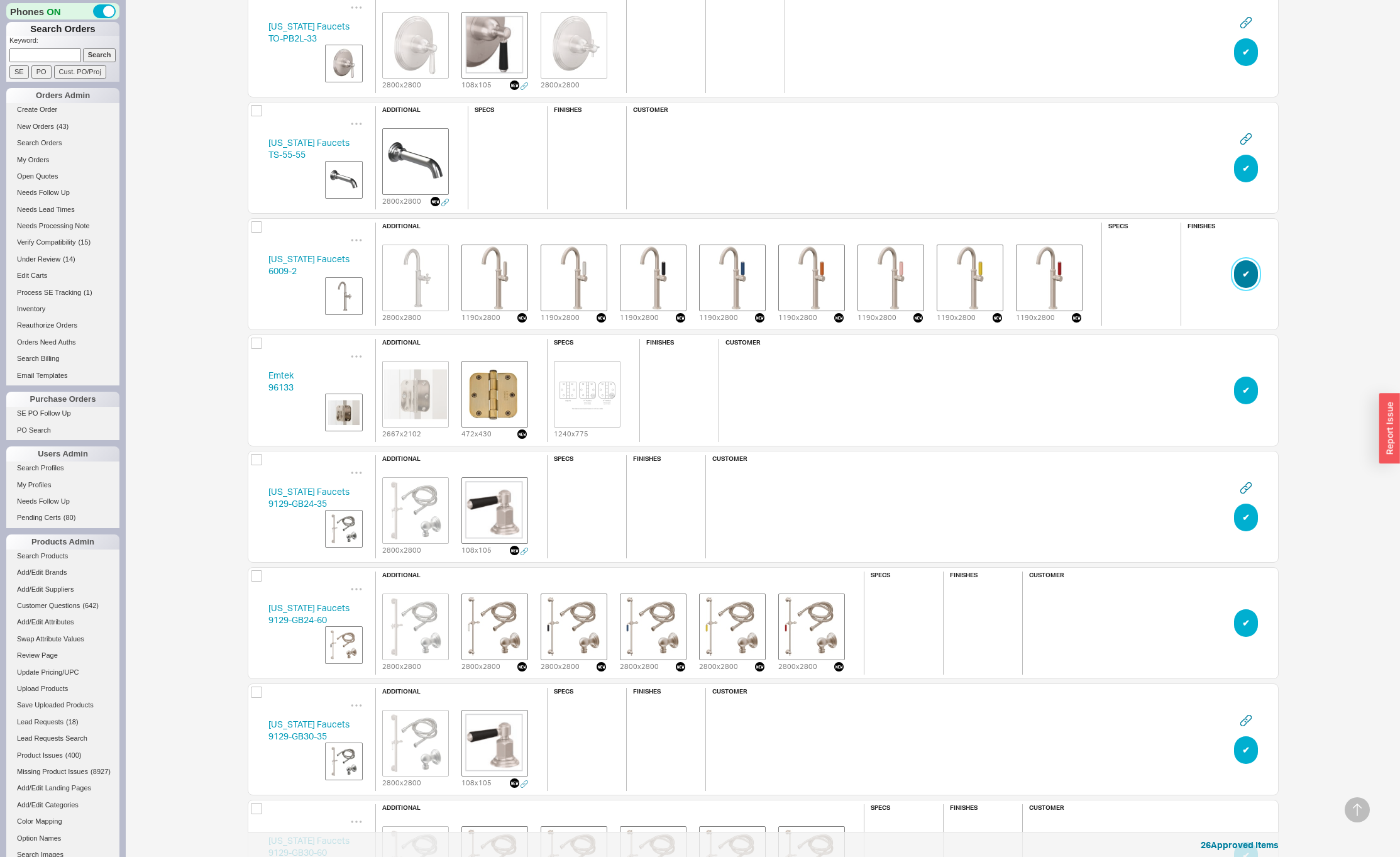
click at [1244, 275] on button "✔︎" at bounding box center [1246, 274] width 24 height 27
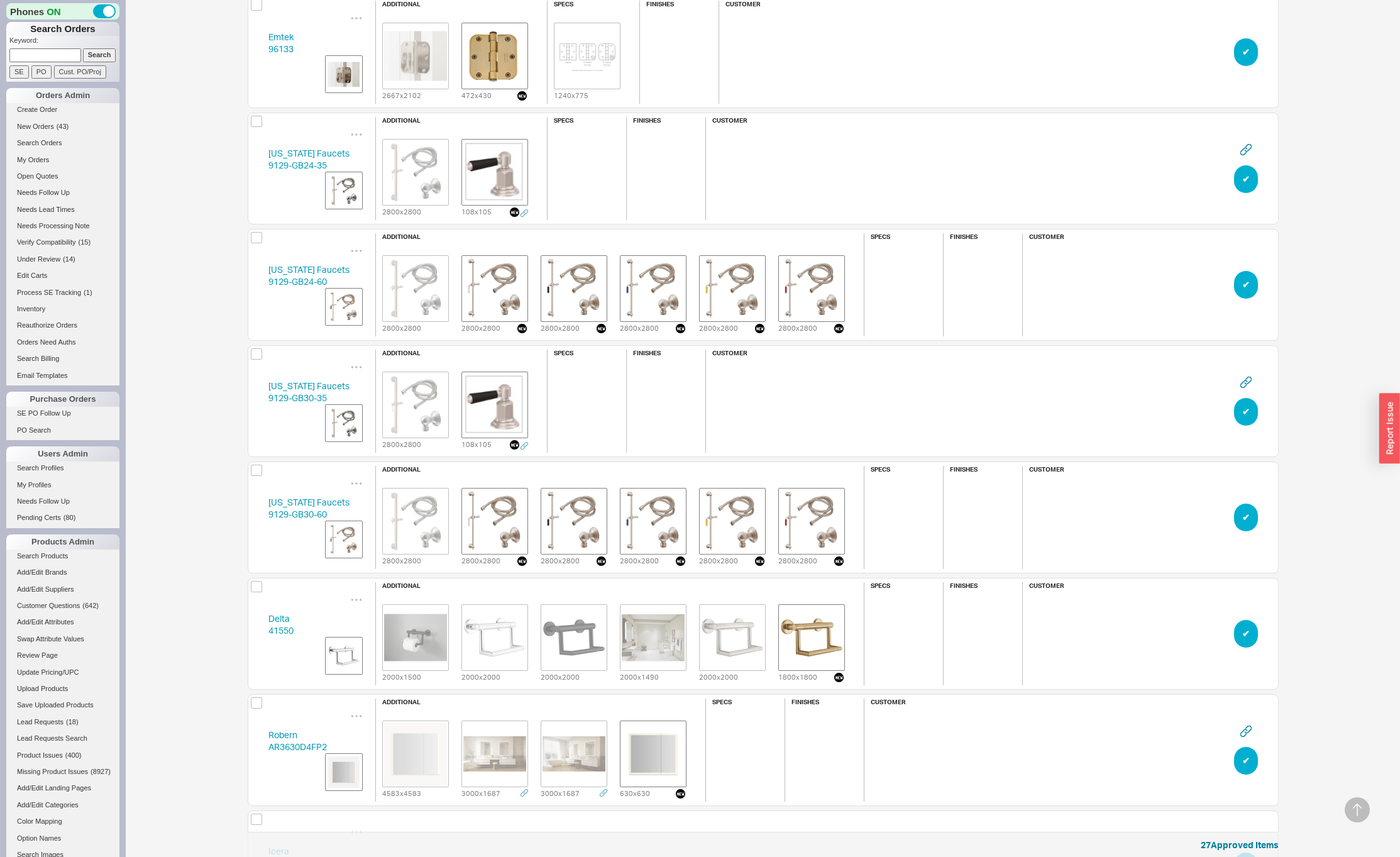
scroll to position [1524, 0]
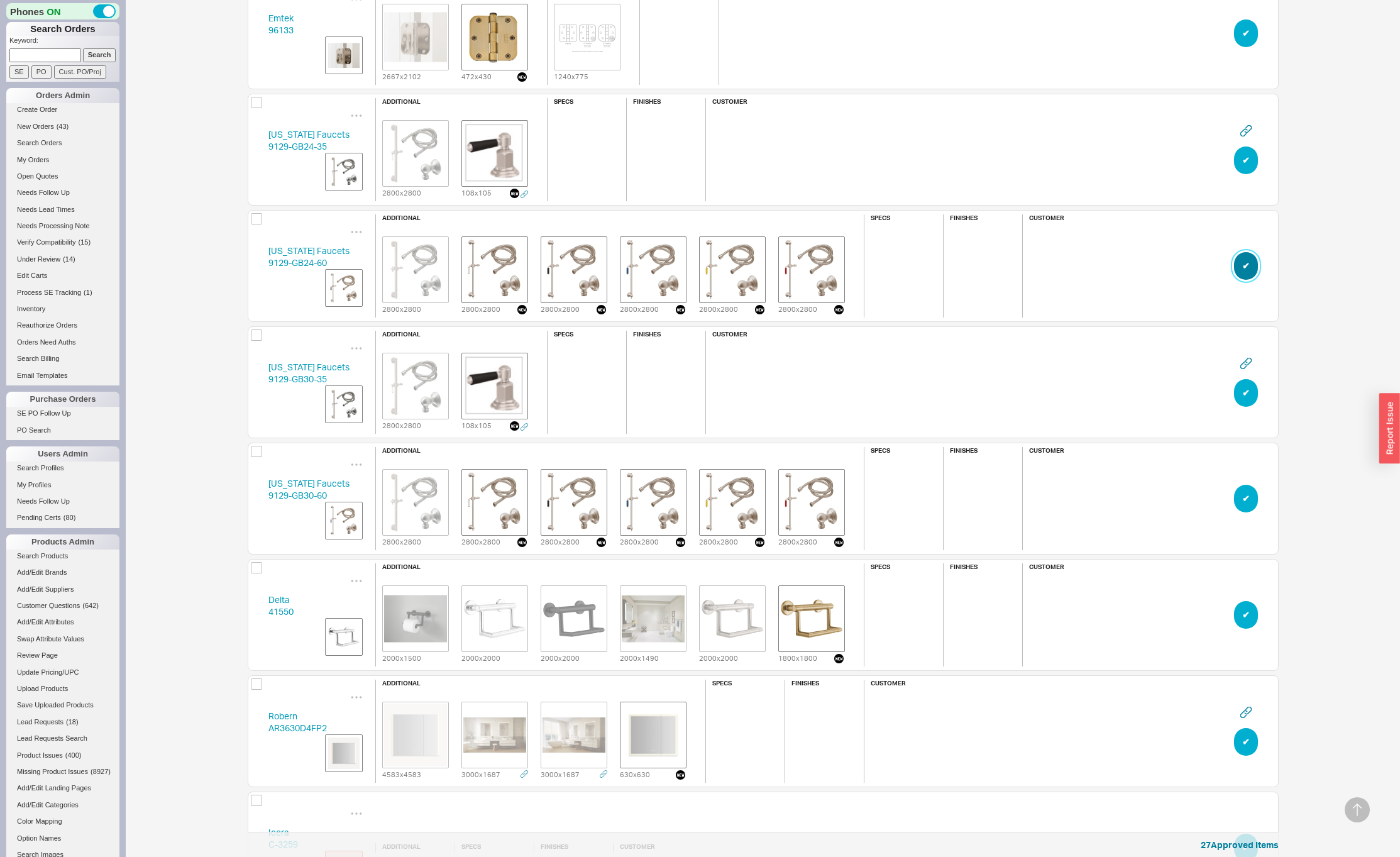
click at [1242, 270] on button "✔︎" at bounding box center [1246, 265] width 24 height 27
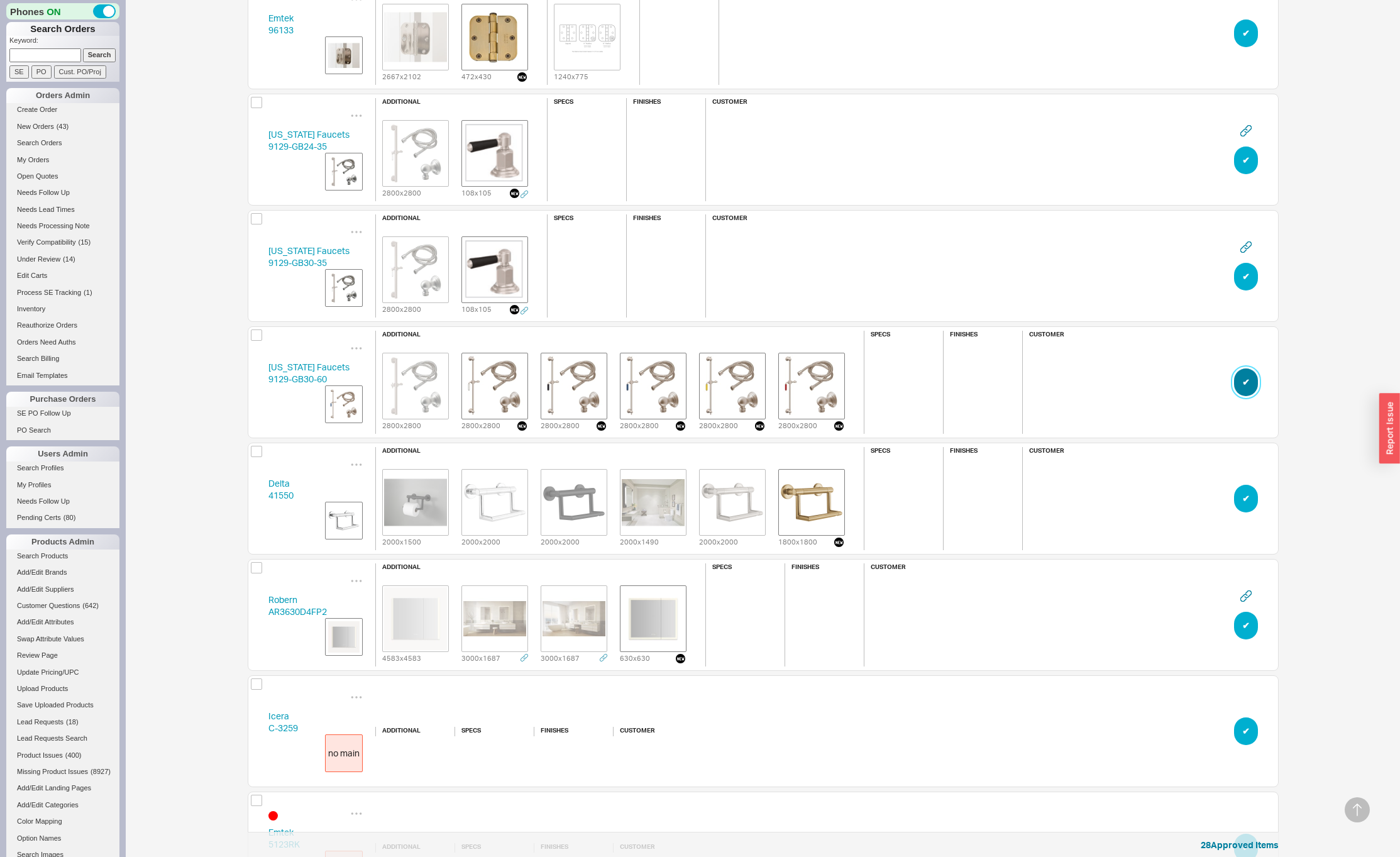
click at [1250, 381] on button "✔︎" at bounding box center [1246, 382] width 24 height 27
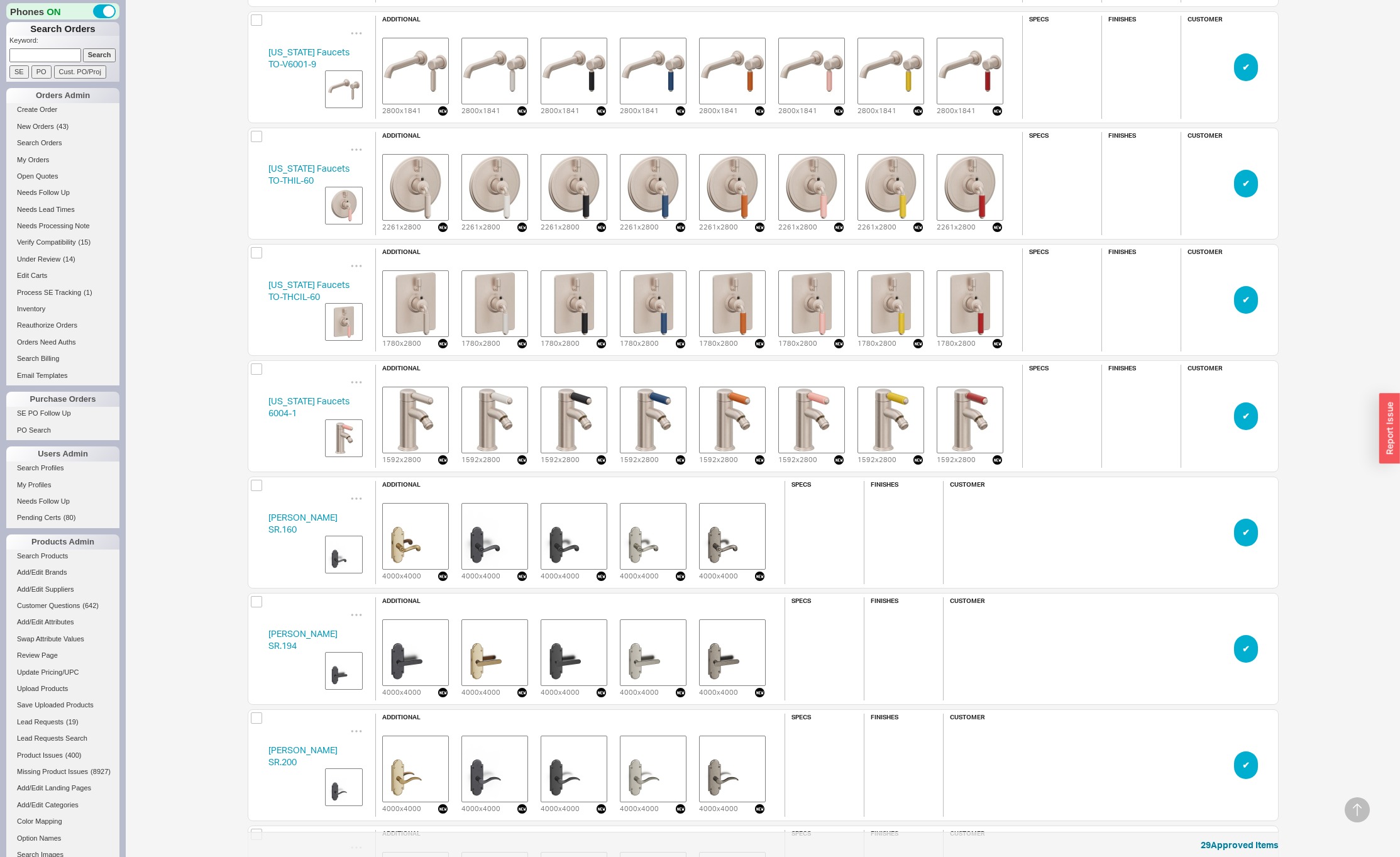
scroll to position [68567, 0]
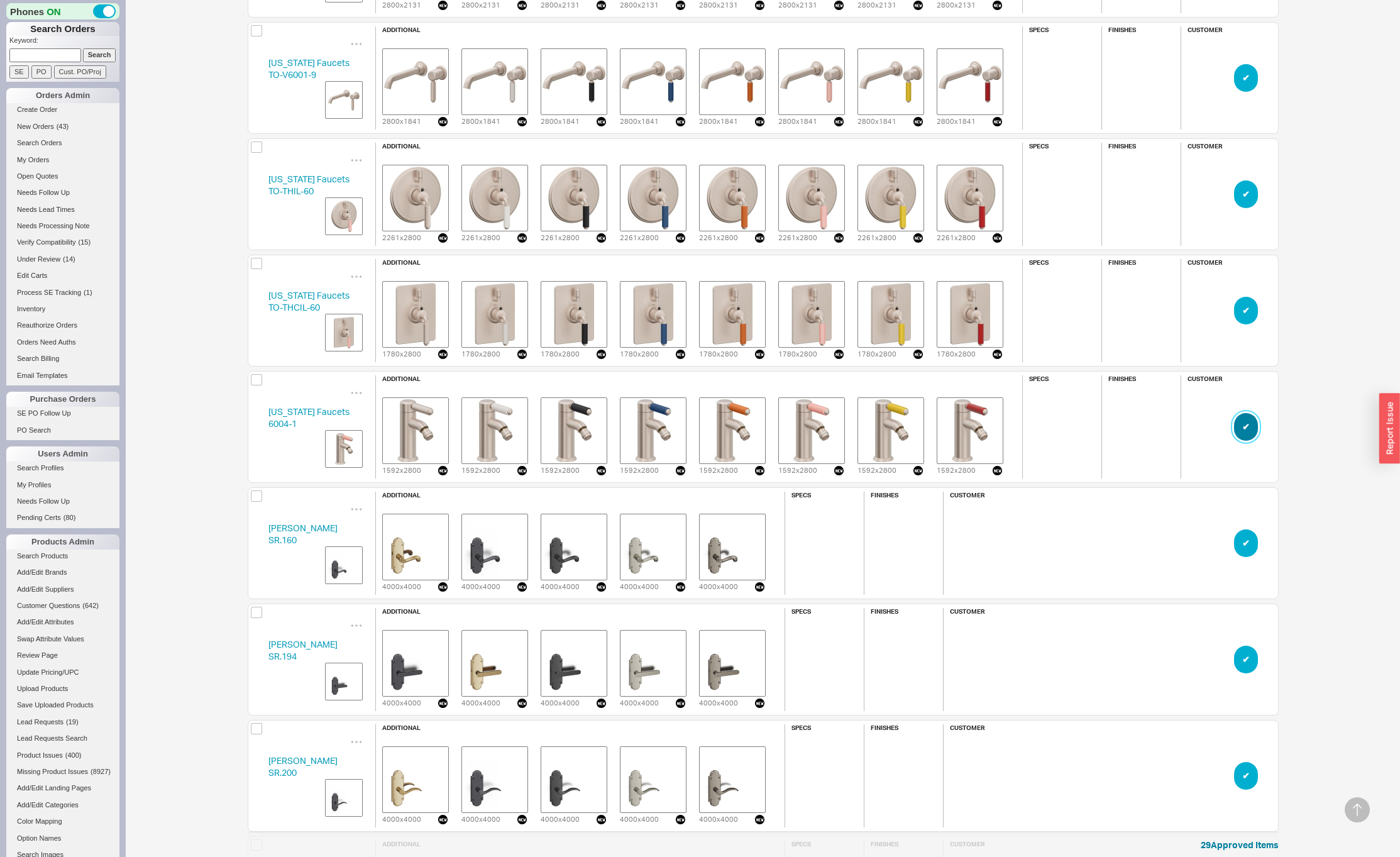
click at [1248, 424] on button "✔︎" at bounding box center [1246, 426] width 24 height 27
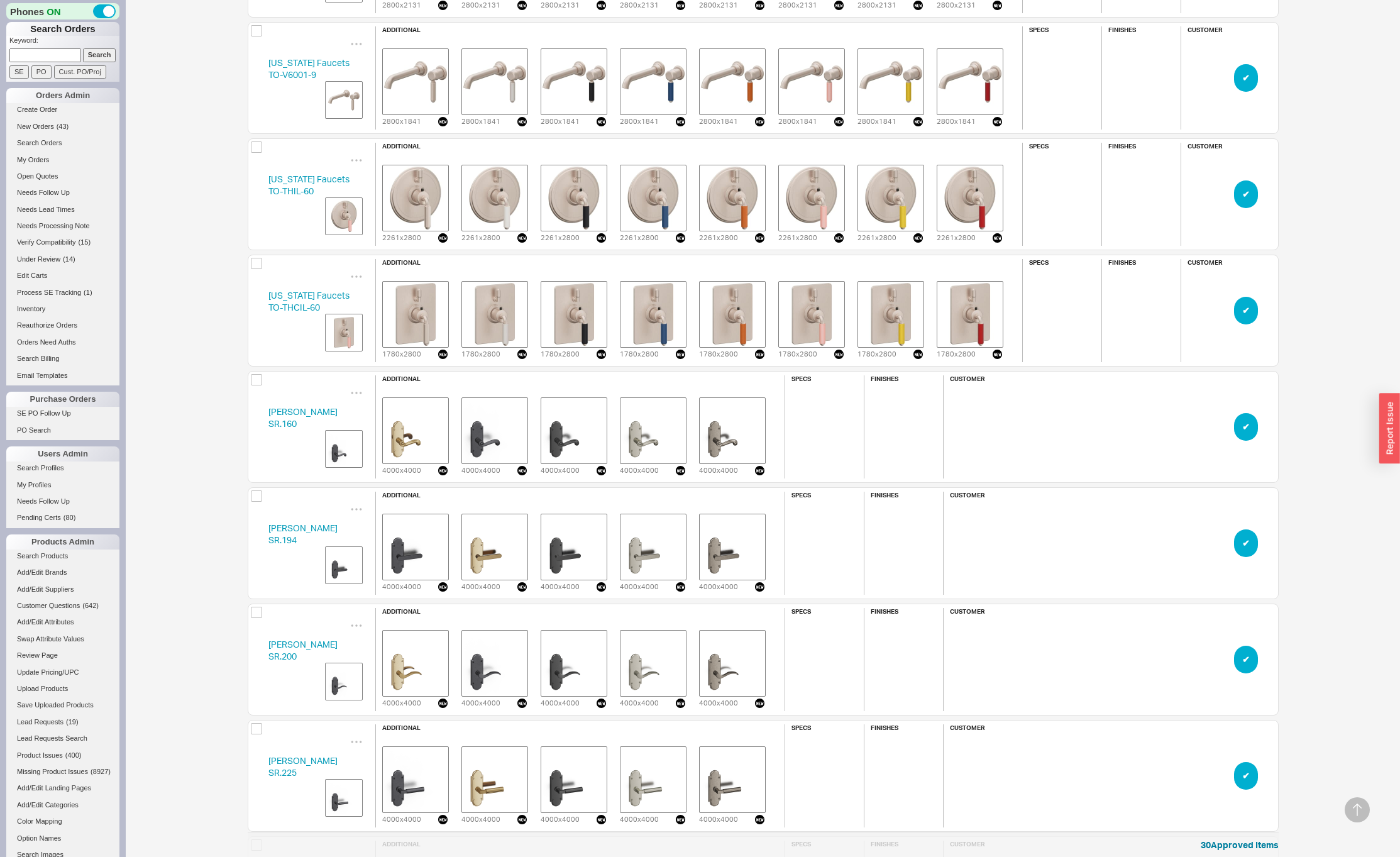
scroll to position [73293, 1021]
click at [1249, 302] on button "✔︎" at bounding box center [1246, 310] width 24 height 27
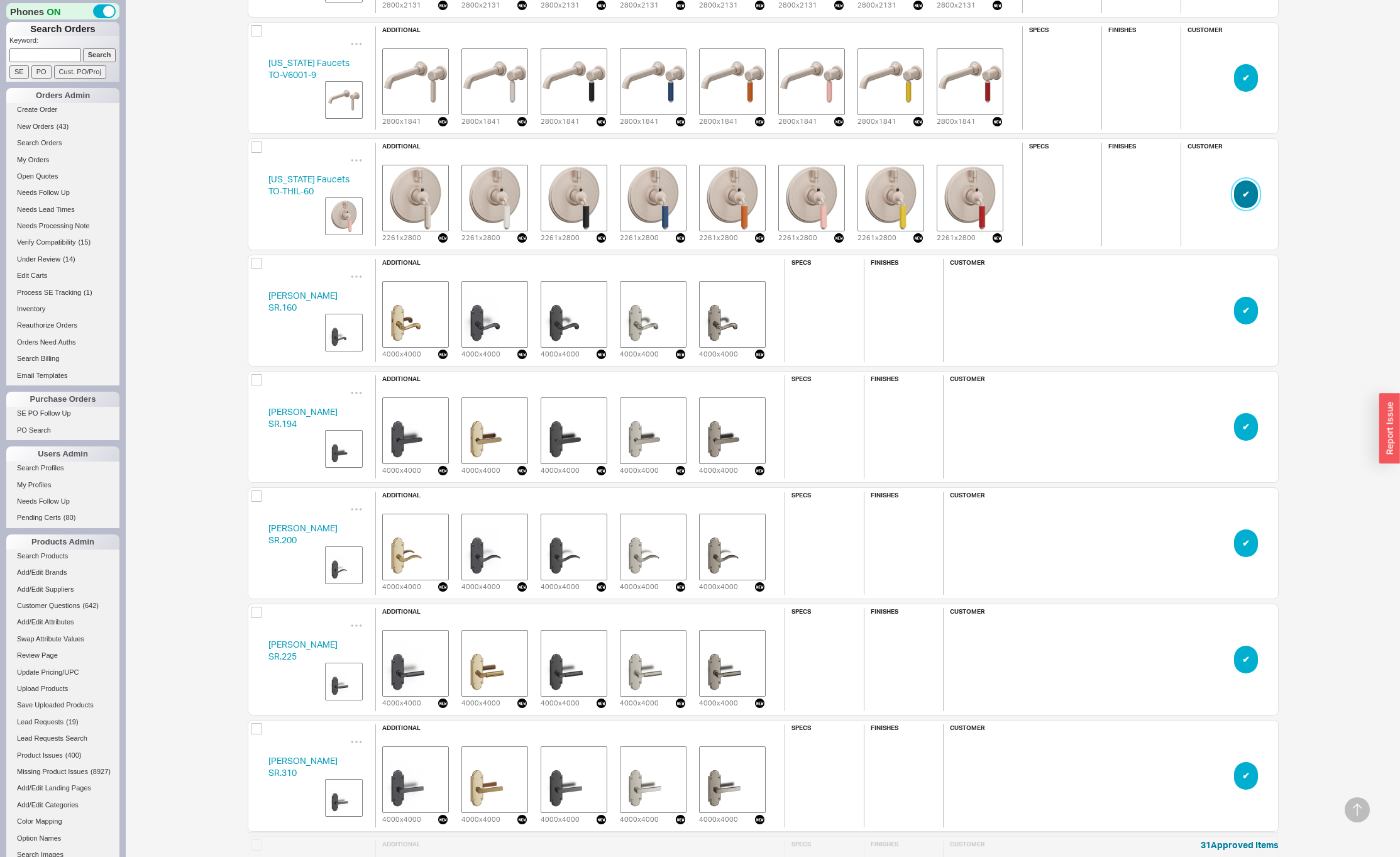
click at [1245, 192] on button "✔︎" at bounding box center [1246, 194] width 24 height 27
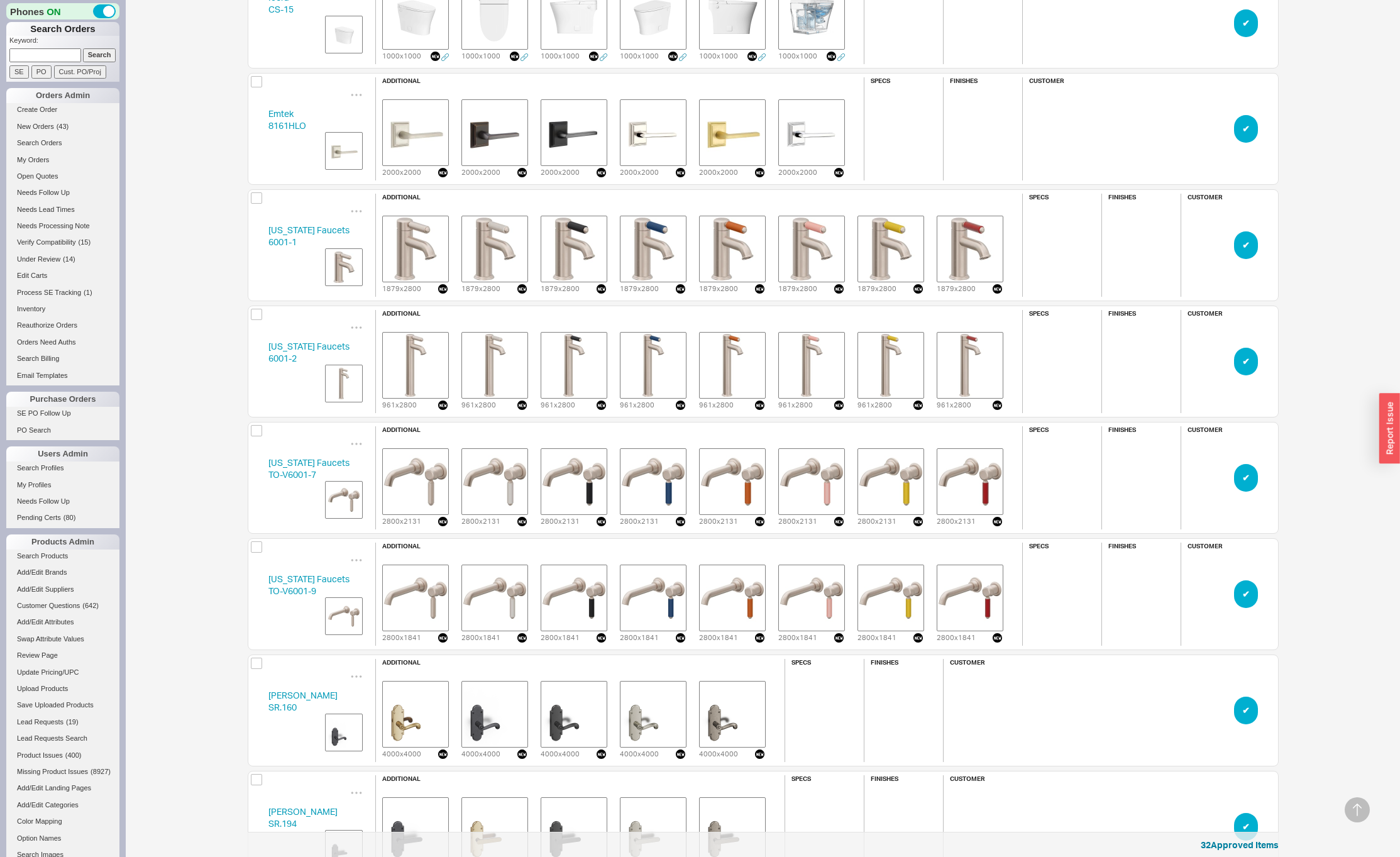
scroll to position [68067, 0]
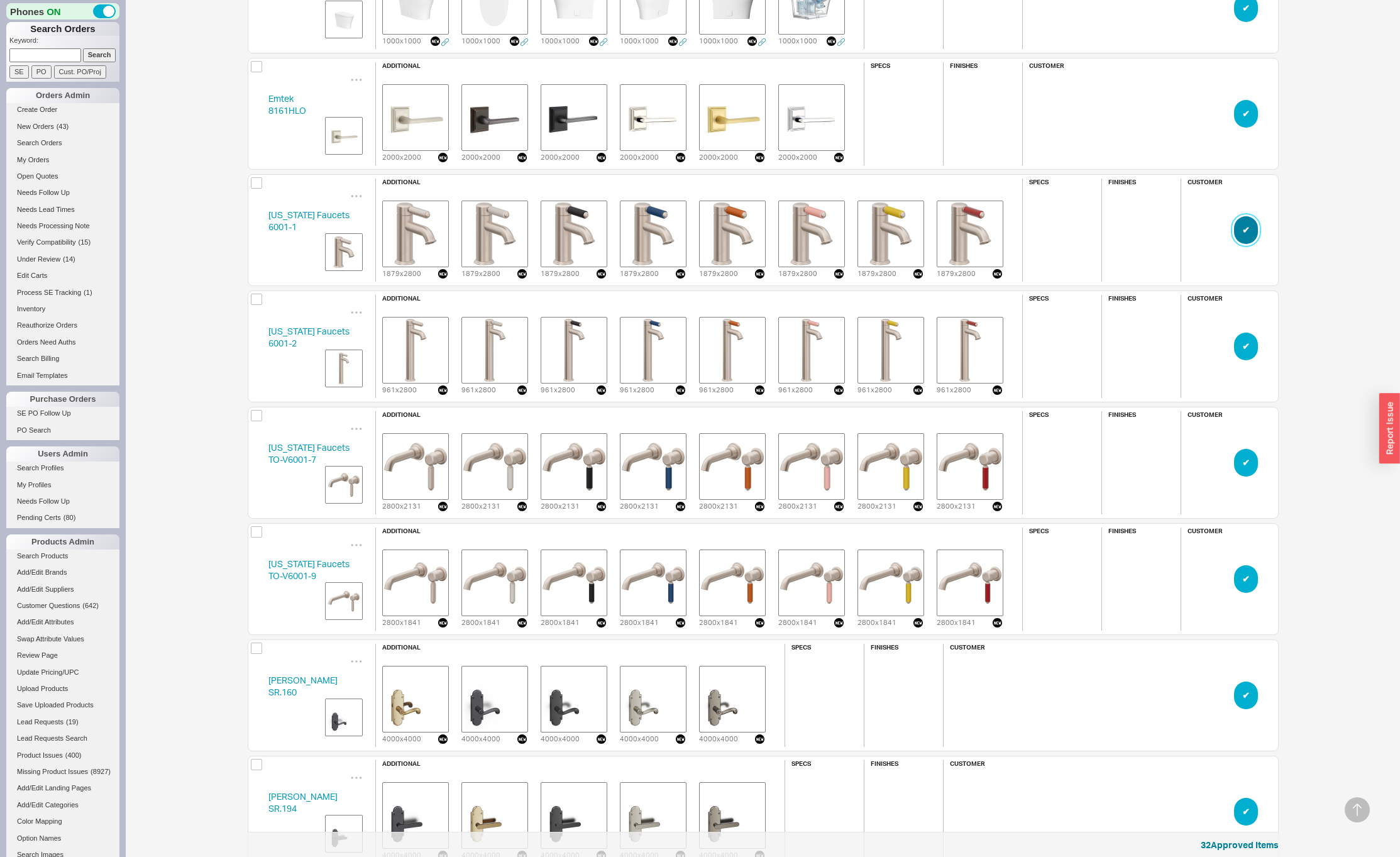
click at [1248, 228] on button "✔︎" at bounding box center [1246, 230] width 24 height 27
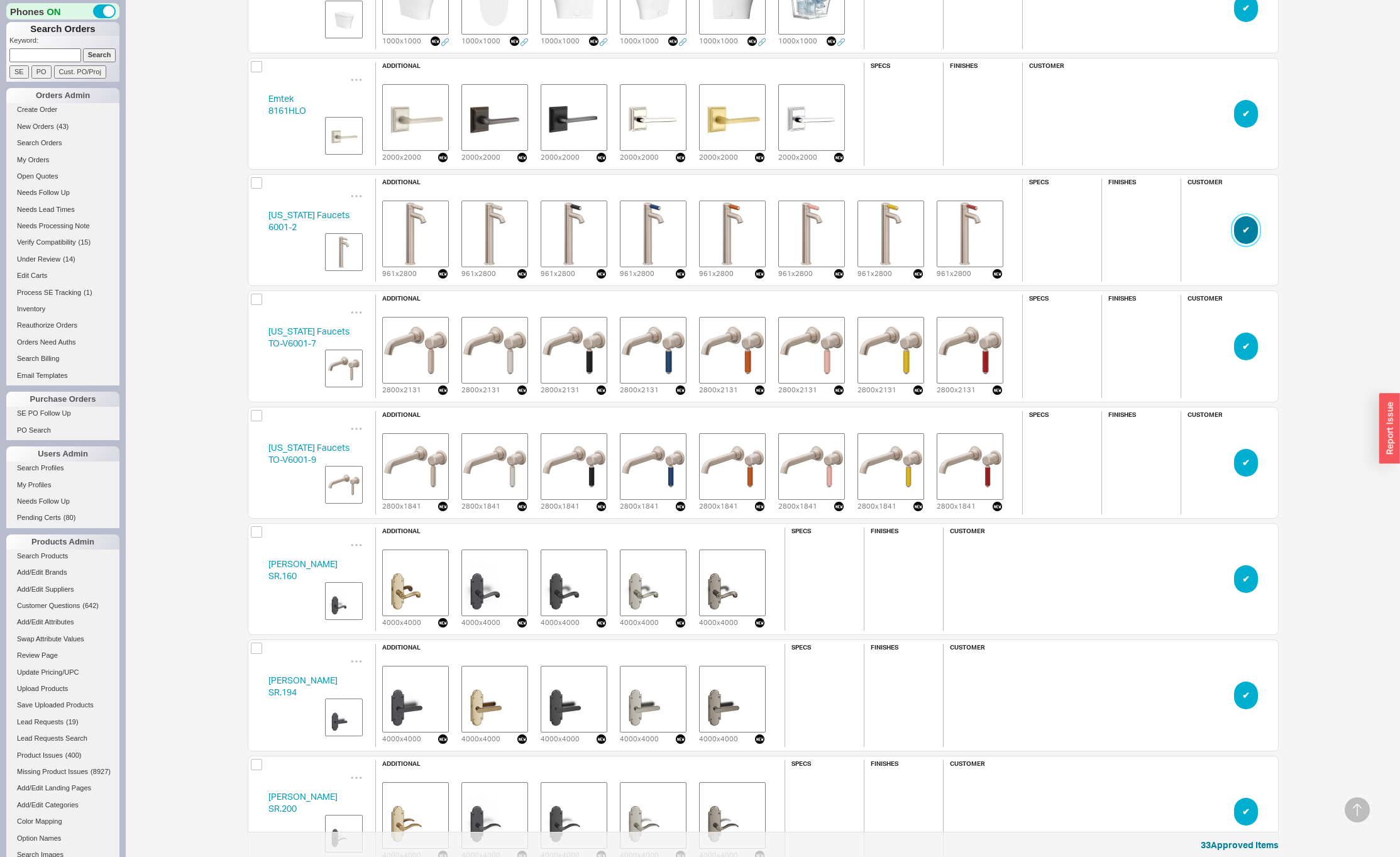
click at [1248, 228] on button "✔︎" at bounding box center [1246, 230] width 24 height 27
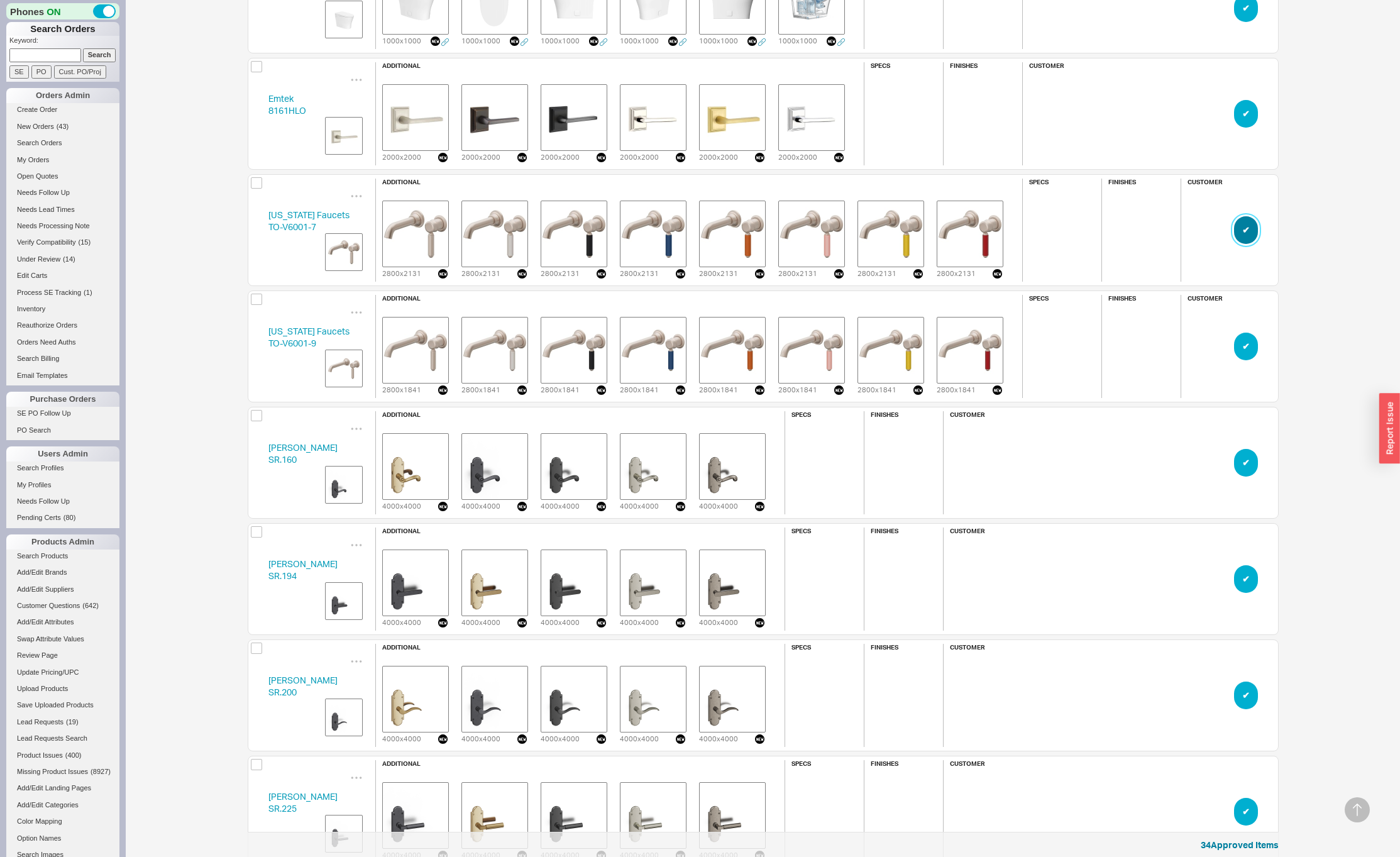
click at [1248, 228] on button "✔︎" at bounding box center [1246, 230] width 24 height 27
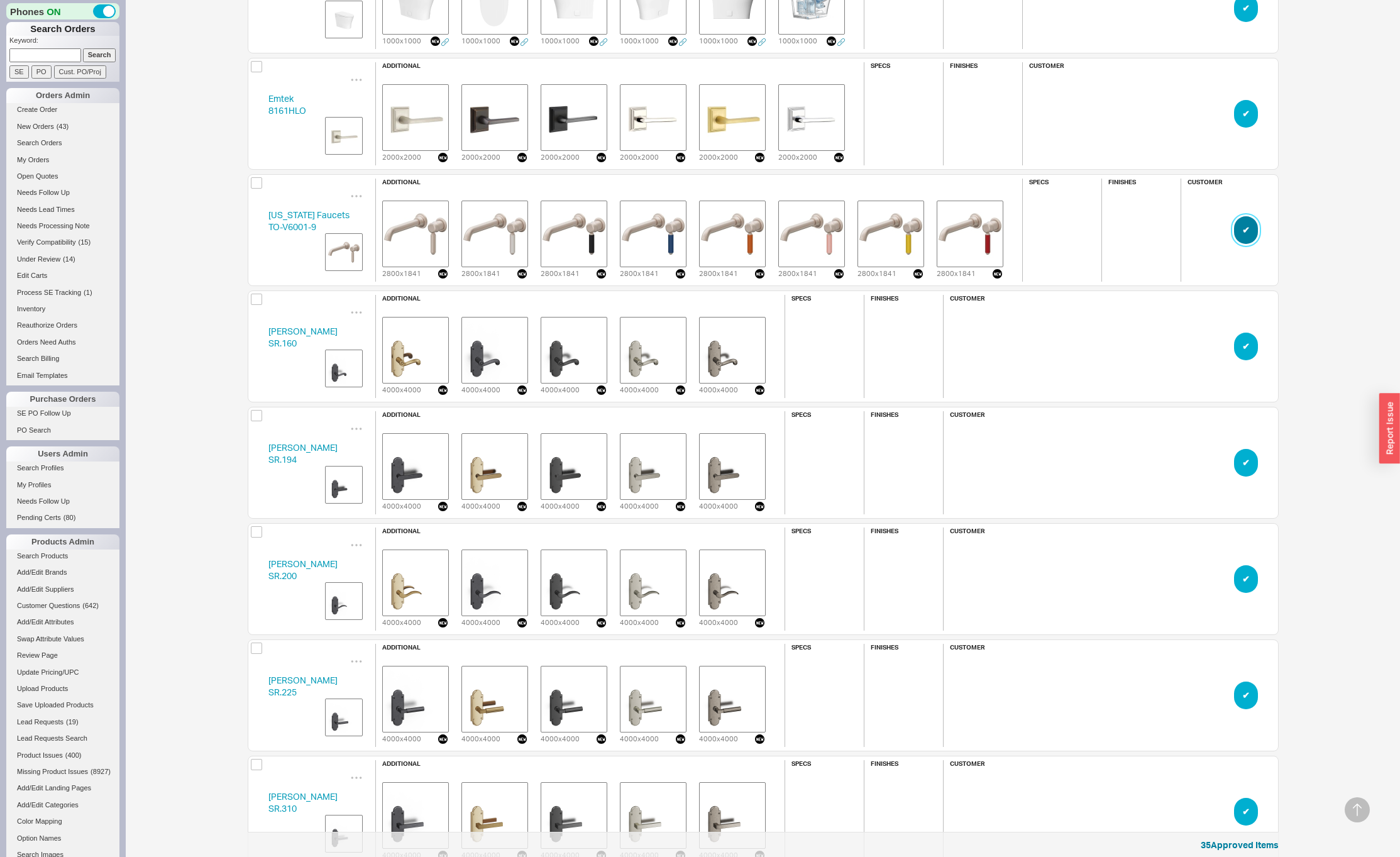
click at [1248, 228] on button "✔︎" at bounding box center [1246, 230] width 24 height 27
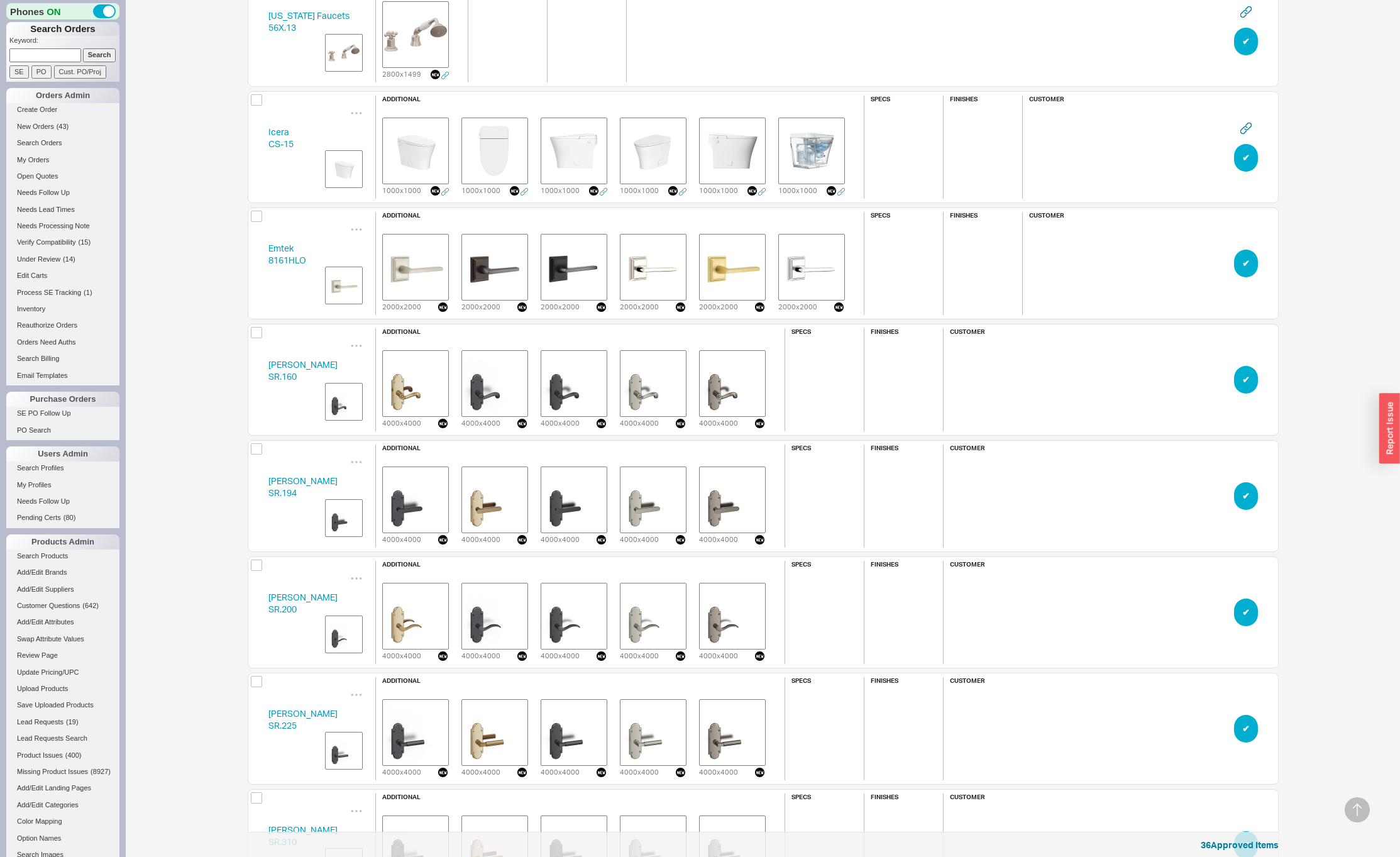
scroll to position [67918, 0]
click at [1247, 261] on button "✔︎" at bounding box center [1246, 262] width 24 height 27
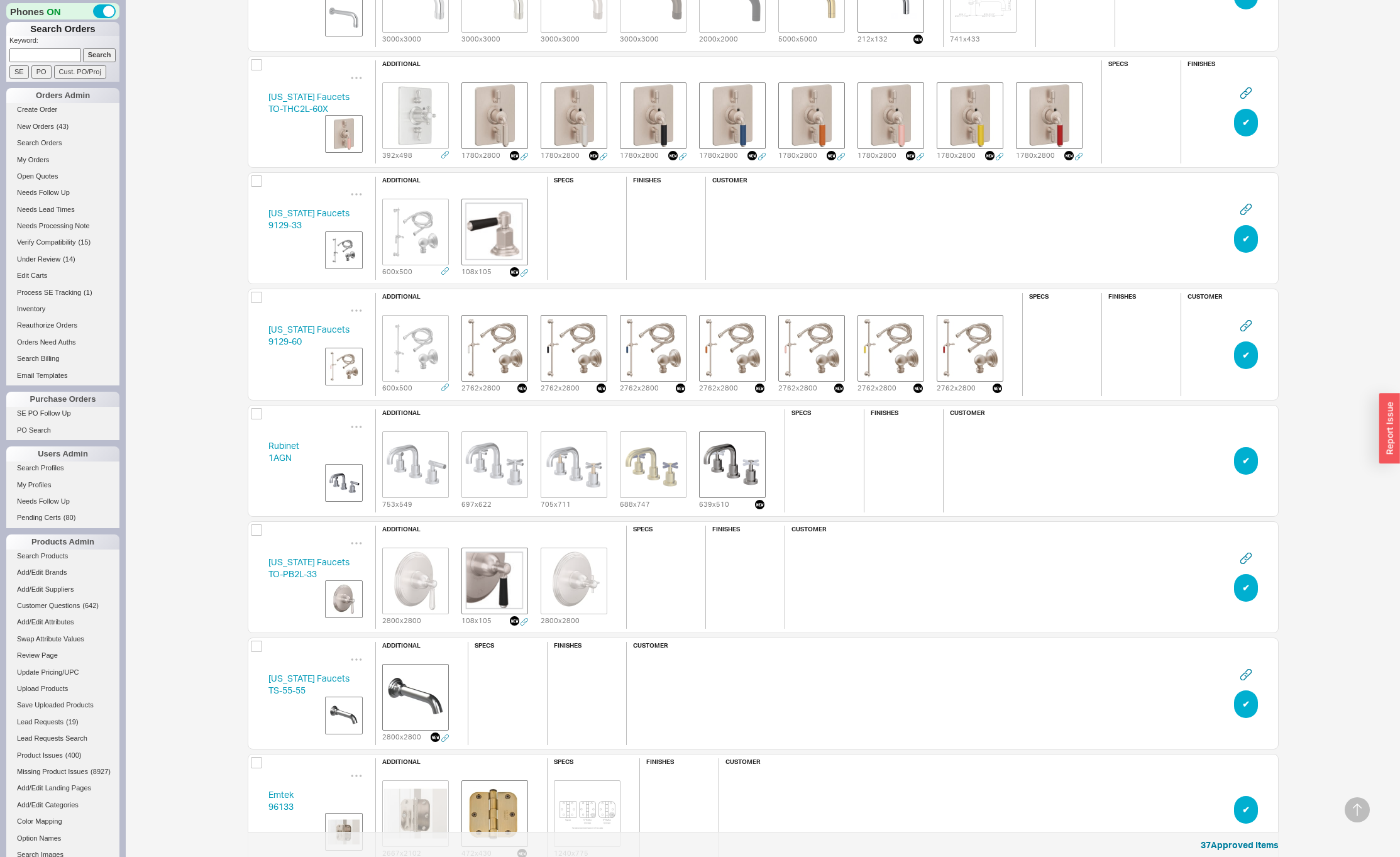
scroll to position [750, 0]
click at [1244, 351] on button "✔︎" at bounding box center [1246, 353] width 24 height 27
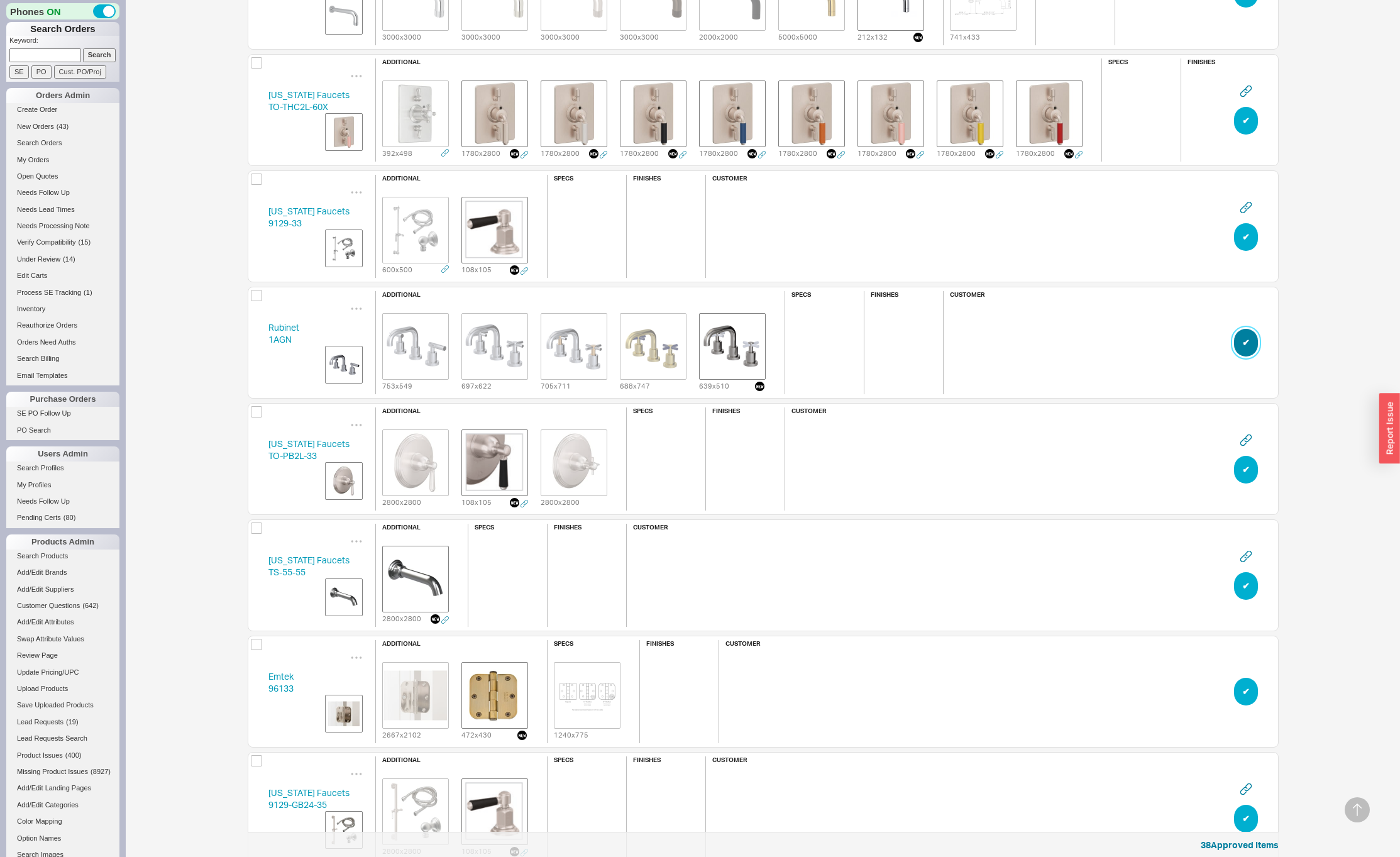
click at [1244, 352] on button "✔︎" at bounding box center [1246, 342] width 24 height 27
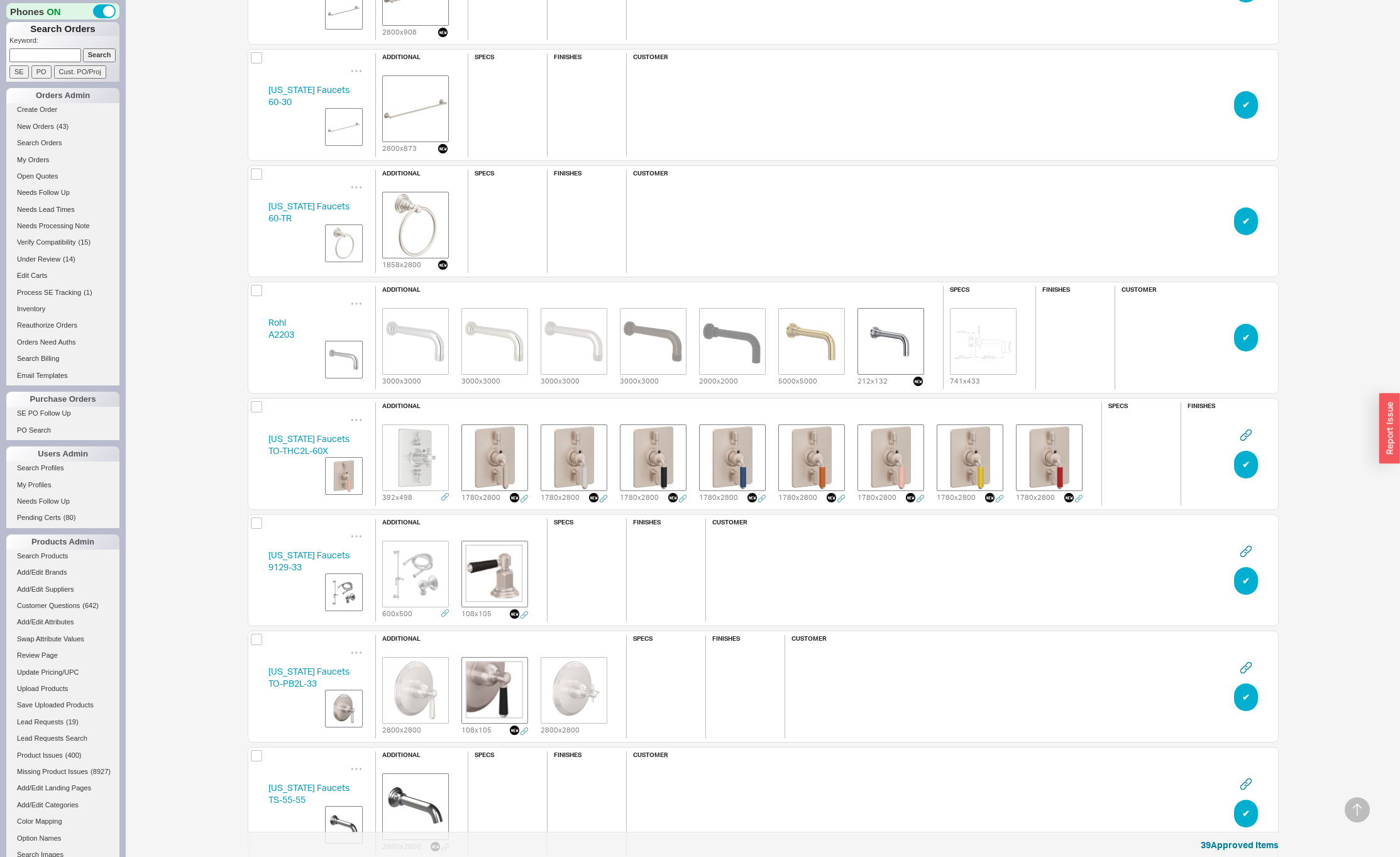
scroll to position [401, 0]
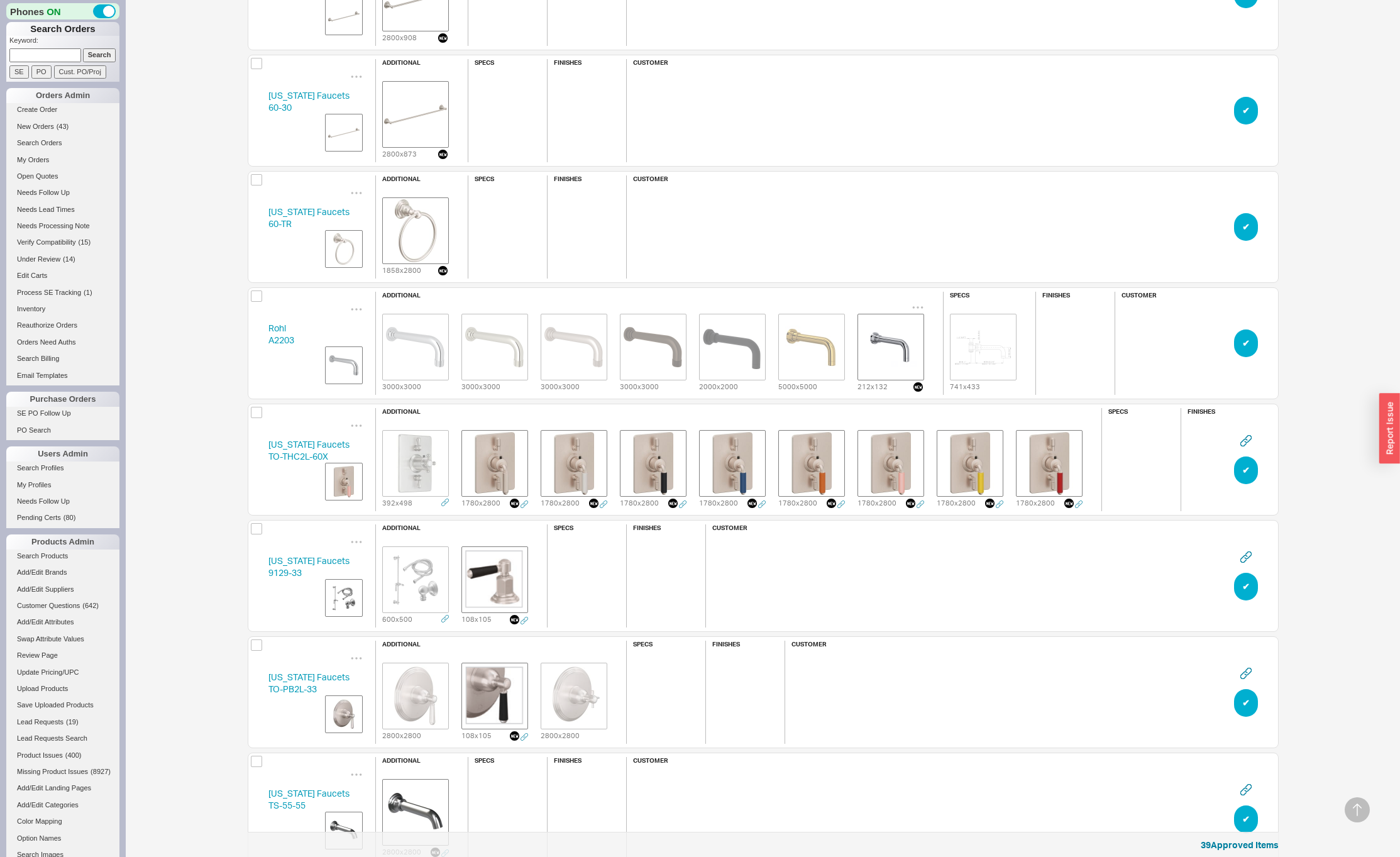
click at [889, 357] on img "grid" at bounding box center [891, 347] width 63 height 63
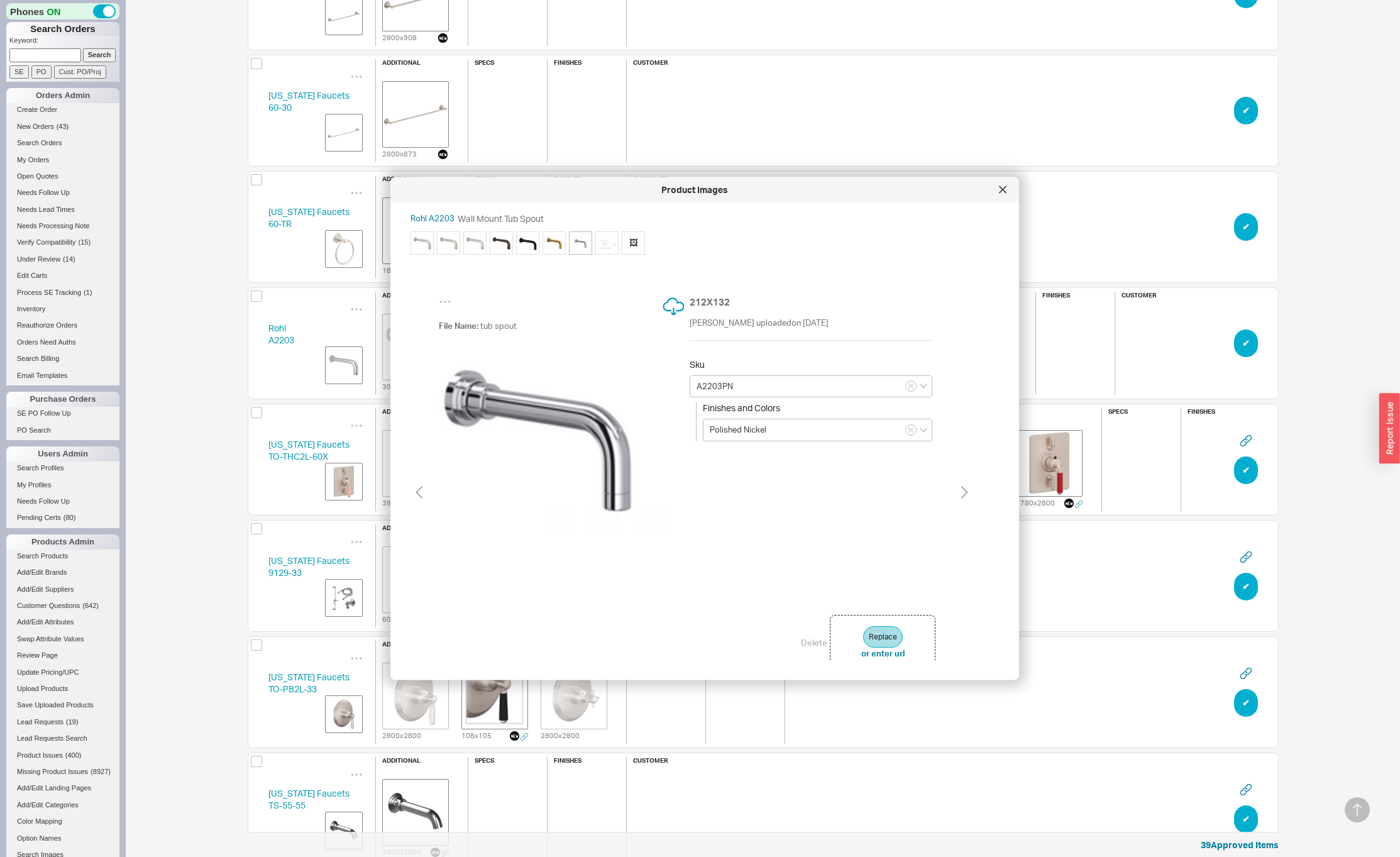
click at [421, 240] on img at bounding box center [422, 242] width 19 height 19
type input "A2203APC"
type input "Polished Chrome"
click at [451, 243] on img at bounding box center [449, 242] width 19 height 19
type input "A2203PN"
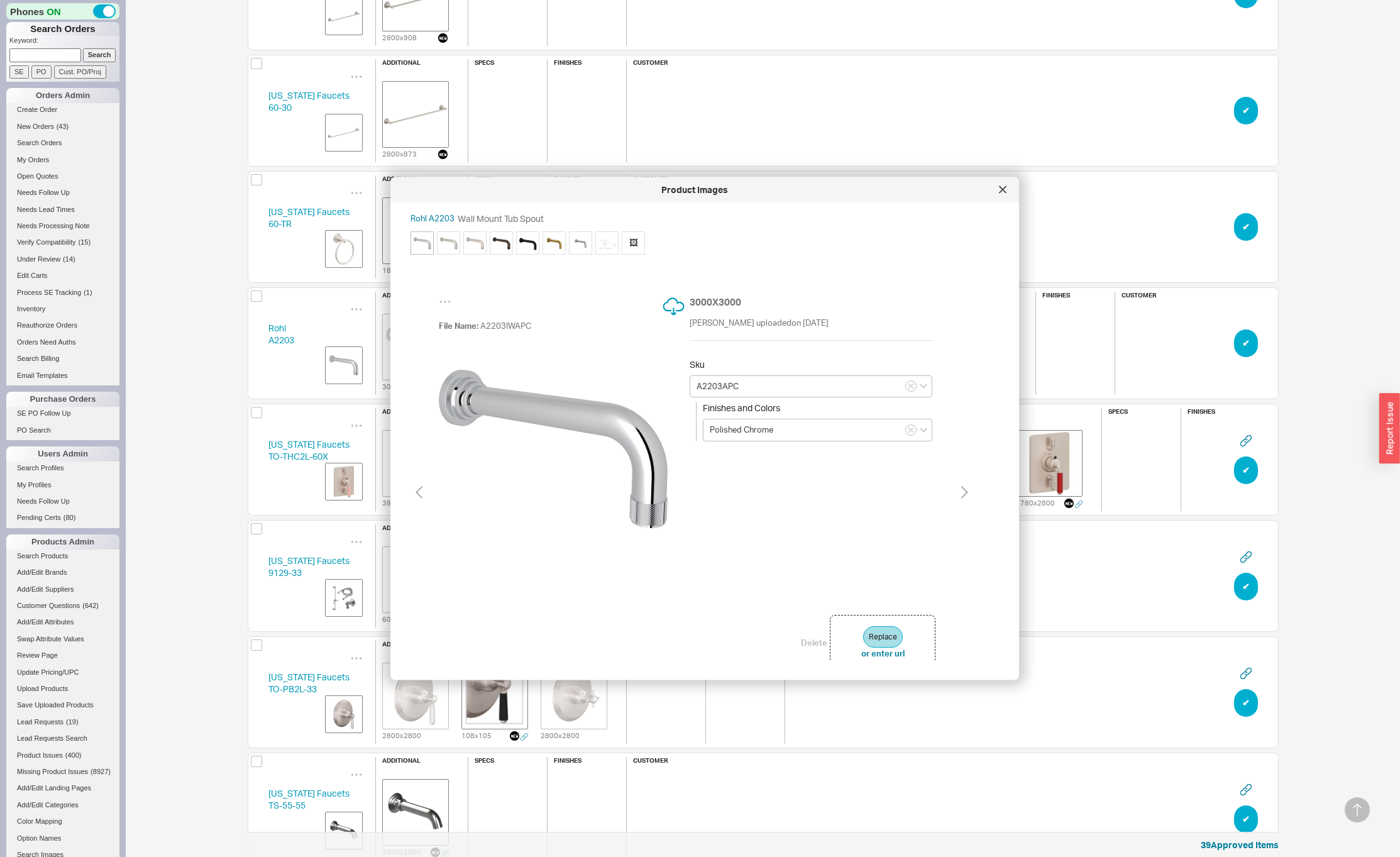
type input "Polished Nickel"
click at [583, 239] on img at bounding box center [581, 242] width 19 height 19
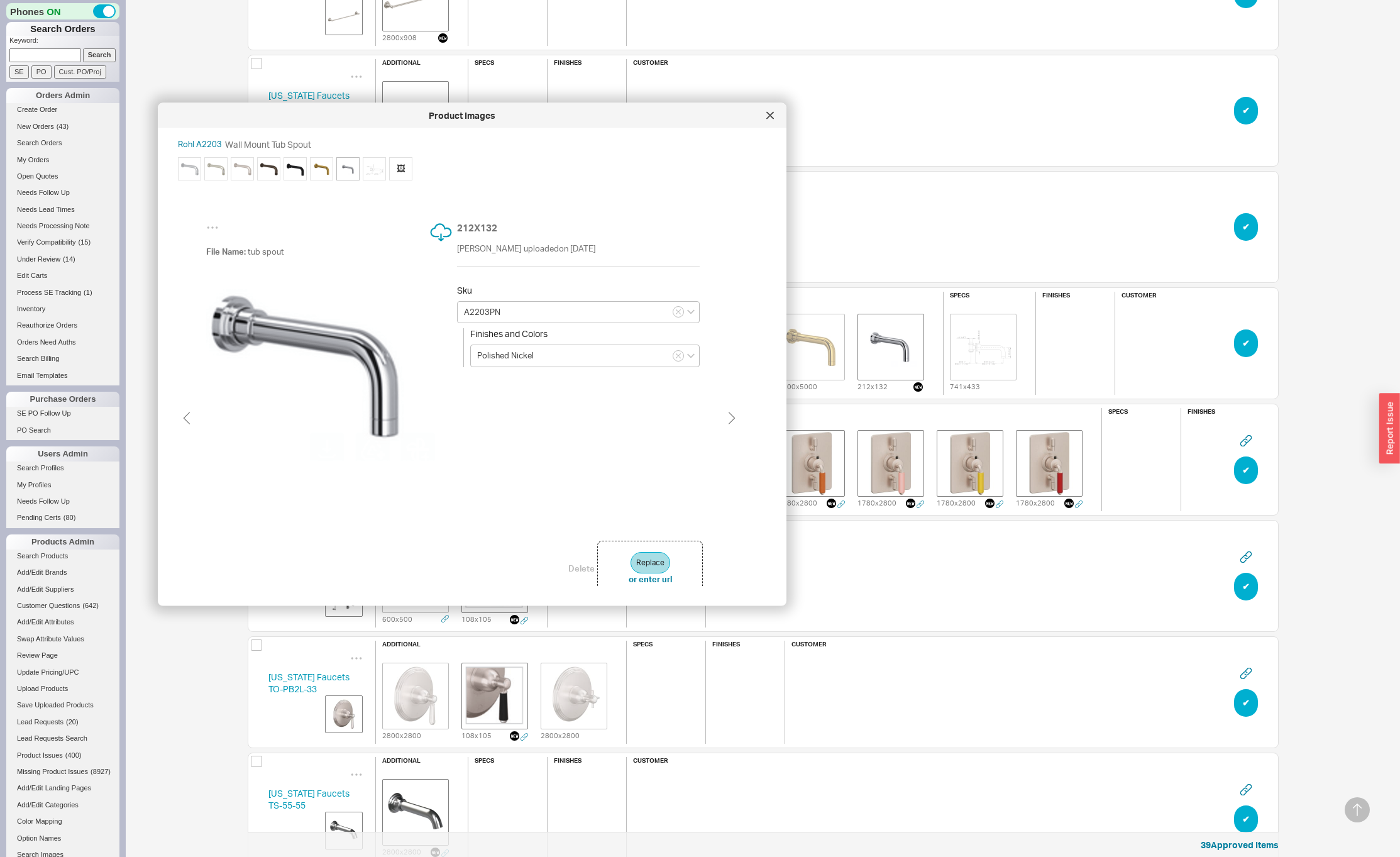
drag, startPoint x: 818, startPoint y: 184, endPoint x: 584, endPoint y: 109, distance: 245.7
click at [584, 109] on div "Product Images" at bounding box center [462, 115] width 596 height 12
click at [579, 567] on button "Delete" at bounding box center [580, 567] width 27 height 12
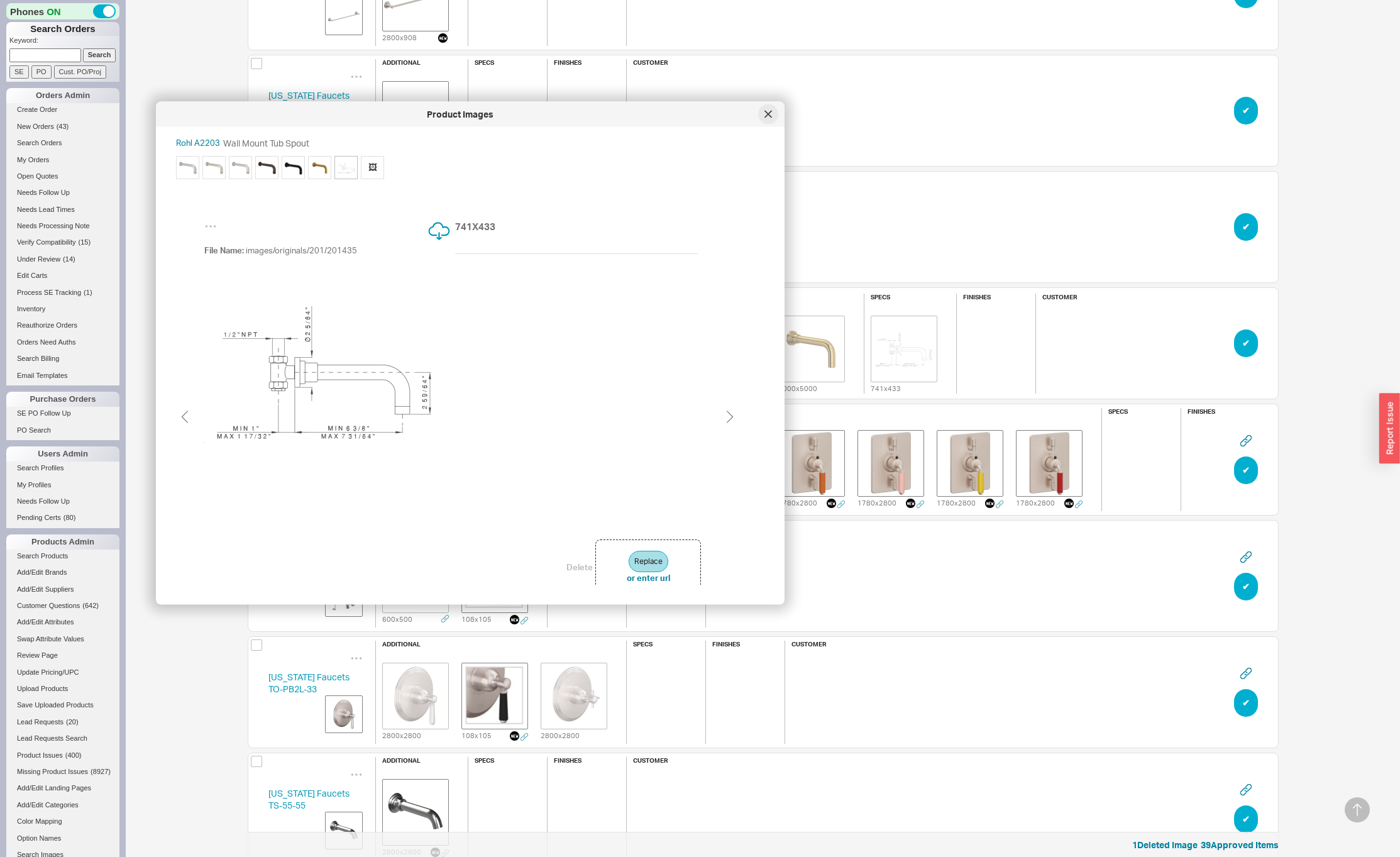
click at [767, 112] on icon at bounding box center [768, 114] width 7 height 7
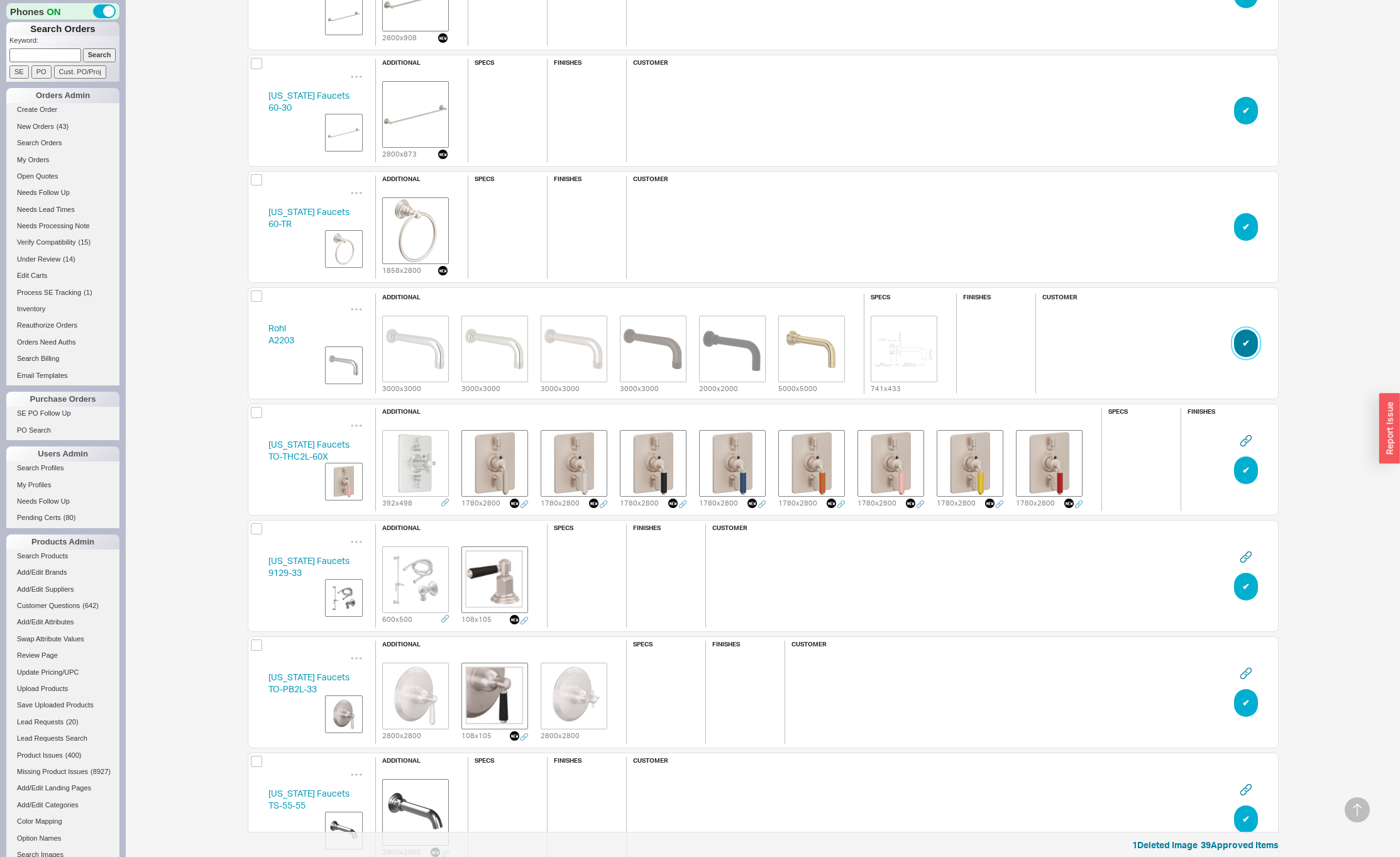
click at [1249, 343] on button "✔︎" at bounding box center [1246, 343] width 24 height 27
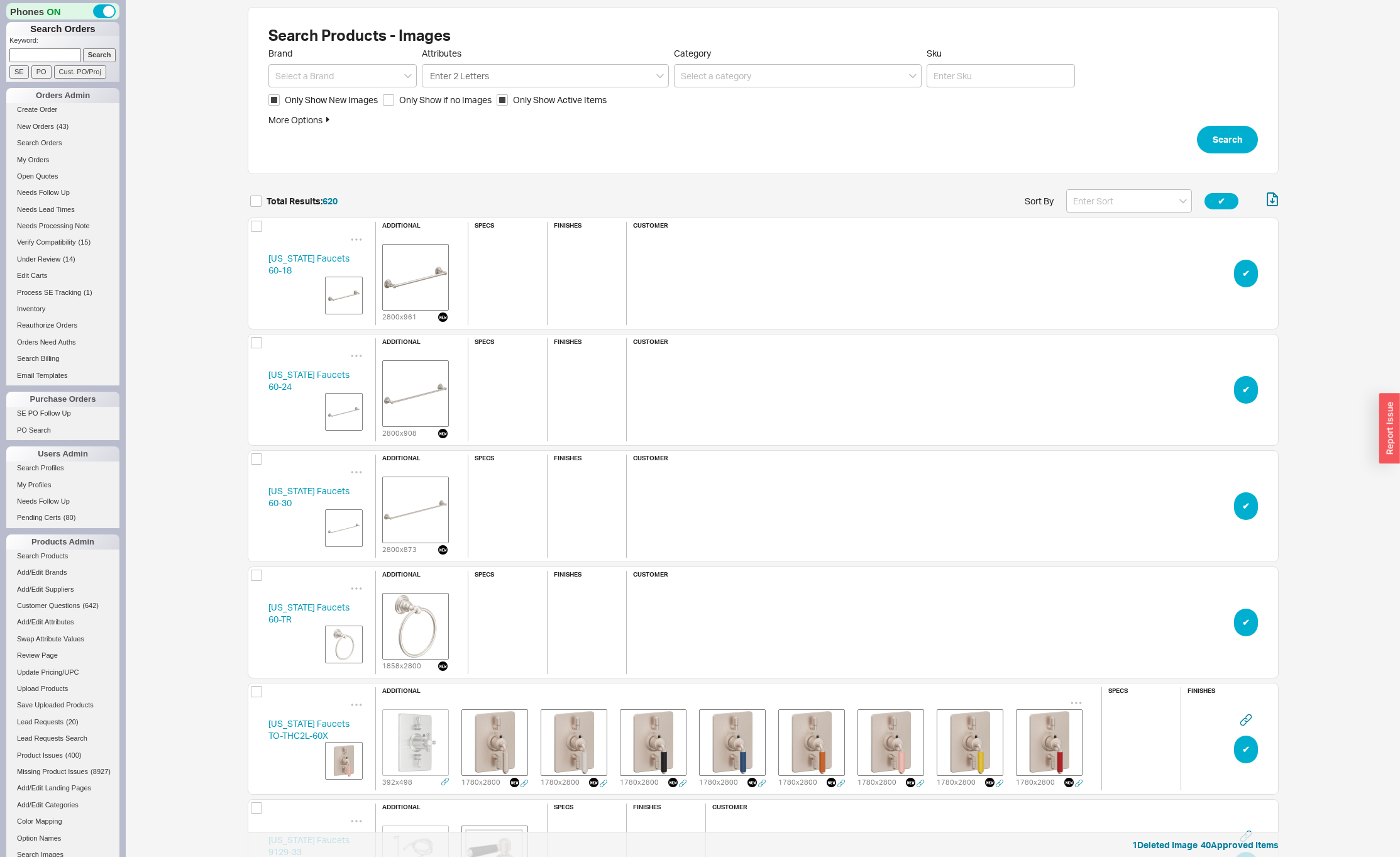
scroll to position [4, 0]
click at [1244, 275] on button "✔︎" at bounding box center [1246, 275] width 24 height 27
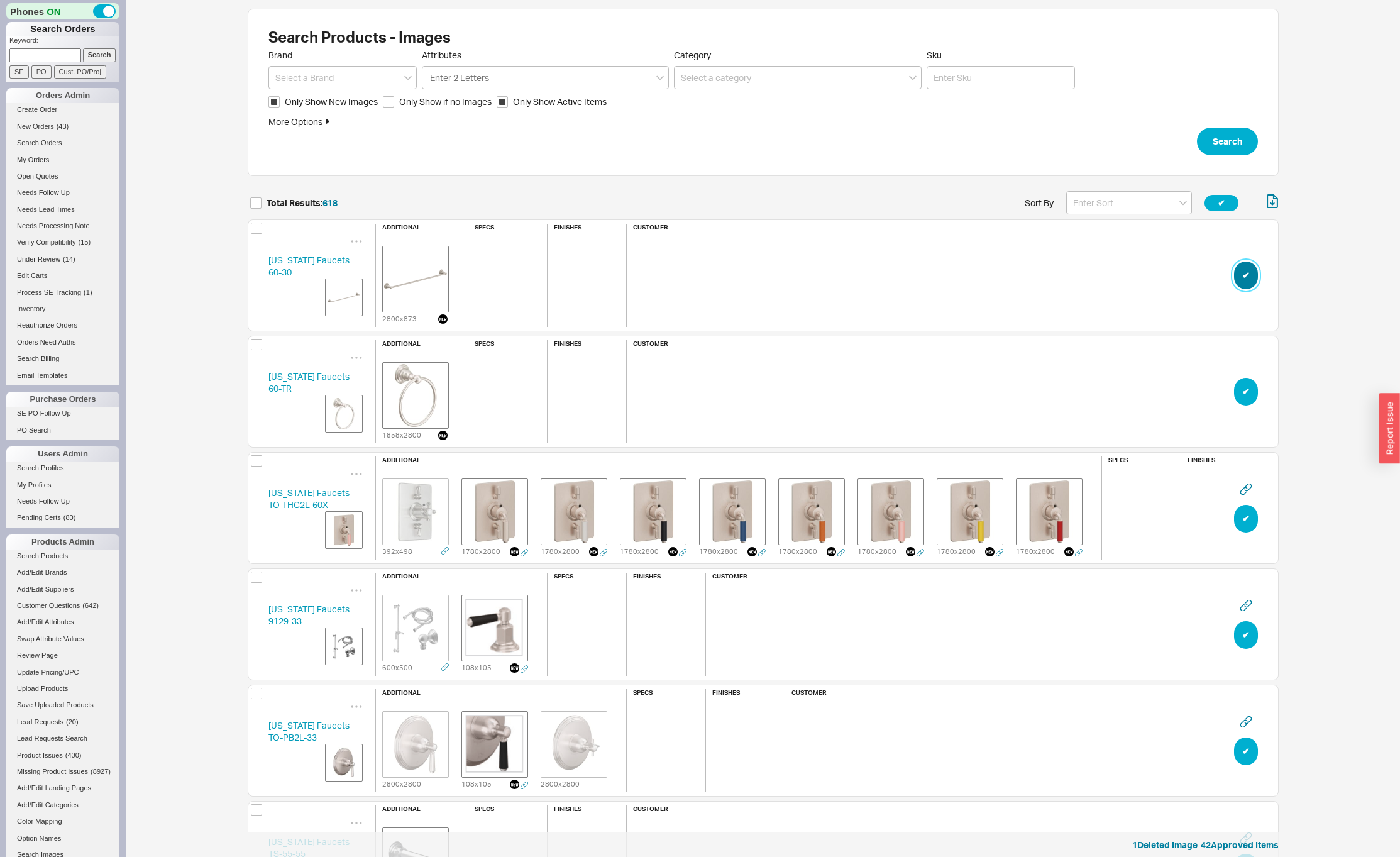
click at [1244, 275] on button "✔︎" at bounding box center [1246, 275] width 24 height 27
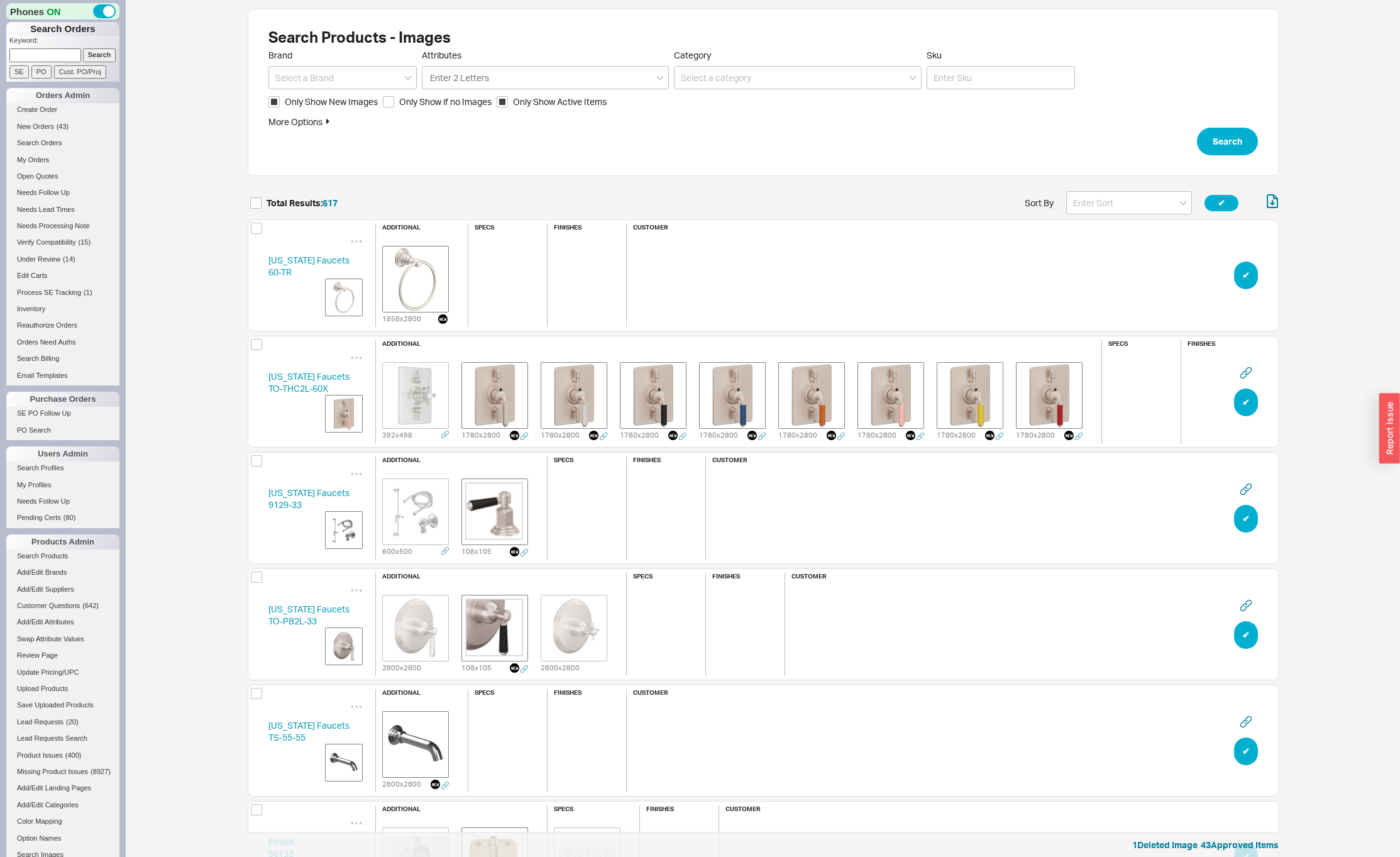
scroll to position [71782, 1021]
click at [1243, 275] on button "✔︎" at bounding box center [1246, 275] width 24 height 27
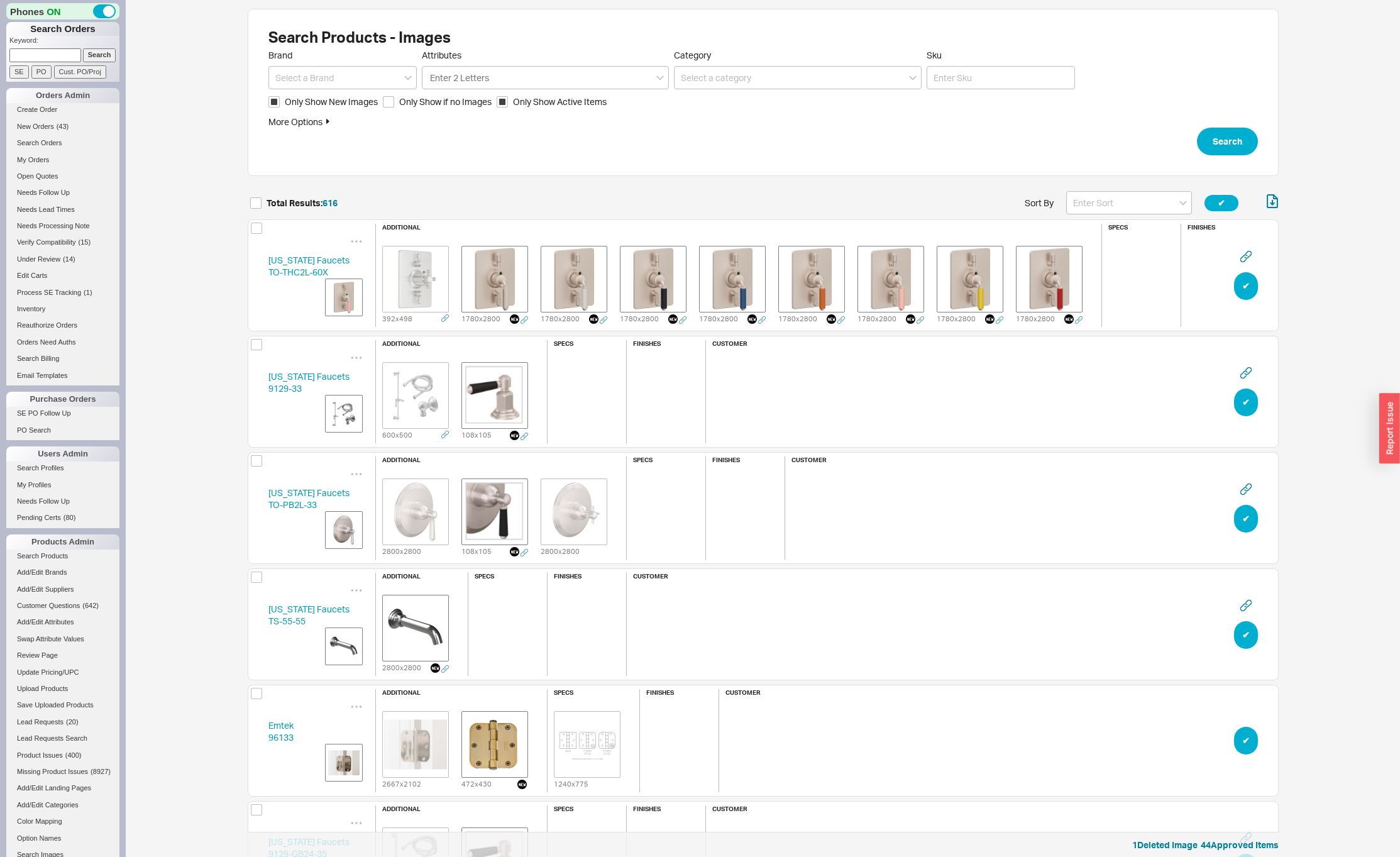
scroll to position [0, 0]
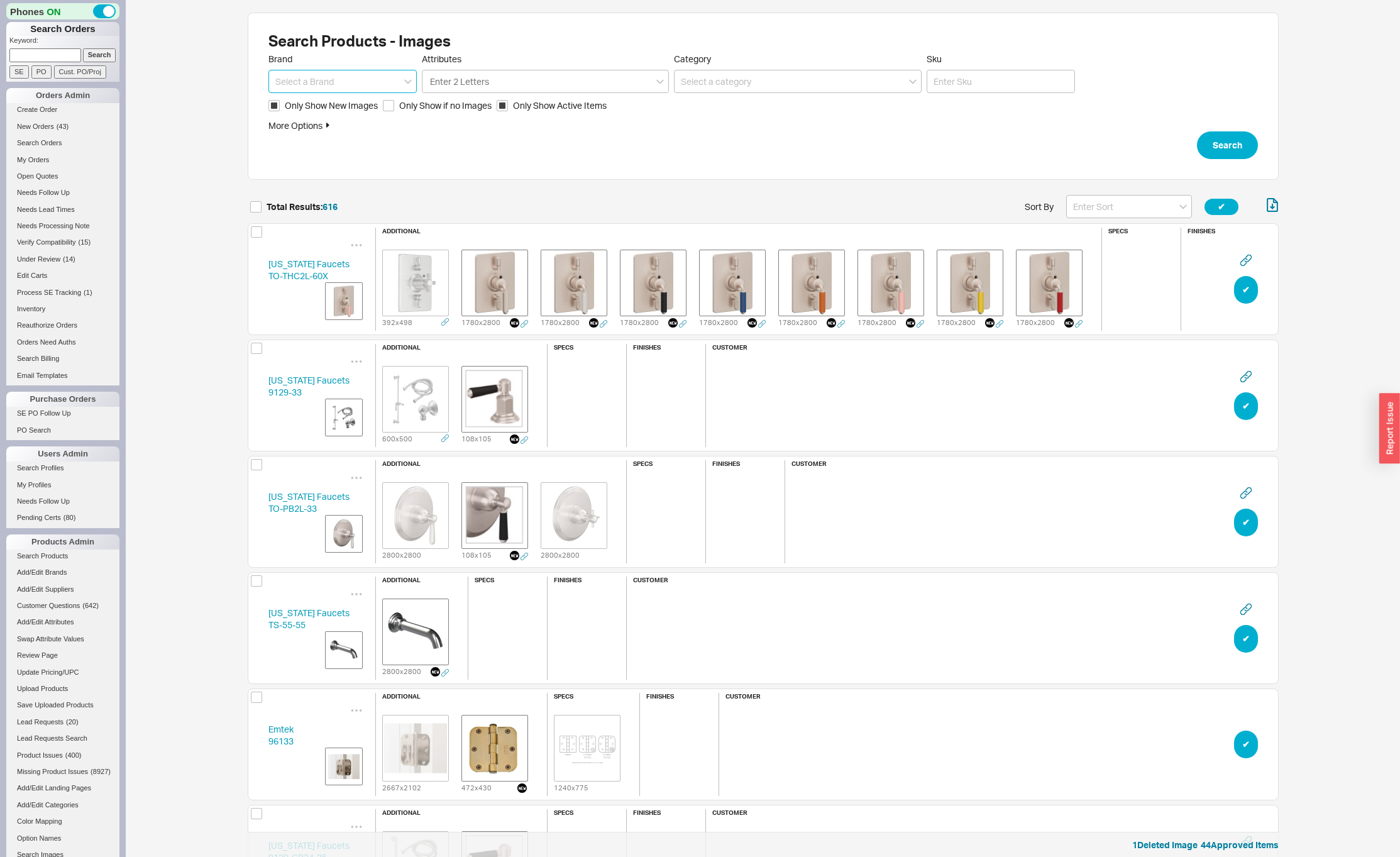
click at [332, 80] on input at bounding box center [343, 82] width 148 height 23
type input "[PERSON_NAME] Hardware"
click button "Search" at bounding box center [1227, 145] width 61 height 27
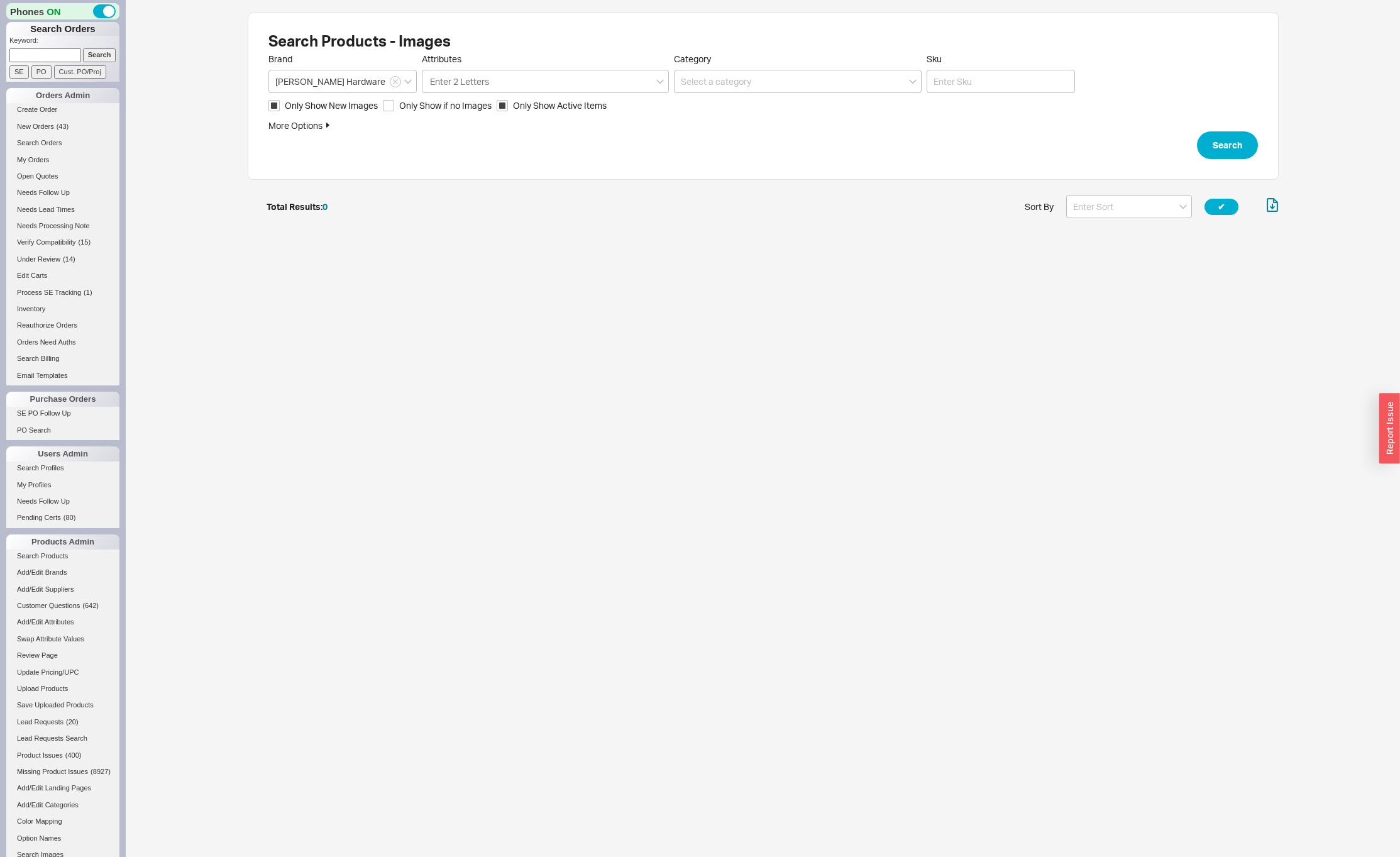
scroll to position [32, 1021]
click at [306, 109] on span "Only Show New Images" at bounding box center [331, 105] width 93 height 12
click at [280, 109] on input "Only Show New Images" at bounding box center [275, 106] width 12 height 12
checkbox input "false"
click button "Search" at bounding box center [1227, 145] width 61 height 27
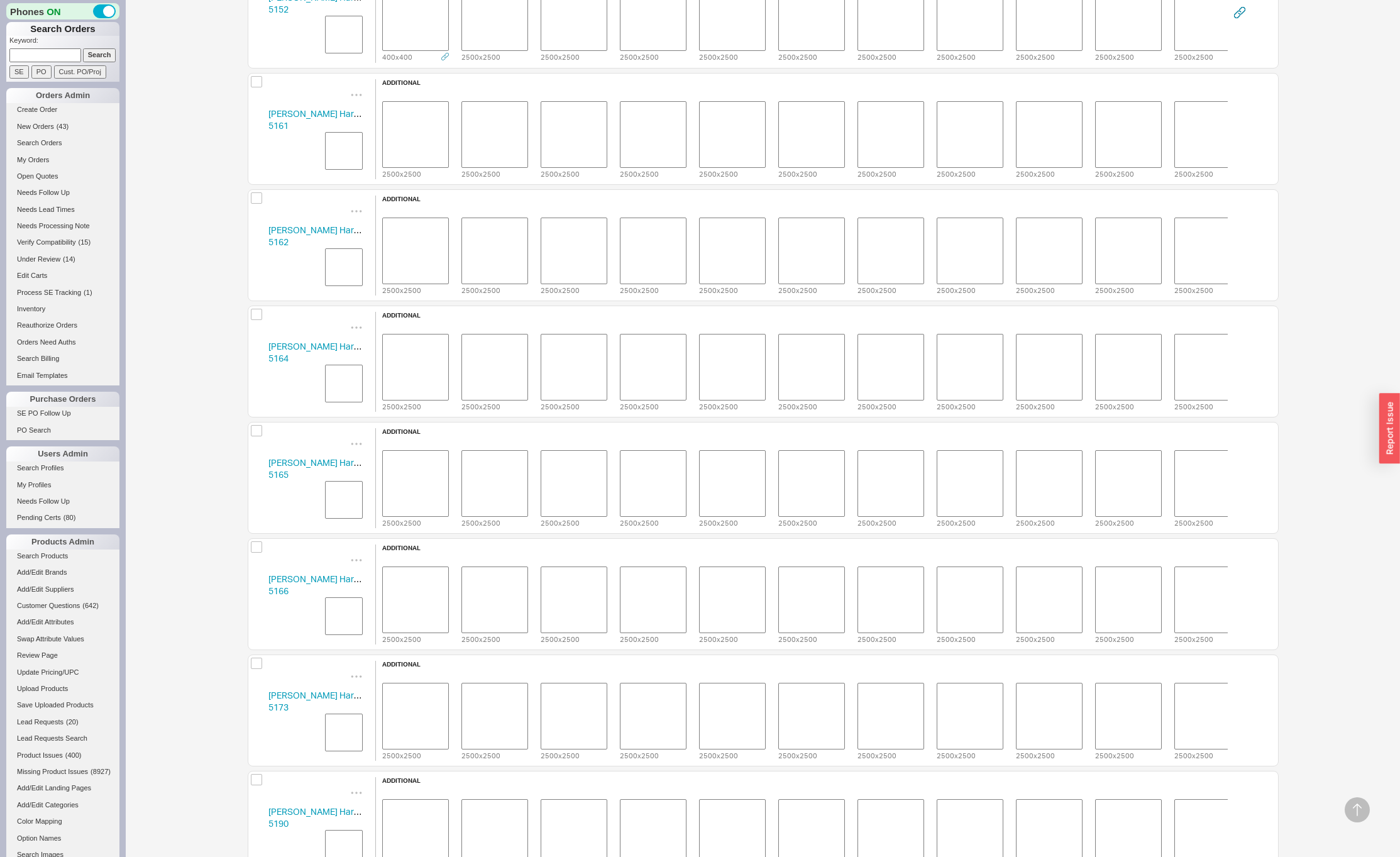
scroll to position [11780, 0]
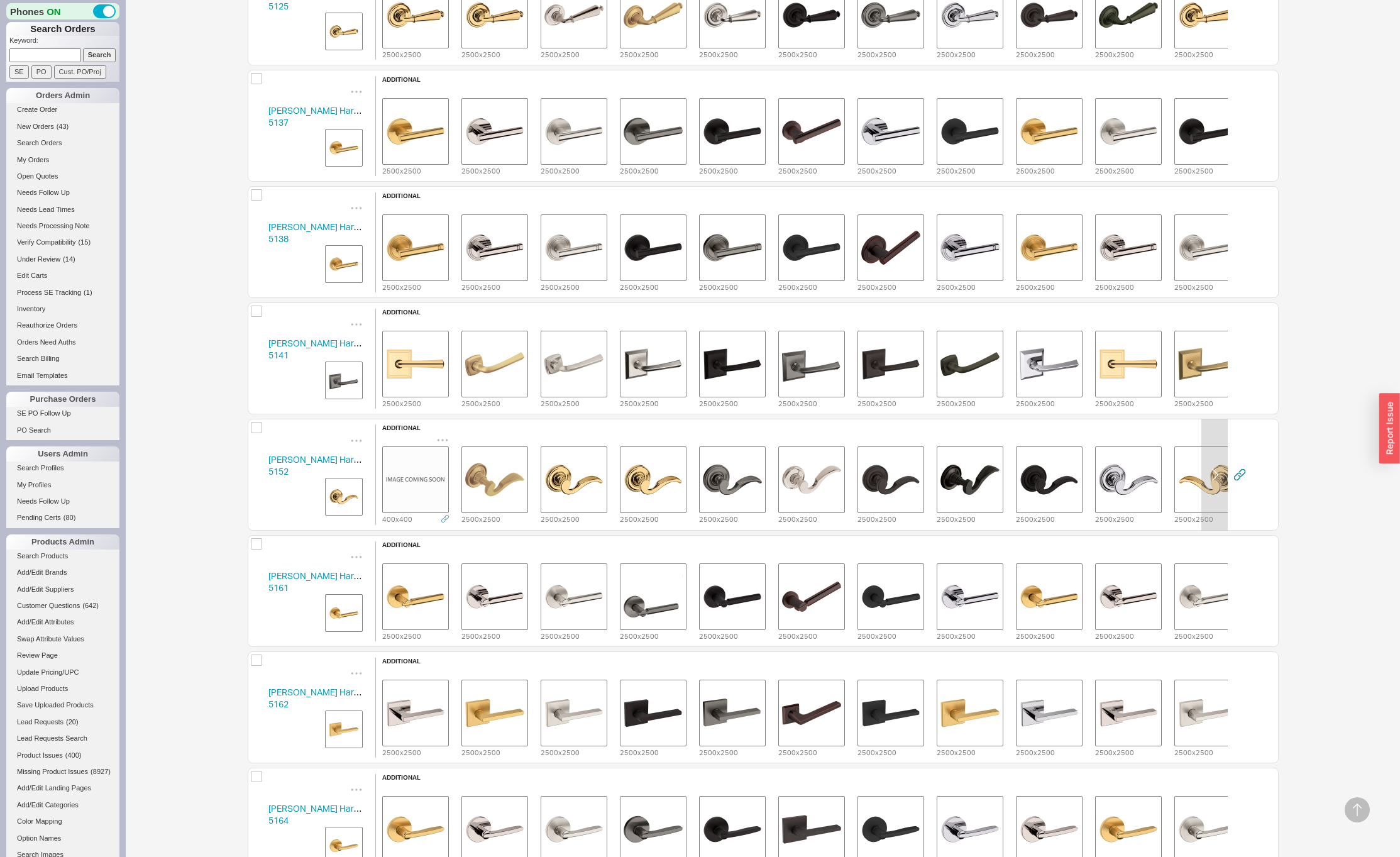
click at [440, 436] on icon "grid" at bounding box center [442, 439] width 12 height 12
drag, startPoint x: 429, startPoint y: 451, endPoint x: 437, endPoint y: 451, distance: 8.0
click at [429, 451] on span "Delete" at bounding box center [418, 456] width 27 height 11
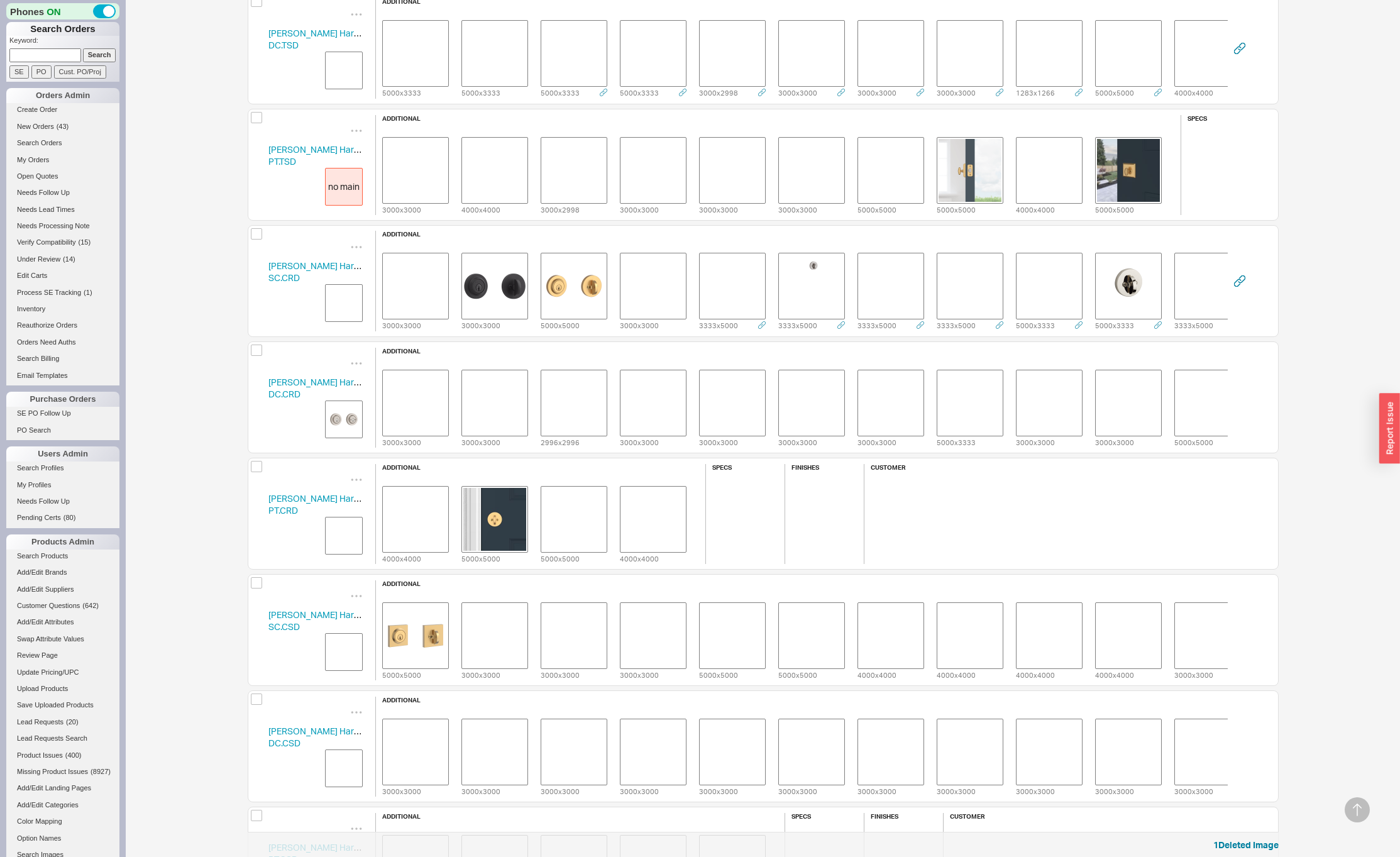
scroll to position [22478, 0]
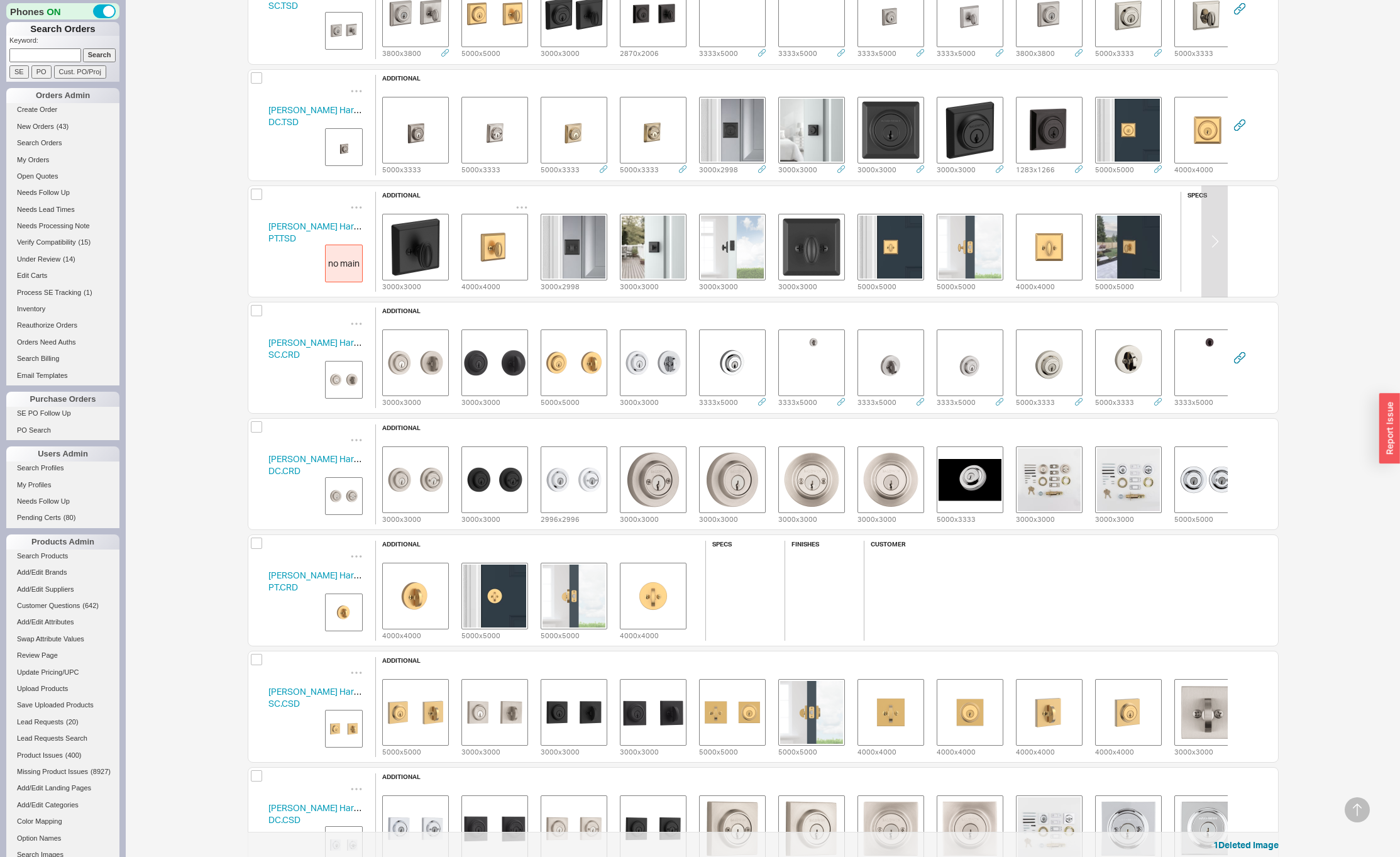
drag, startPoint x: 521, startPoint y: 201, endPoint x: 520, endPoint y: 207, distance: 6.1
click at [521, 201] on icon "grid" at bounding box center [521, 207] width 12 height 12
click at [514, 243] on span "Set to Main Image" at bounding box center [504, 248] width 72 height 11
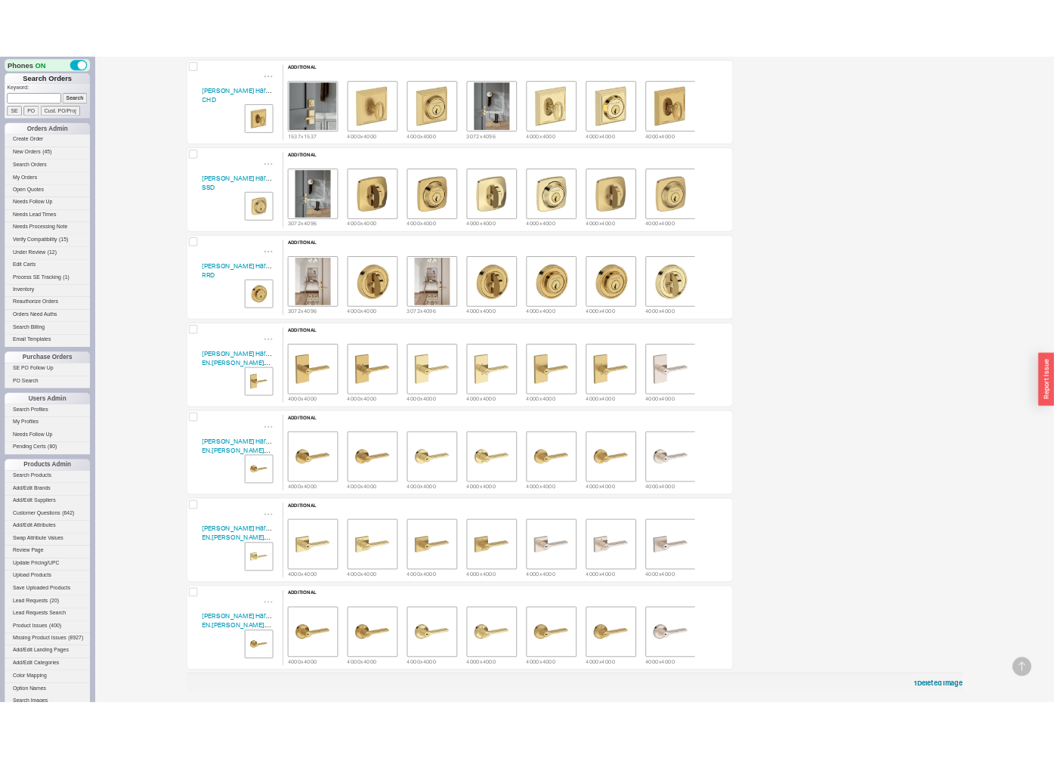
scroll to position [46027, 861]
